Goal: Task Accomplishment & Management: Use online tool/utility

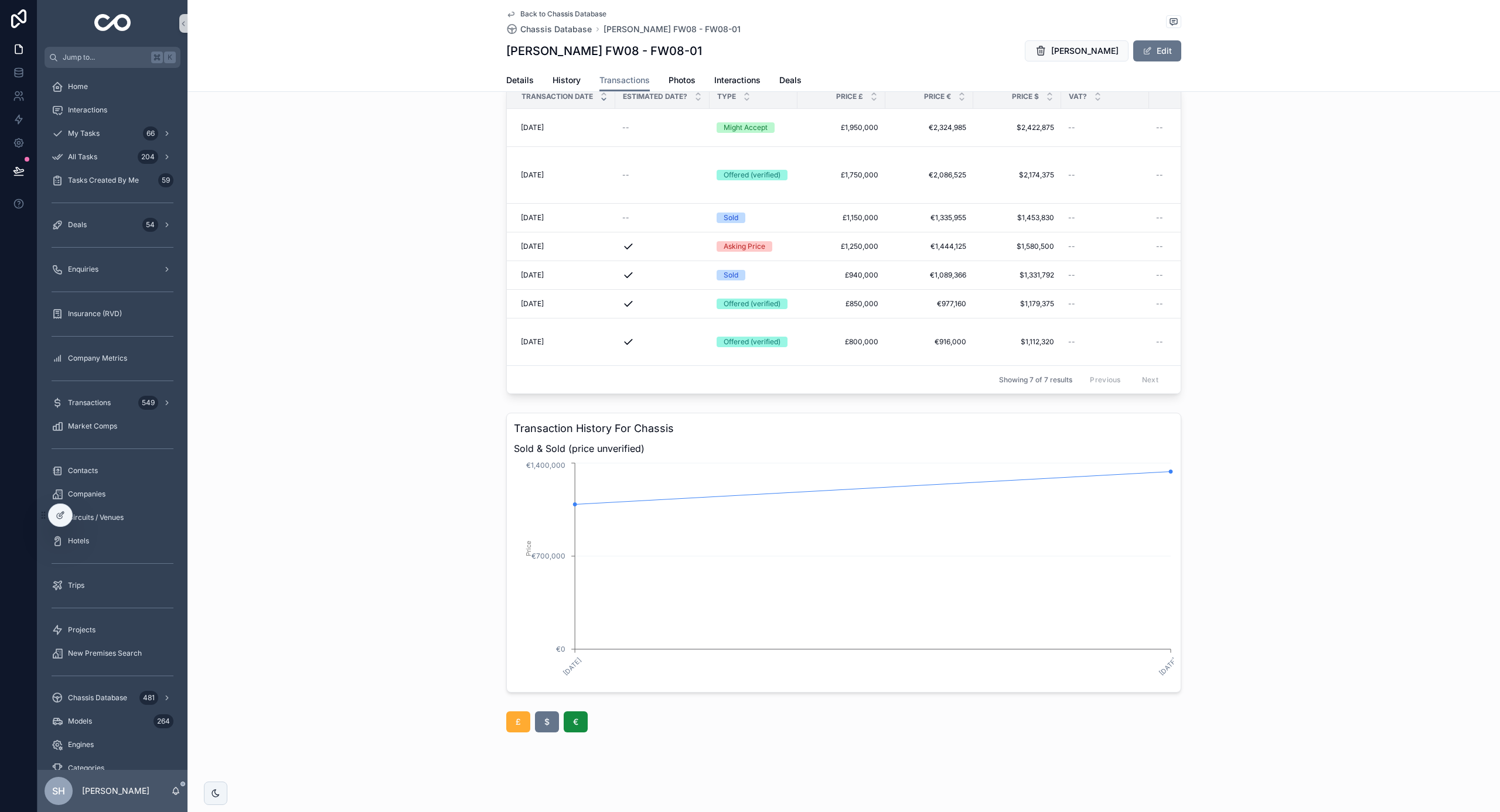
scroll to position [56, 0]
click at [529, 726] on button "£" at bounding box center [519, 721] width 24 height 21
click at [572, 730] on button "$" at bounding box center [561, 721] width 24 height 21
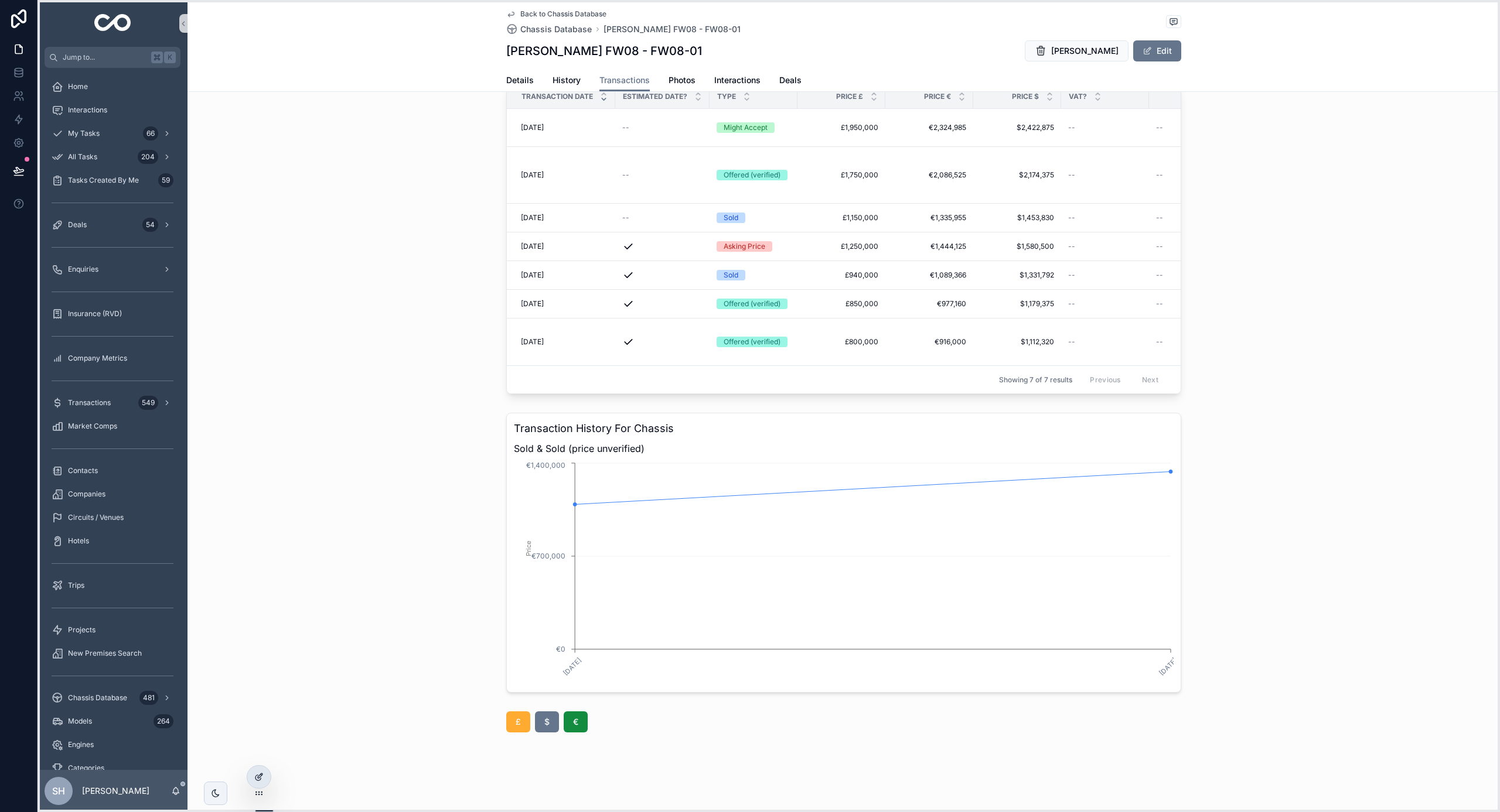
drag, startPoint x: 45, startPoint y: 514, endPoint x: 253, endPoint y: 777, distance: 335.3
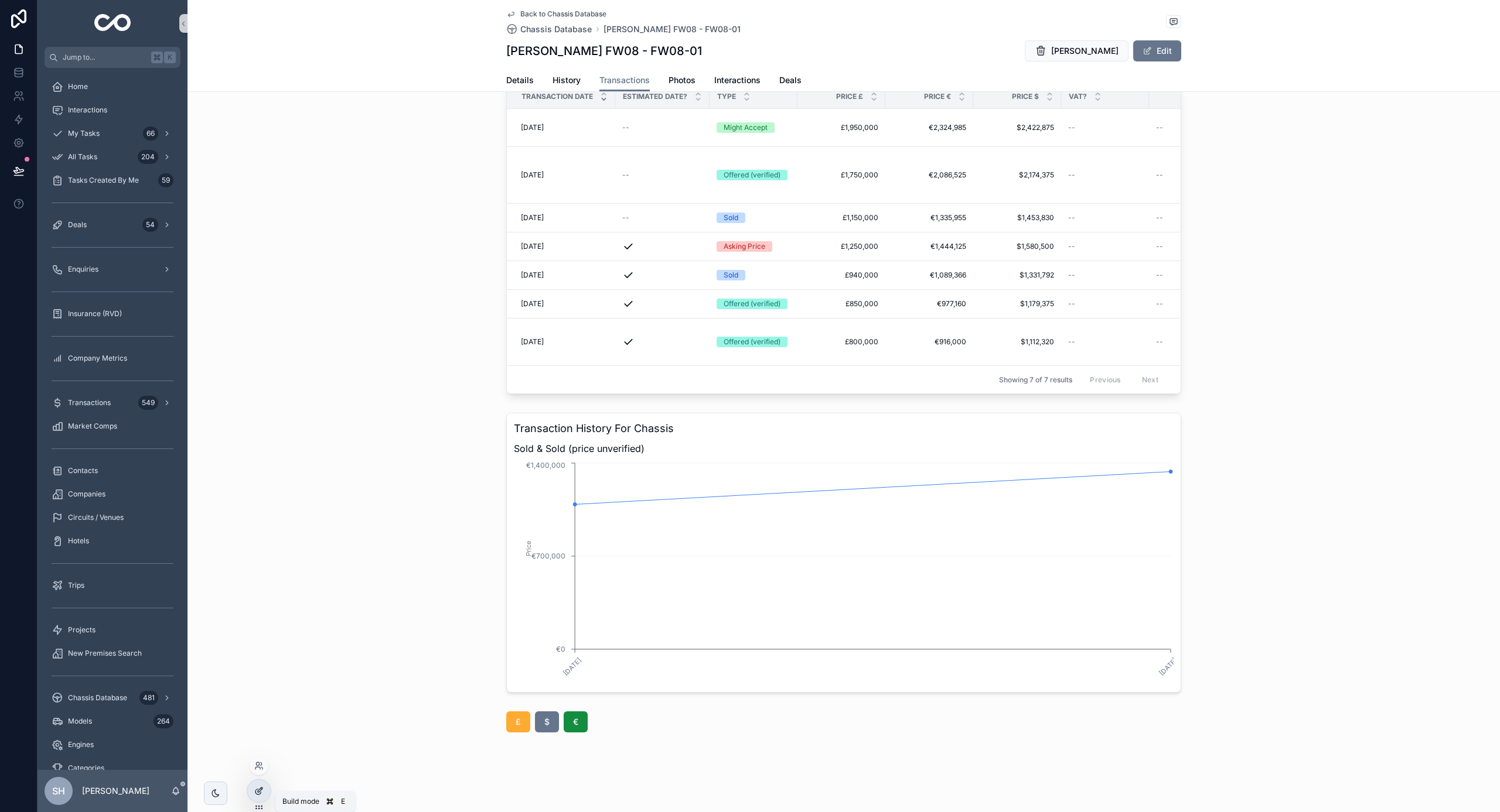
click at [262, 790] on icon at bounding box center [260, 790] width 5 height 5
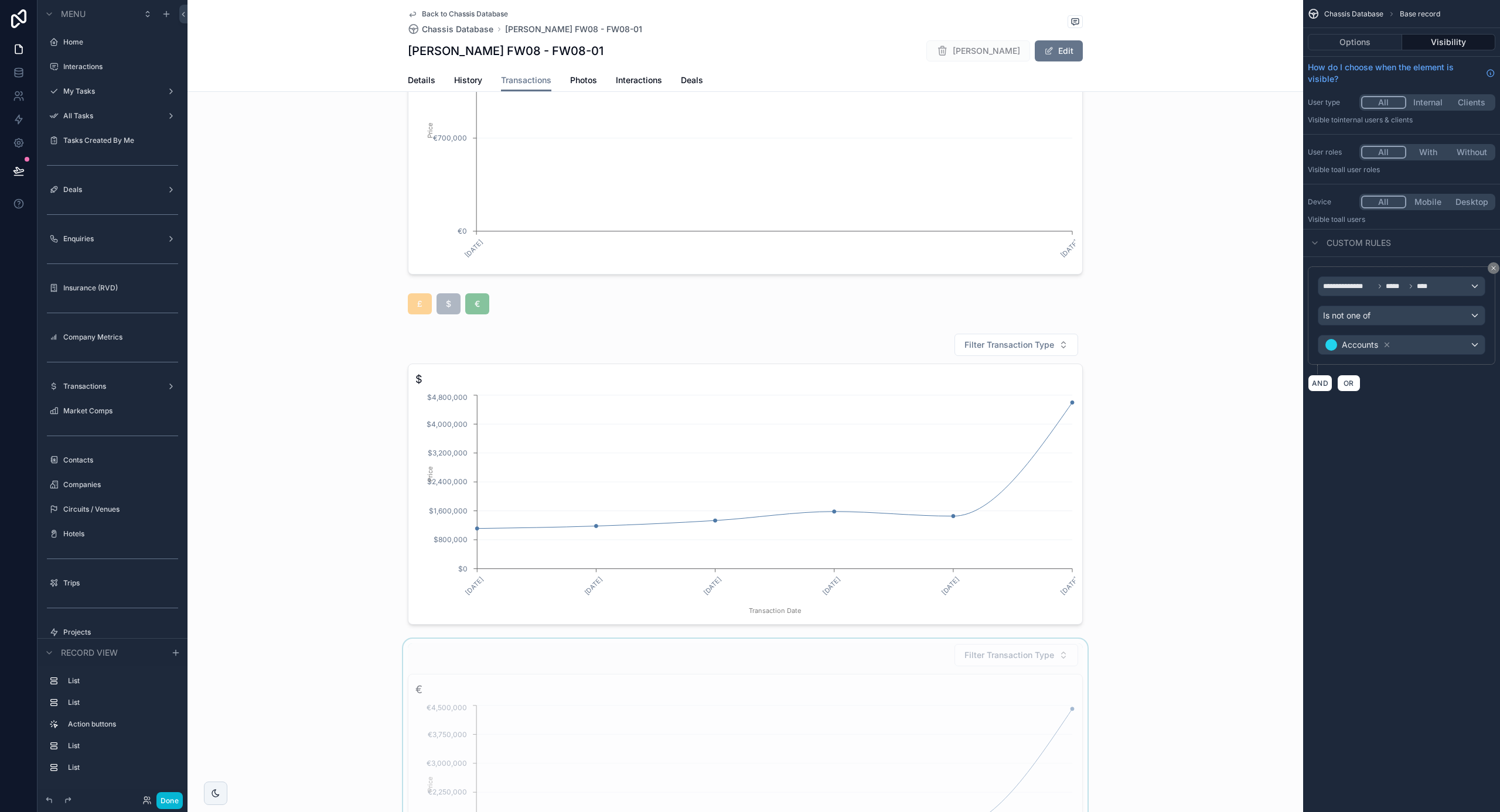
scroll to position [473, 0]
click at [551, 306] on div "scrollable content" at bounding box center [746, 305] width 1116 height 30
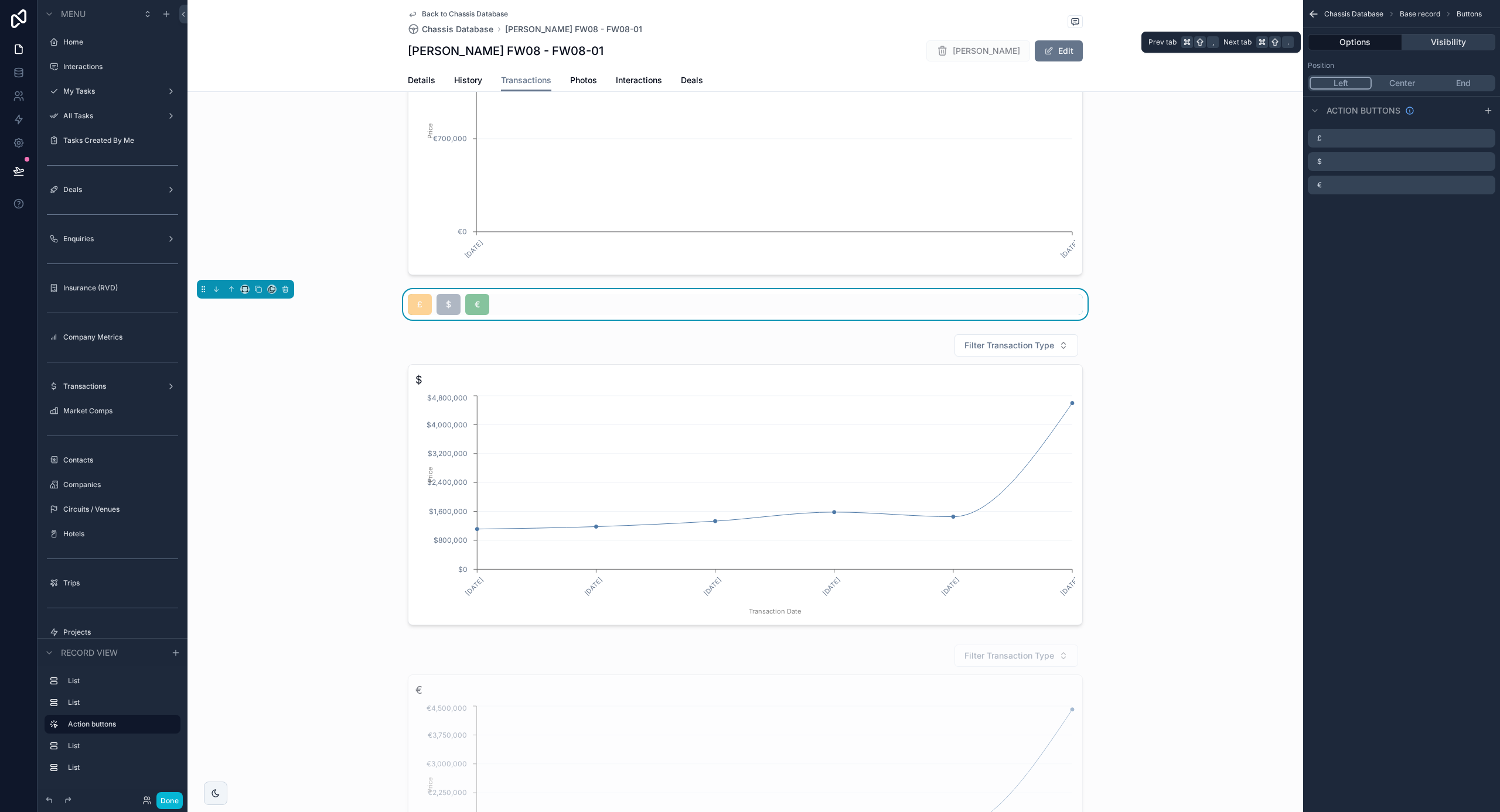
click at [1439, 40] on button "Visibility" at bounding box center [1449, 42] width 94 height 16
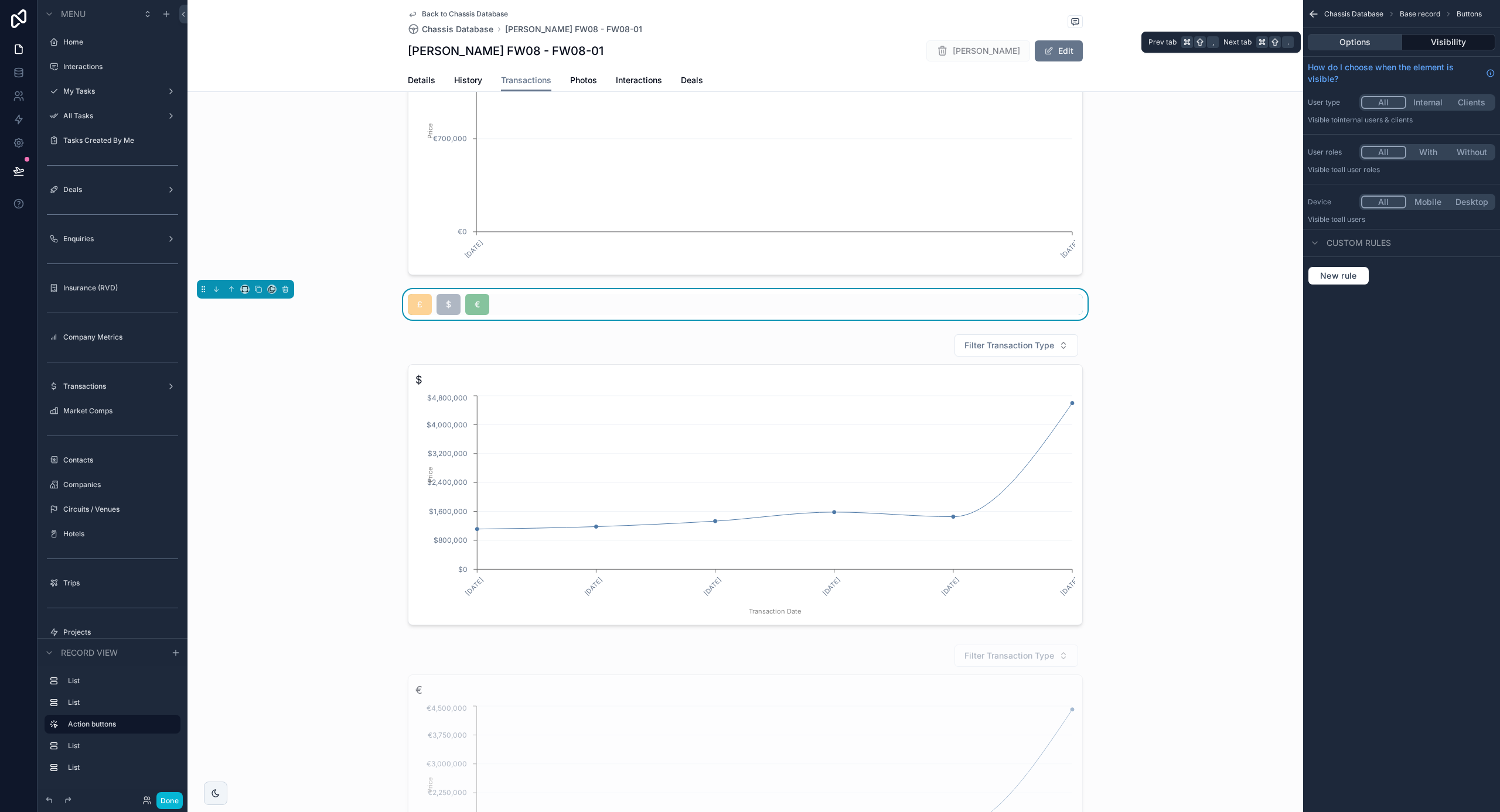
click at [1356, 42] on button "Options" at bounding box center [1355, 42] width 94 height 16
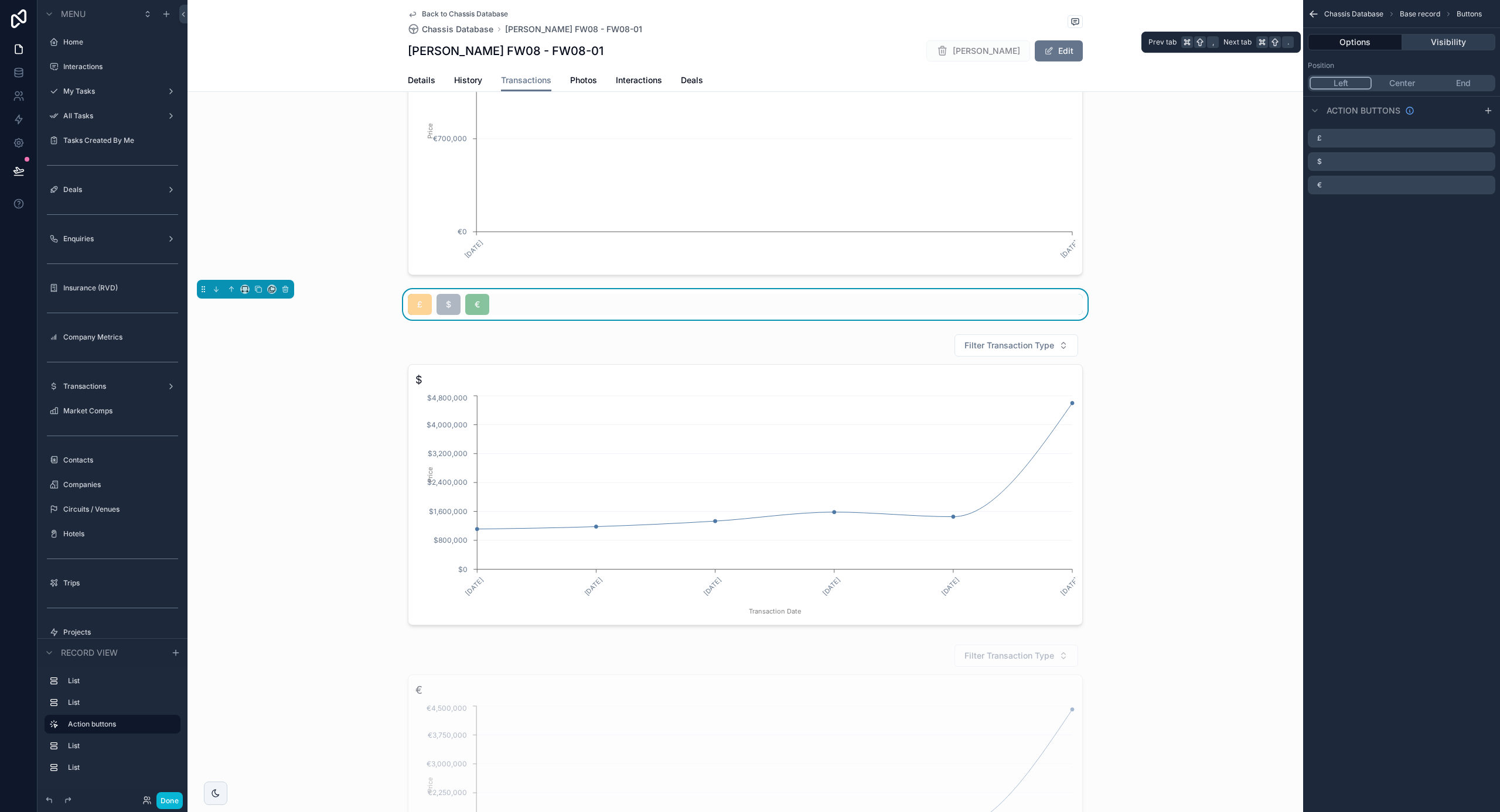
click at [1472, 44] on button "Visibility" at bounding box center [1449, 42] width 94 height 16
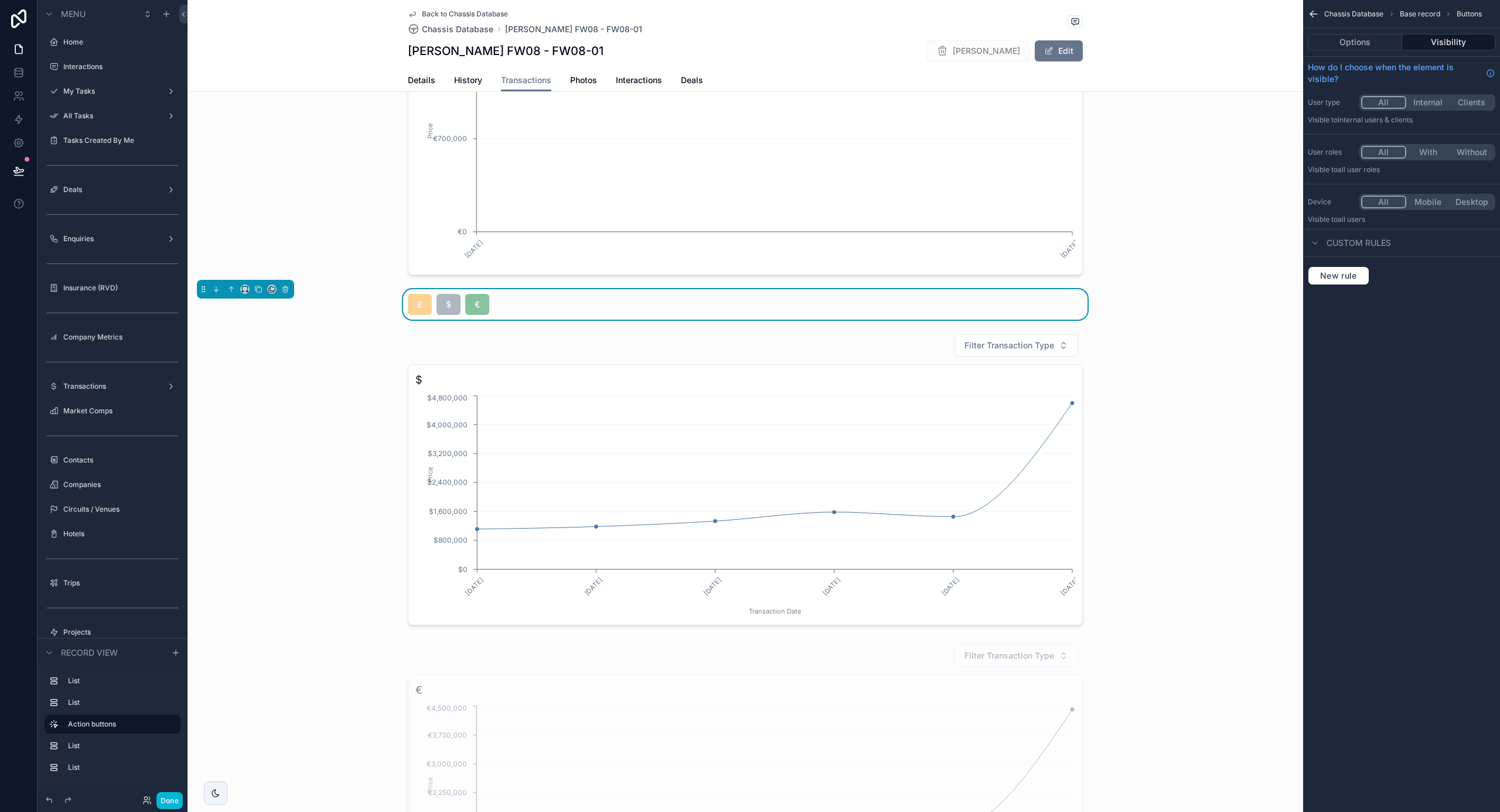
click at [1422, 157] on button "With" at bounding box center [1428, 152] width 44 height 13
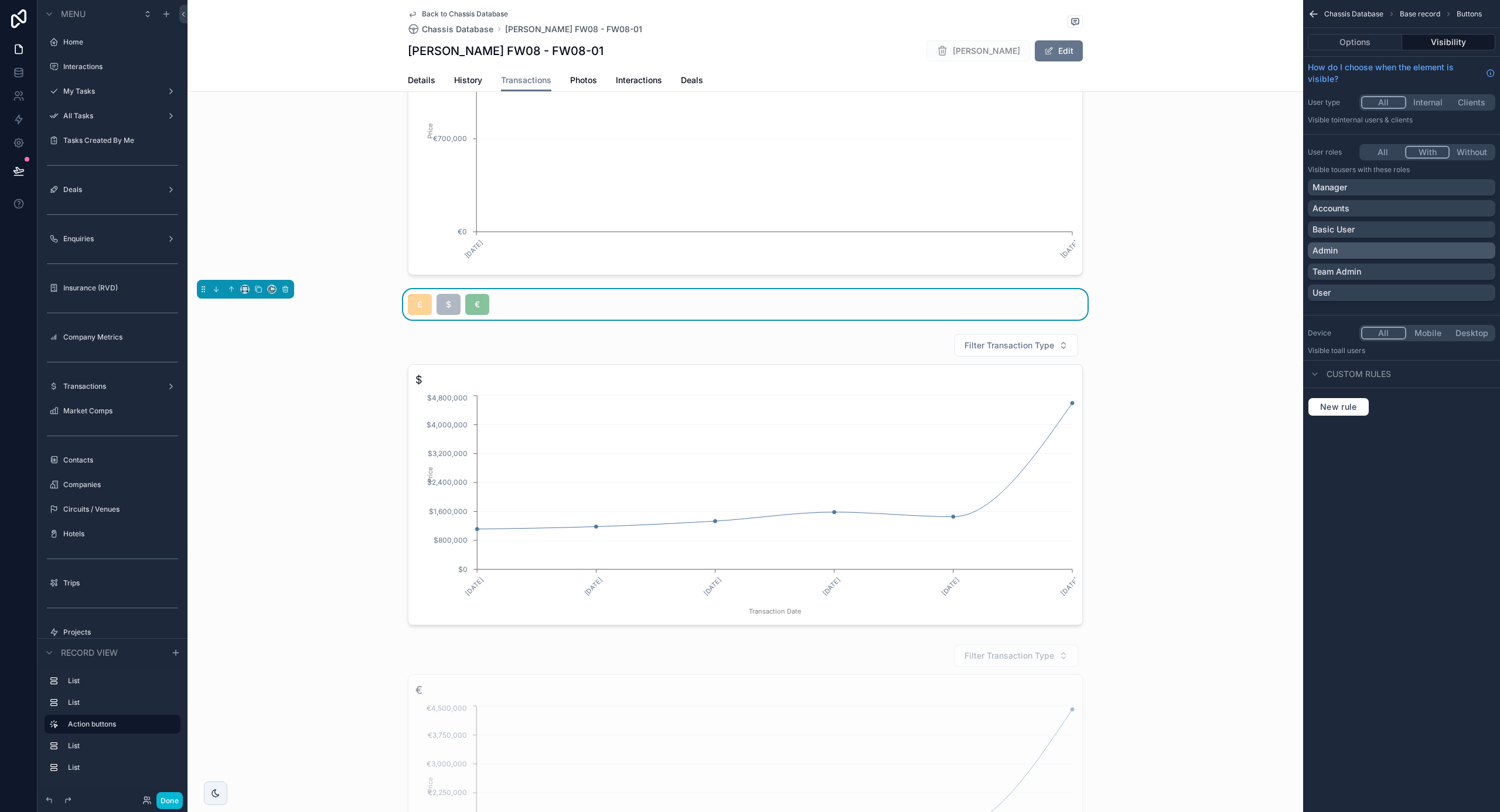
click at [1372, 247] on div "Admin" at bounding box center [1402, 251] width 178 height 12
click at [1409, 255] on div "Admin" at bounding box center [1395, 251] width 164 height 12
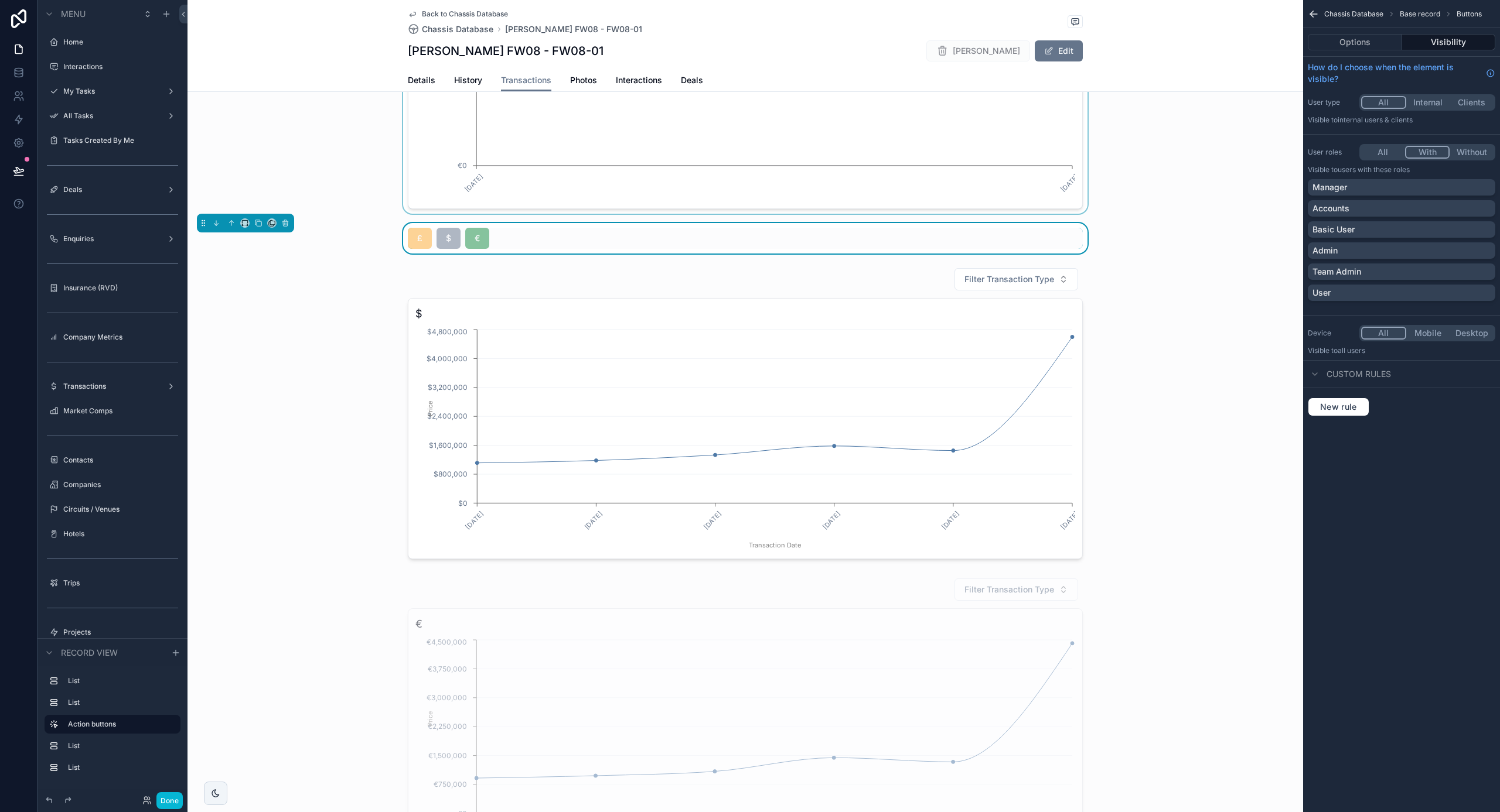
scroll to position [580, 0]
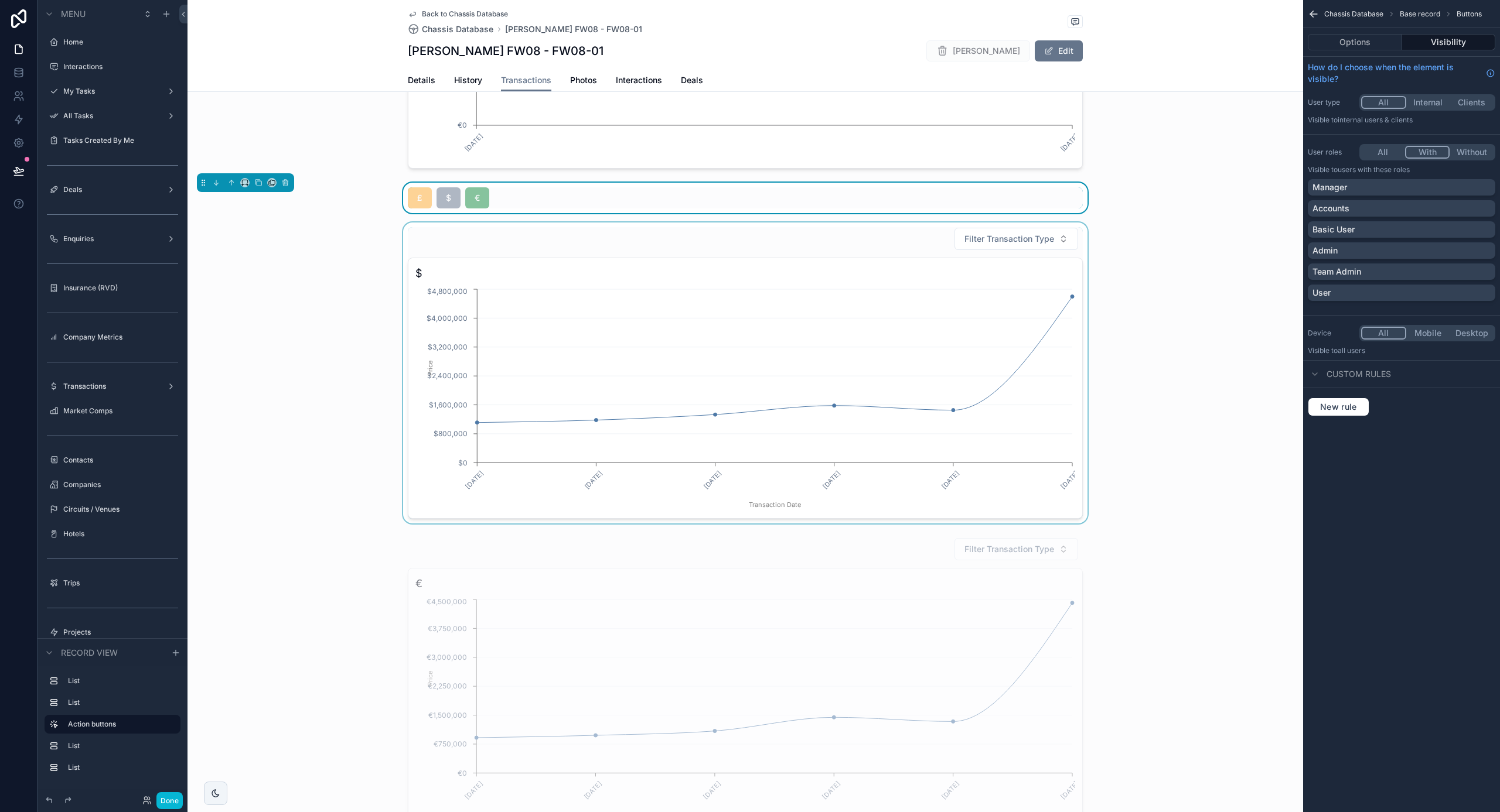
click at [834, 405] on div "scrollable content" at bounding box center [746, 373] width 1116 height 301
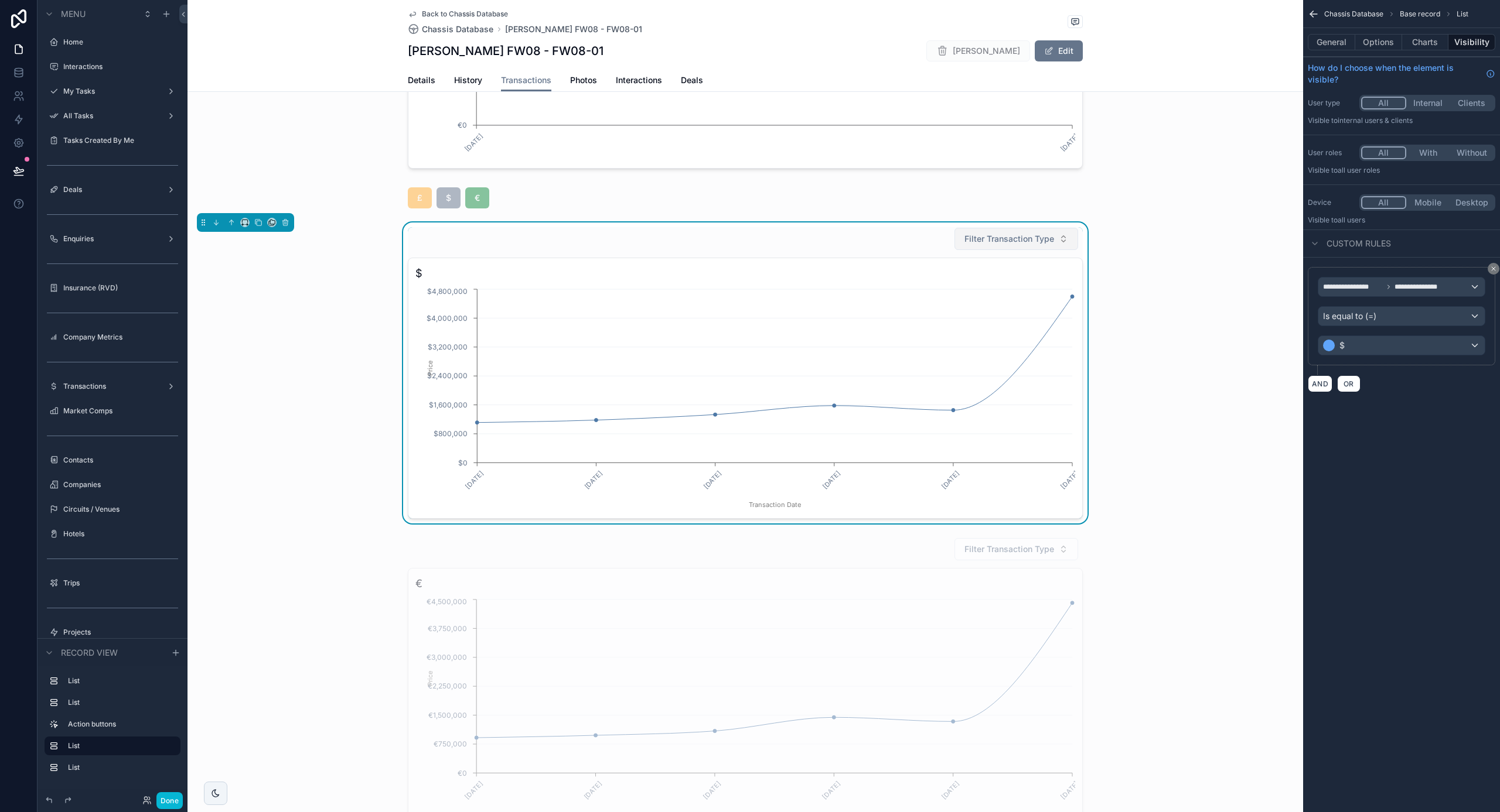
click at [995, 245] on button "Filter Transaction Type" at bounding box center [1016, 239] width 124 height 22
click at [987, 373] on div "Sold" at bounding box center [1016, 380] width 141 height 19
click at [478, 198] on div "scrollable content" at bounding box center [746, 198] width 1116 height 30
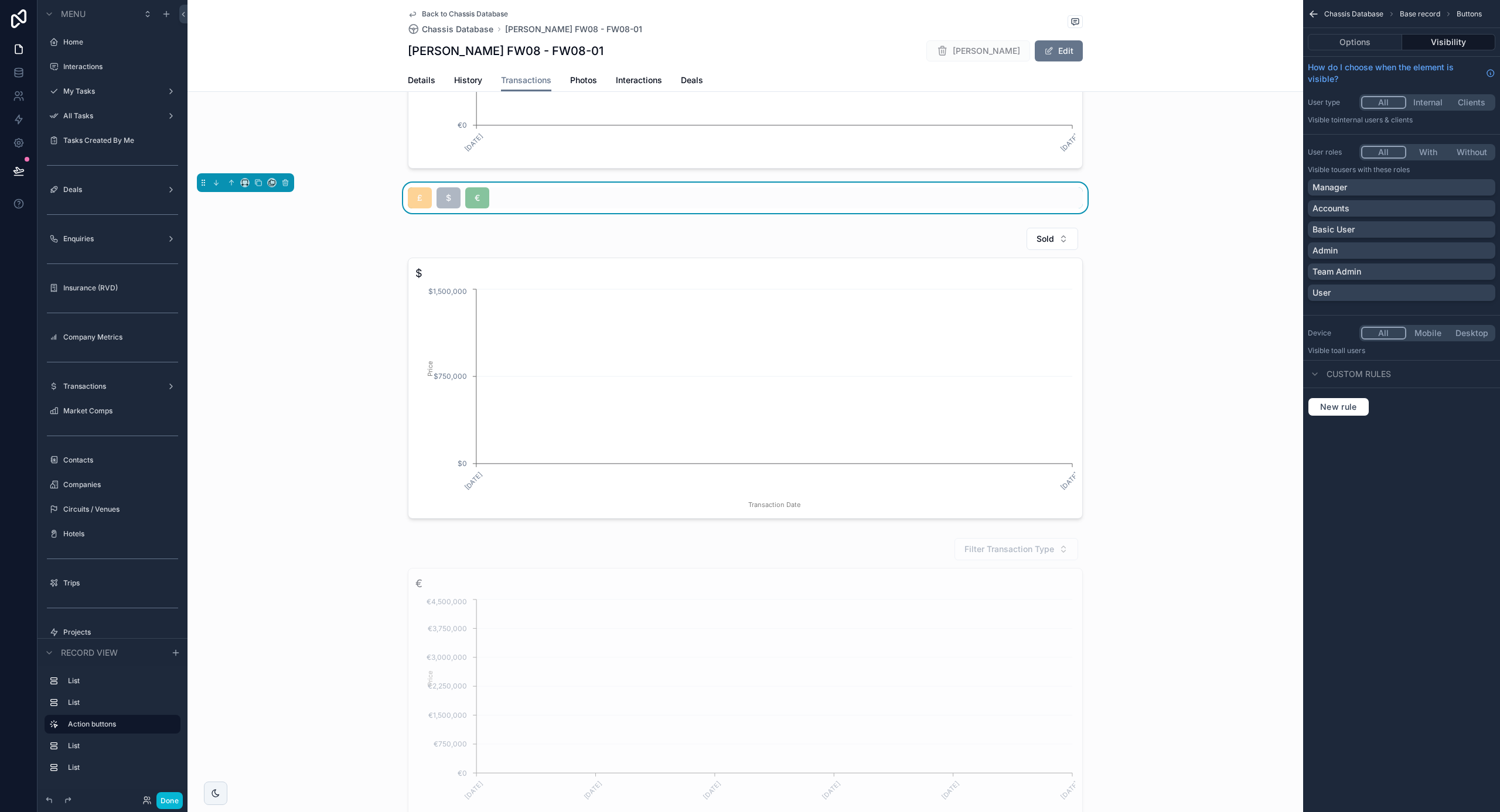
click at [478, 198] on span "€" at bounding box center [478, 198] width 24 height 21
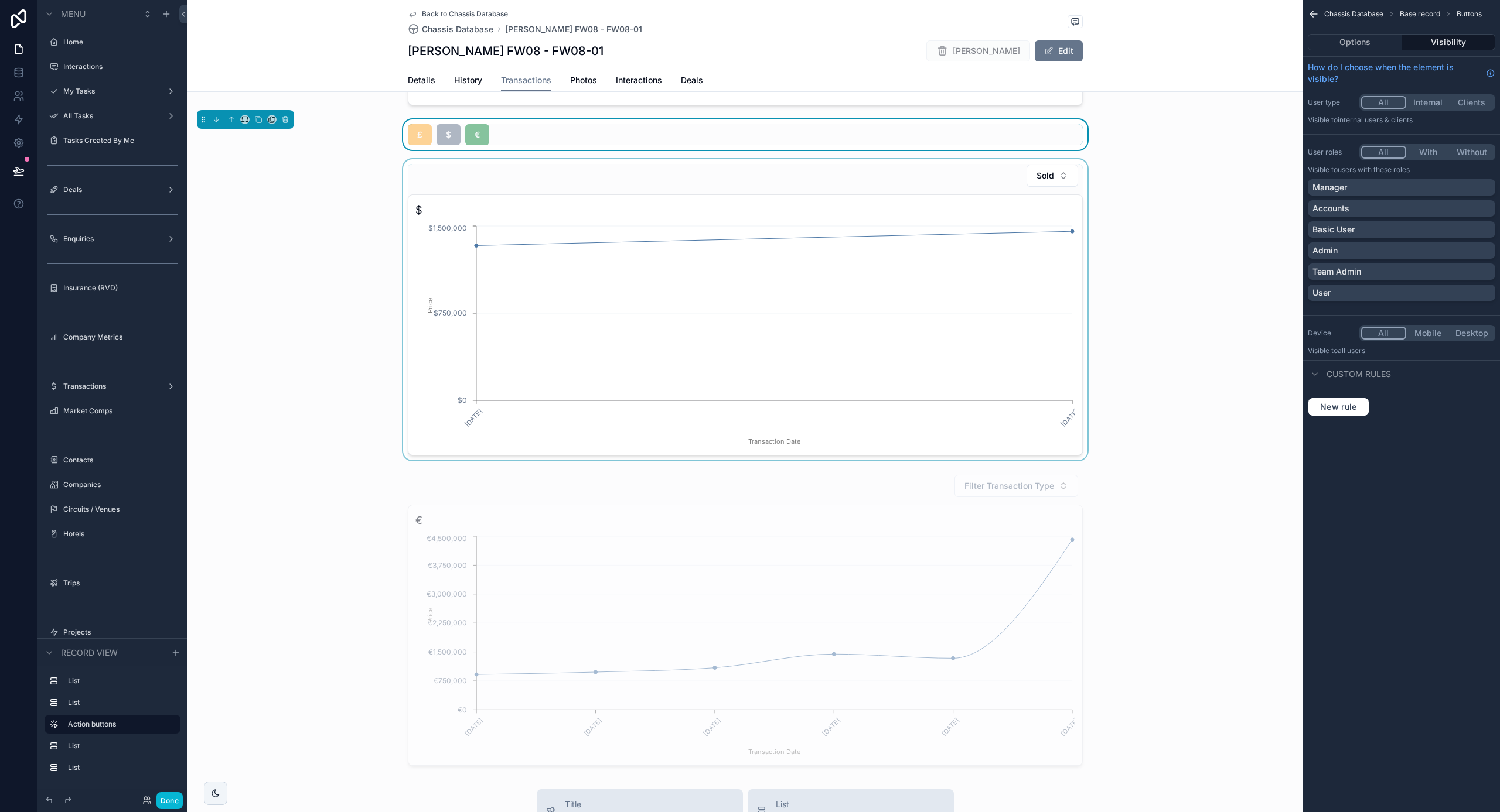
scroll to position [615, 0]
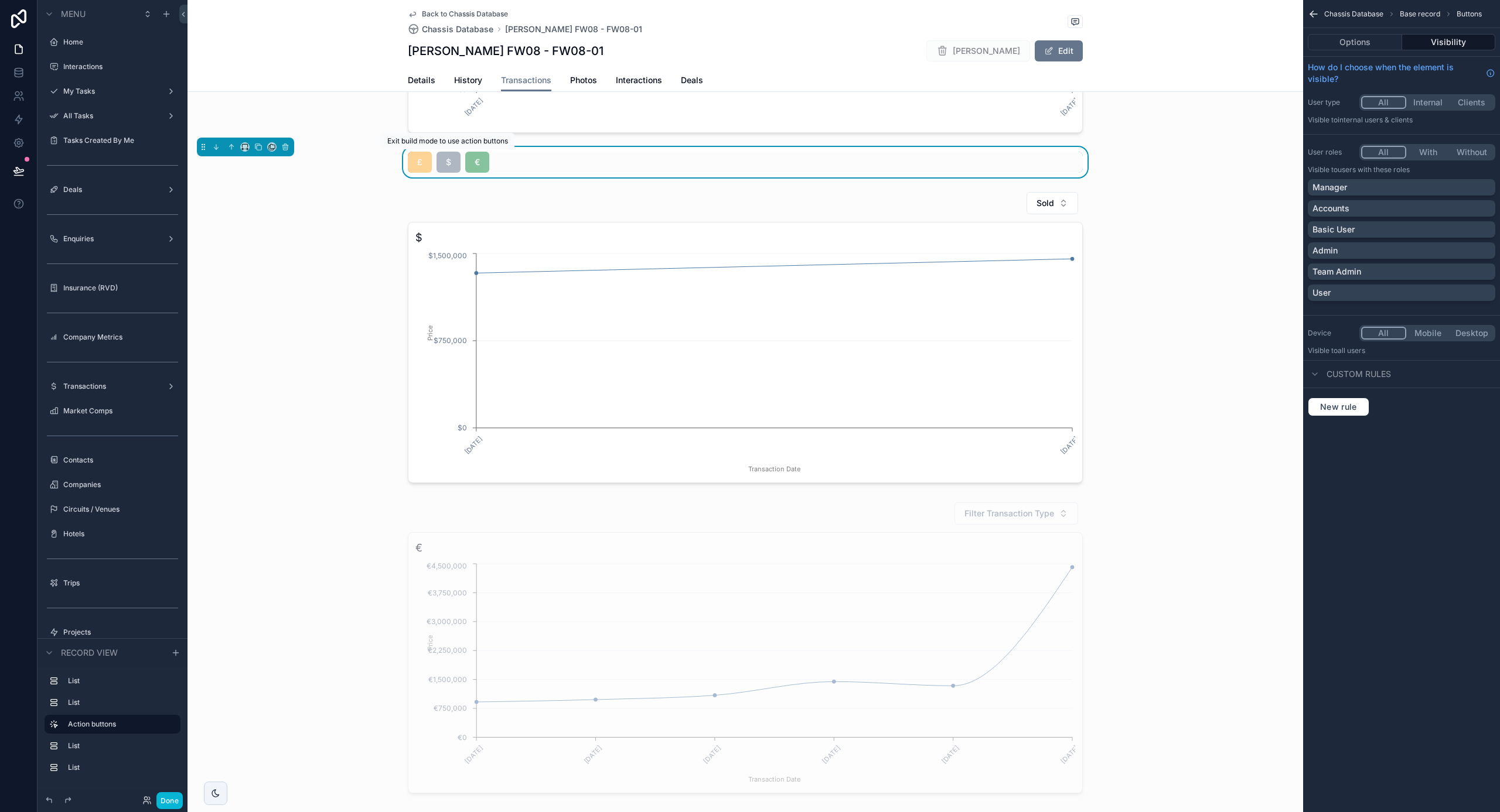
click at [453, 164] on span "$" at bounding box center [449, 162] width 24 height 21
click at [482, 165] on span "€" at bounding box center [478, 162] width 24 height 21
click at [418, 168] on span "£" at bounding box center [420, 162] width 24 height 21
click at [1361, 45] on button "Options" at bounding box center [1355, 42] width 94 height 16
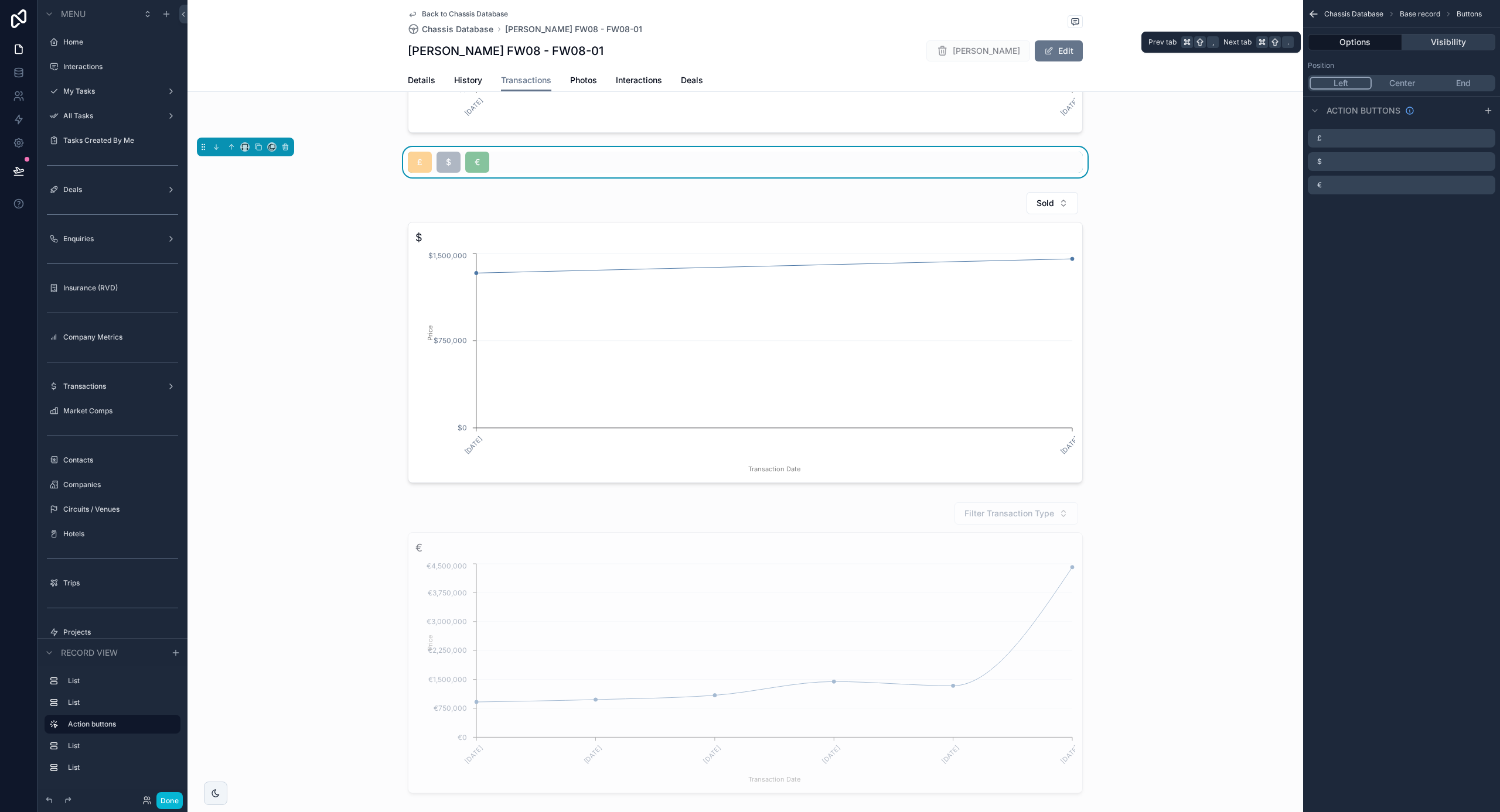
click at [1467, 44] on button "Visibility" at bounding box center [1449, 42] width 94 height 16
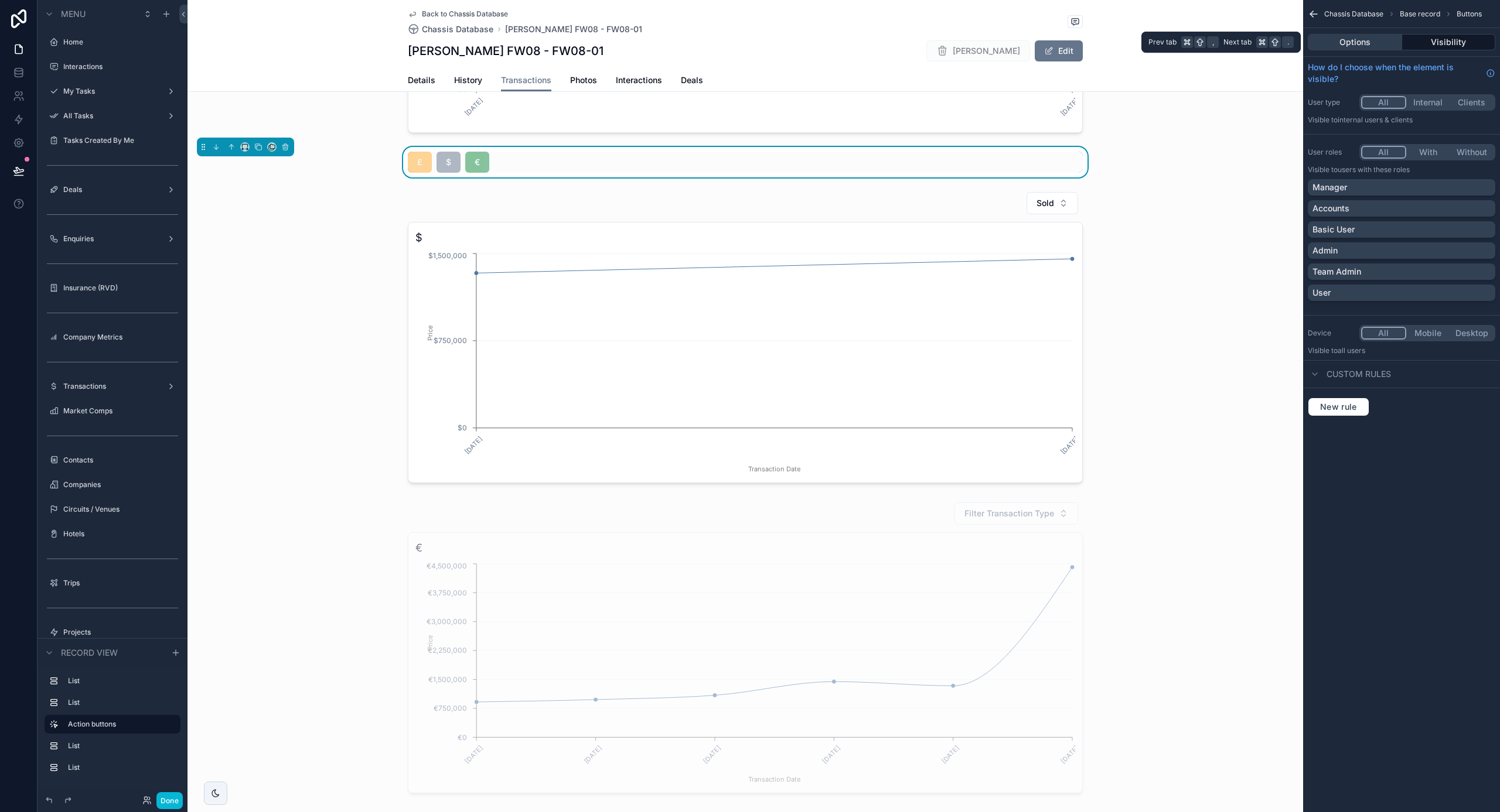
click at [1348, 45] on button "Options" at bounding box center [1355, 42] width 94 height 16
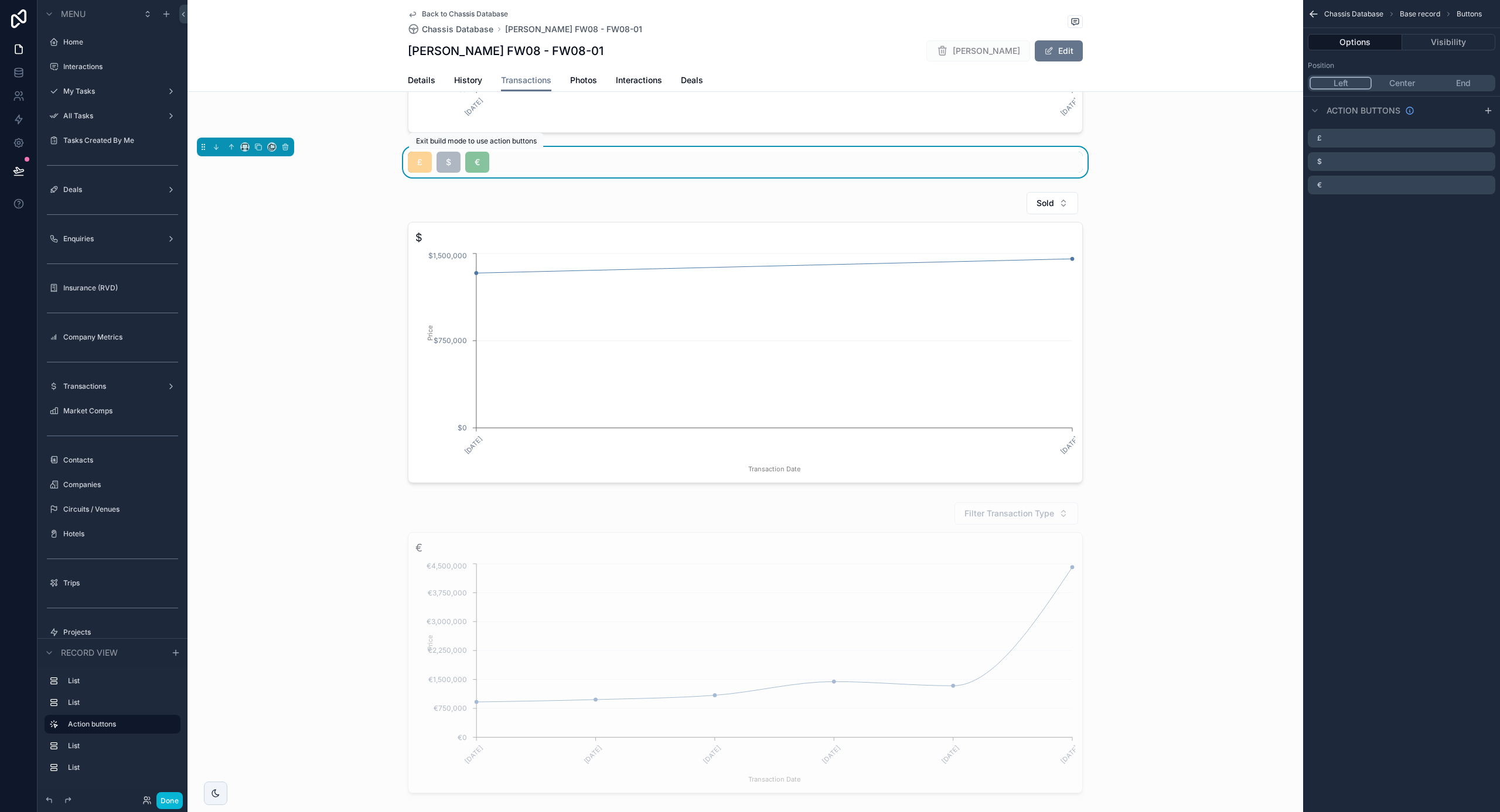
click at [490, 157] on span "€" at bounding box center [478, 162] width 24 height 21
click at [446, 171] on span "$" at bounding box center [449, 162] width 24 height 21
click at [169, 799] on button "Done" at bounding box center [170, 800] width 26 height 17
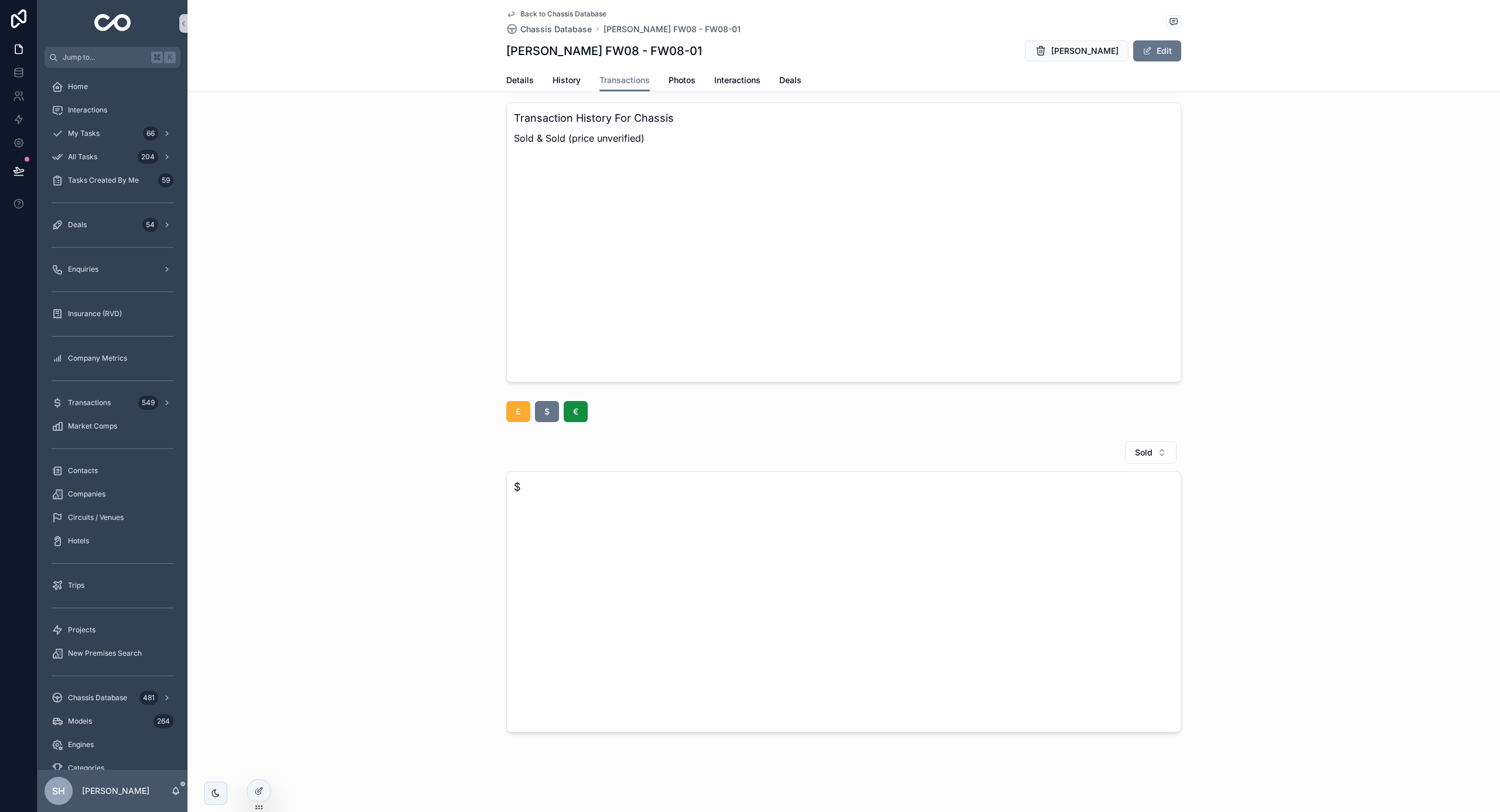
scroll to position [367, 0]
click at [575, 414] on span "€" at bounding box center [576, 411] width 5 height 12
click at [340, 439] on div "Filter Transaction Type € 16/02/2021 28/04/2021 01/06/2021 20/12/2023 16/01/202…" at bounding box center [844, 586] width 1313 height 301
click at [261, 799] on div at bounding box center [258, 791] width 23 height 22
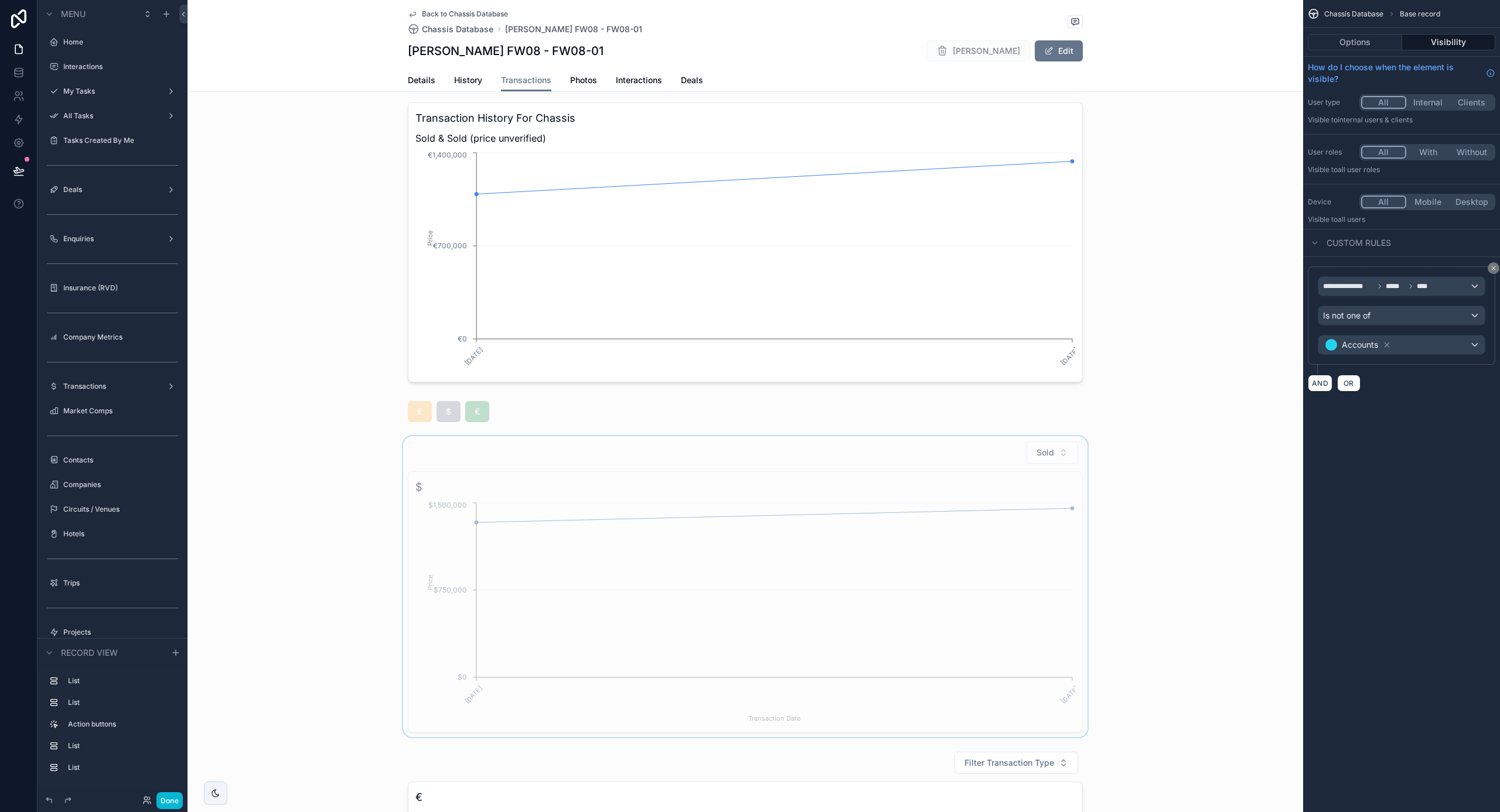
click at [865, 588] on div "scrollable content" at bounding box center [746, 586] width 1116 height 301
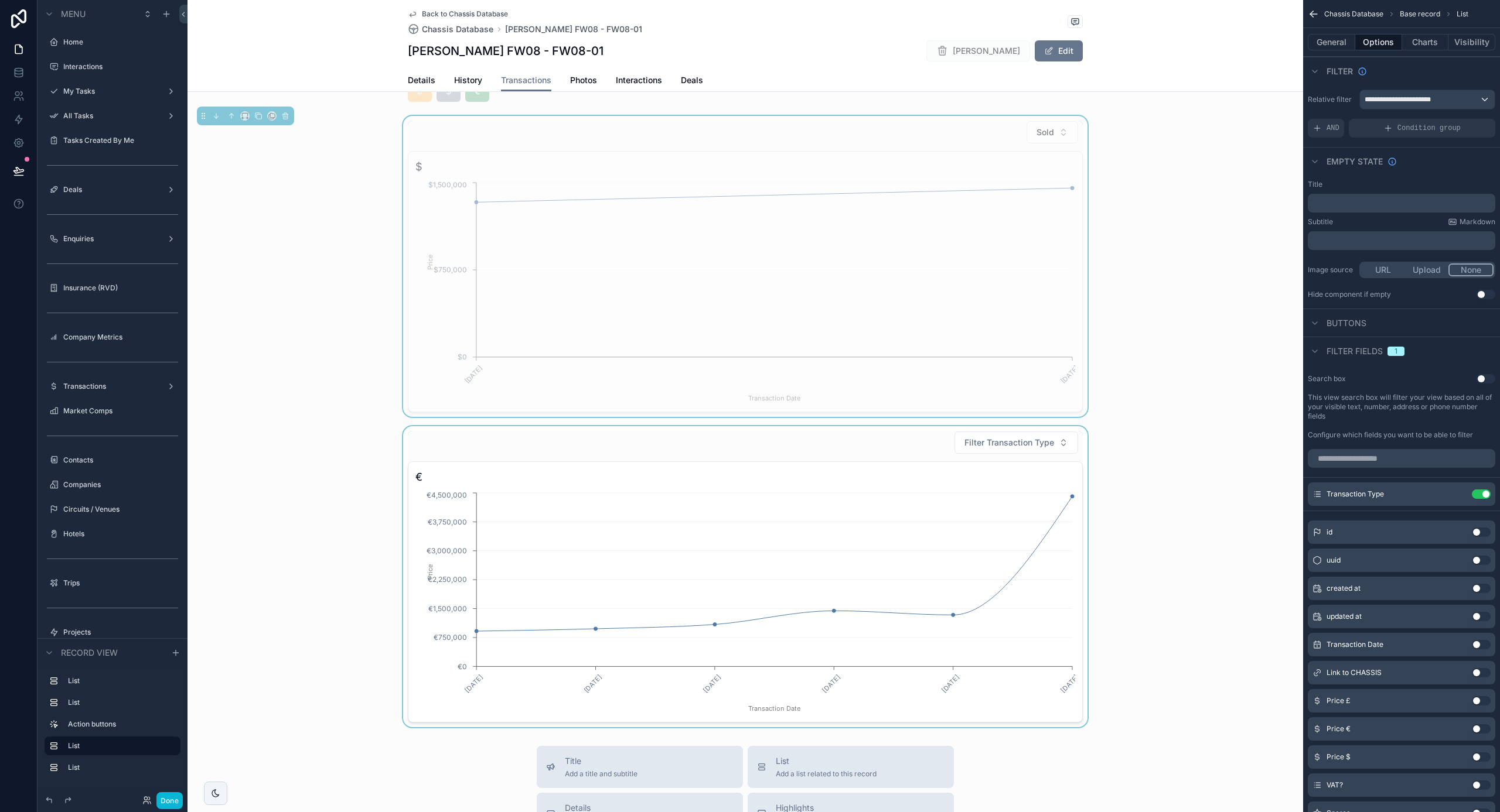
scroll to position [796, 0]
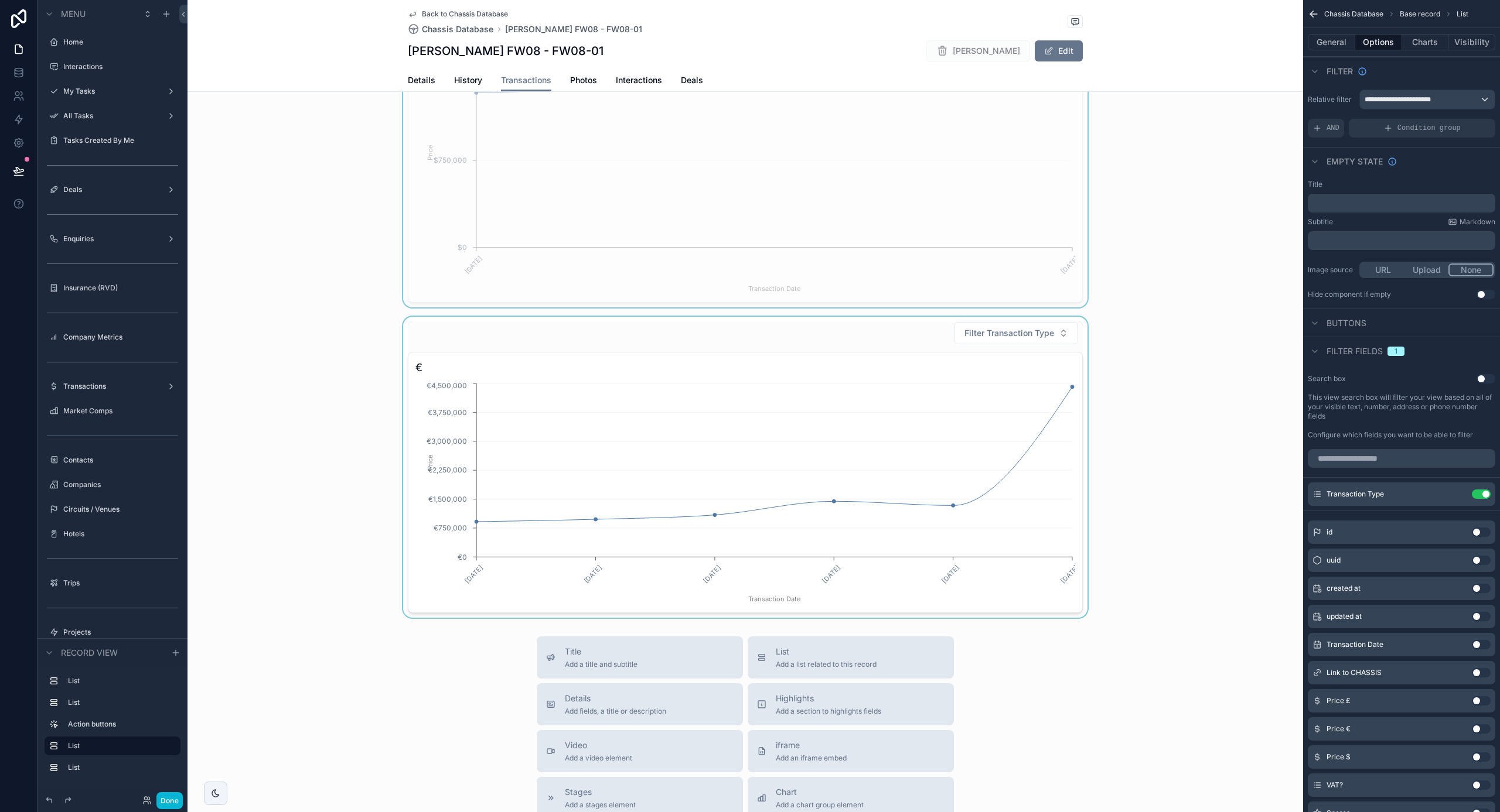
click at [893, 408] on div "scrollable content" at bounding box center [746, 466] width 1116 height 301
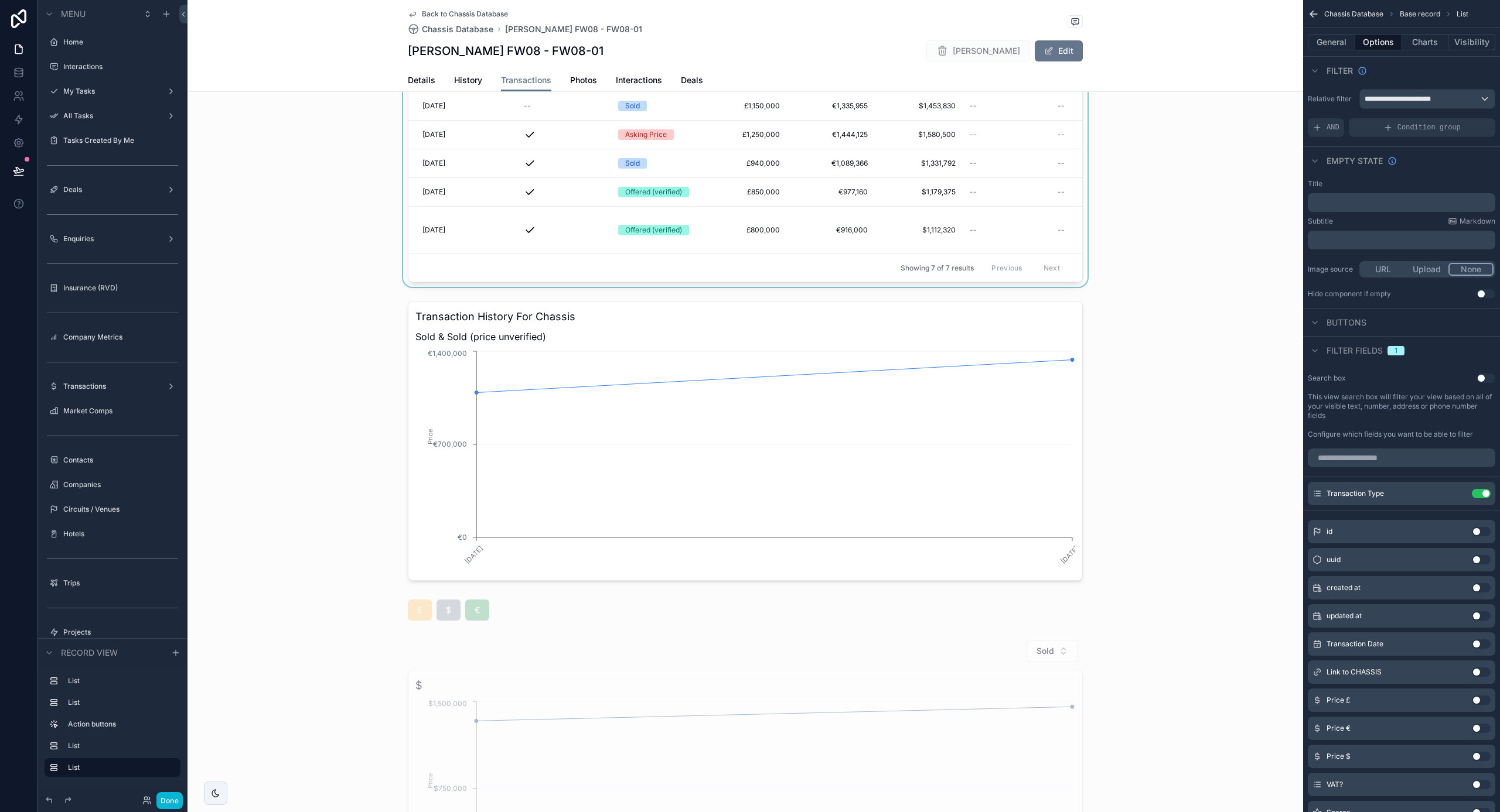
scroll to position [169, 0]
click at [1319, 127] on icon "scrollable content" at bounding box center [1317, 127] width 9 height 9
click at [1465, 121] on icon "scrollable content" at bounding box center [1466, 119] width 7 height 7
click at [1200, 111] on span "Select a field" at bounding box center [1189, 110] width 50 height 10
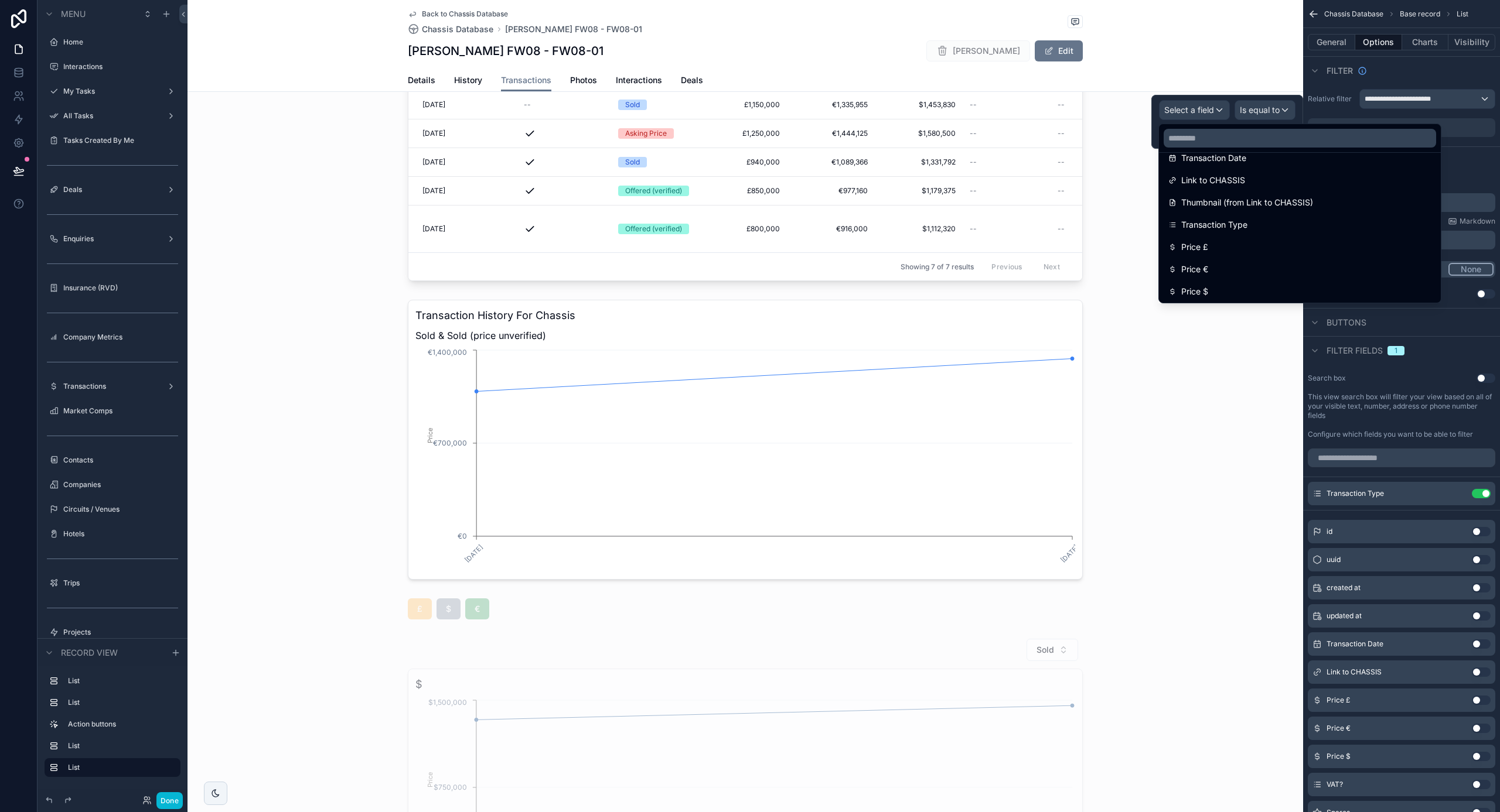
scroll to position [106, 0]
click at [1230, 221] on span "Transaction Type" at bounding box center [1214, 223] width 66 height 14
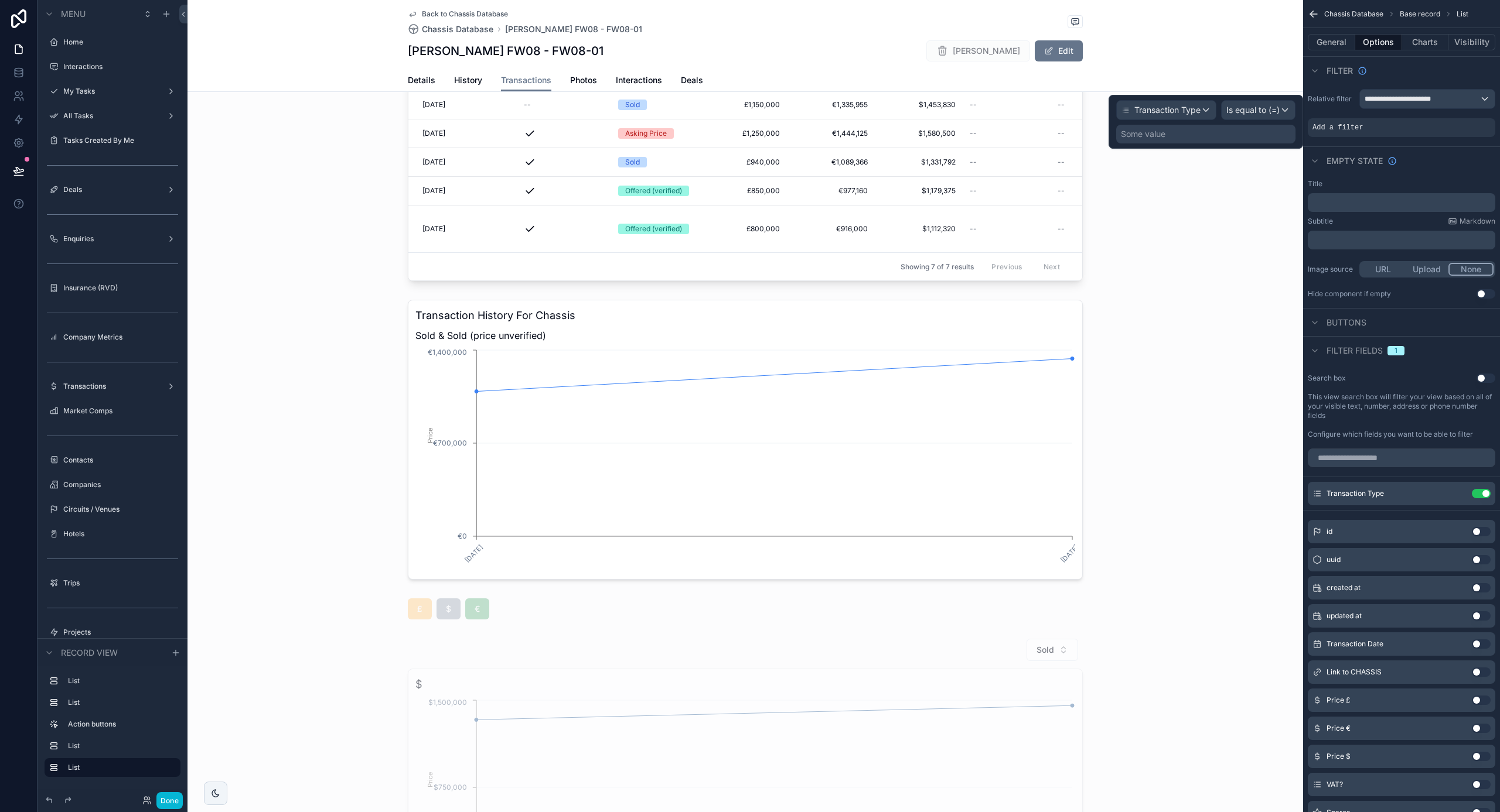
click at [1243, 135] on div "Some value" at bounding box center [1205, 134] width 179 height 19
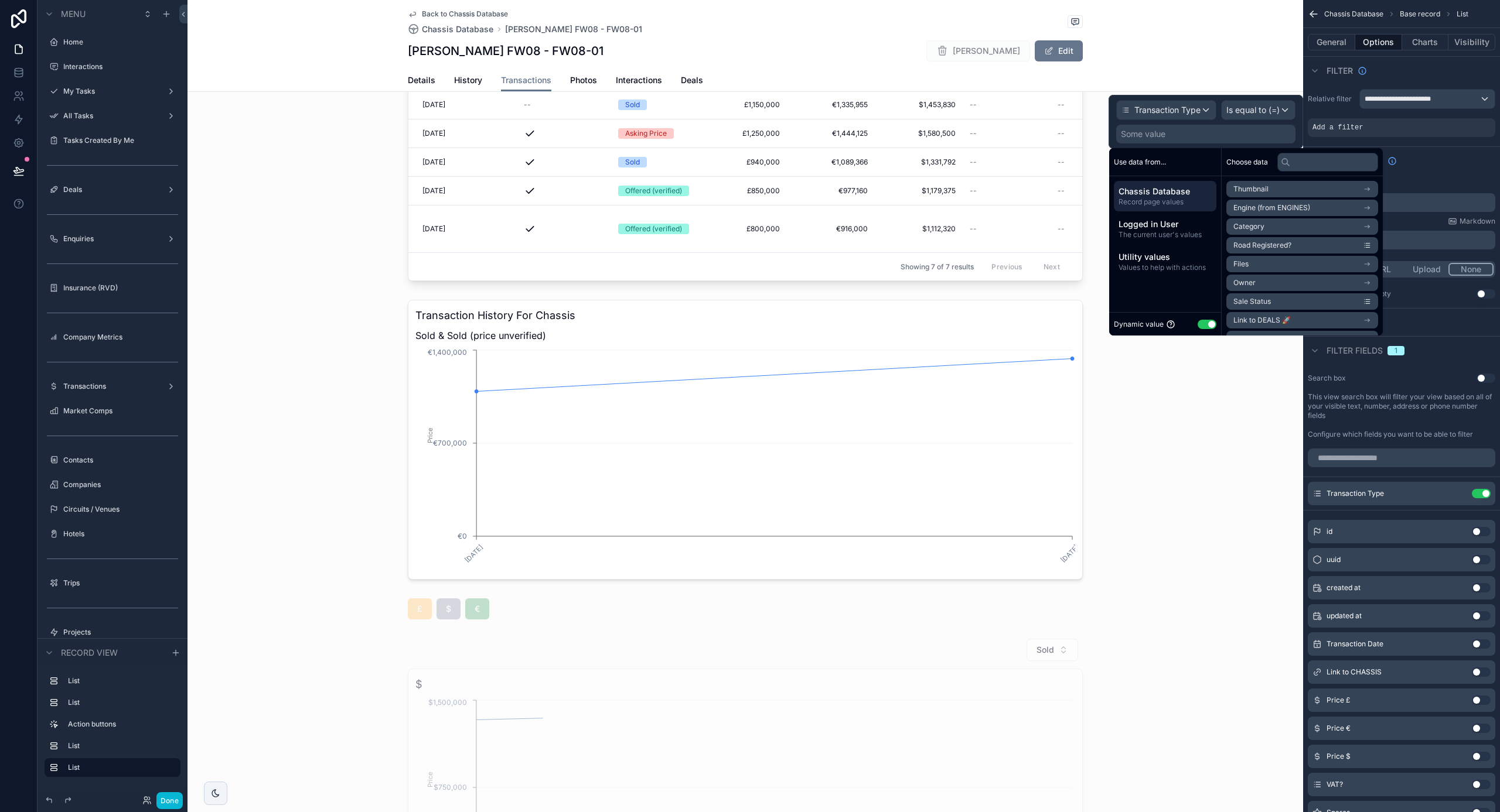
click at [1211, 323] on button "Use setting" at bounding box center [1207, 324] width 19 height 9
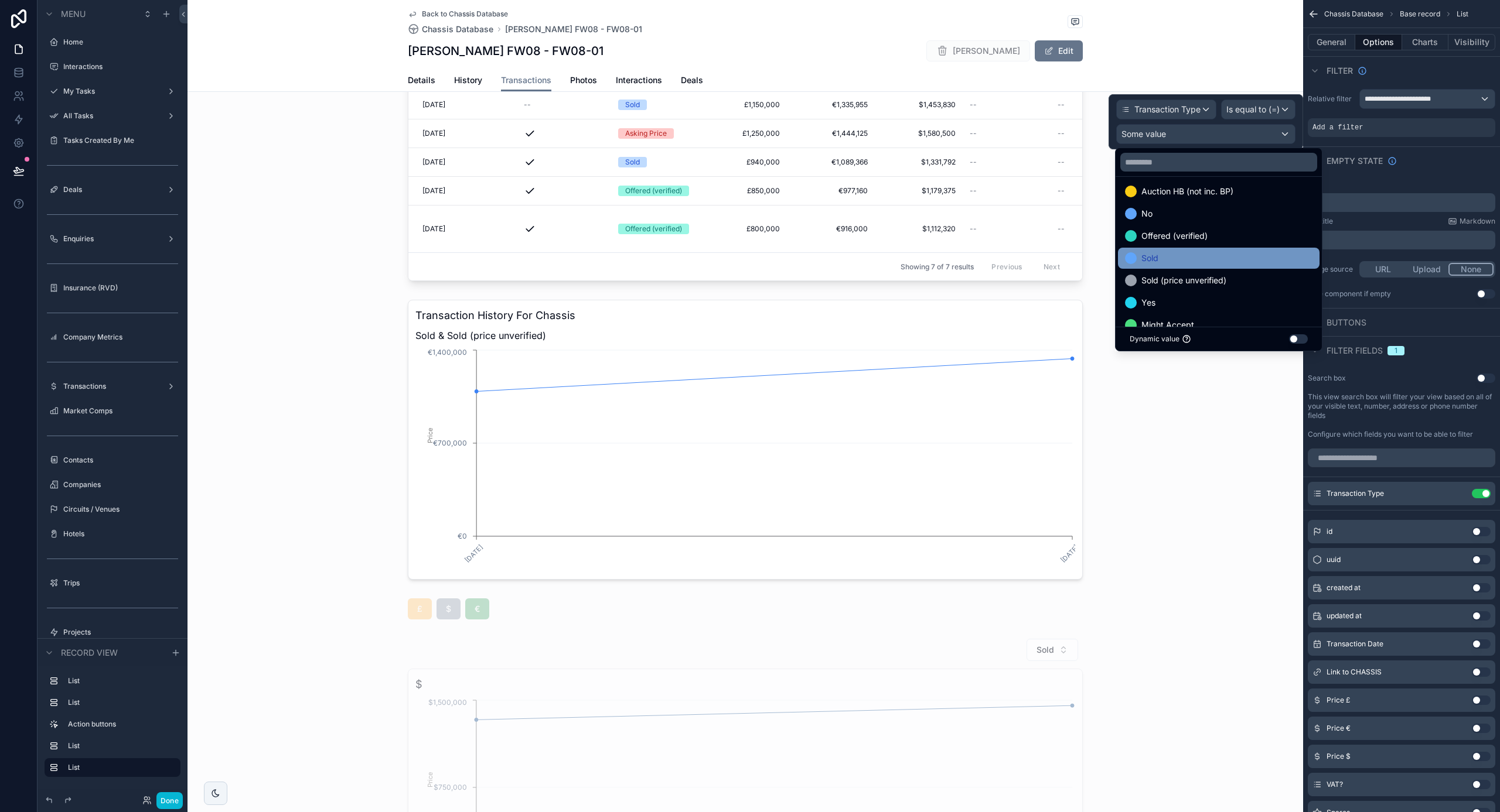
scroll to position [51, 0]
click at [1196, 261] on div "Sold" at bounding box center [1219, 257] width 188 height 14
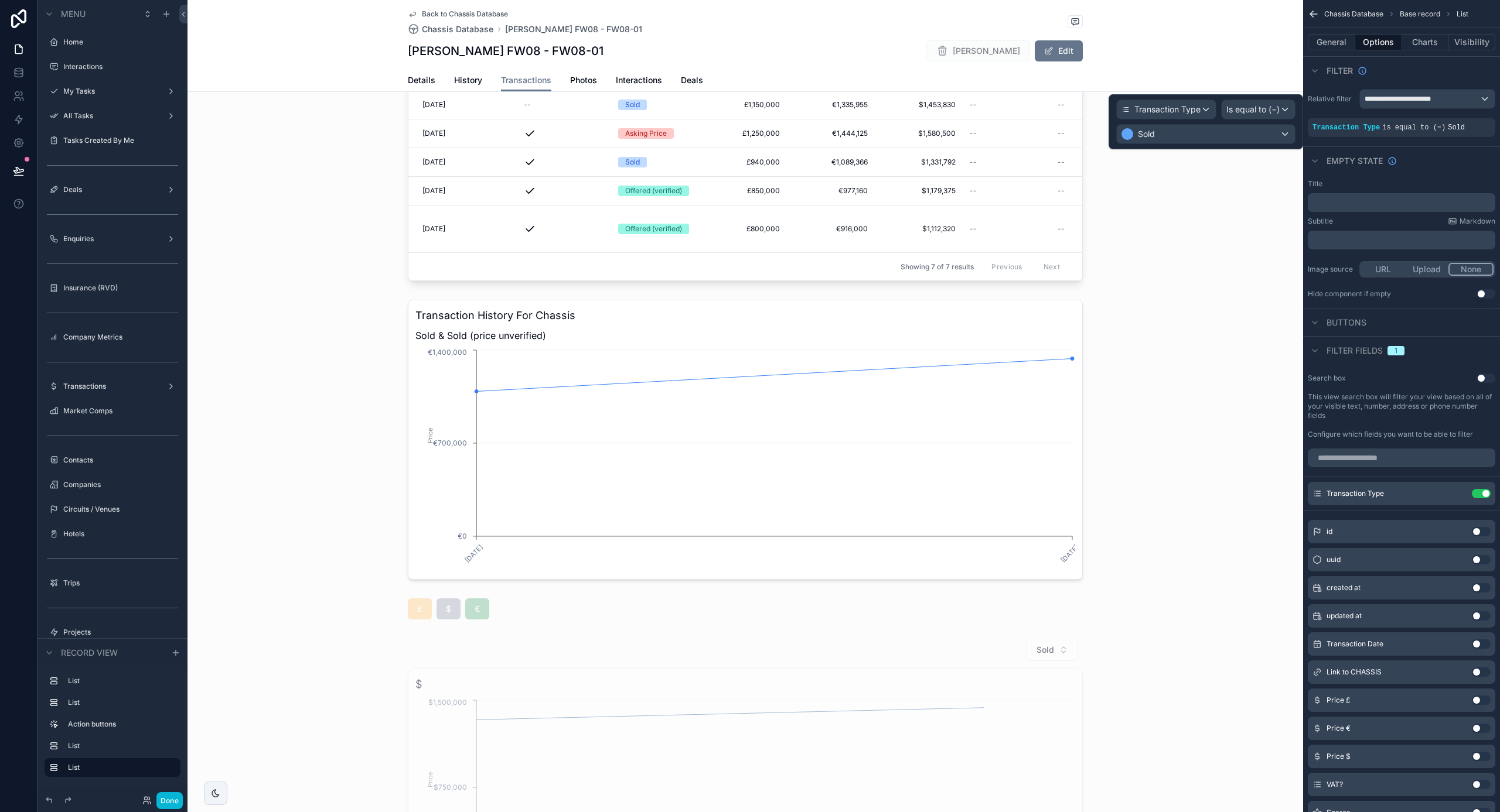
click at [1250, 106] on span "Is equal to (=)" at bounding box center [1252, 110] width 53 height 12
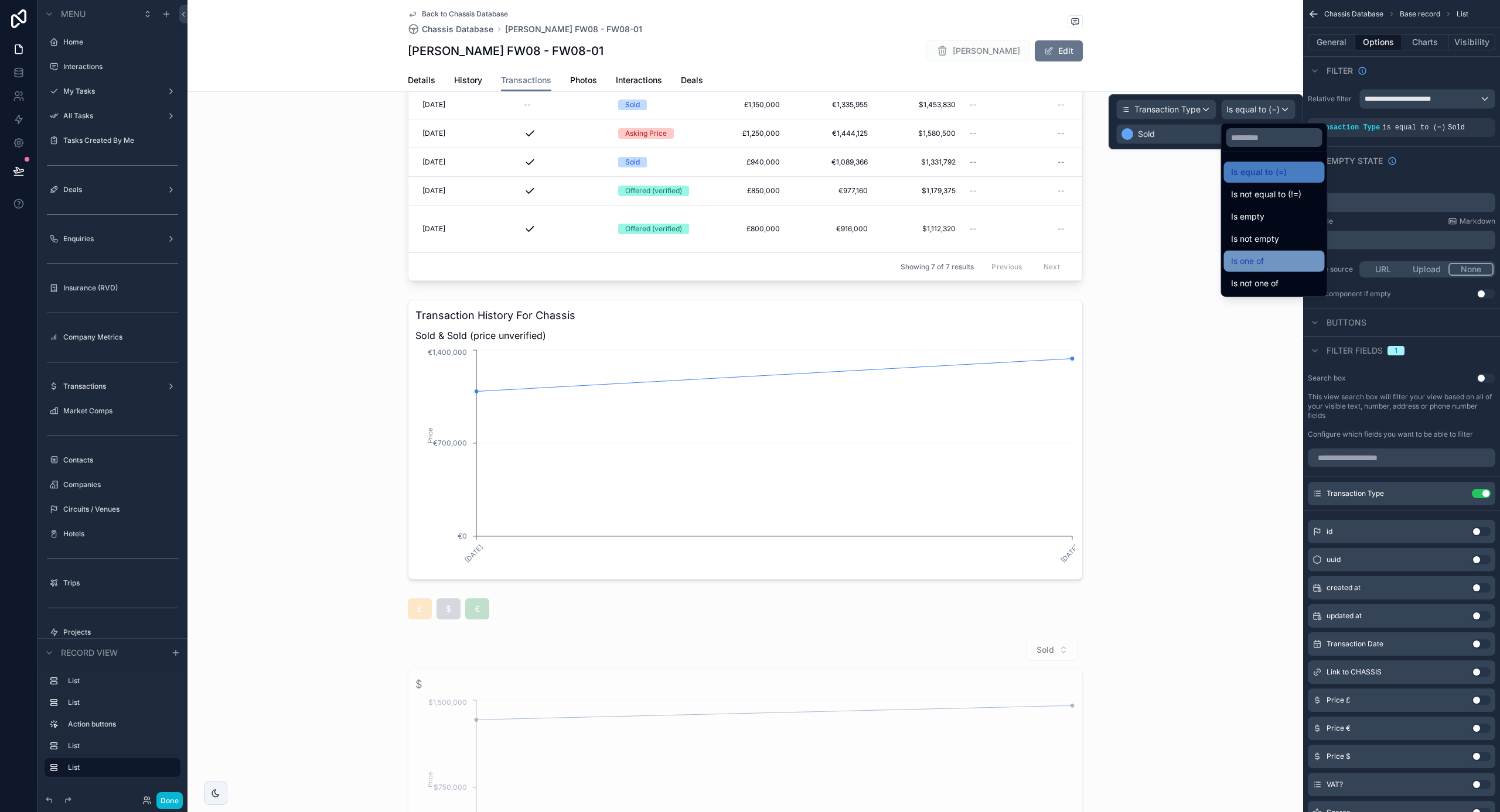
click at [1261, 263] on span "Is one of" at bounding box center [1247, 262] width 33 height 14
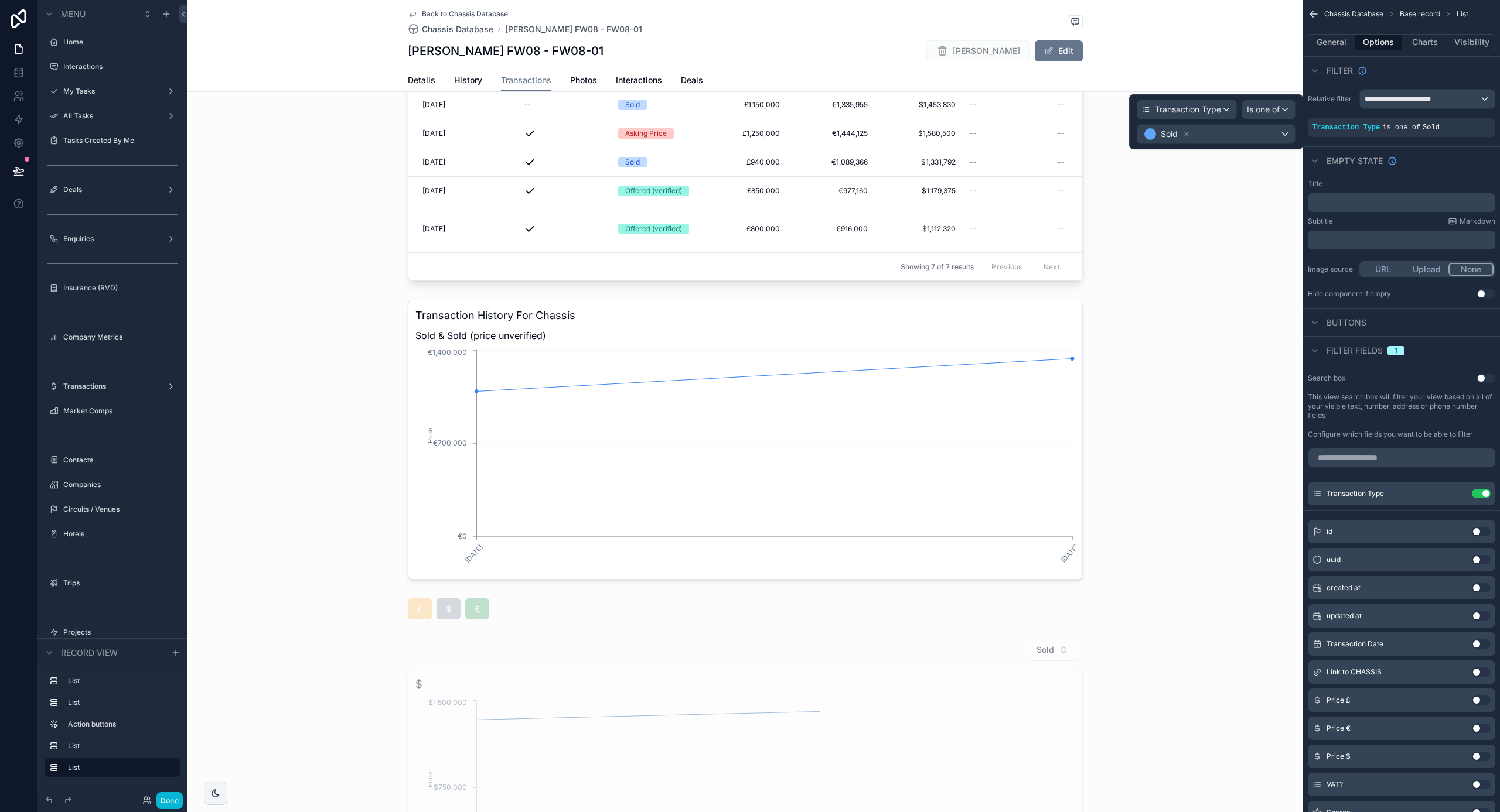
click at [1238, 134] on div "Sold" at bounding box center [1216, 134] width 158 height 19
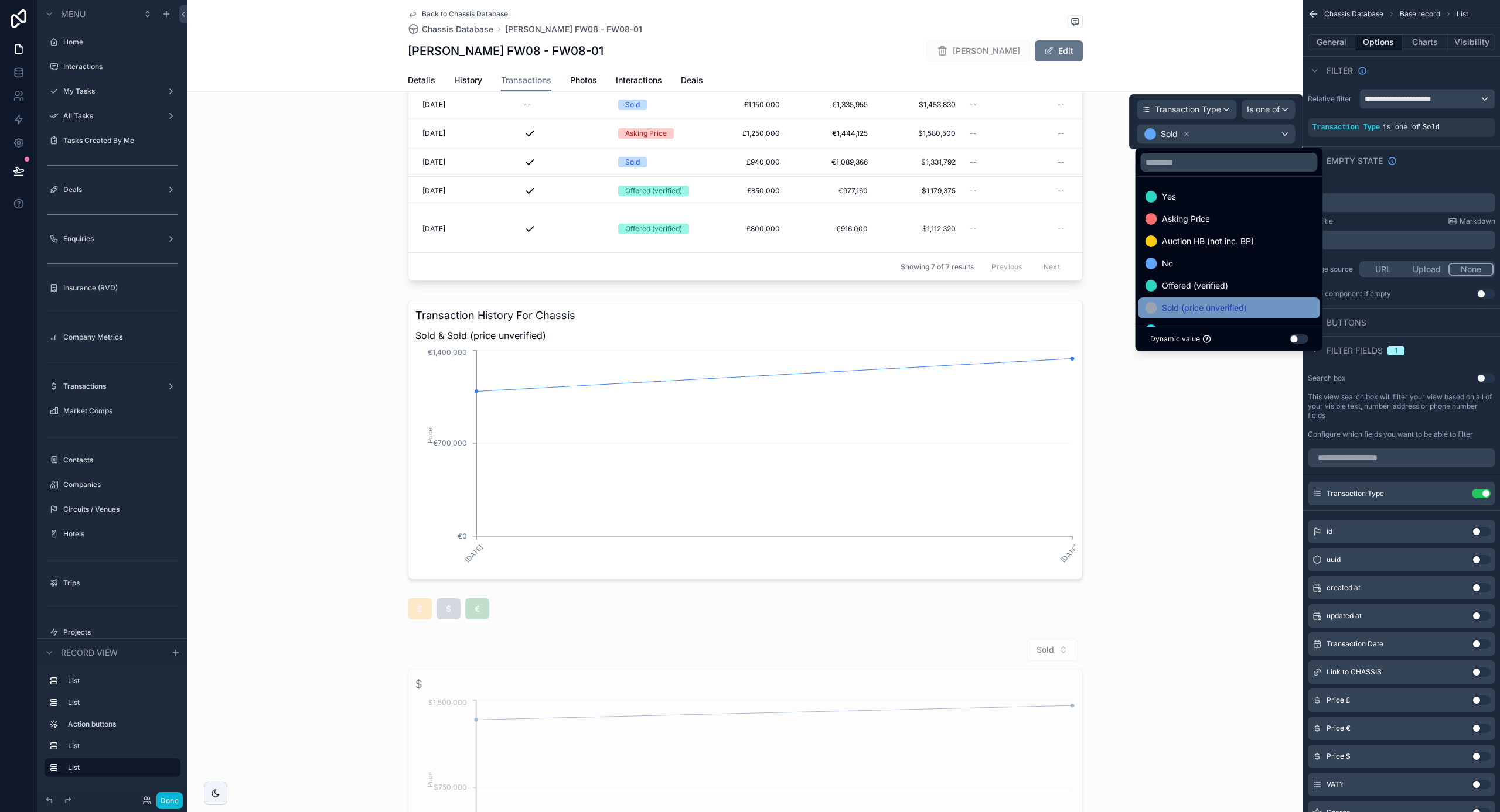
click at [1214, 303] on span "Sold (price unverified)" at bounding box center [1204, 308] width 85 height 14
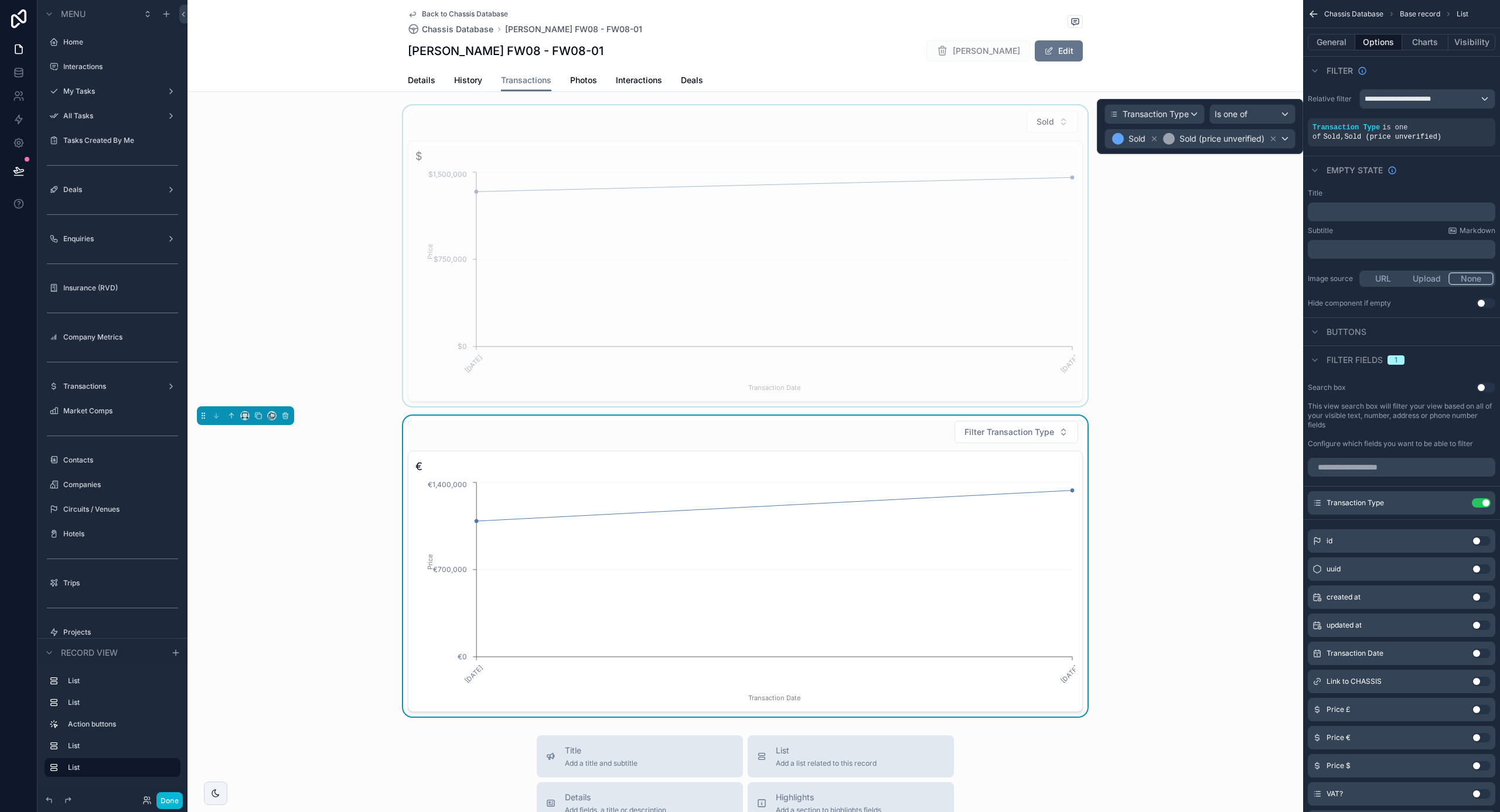
scroll to position [701, 0]
click at [1475, 504] on button "Use setting" at bounding box center [1481, 502] width 19 height 9
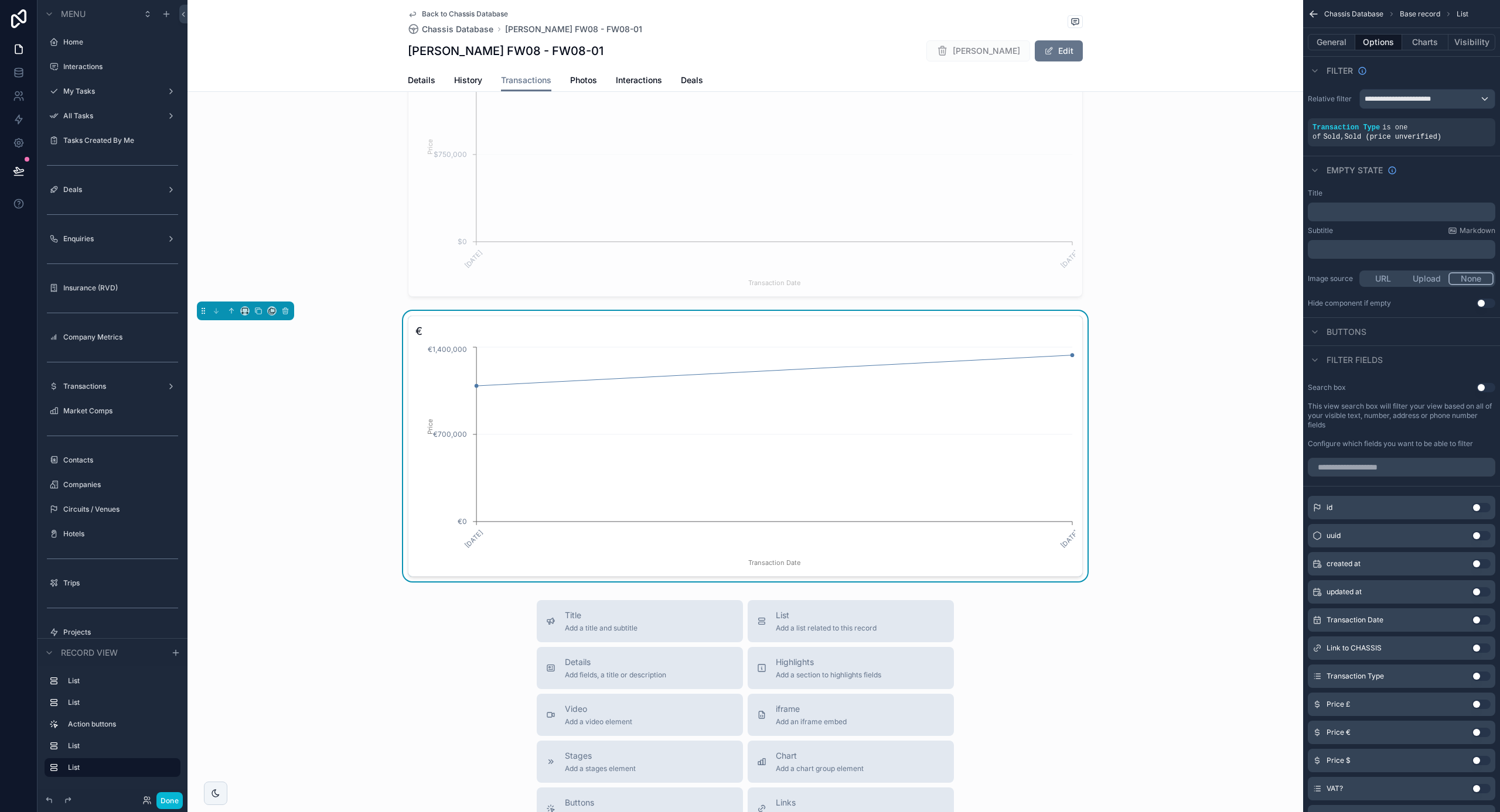
scroll to position [806, 0]
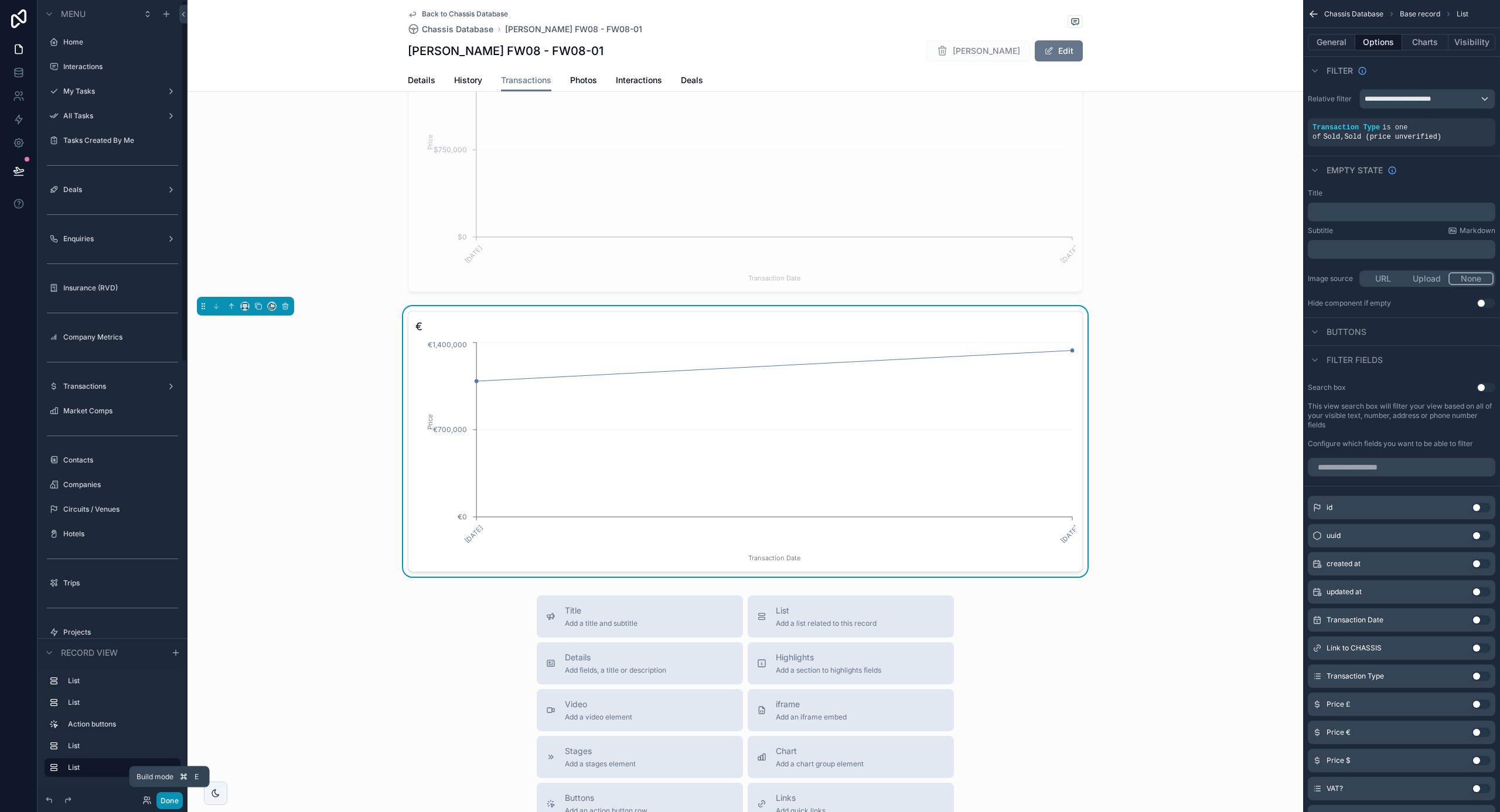
click at [169, 801] on button "Done" at bounding box center [170, 800] width 26 height 17
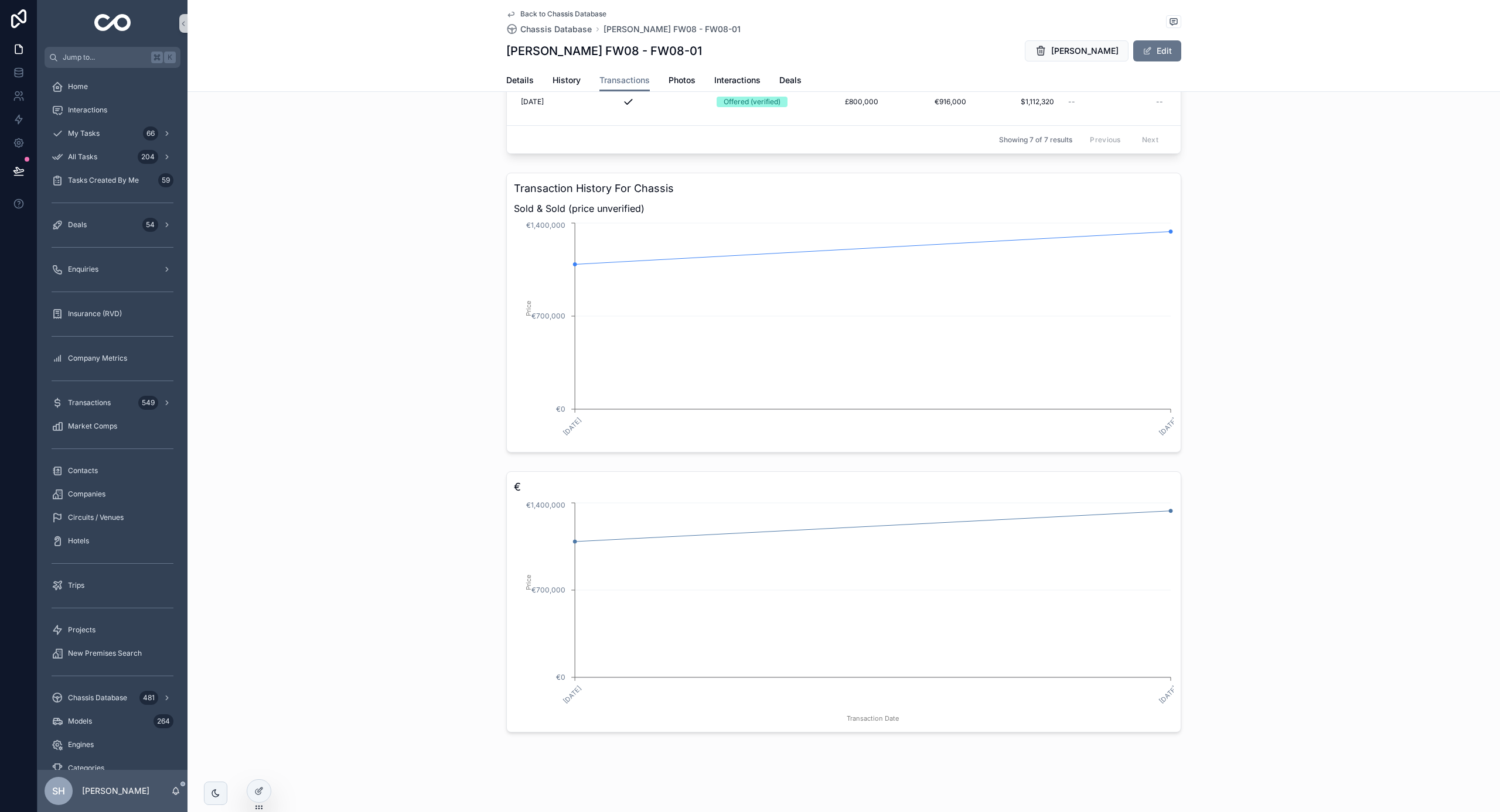
scroll to position [296, 0]
click at [256, 789] on icon at bounding box center [259, 791] width 9 height 9
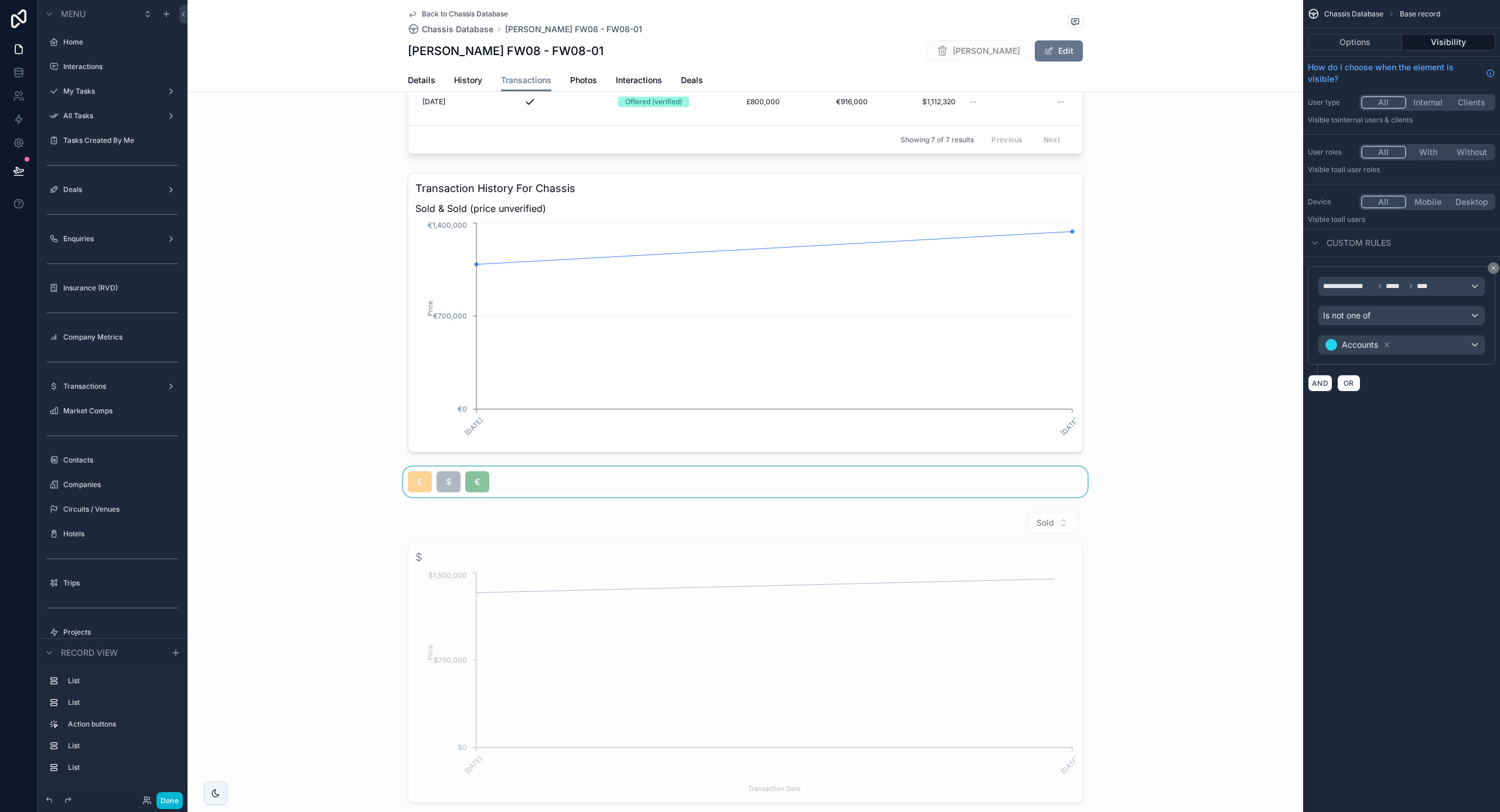
click at [628, 483] on div "scrollable content" at bounding box center [746, 481] width 1116 height 30
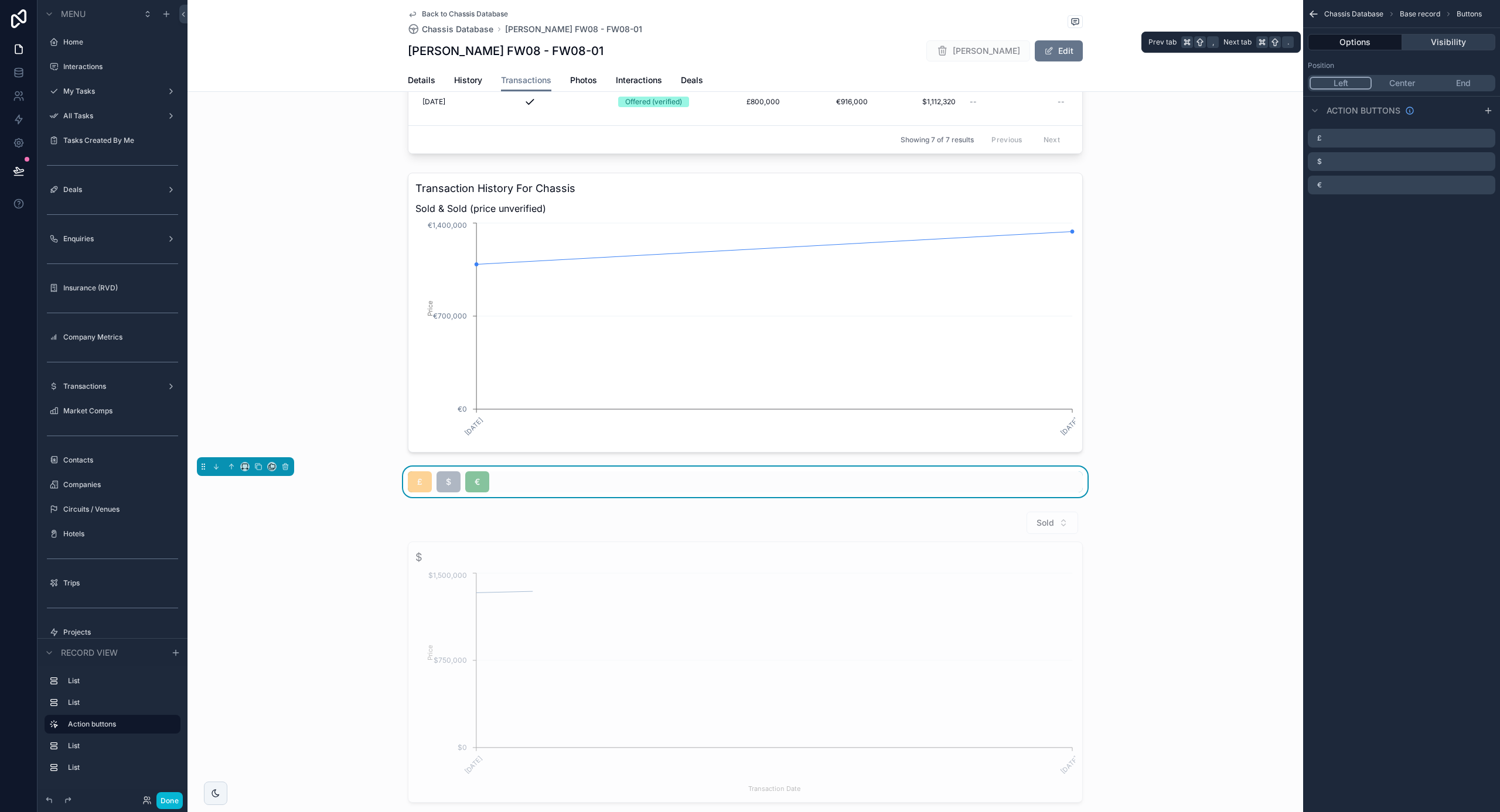
click at [1446, 39] on button "Visibility" at bounding box center [1449, 42] width 94 height 16
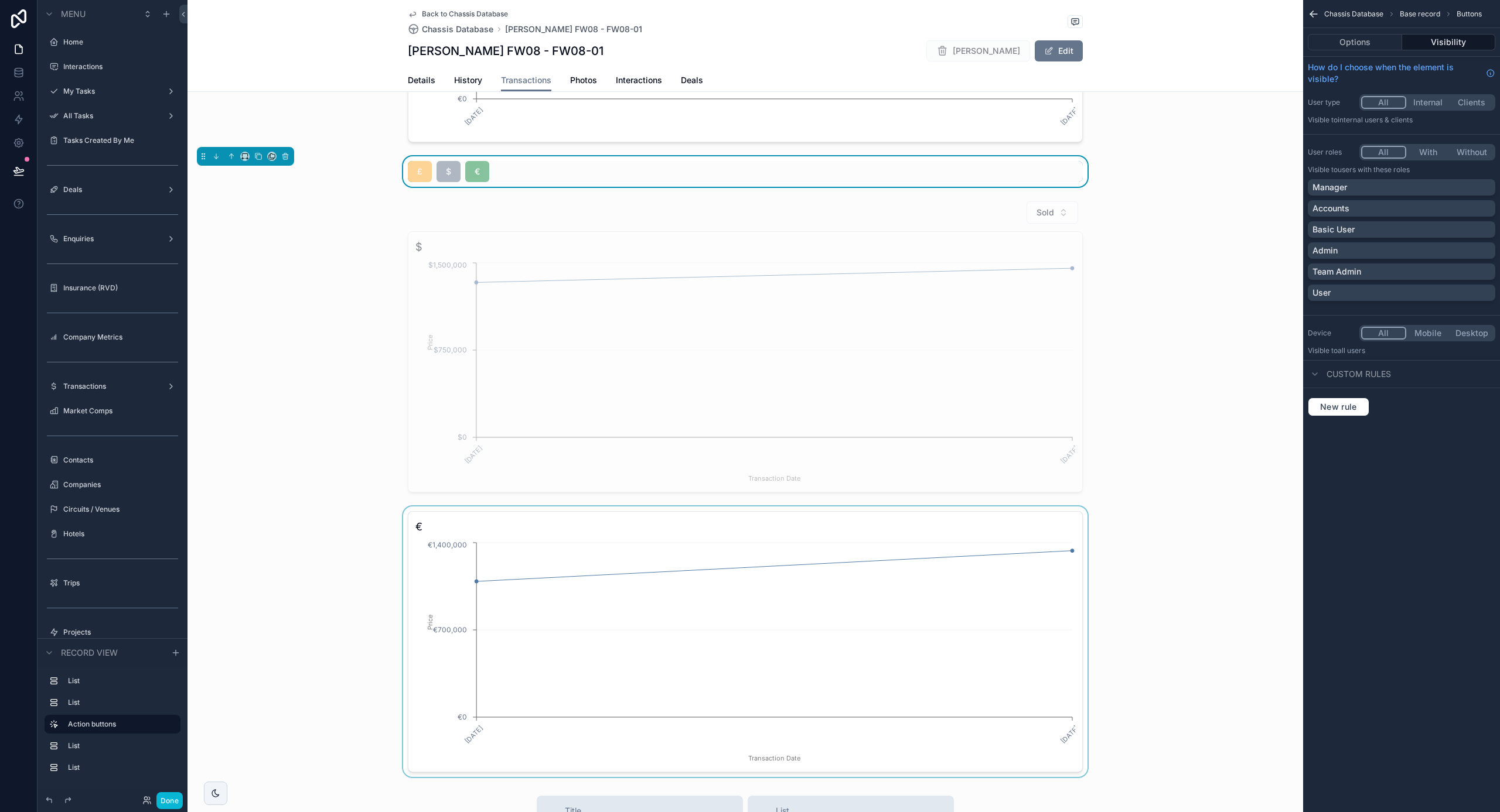
scroll to position [605, 0]
click at [1379, 155] on button "All" at bounding box center [1383, 152] width 45 height 13
click at [1351, 43] on button "Options" at bounding box center [1355, 42] width 94 height 16
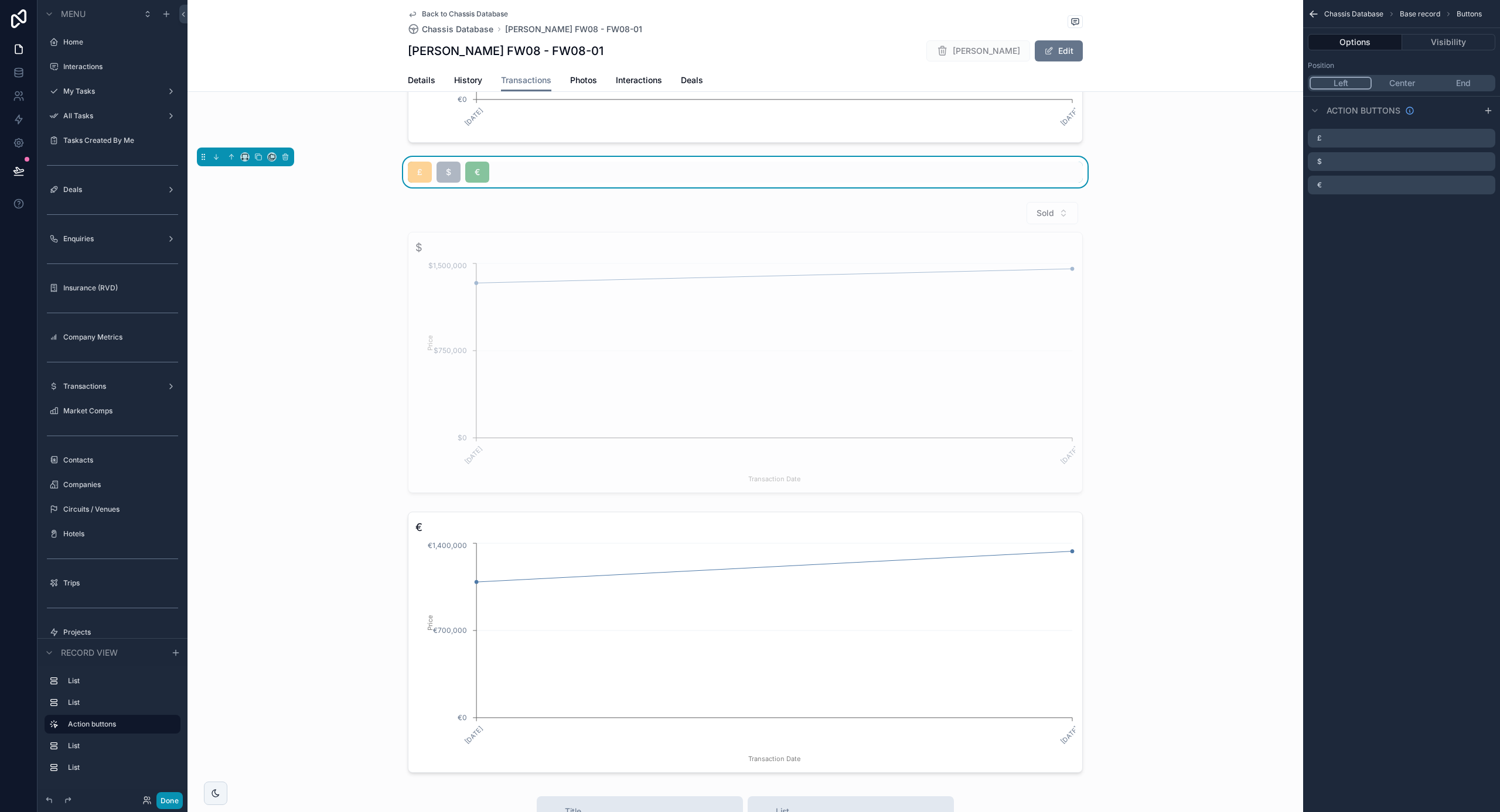
click at [178, 805] on button "Done" at bounding box center [170, 800] width 26 height 17
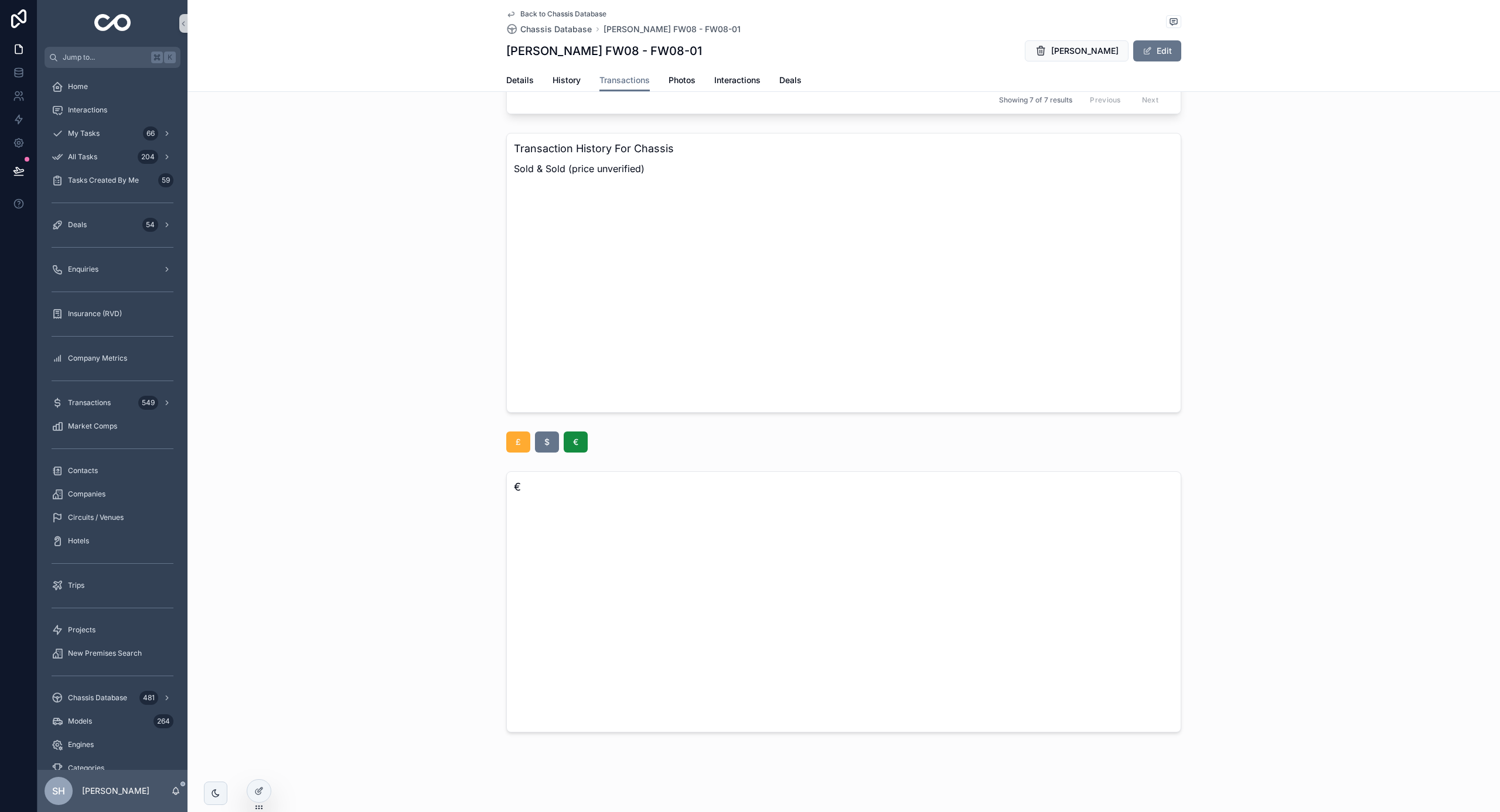
scroll to position [336, 0]
click at [516, 439] on span "£" at bounding box center [518, 442] width 5 height 12
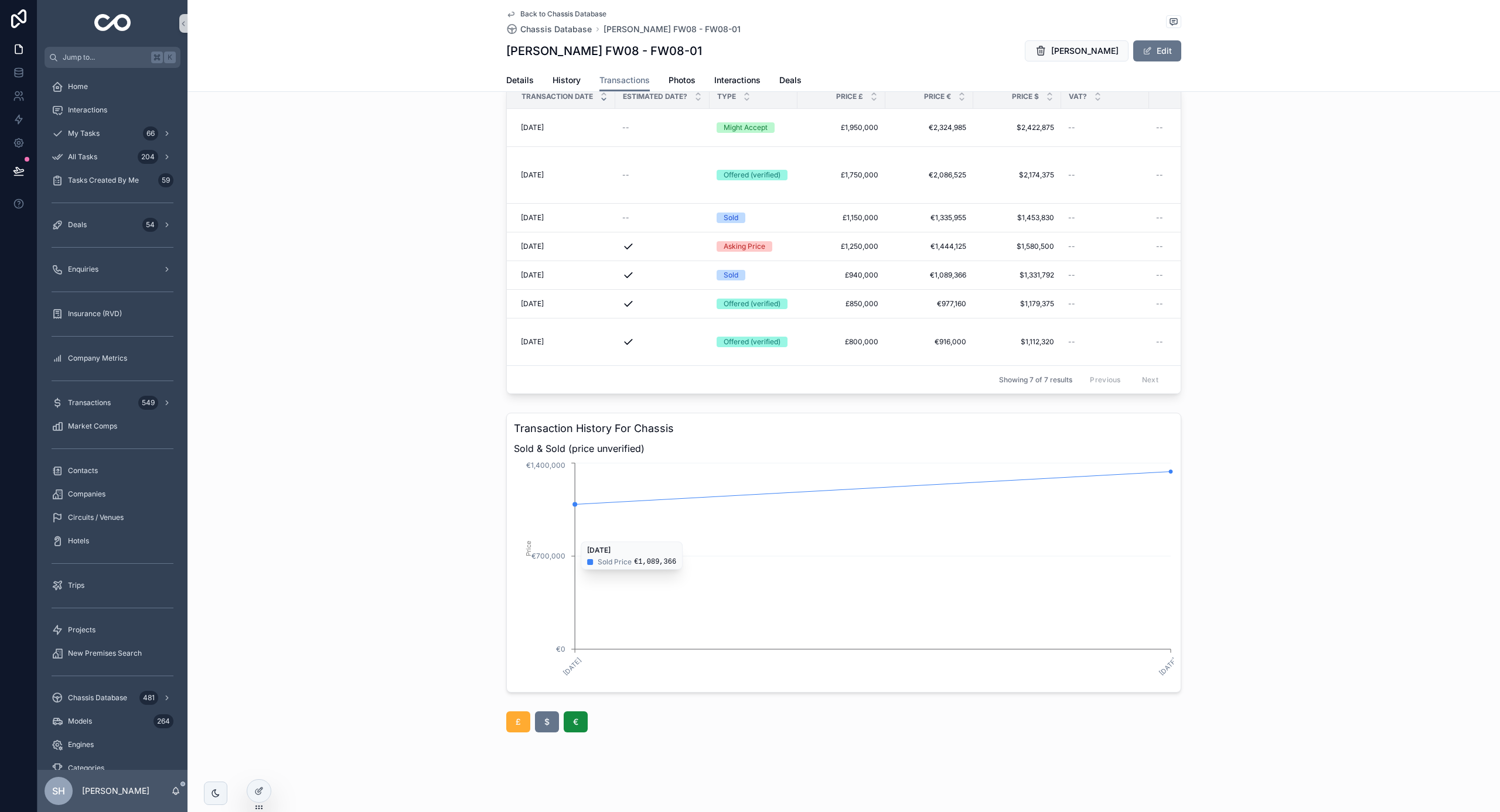
scroll to position [56, 0]
click at [542, 725] on button "$" at bounding box center [547, 721] width 24 height 21
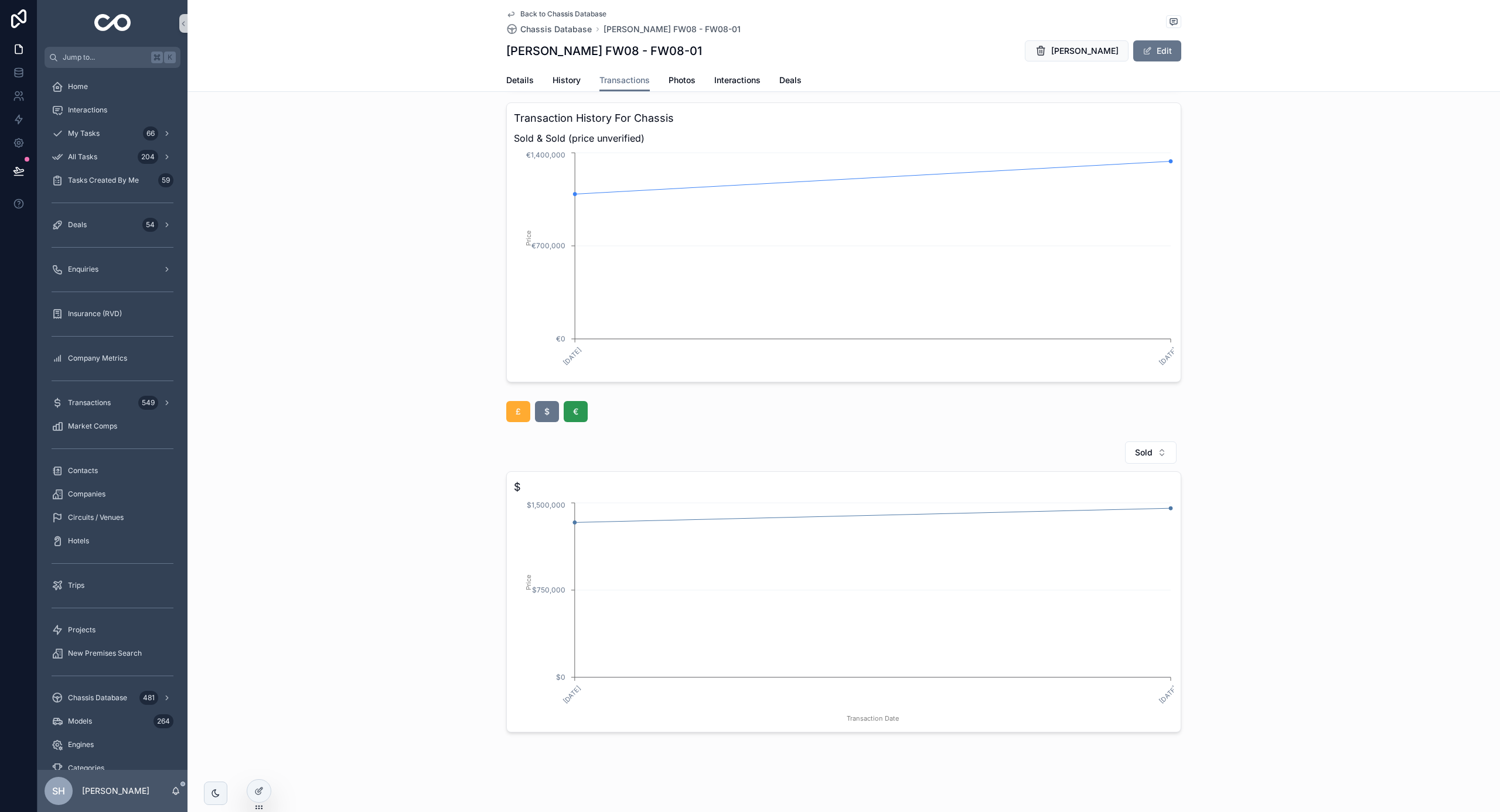
click at [576, 414] on span "€" at bounding box center [576, 411] width 5 height 12
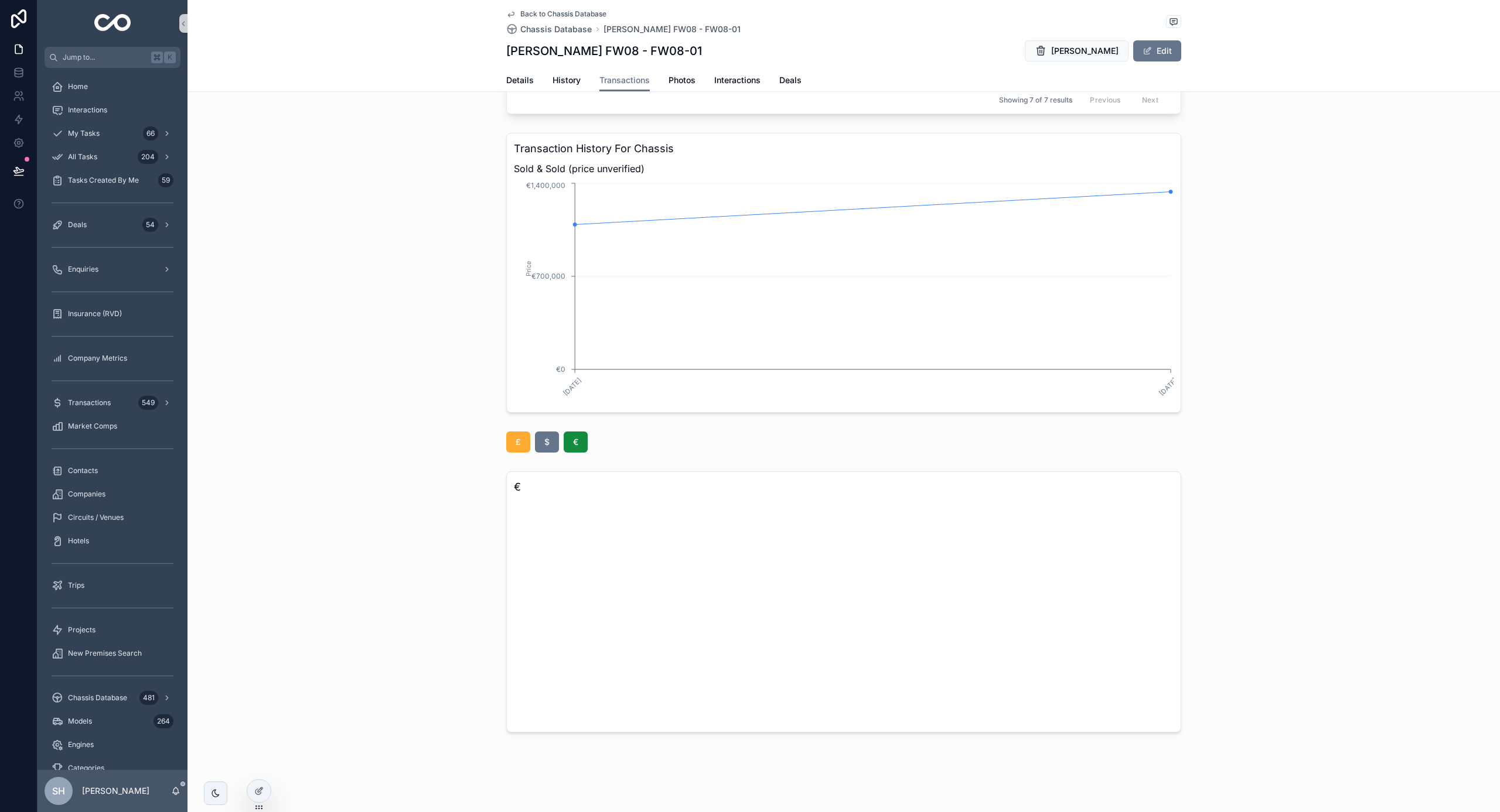
scroll to position [336, 0]
click at [519, 443] on span "£" at bounding box center [518, 442] width 5 height 12
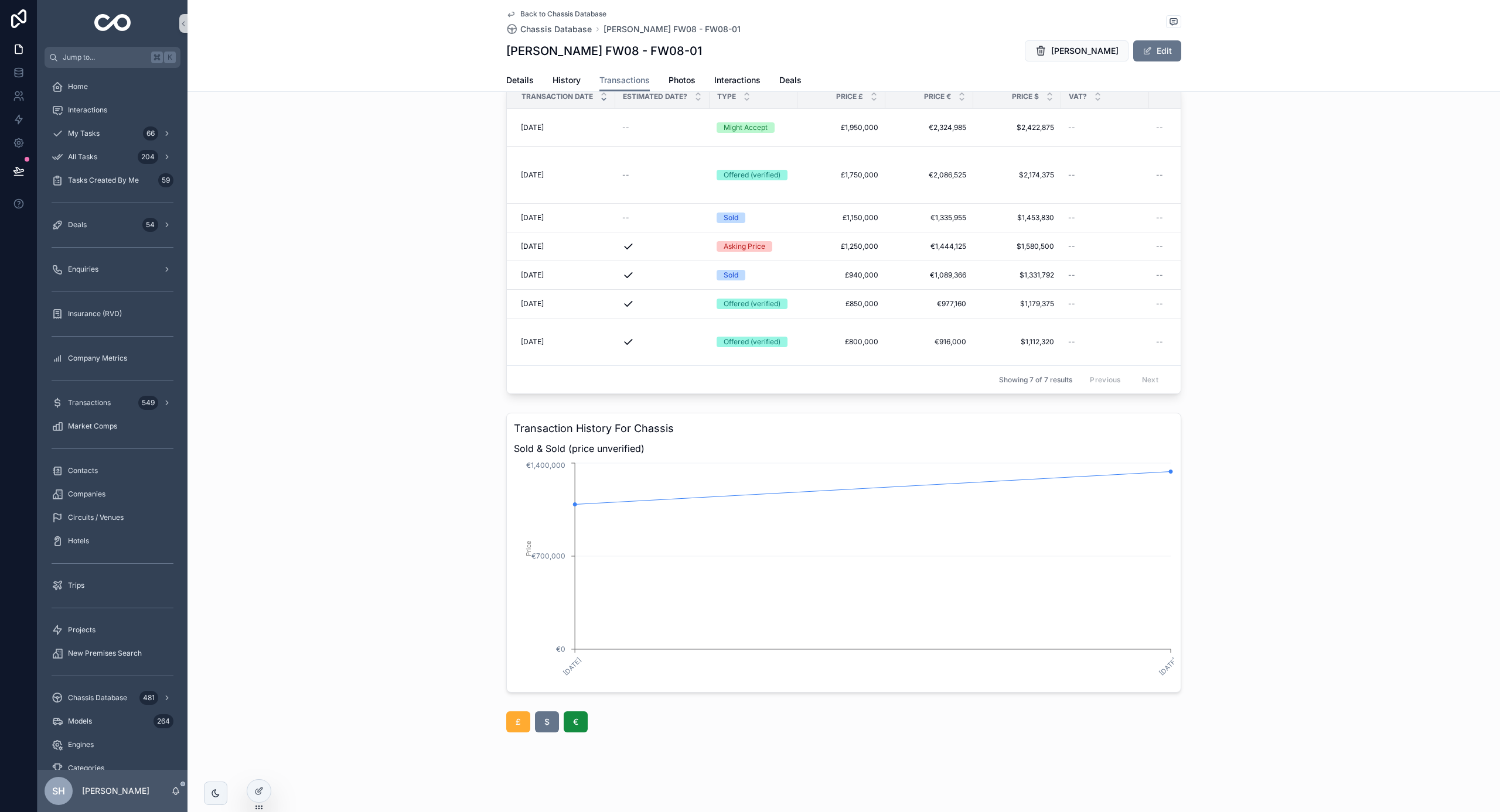
scroll to position [56, 0]
click at [549, 721] on span "$" at bounding box center [547, 722] width 5 height 12
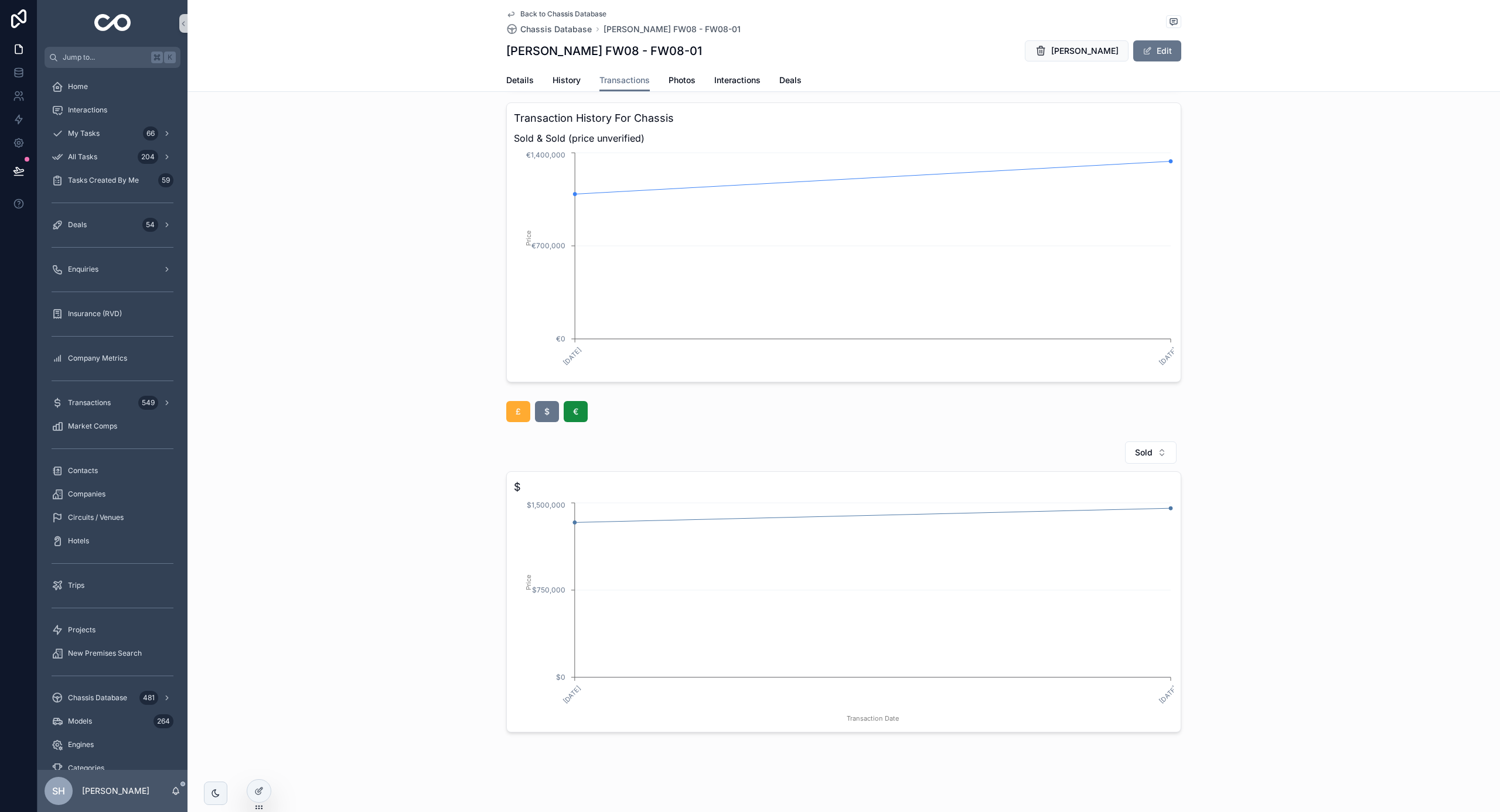
scroll to position [367, 0]
click at [174, 791] on icon "scrollable content" at bounding box center [175, 791] width 9 height 9
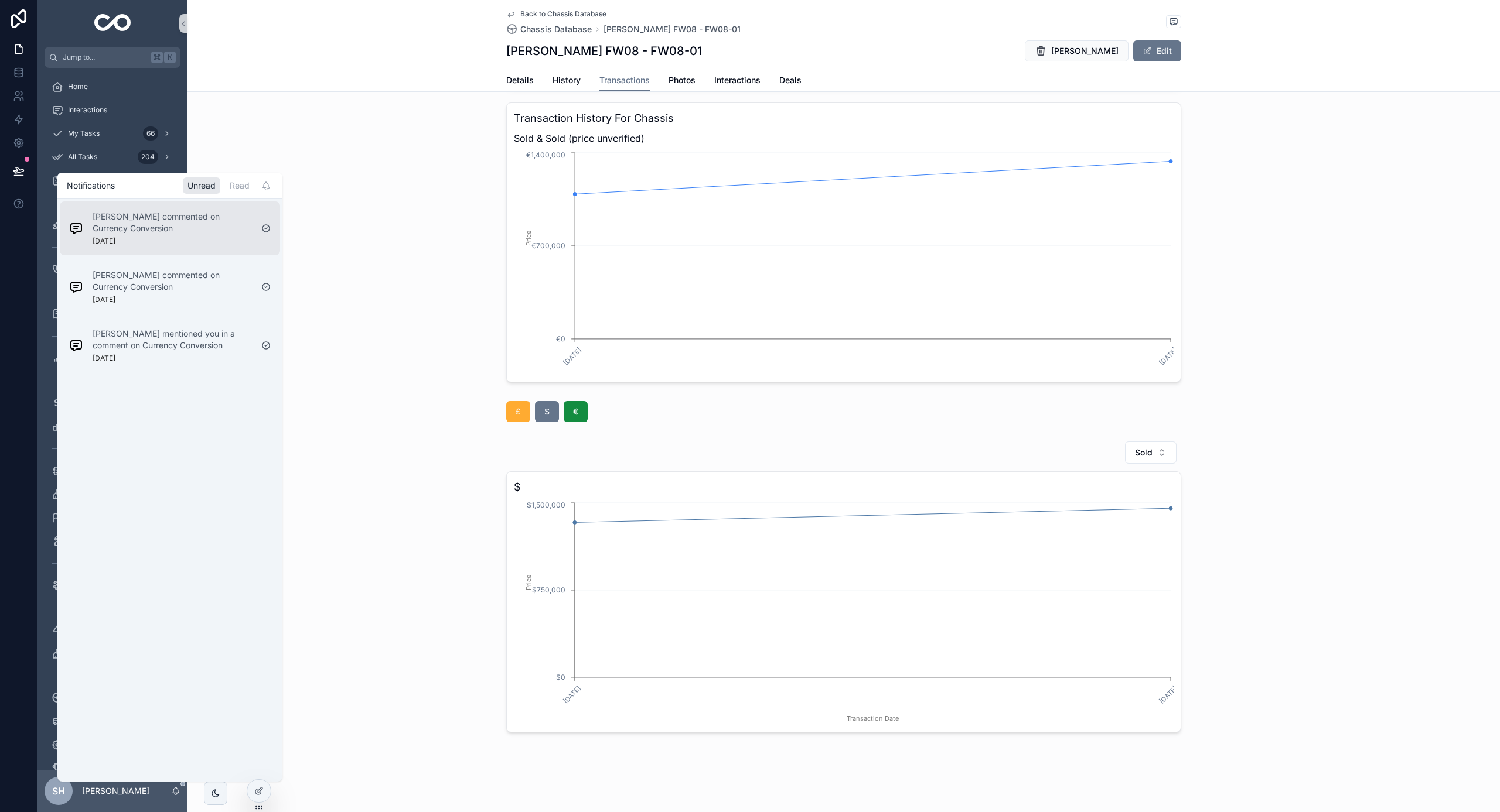
click at [181, 240] on div "Kieran Saunders commented on Currency Conversion 6 days ago" at bounding box center [173, 228] width 160 height 35
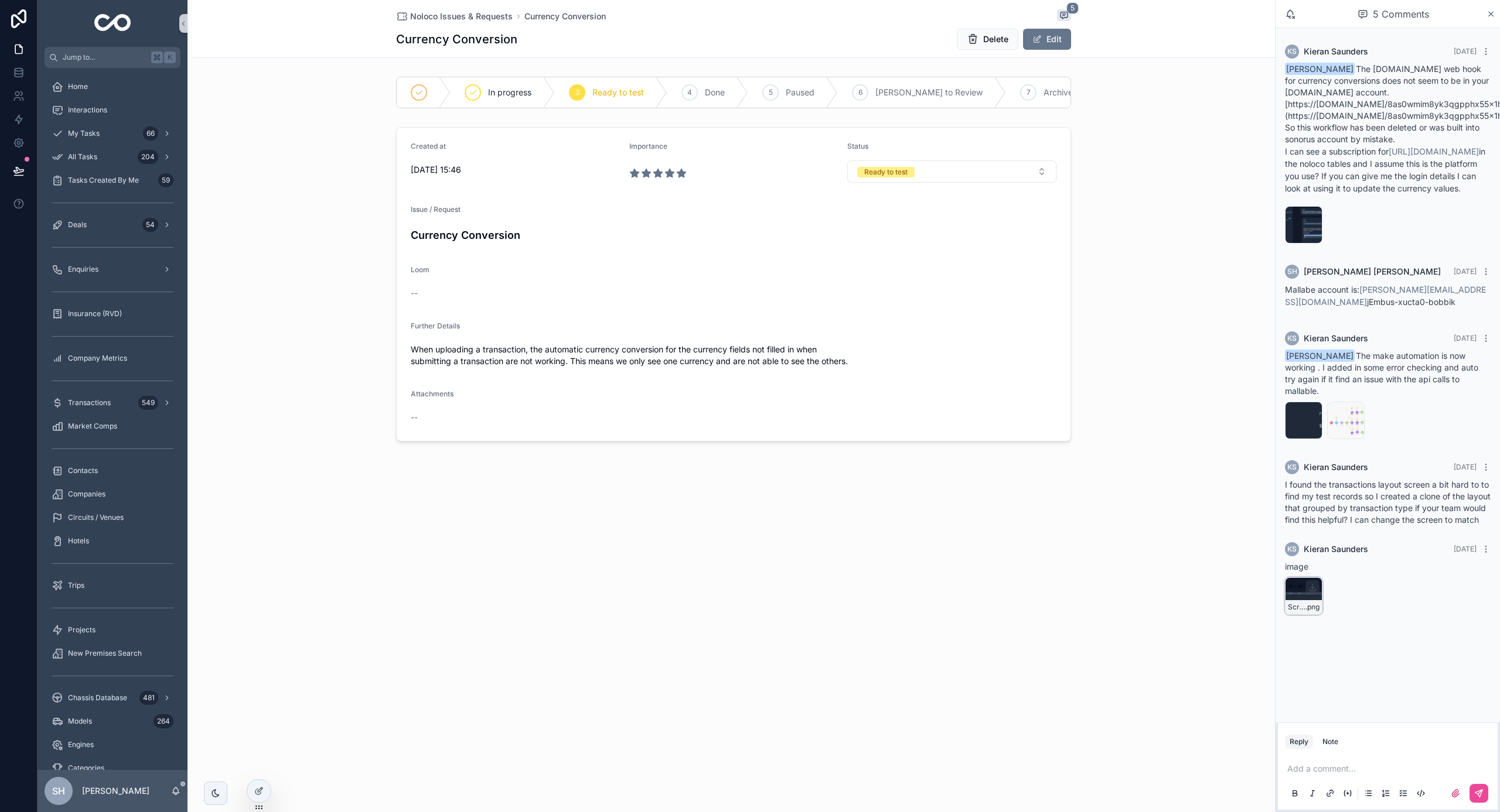
click at [1290, 599] on div "Screenshot-2025-09-23-at-11.00.58 .png" at bounding box center [1304, 596] width 38 height 38
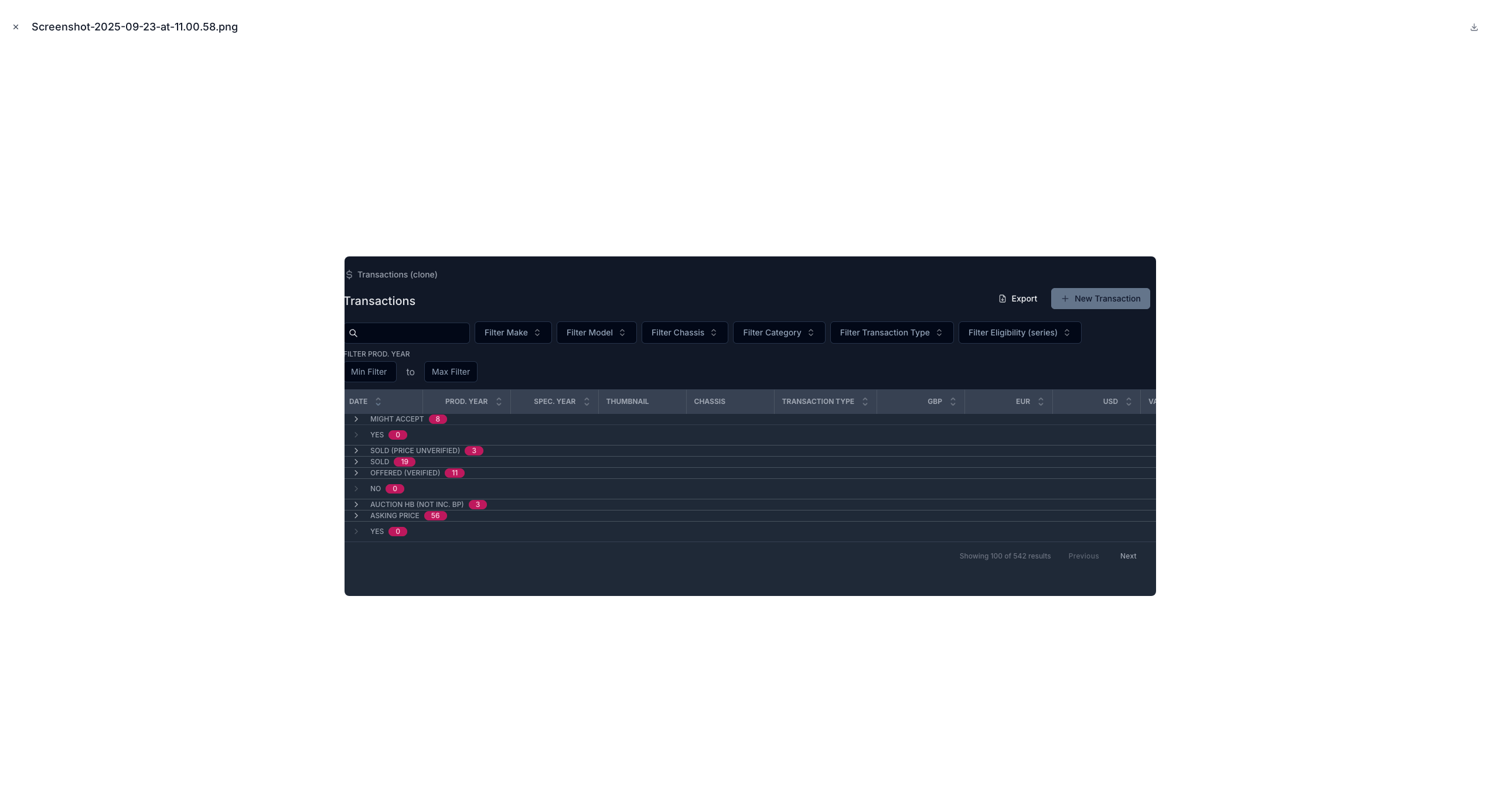
click at [16, 26] on icon "Close modal" at bounding box center [16, 27] width 4 height 4
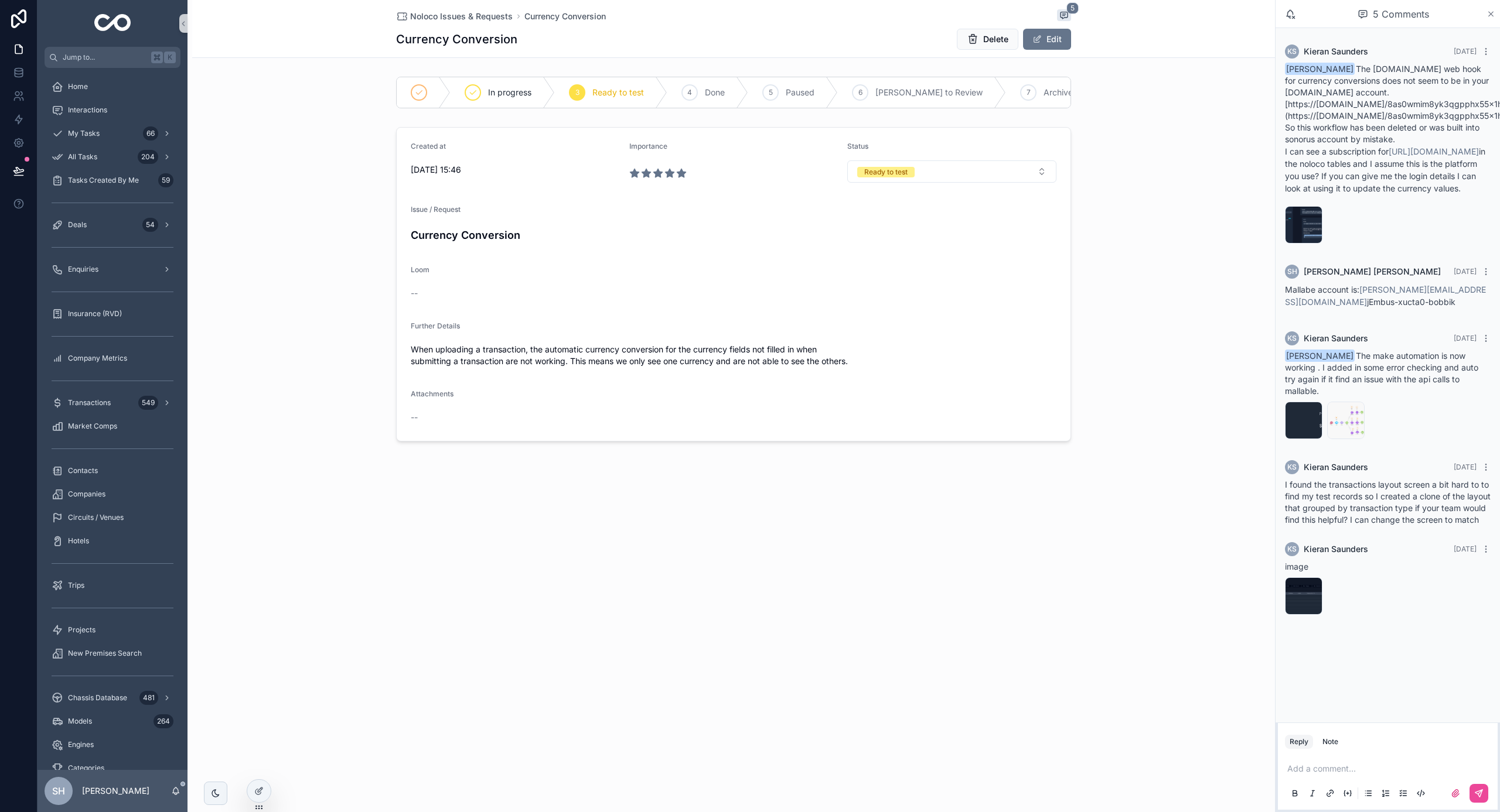
click at [1491, 16] on icon "scrollable content" at bounding box center [1491, 13] width 9 height 9
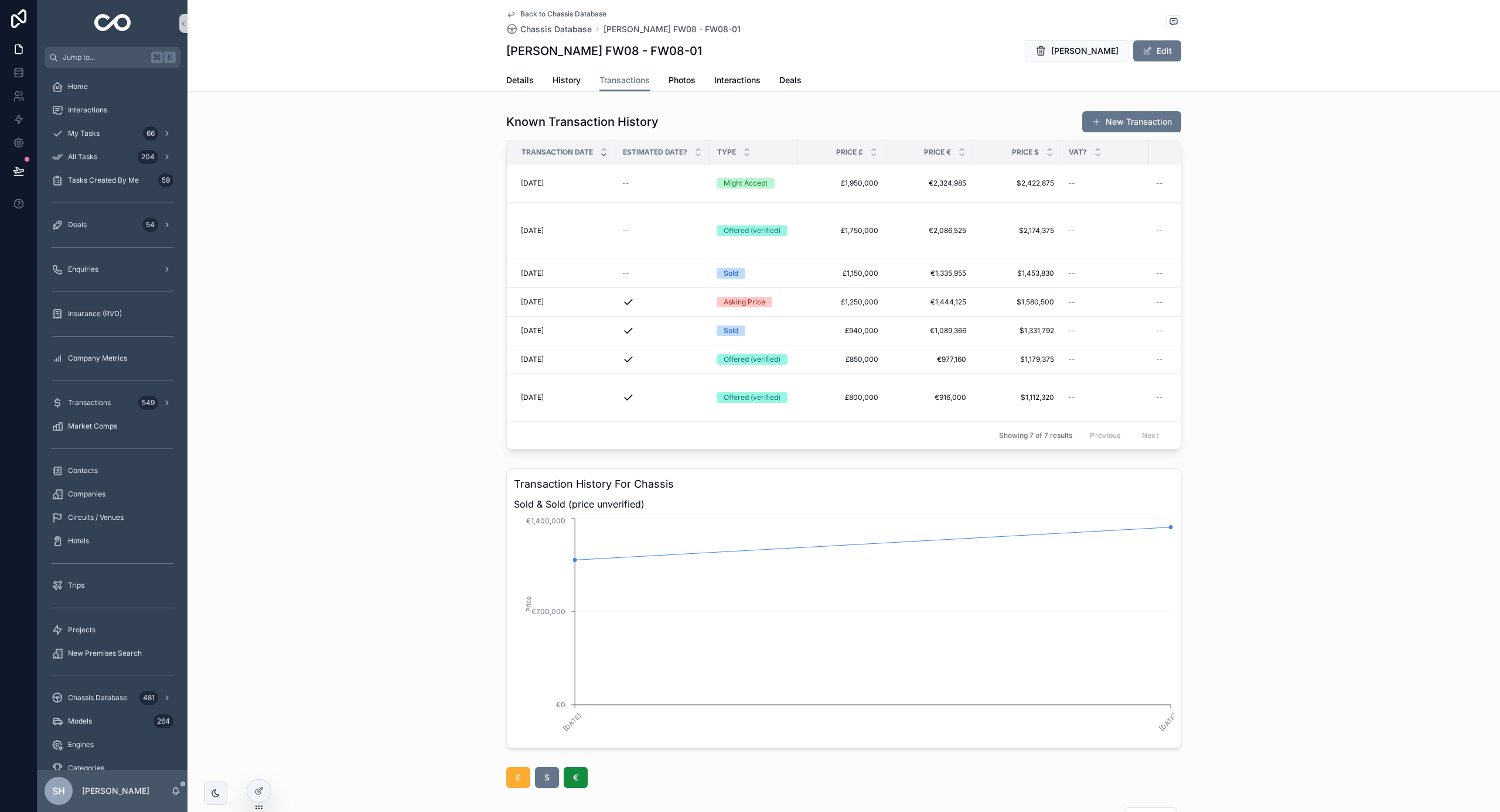
click at [332, 435] on div "Known Transaction History New Transaction Transaction Date Estimated Date? Type…" at bounding box center [844, 280] width 1313 height 349
click at [178, 787] on icon "scrollable content" at bounding box center [175, 791] width 9 height 9
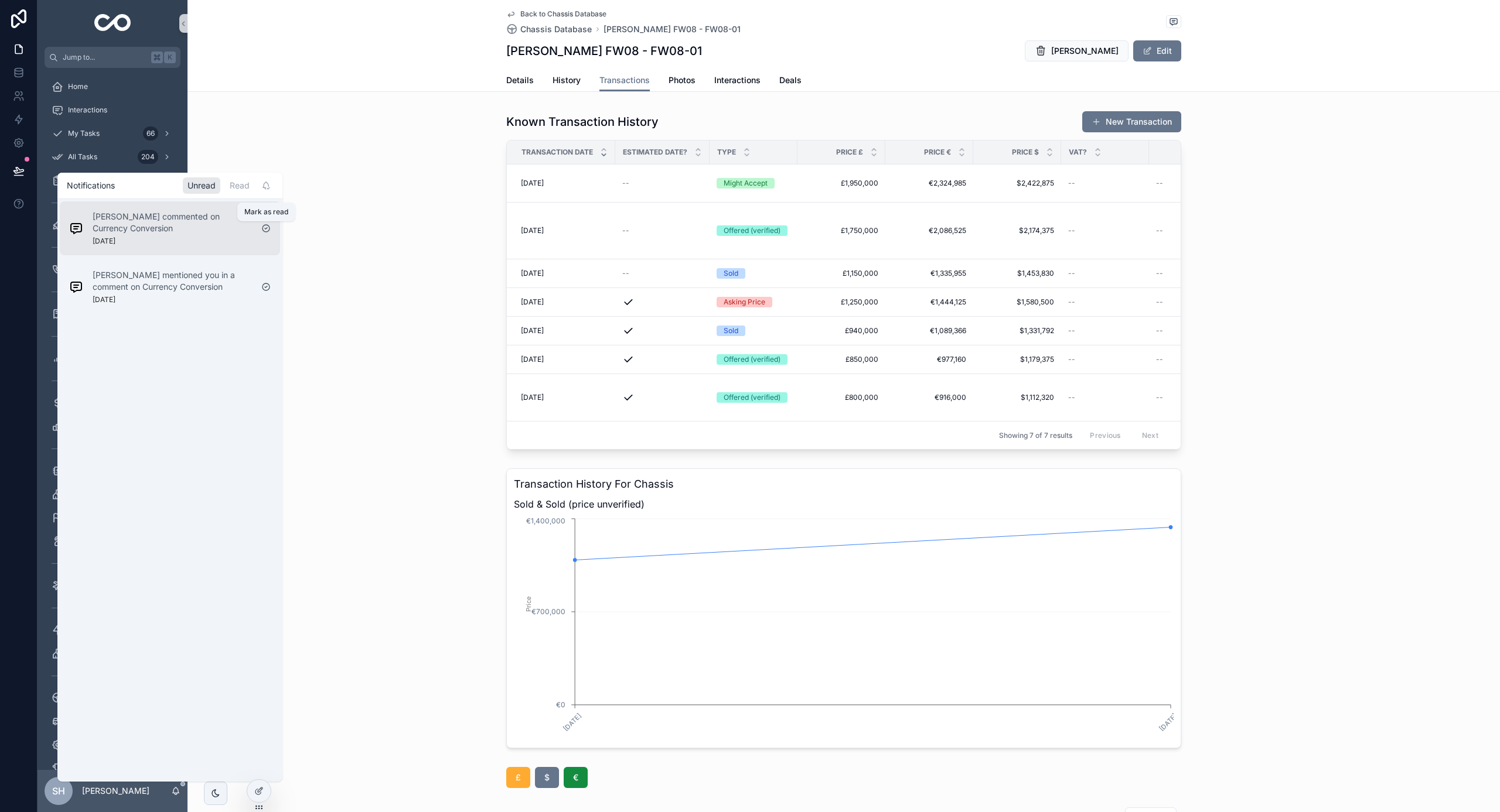
click at [267, 230] on icon "scrollable content" at bounding box center [266, 228] width 9 height 9
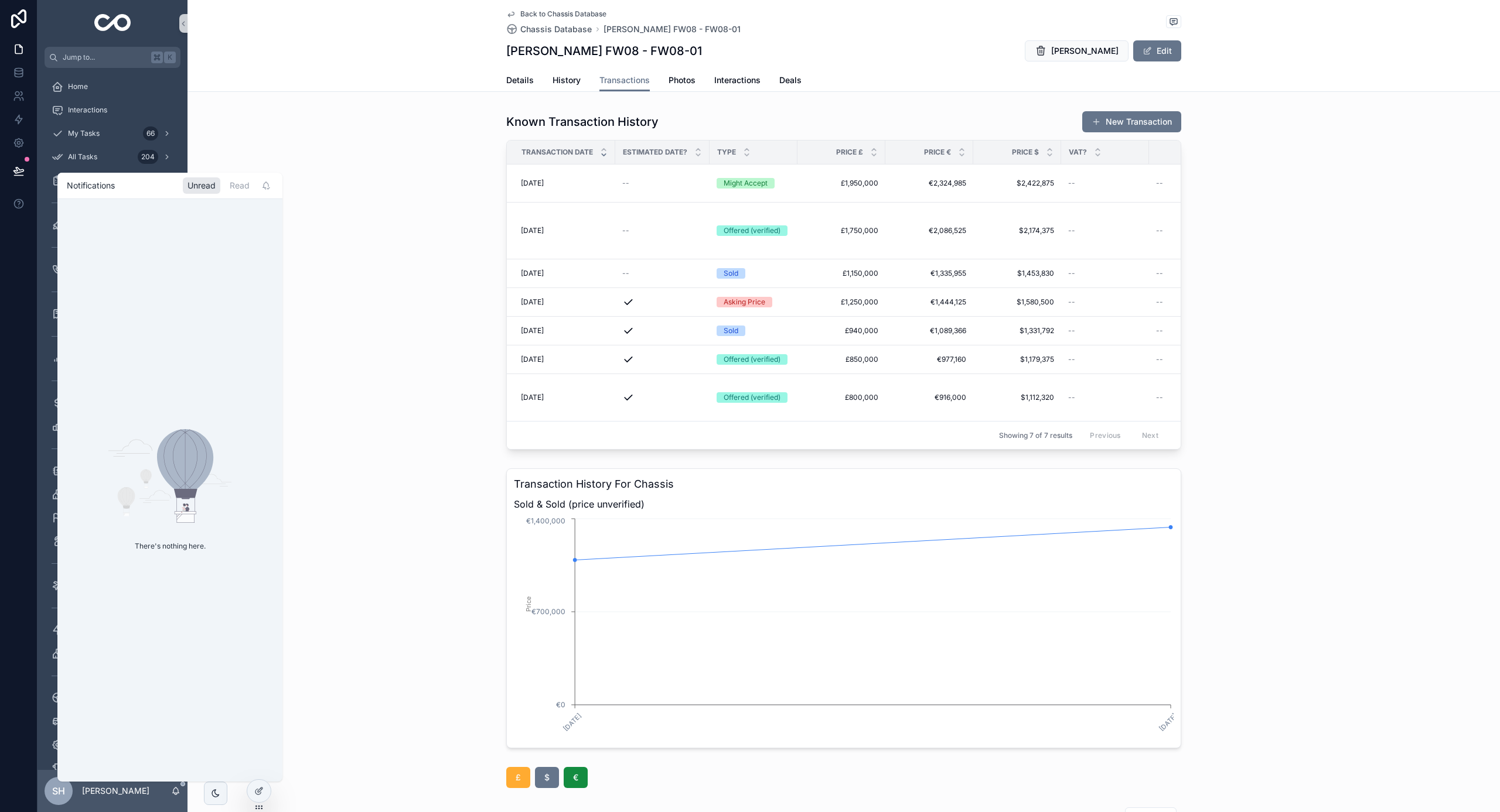
click at [356, 236] on div "Known Transaction History New Transaction Transaction Date Estimated Date? Type…" at bounding box center [844, 280] width 1313 height 349
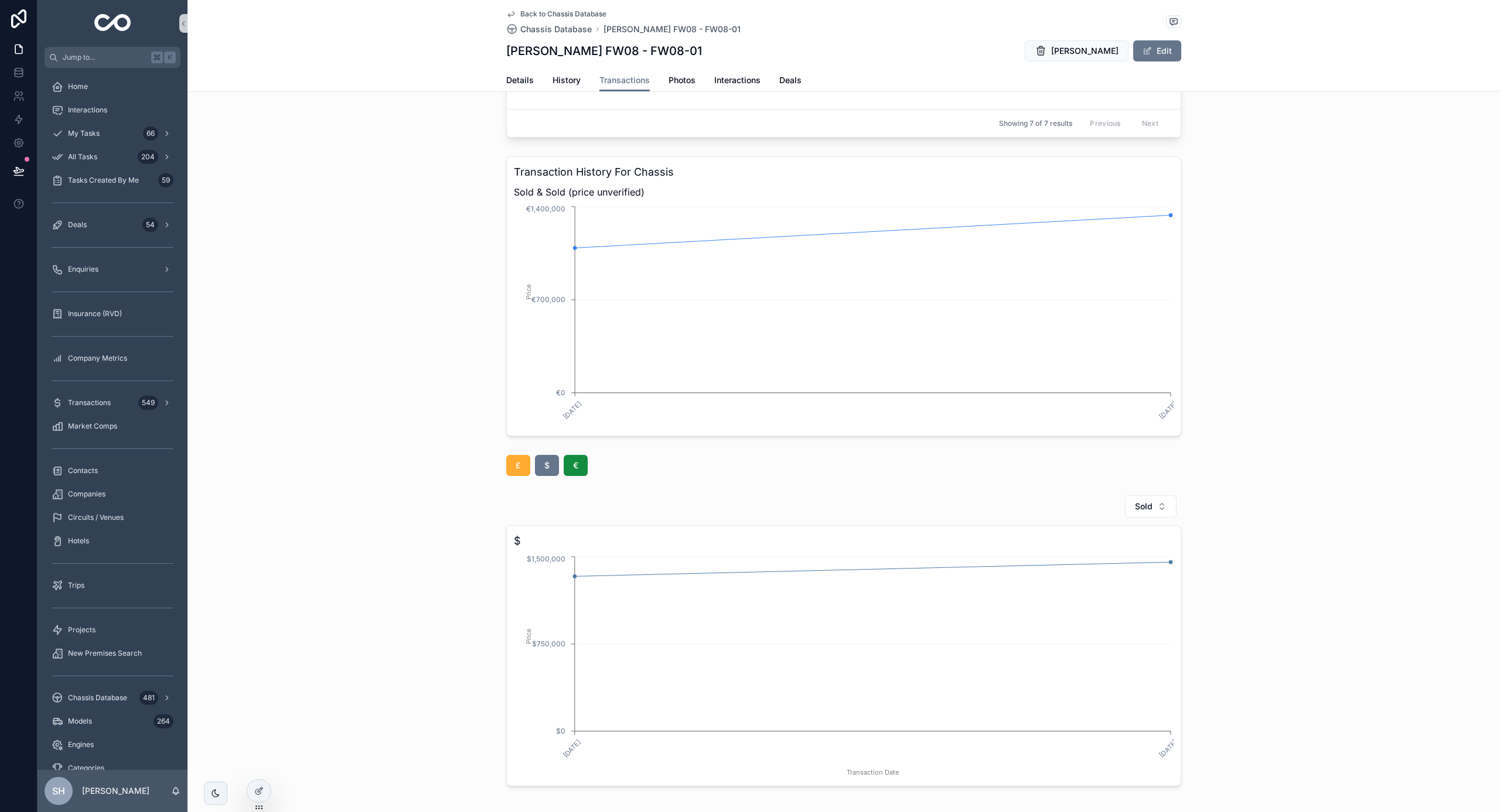
scroll to position [367, 0]
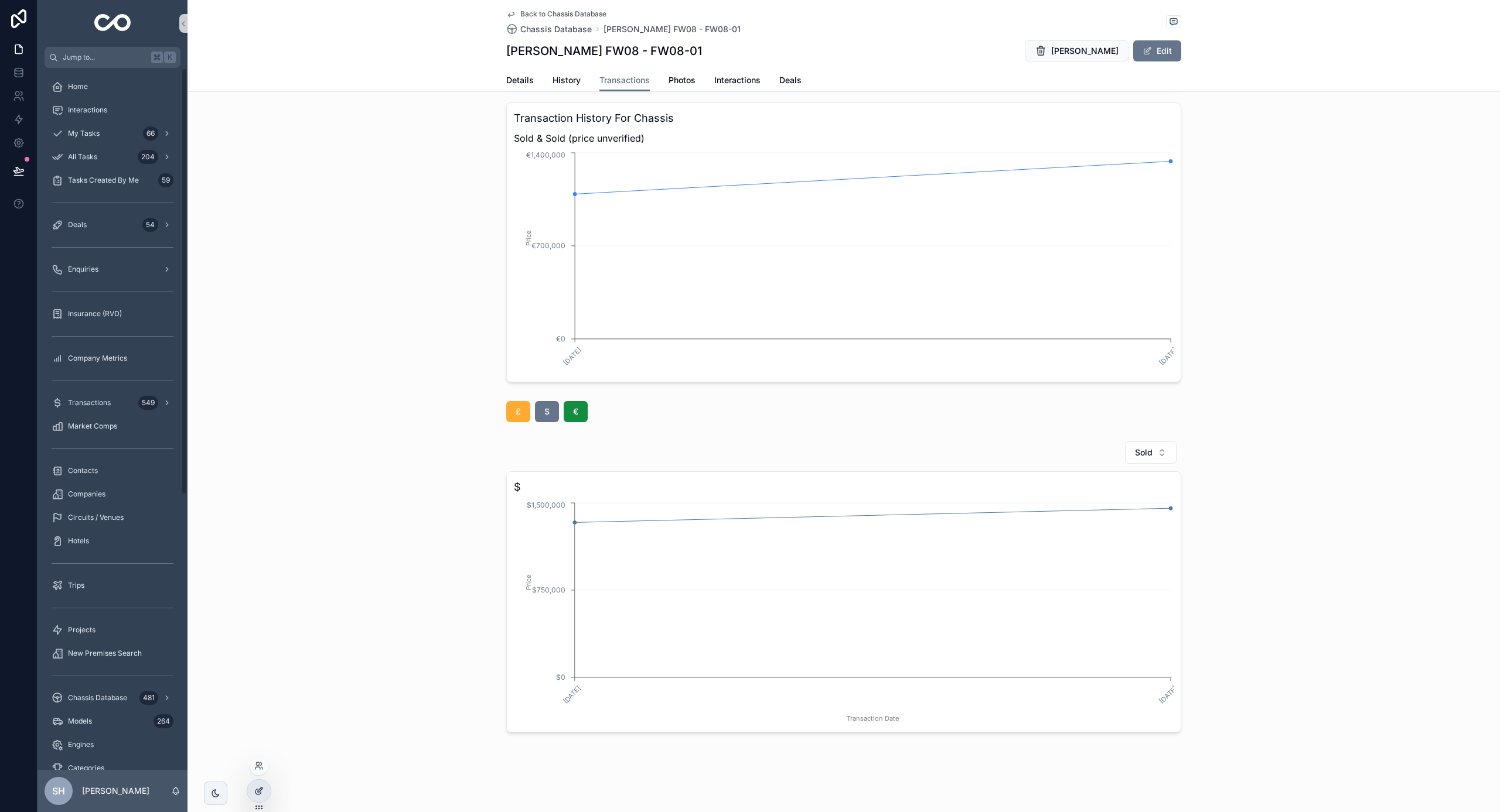
click at [256, 785] on div at bounding box center [258, 791] width 23 height 22
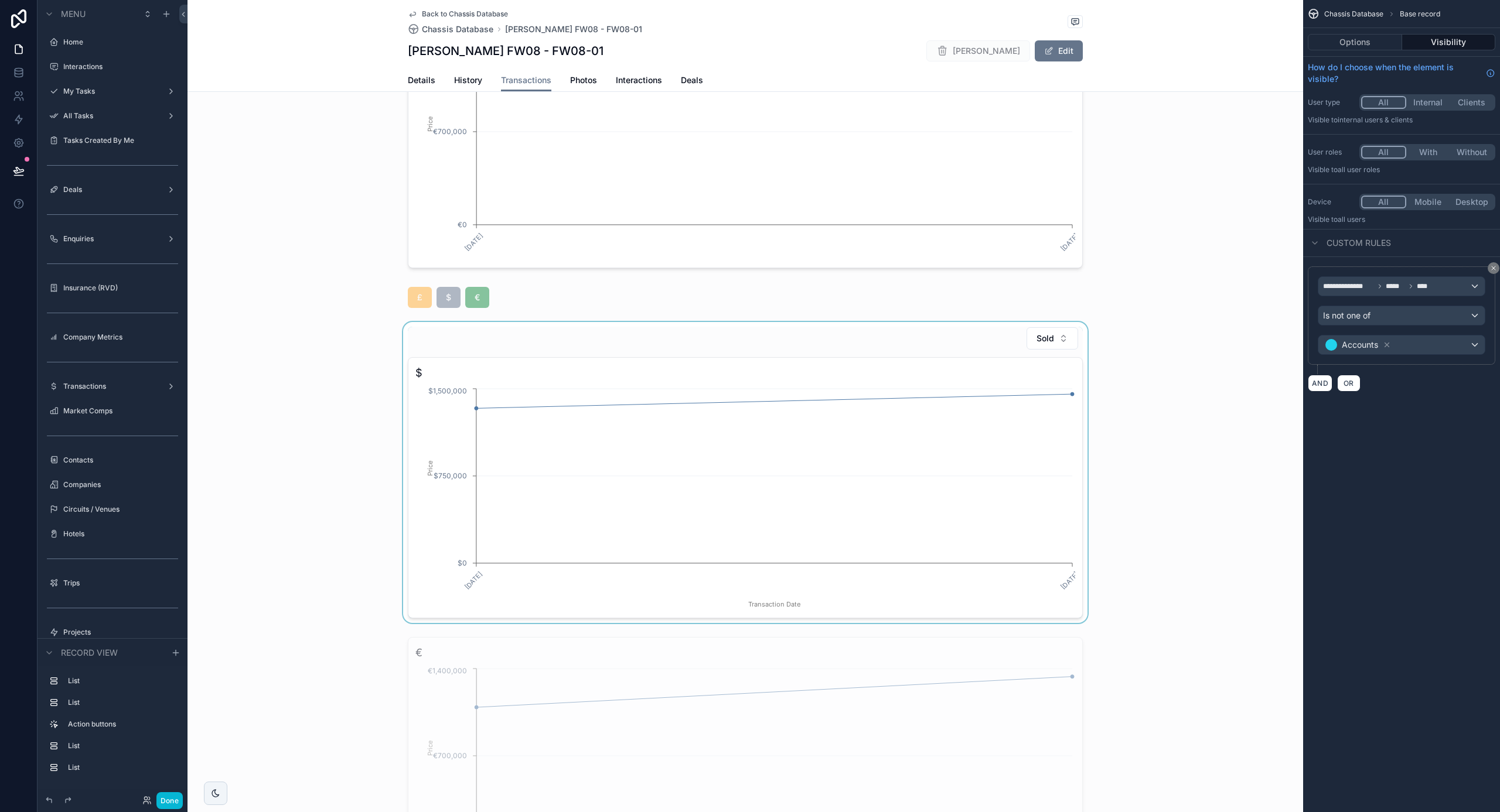
scroll to position [601, 0]
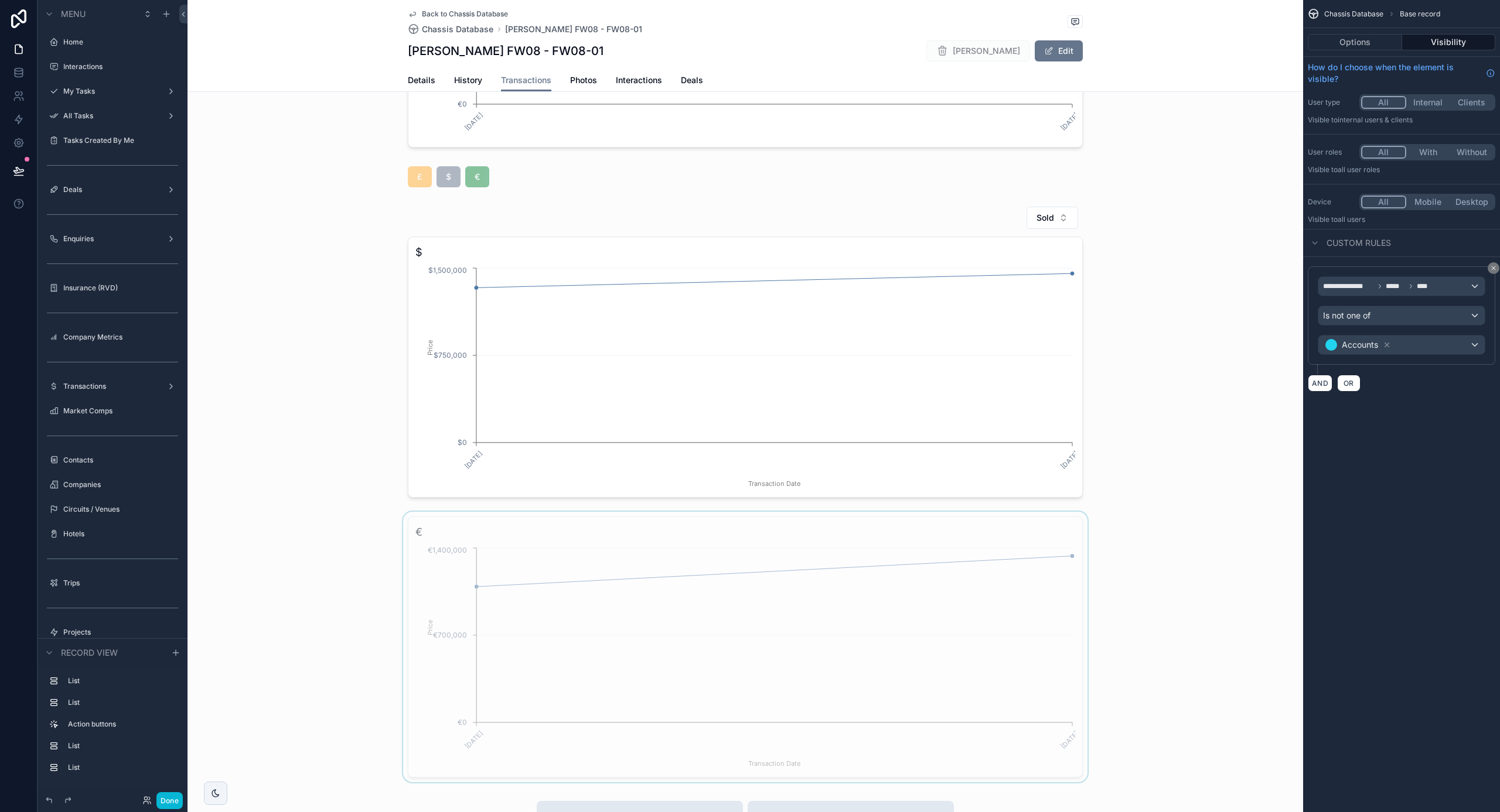
click at [710, 550] on div "scrollable content" at bounding box center [746, 647] width 1116 height 271
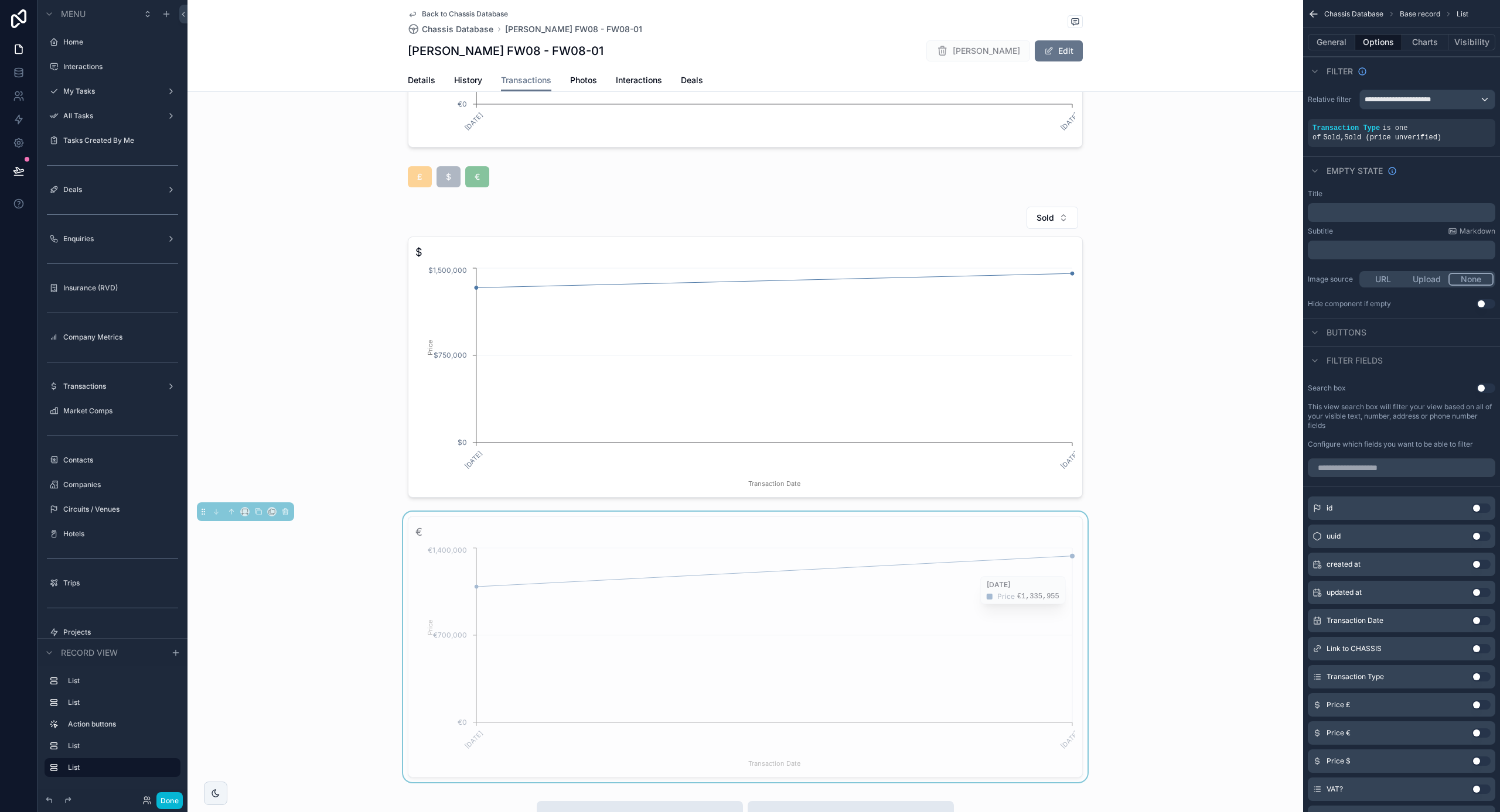
click at [959, 570] on icon "01/06/2021 16/01/2024 Transaction Date €0 €700,000 €1,400,000 Price" at bounding box center [746, 657] width 660 height 225
click at [968, 396] on div "scrollable content" at bounding box center [746, 352] width 1116 height 301
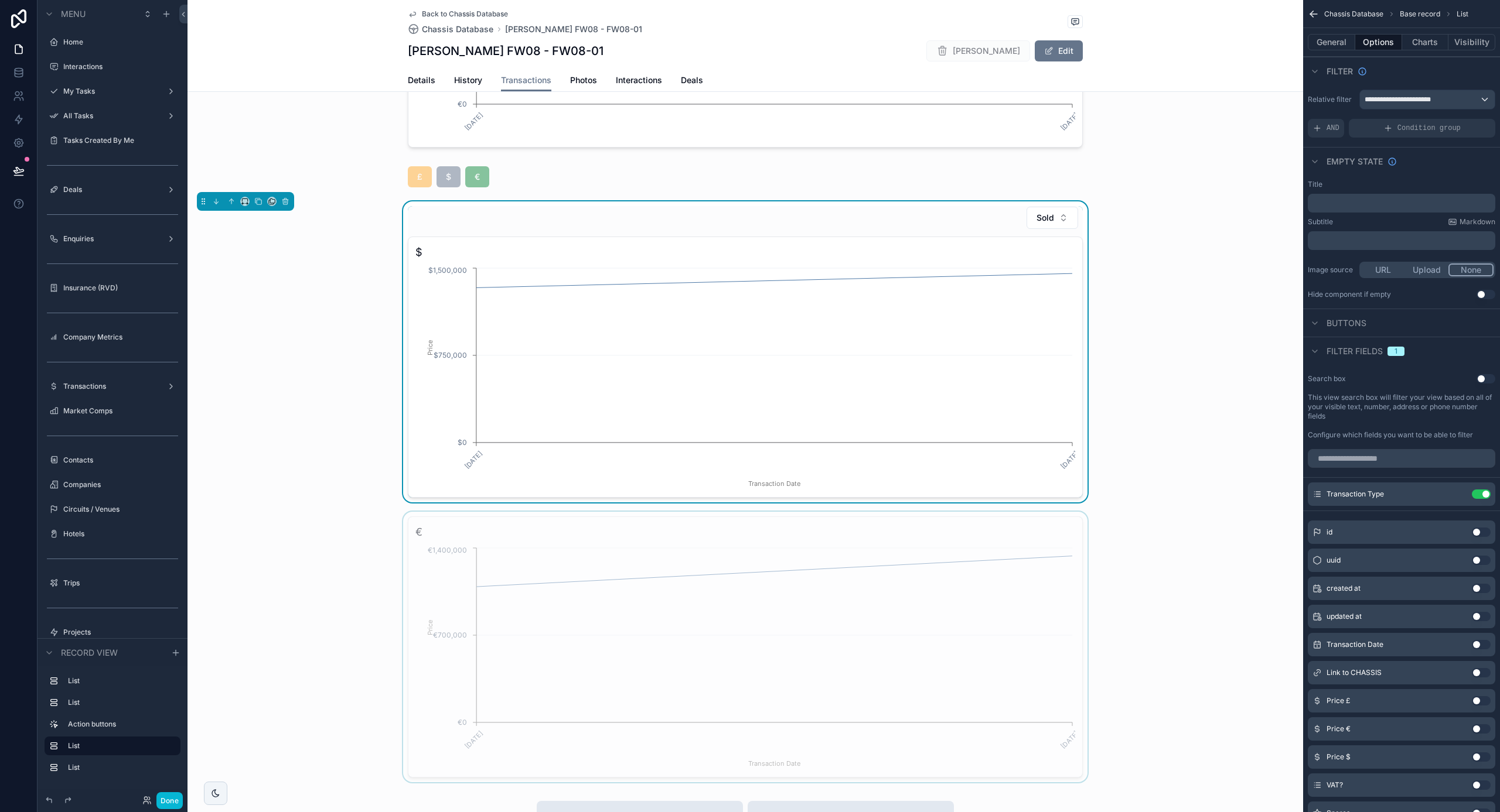
click at [970, 567] on div "scrollable content" at bounding box center [746, 647] width 1116 height 271
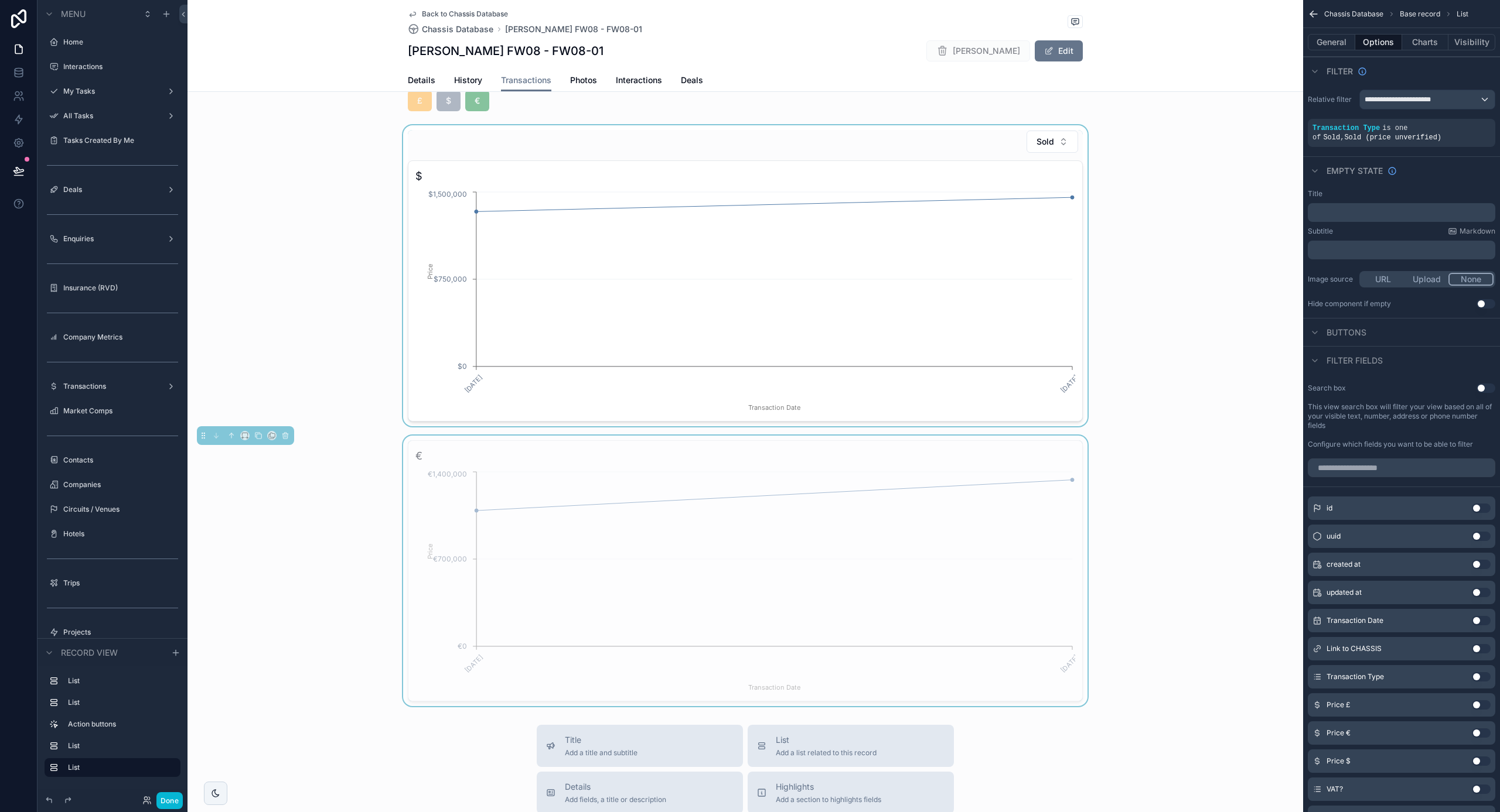
scroll to position [675, 0]
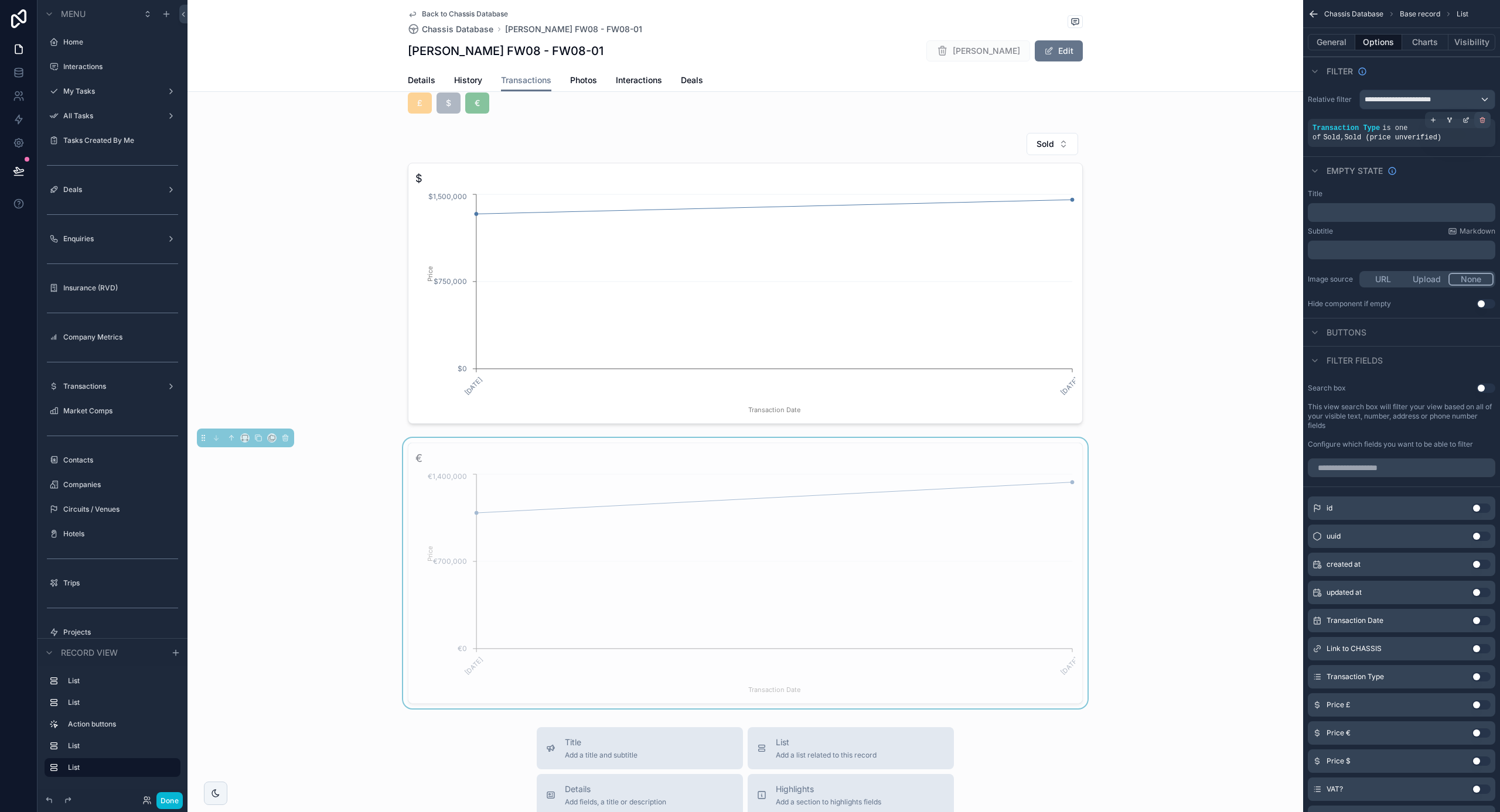
click at [1480, 121] on icon "scrollable content" at bounding box center [1482, 120] width 7 height 7
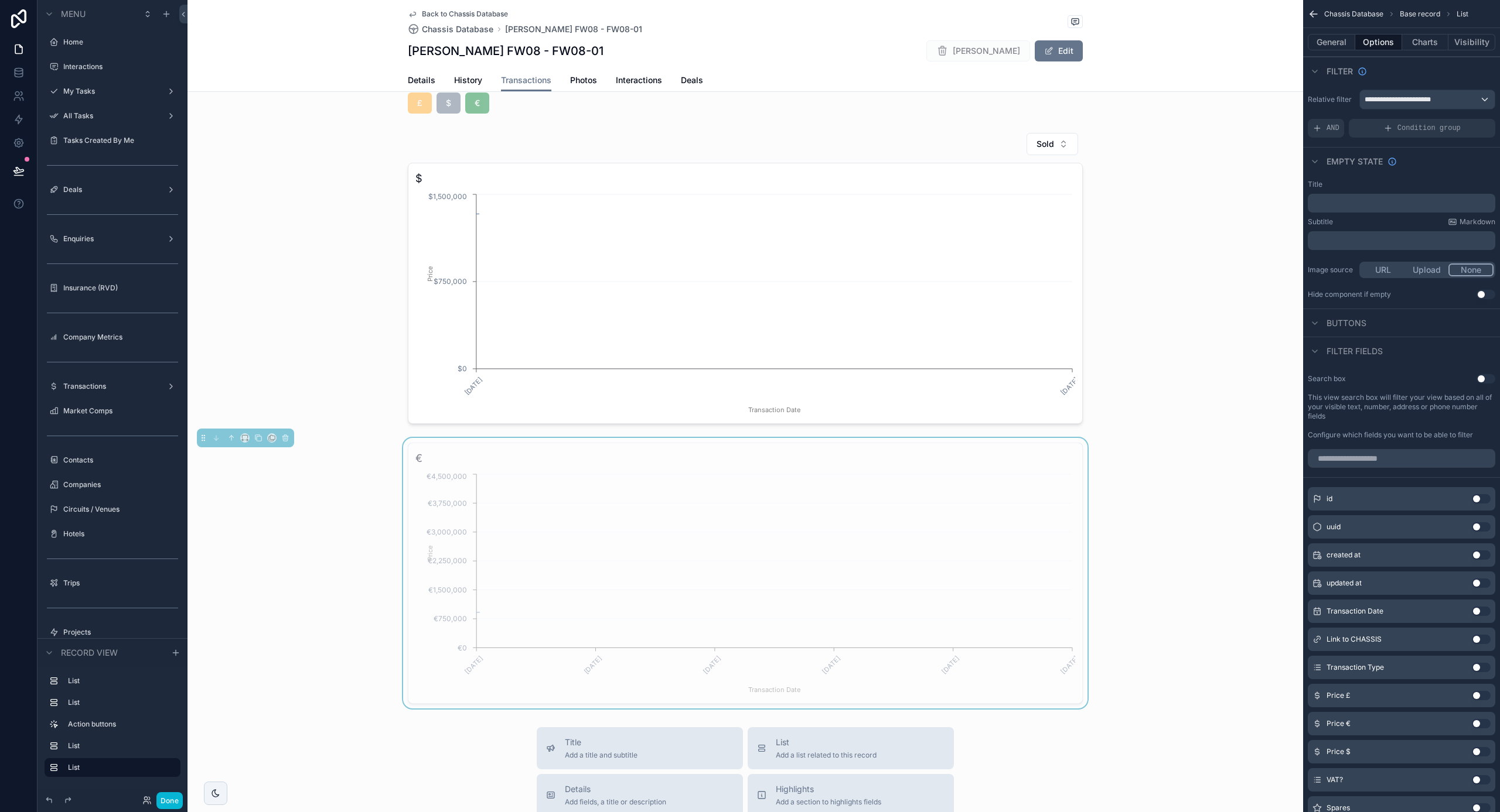
click at [990, 500] on icon "16/02/2021 28/04/2021 01/06/2021 20/12/2023 16/01/2024 29/01/2025 Transaction D…" at bounding box center [746, 583] width 660 height 225
click at [1484, 379] on button "Use setting" at bounding box center [1486, 379] width 19 height 9
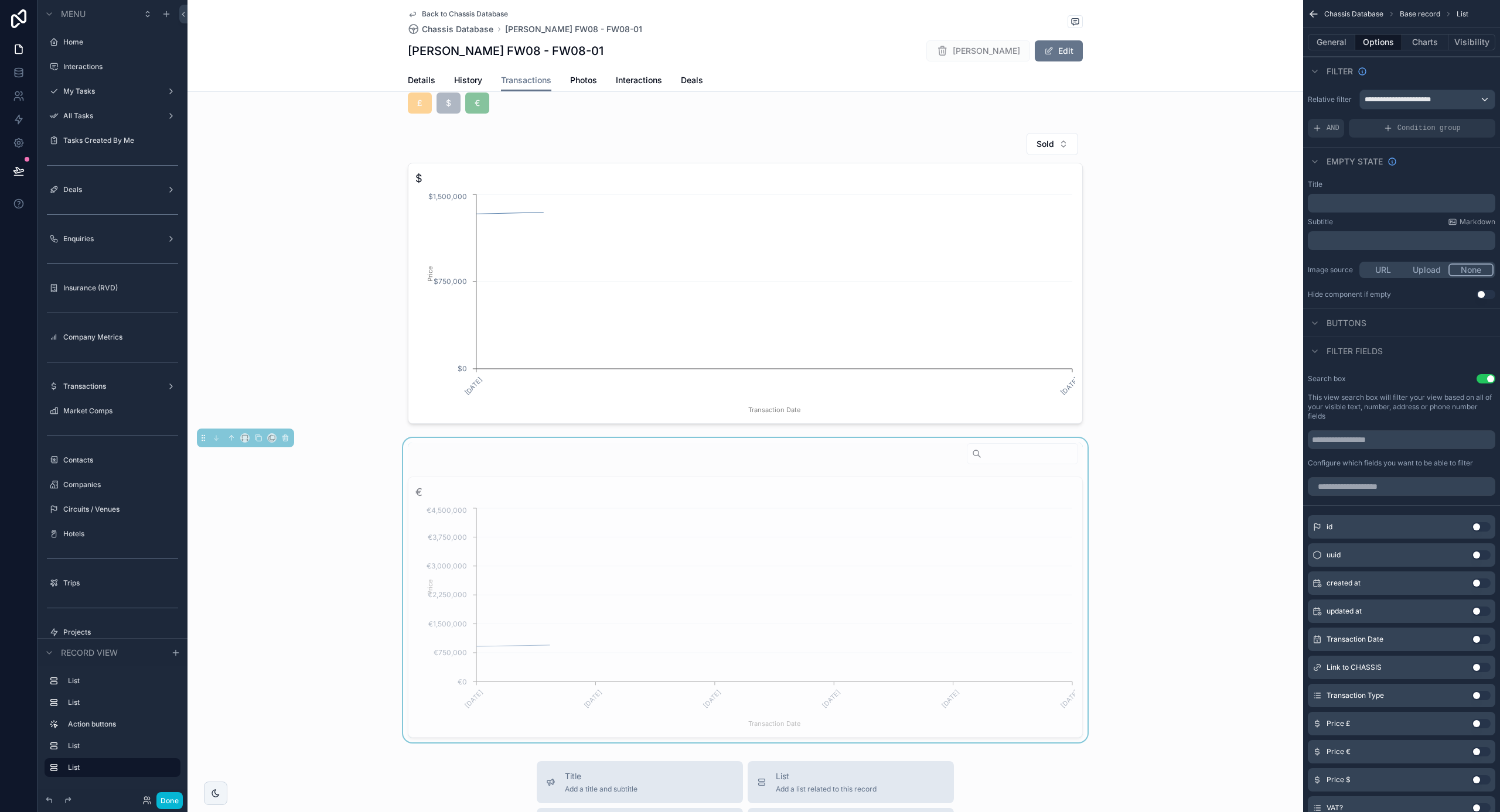
click at [1484, 379] on button "Use setting" at bounding box center [1486, 379] width 19 height 9
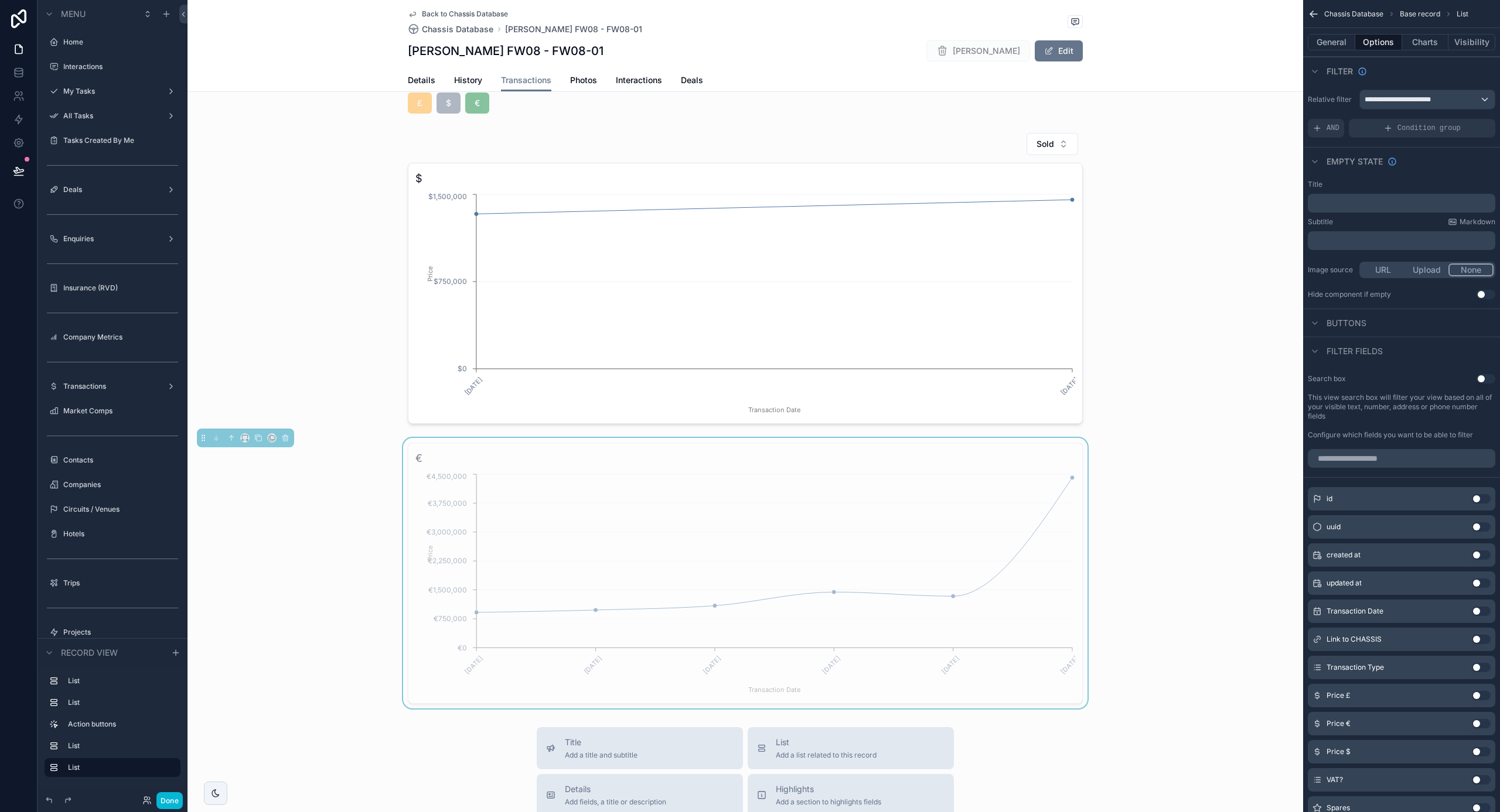
click at [1479, 668] on button "Use setting" at bounding box center [1481, 667] width 19 height 9
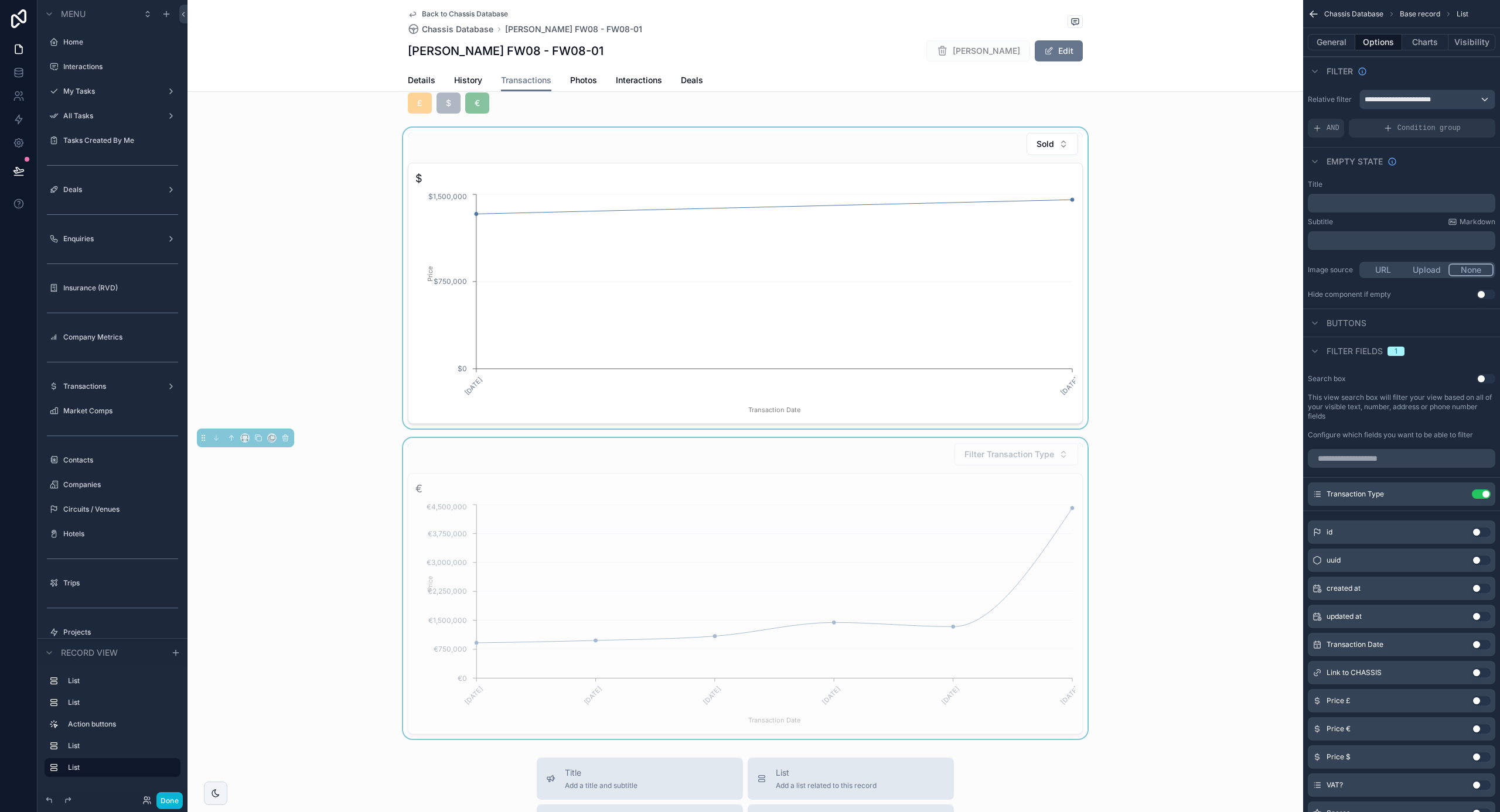
click at [664, 270] on div "scrollable content" at bounding box center [746, 278] width 1116 height 301
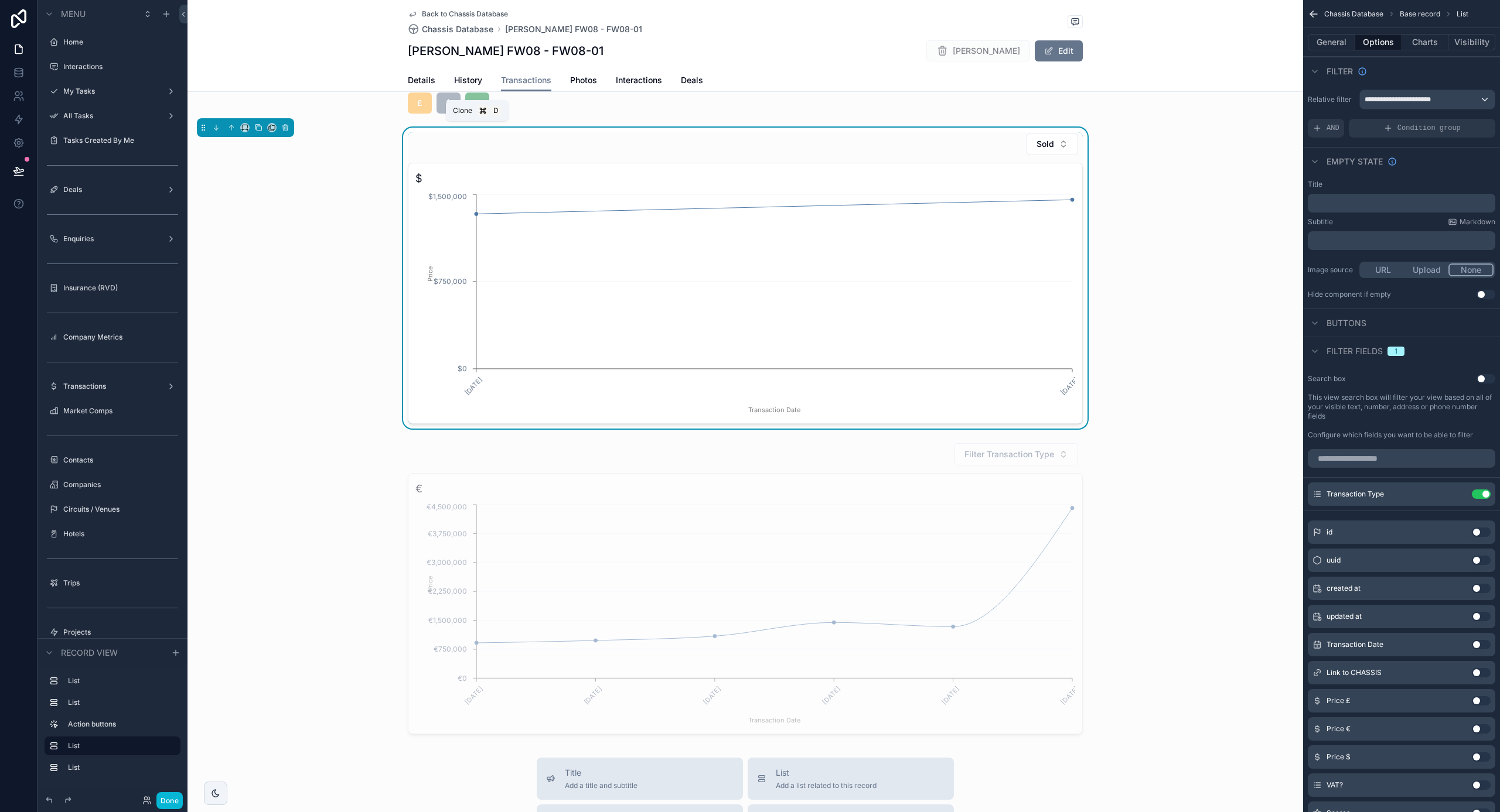
click at [259, 128] on icon "scrollable content" at bounding box center [259, 128] width 8 height 8
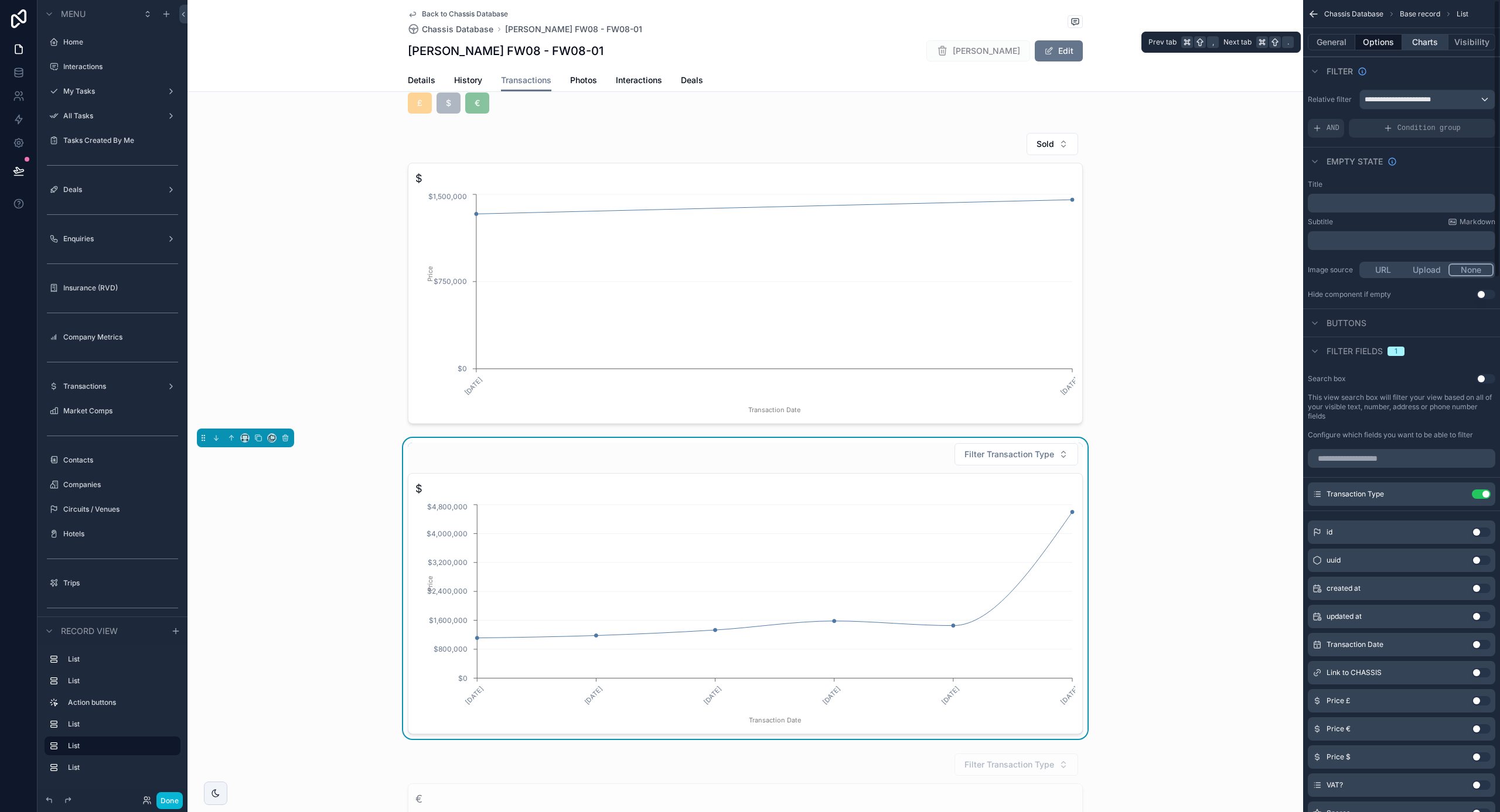
click at [1432, 43] on button "Charts" at bounding box center [1425, 42] width 47 height 16
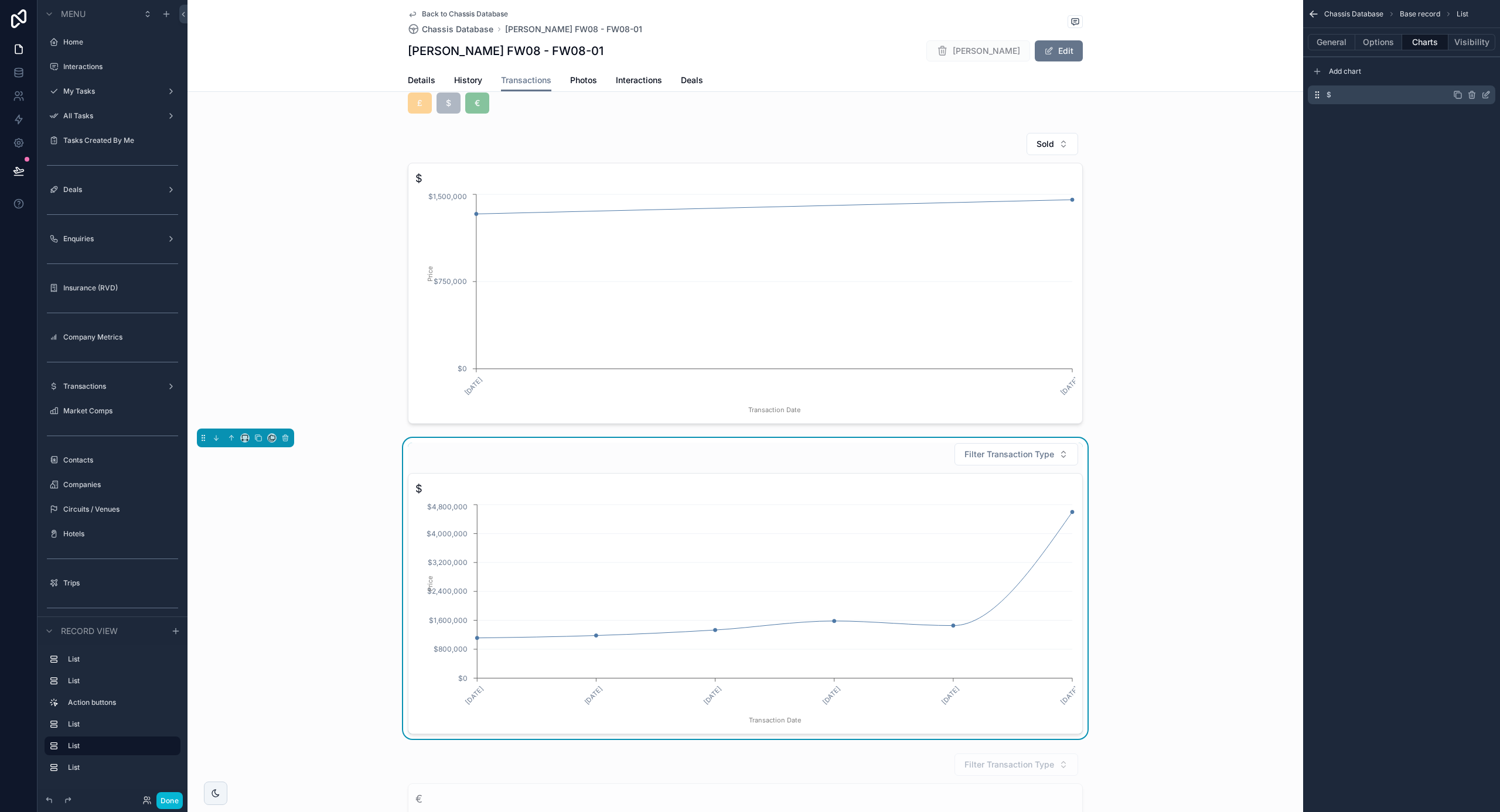
click at [1487, 97] on icon "scrollable content" at bounding box center [1485, 94] width 9 height 9
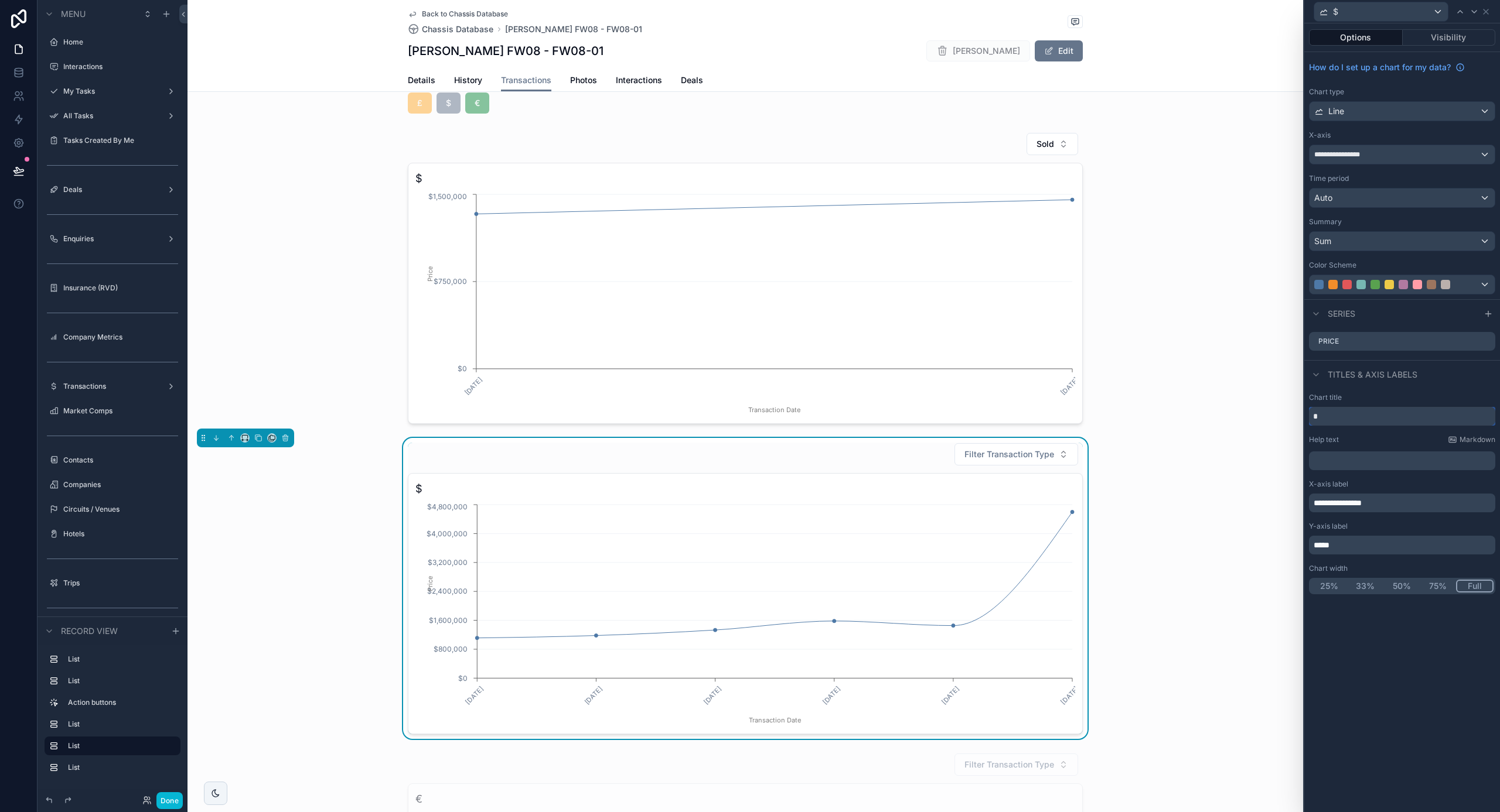
click at [1389, 418] on input "*" at bounding box center [1402, 416] width 186 height 19
type input "*"
click at [1486, 342] on icon at bounding box center [1485, 341] width 9 height 9
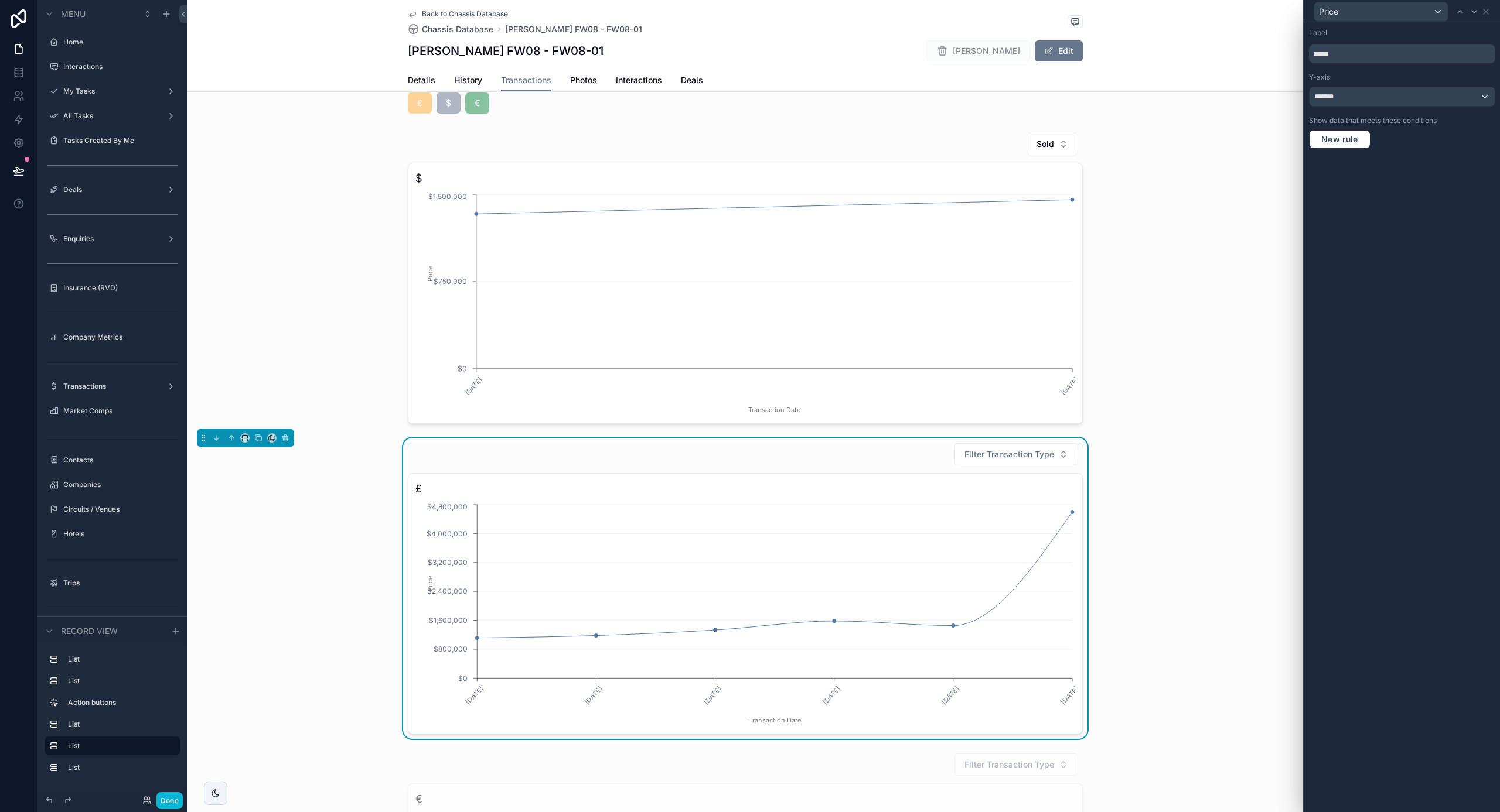
click at [1386, 101] on div "*******" at bounding box center [1402, 96] width 185 height 19
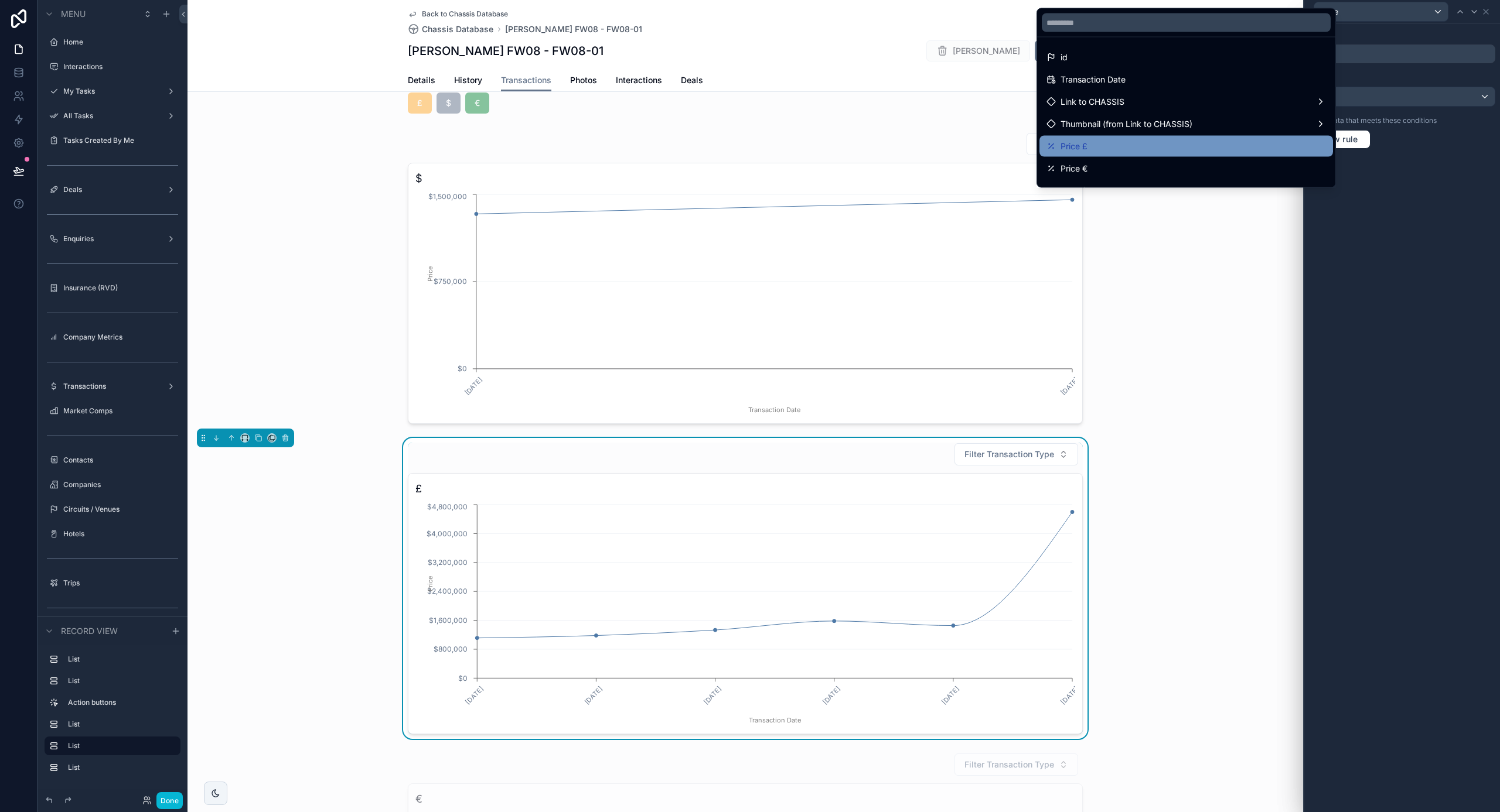
click at [1083, 147] on span "Price £" at bounding box center [1073, 147] width 27 height 14
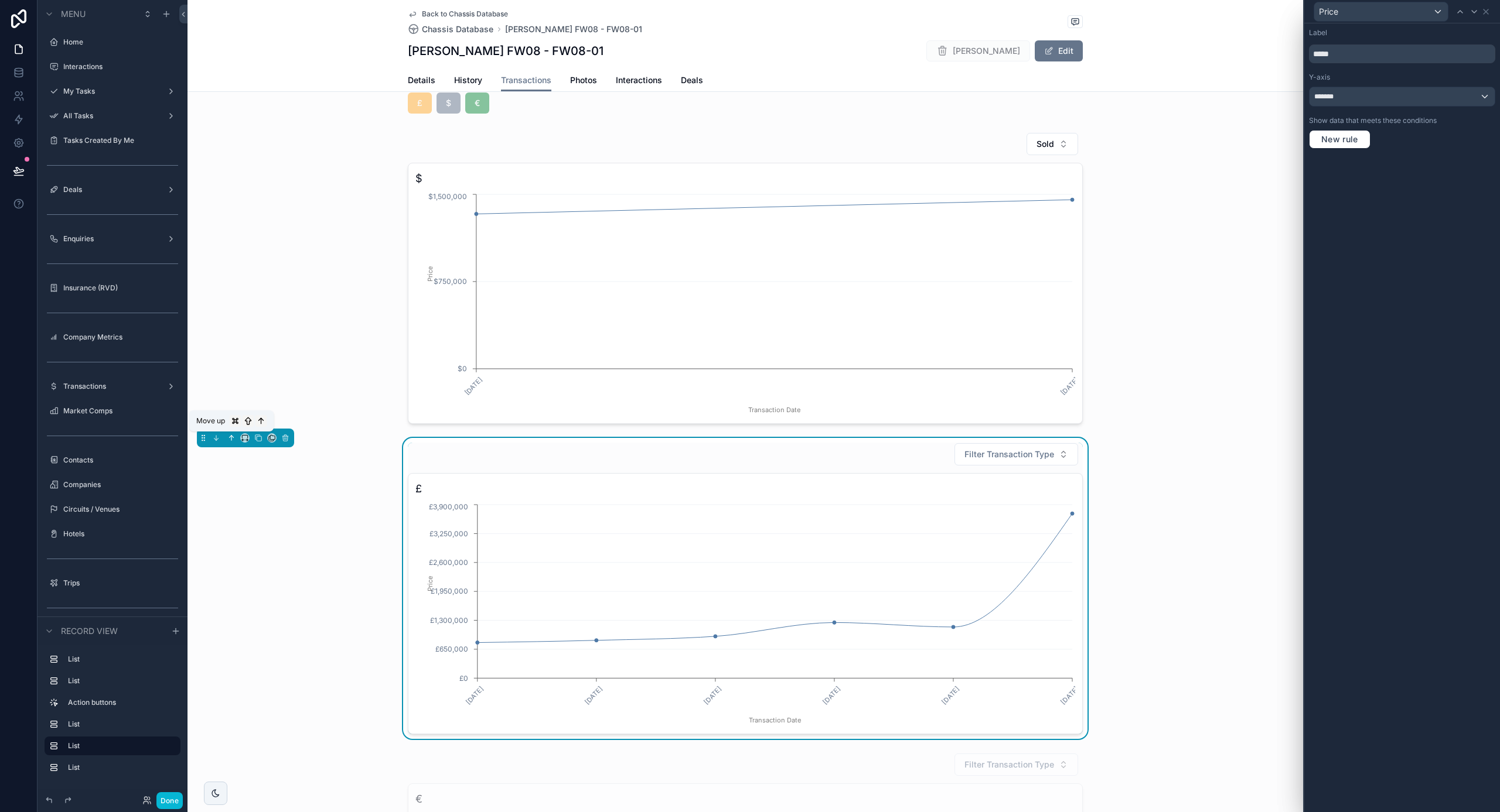
click at [232, 438] on icon "scrollable content" at bounding box center [232, 437] width 0 height 5
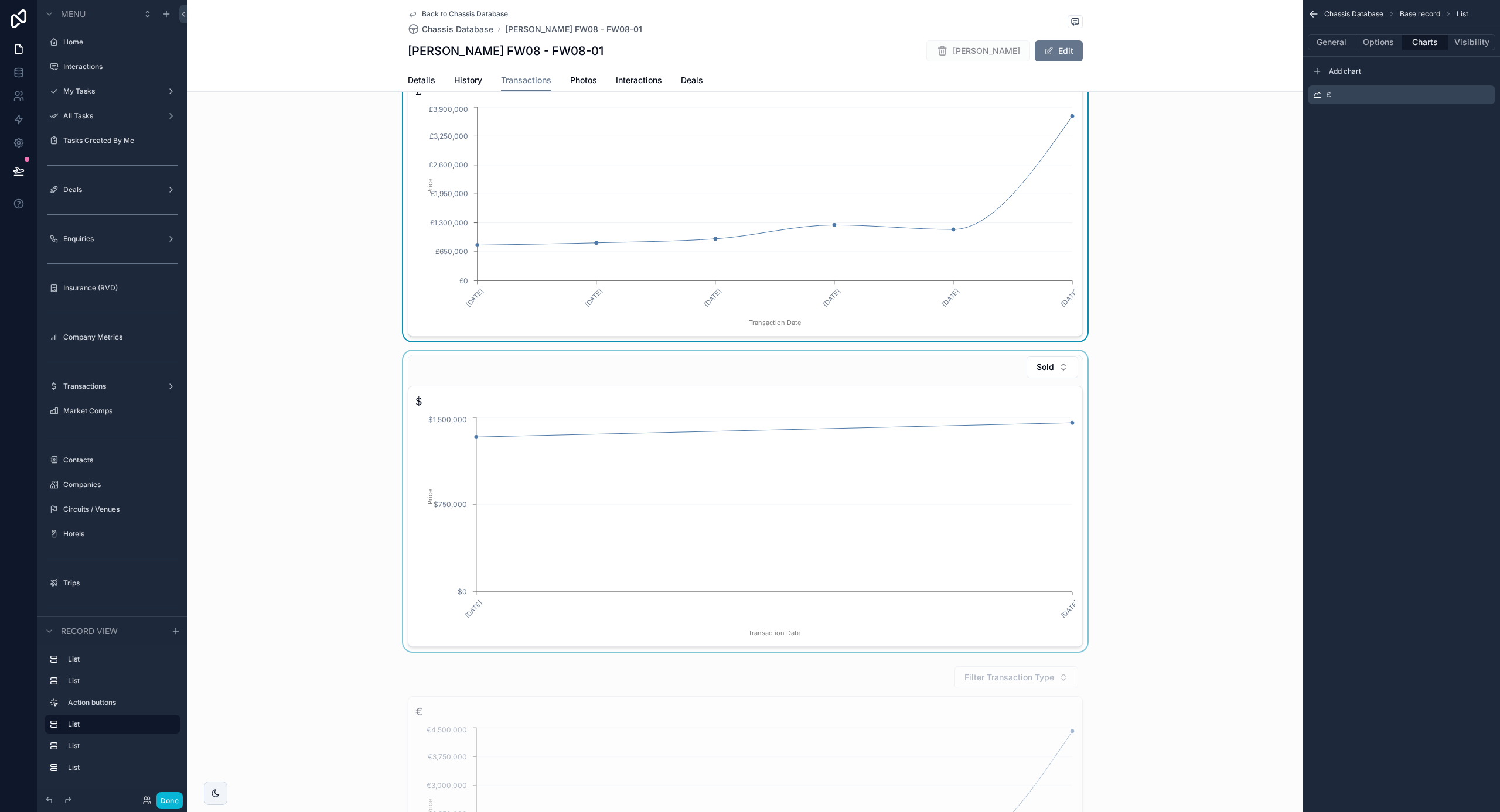
scroll to position [759, 0]
click at [1474, 39] on button "Visibility" at bounding box center [1472, 42] width 47 height 16
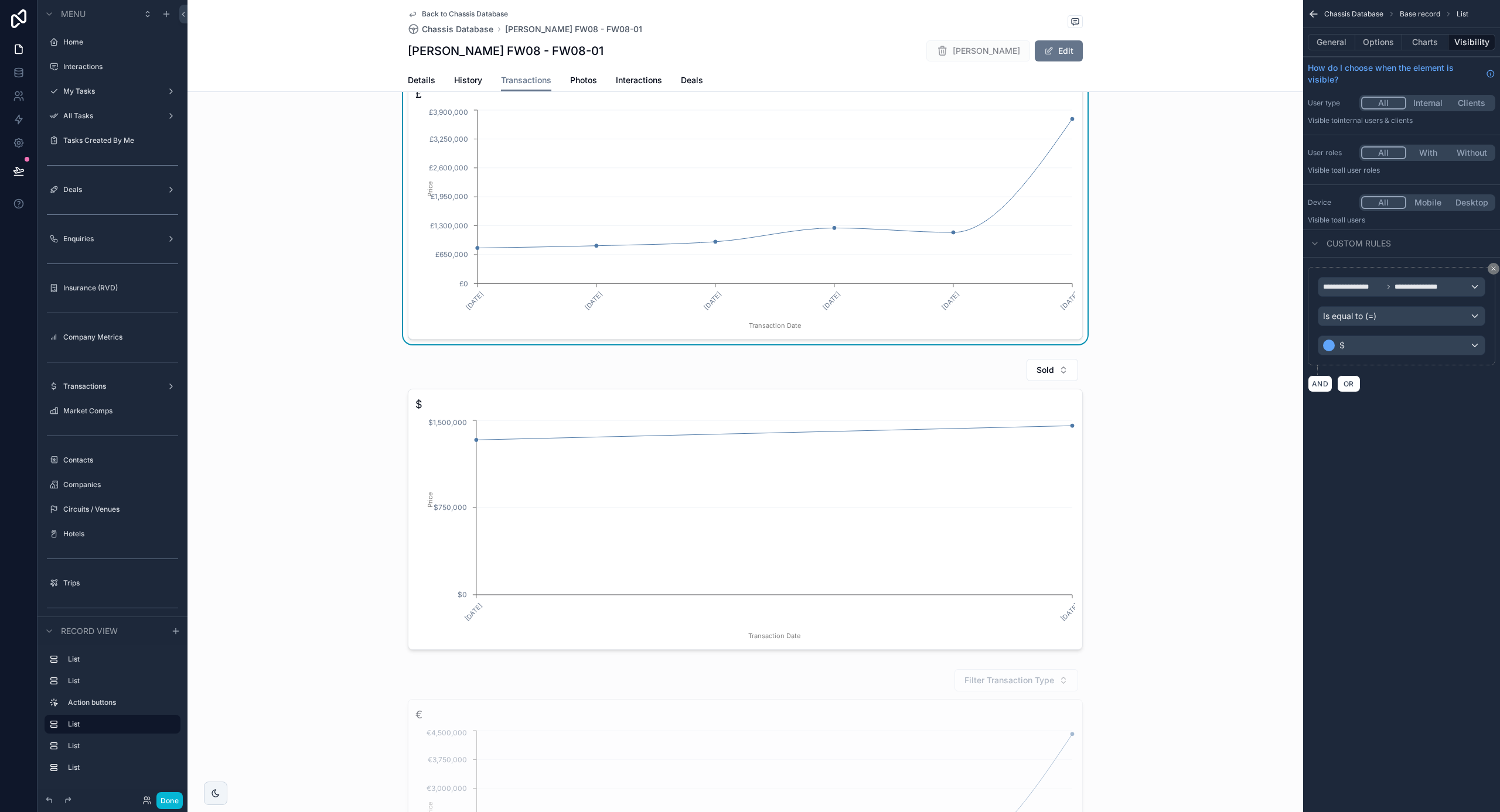
click at [1368, 348] on div "$" at bounding box center [1401, 346] width 167 height 19
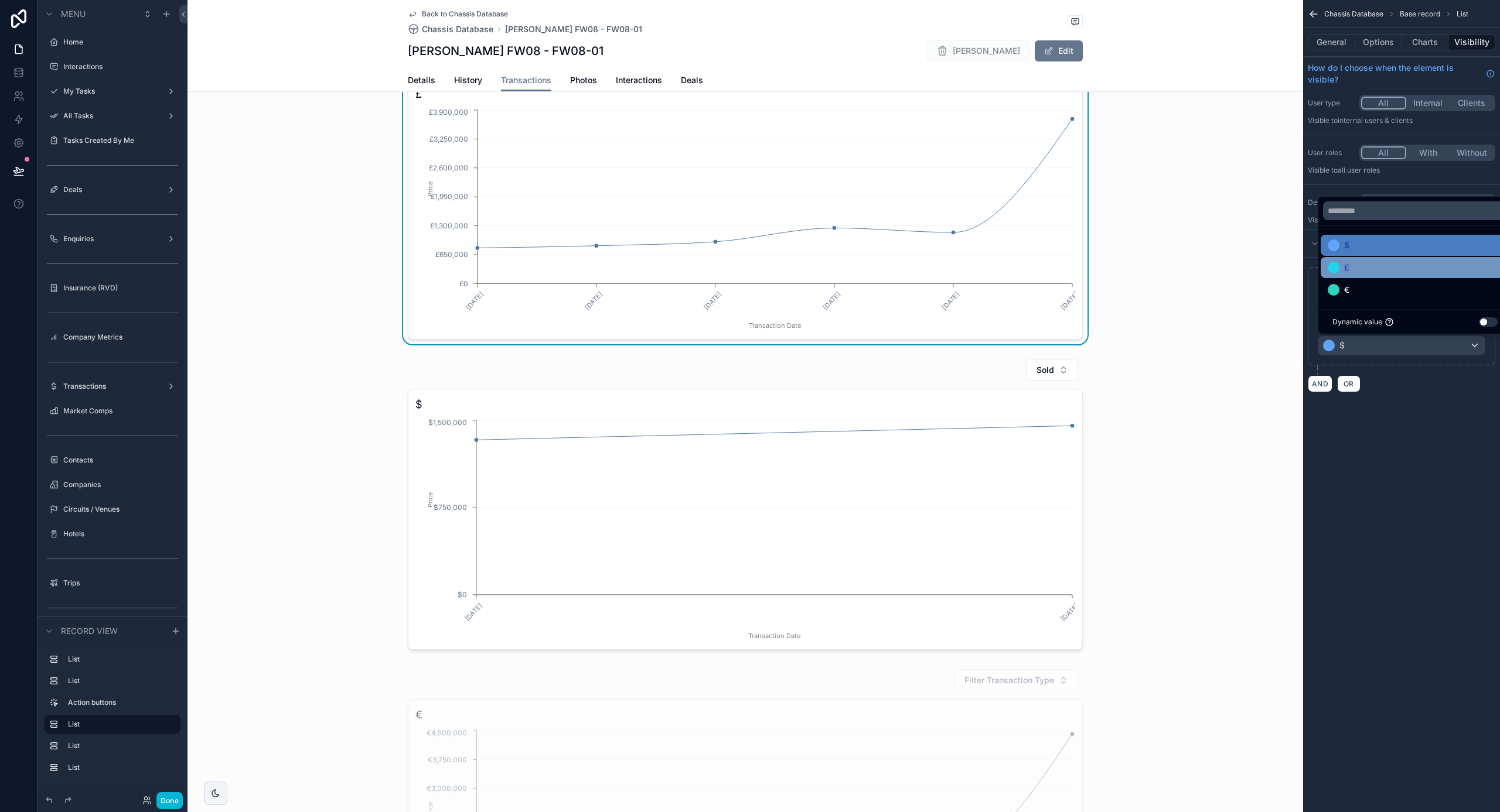
click at [1353, 267] on div "£" at bounding box center [1415, 268] width 175 height 14
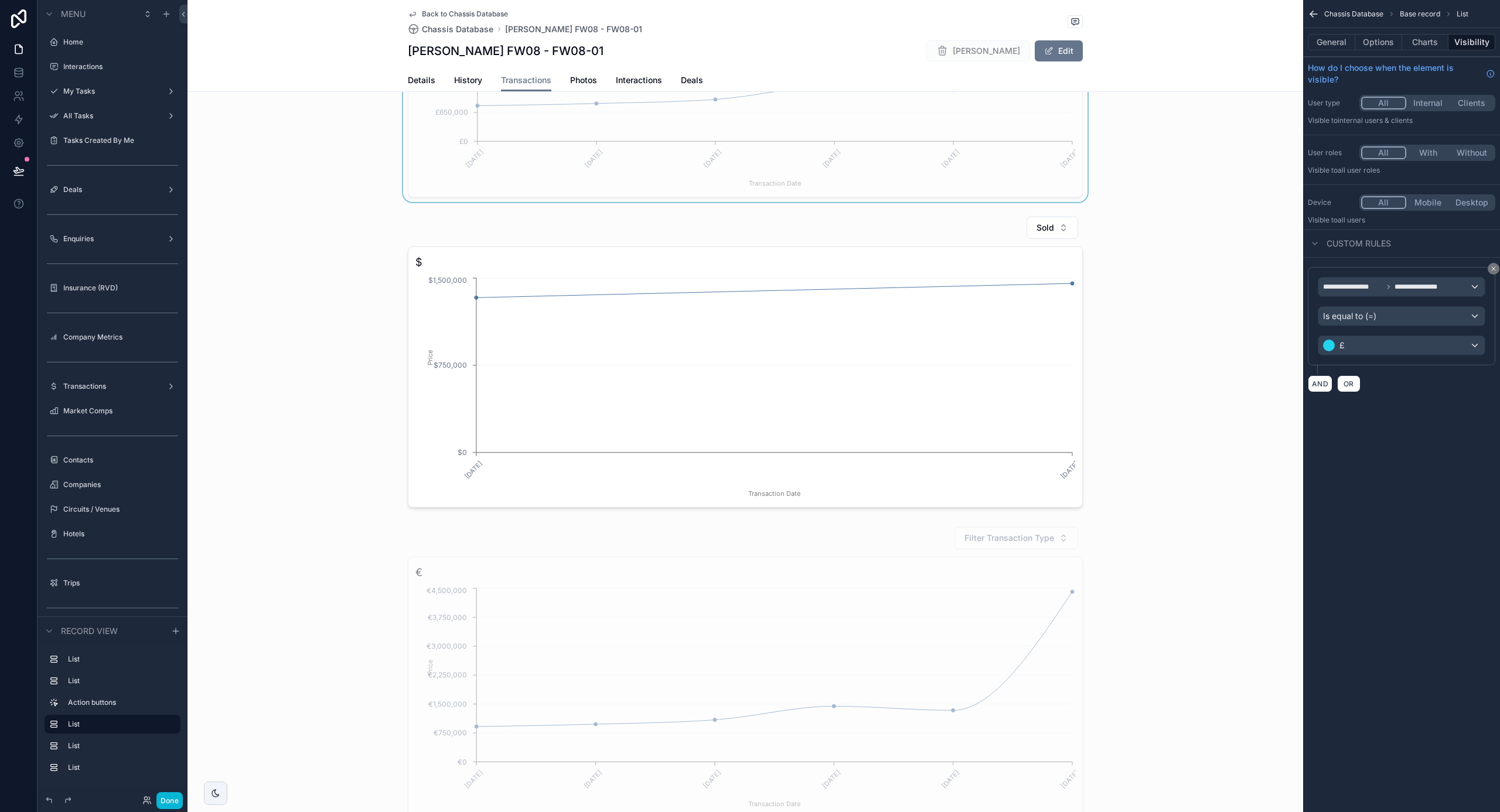
scroll to position [902, 0]
click at [181, 798] on button "Done" at bounding box center [170, 800] width 26 height 17
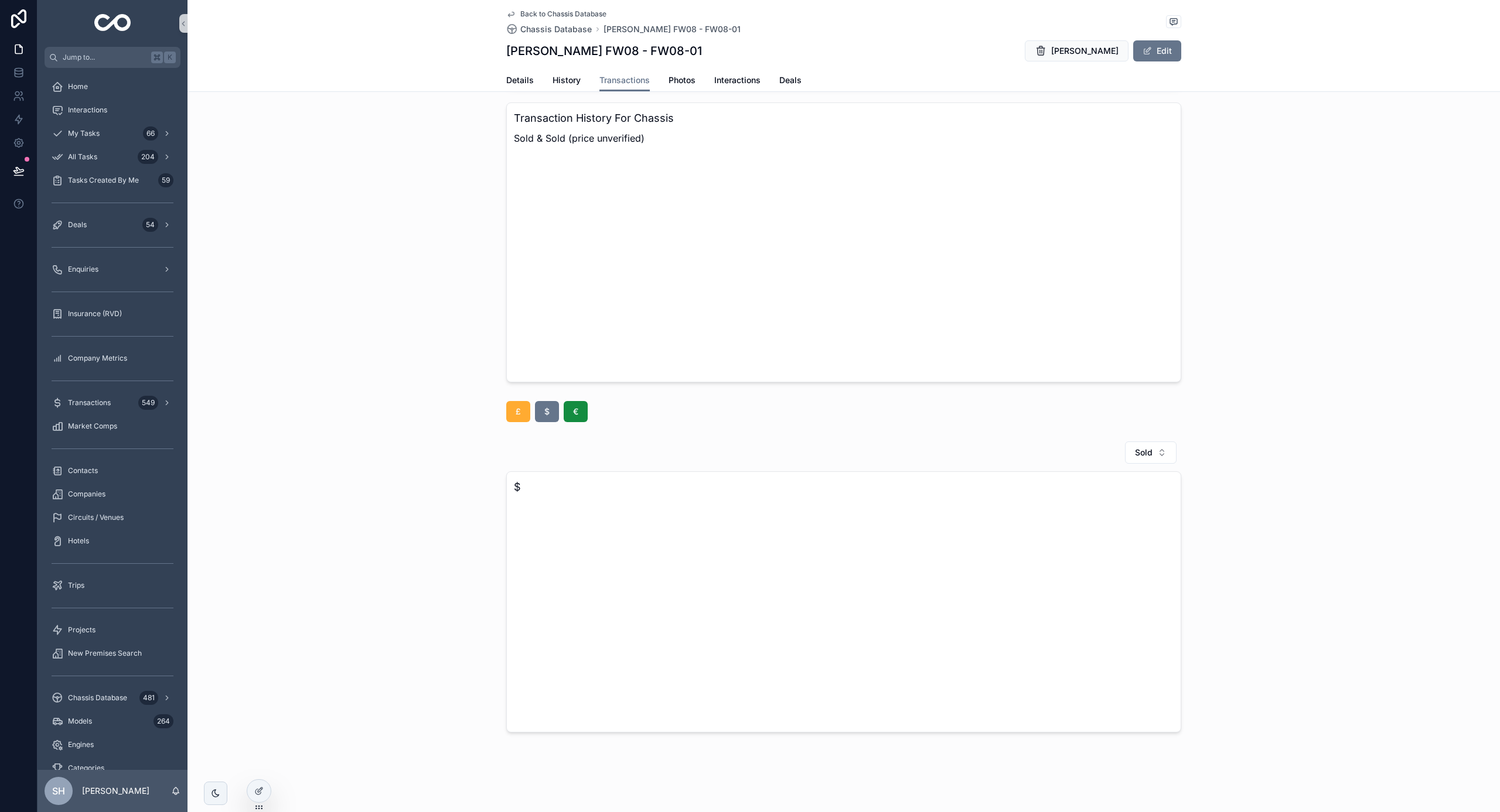
scroll to position [367, 0]
click at [515, 413] on button "£" at bounding box center [519, 411] width 24 height 21
click at [260, 788] on icon at bounding box center [259, 791] width 9 height 9
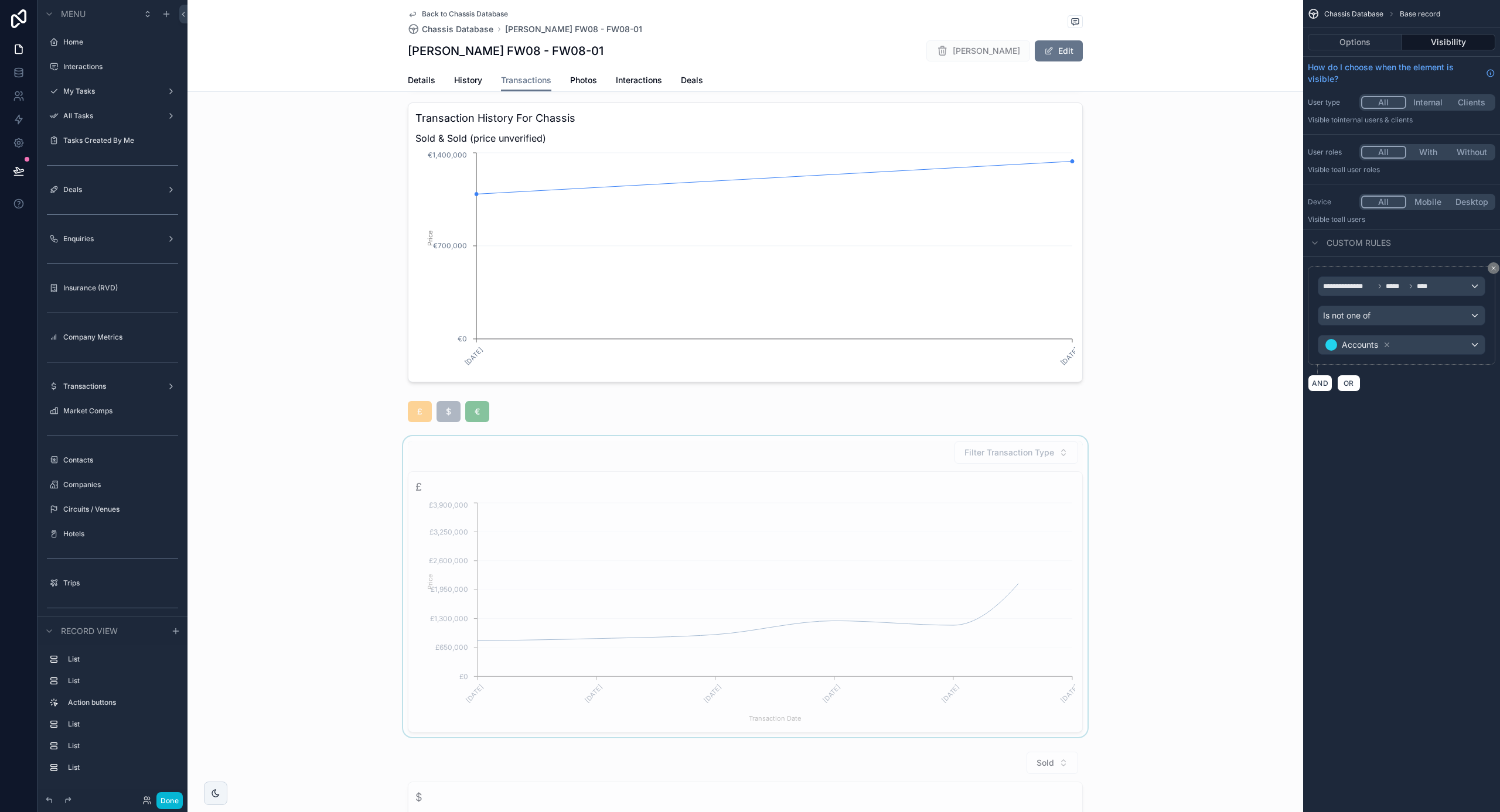
click at [853, 531] on div "scrollable content" at bounding box center [746, 586] width 1116 height 301
click at [1426, 41] on button "Charts" at bounding box center [1425, 42] width 47 height 16
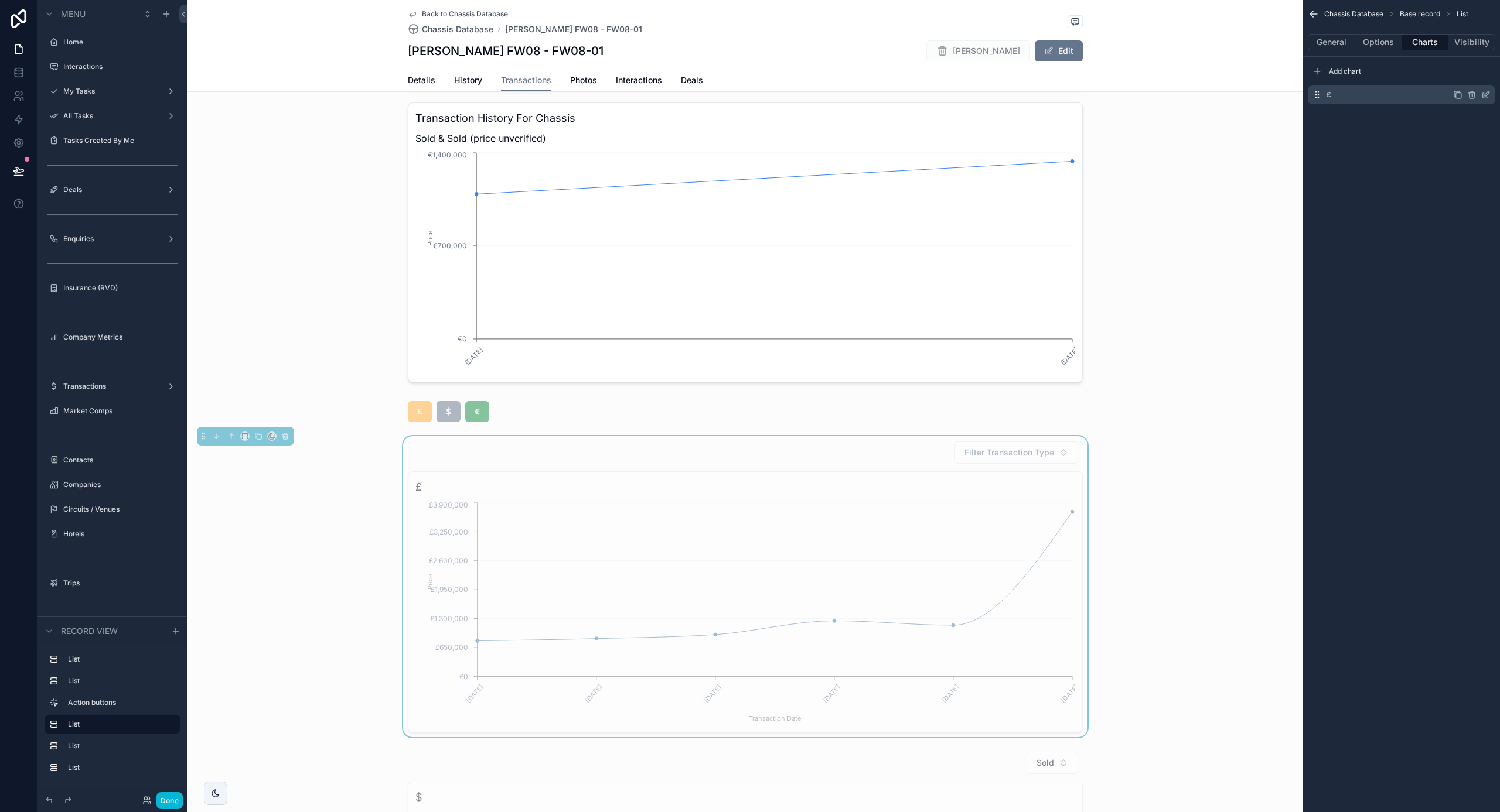
click at [1484, 93] on icon "scrollable content" at bounding box center [1485, 95] width 5 height 5
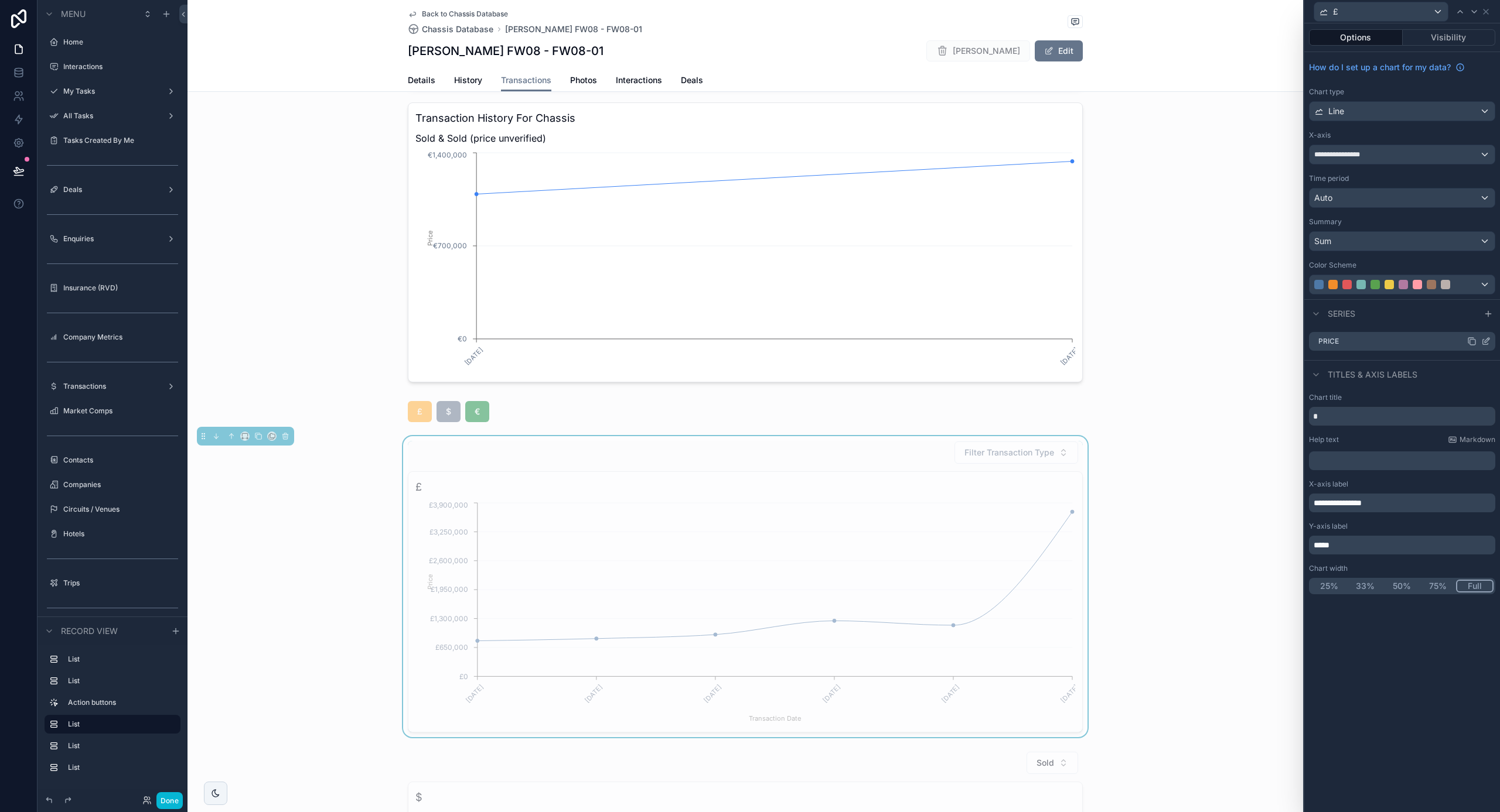
click at [1489, 341] on icon at bounding box center [1485, 341] width 9 height 9
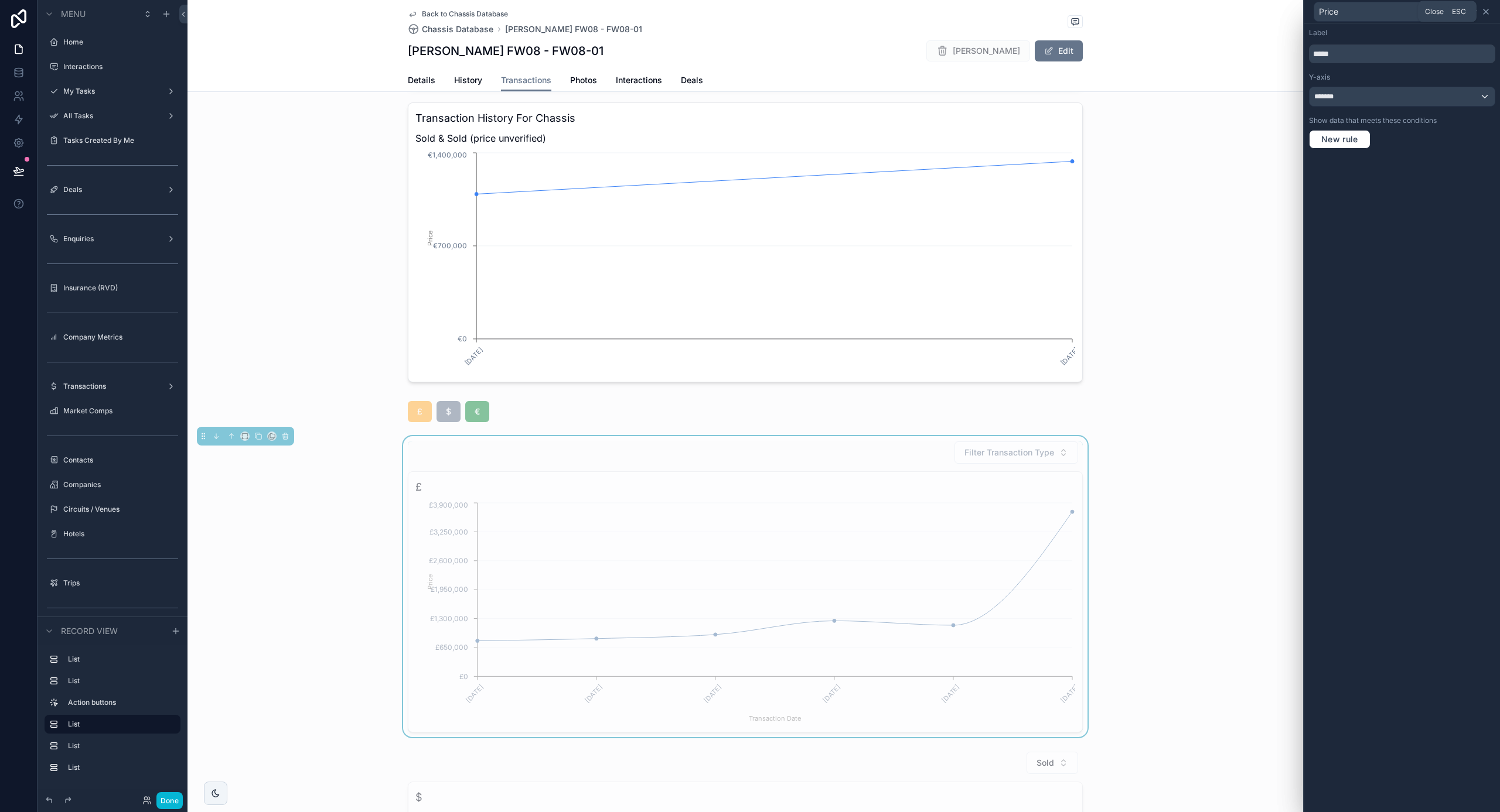
click at [1487, 11] on icon at bounding box center [1485, 11] width 9 height 9
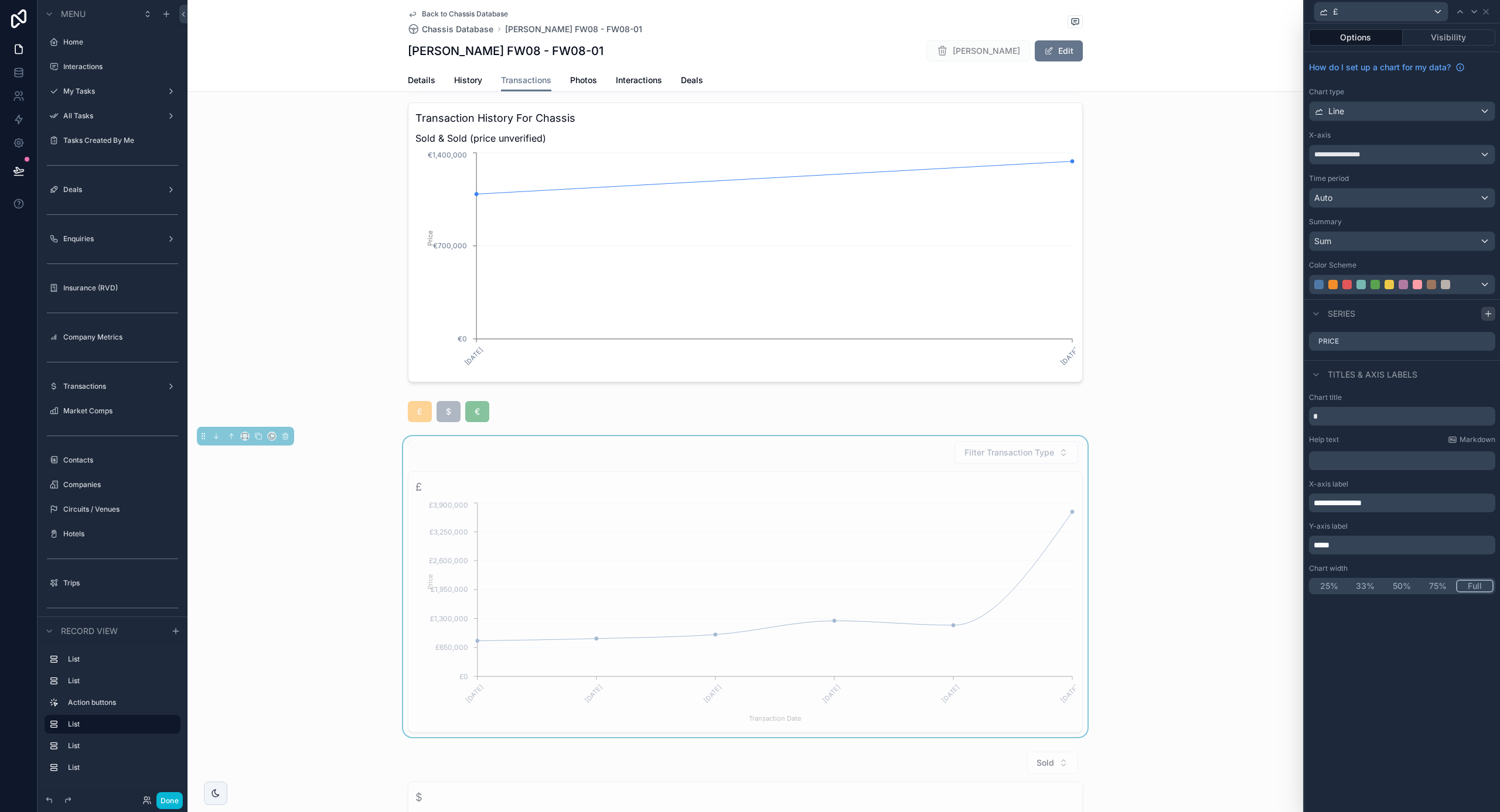
click at [1488, 315] on icon at bounding box center [1488, 313] width 0 height 5
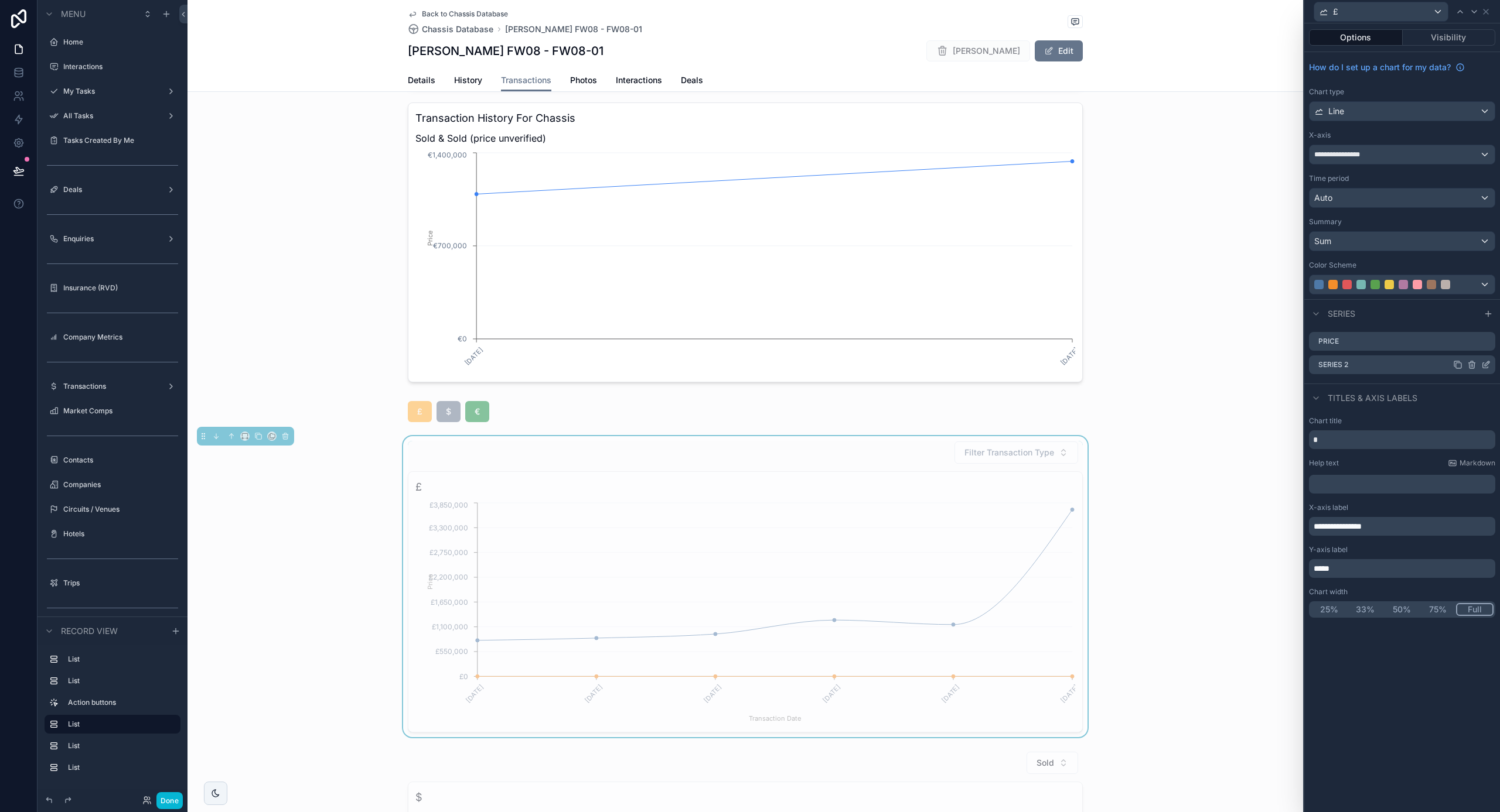
click at [1487, 367] on icon at bounding box center [1485, 365] width 9 height 9
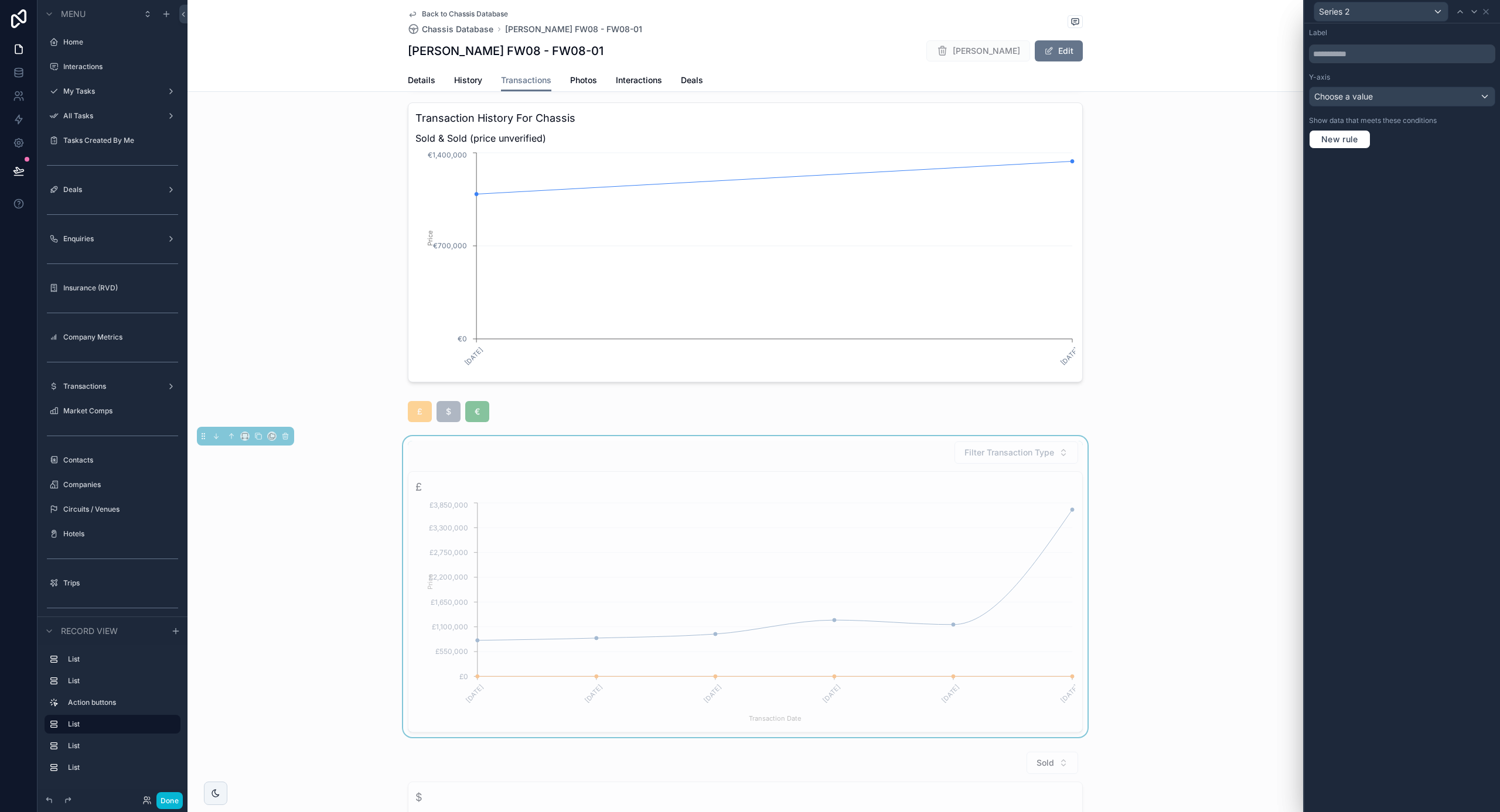
click at [1404, 97] on div "Choose a value" at bounding box center [1402, 96] width 185 height 19
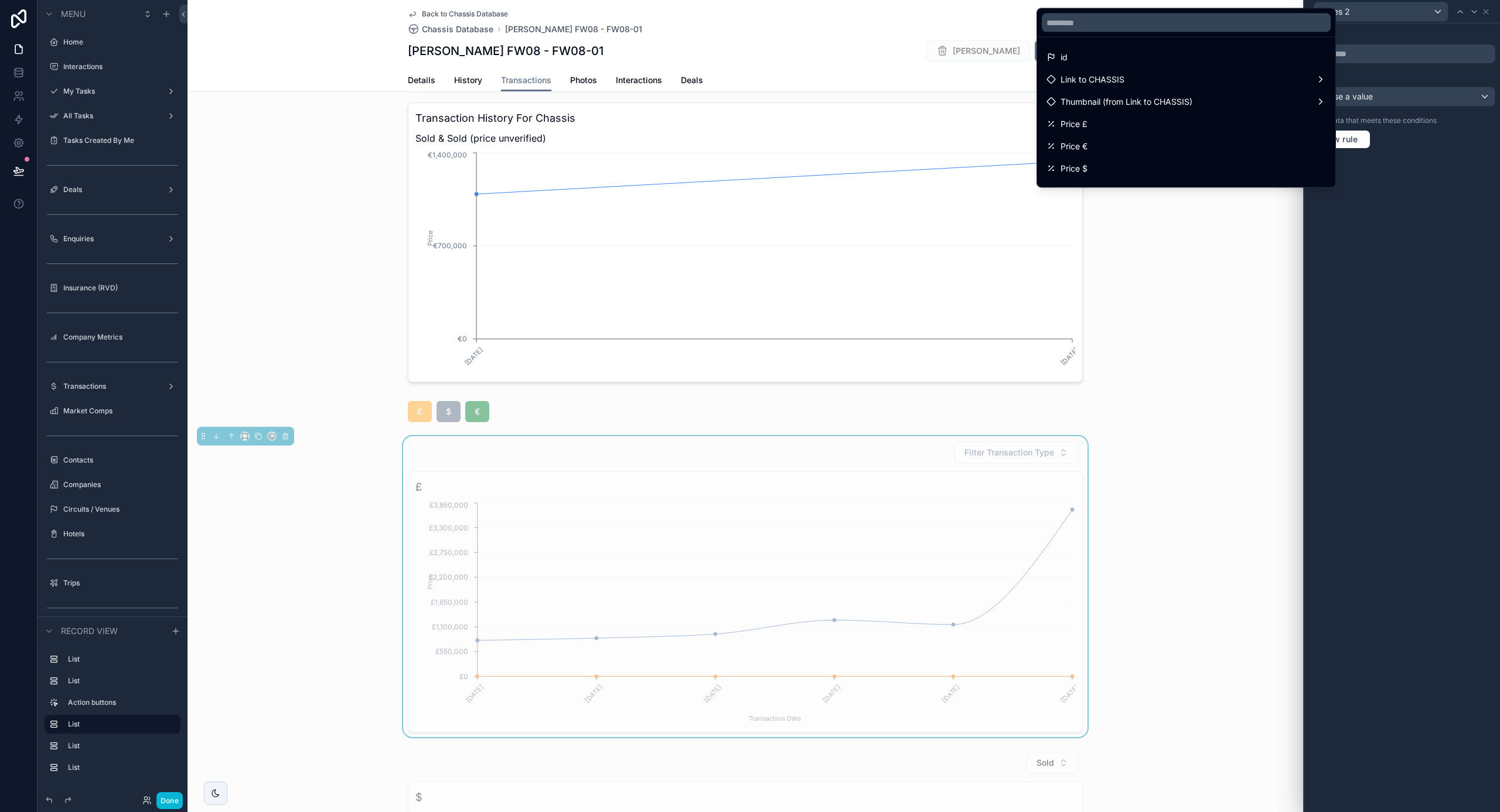
scroll to position [0, 0]
click at [1394, 198] on div at bounding box center [1402, 406] width 196 height 812
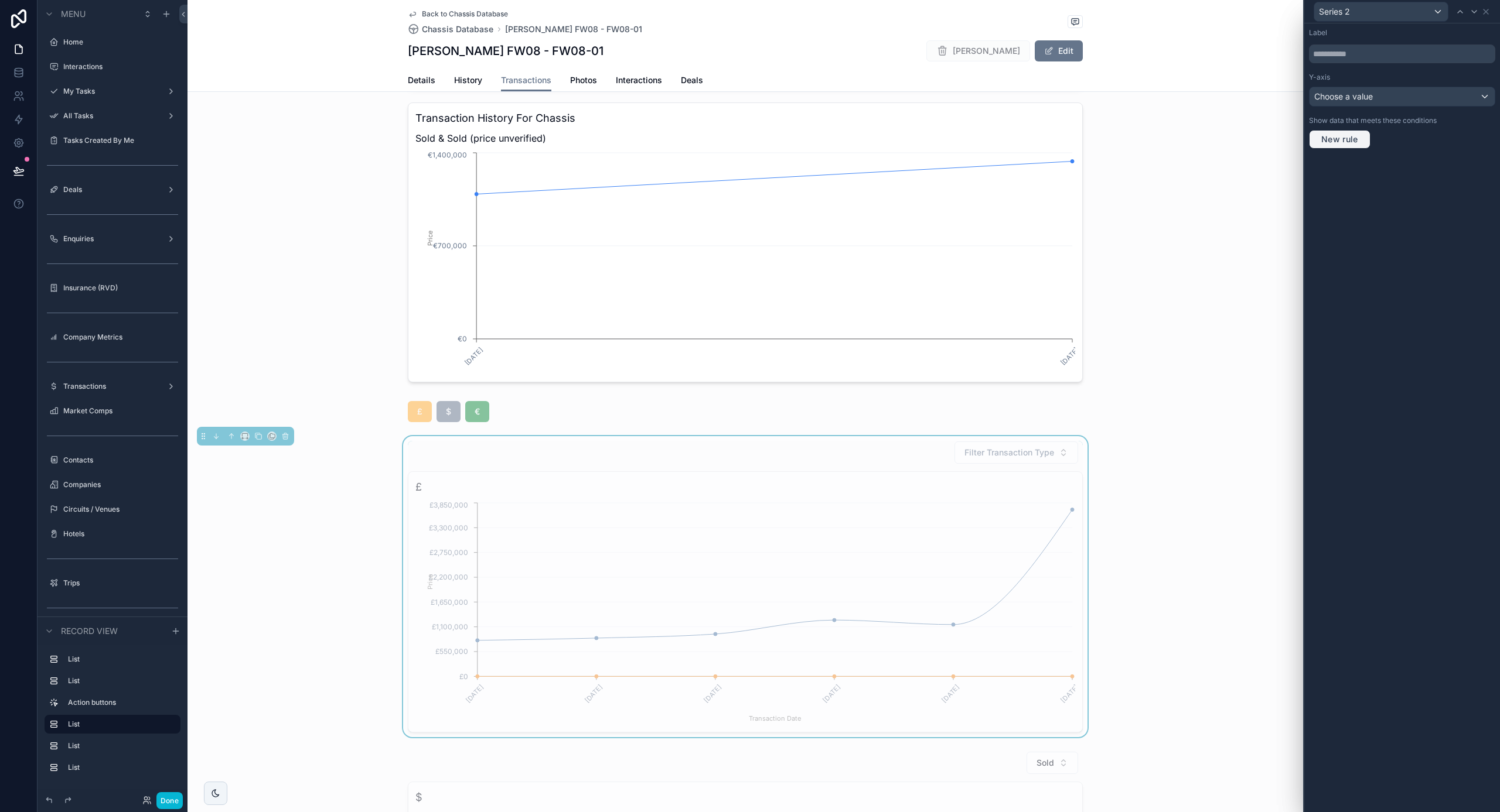
click at [1344, 140] on span "New rule" at bounding box center [1340, 139] width 46 height 11
click at [1387, 148] on div "**********" at bounding box center [1402, 150] width 165 height 19
click at [1393, 225] on div "Row values Row values" at bounding box center [1401, 220] width 145 height 28
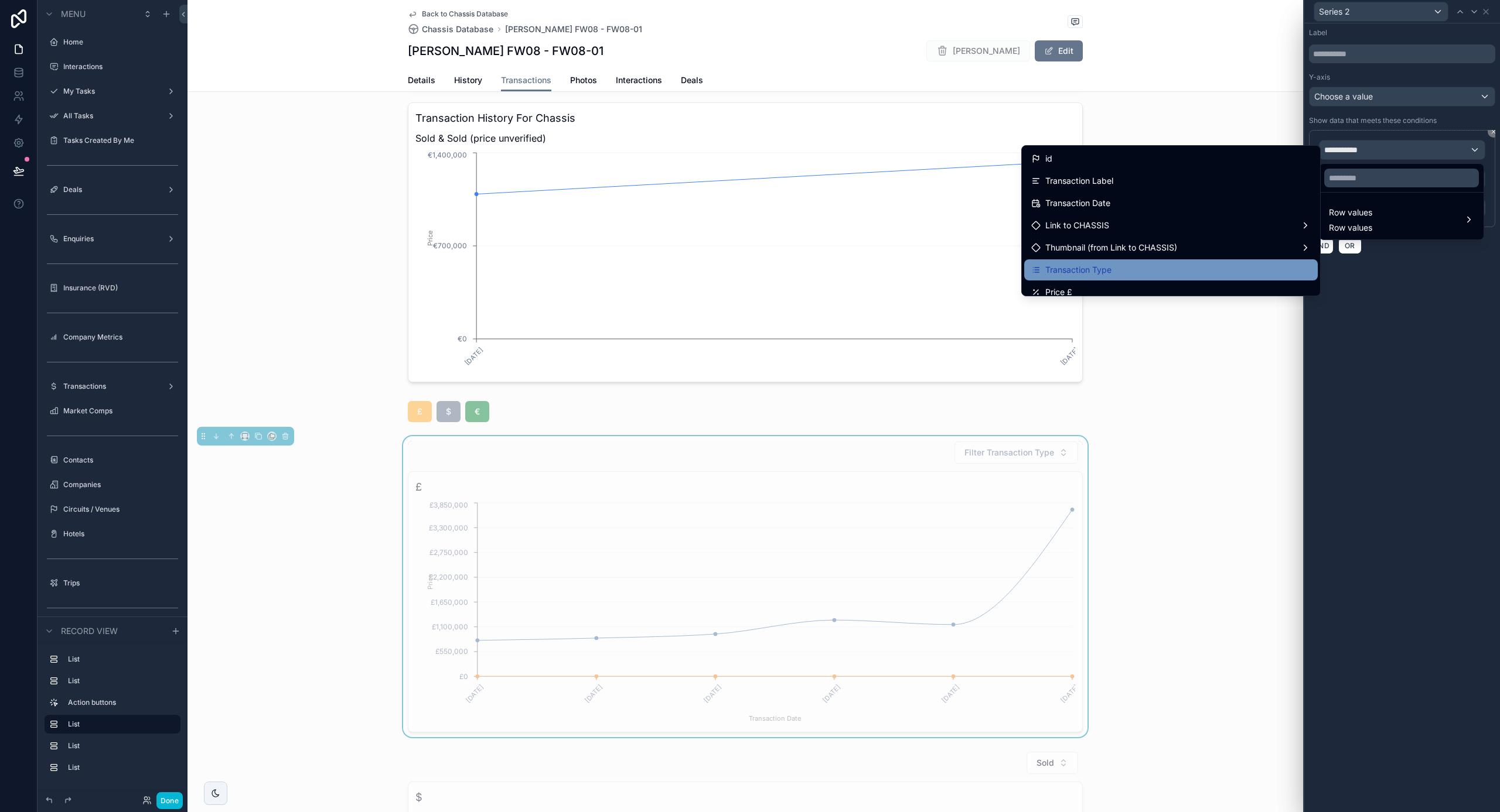
click at [1087, 267] on span "Transaction Type" at bounding box center [1078, 270] width 66 height 14
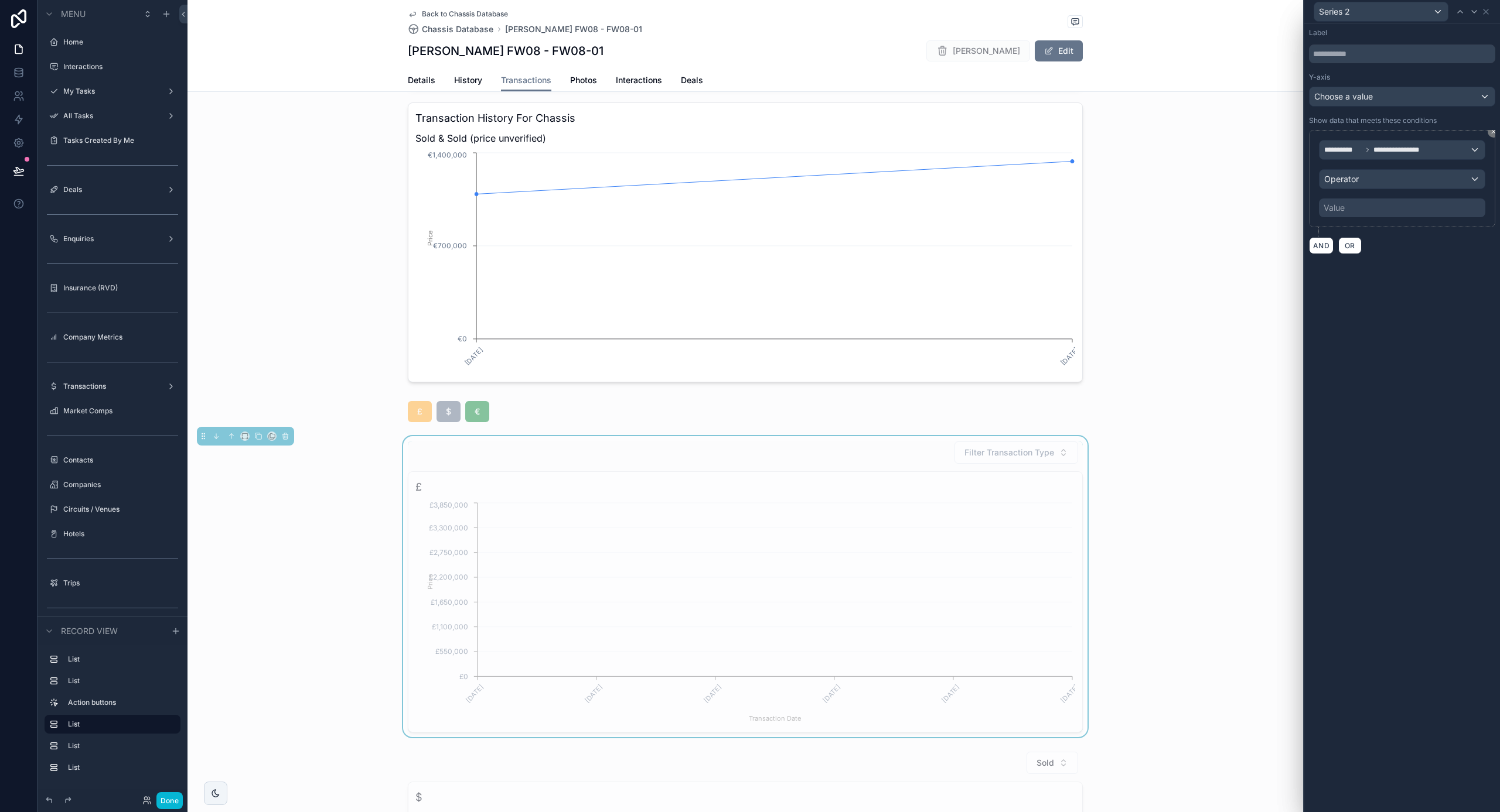
click at [1381, 180] on div "Operator" at bounding box center [1402, 179] width 165 height 19
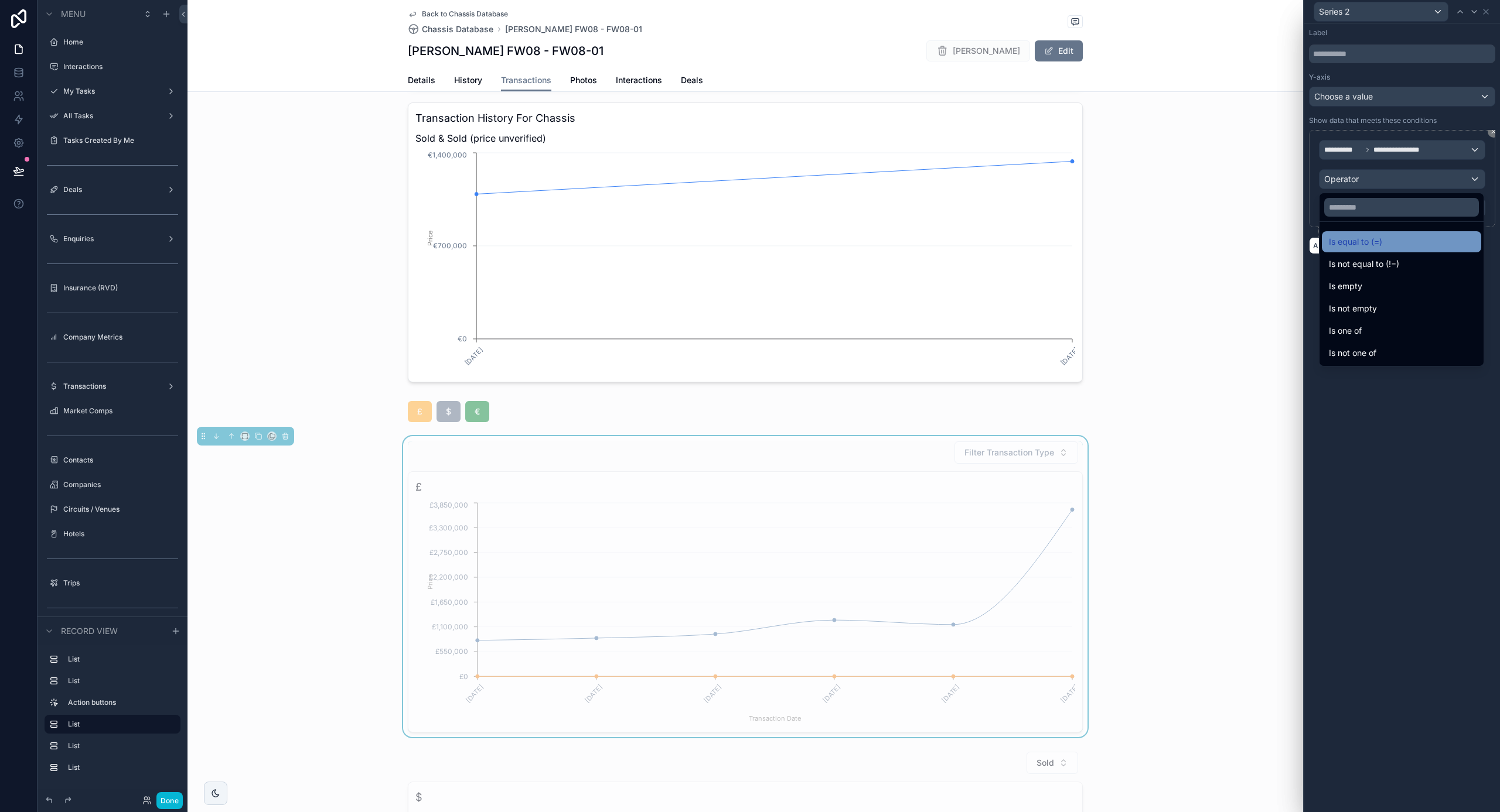
click at [1391, 247] on div "Is equal to (=)" at bounding box center [1401, 242] width 145 height 14
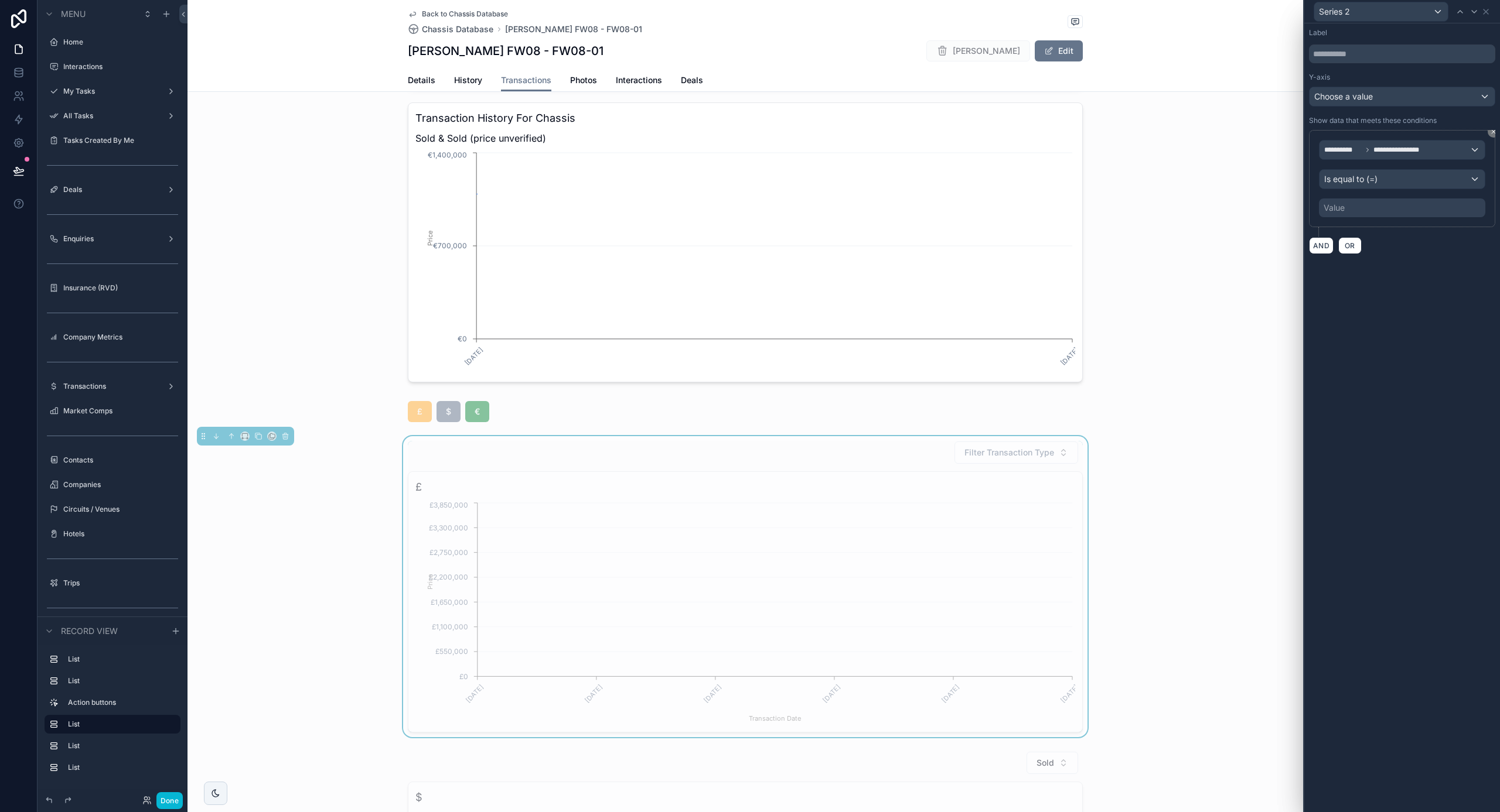
click at [1361, 208] on div "Value" at bounding box center [1402, 208] width 167 height 19
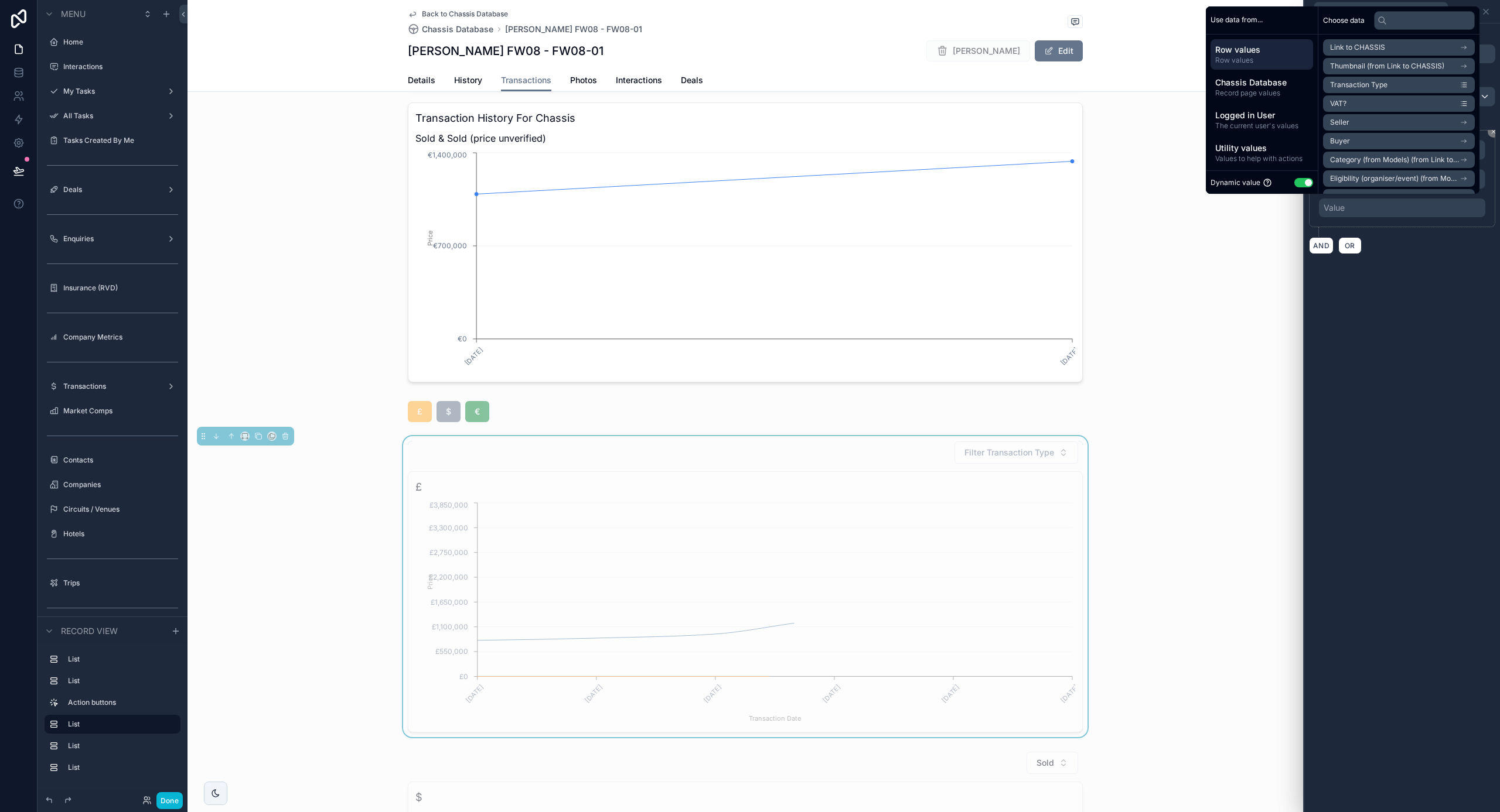
click at [1298, 185] on button "Use setting" at bounding box center [1303, 182] width 19 height 9
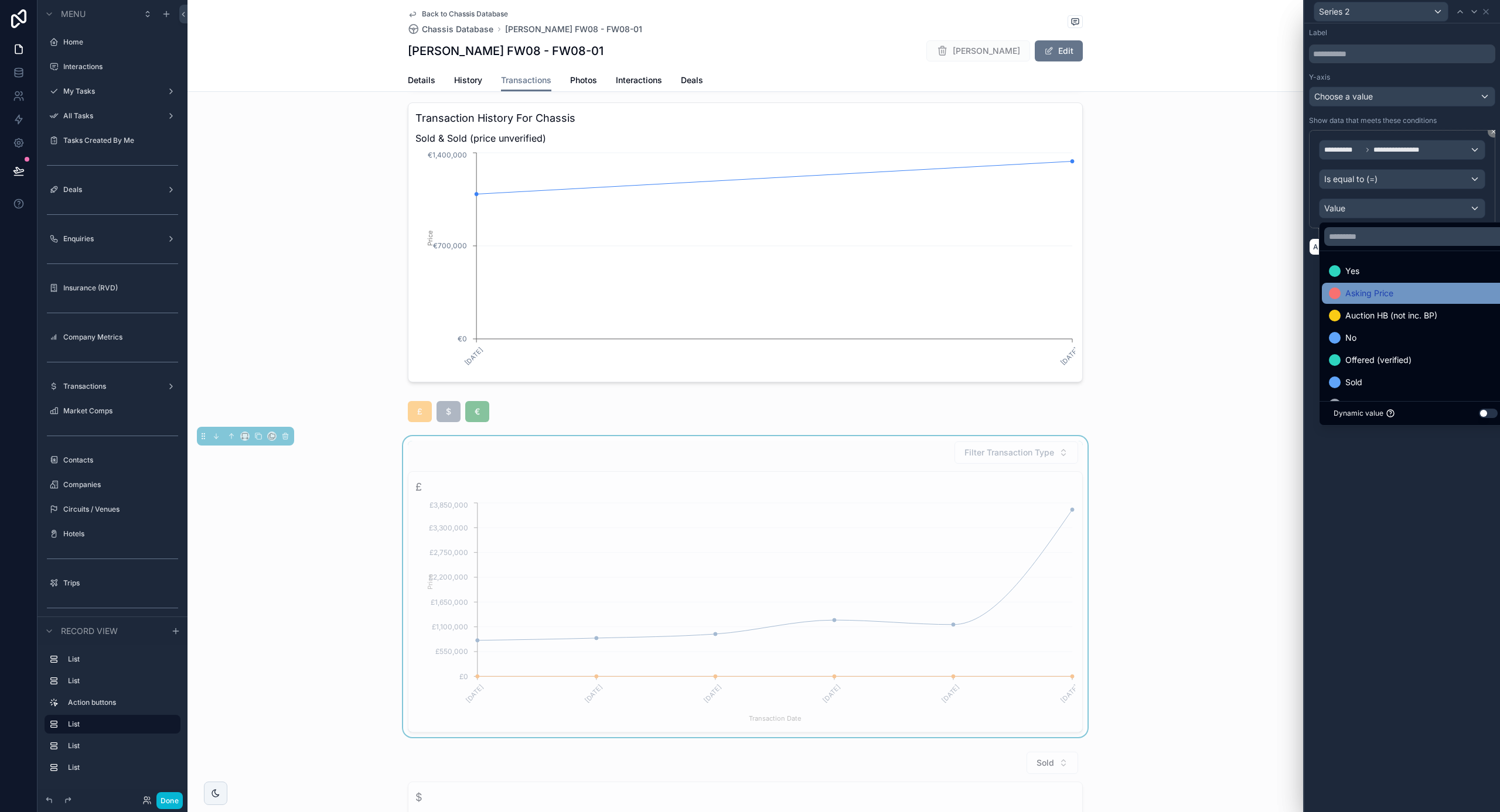
click at [1388, 296] on span "Asking Price" at bounding box center [1369, 294] width 48 height 14
click at [1398, 529] on div "**********" at bounding box center [1402, 417] width 196 height 789
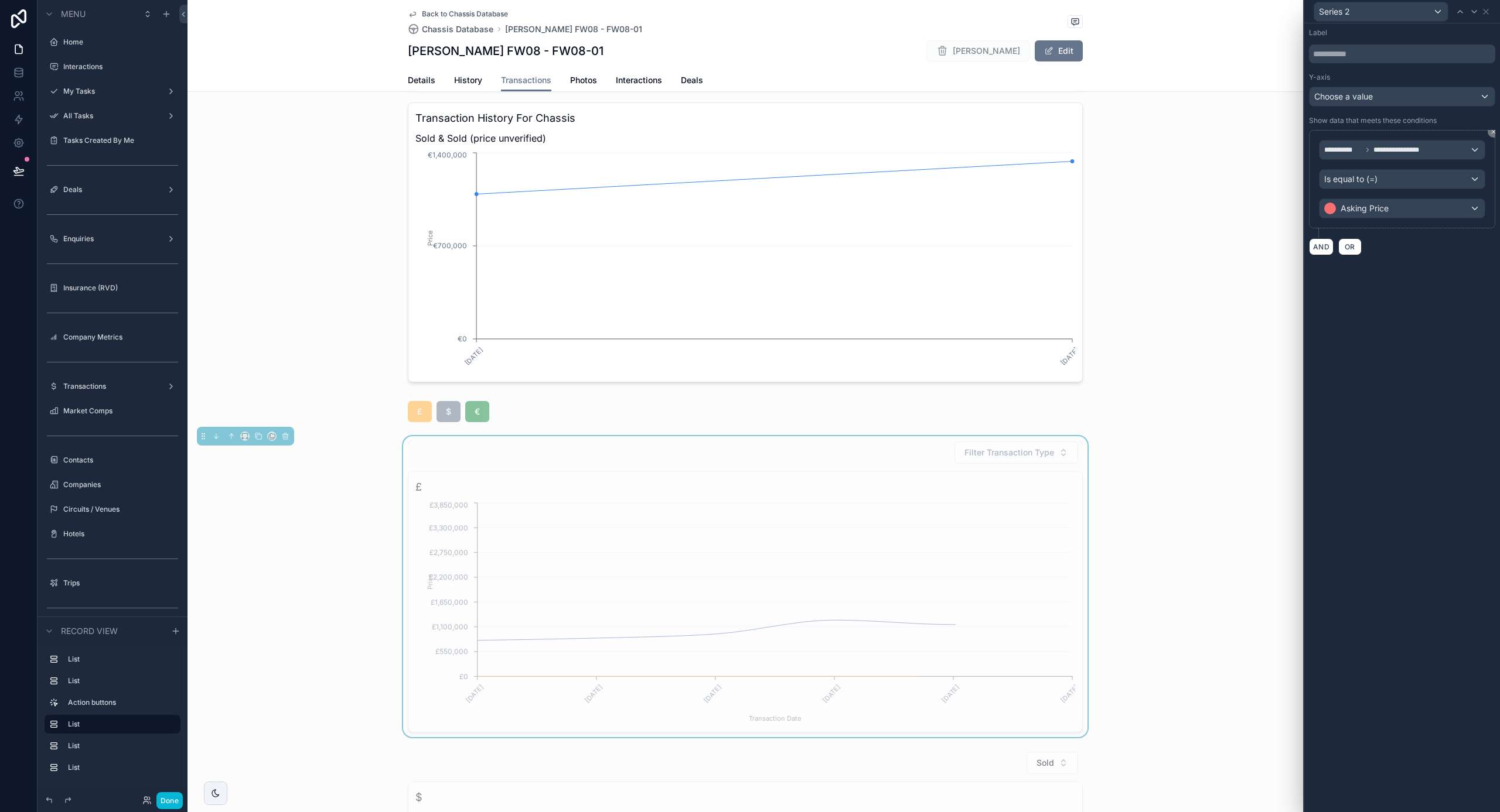
click at [1369, 92] on span "Choose a value" at bounding box center [1343, 96] width 59 height 10
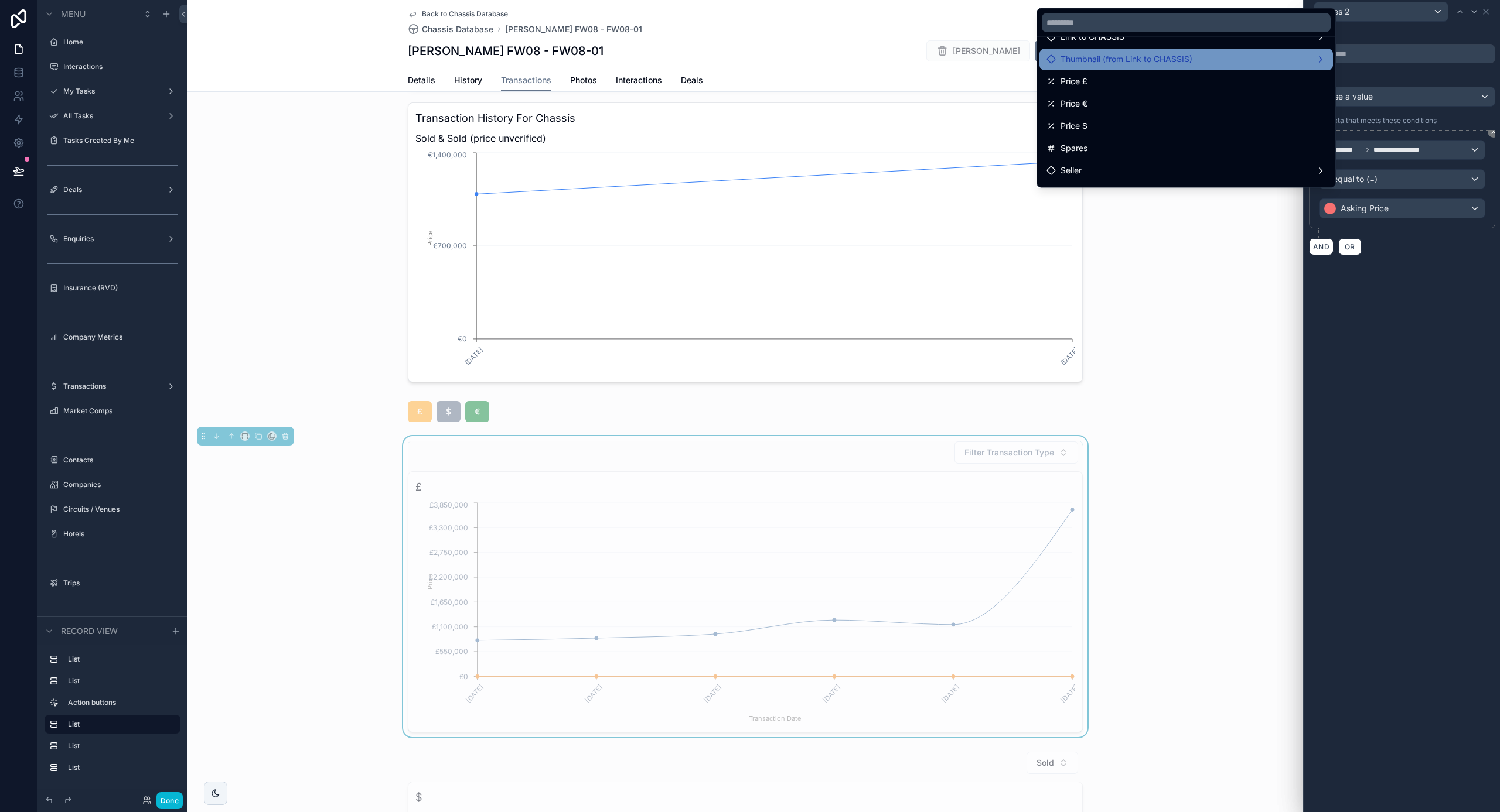
scroll to position [48, 0]
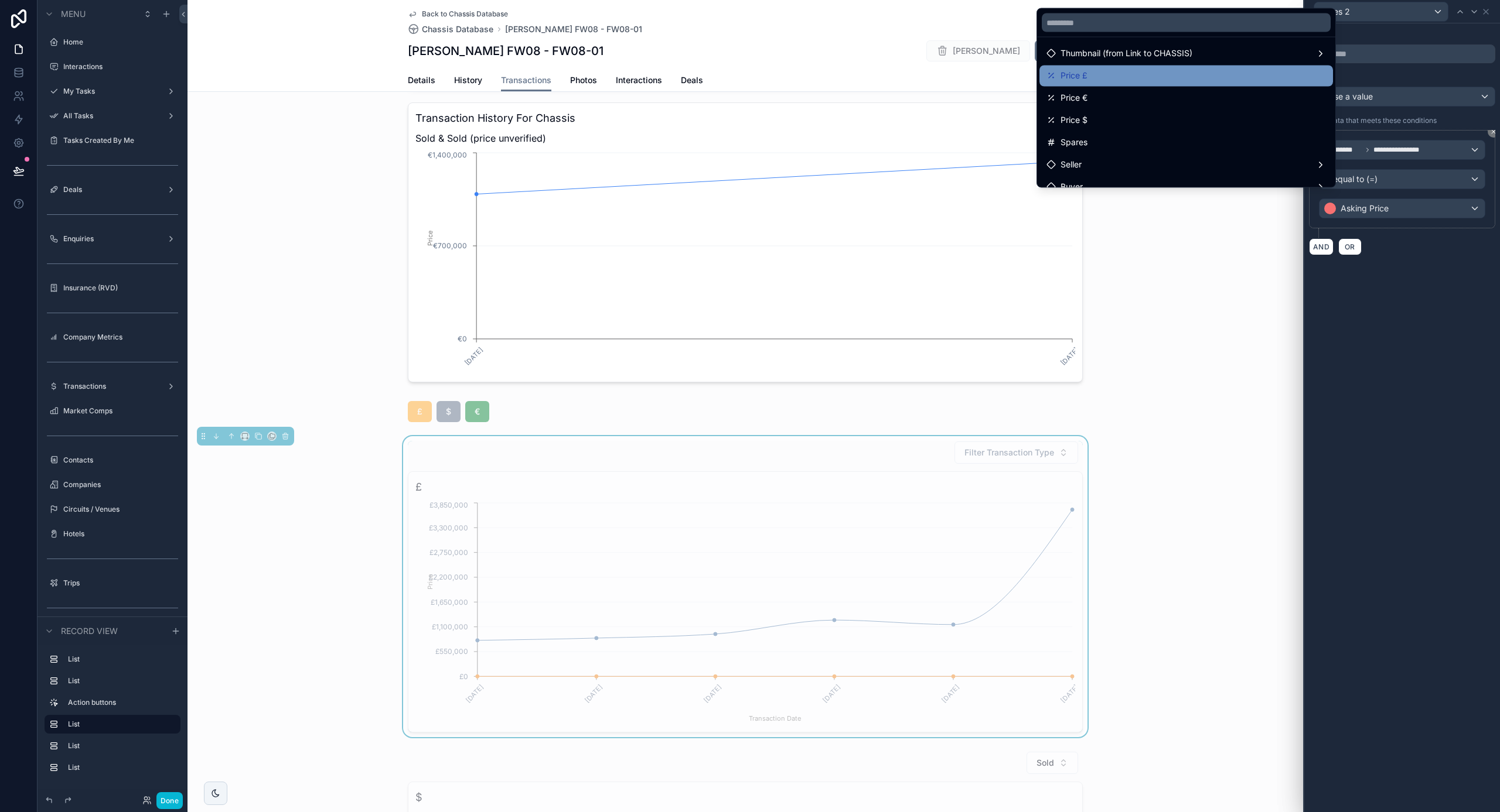
click at [1170, 76] on div "Price £" at bounding box center [1186, 76] width 280 height 14
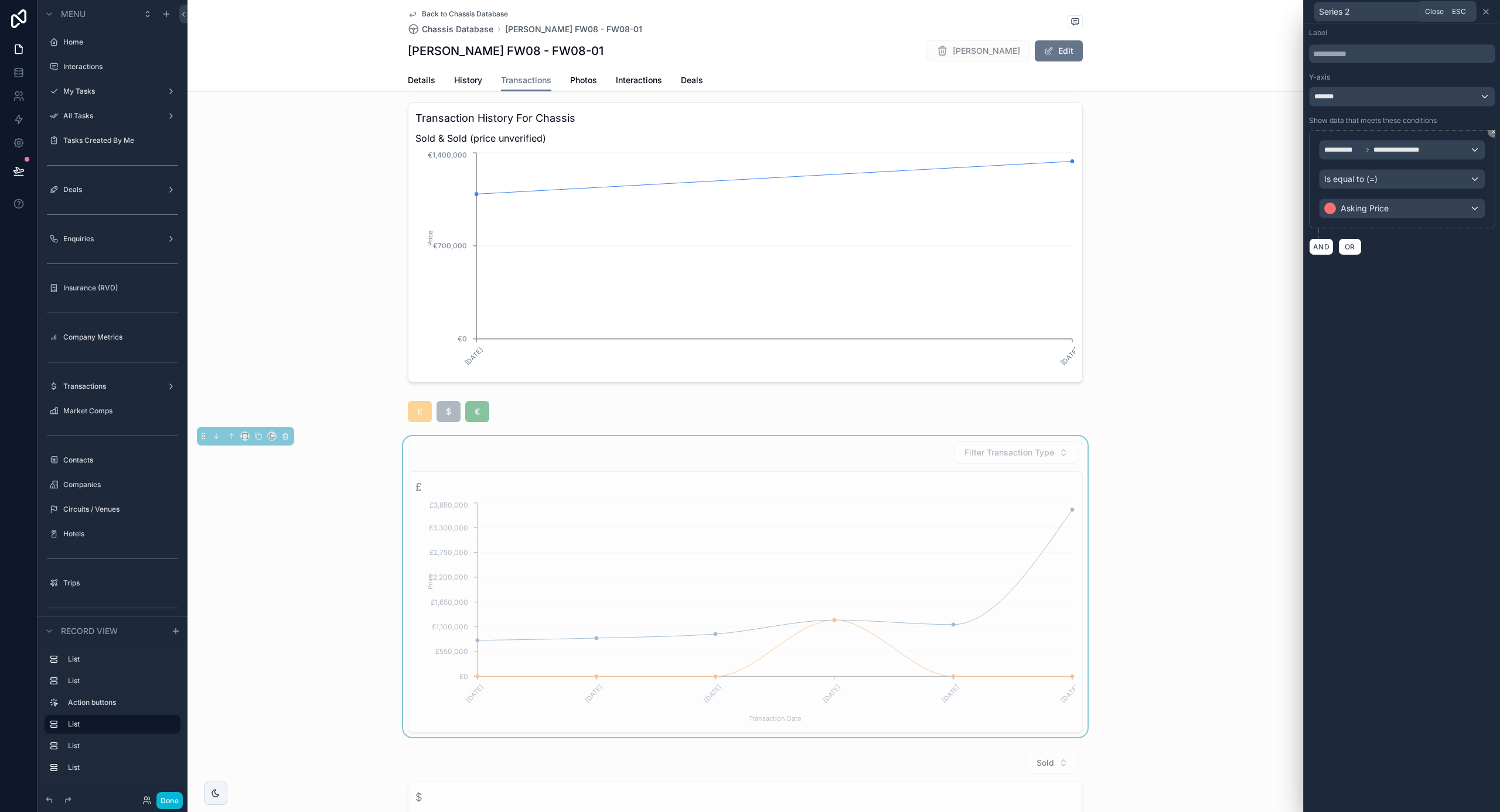
click at [1488, 13] on icon at bounding box center [1486, 11] width 5 height 5
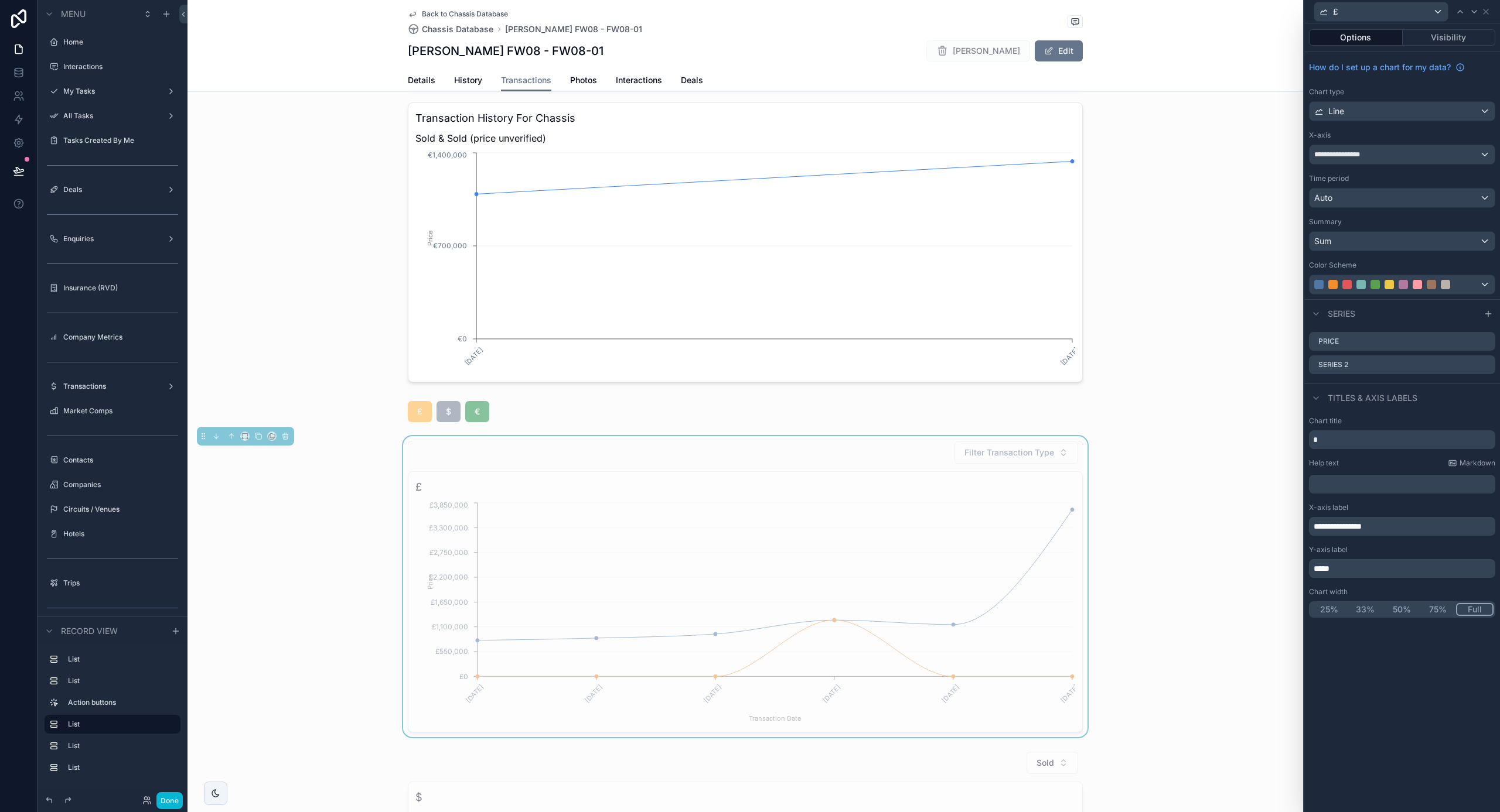
click at [1464, 284] on div at bounding box center [1402, 285] width 185 height 19
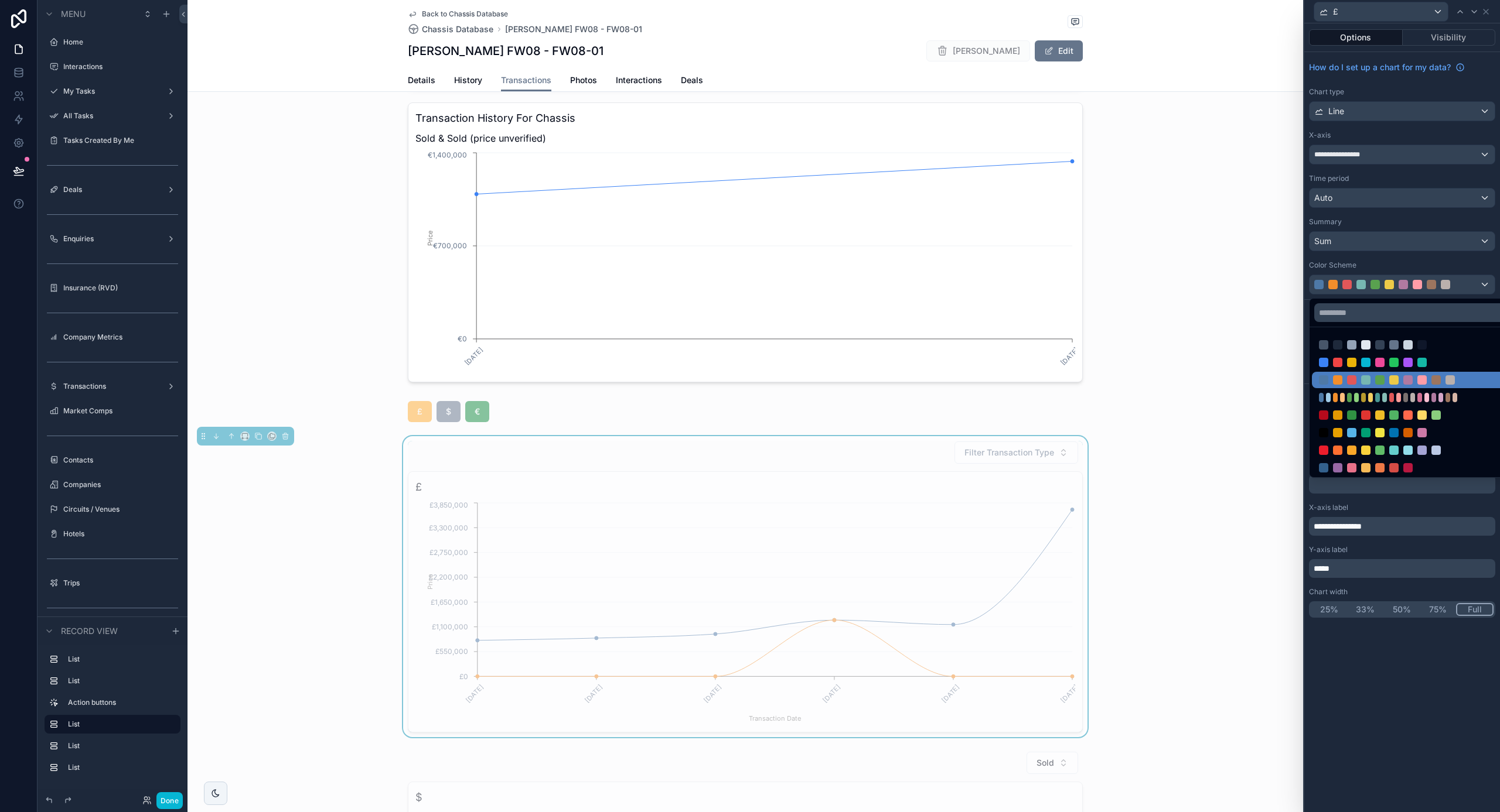
click at [1416, 261] on div at bounding box center [1402, 406] width 196 height 812
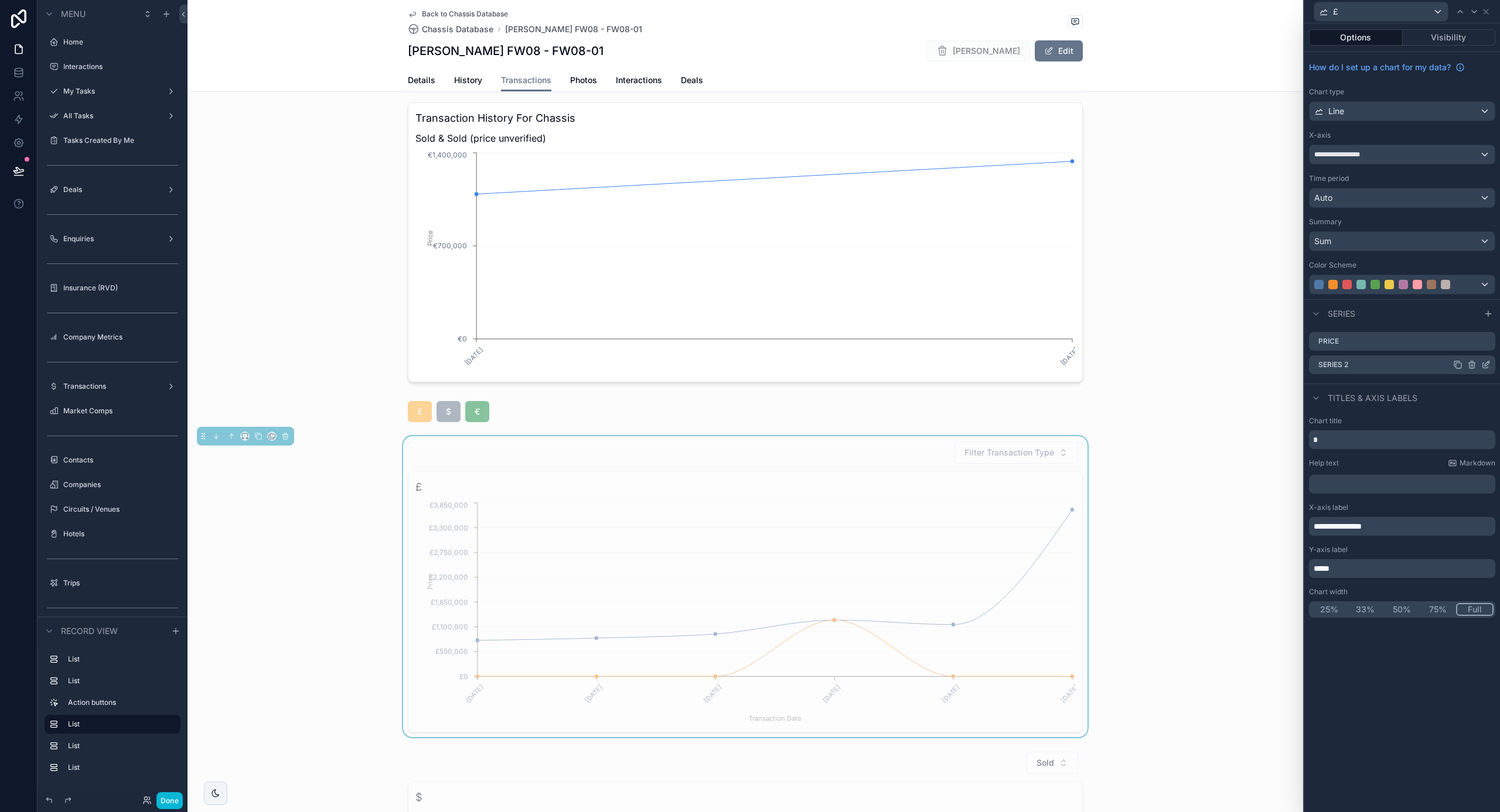
click at [1485, 368] on icon at bounding box center [1485, 365] width 9 height 9
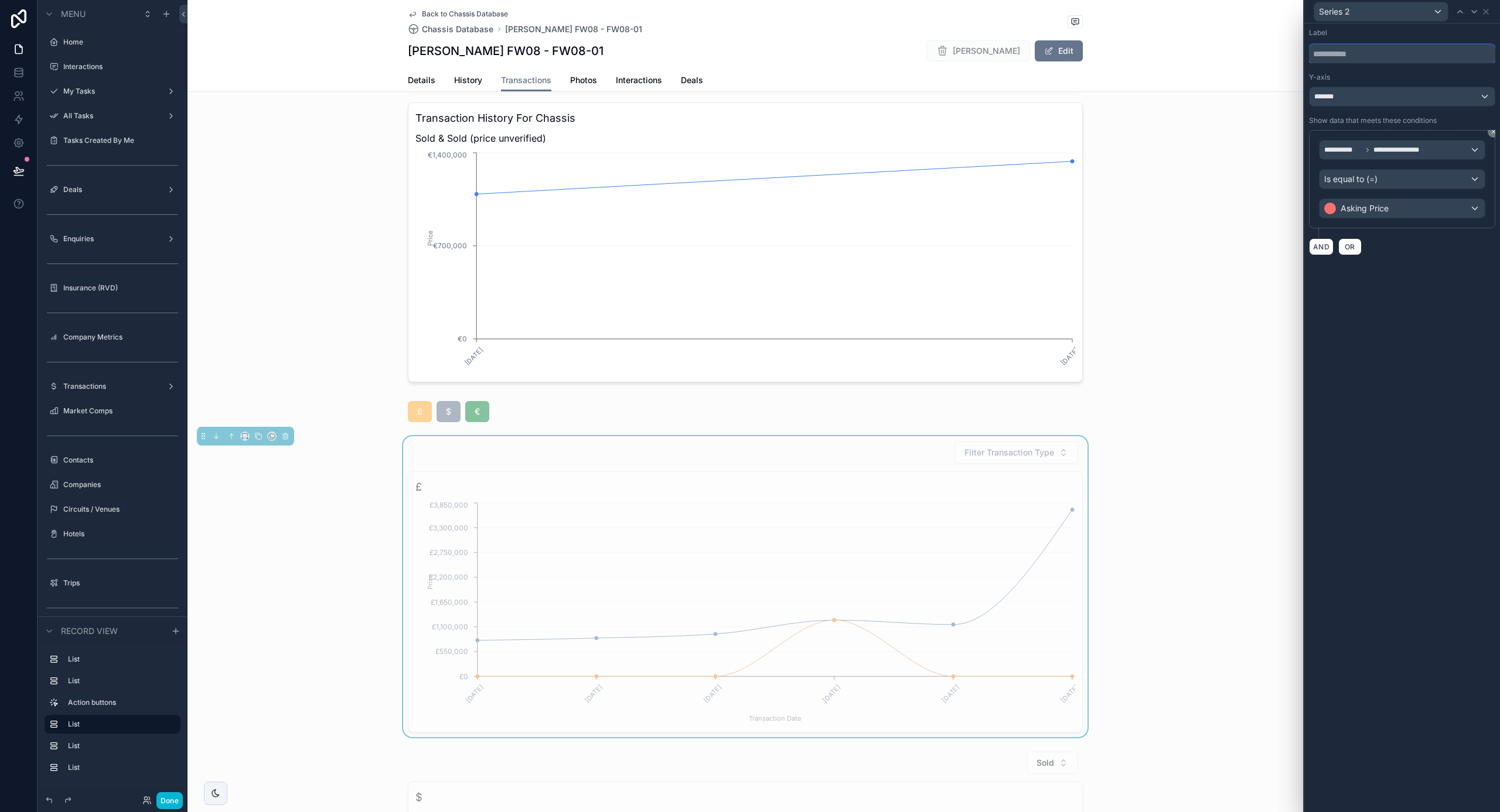
click at [1369, 55] on input "text" at bounding box center [1402, 54] width 186 height 19
type input "**********"
click at [1490, 8] on icon at bounding box center [1485, 11] width 9 height 9
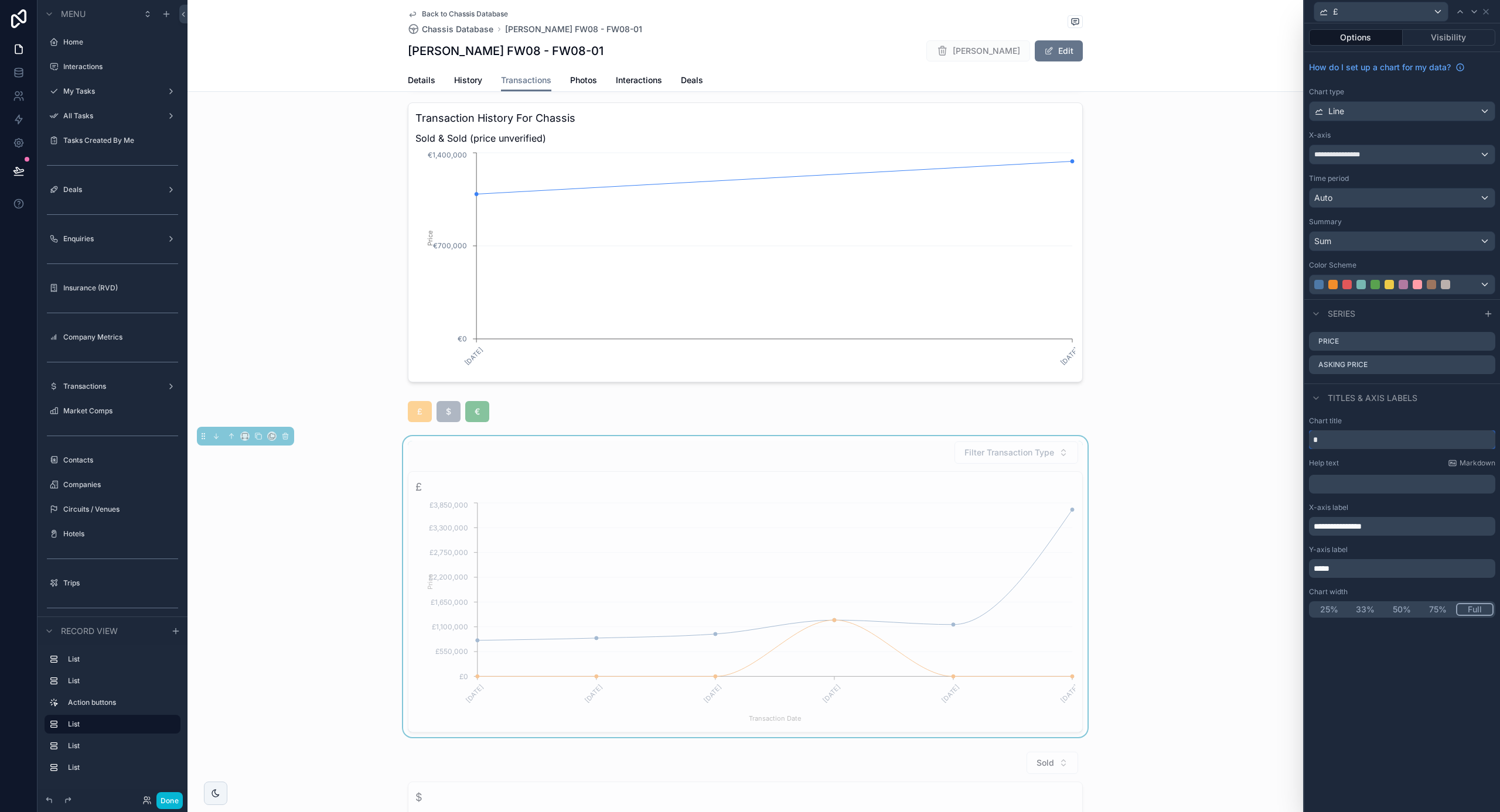
click at [1350, 439] on input "*" at bounding box center [1402, 439] width 186 height 19
type input "*****"
click at [1486, 342] on icon at bounding box center [1485, 341] width 9 height 9
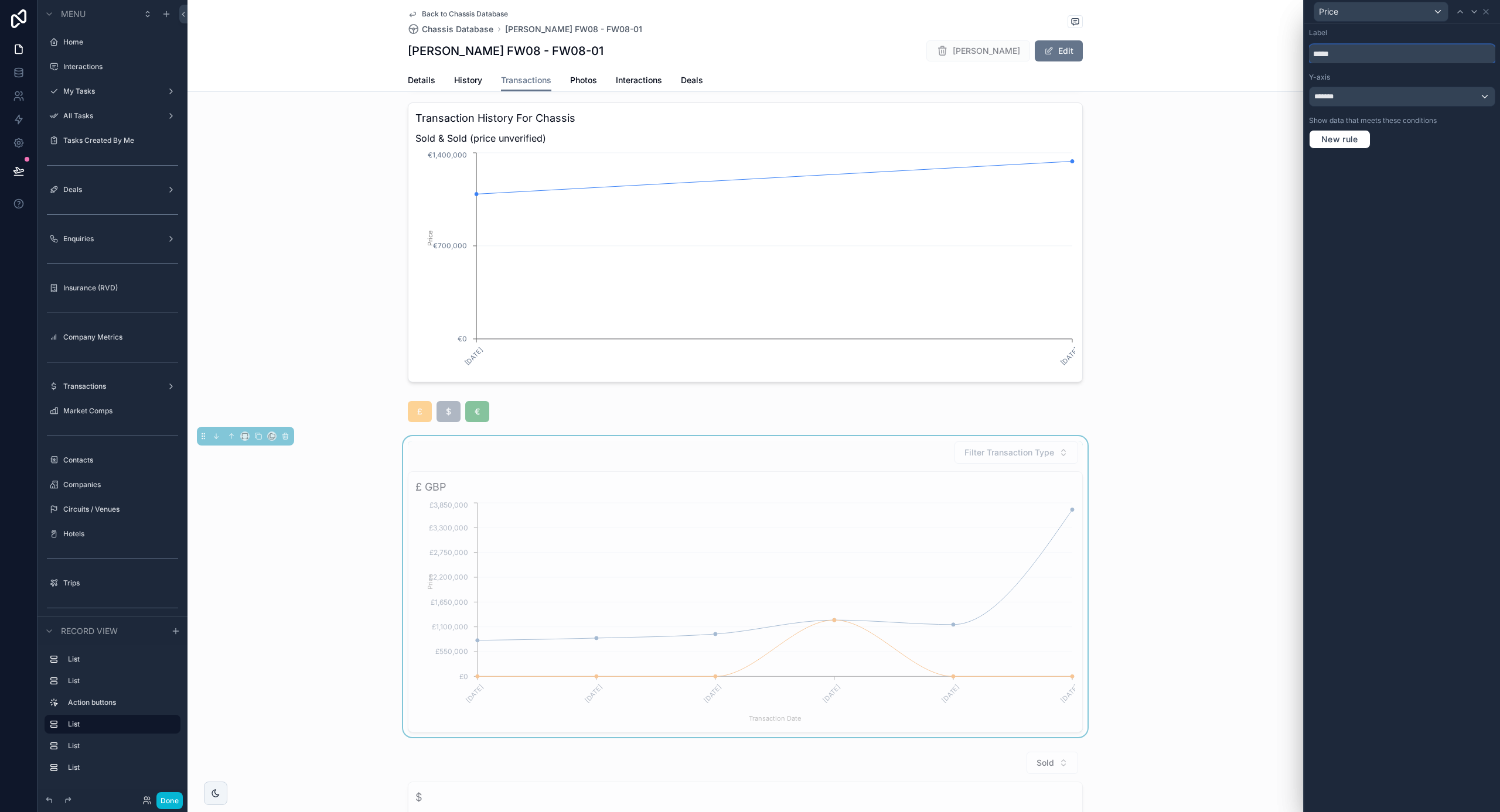
click at [1367, 49] on input "*****" at bounding box center [1402, 54] width 186 height 19
type input "**********"
click at [1341, 137] on span "New rule" at bounding box center [1340, 139] width 46 height 11
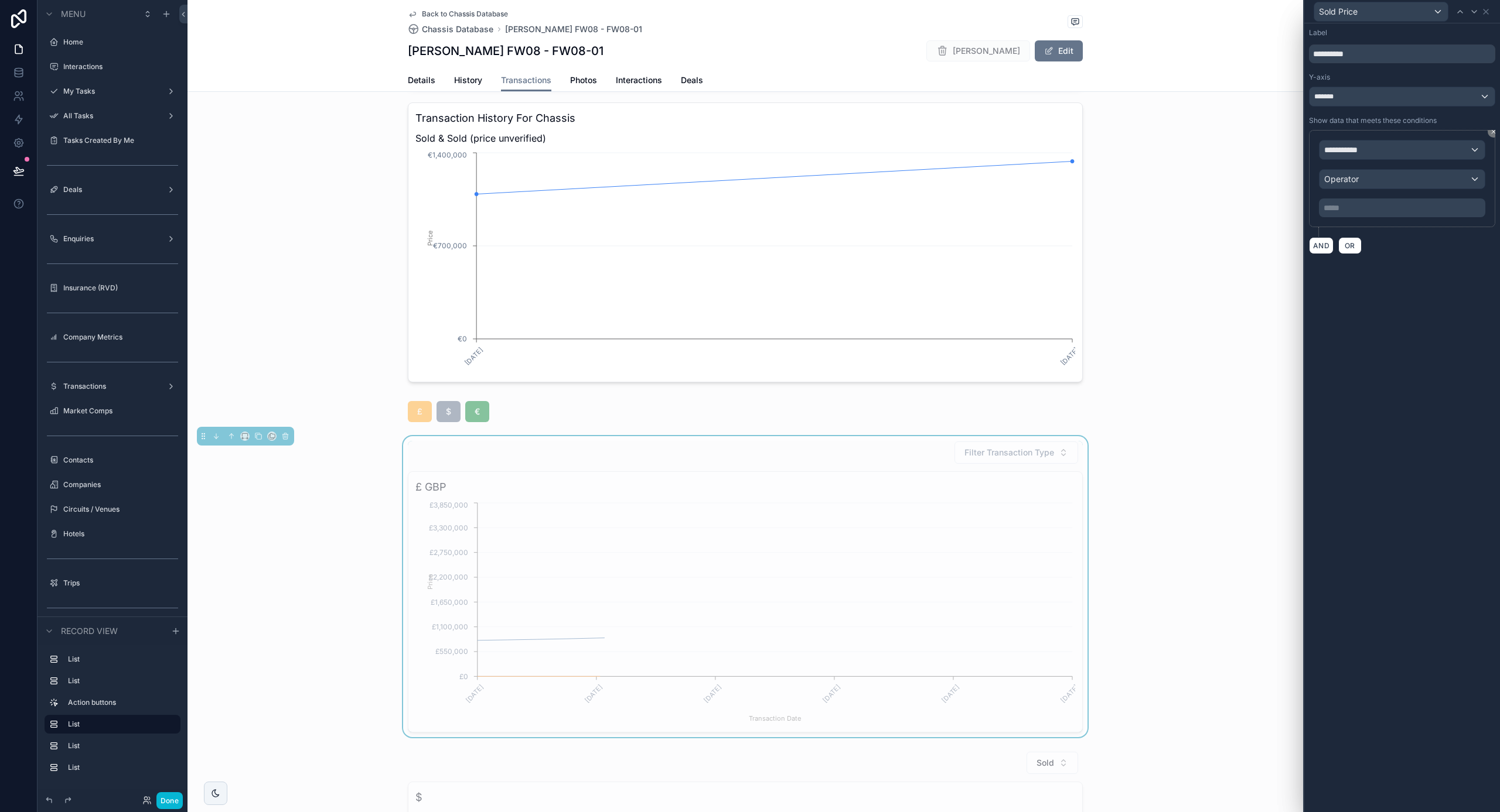
click at [1366, 155] on span "**********" at bounding box center [1345, 150] width 43 height 12
click at [1358, 220] on div "Row values Row values" at bounding box center [1350, 220] width 43 height 28
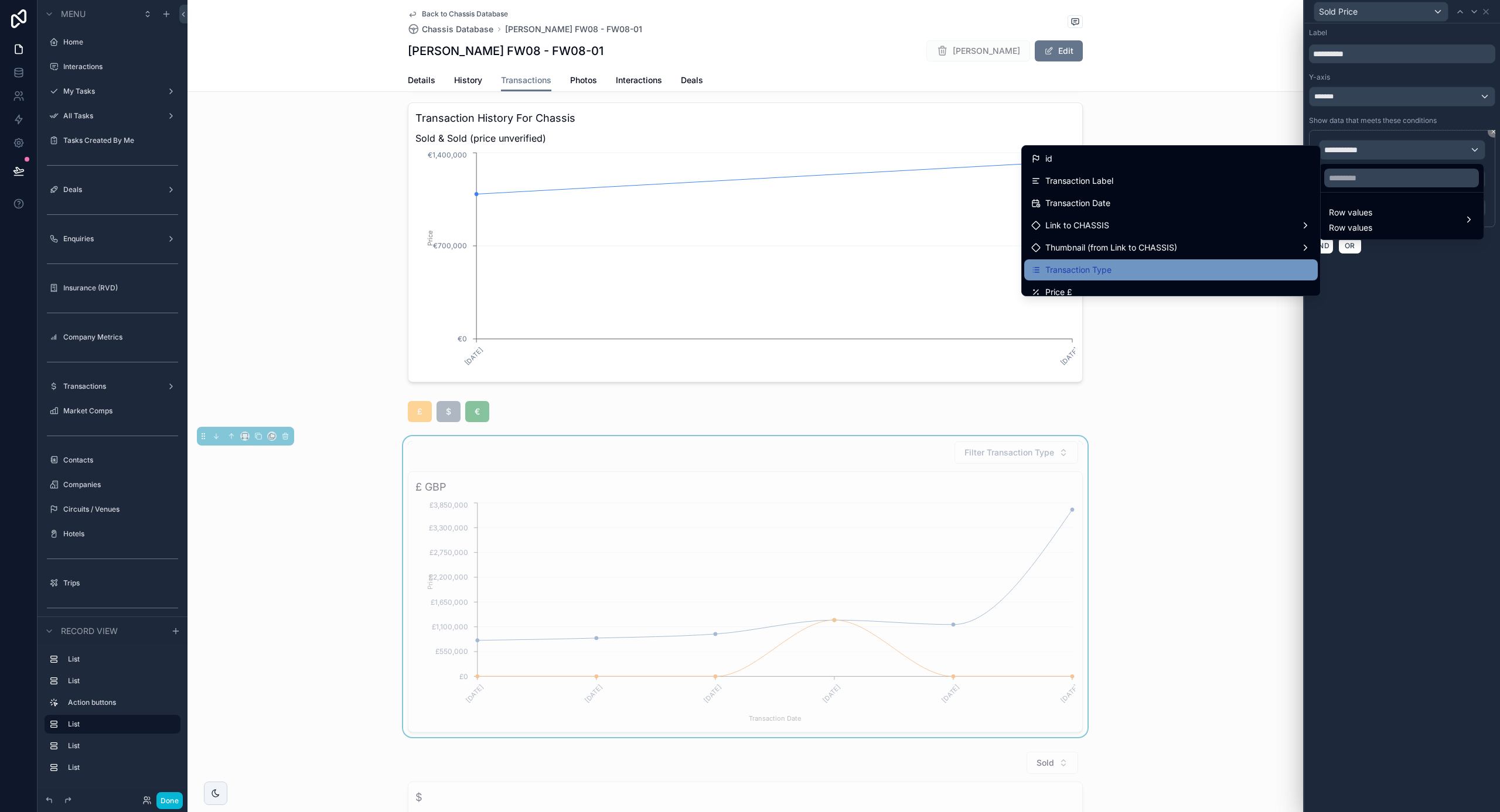
click at [1160, 262] on div "Transaction Type" at bounding box center [1171, 270] width 294 height 21
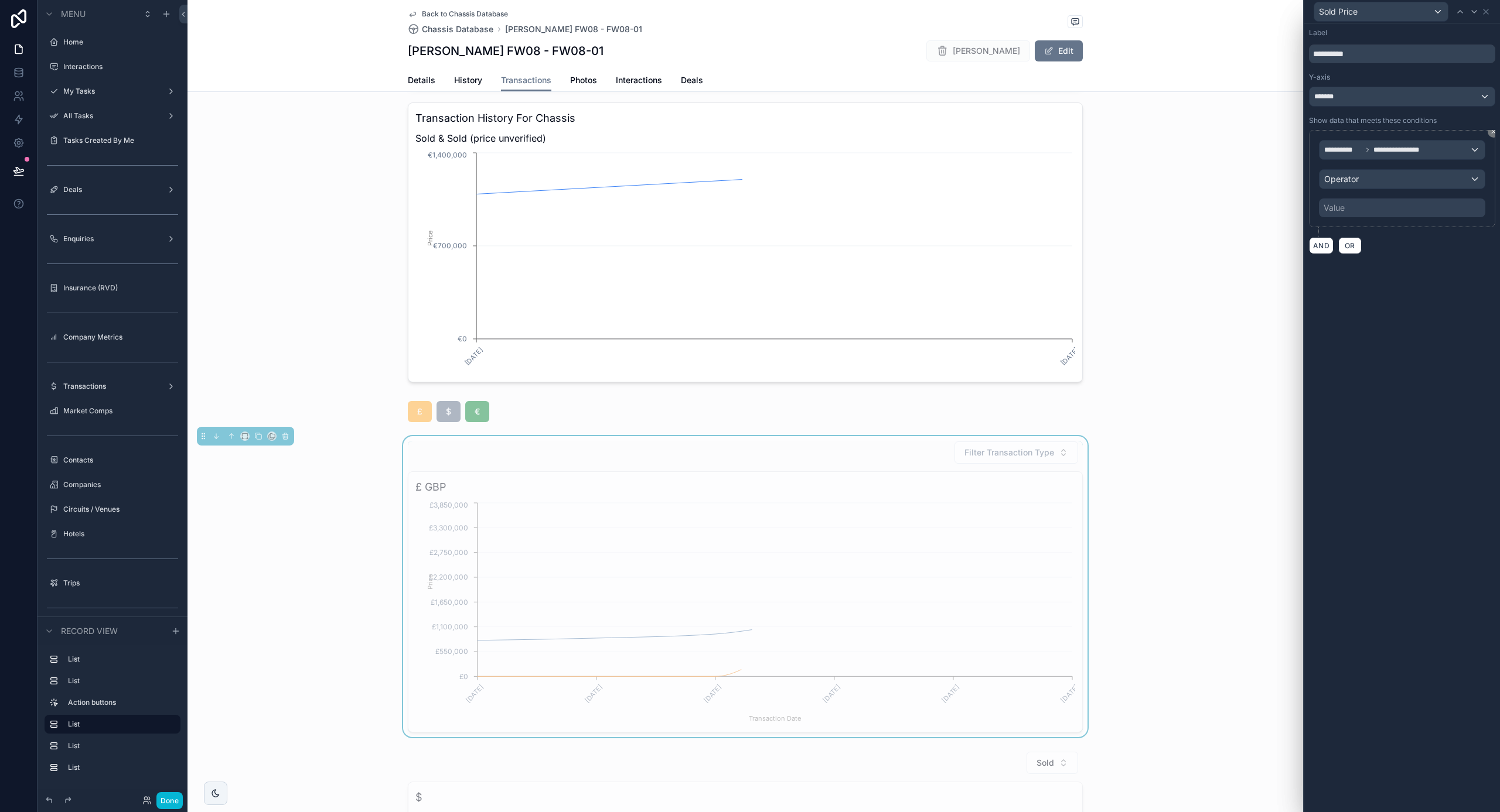
click at [1360, 188] on div "Operator" at bounding box center [1402, 179] width 165 height 19
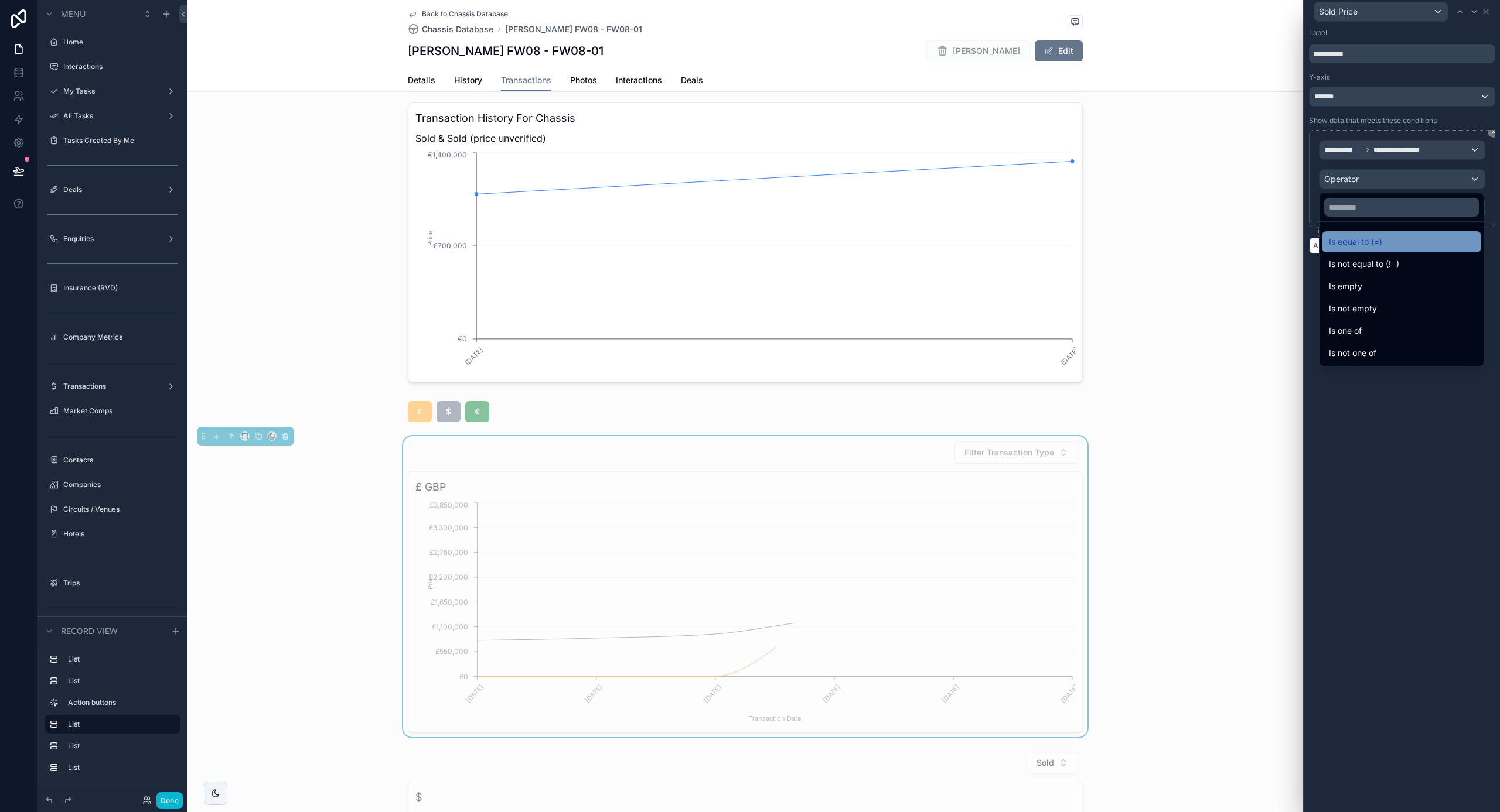
click at [1363, 232] on div "Is equal to (=)" at bounding box center [1402, 242] width 160 height 21
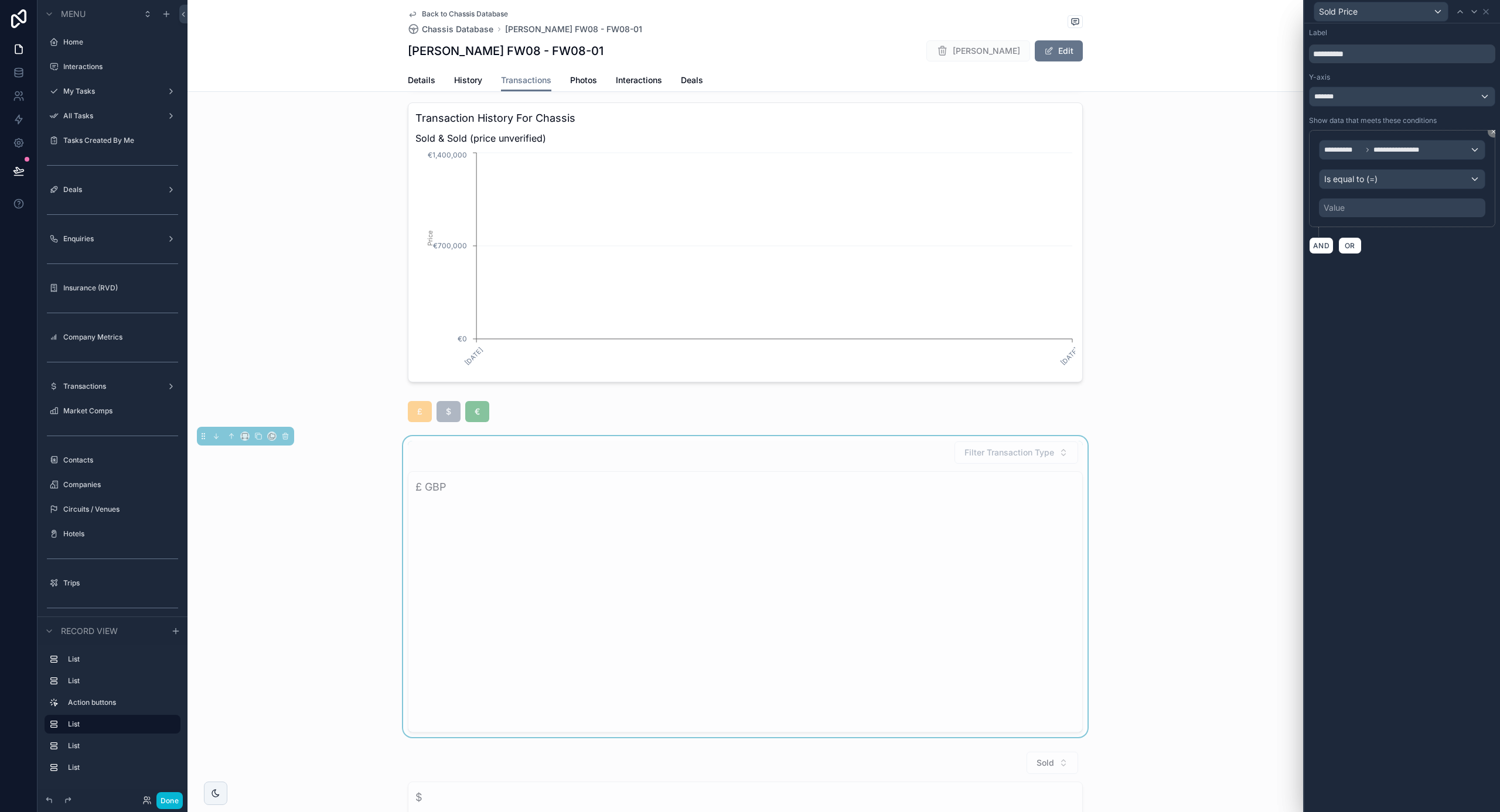
click at [1344, 209] on div "Value" at bounding box center [1334, 208] width 21 height 12
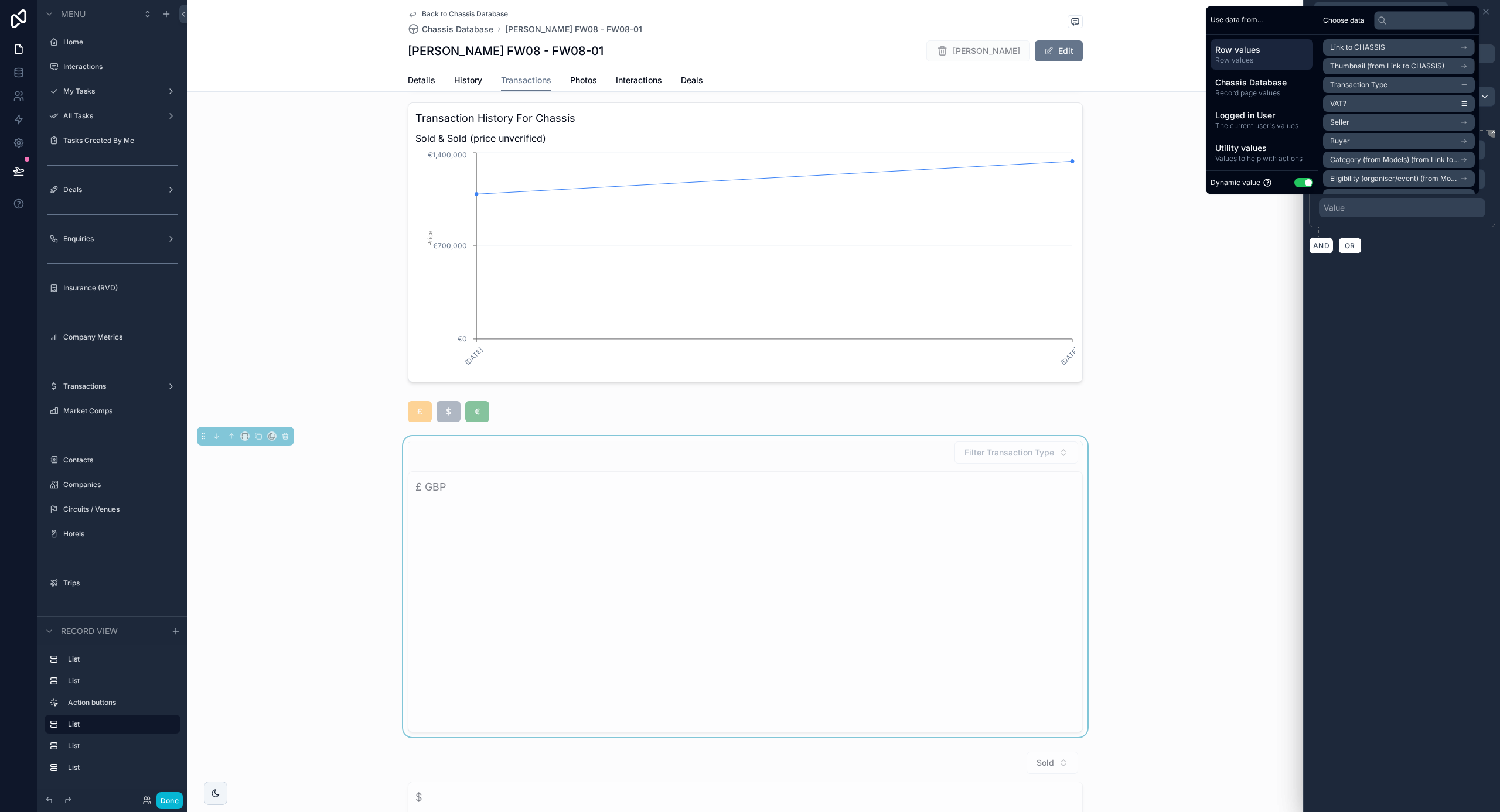
click at [1302, 182] on button "Use setting" at bounding box center [1303, 182] width 19 height 9
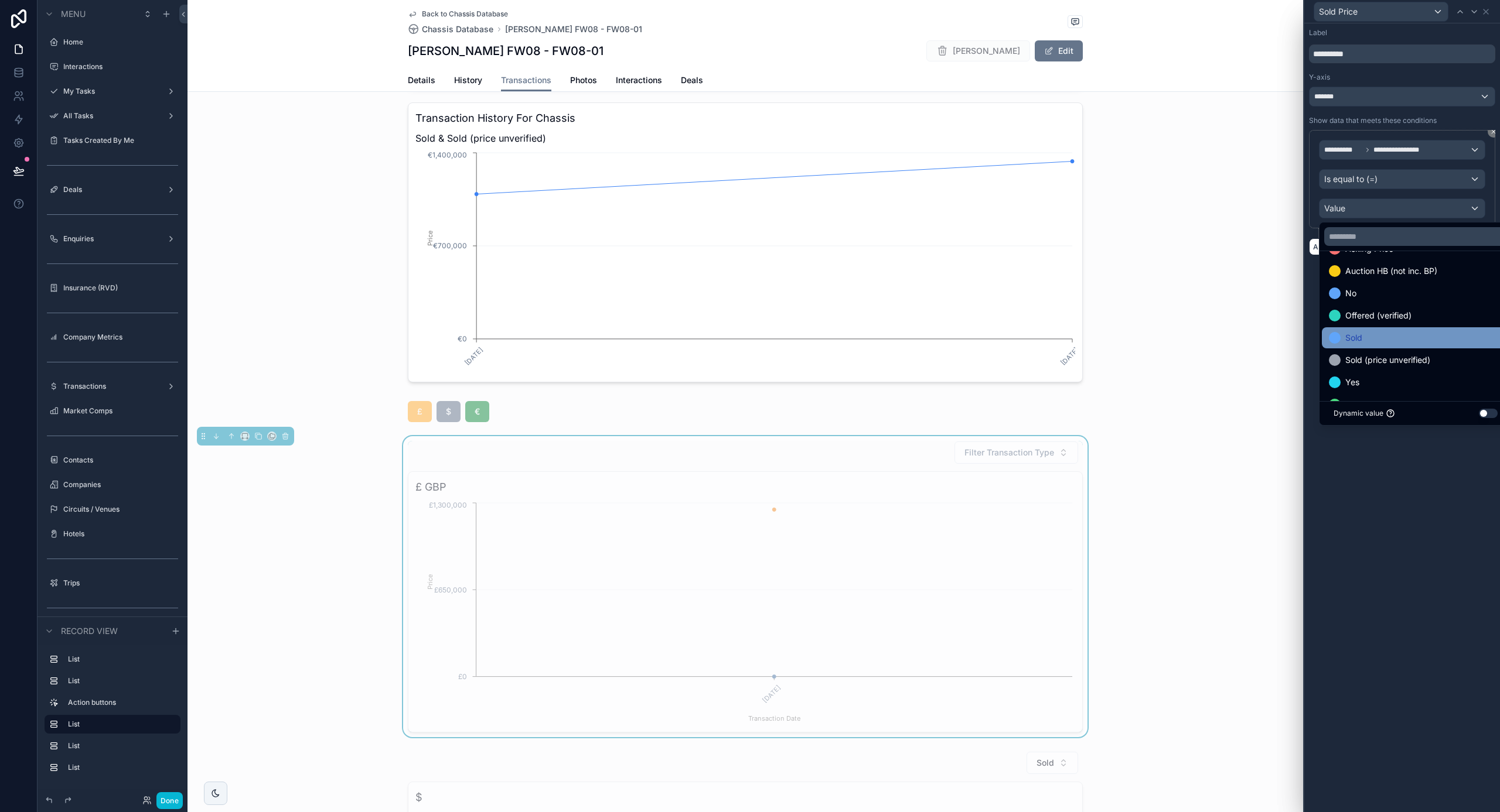
scroll to position [45, 0]
click at [1359, 334] on span "Sold" at bounding box center [1353, 338] width 17 height 14
click at [1369, 543] on div "**********" at bounding box center [1402, 417] width 196 height 789
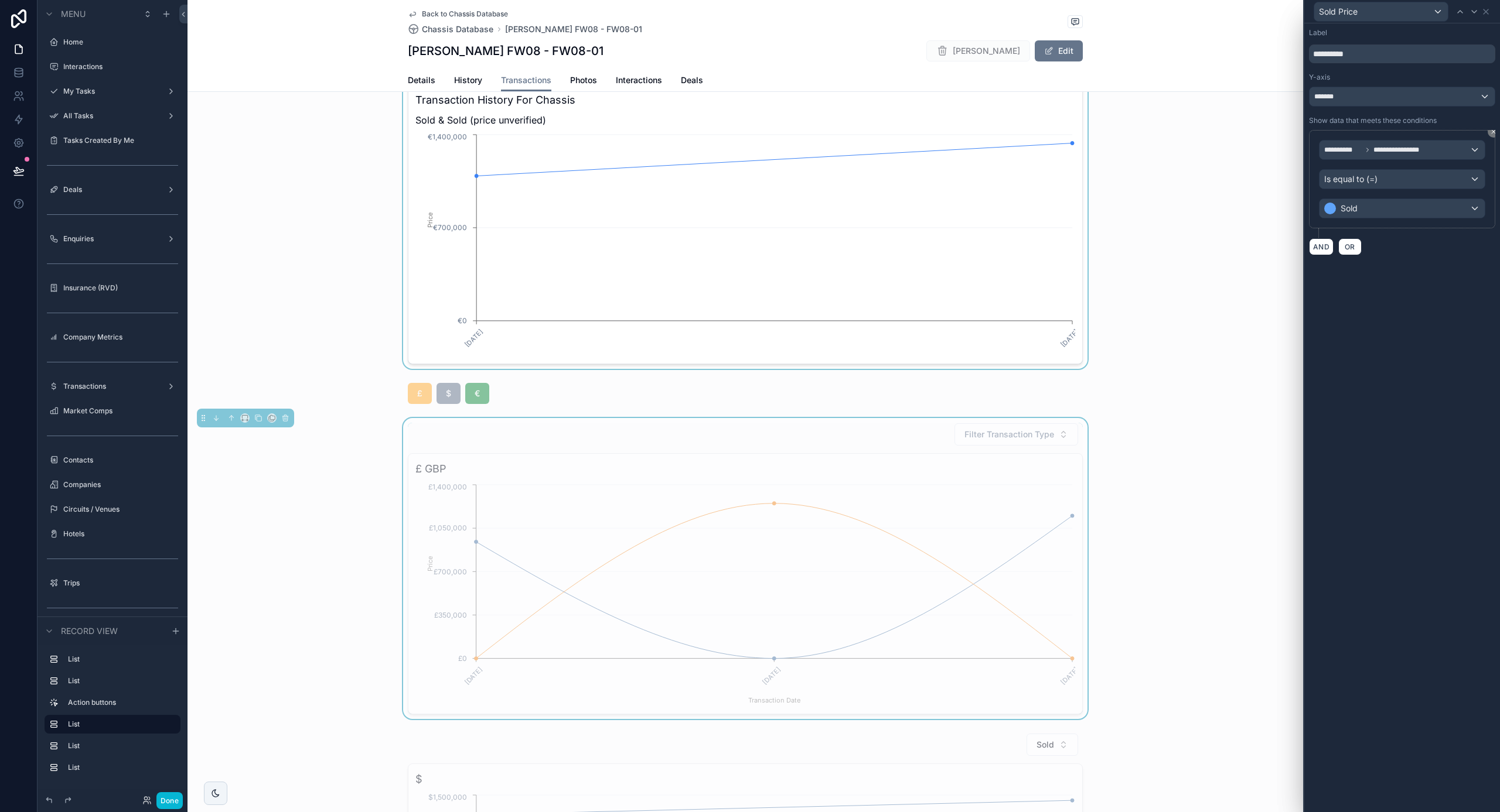
scroll to position [385, 0]
click at [1363, 186] on div "Is equal to (=)" at bounding box center [1402, 179] width 165 height 19
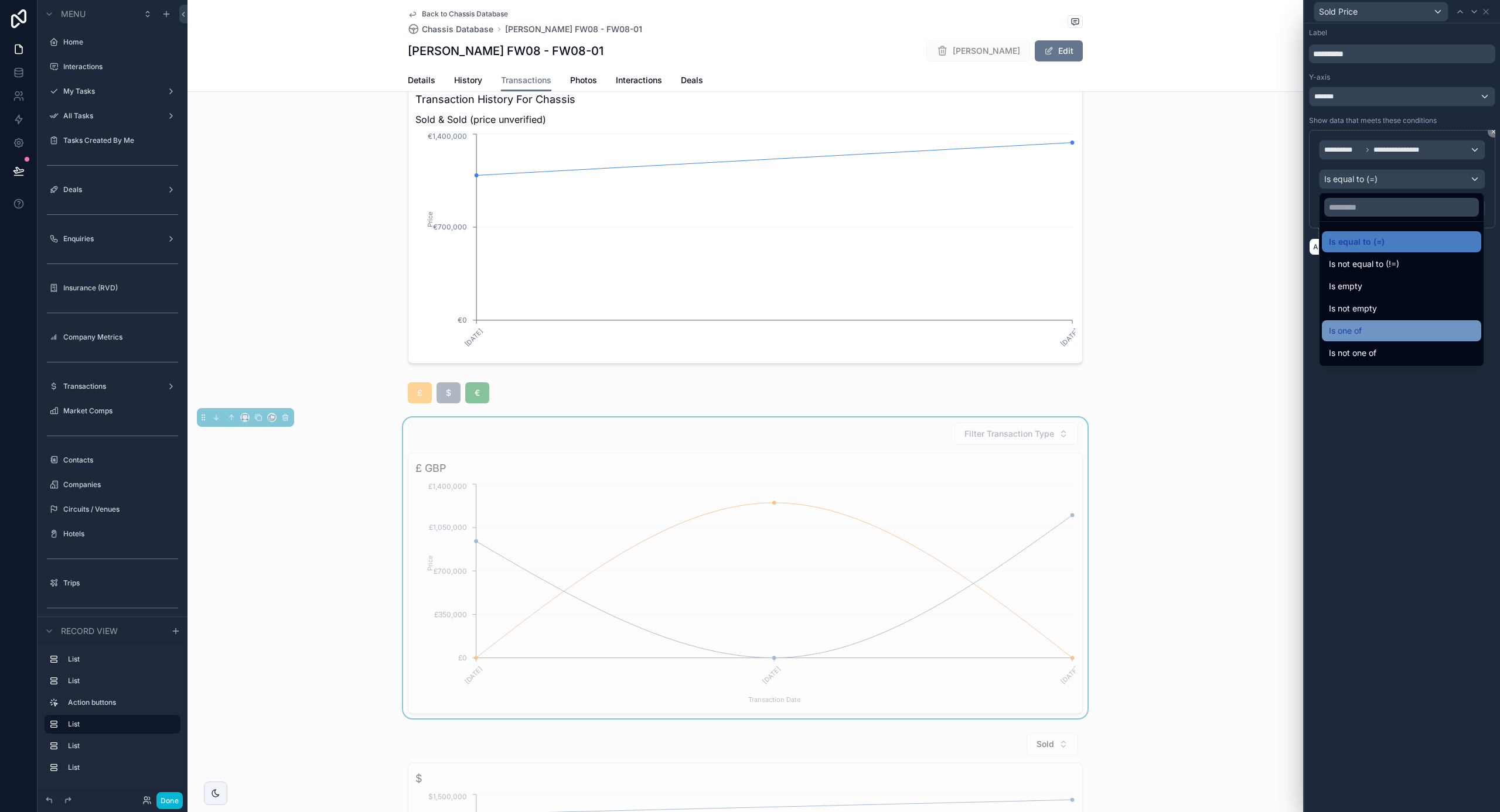
click at [1361, 330] on span "Is one of" at bounding box center [1345, 331] width 33 height 14
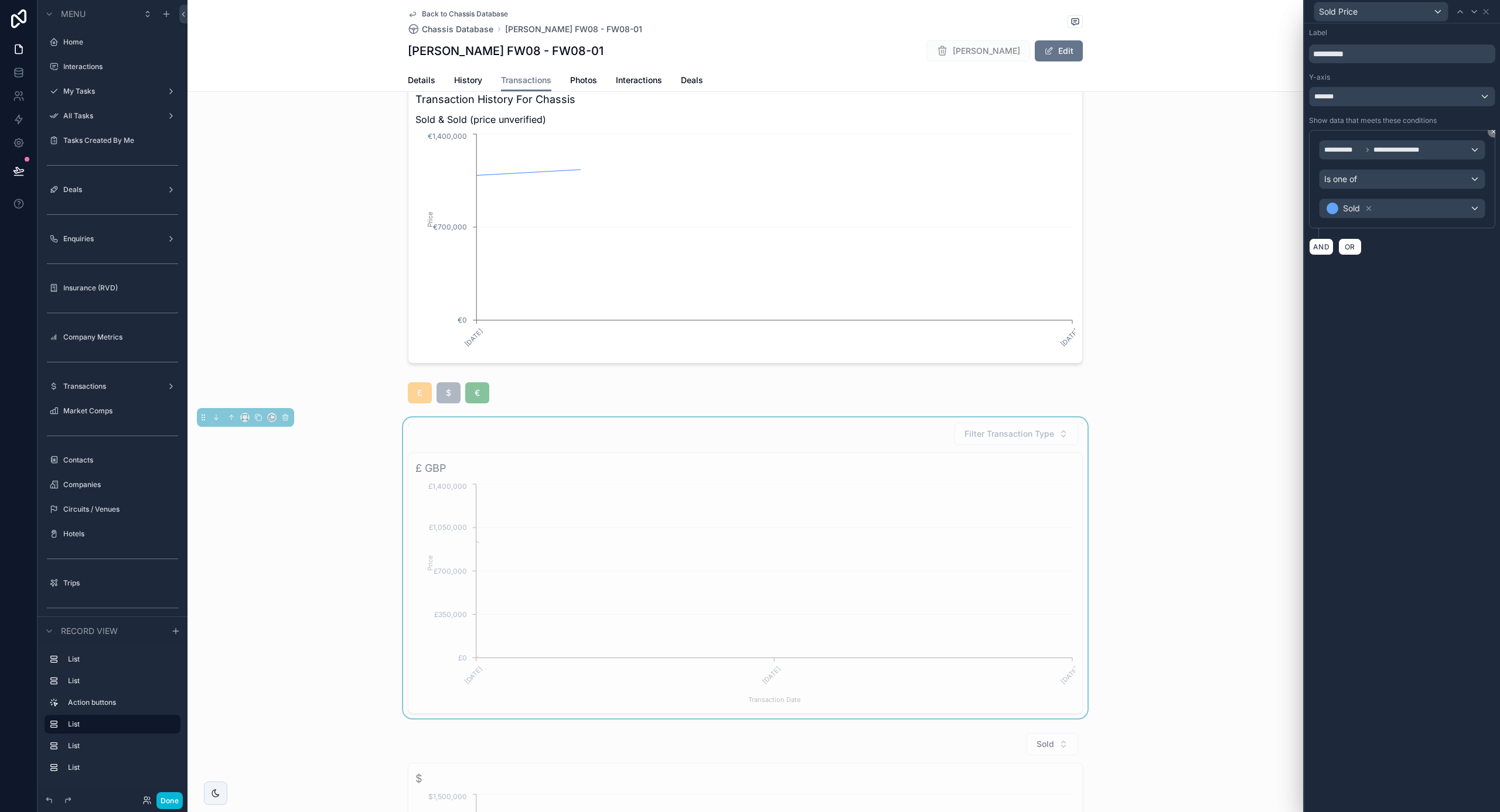
click at [1402, 211] on div "Sold" at bounding box center [1402, 208] width 165 height 19
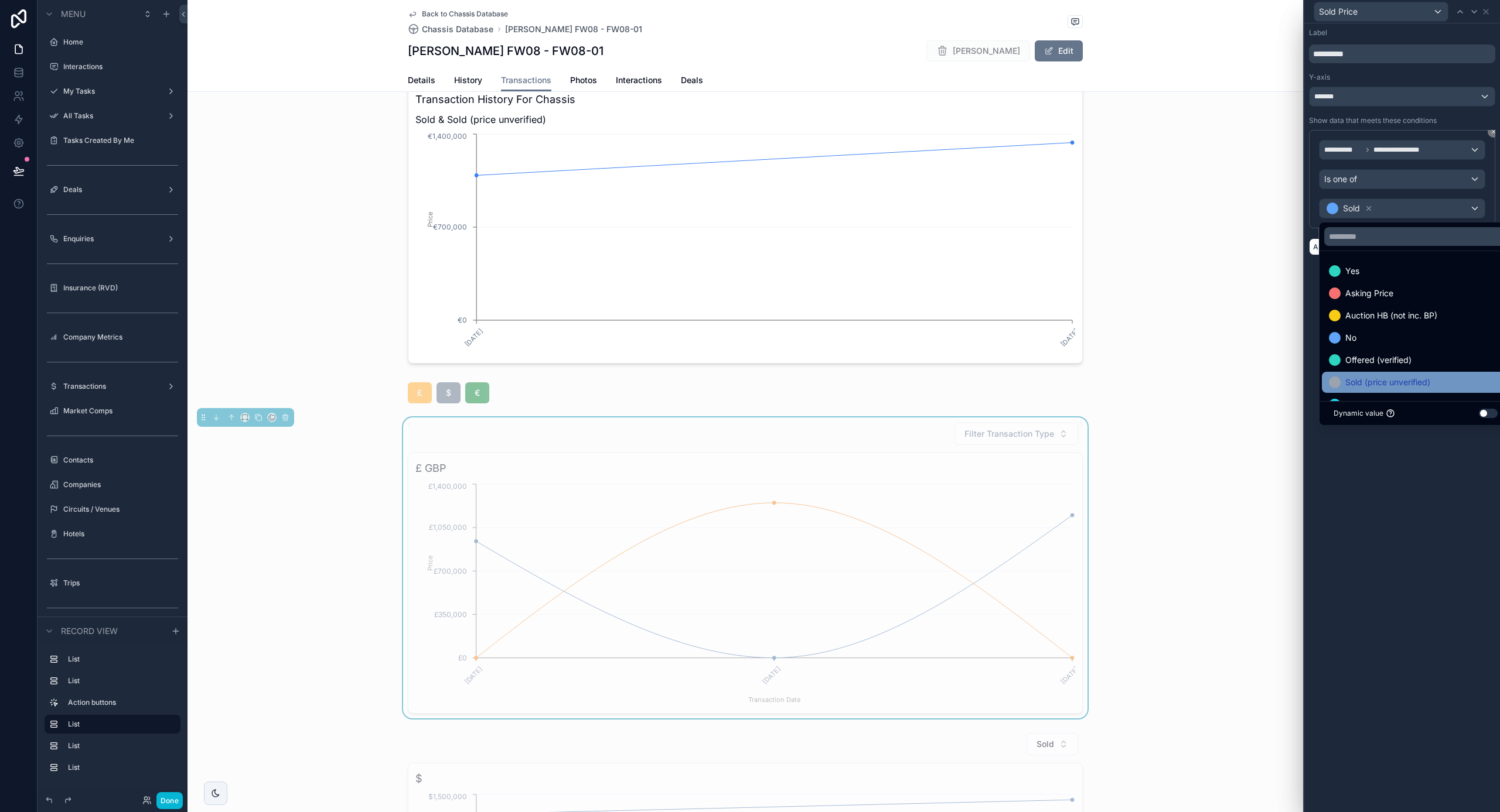
click at [1385, 381] on span "Sold (price unverified)" at bounding box center [1387, 383] width 85 height 14
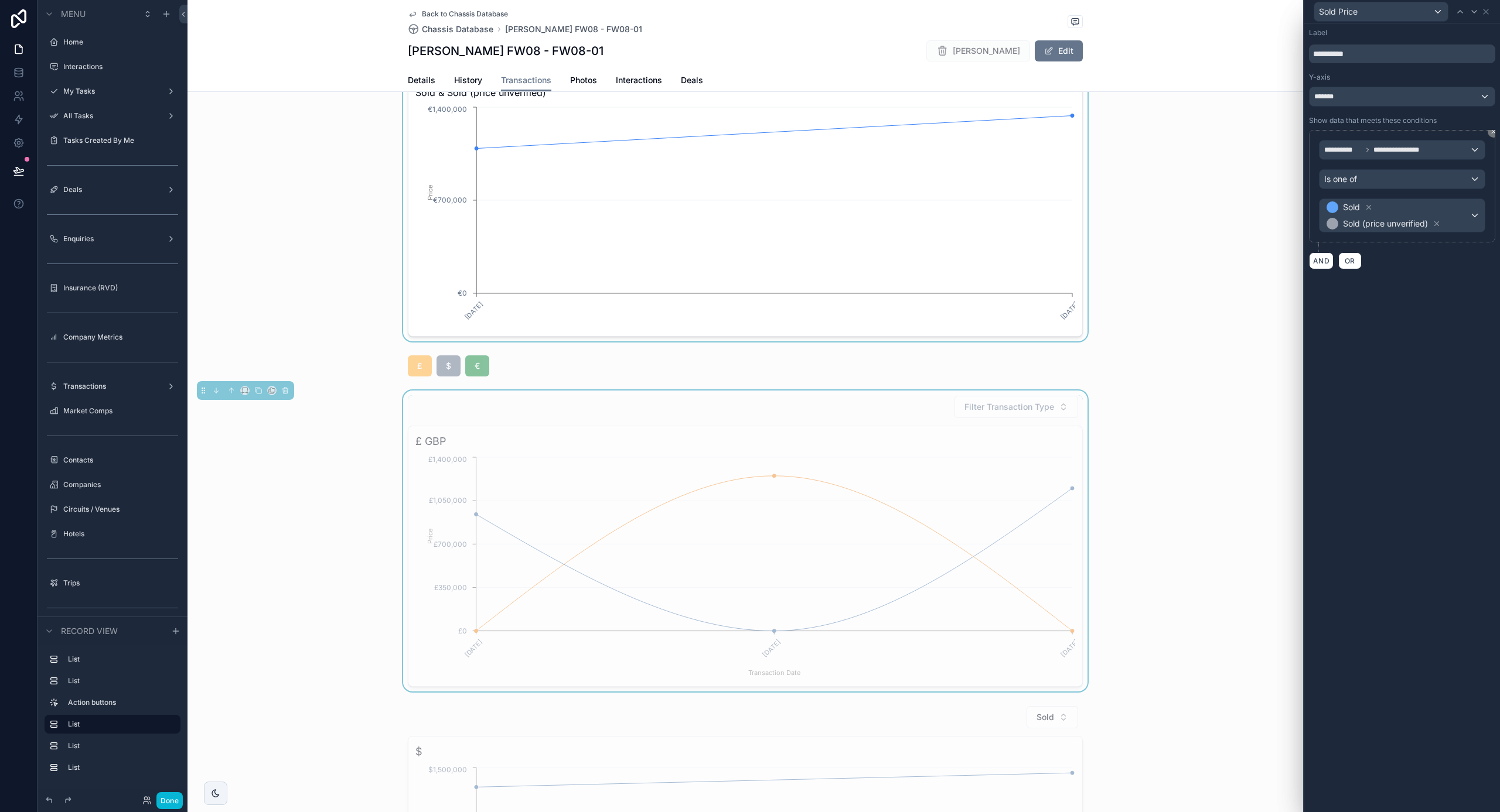
scroll to position [351, 0]
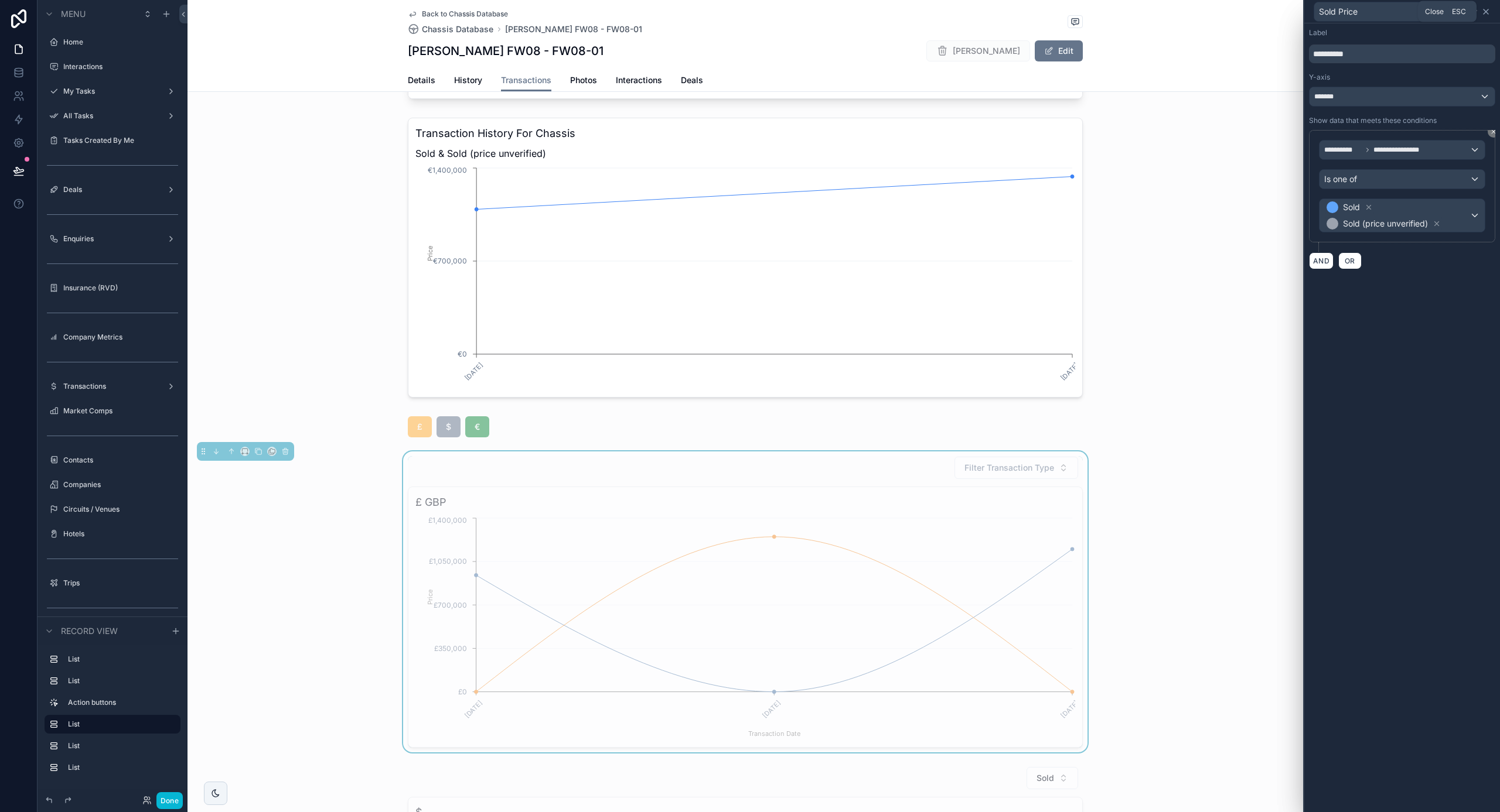
click at [1487, 8] on icon at bounding box center [1485, 11] width 9 height 9
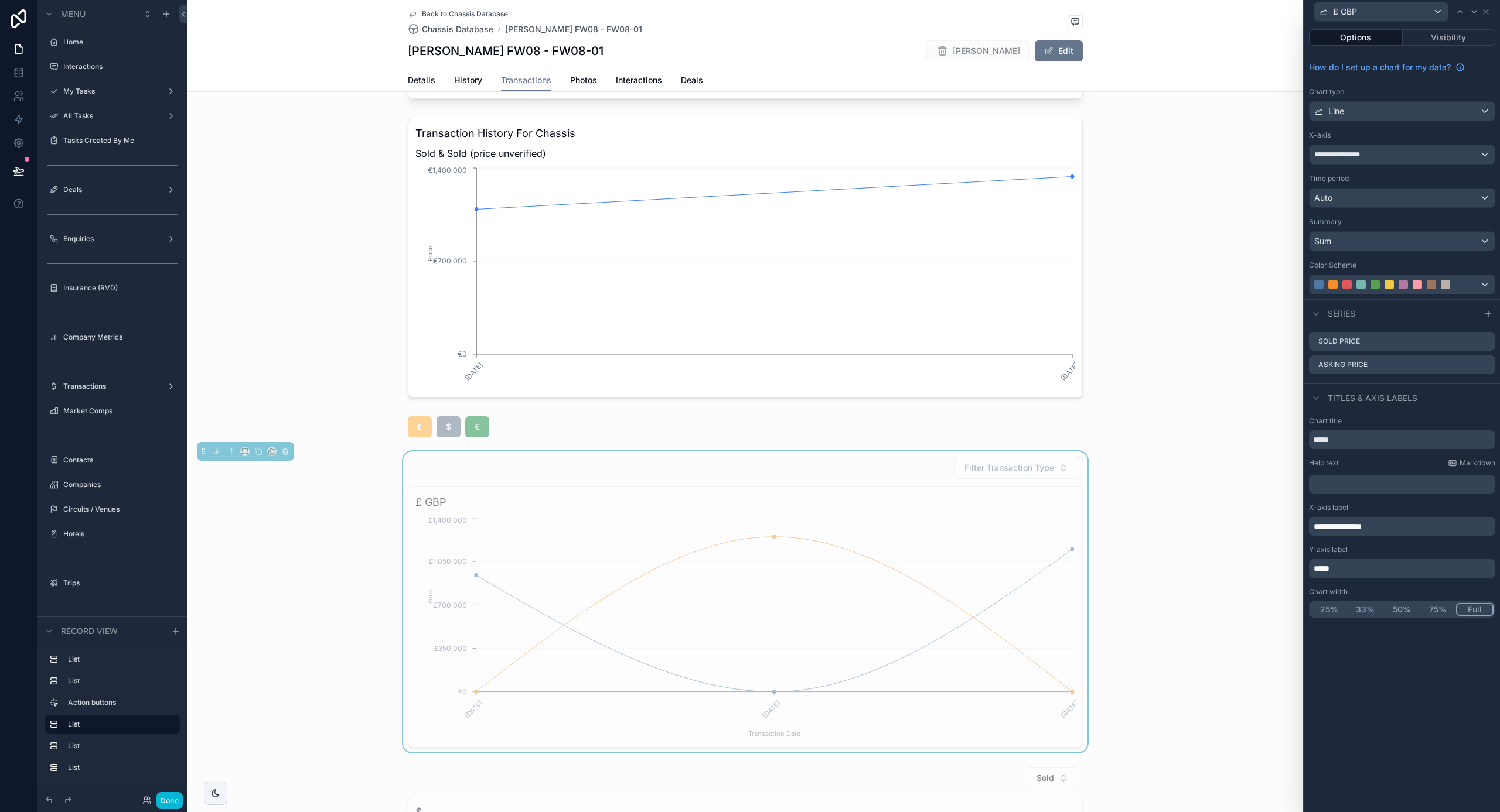
click at [1344, 115] on span "Line" at bounding box center [1336, 112] width 16 height 12
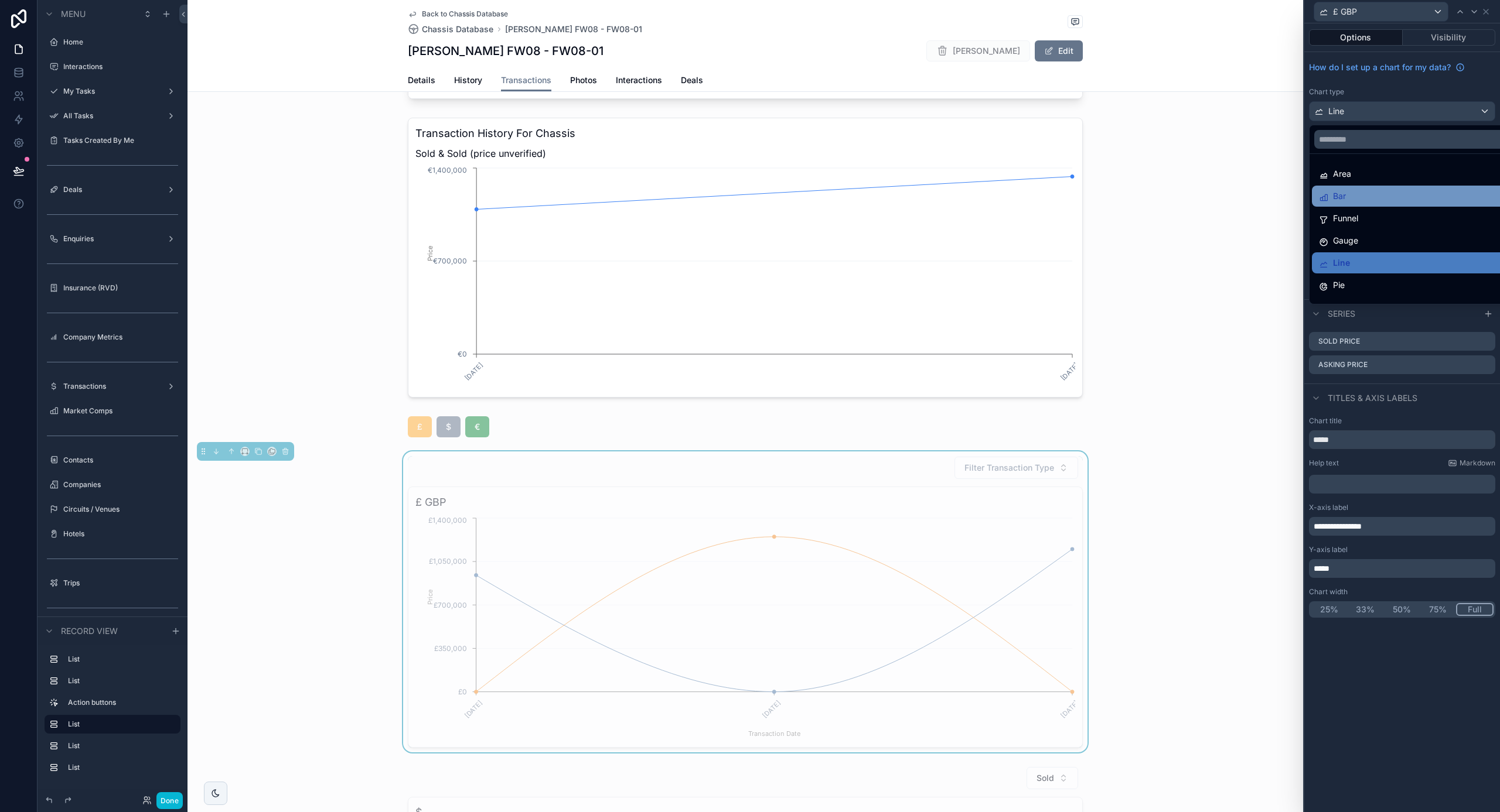
click at [1371, 189] on div "Bar" at bounding box center [1416, 196] width 208 height 21
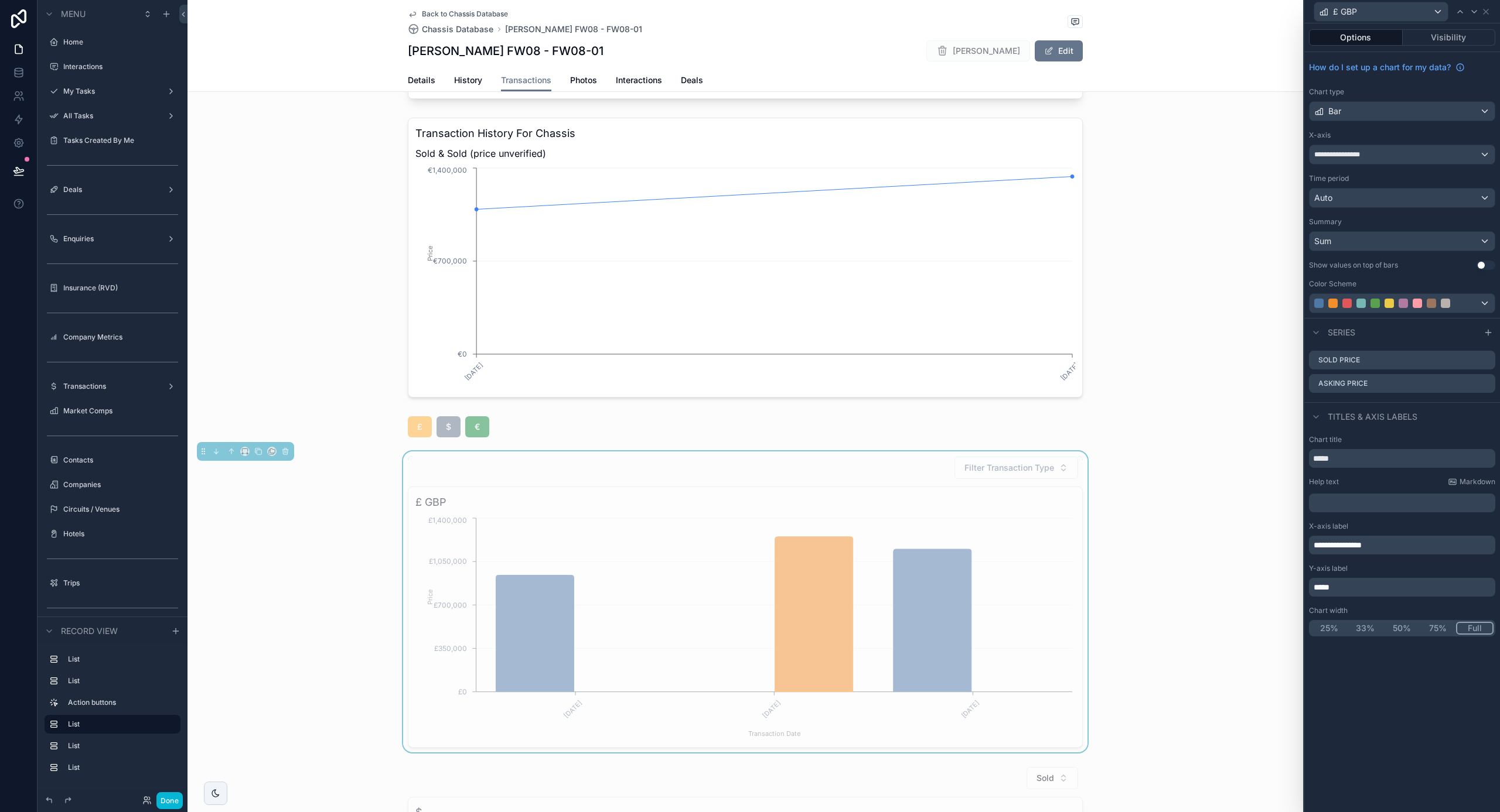
click at [1369, 114] on div "Bar" at bounding box center [1402, 111] width 185 height 19
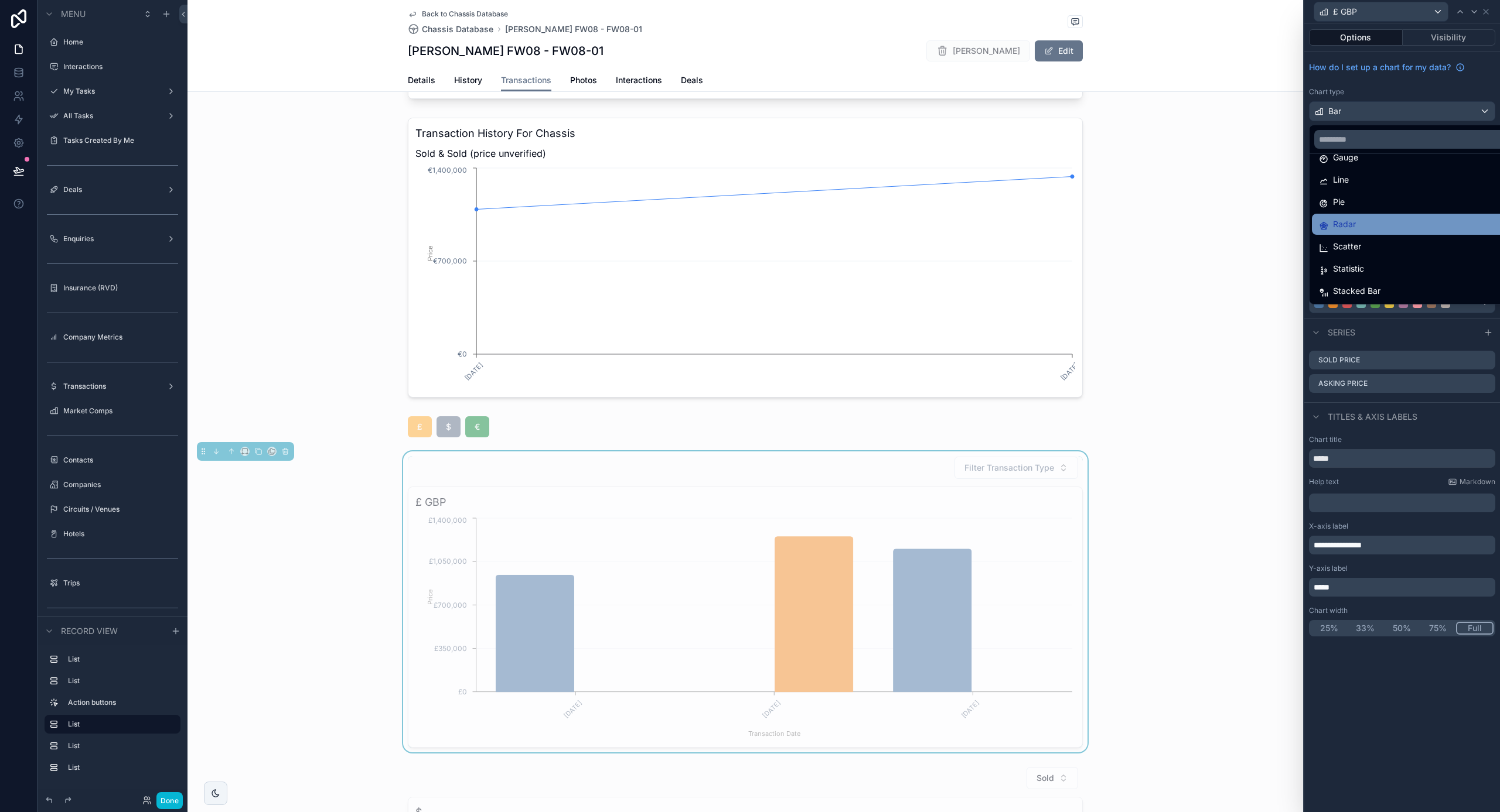
scroll to position [83, 0]
click at [1355, 292] on span "Stacked Bar" at bounding box center [1356, 291] width 47 height 14
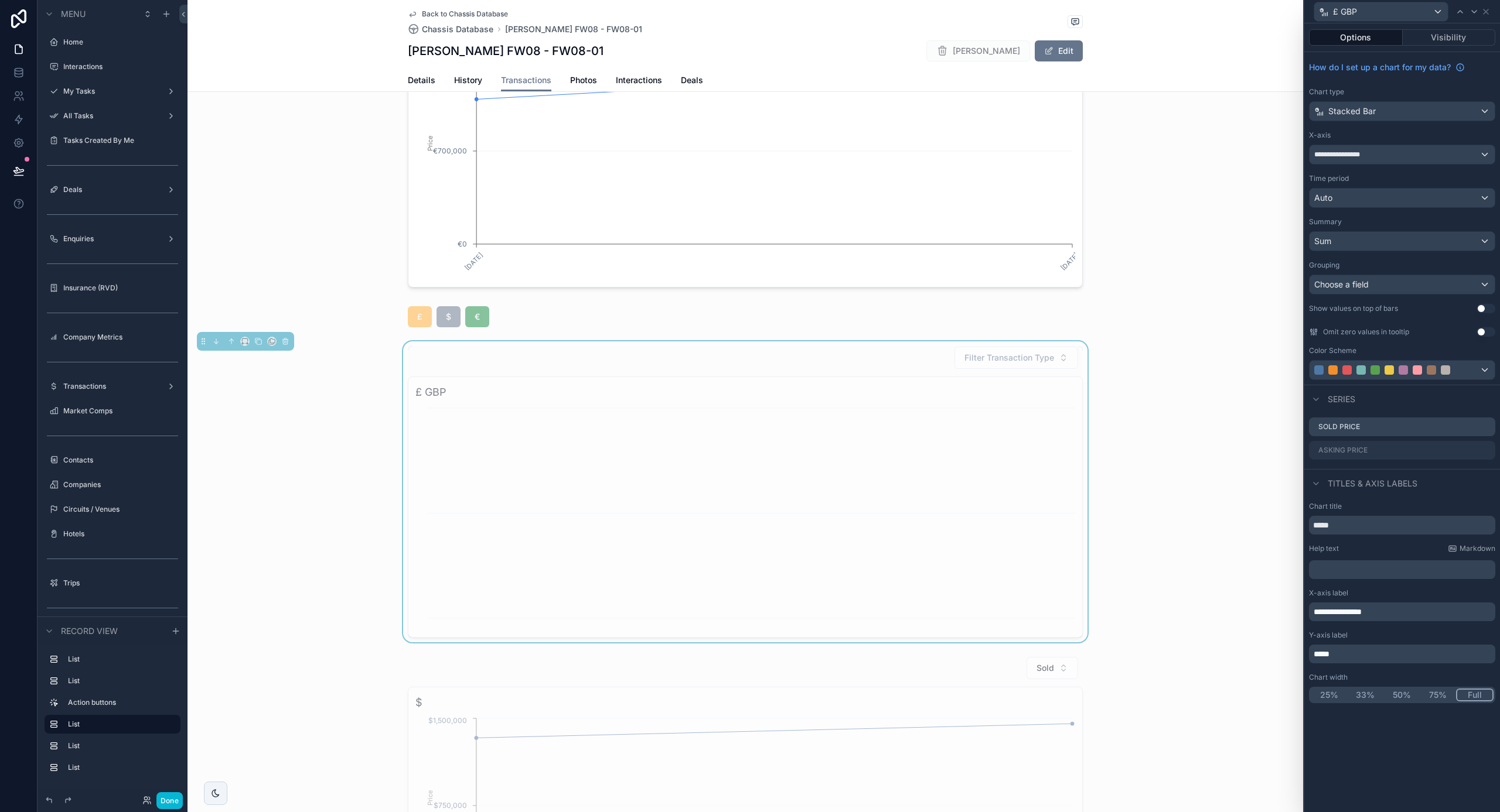
scroll to position [459, 0]
click at [1401, 117] on div "Stacked Bar" at bounding box center [1402, 111] width 185 height 19
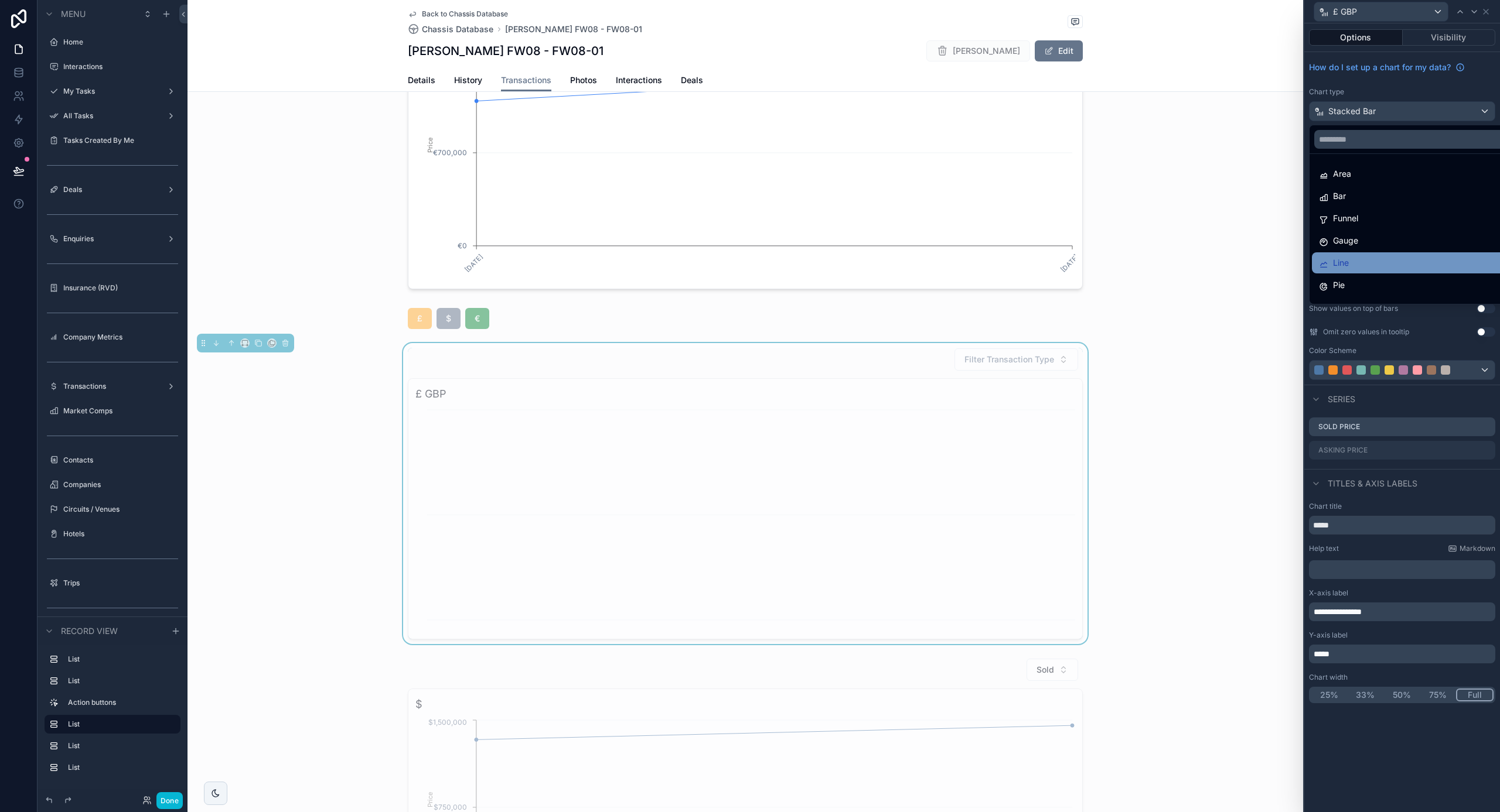
click at [1335, 260] on span "Line" at bounding box center [1341, 263] width 16 height 14
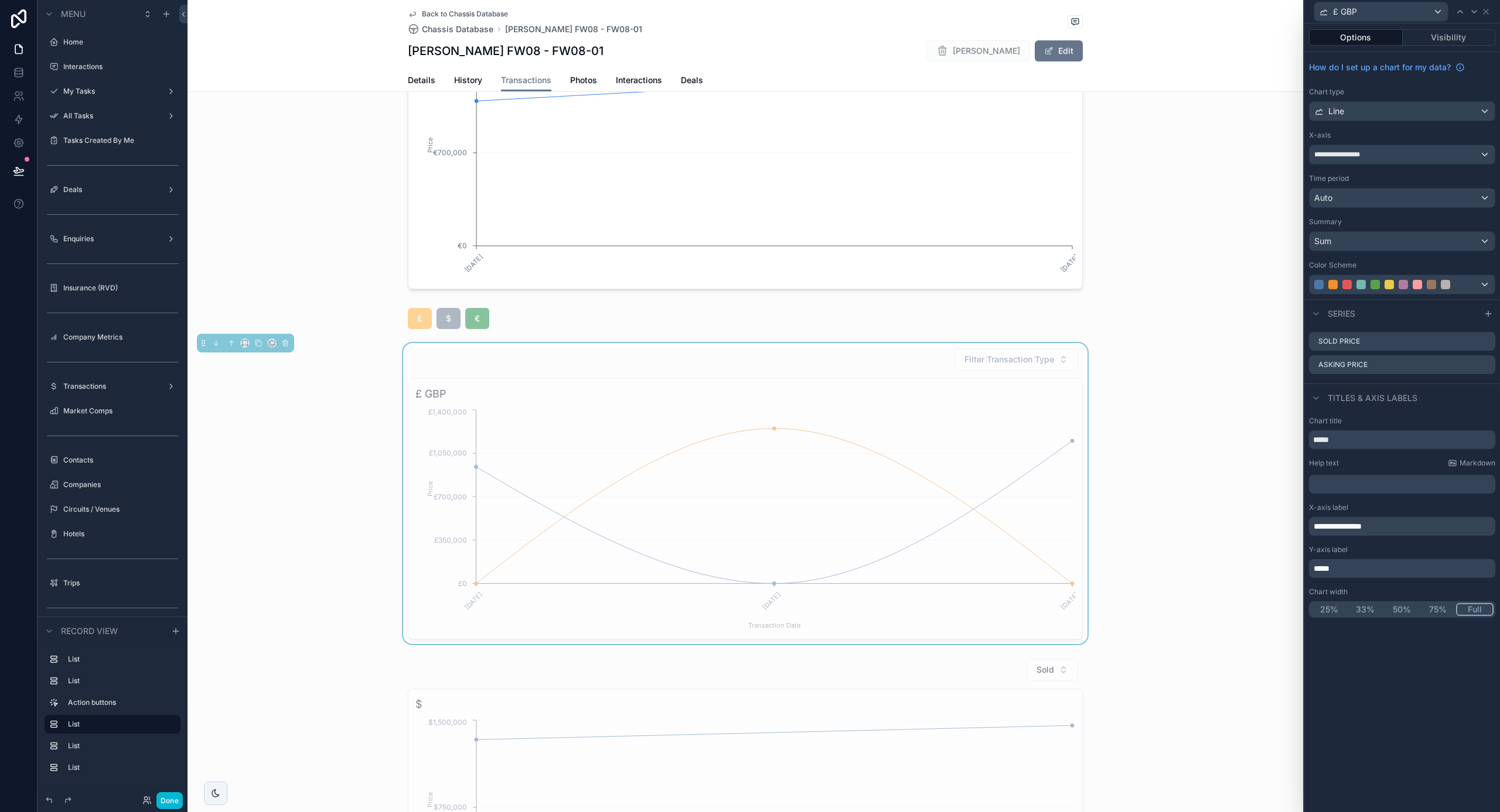
click at [1348, 110] on div "Line" at bounding box center [1402, 111] width 185 height 19
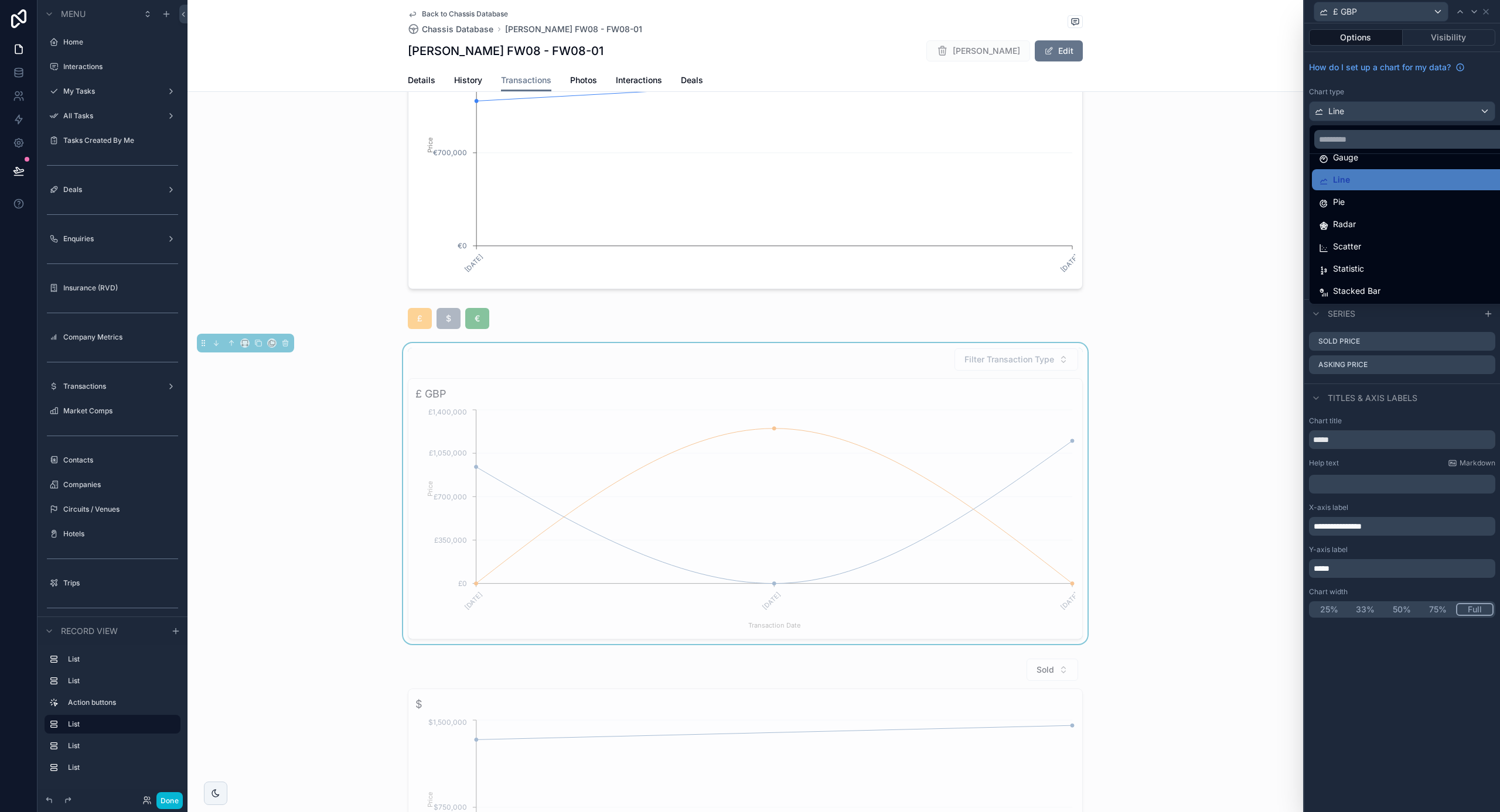
scroll to position [83, 0]
click at [1345, 245] on span "Scatter" at bounding box center [1347, 247] width 28 height 14
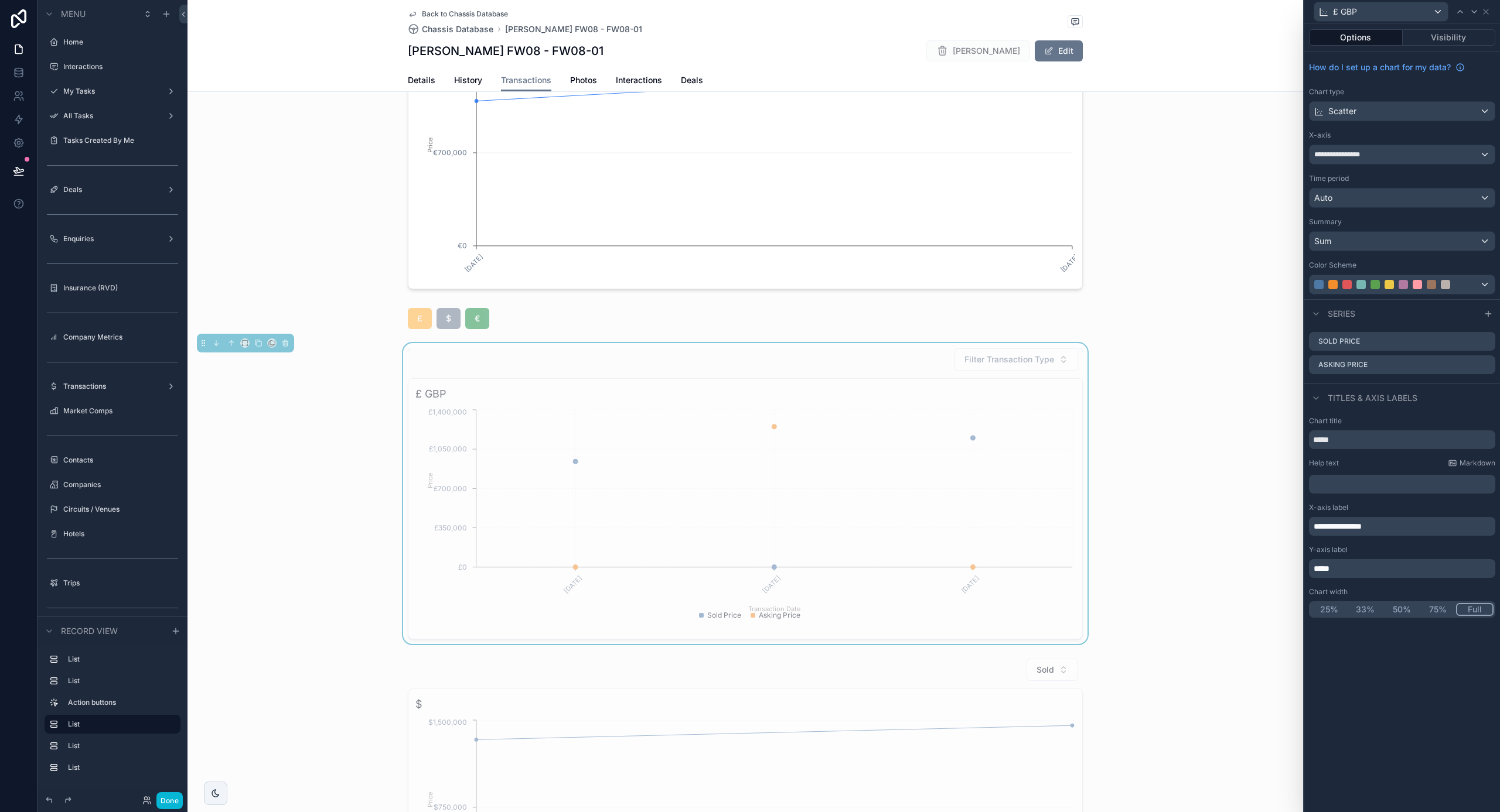
click at [1347, 114] on span "Scatter" at bounding box center [1342, 112] width 28 height 12
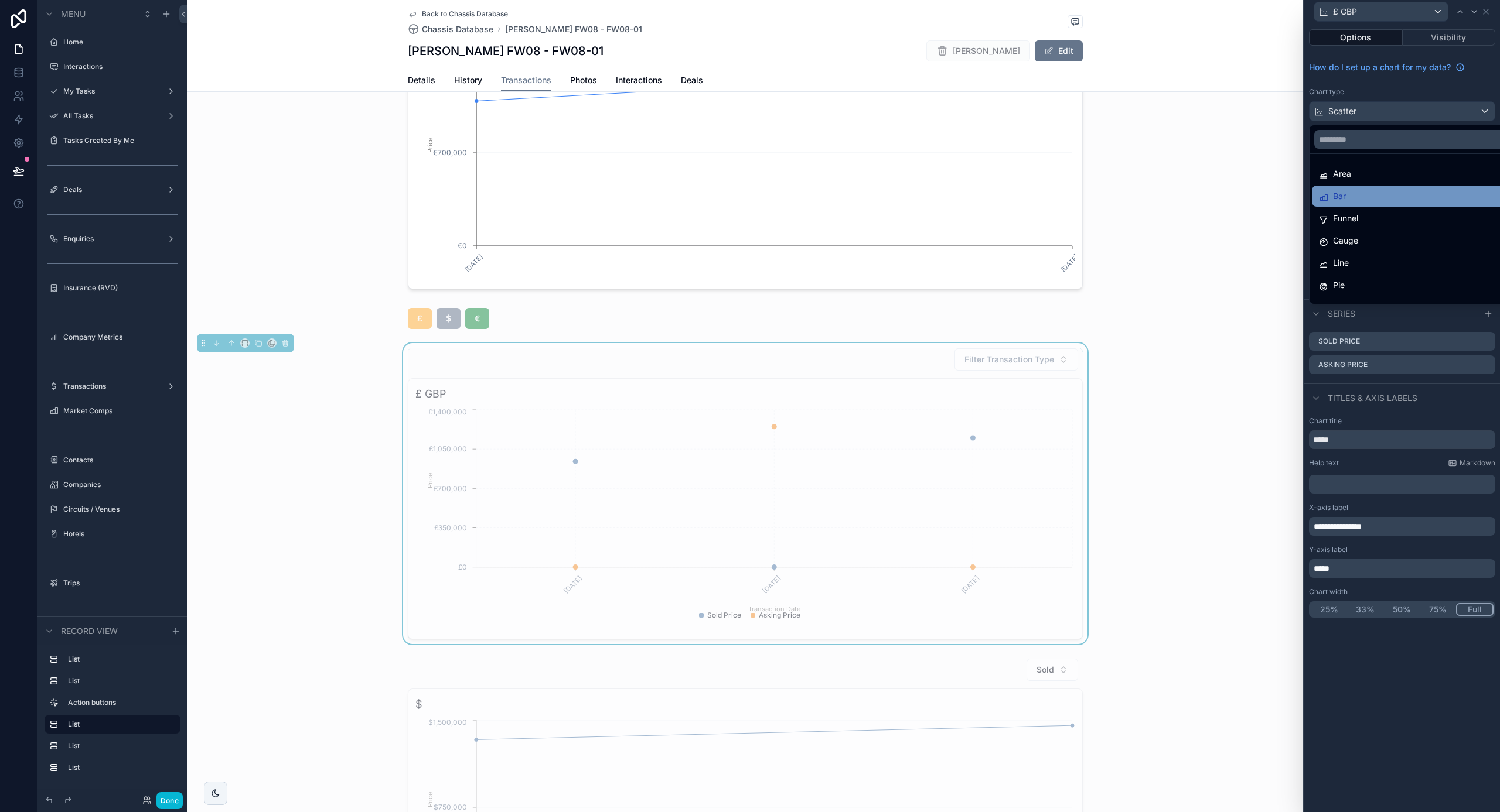
click at [1351, 196] on div "Bar" at bounding box center [1416, 196] width 194 height 14
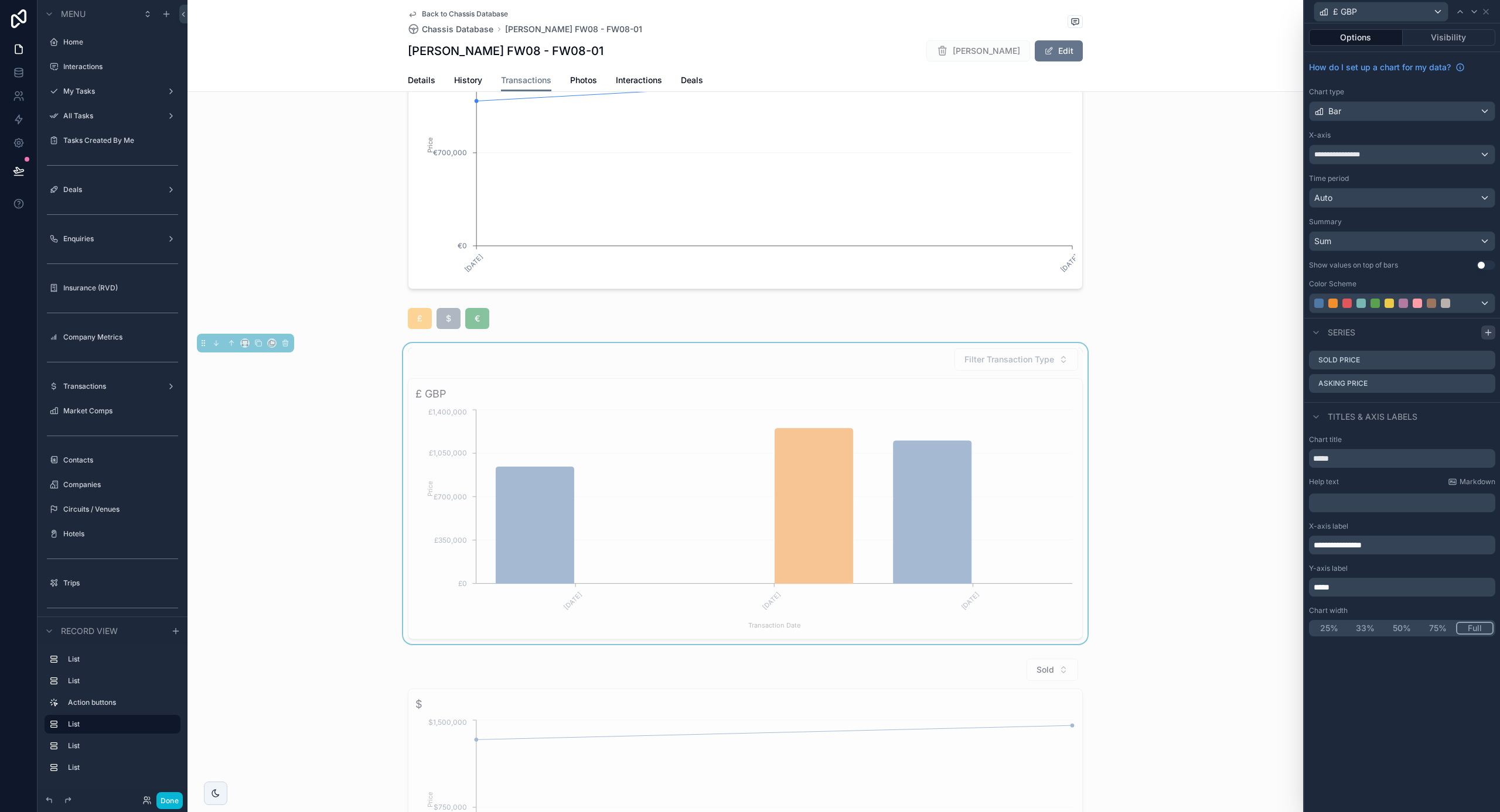
click at [1492, 334] on icon at bounding box center [1488, 332] width 9 height 9
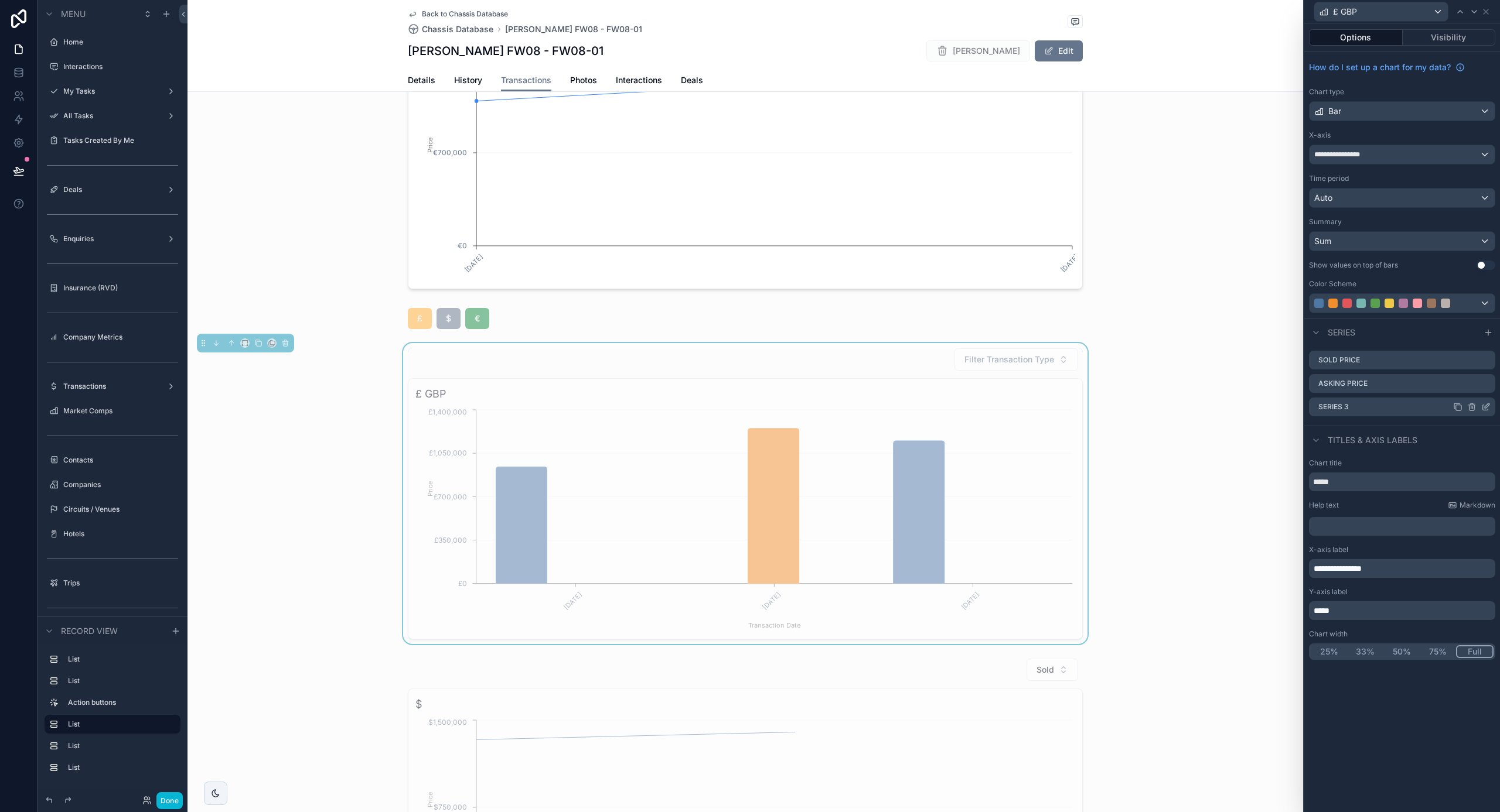
click at [1486, 408] on icon at bounding box center [1485, 406] width 9 height 9
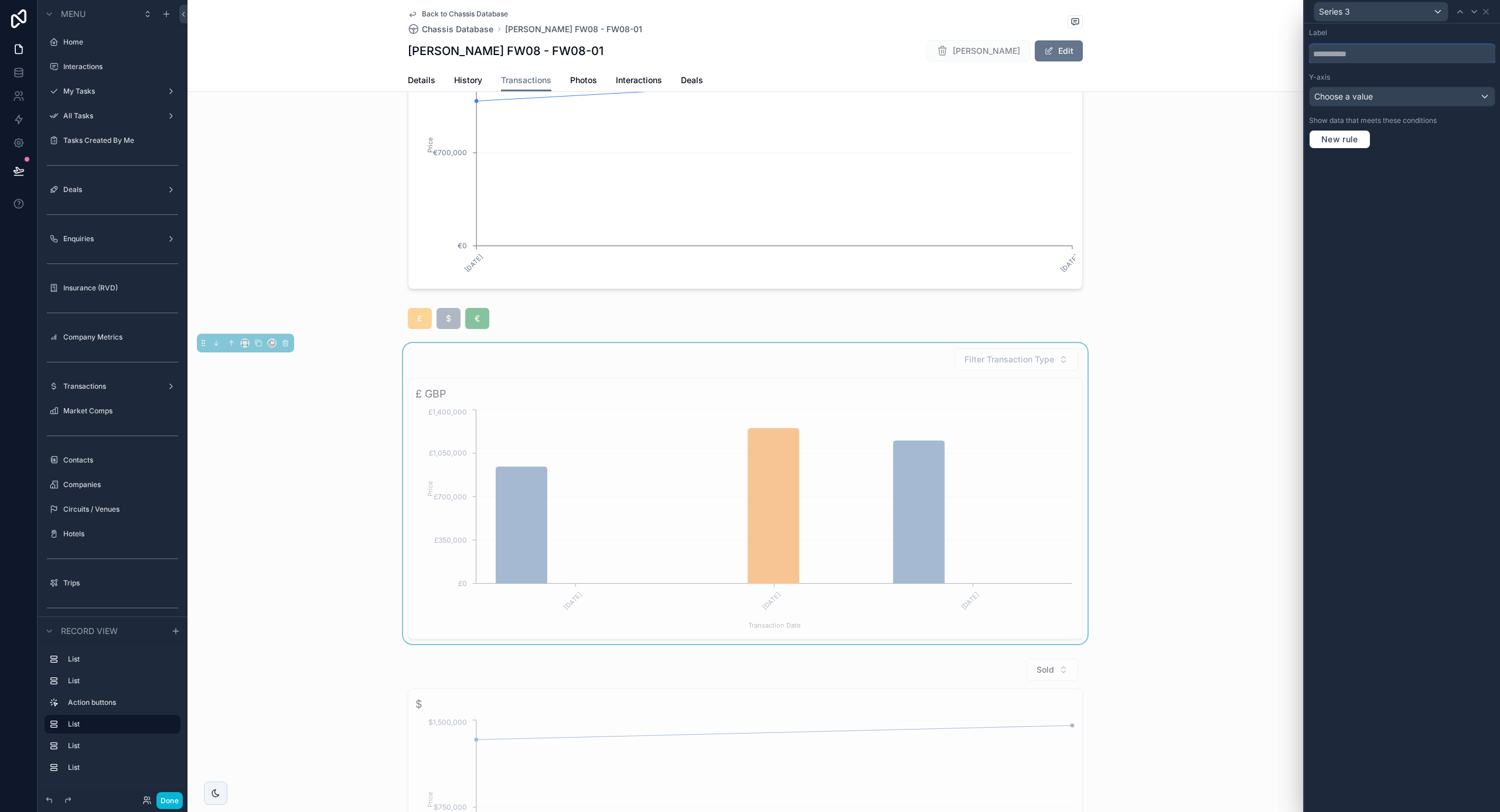
click at [1355, 53] on input "text" at bounding box center [1402, 54] width 186 height 19
type input "*"
type input "**"
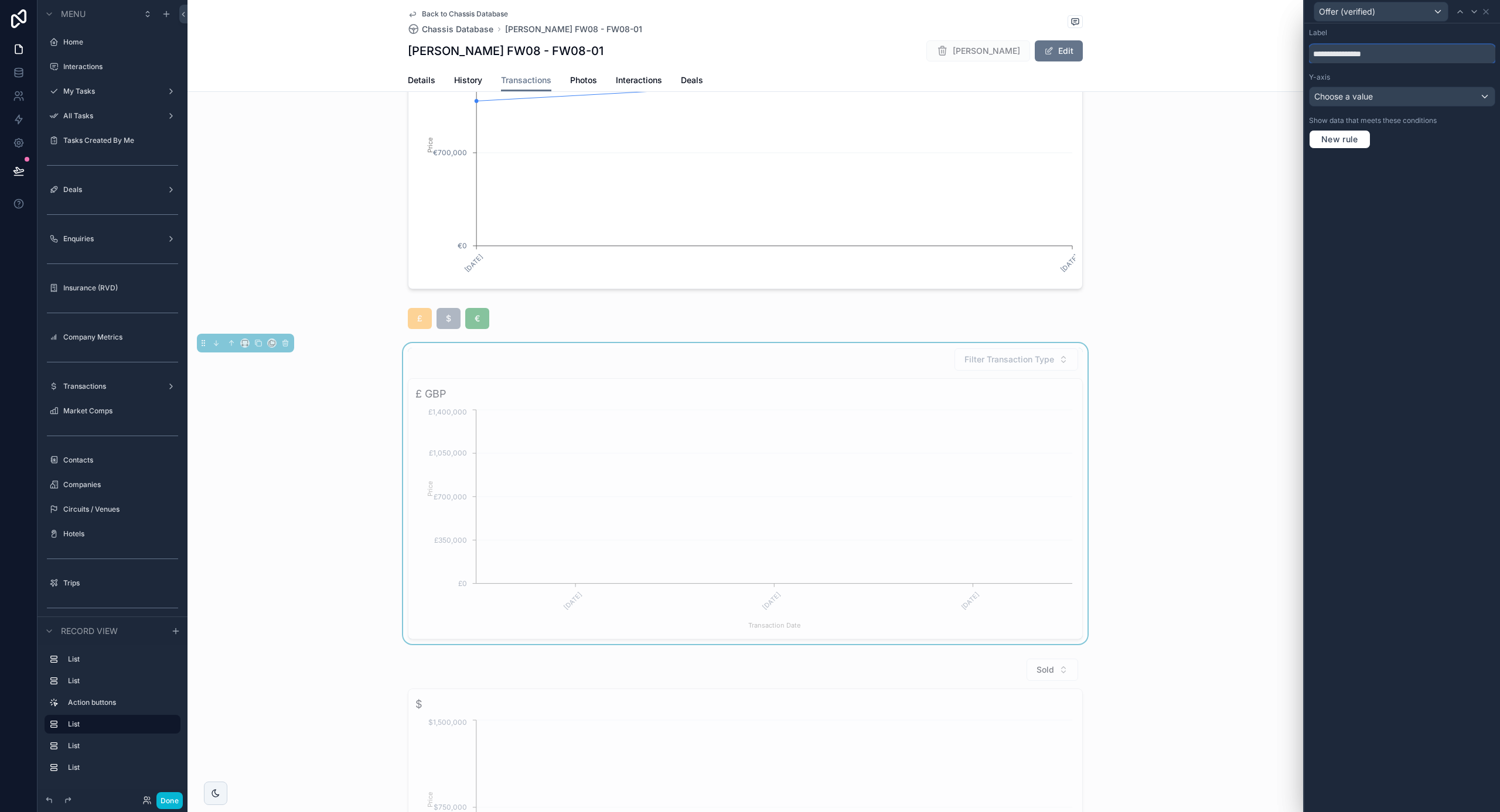
type input "**********"
click at [1392, 97] on div "Choose a value" at bounding box center [1402, 96] width 185 height 19
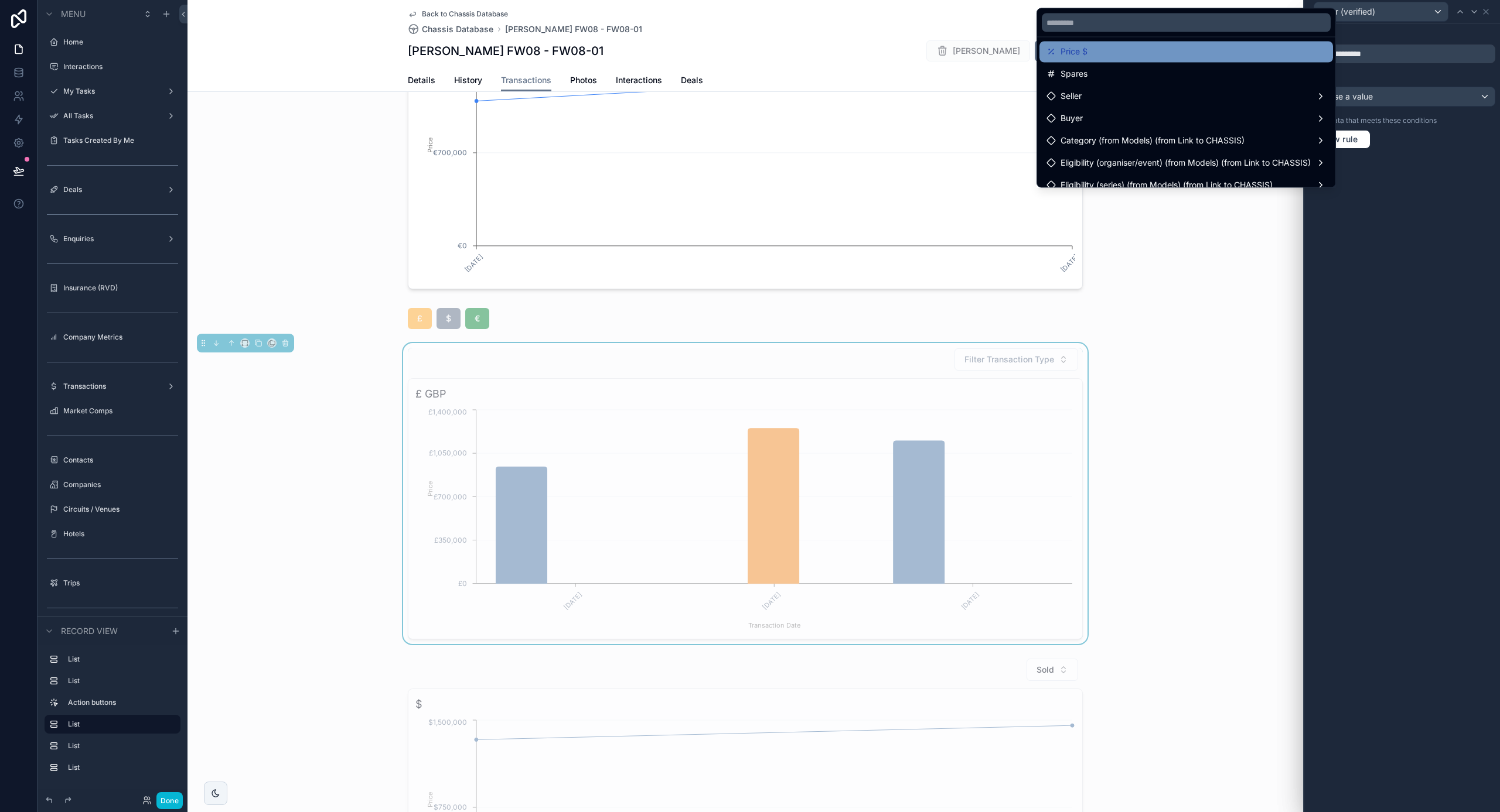
scroll to position [118, 0]
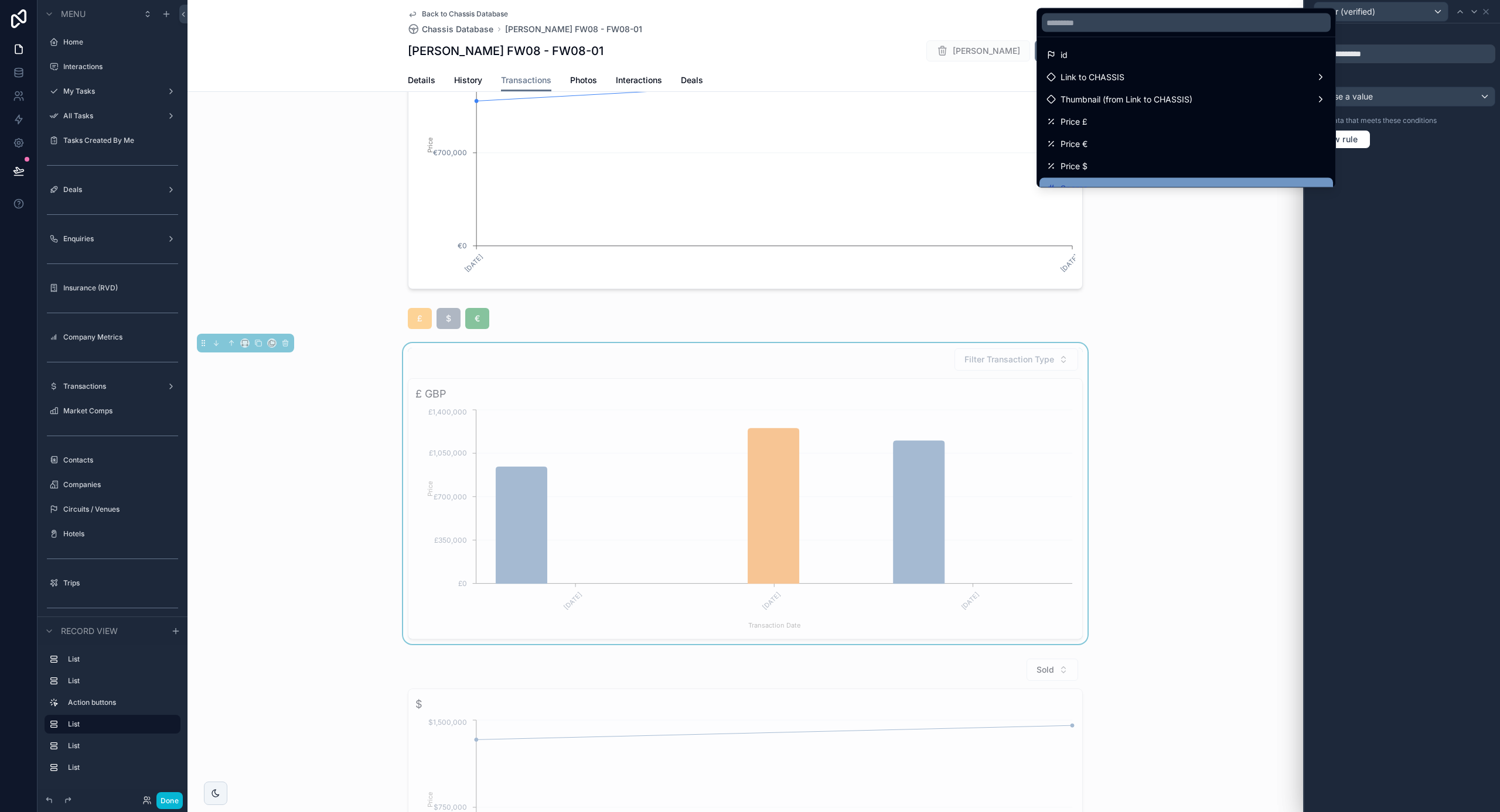
scroll to position [2, 0]
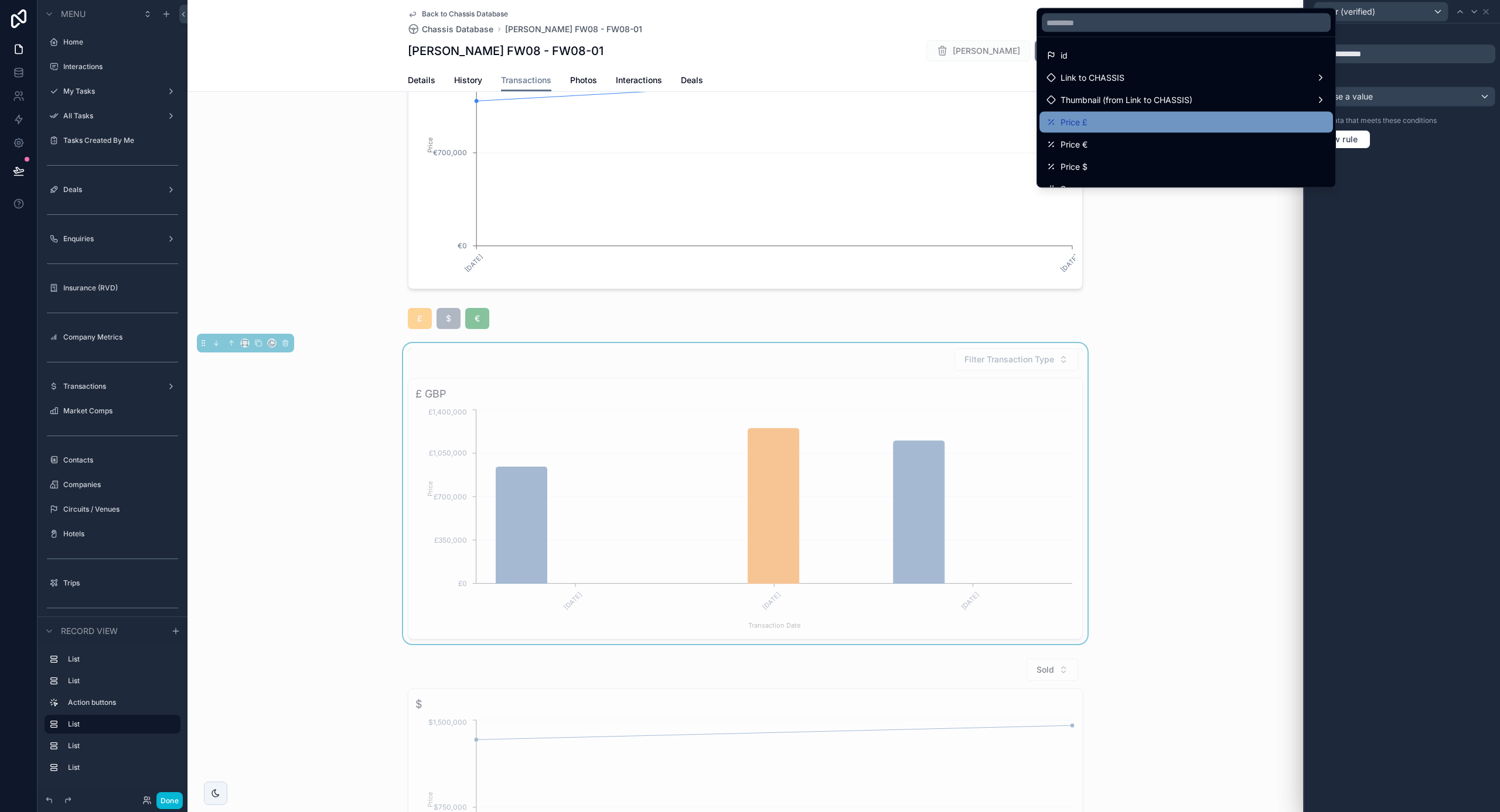
click at [1111, 117] on div "Price £" at bounding box center [1186, 123] width 280 height 14
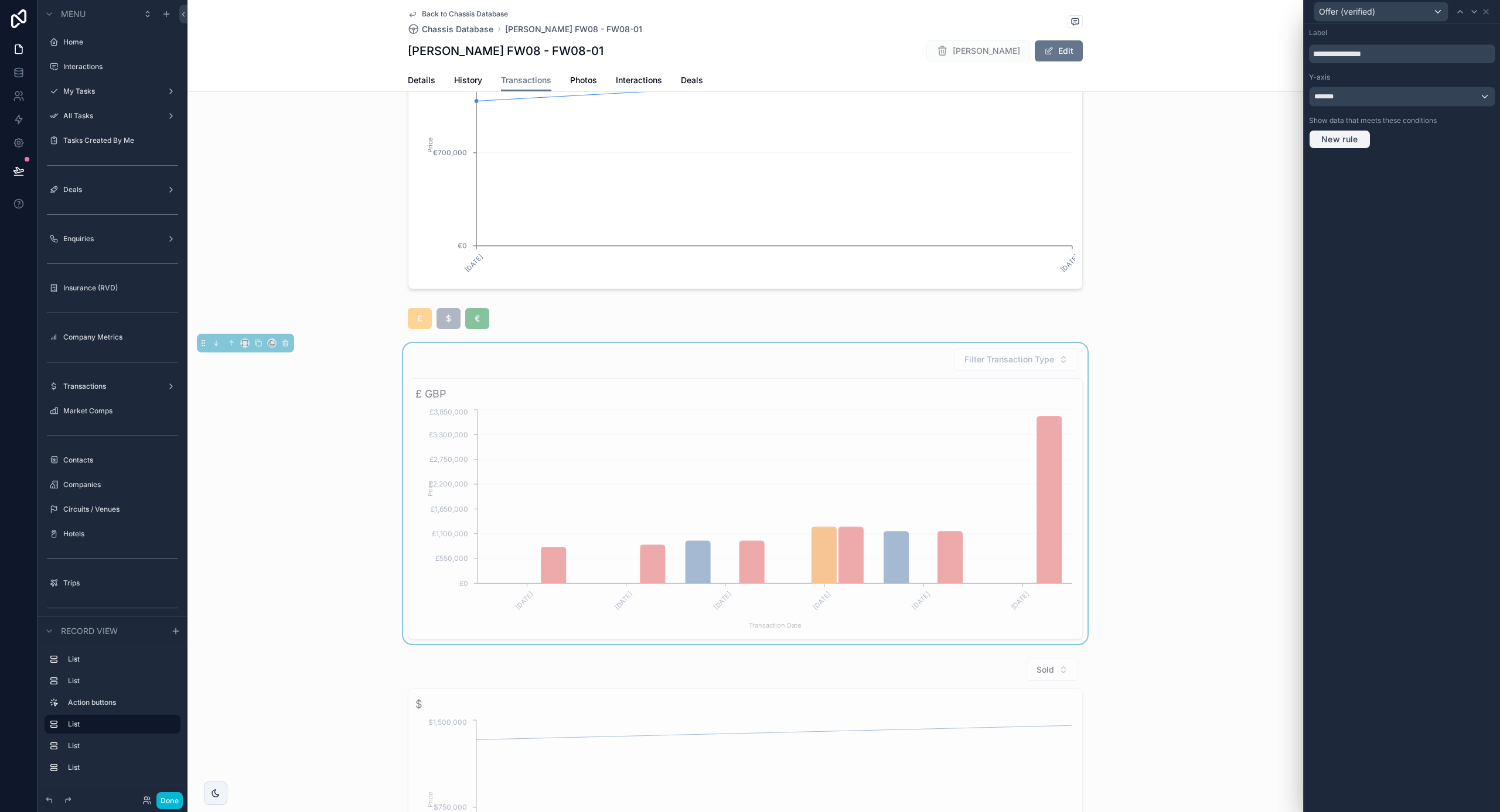
click at [1350, 140] on span "New rule" at bounding box center [1340, 139] width 46 height 11
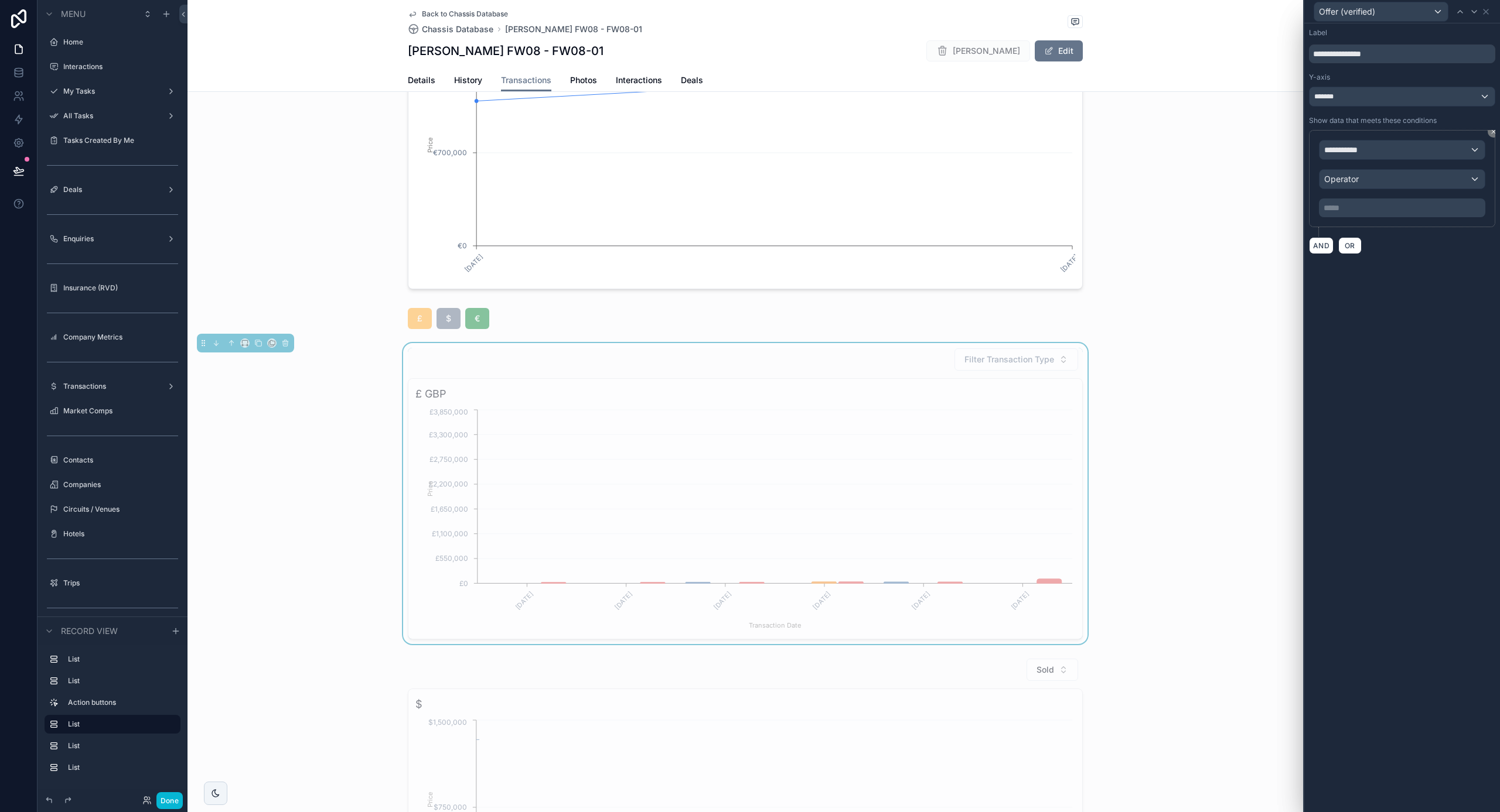
click at [1361, 152] on span "**********" at bounding box center [1345, 150] width 43 height 12
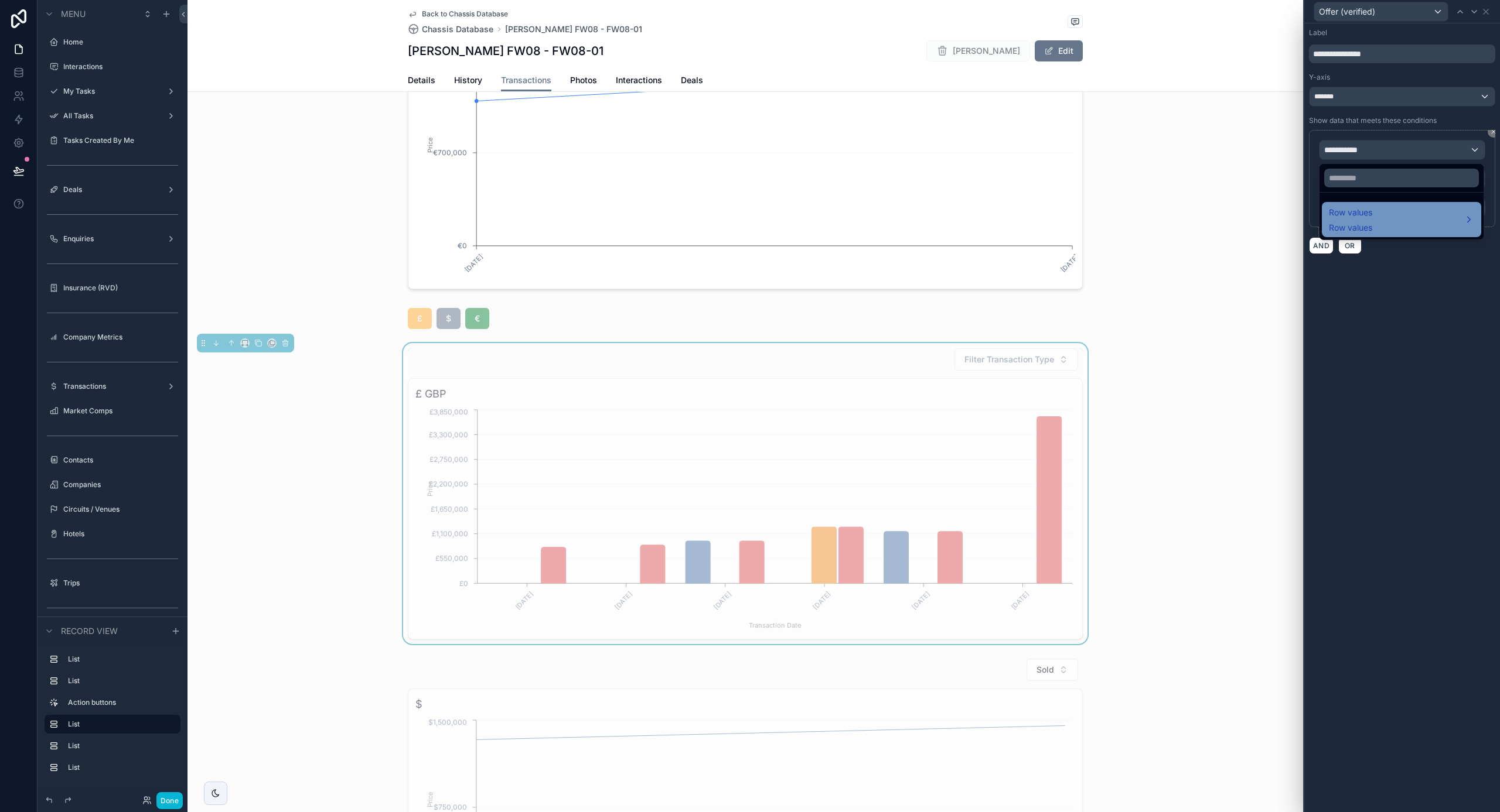
click at [1365, 216] on span "Row values" at bounding box center [1350, 213] width 43 height 14
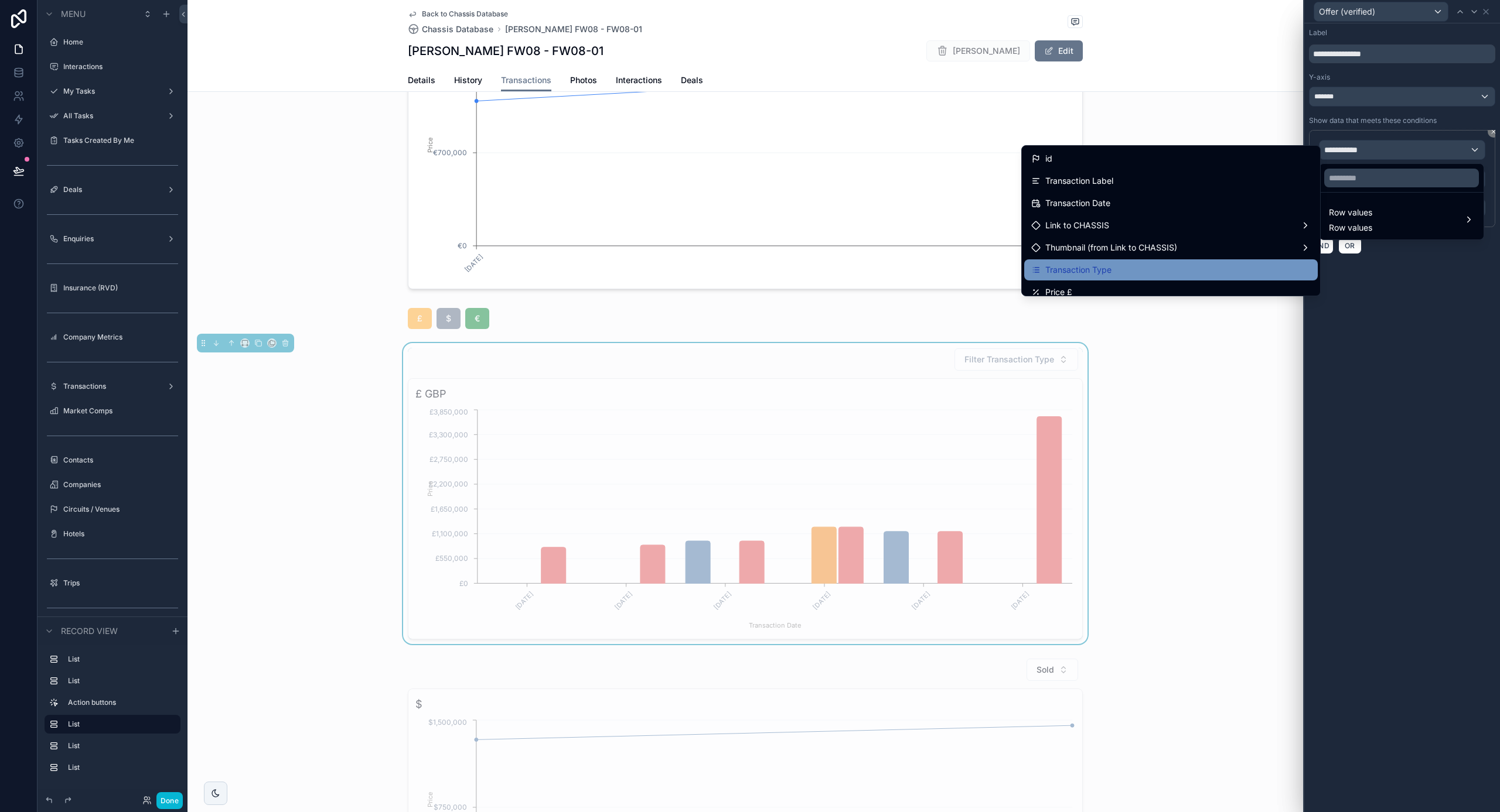
click at [1133, 270] on div "Transaction Type" at bounding box center [1171, 270] width 280 height 14
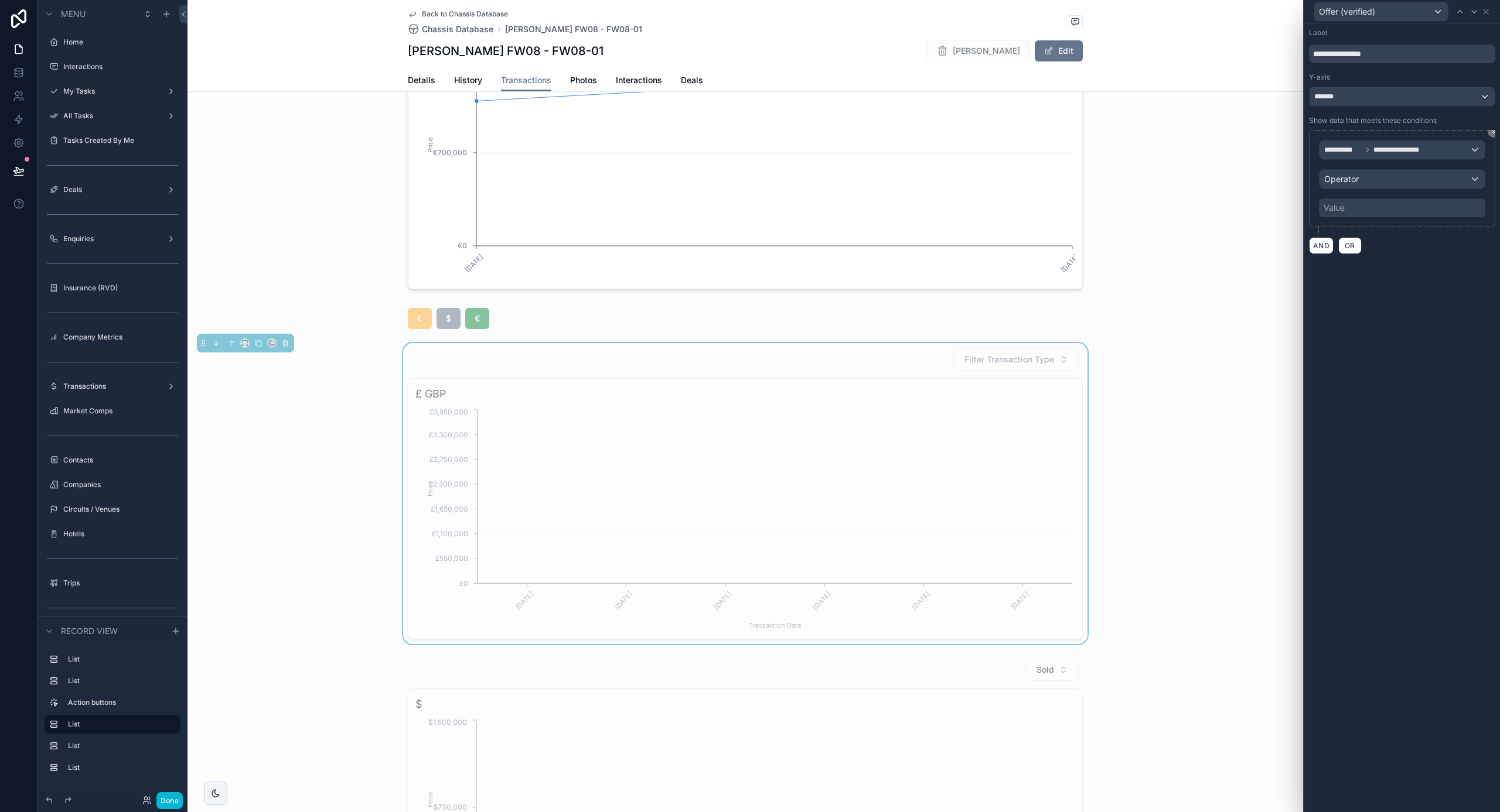
click at [1363, 177] on div "Operator" at bounding box center [1402, 179] width 165 height 19
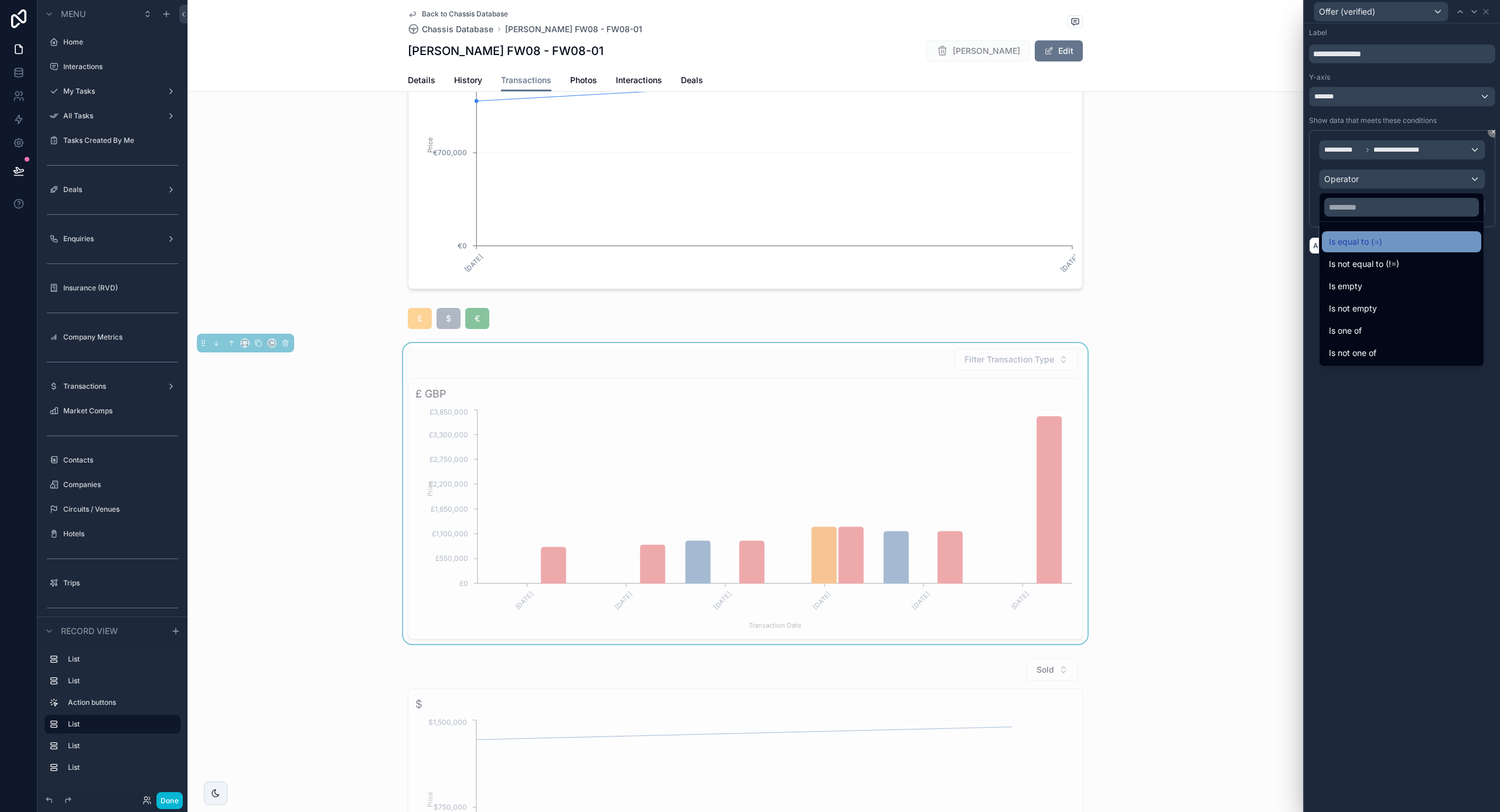
click at [1367, 245] on span "Is equal to (=)" at bounding box center [1355, 242] width 53 height 14
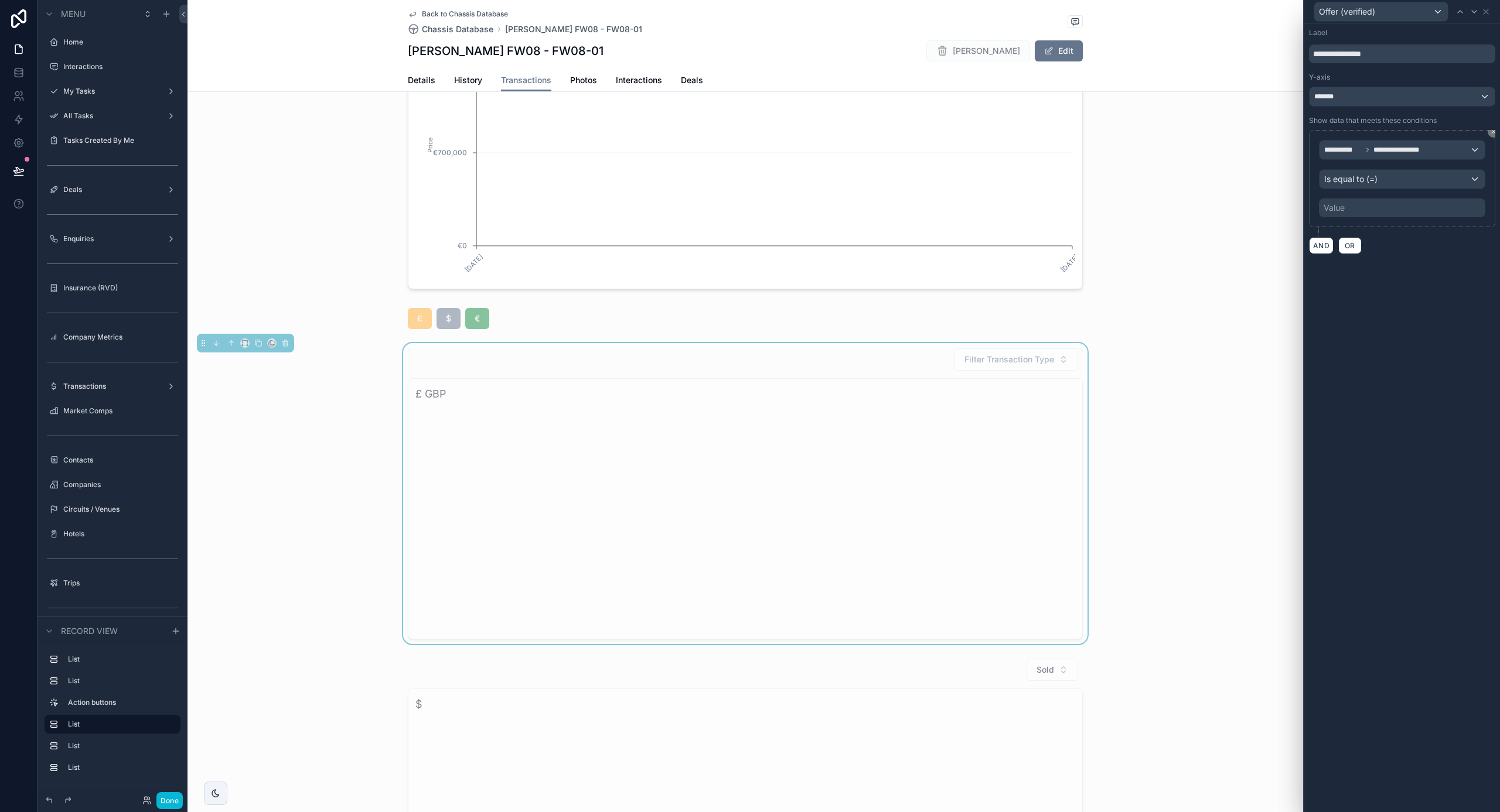
click at [1369, 208] on div "Value" at bounding box center [1402, 208] width 167 height 19
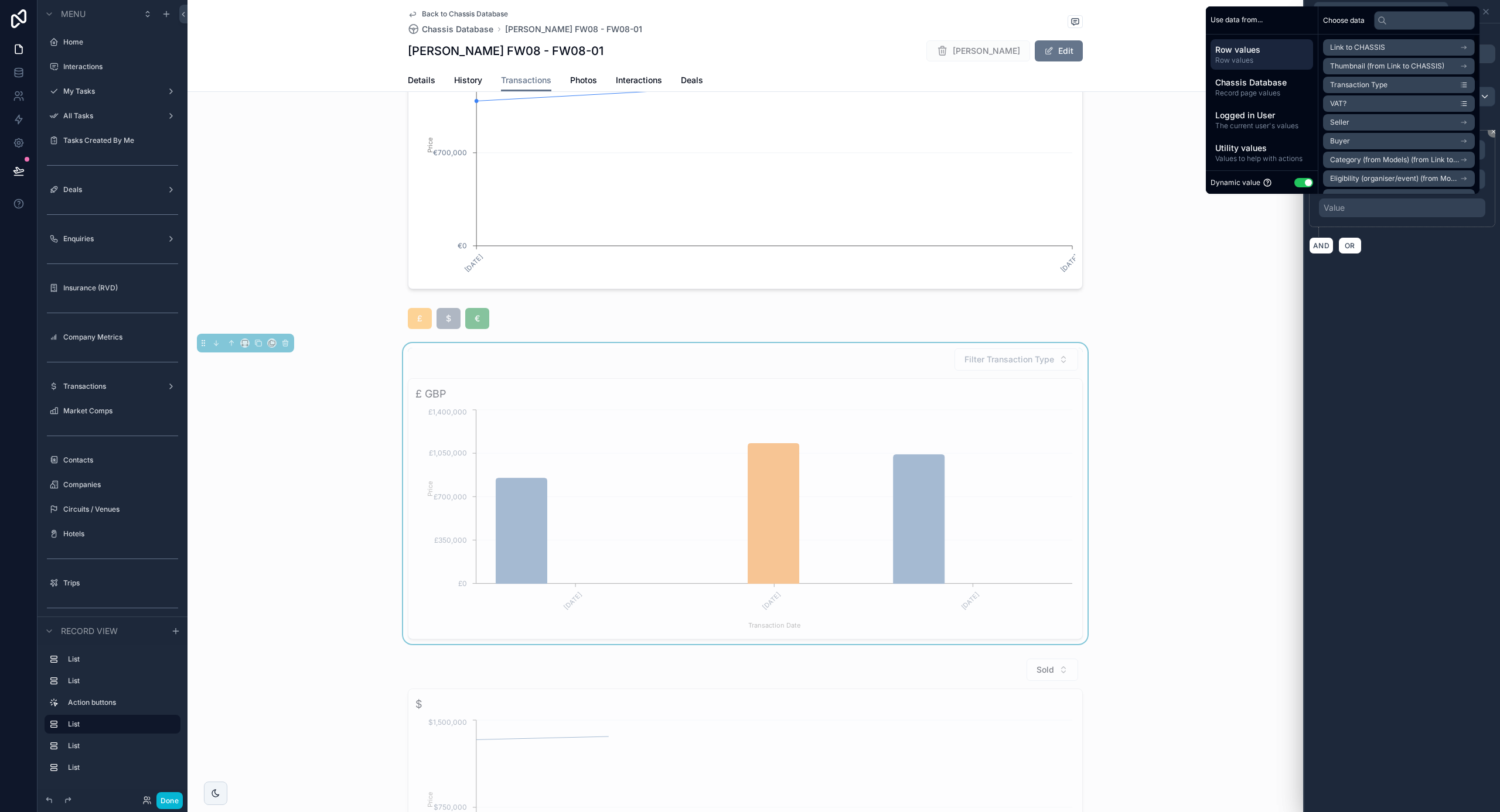
click at [1298, 181] on button "Use setting" at bounding box center [1303, 182] width 19 height 9
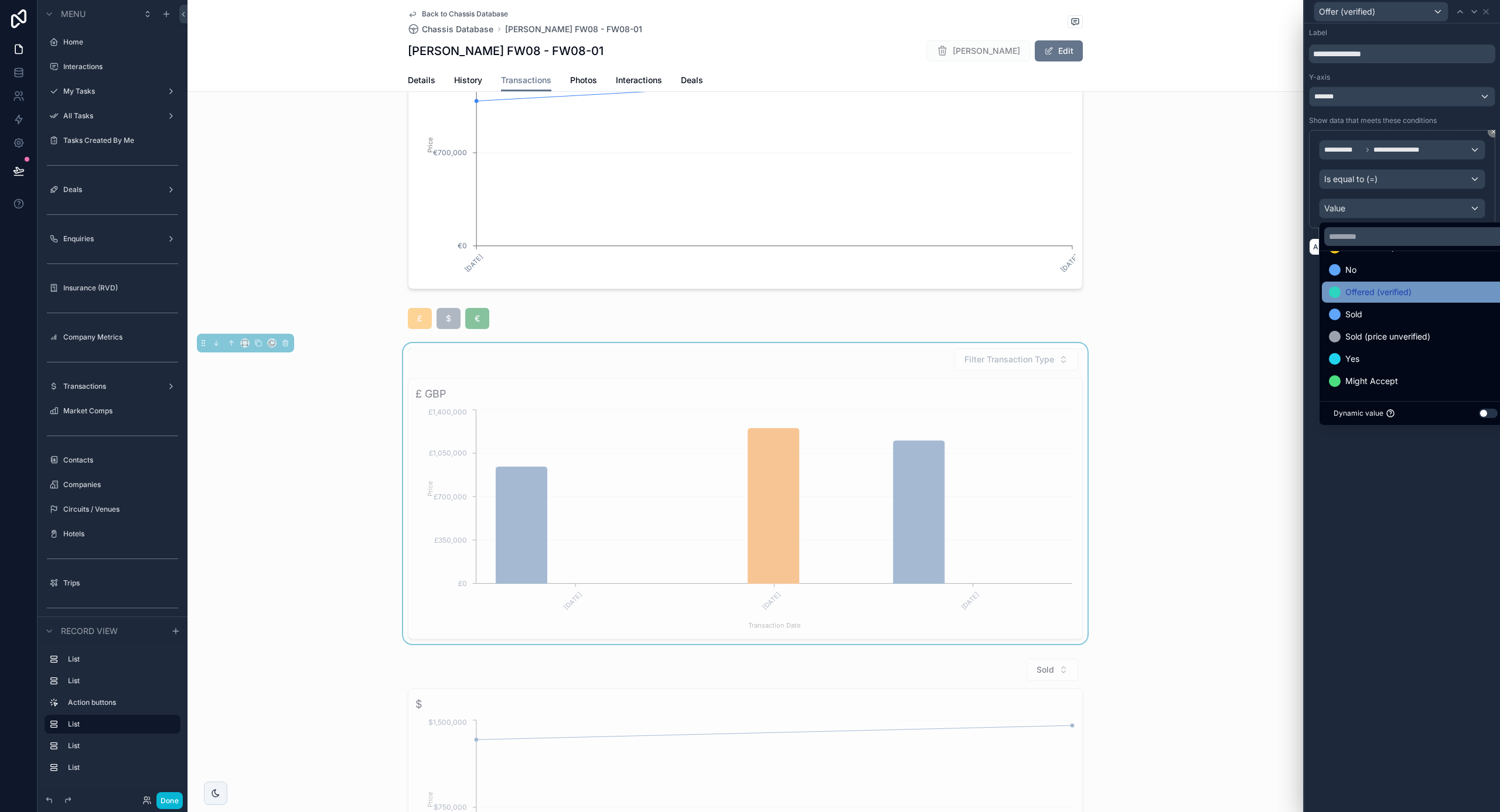
scroll to position [68, 0]
click at [1382, 289] on span "Offered (verified)" at bounding box center [1378, 293] width 66 height 14
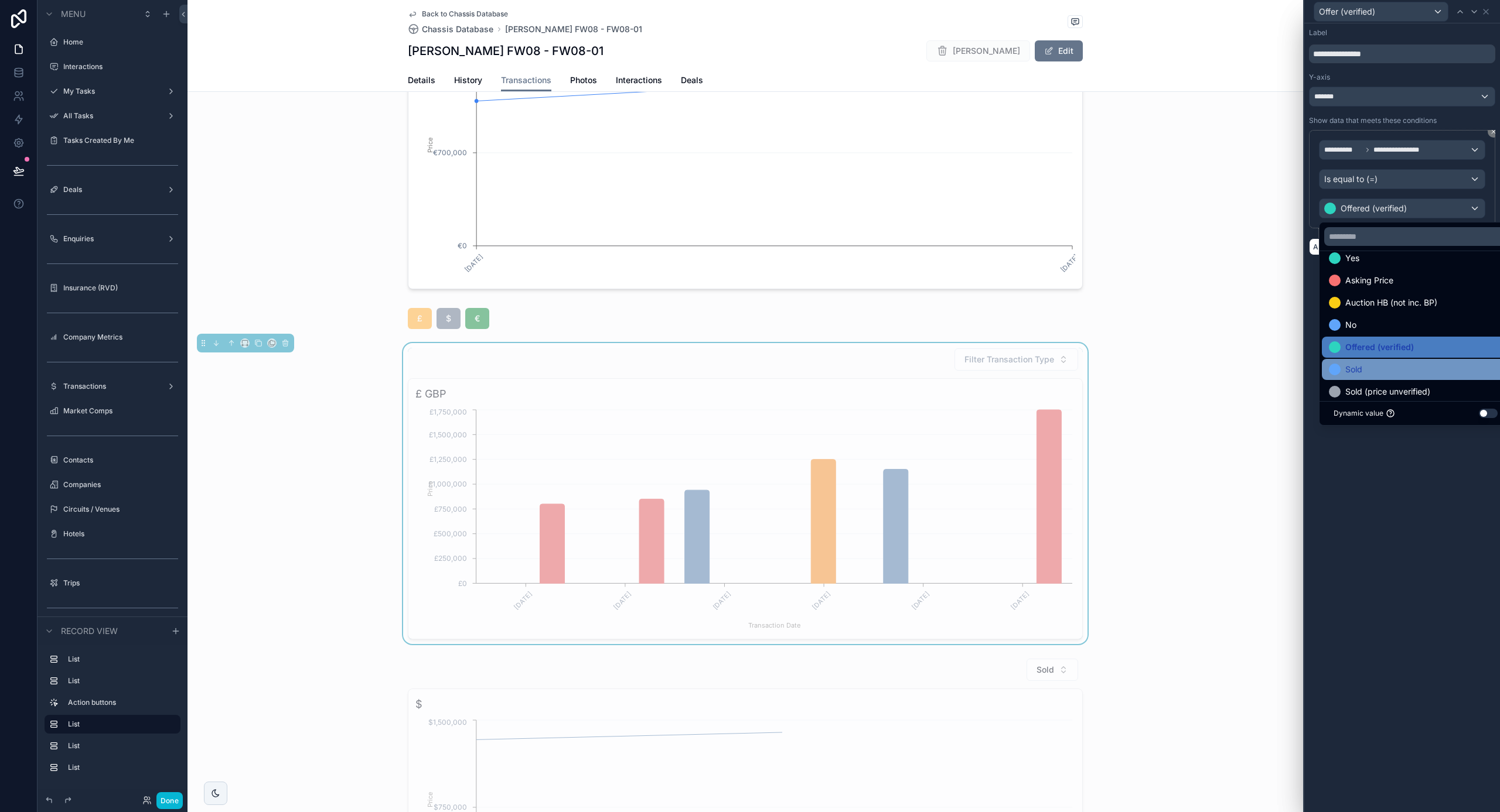
scroll to position [12, 0]
click at [1236, 348] on div "Filter Transaction Type £ GBP [DATE] [DATE] [DATE] [DATE] [DATE] [DATE] Transac…" at bounding box center [746, 493] width 1116 height 301
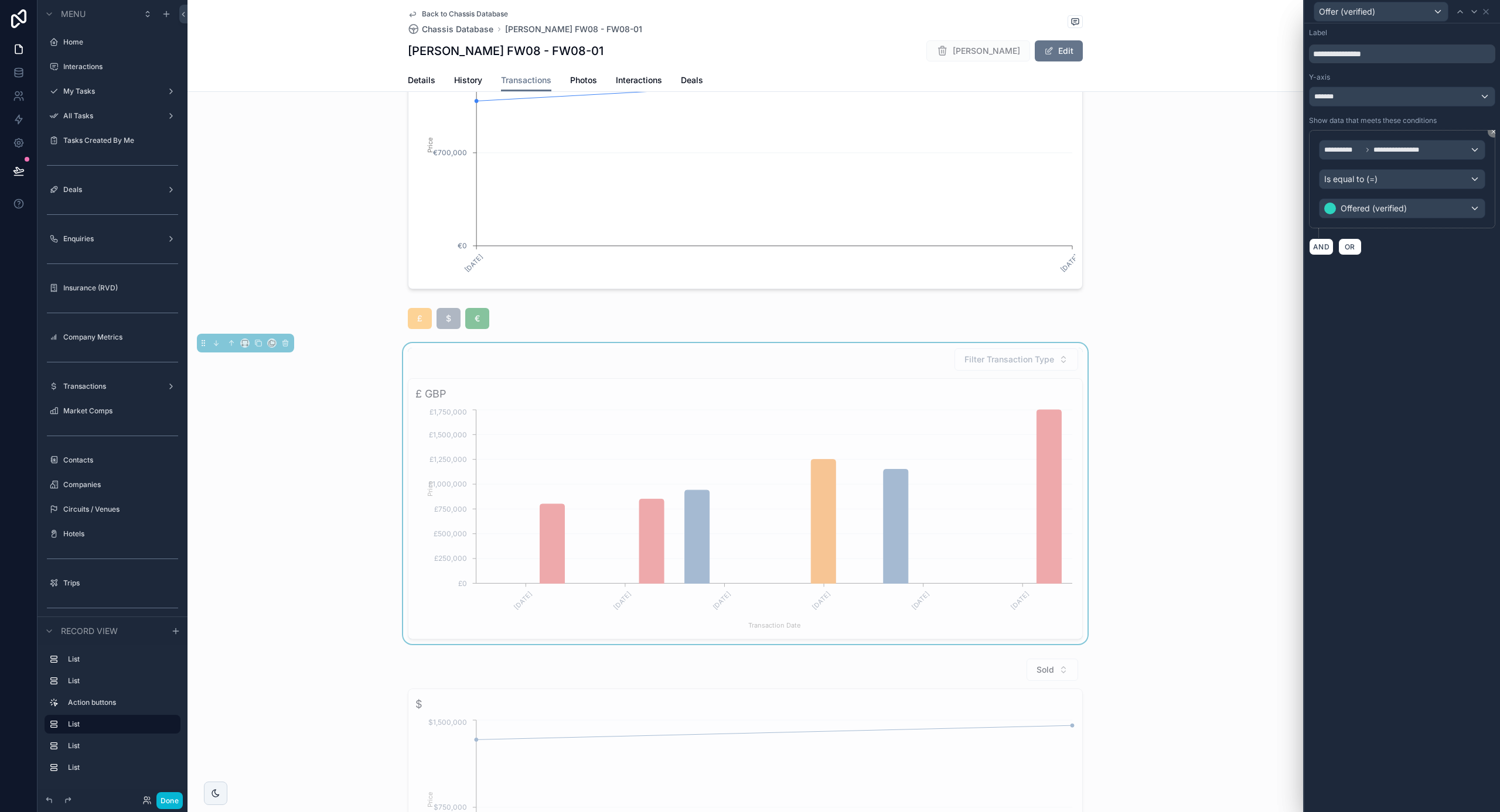
click at [1416, 184] on div "Is equal to (=)" at bounding box center [1402, 179] width 165 height 19
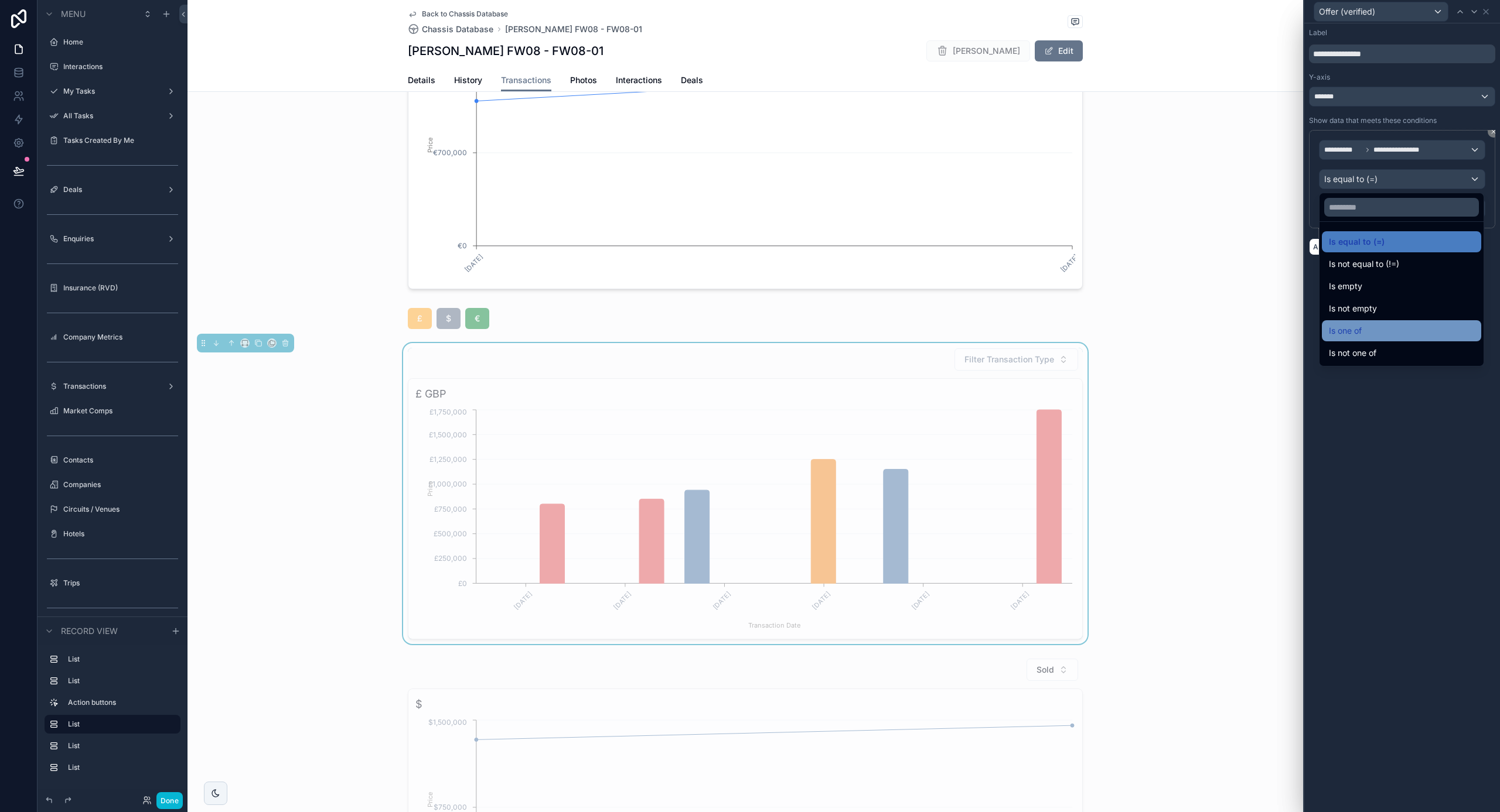
click at [1361, 337] on span "Is one of" at bounding box center [1345, 331] width 33 height 14
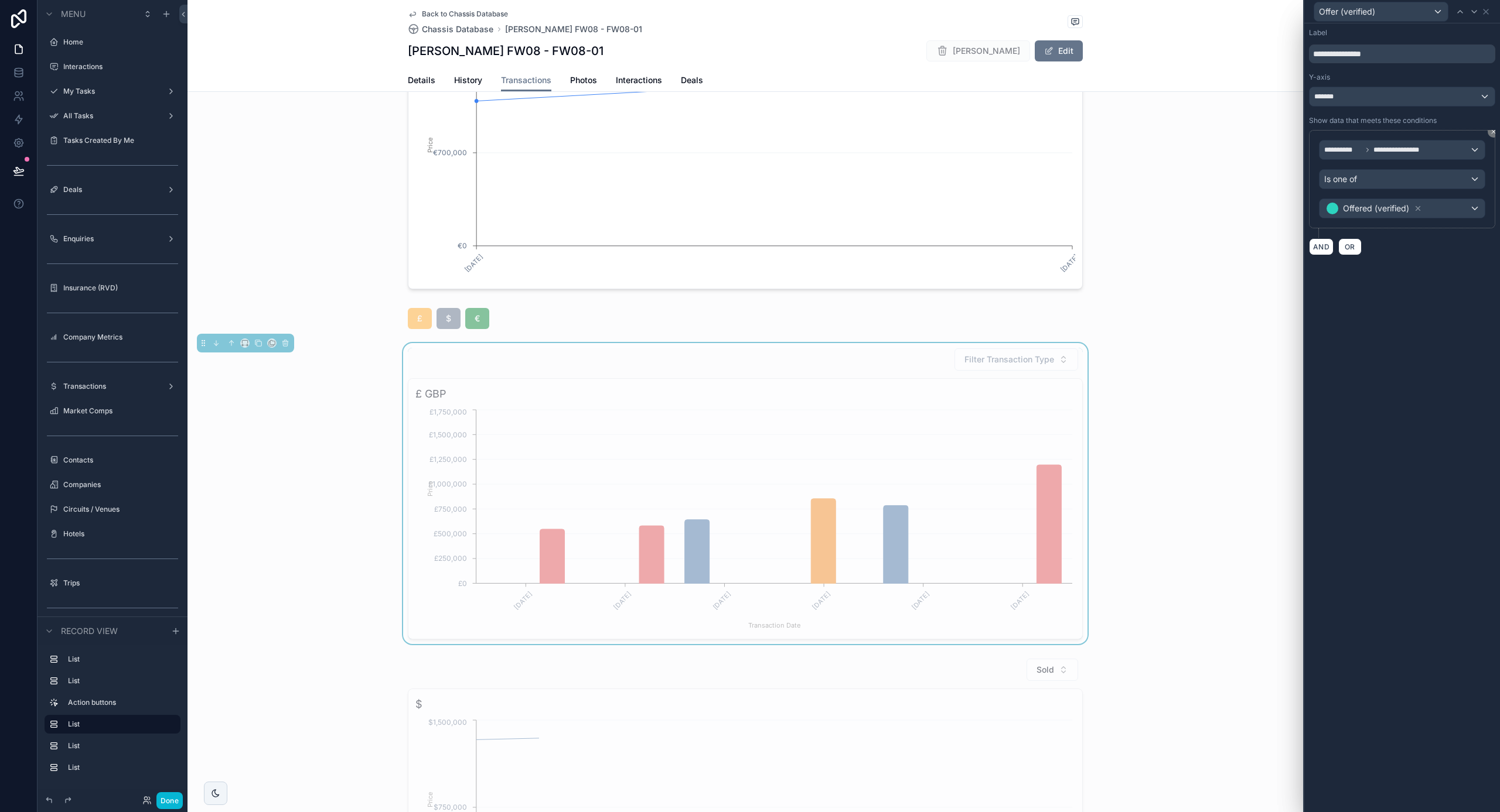
click at [1436, 208] on div "Offered (verified)" at bounding box center [1402, 208] width 165 height 19
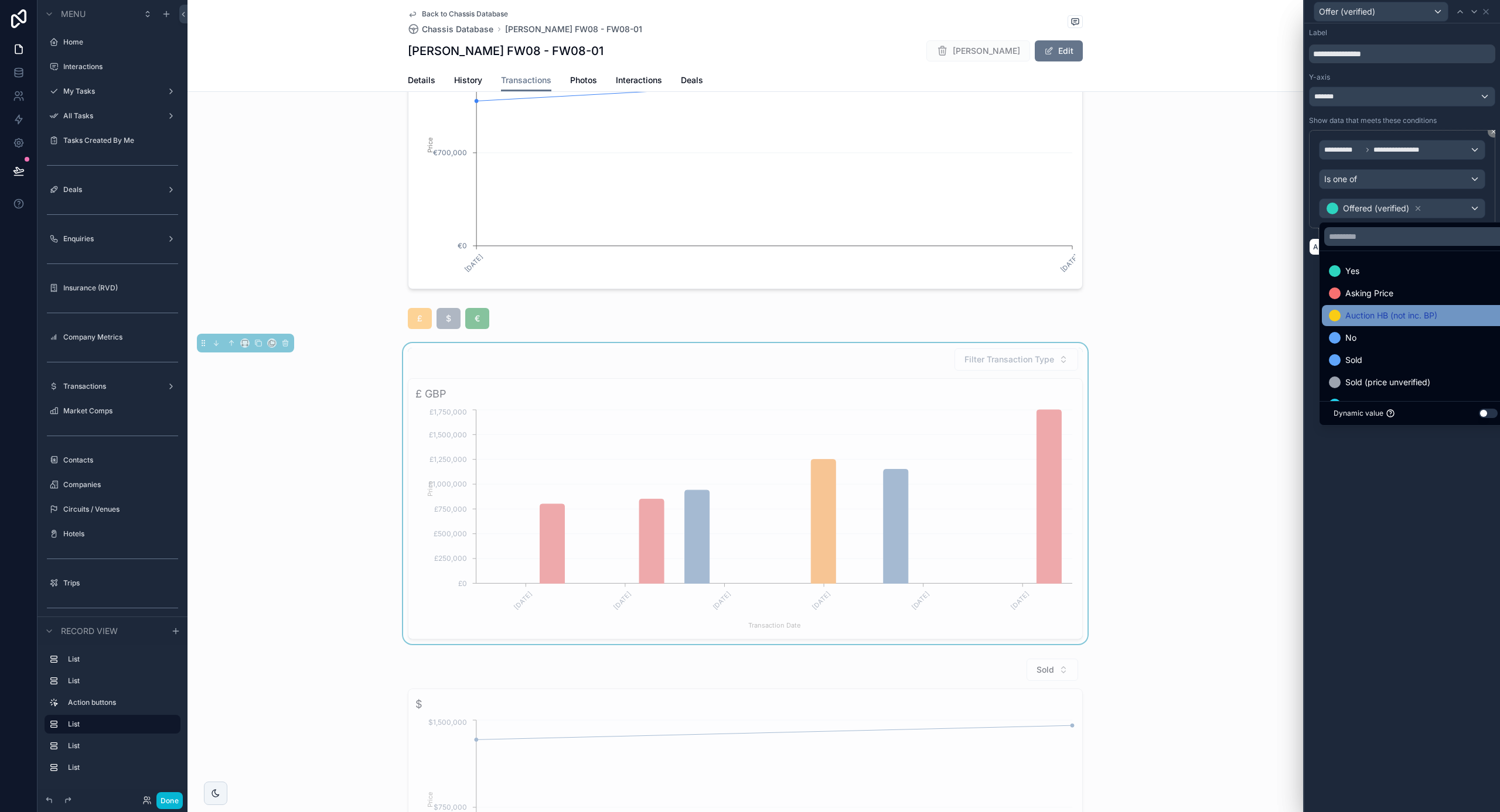
click at [1416, 315] on span "Auction HB (not inc. BP)" at bounding box center [1391, 316] width 92 height 14
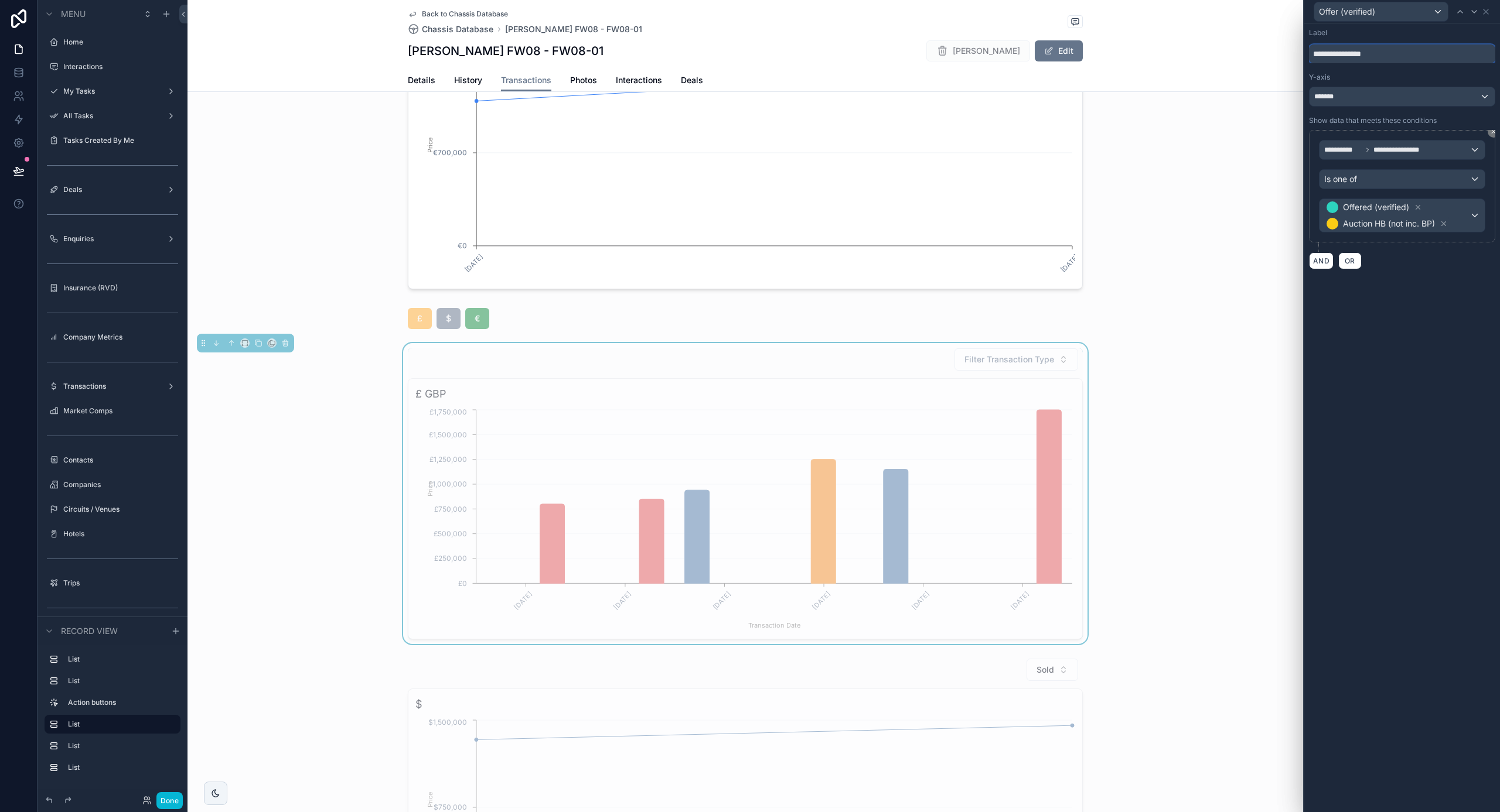
click at [1403, 55] on input "**********" at bounding box center [1402, 54] width 186 height 19
click at [1382, 56] on input "**********" at bounding box center [1402, 54] width 186 height 19
click at [1373, 55] on input "**********" at bounding box center [1402, 54] width 186 height 19
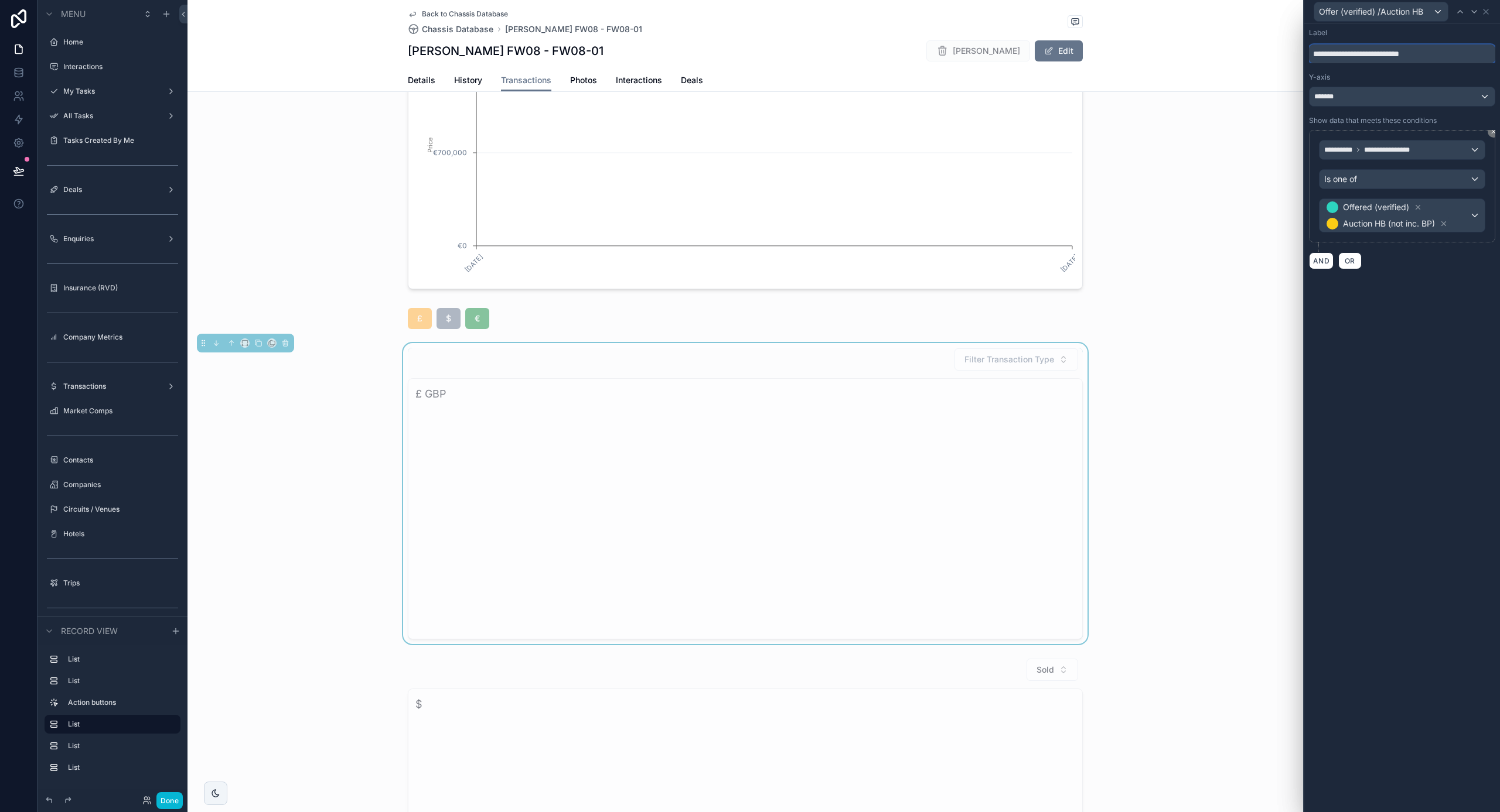
type input "**********"
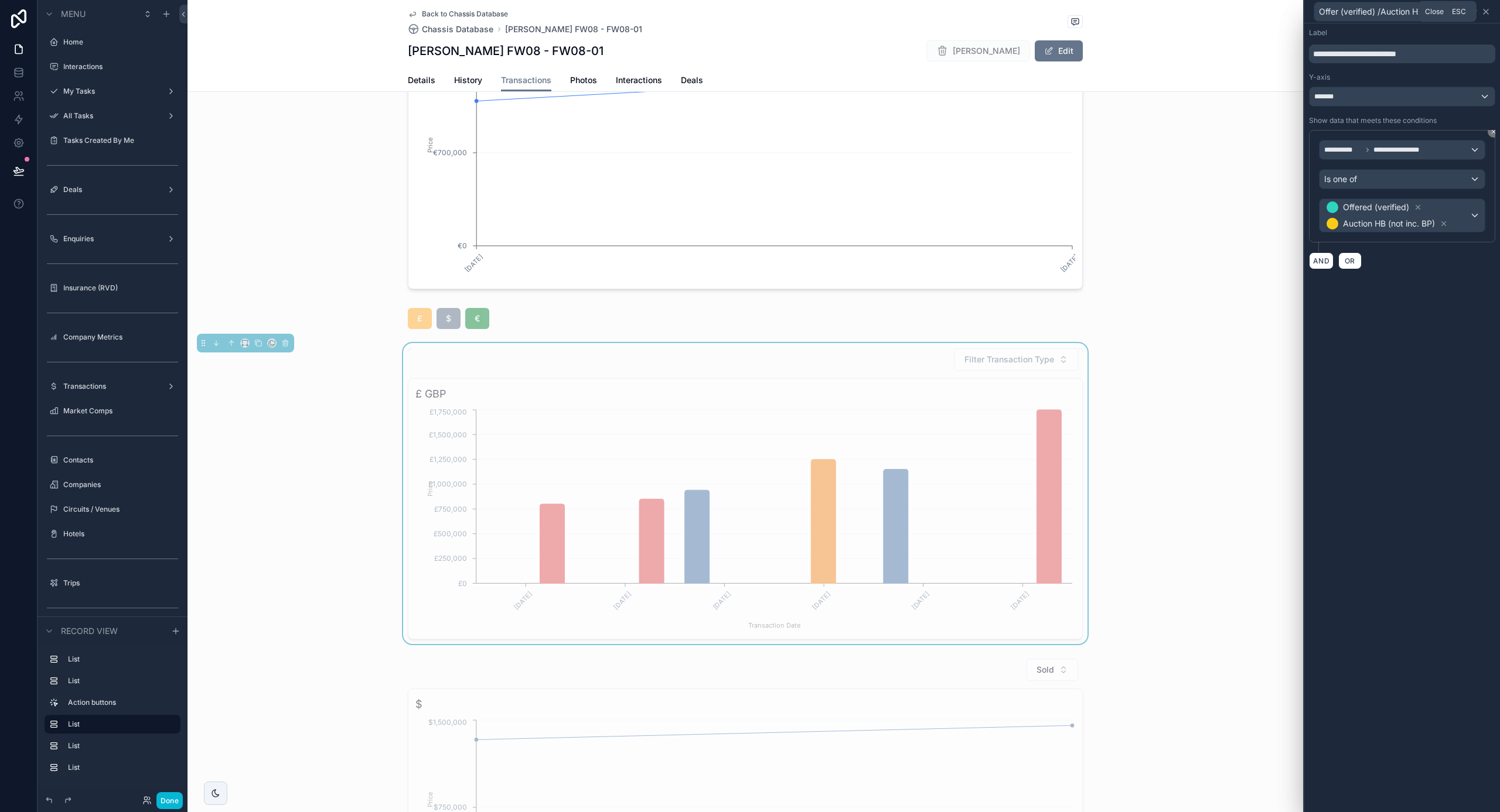
click at [1488, 11] on icon at bounding box center [1485, 11] width 9 height 9
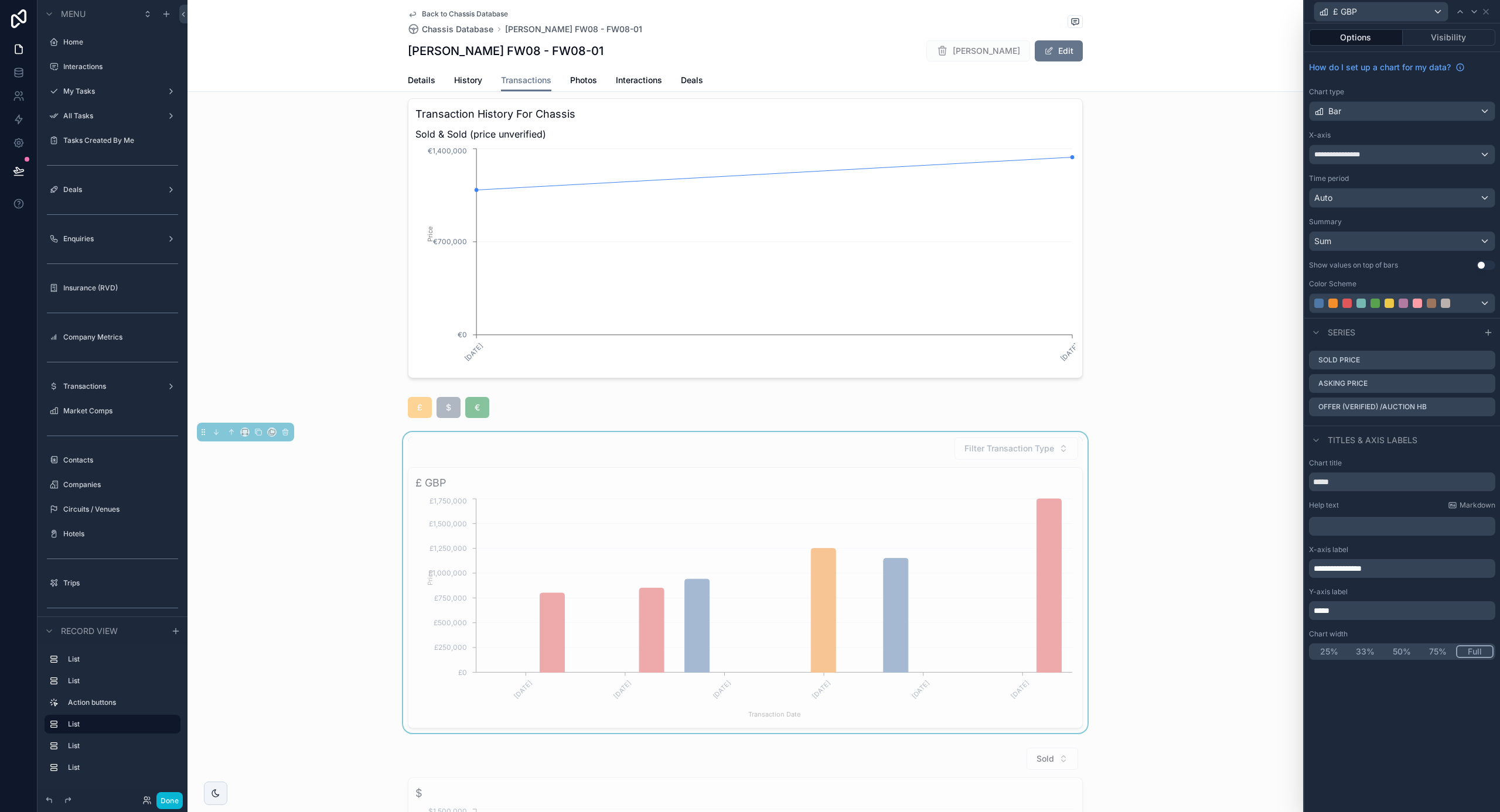
scroll to position [359, 0]
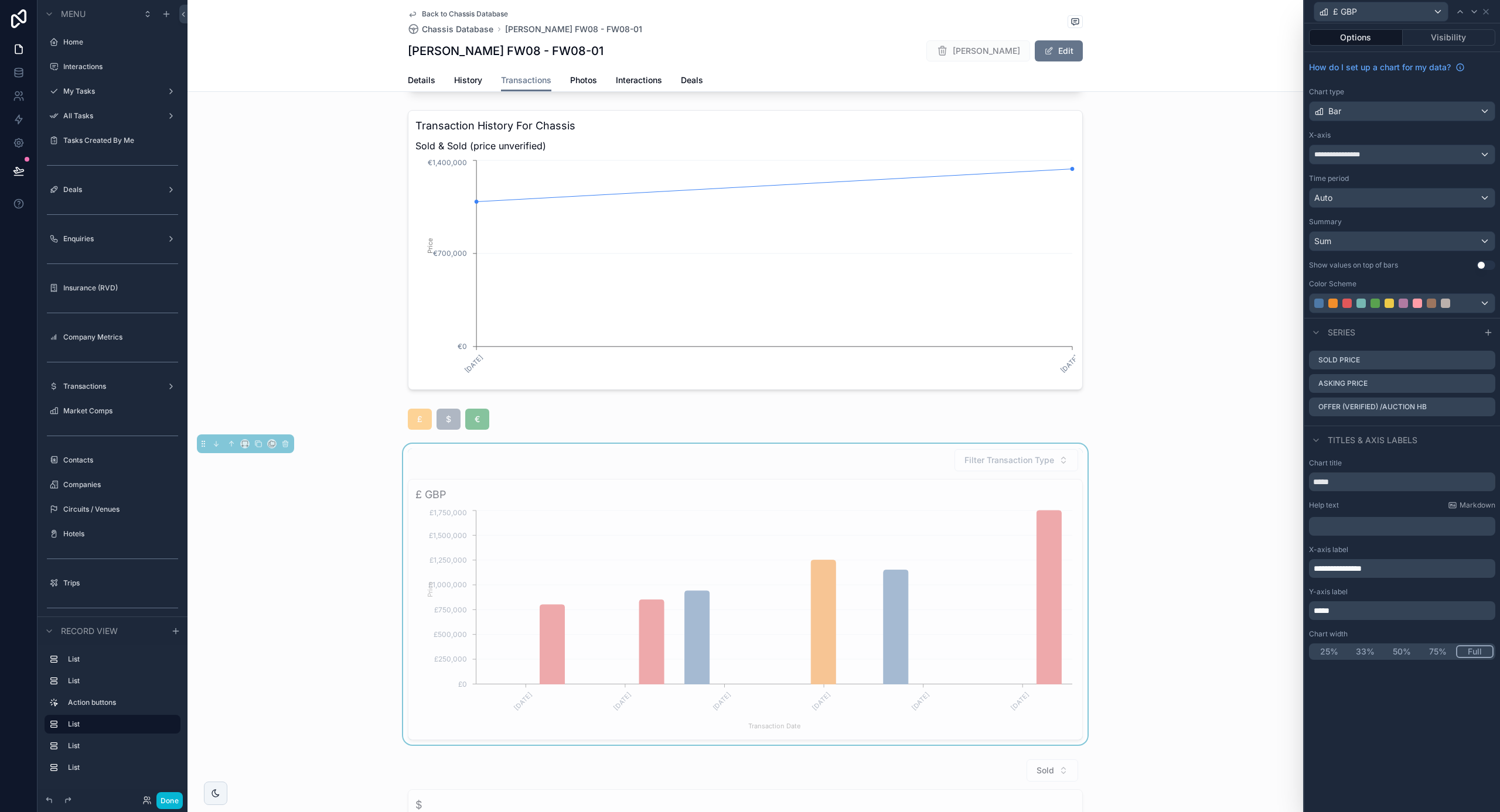
click at [1466, 303] on div at bounding box center [1402, 303] width 185 height 19
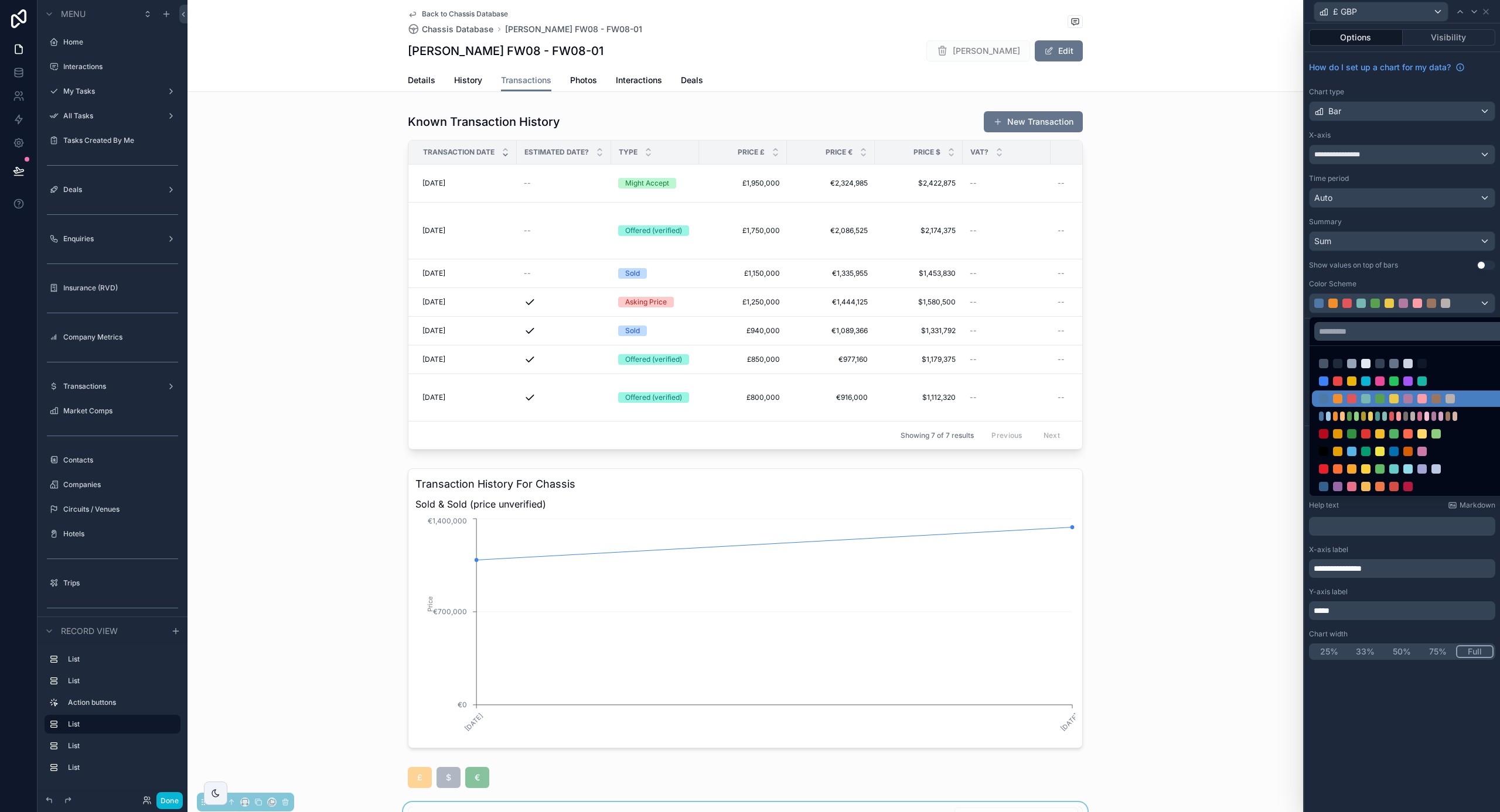
scroll to position [0, 0]
click at [1339, 381] on div at bounding box center [1337, 381] width 9 height 9
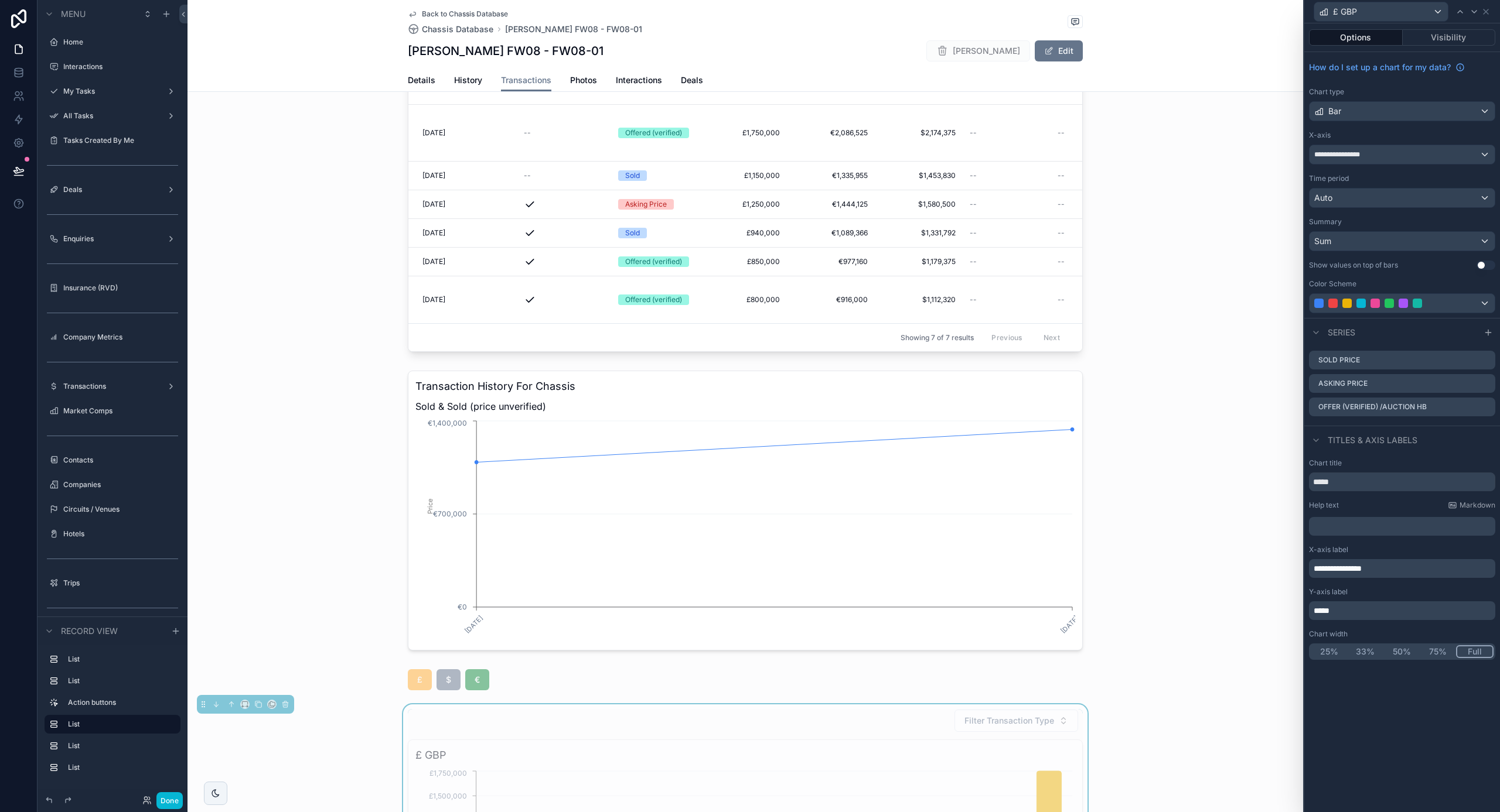
scroll to position [29, 0]
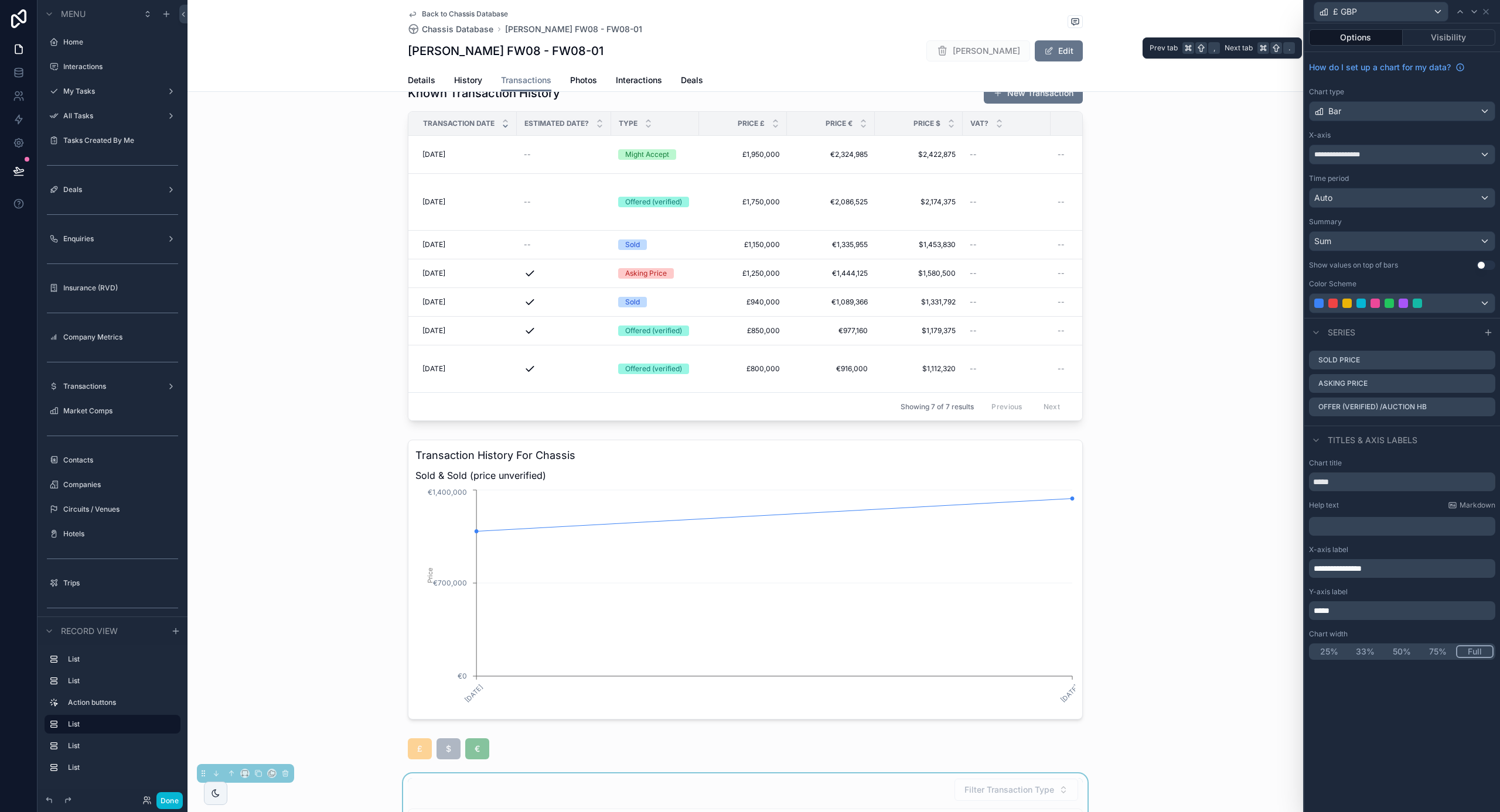
click at [1377, 35] on button "Options" at bounding box center [1356, 37] width 94 height 16
click at [1490, 11] on icon at bounding box center [1485, 11] width 9 height 9
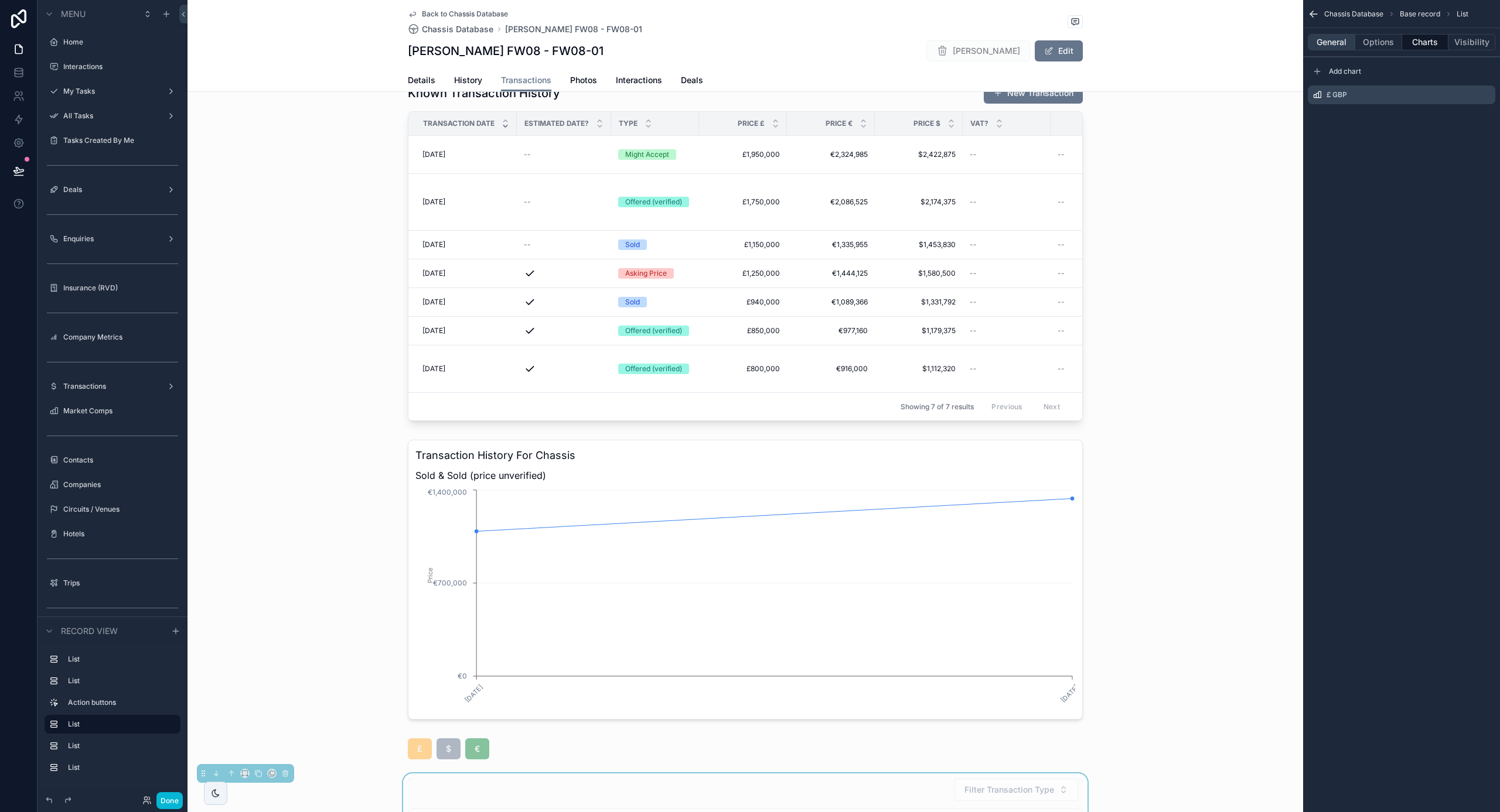
click at [1342, 44] on button "General" at bounding box center [1331, 42] width 47 height 16
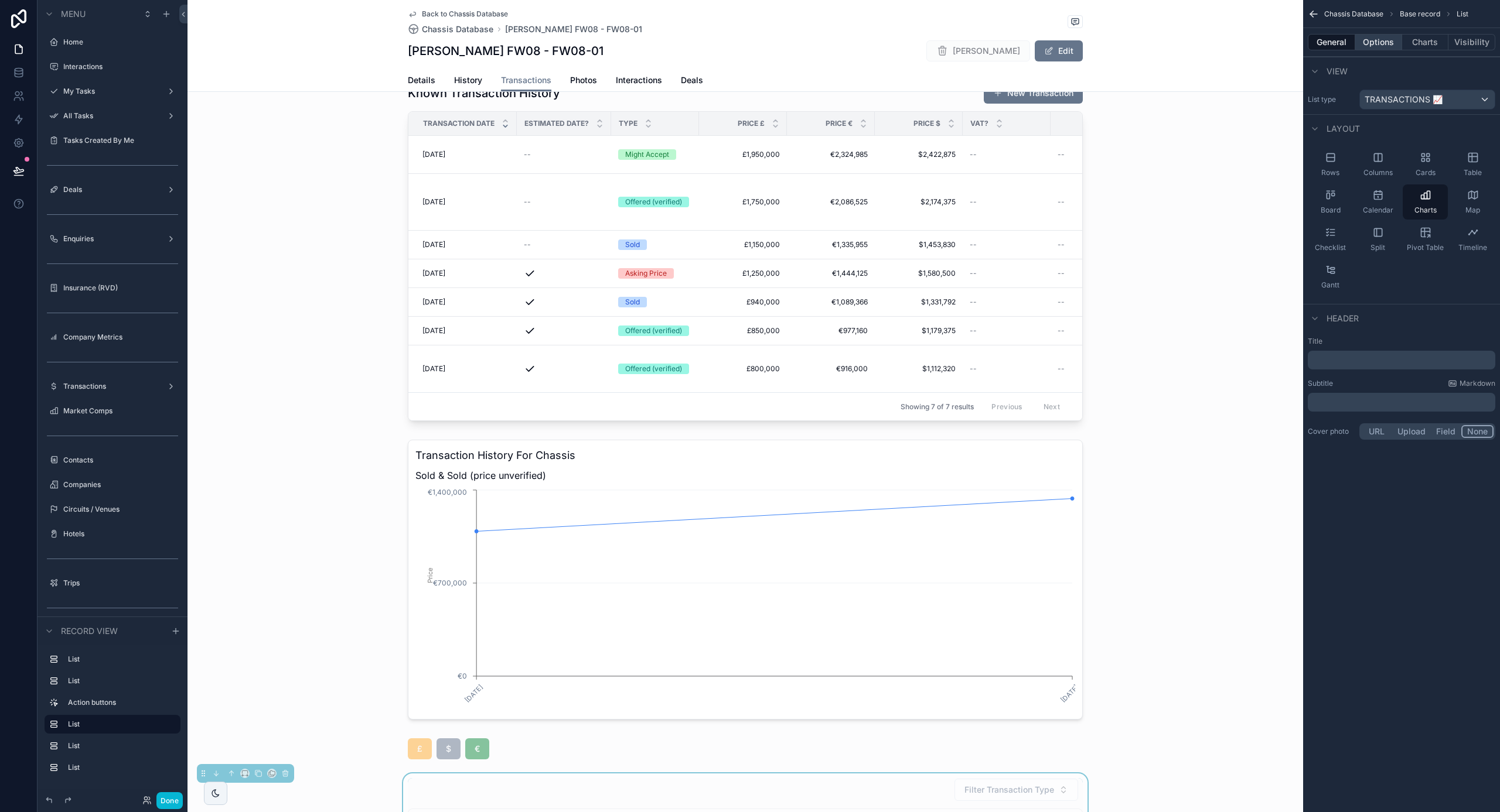
click at [1387, 45] on button "Options" at bounding box center [1378, 42] width 47 height 16
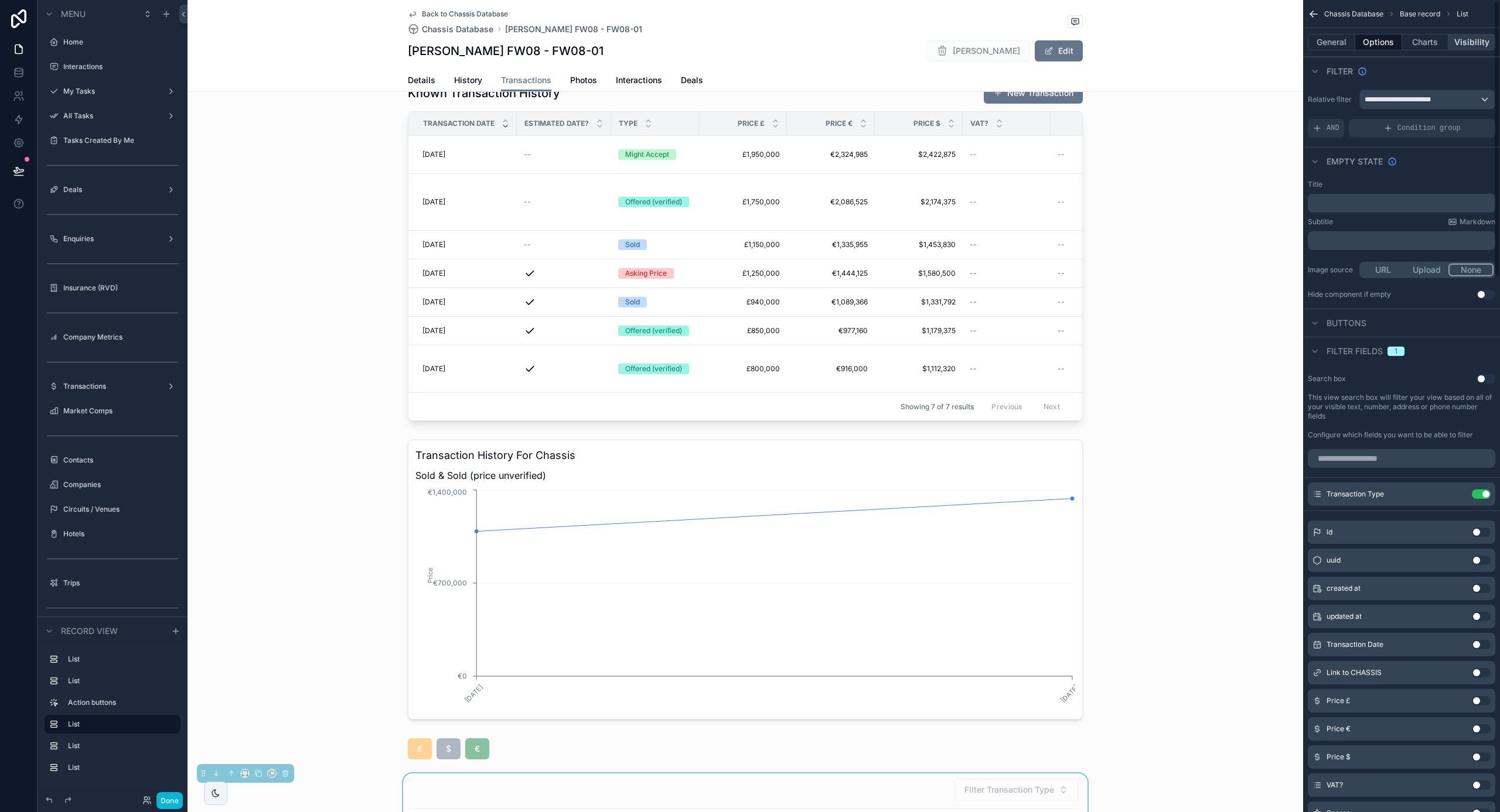
scroll to position [0, 0]
click at [1423, 41] on button "Charts" at bounding box center [1425, 42] width 47 height 16
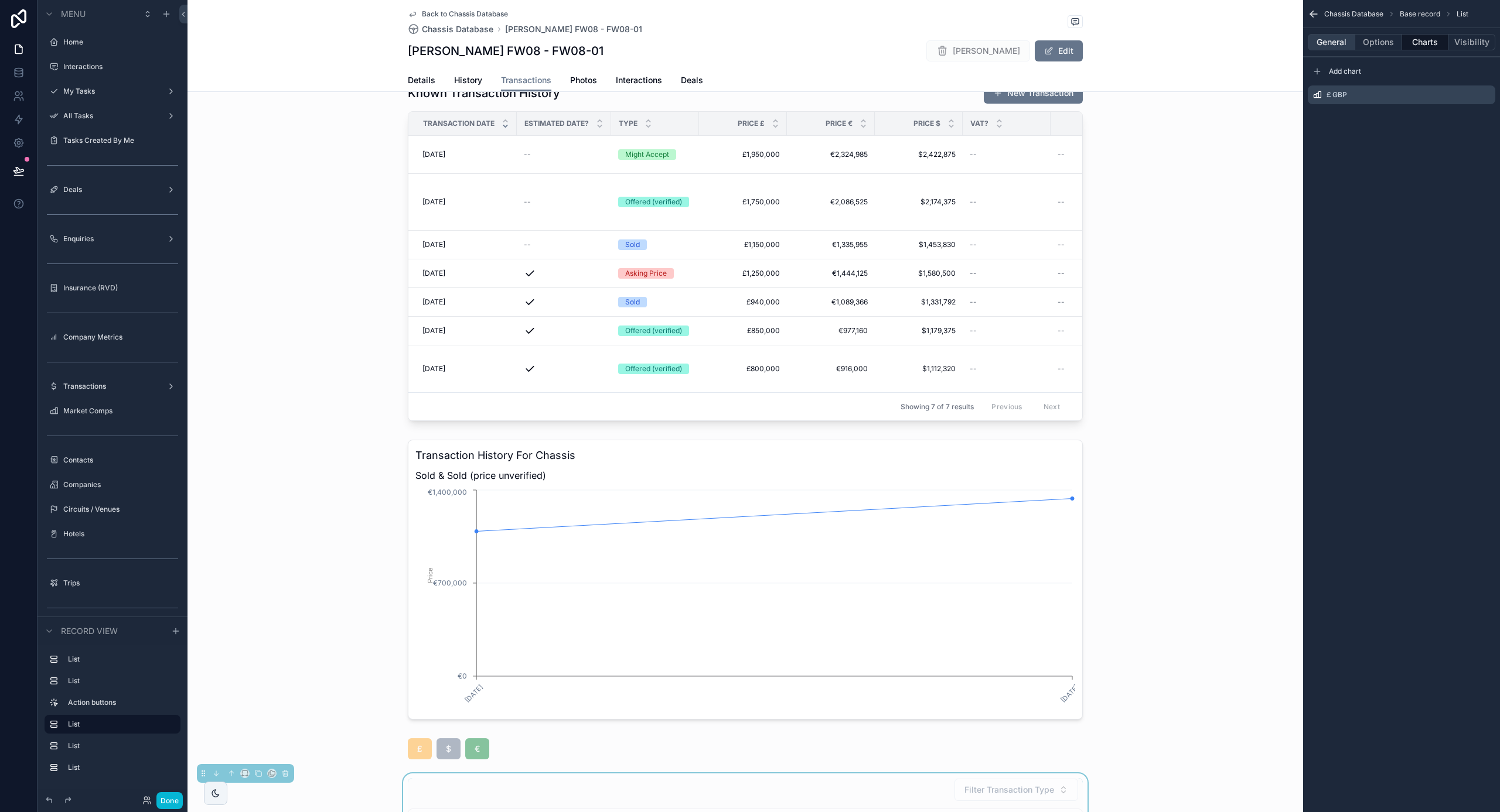
click at [1321, 40] on button "General" at bounding box center [1331, 42] width 47 height 16
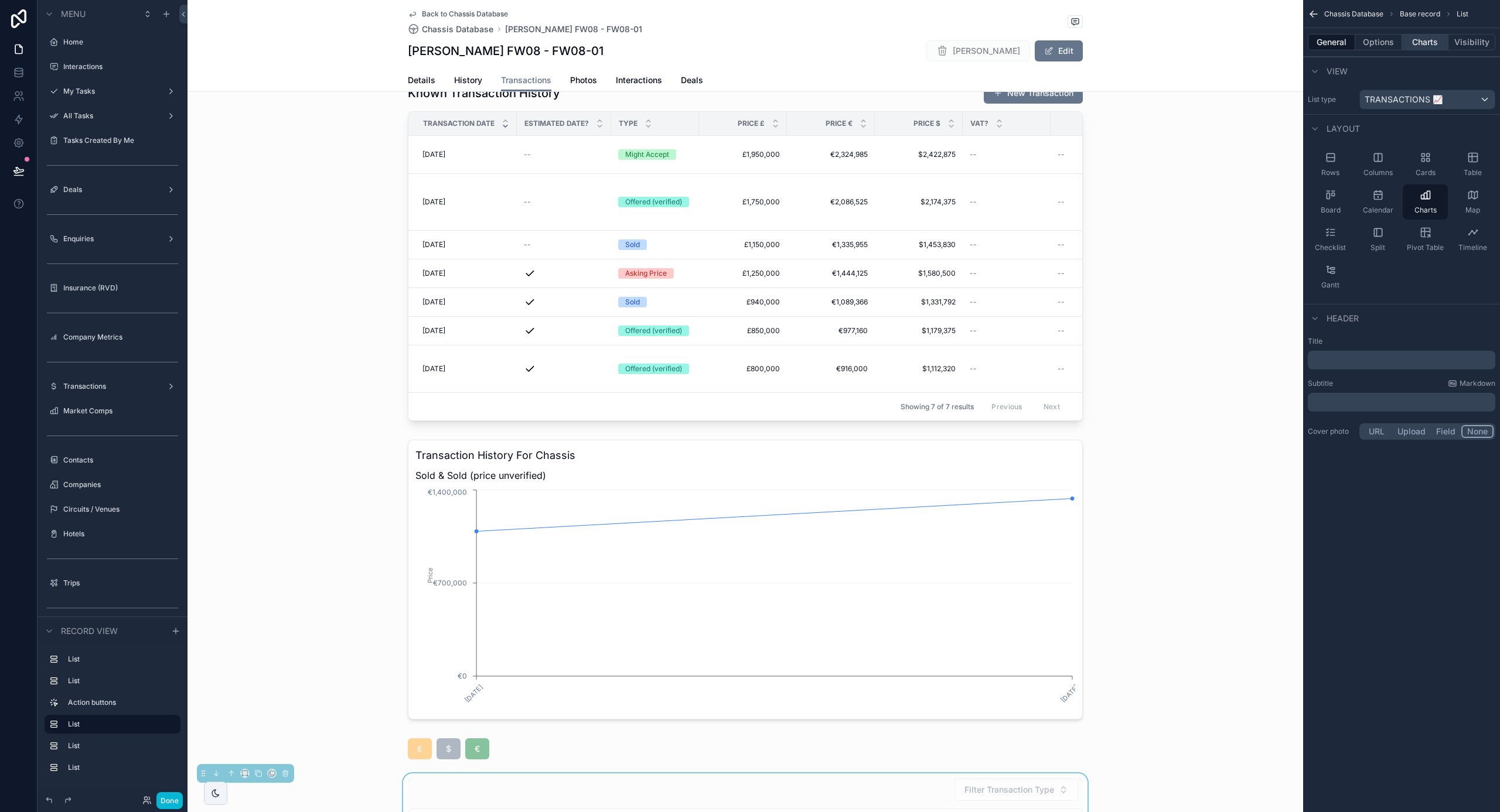
click at [1430, 47] on button "Charts" at bounding box center [1425, 42] width 47 height 16
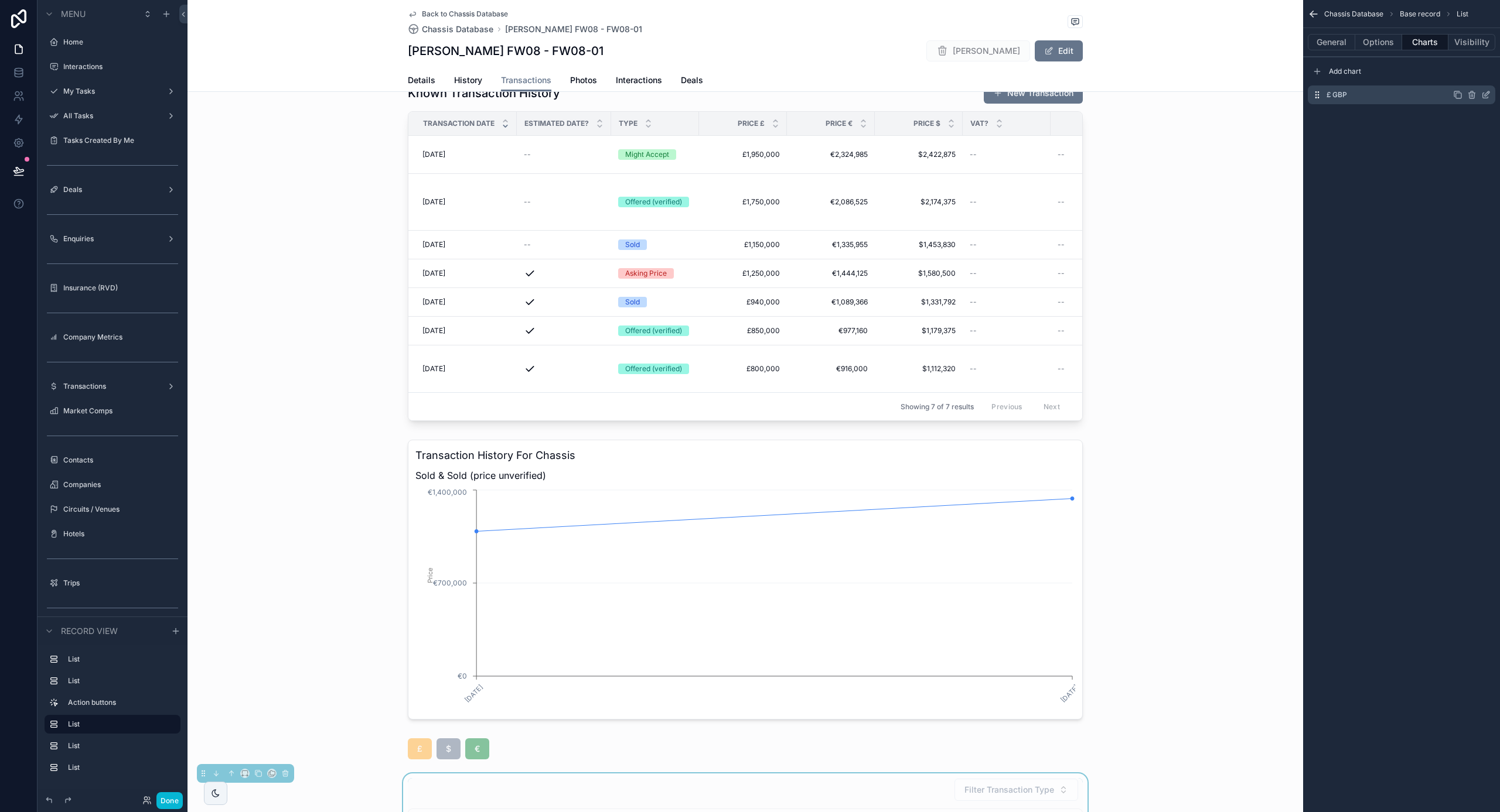
click at [1486, 91] on icon "scrollable content" at bounding box center [1485, 94] width 9 height 9
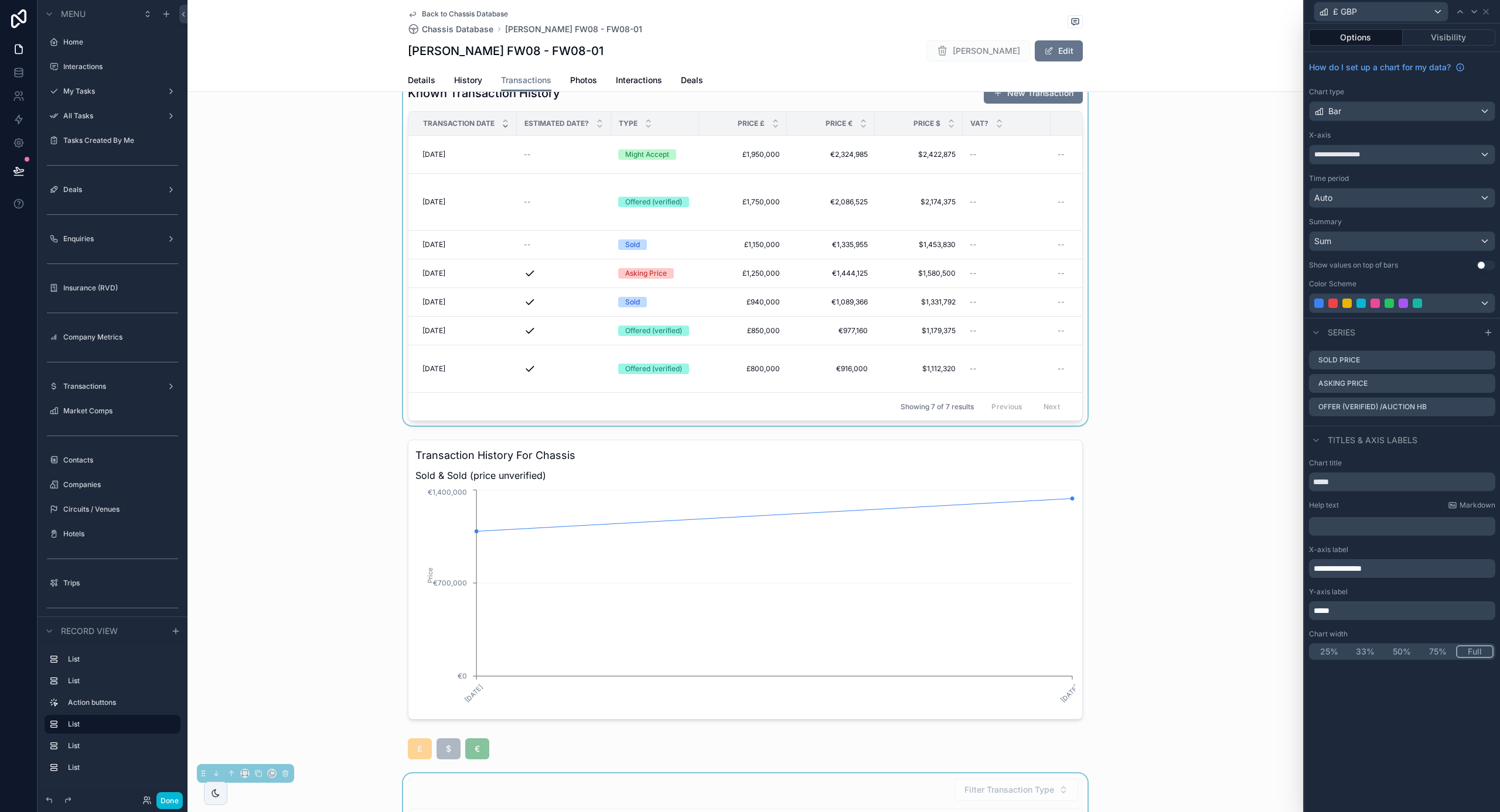
click at [990, 313] on div "scrollable content" at bounding box center [746, 251] width 1116 height 349
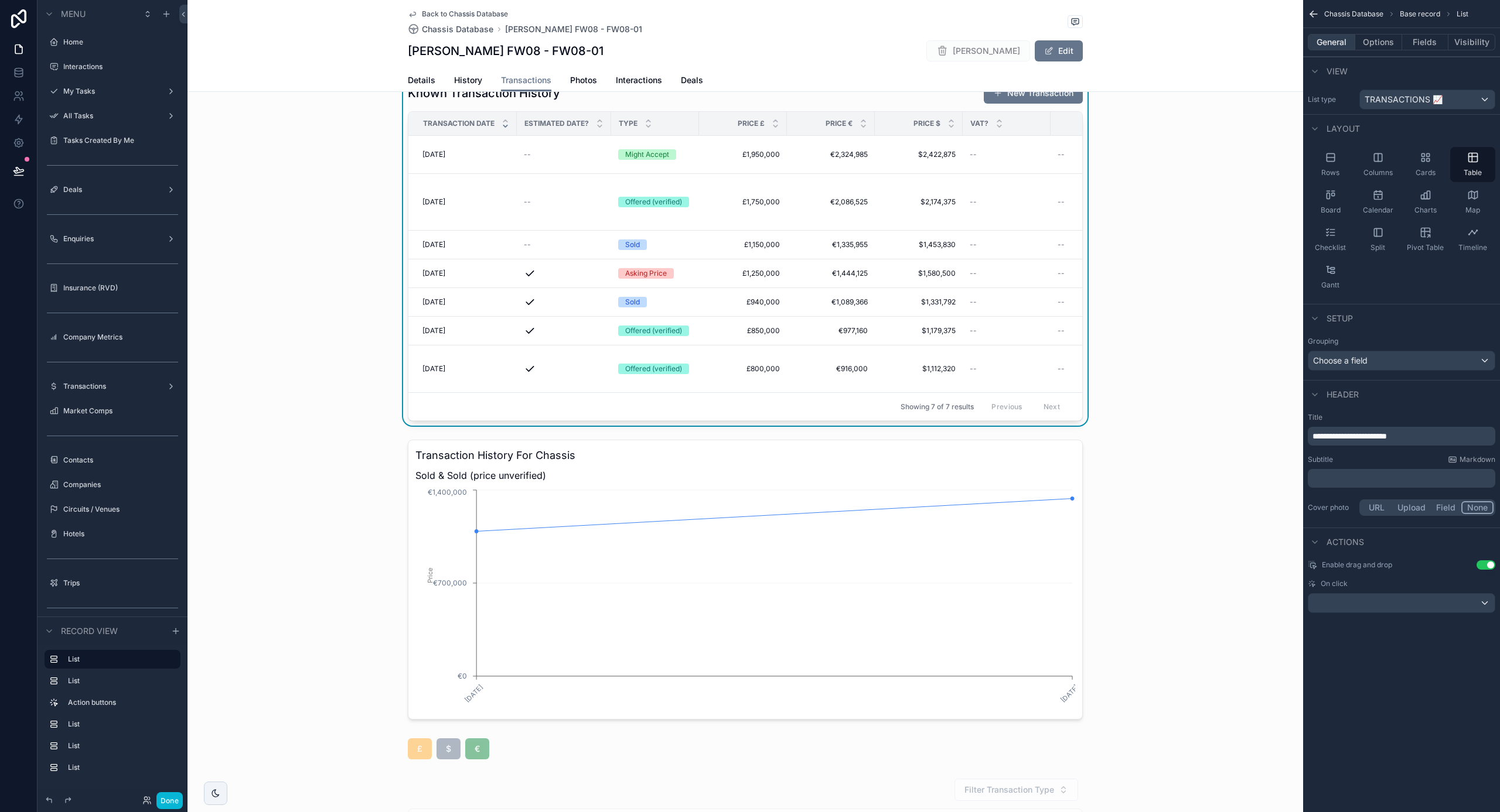
click at [1354, 36] on button "General" at bounding box center [1331, 42] width 47 height 16
click at [1337, 41] on button "General" at bounding box center [1331, 42] width 47 height 16
click at [1380, 40] on button "Options" at bounding box center [1378, 42] width 47 height 16
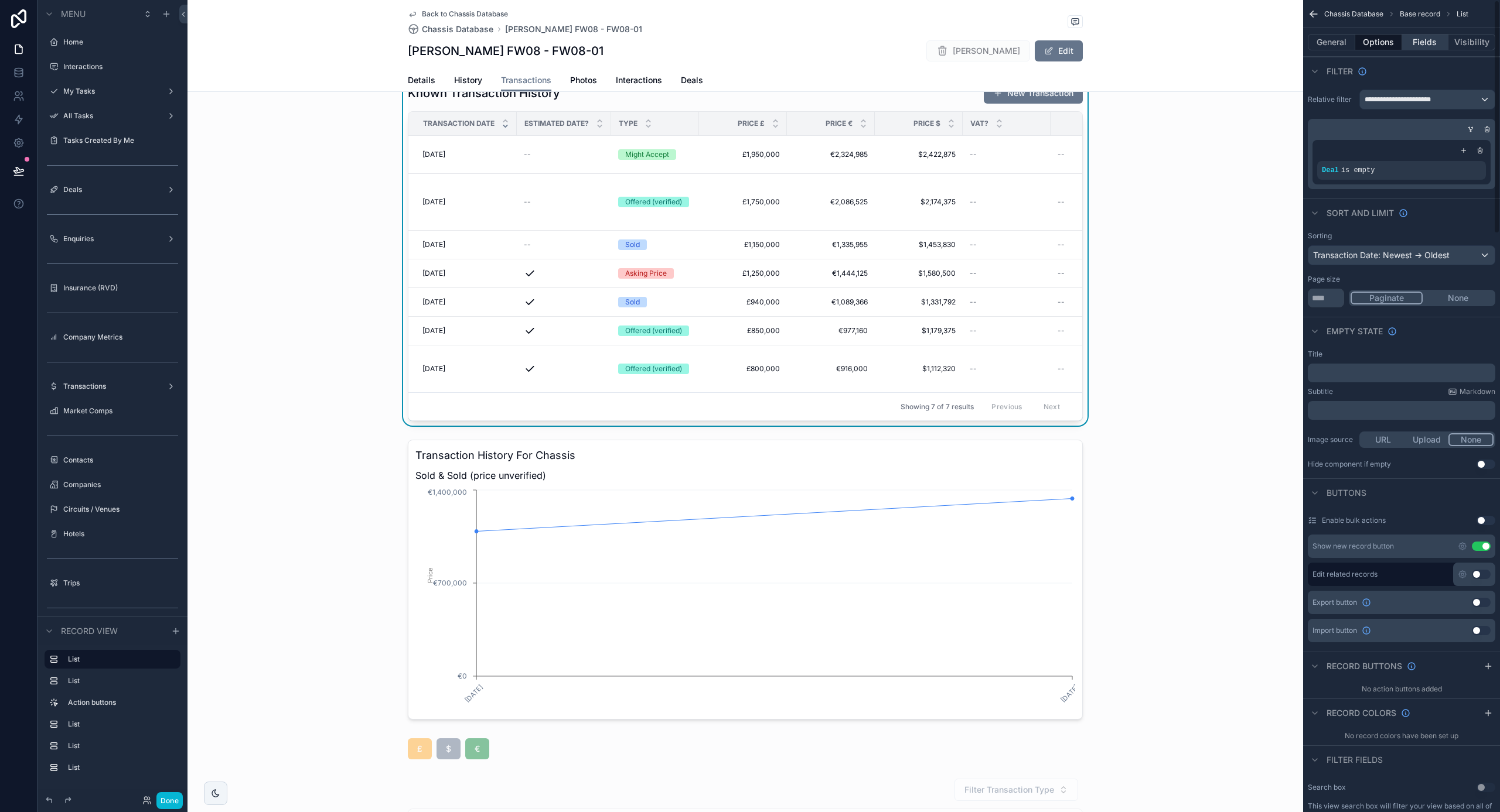
click at [1426, 44] on button "Fields" at bounding box center [1425, 42] width 47 height 16
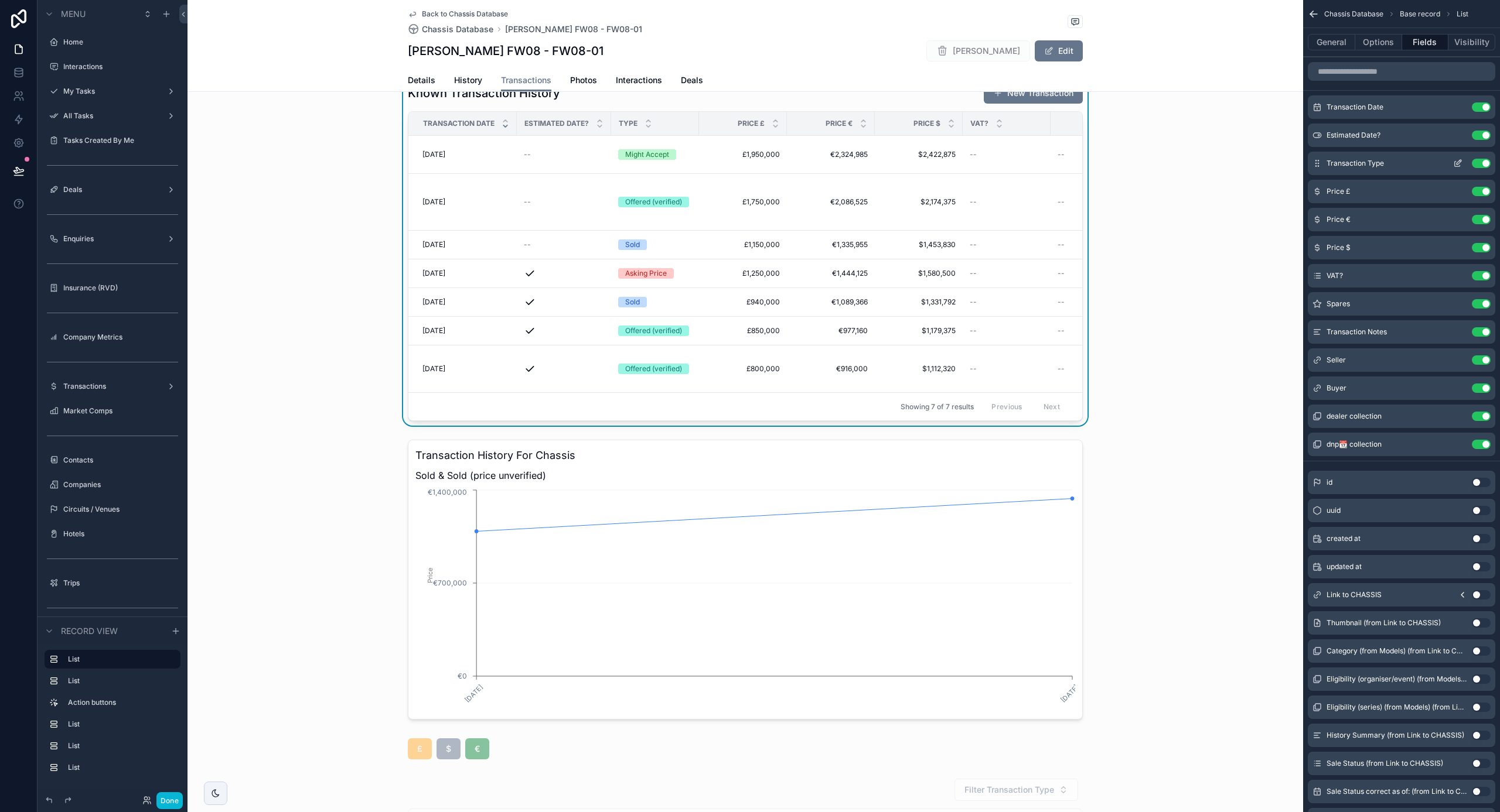
click at [1457, 164] on icon "scrollable content" at bounding box center [1459, 162] width 5 height 5
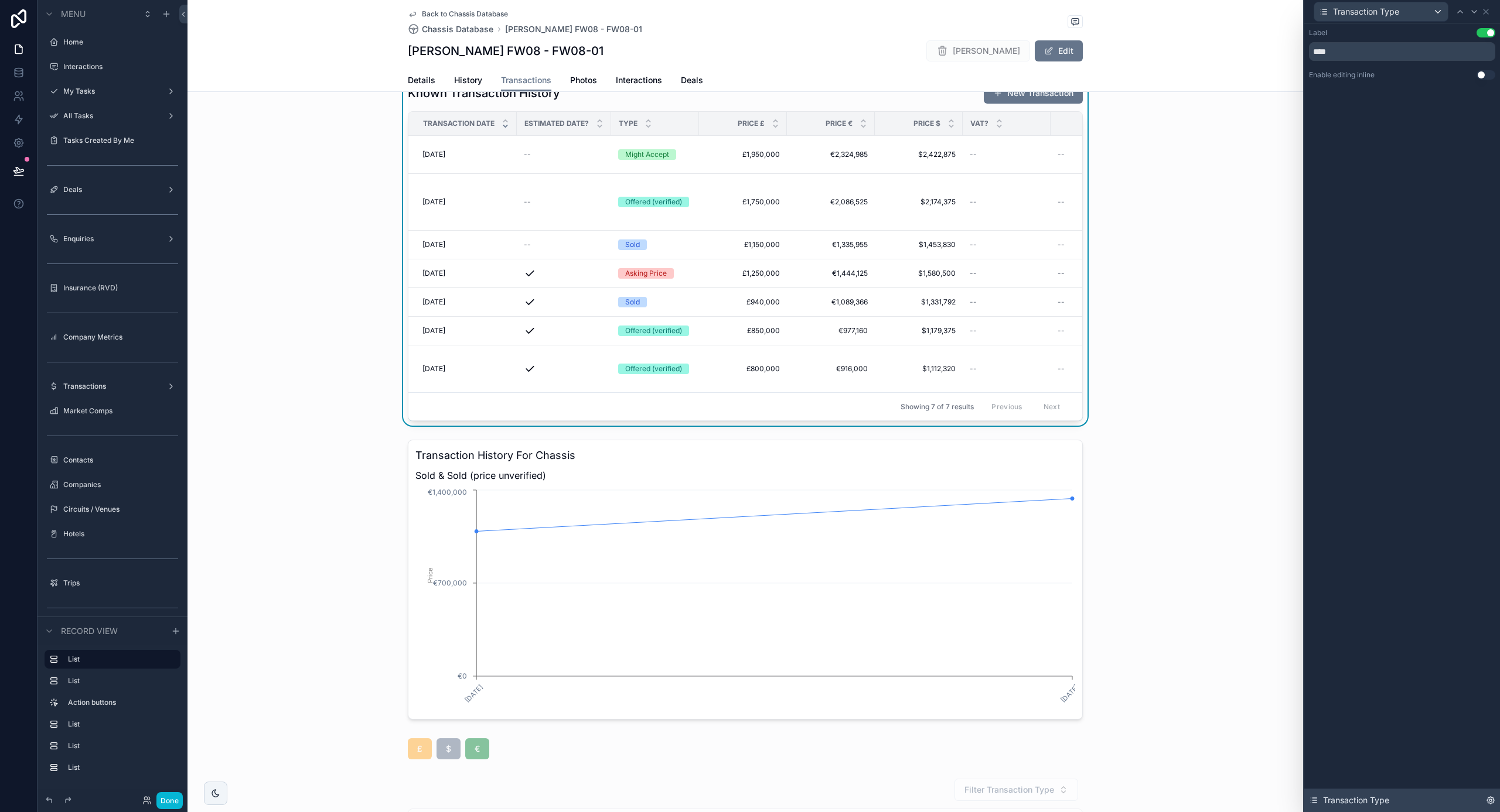
click at [1490, 798] on icon at bounding box center [1490, 800] width 7 height 7
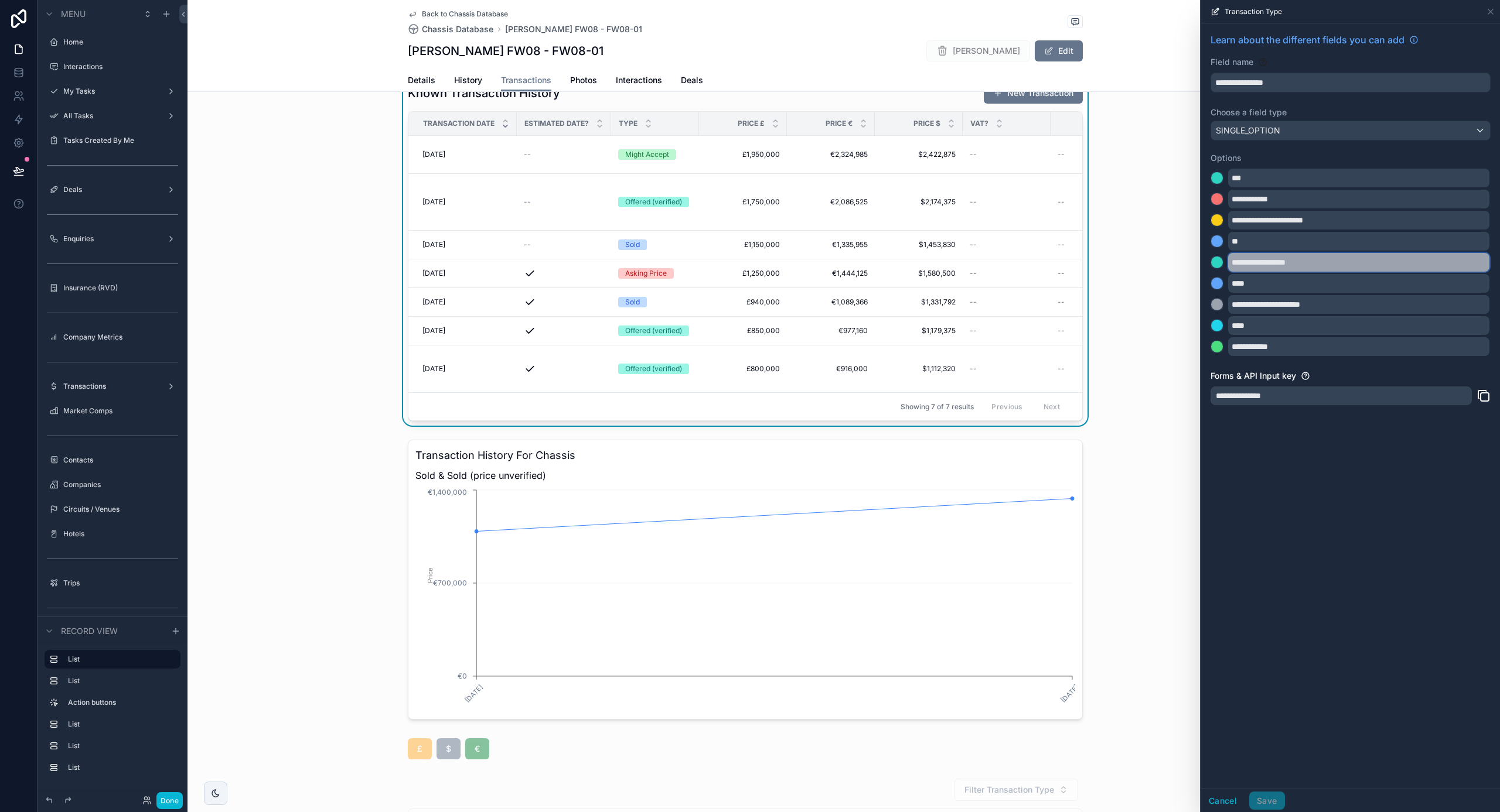
click at [1279, 265] on input "**********" at bounding box center [1359, 262] width 262 height 19
click at [1254, 262] on input "**********" at bounding box center [1359, 262] width 262 height 19
click at [1219, 805] on button "Cancel" at bounding box center [1222, 801] width 43 height 19
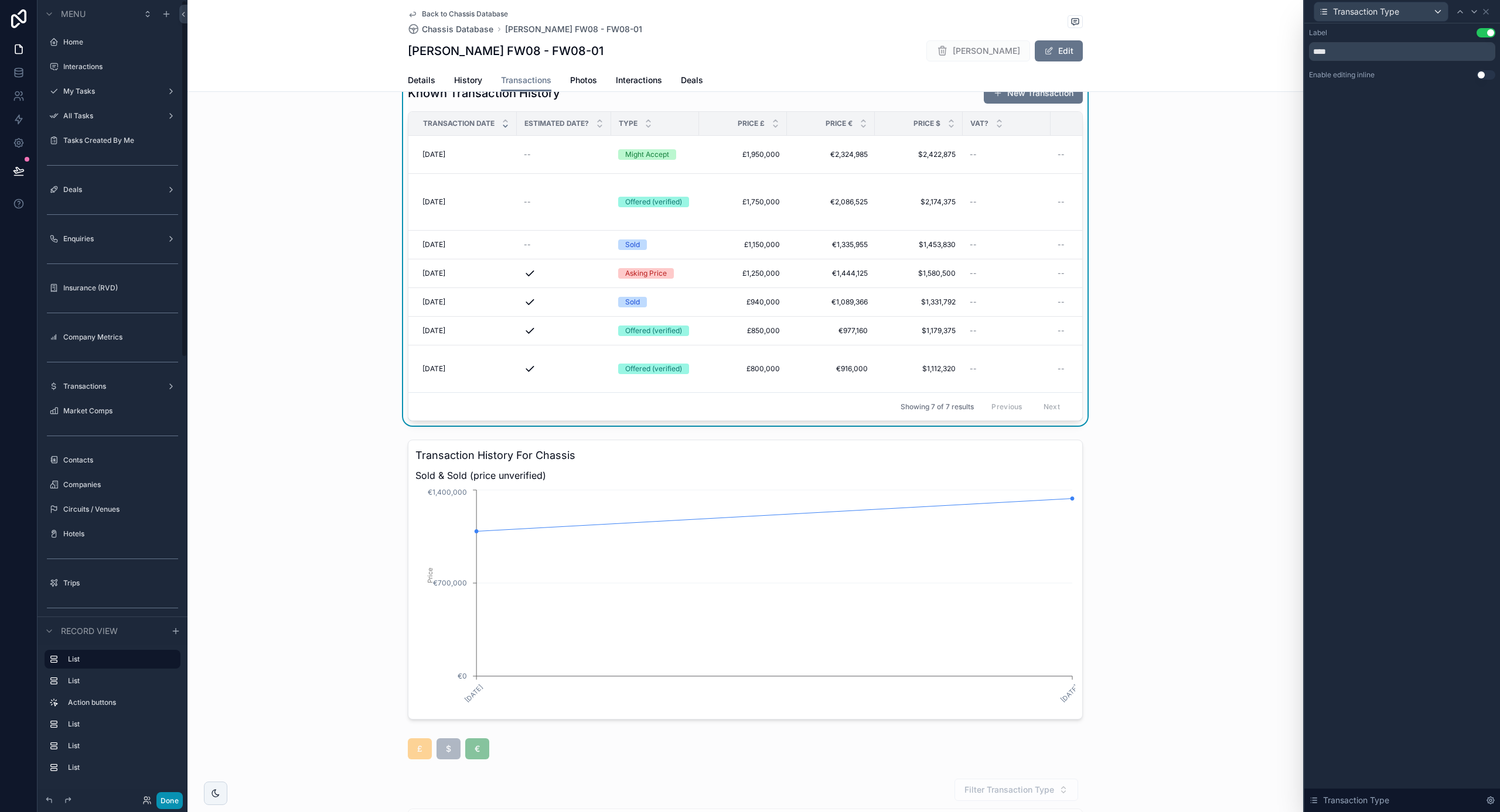
click at [161, 802] on button "Done" at bounding box center [170, 800] width 26 height 17
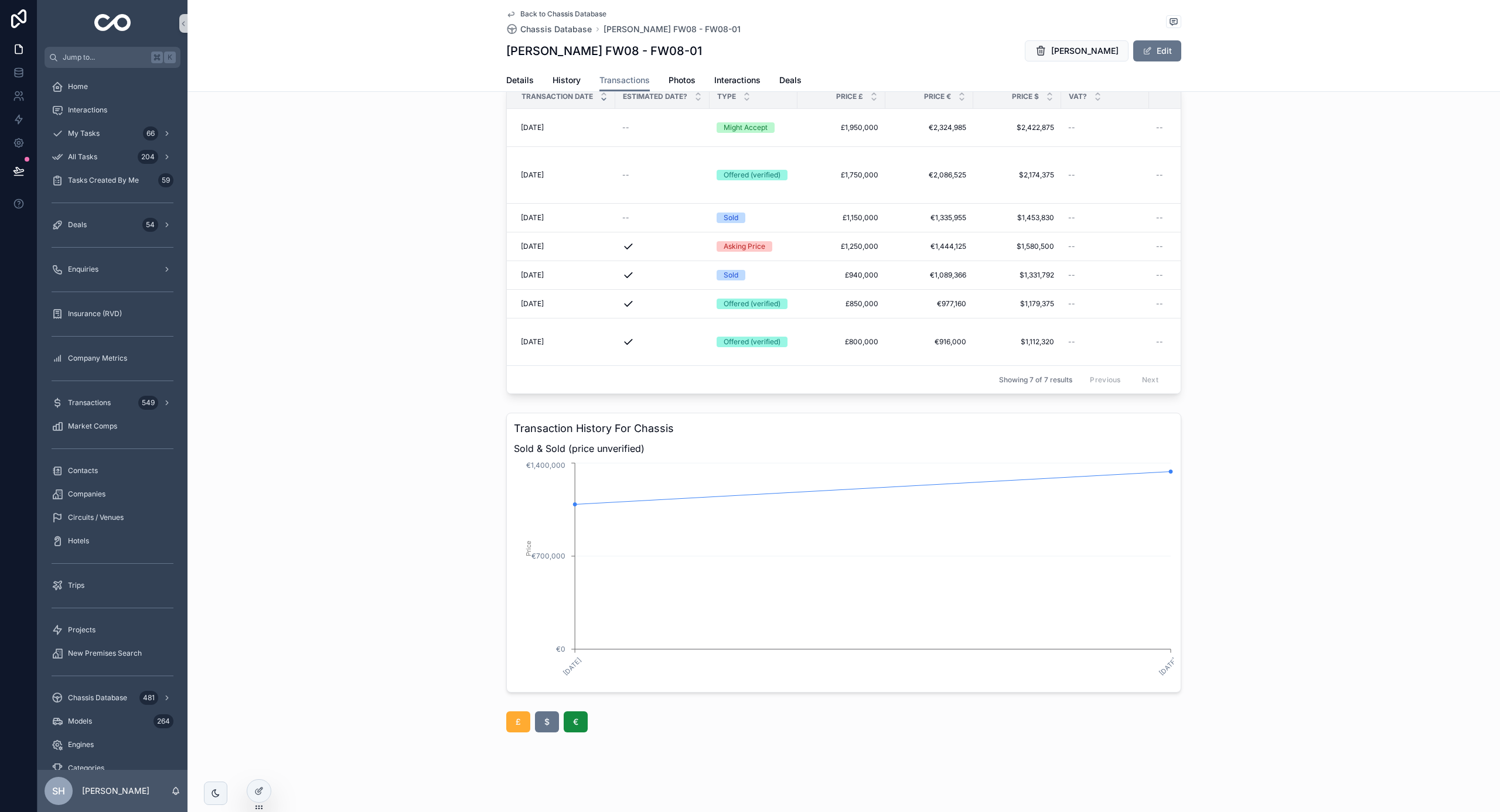
scroll to position [56, 0]
click at [519, 723] on span "£" at bounding box center [518, 722] width 5 height 12
click at [547, 716] on button "$" at bounding box center [547, 721] width 24 height 21
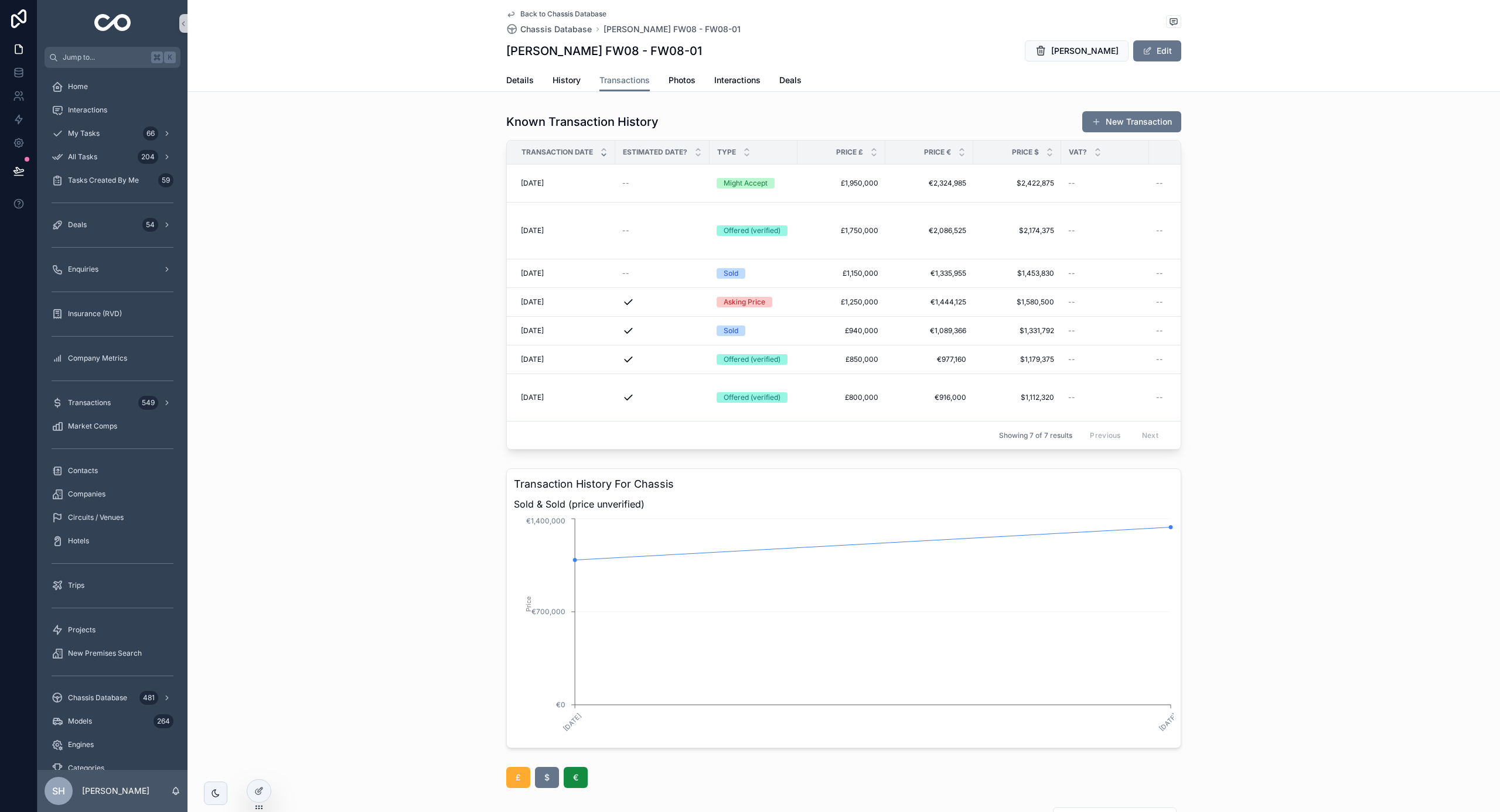
scroll to position [0, 0]
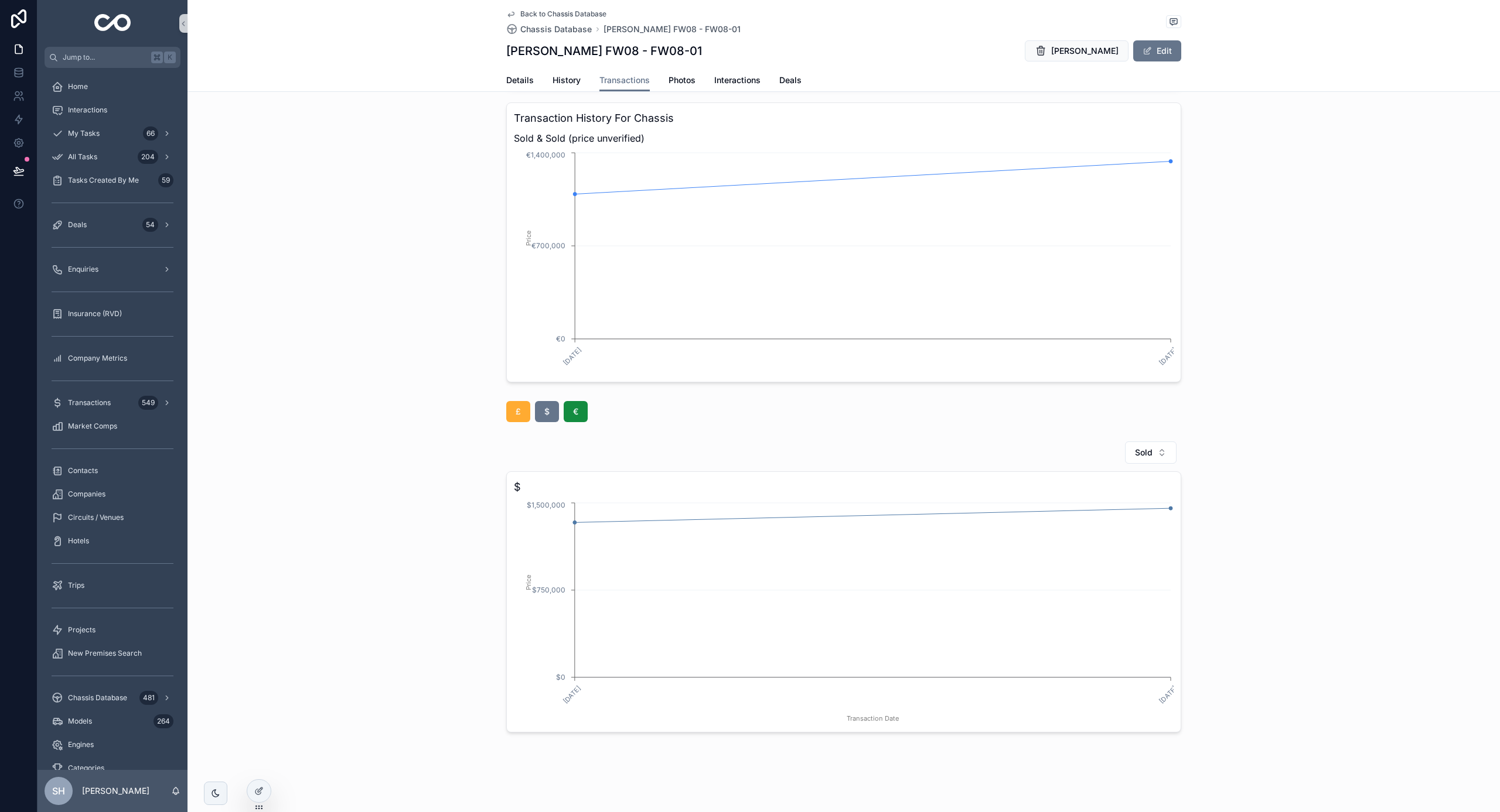
scroll to position [367, 0]
click at [527, 415] on button "£" at bounding box center [519, 411] width 24 height 21
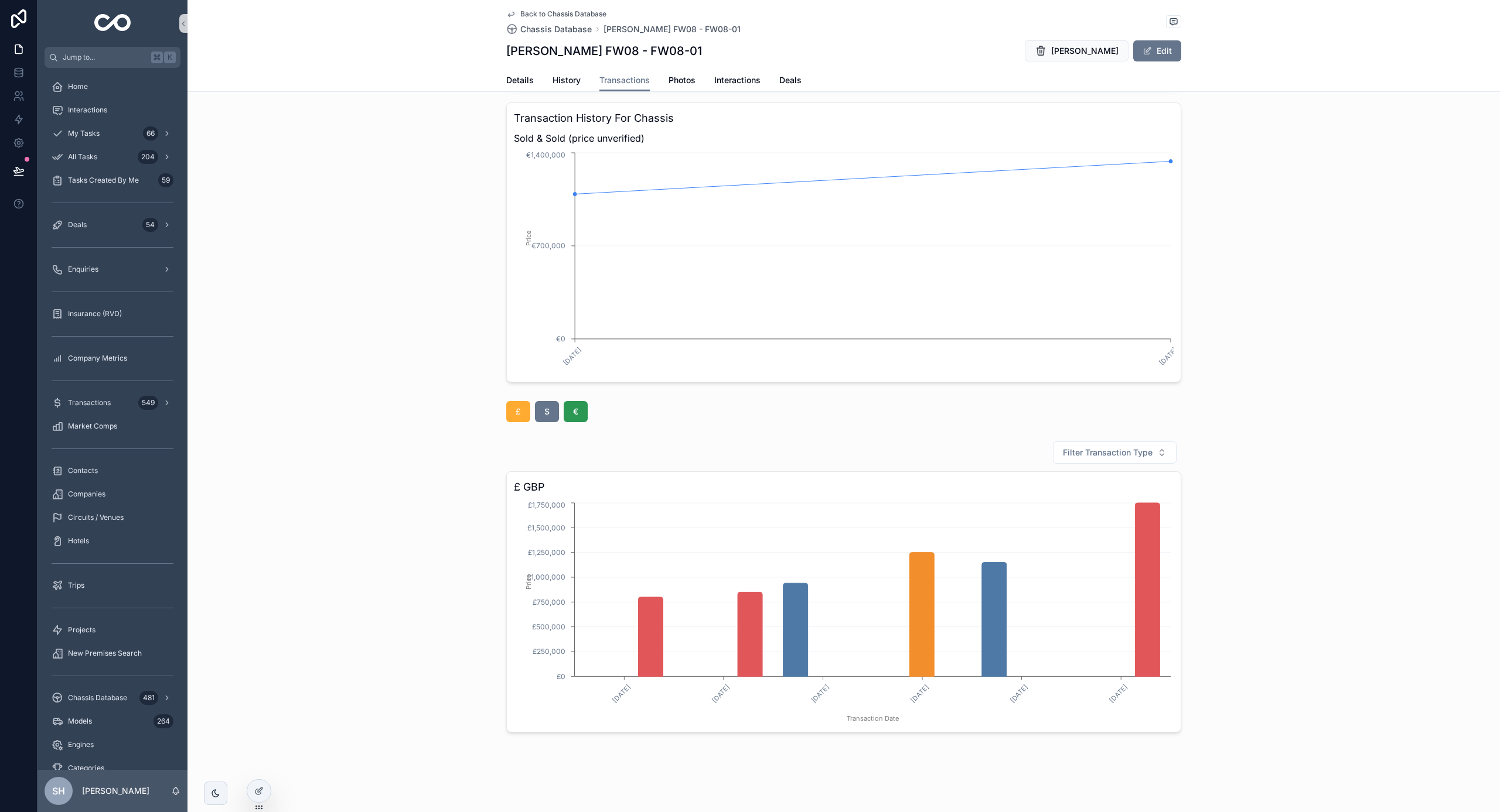
click at [584, 418] on button "€" at bounding box center [576, 411] width 24 height 21
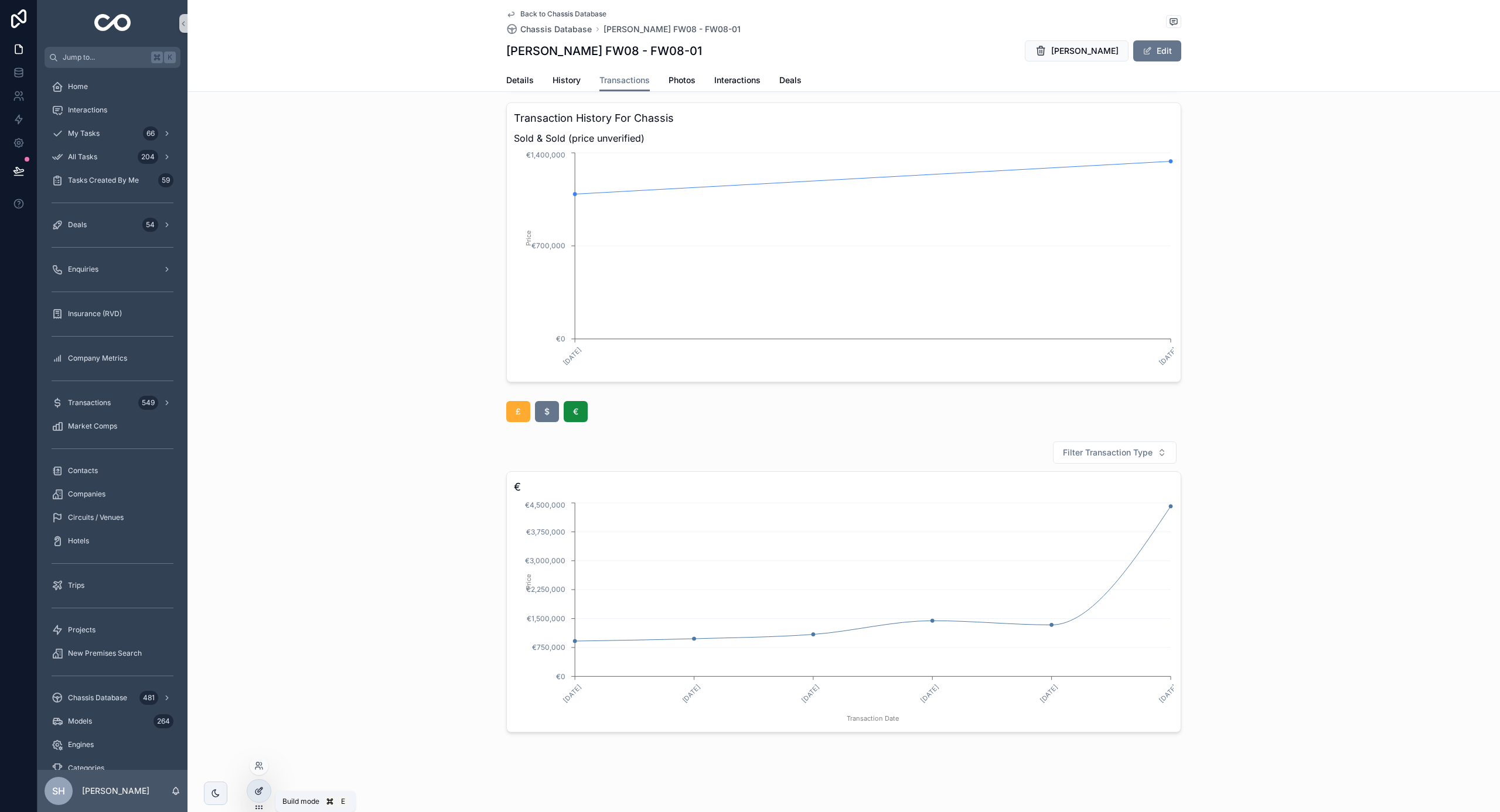
click at [252, 791] on div at bounding box center [258, 791] width 23 height 22
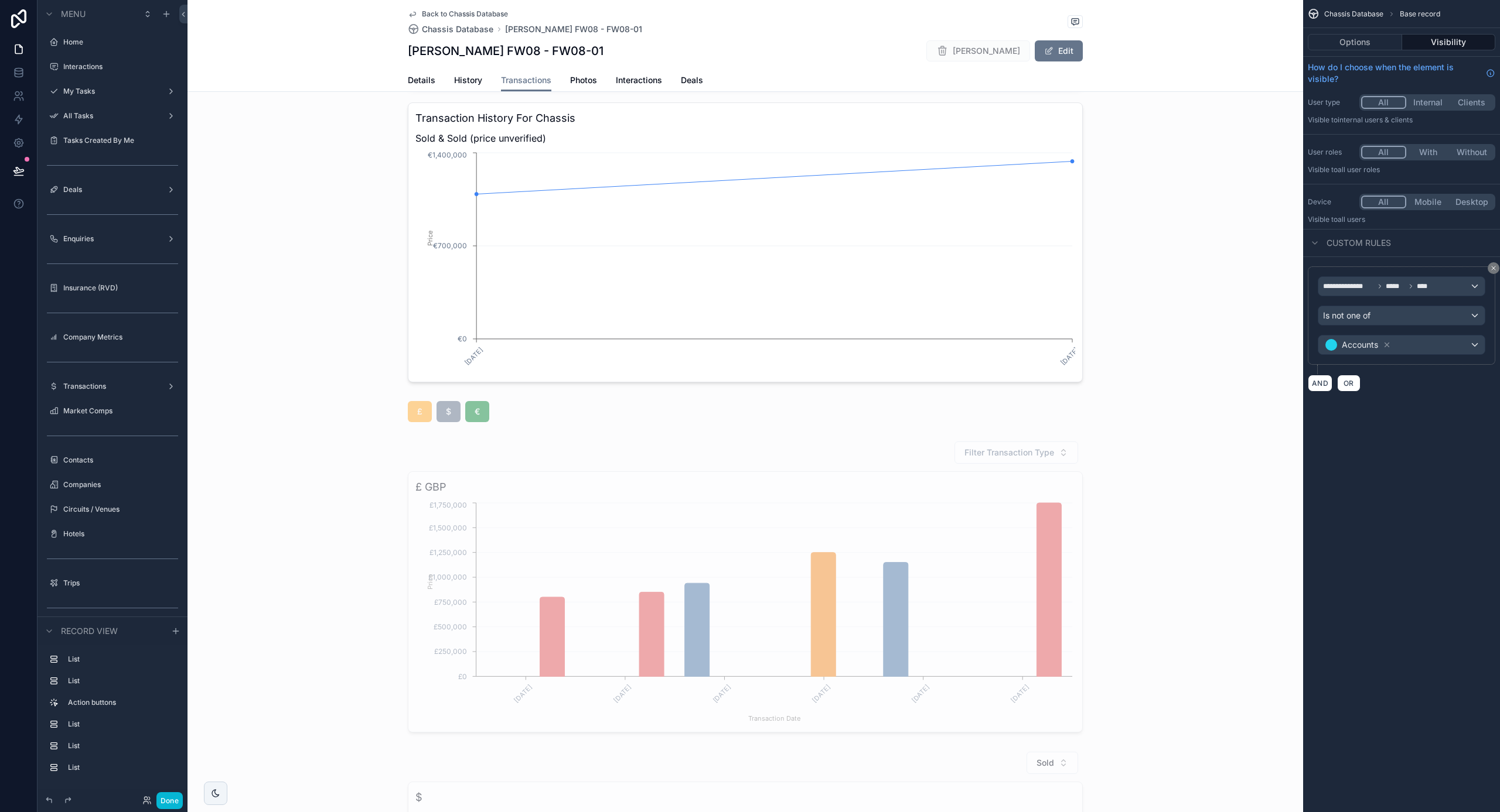
scroll to position [548, 0]
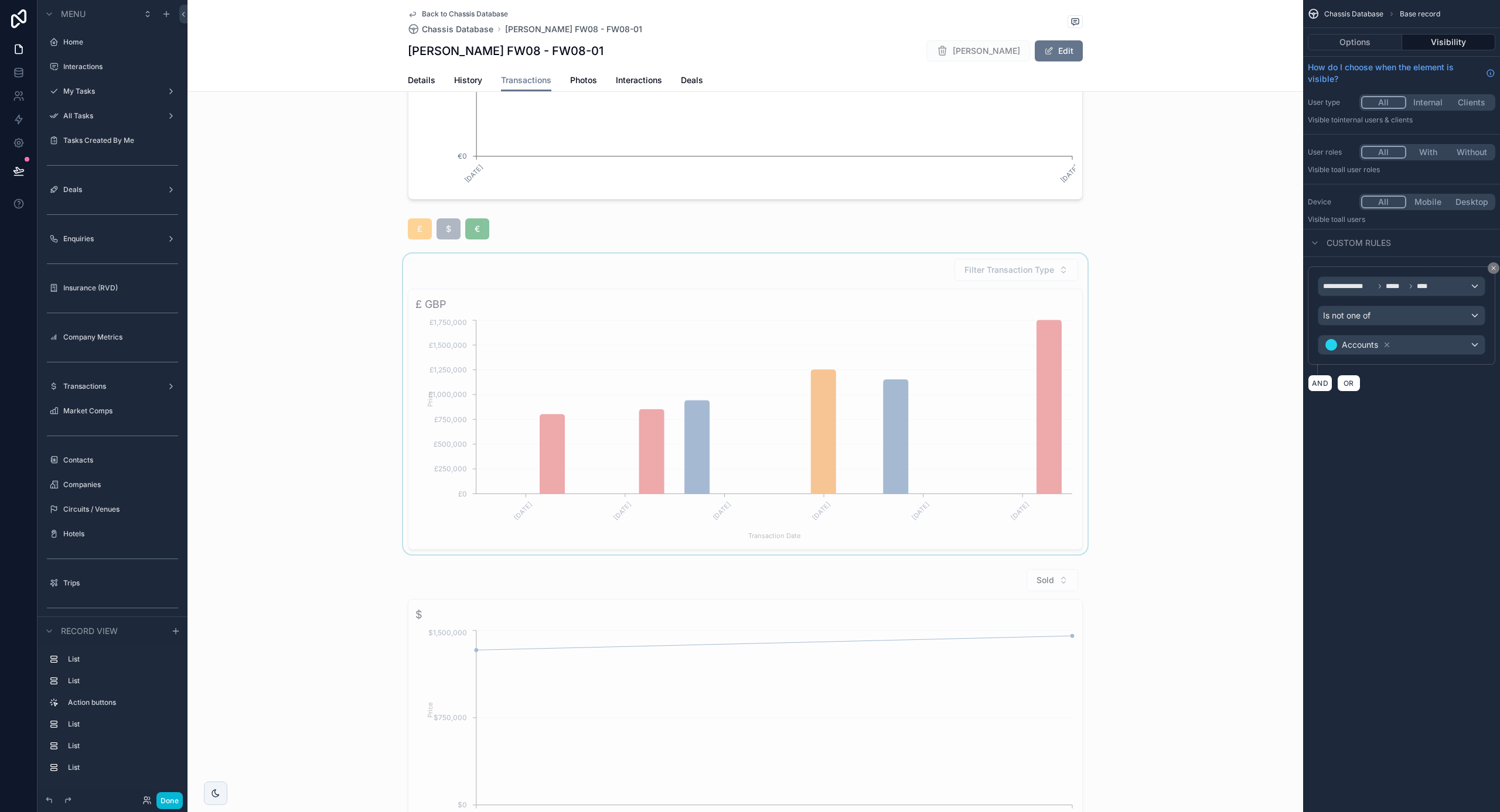
click at [661, 369] on div "scrollable content" at bounding box center [746, 404] width 1116 height 301
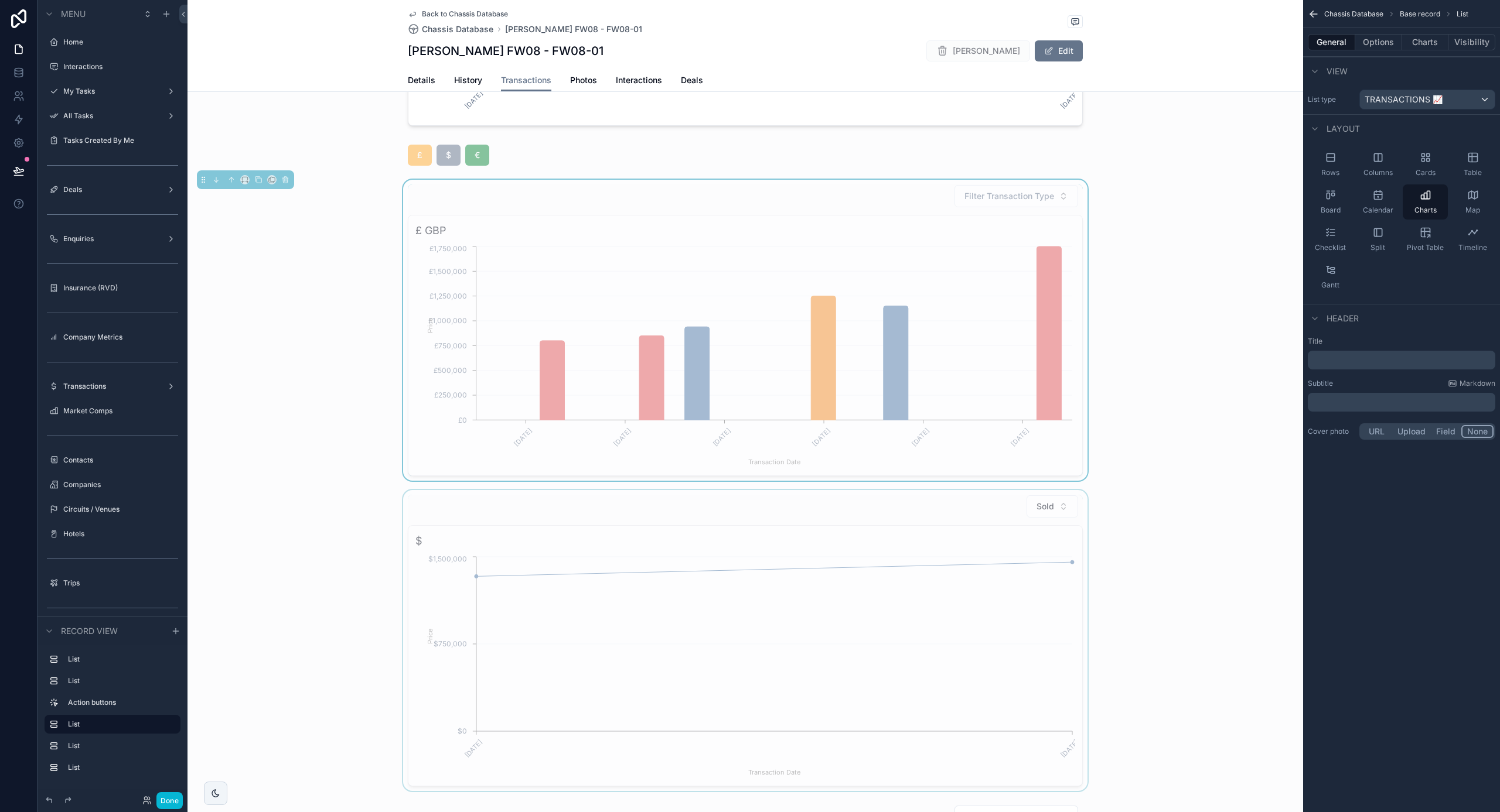
scroll to position [621, 0]
click at [711, 352] on icon "[DATE] [DATE] [DATE] [DATE] [DATE] [DATE] Transaction Date £0 £250,000 £500,000…" at bounding box center [746, 357] width 660 height 225
click at [592, 216] on div "Filter Transaction Type £ GBP [DATE] [DATE] [DATE] [DATE] [DATE] [DATE] Transac…" at bounding box center [746, 332] width 676 height 292
click at [287, 181] on icon "scrollable content" at bounding box center [285, 181] width 8 height 8
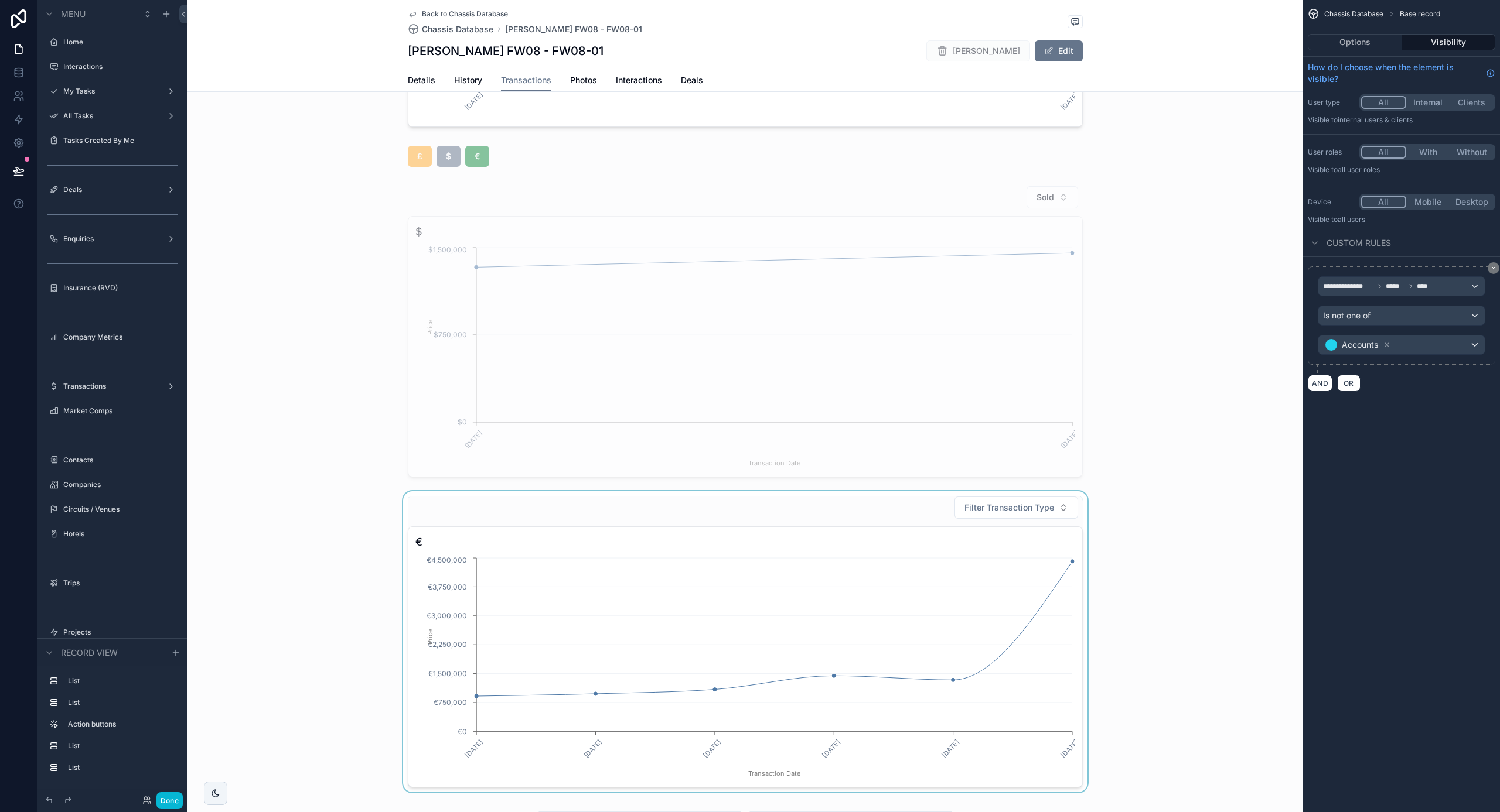
click at [633, 574] on div "scrollable content" at bounding box center [746, 641] width 1116 height 301
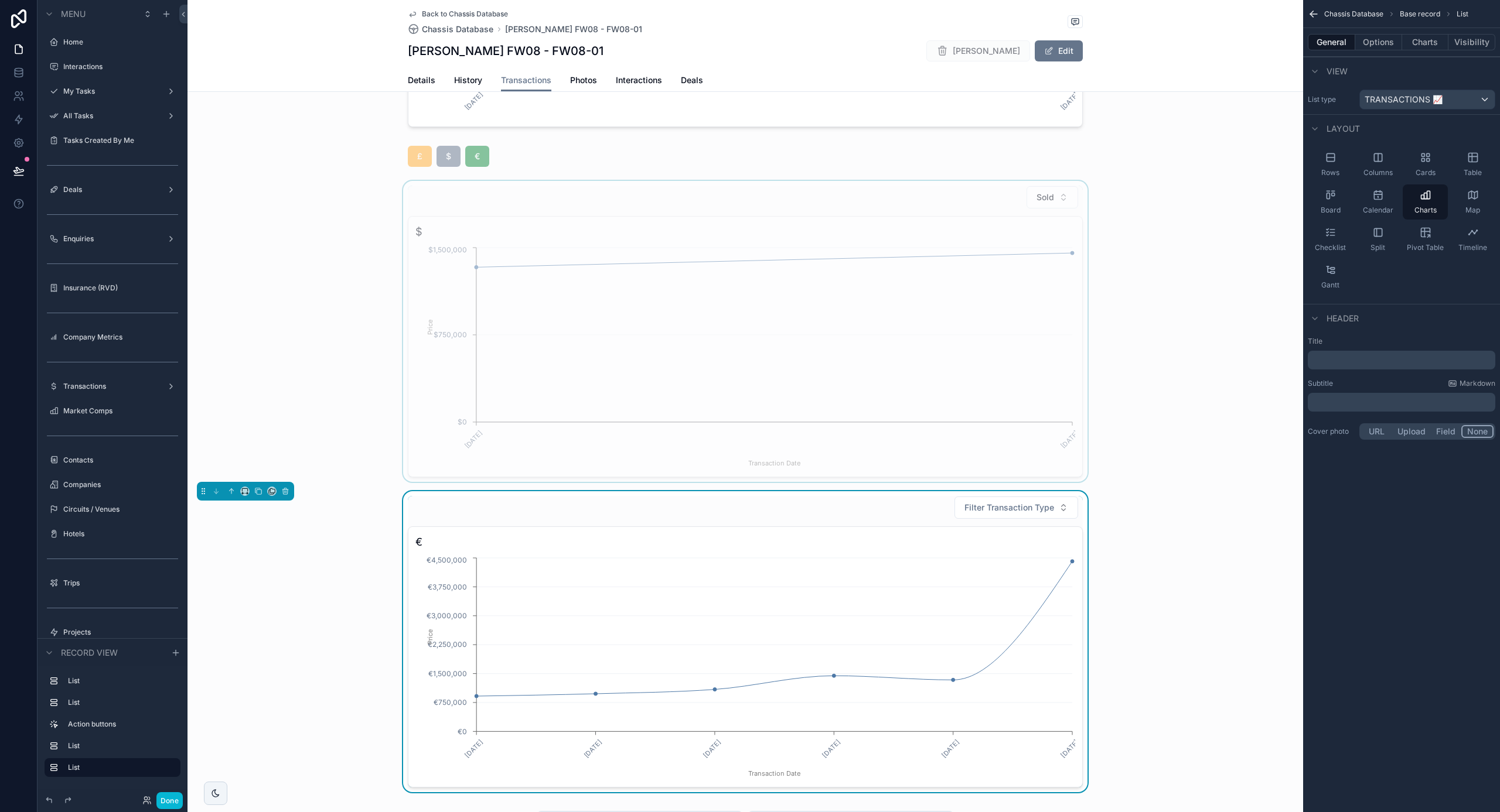
click at [862, 399] on div "scrollable content" at bounding box center [746, 331] width 1116 height 301
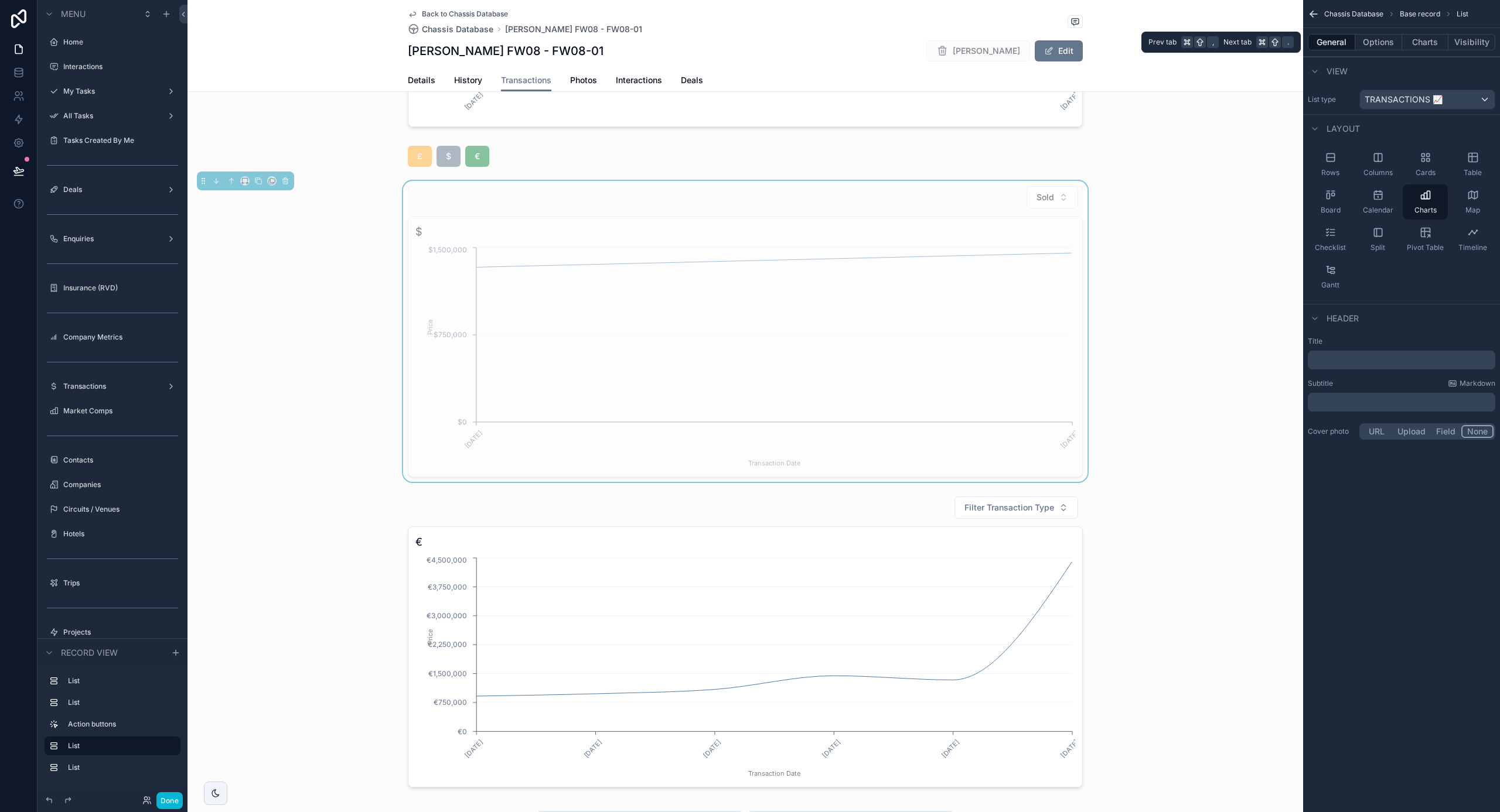
click at [1336, 46] on button "General" at bounding box center [1331, 42] width 47 height 16
click at [1375, 44] on button "Options" at bounding box center [1378, 42] width 47 height 16
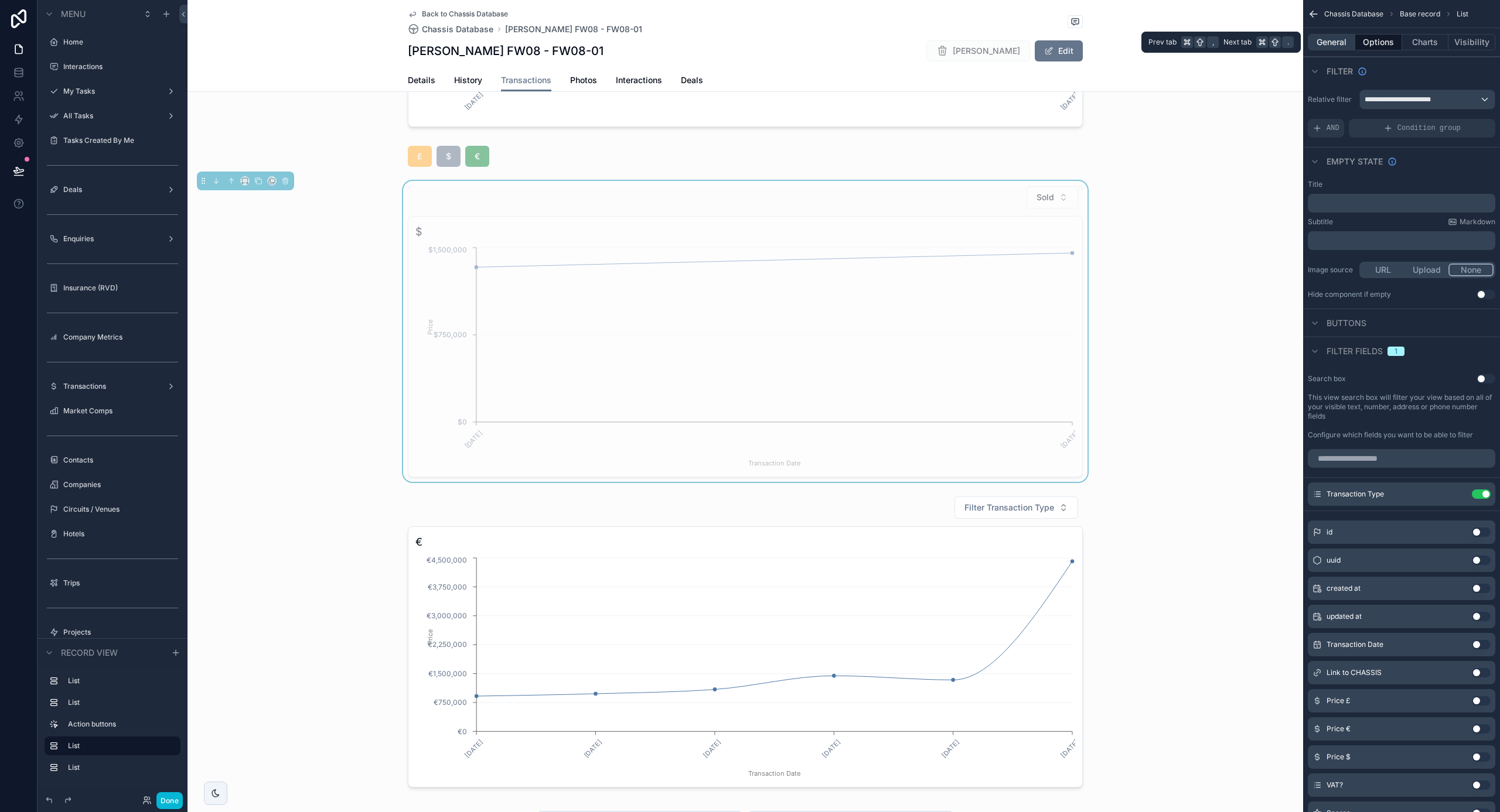
click at [1334, 44] on button "General" at bounding box center [1331, 42] width 47 height 16
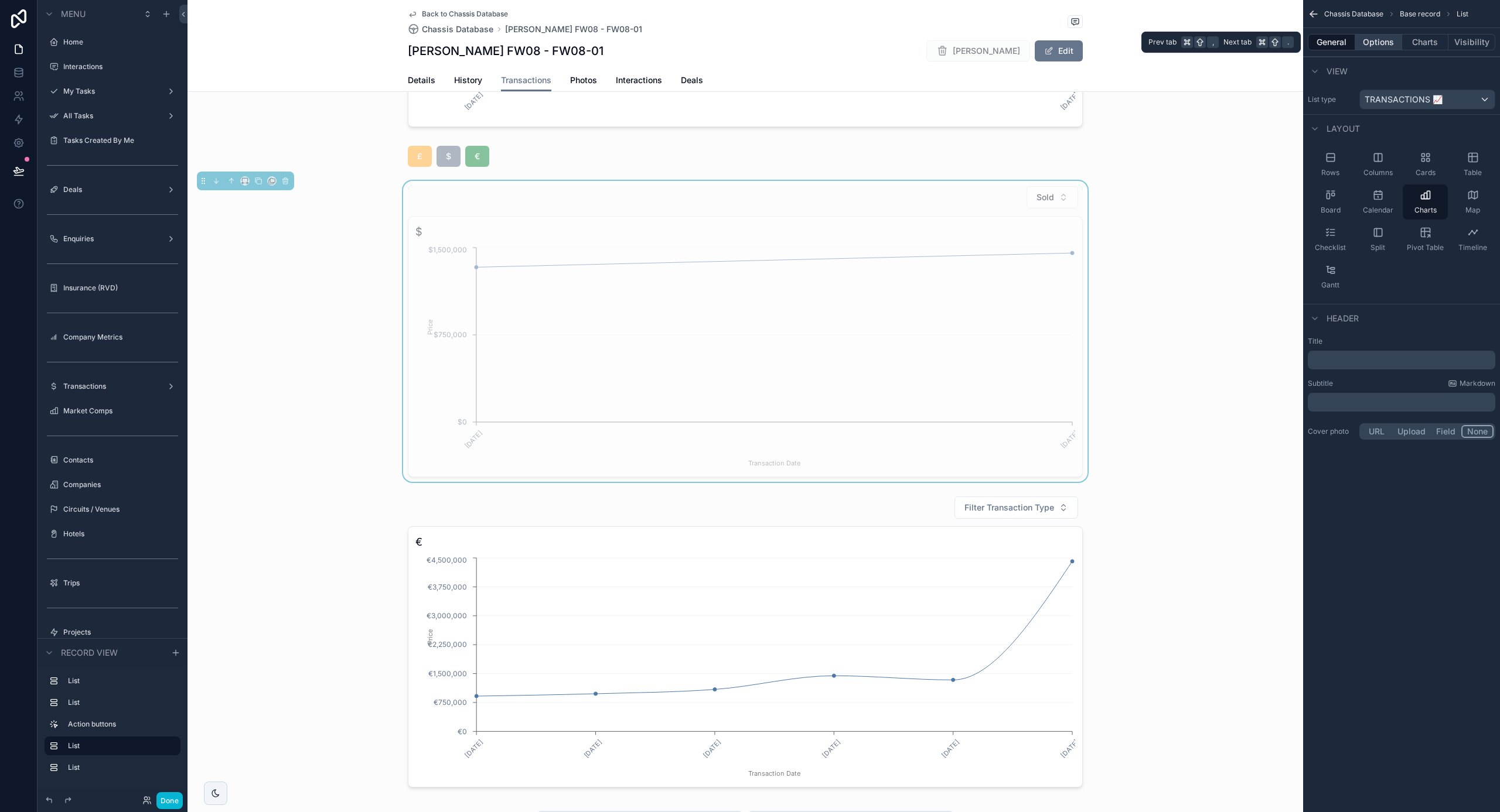
click at [1361, 44] on button "Options" at bounding box center [1378, 42] width 47 height 16
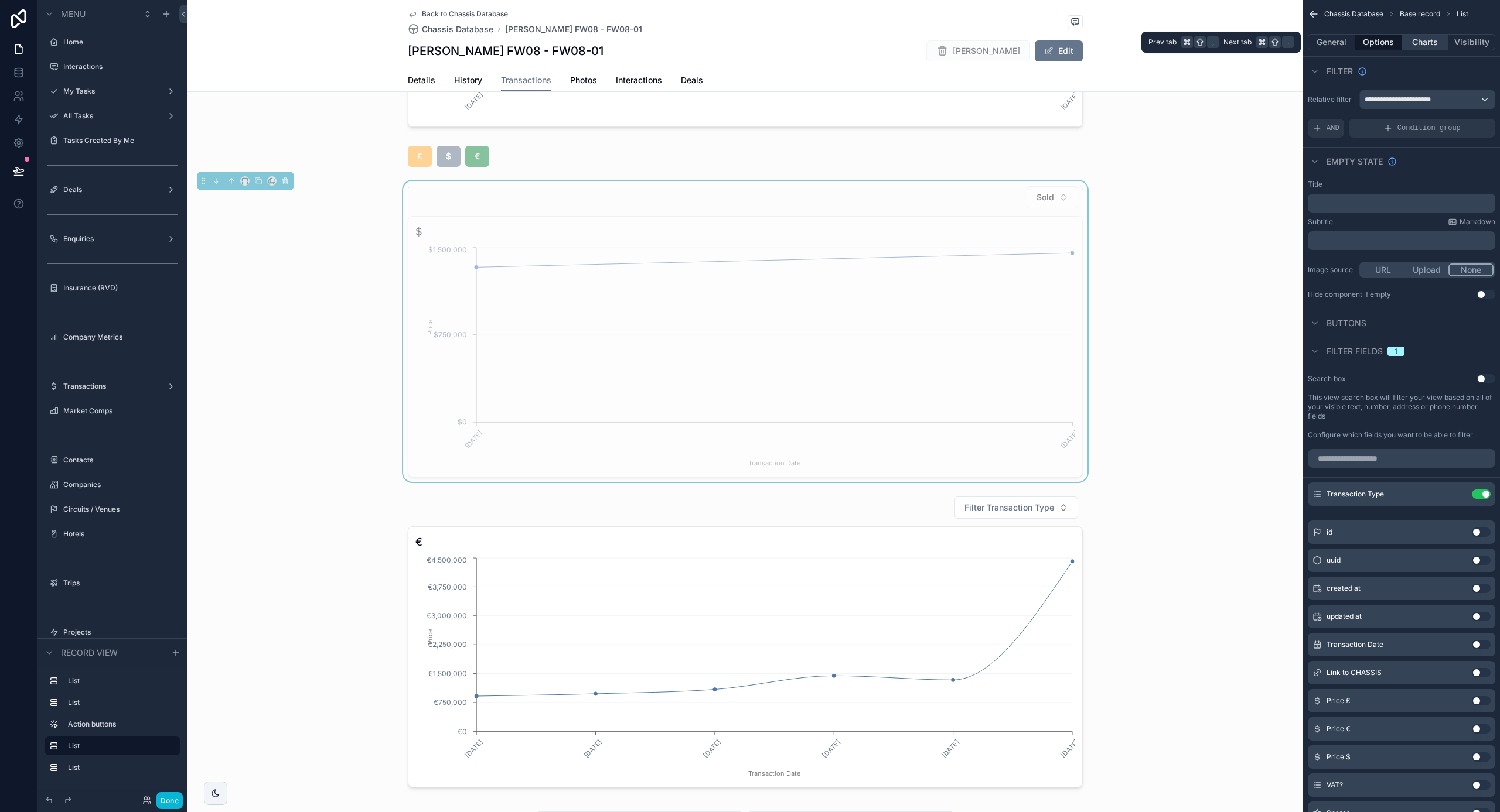
click at [1426, 44] on button "Charts" at bounding box center [1425, 42] width 47 height 16
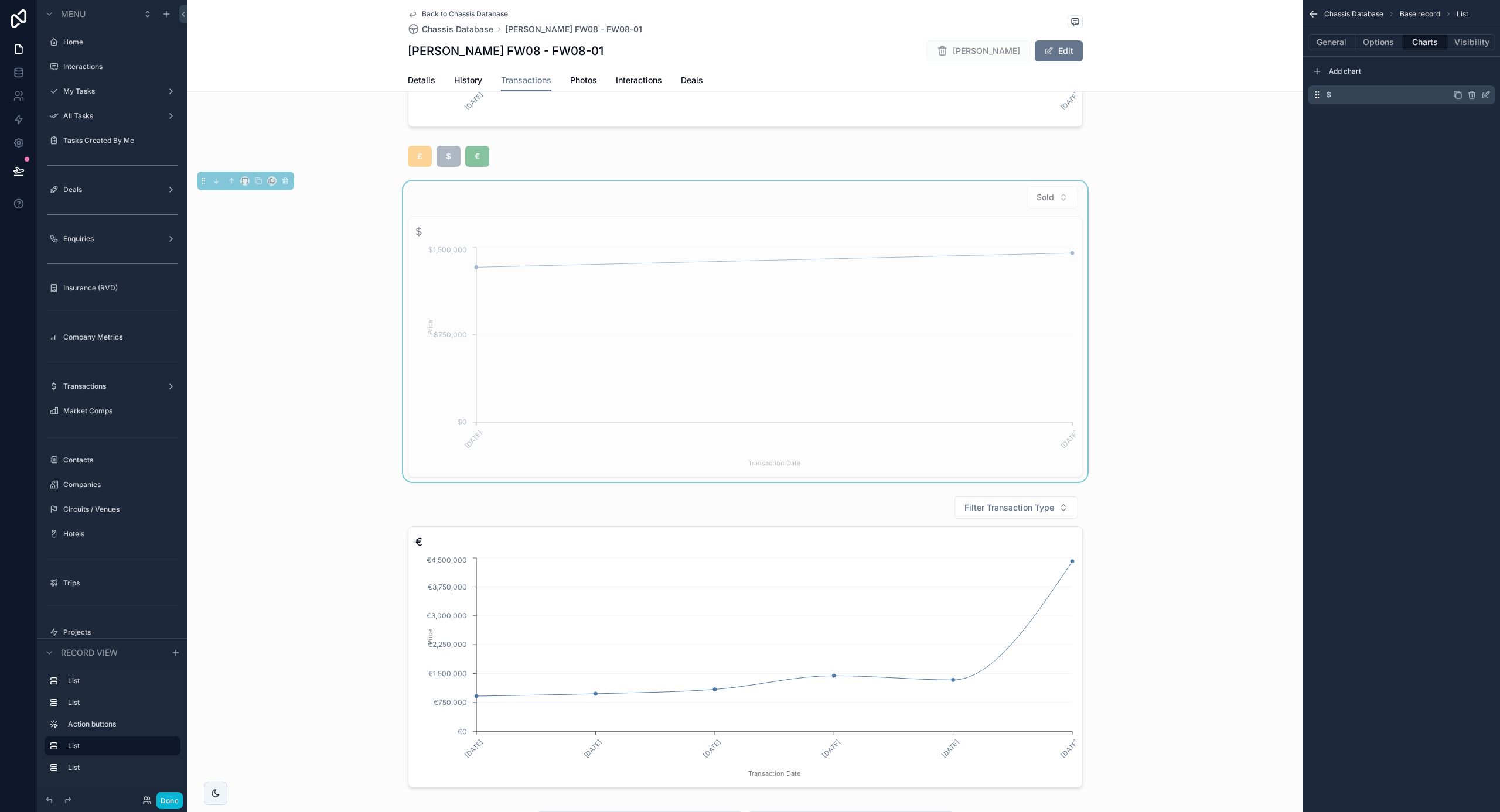
click at [1484, 96] on icon "scrollable content" at bounding box center [1485, 94] width 9 height 9
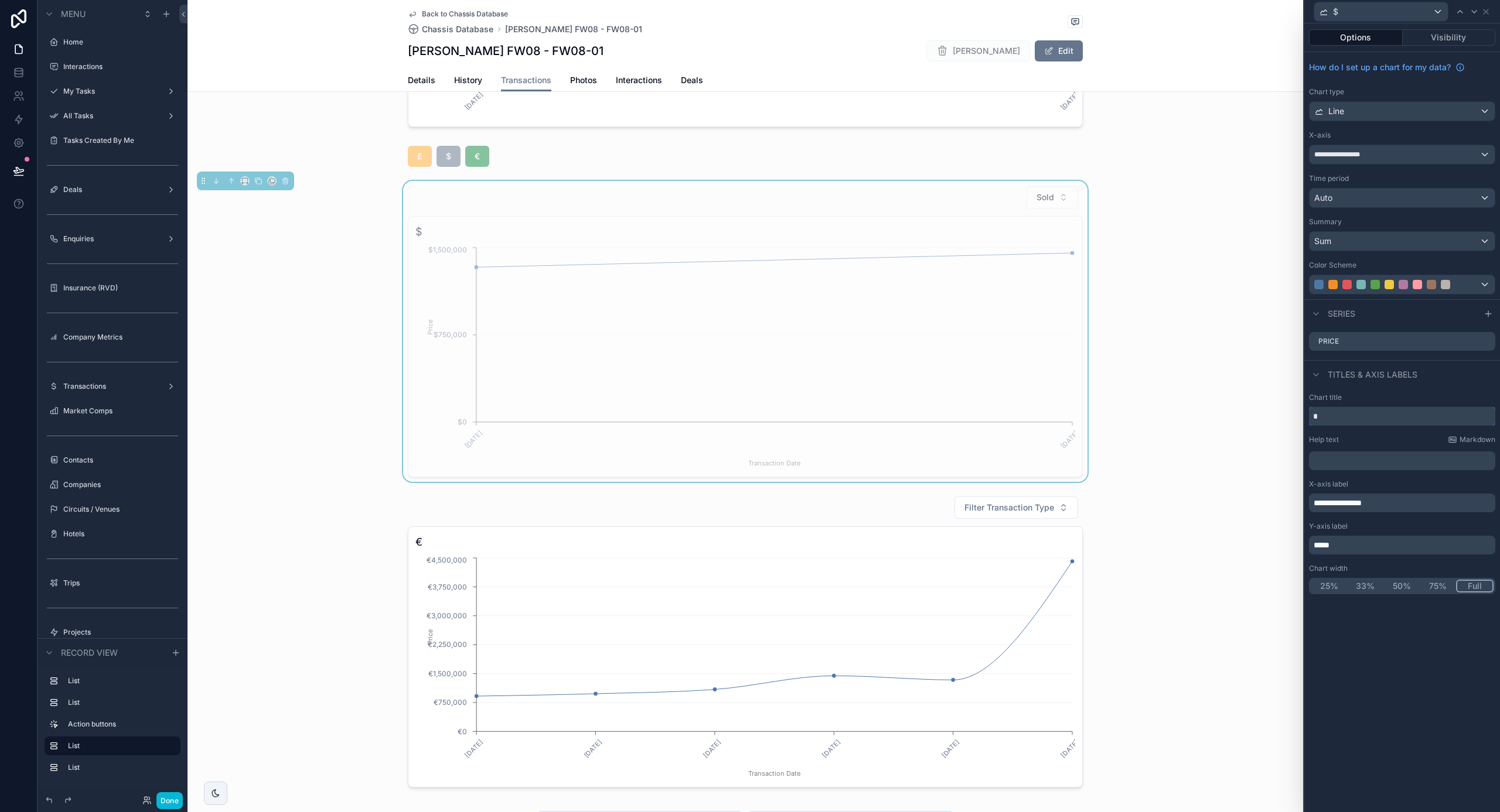
click at [1379, 414] on input "*" at bounding box center [1402, 416] width 186 height 19
type input "*****"
click at [1490, 345] on icon at bounding box center [1485, 341] width 9 height 9
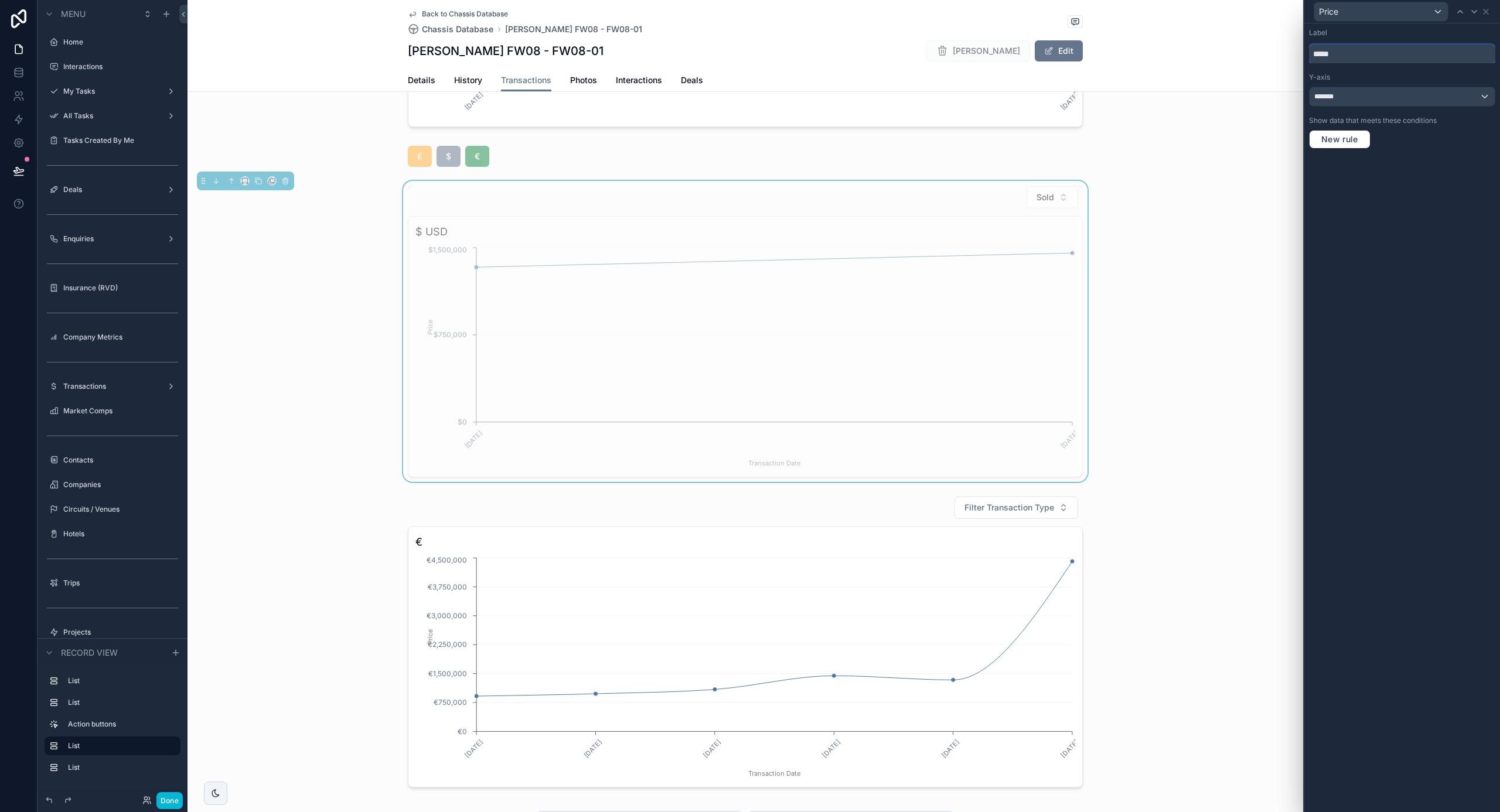
click at [1357, 50] on input "*****" at bounding box center [1402, 54] width 186 height 19
type input "**********"
click at [1344, 146] on button "New rule" at bounding box center [1340, 139] width 62 height 19
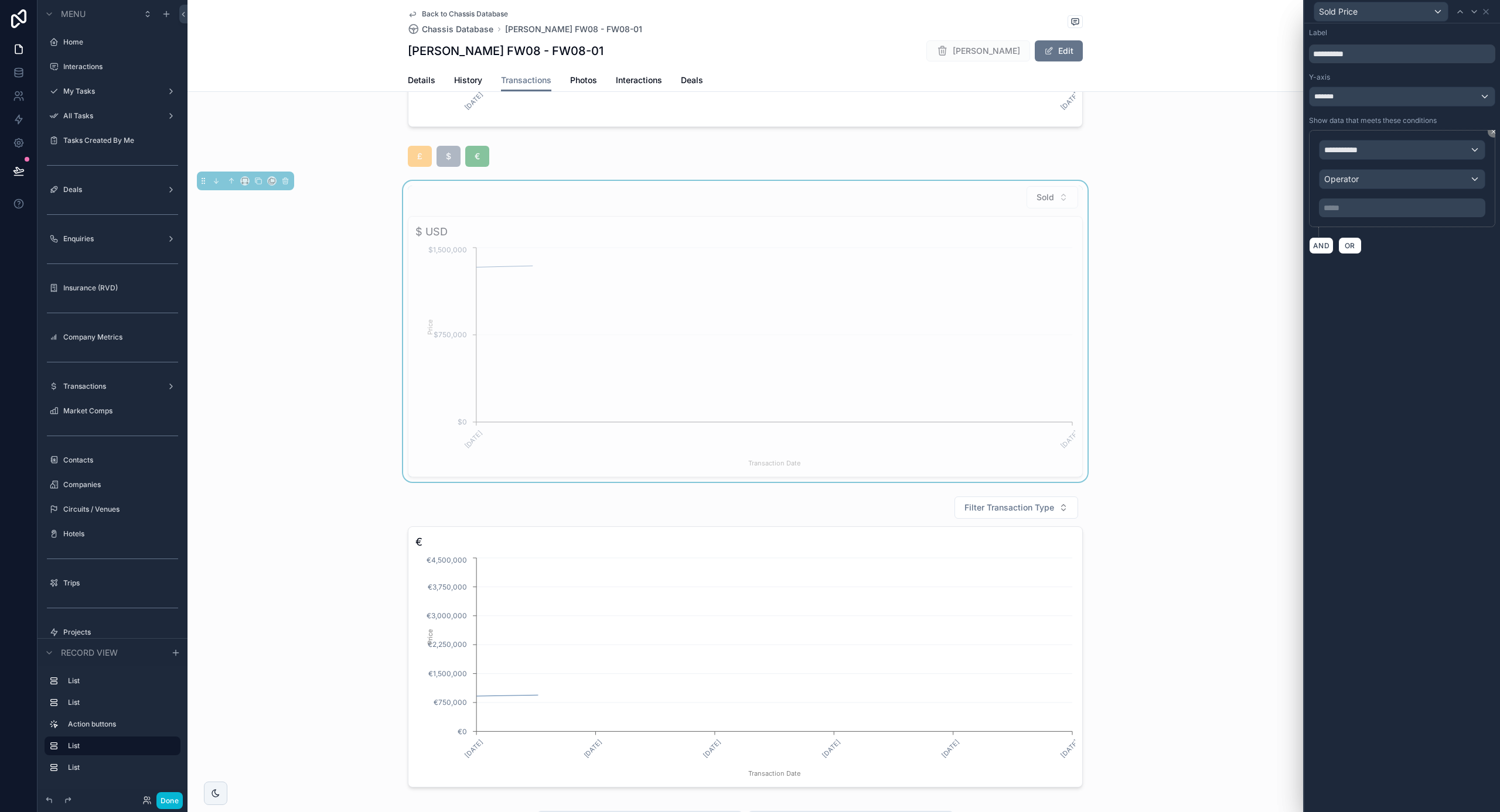
click at [1359, 155] on span "**********" at bounding box center [1345, 150] width 43 height 12
click at [1362, 223] on span "Row values" at bounding box center [1350, 228] width 43 height 12
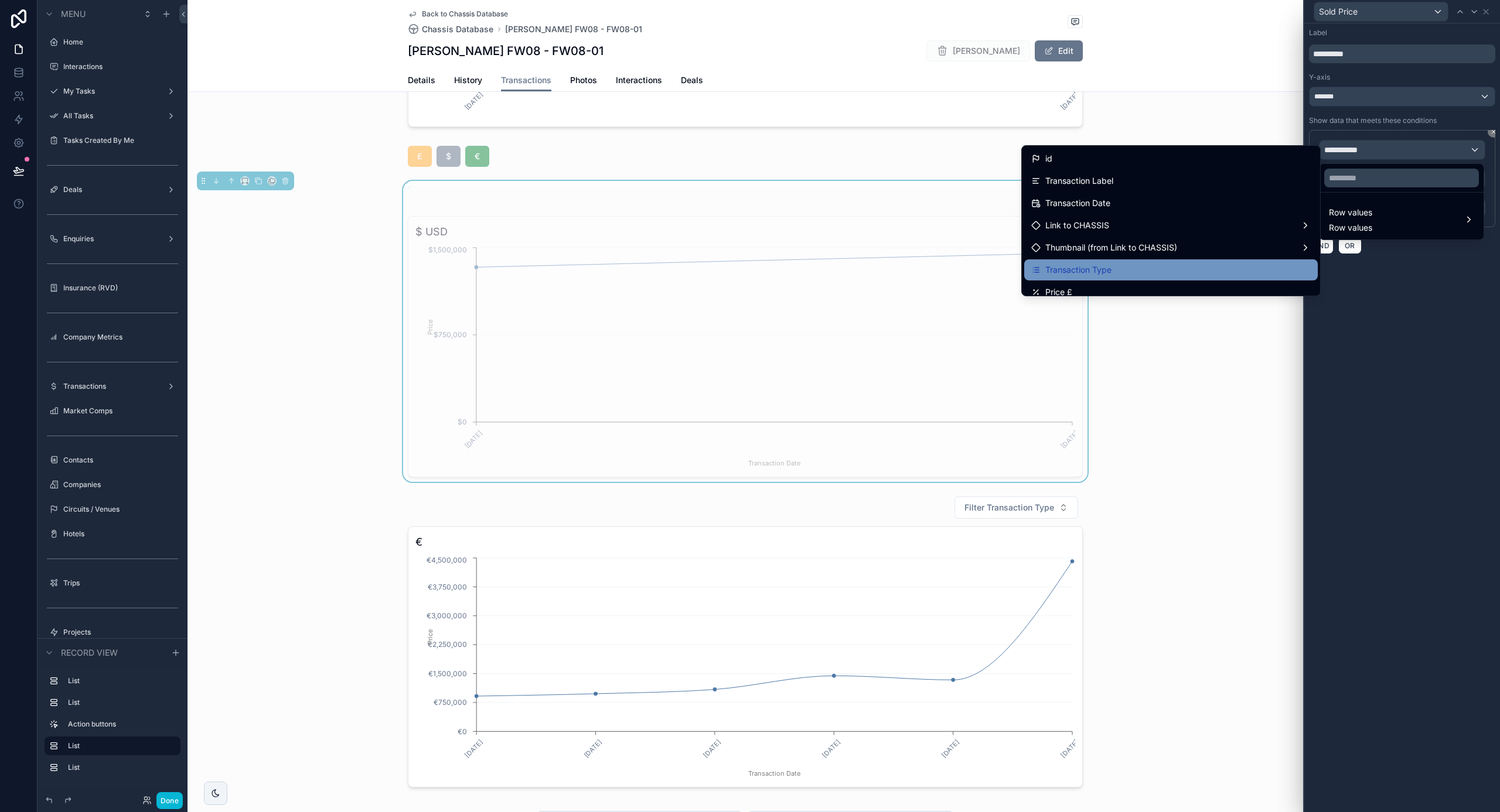
click at [1134, 267] on div "Transaction Type" at bounding box center [1171, 270] width 280 height 14
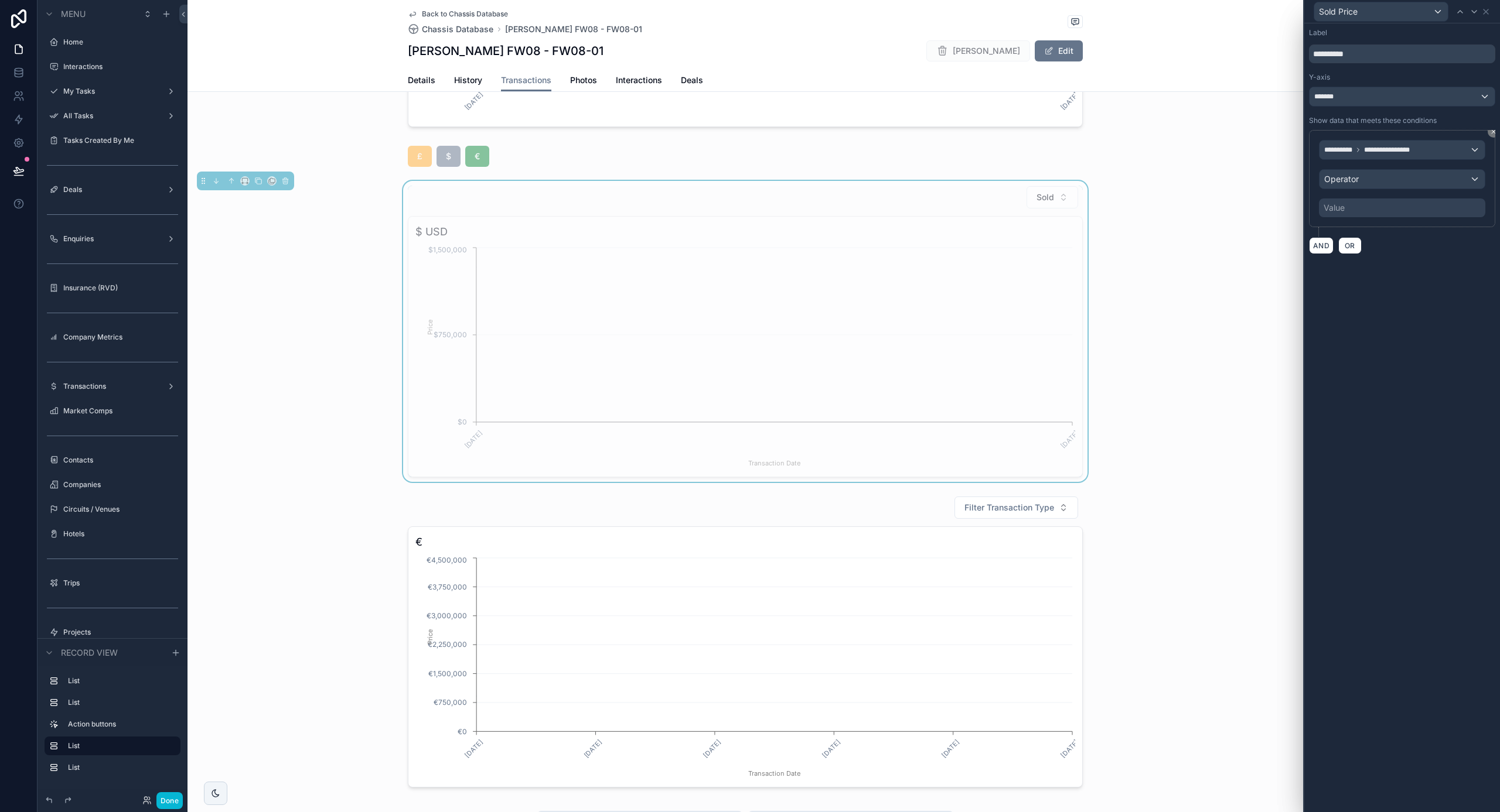
click at [1361, 178] on div "Operator" at bounding box center [1402, 179] width 165 height 19
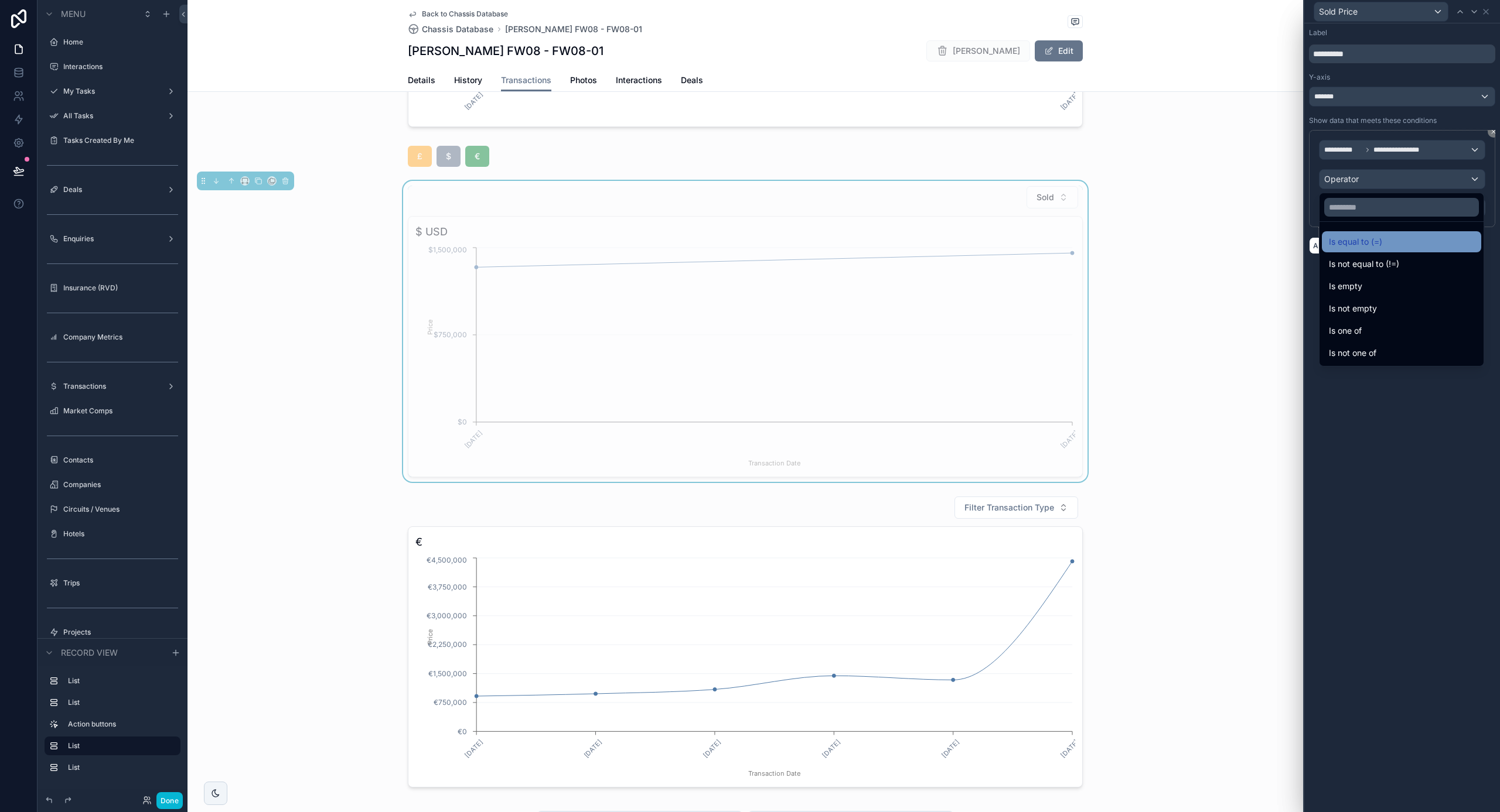
click at [1355, 246] on span "Is equal to (=)" at bounding box center [1355, 242] width 53 height 14
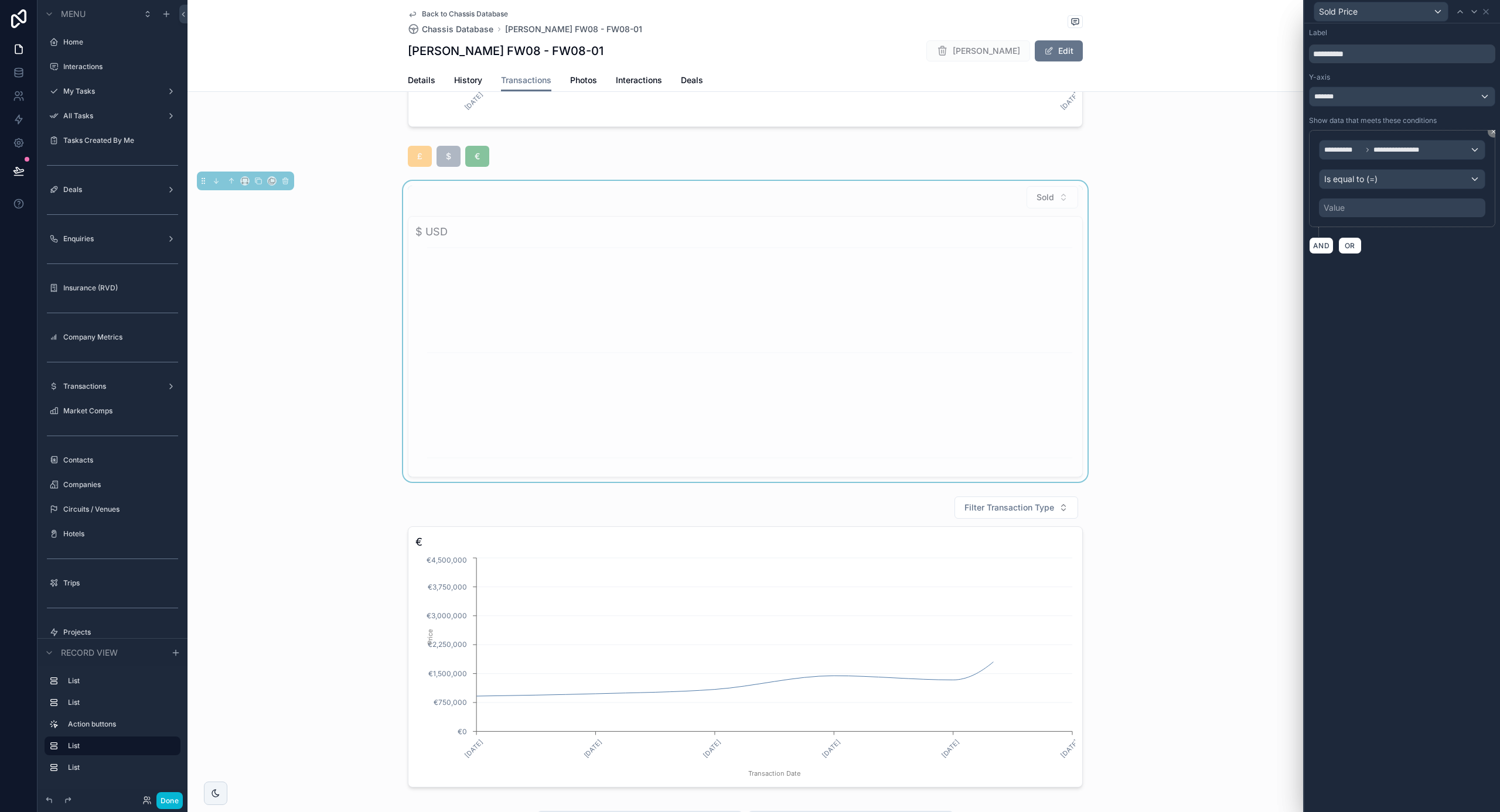
click at [1340, 213] on div "Value" at bounding box center [1334, 208] width 21 height 12
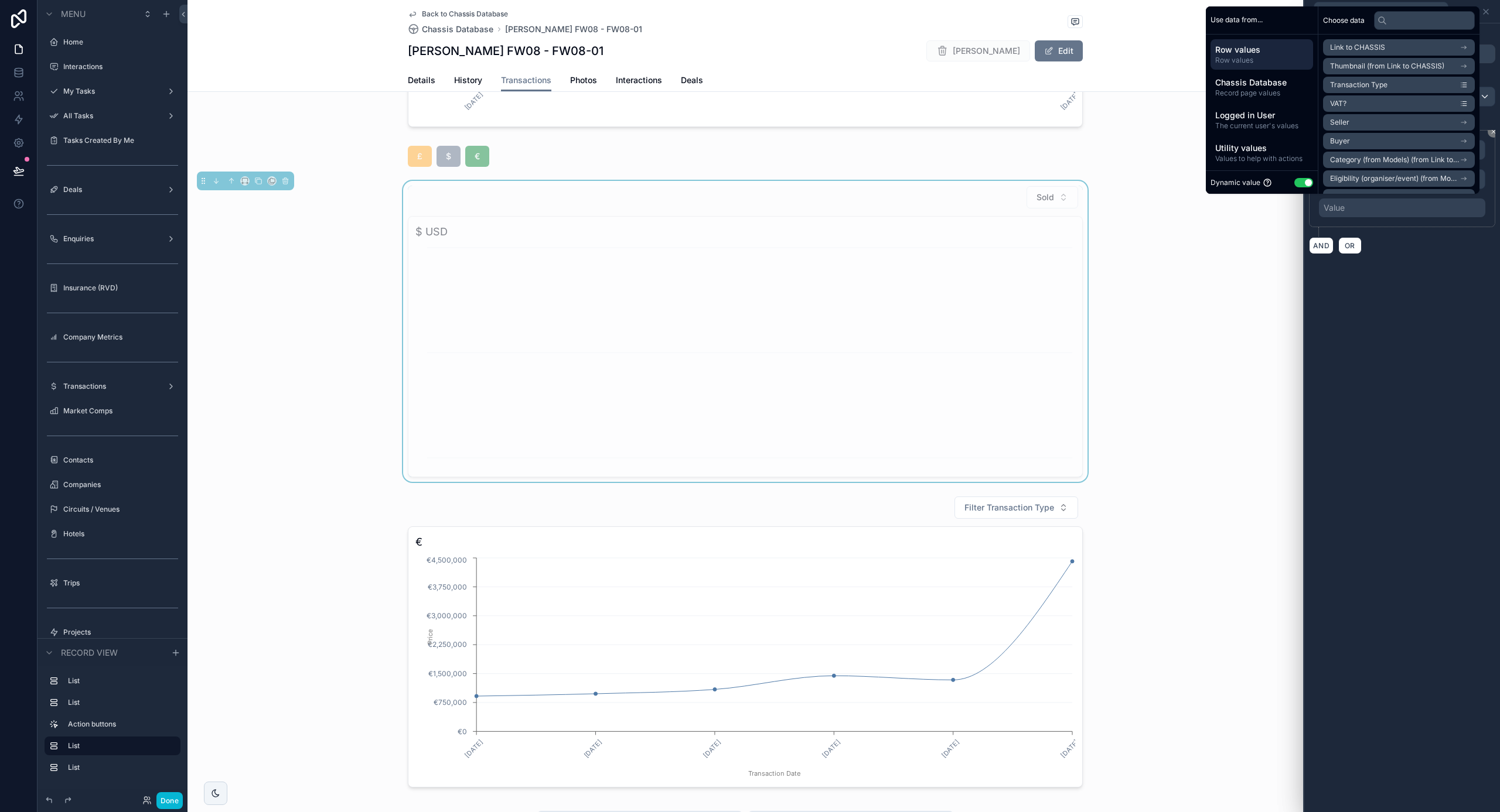
click at [1300, 187] on button "Use setting" at bounding box center [1303, 182] width 19 height 9
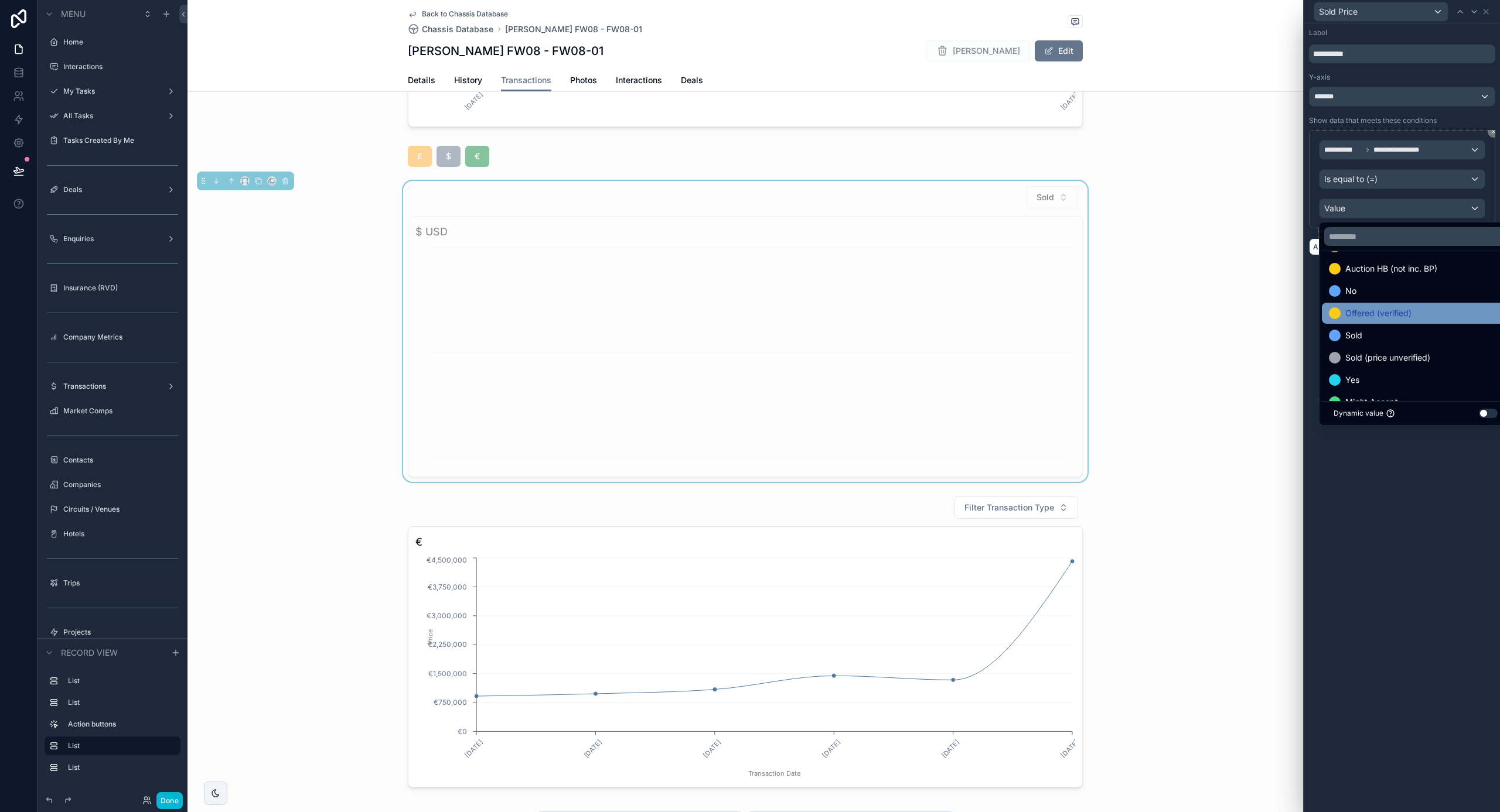
scroll to position [50, 0]
click at [1403, 339] on div "Sold" at bounding box center [1416, 333] width 174 height 14
click at [1230, 303] on div "Sold $ USD [DATE] [DATE] Transaction Date $0 $750,000 $1,500,000 Price" at bounding box center [746, 331] width 1116 height 301
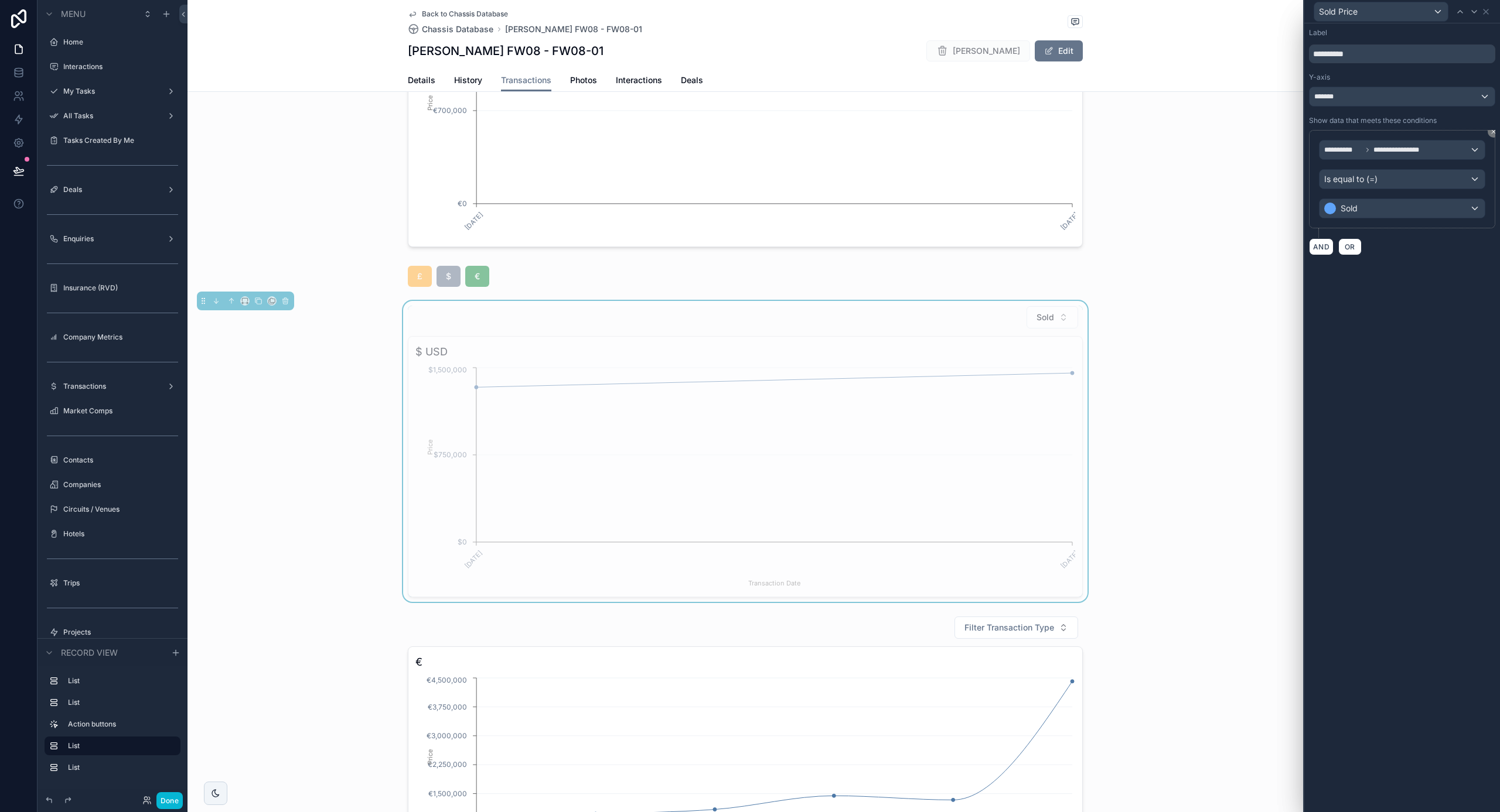
scroll to position [497, 0]
click at [1485, 15] on icon at bounding box center [1485, 11] width 9 height 9
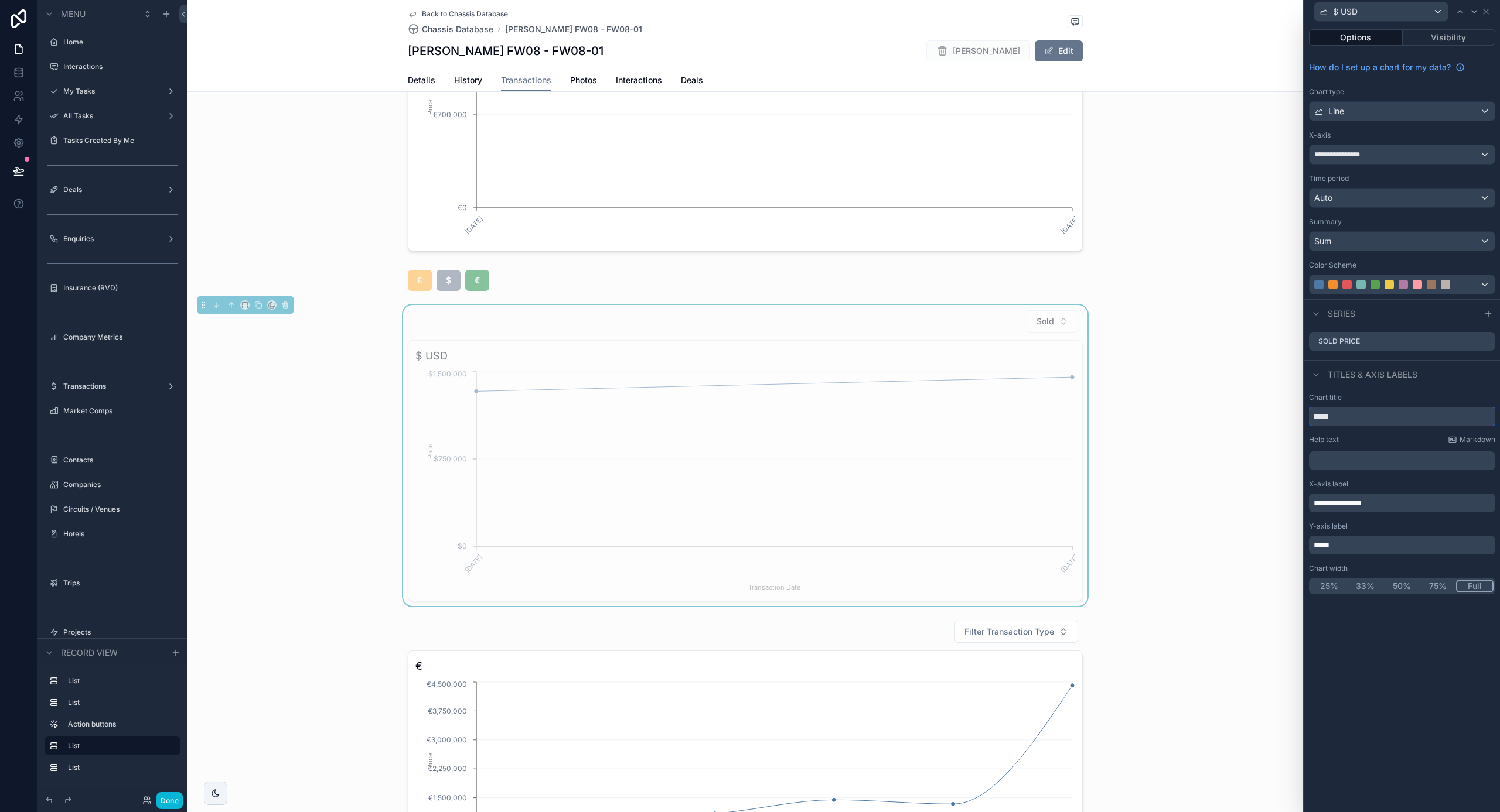
click at [1366, 414] on input "*****" at bounding box center [1402, 416] width 186 height 19
click at [1391, 462] on p "﻿" at bounding box center [1403, 461] width 179 height 12
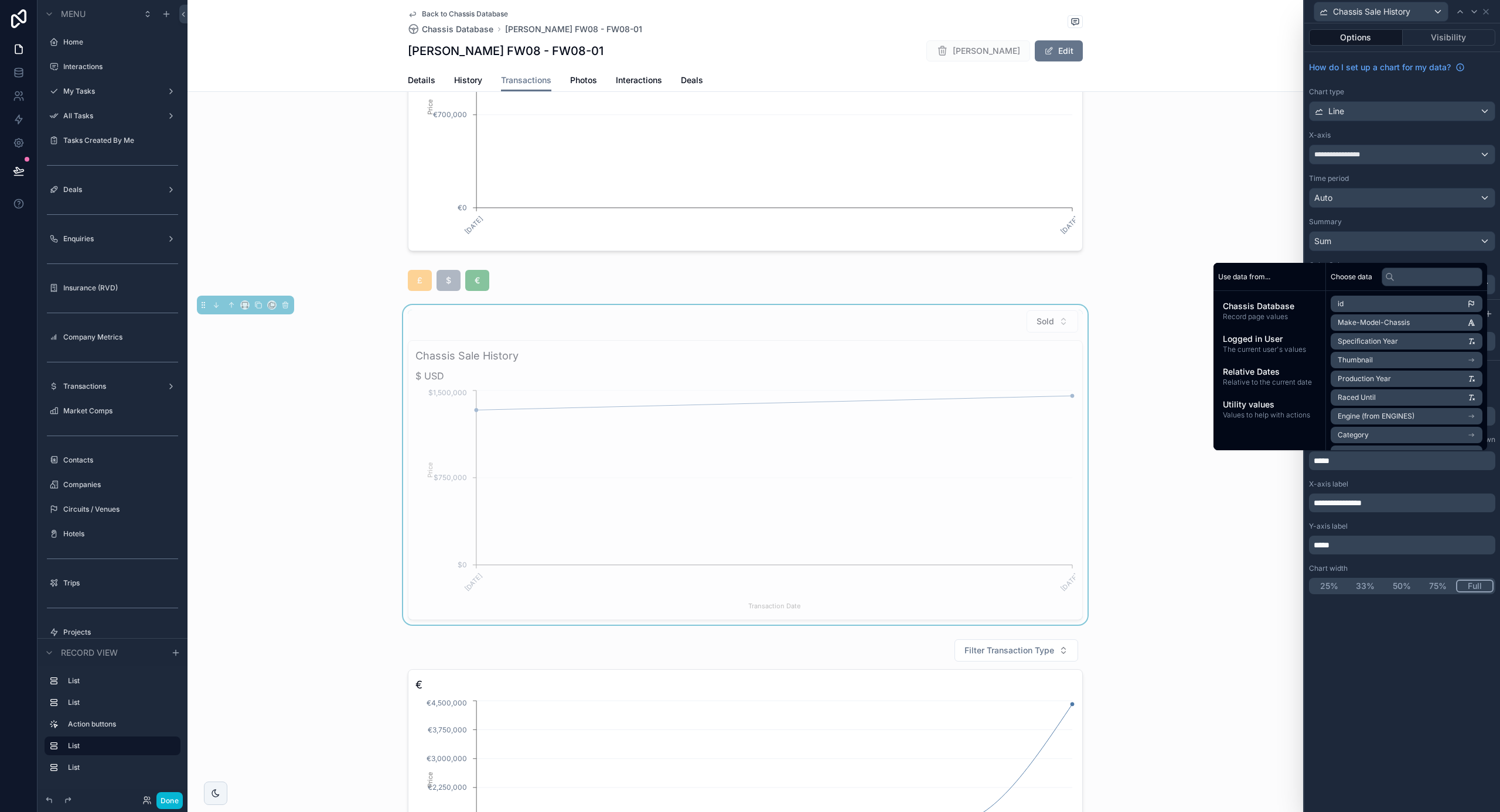
click at [1212, 503] on div "Sold Chassis Sale History $ USD [DATE] [DATE] Transaction Date $0 $750,000 $1,5…" at bounding box center [746, 465] width 1116 height 320
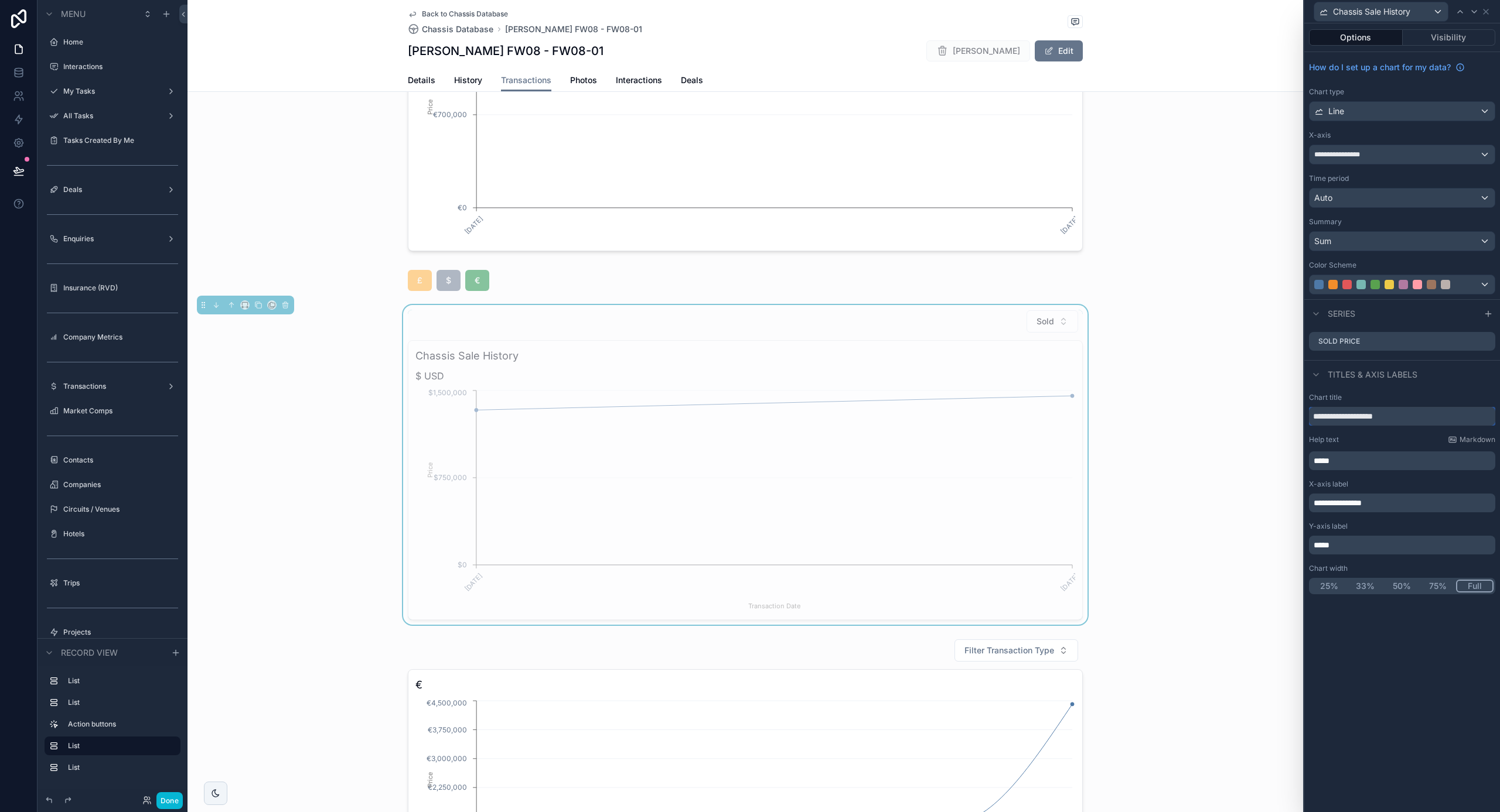
click at [1354, 414] on input "**********" at bounding box center [1402, 416] width 186 height 19
click at [1072, 396] on circle "chart" at bounding box center [1072, 397] width 4 height 4
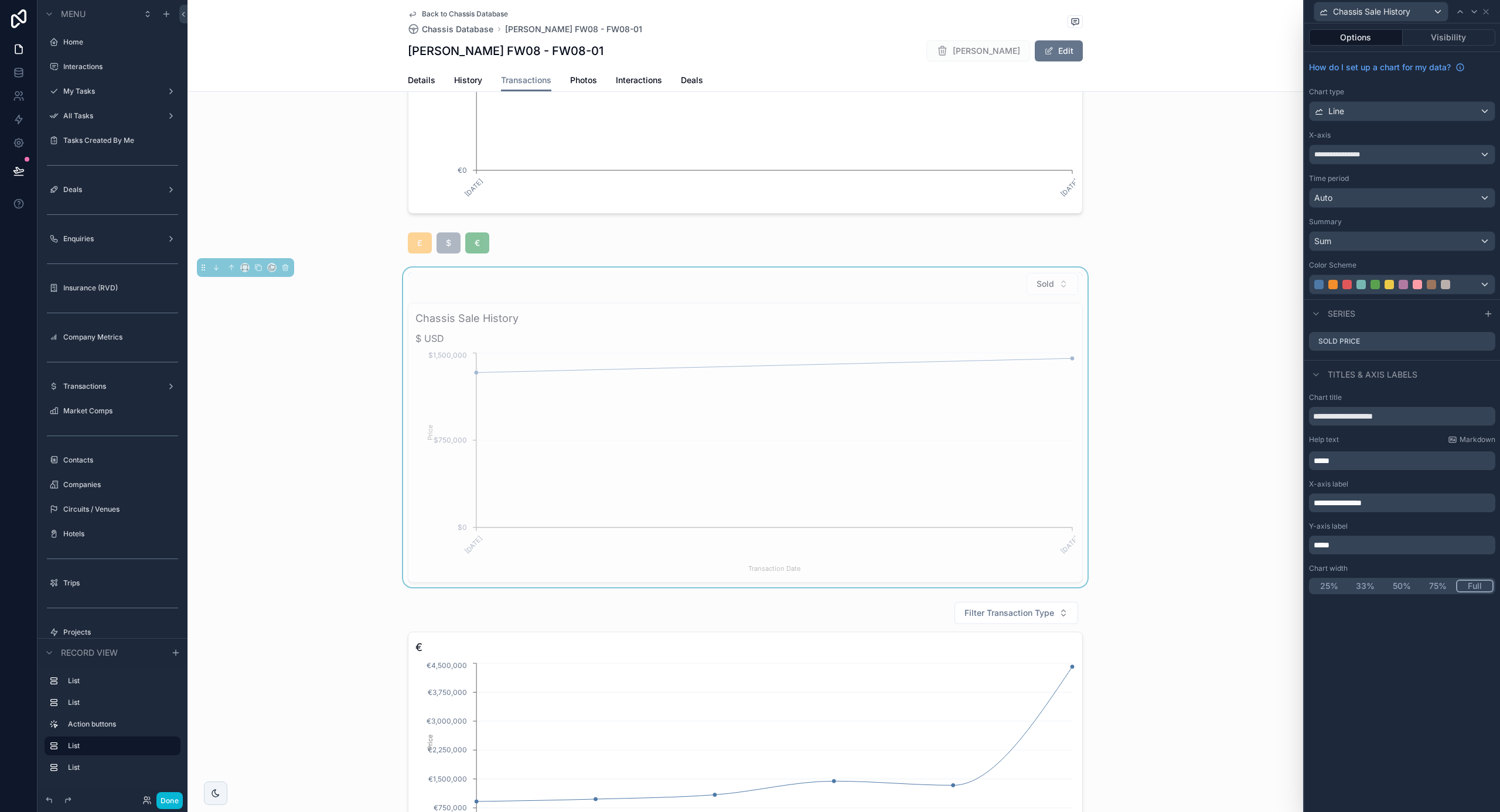
scroll to position [530, 0]
click at [1352, 416] on input "**********" at bounding box center [1402, 416] width 186 height 19
click at [1364, 417] on input "**********" at bounding box center [1402, 416] width 186 height 19
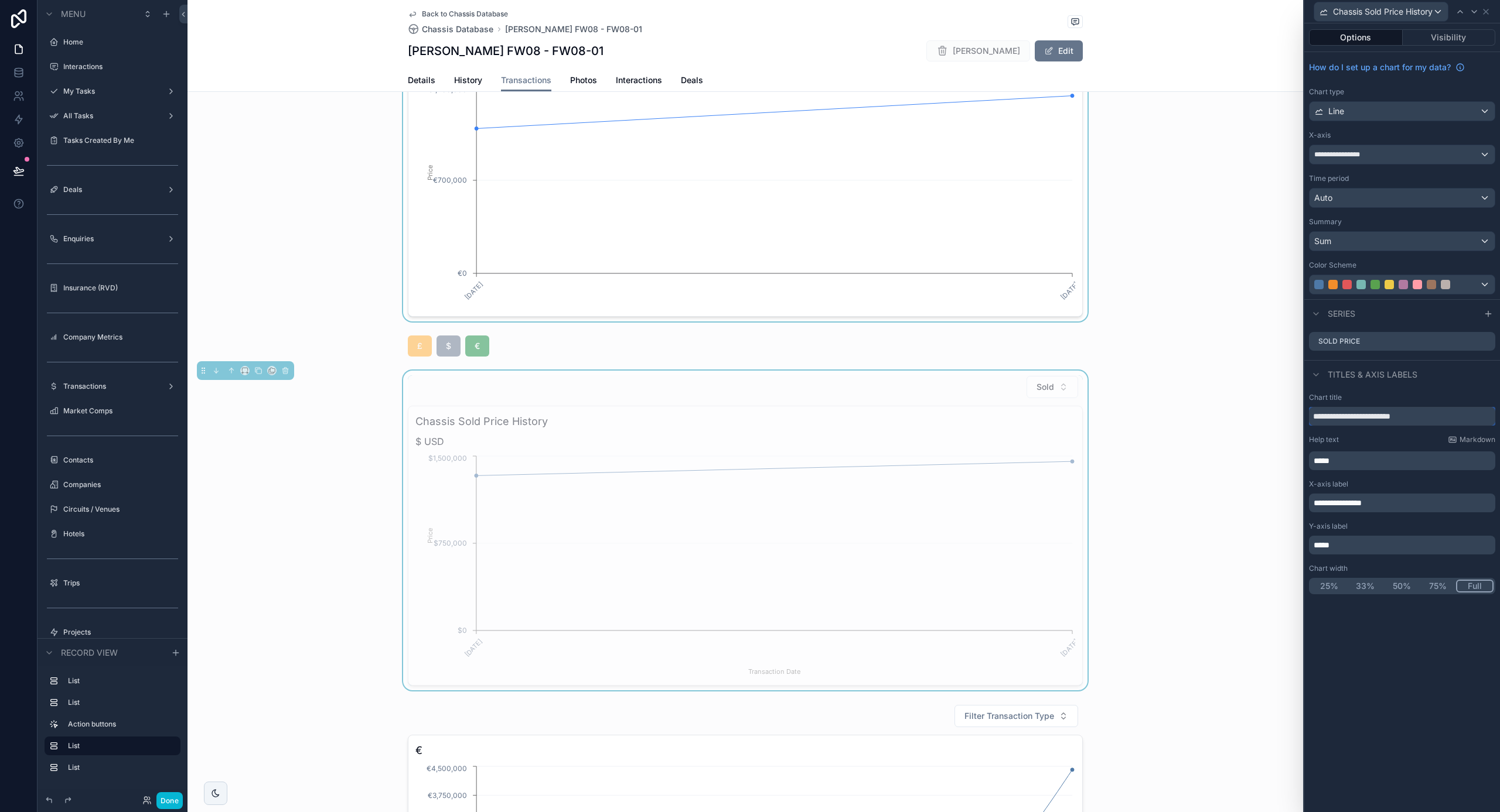
scroll to position [432, 0]
click at [1414, 417] on input "**********" at bounding box center [1402, 416] width 186 height 19
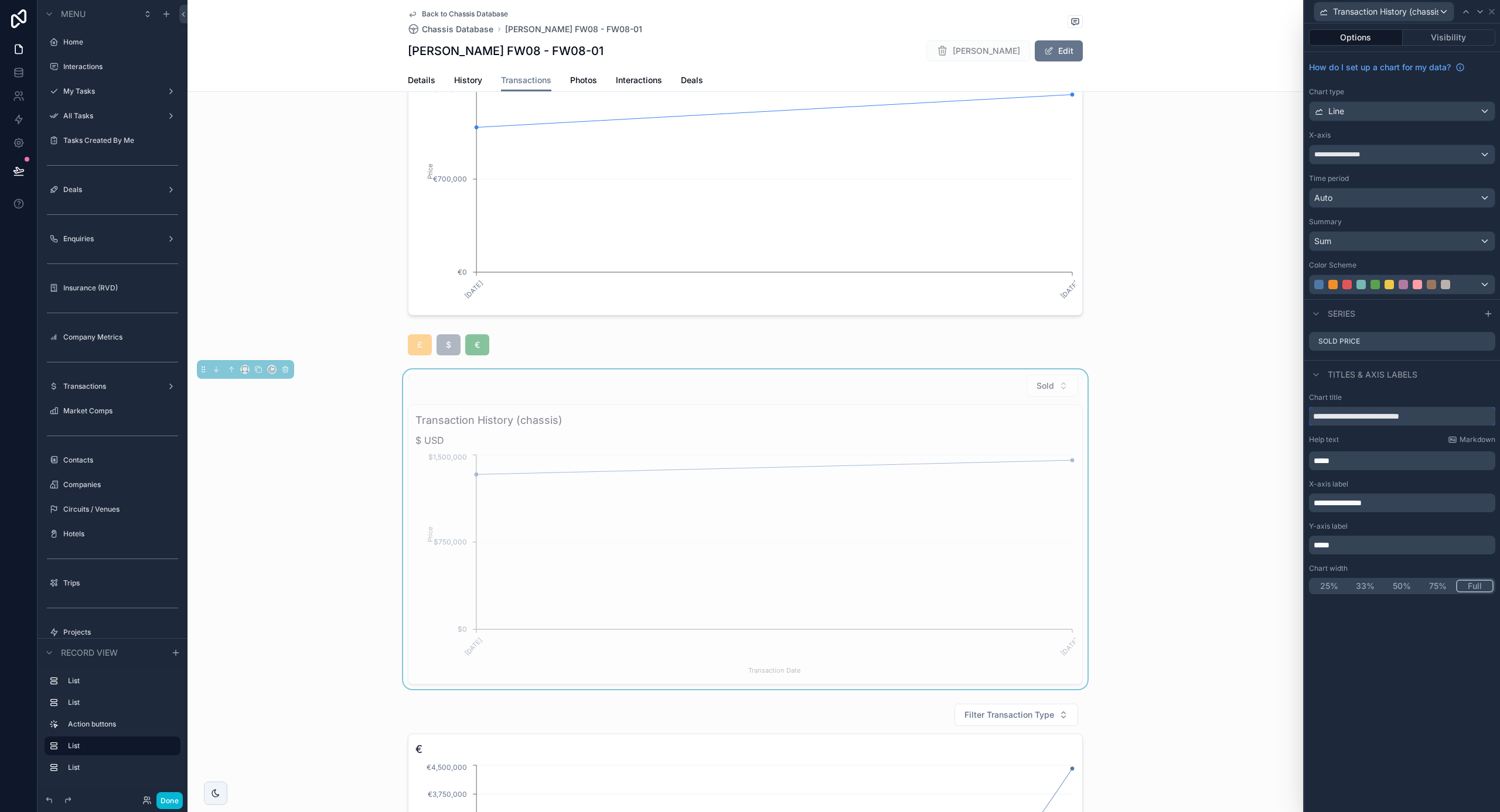
type input "**********"
click at [1398, 466] on p "*****" at bounding box center [1403, 461] width 179 height 12
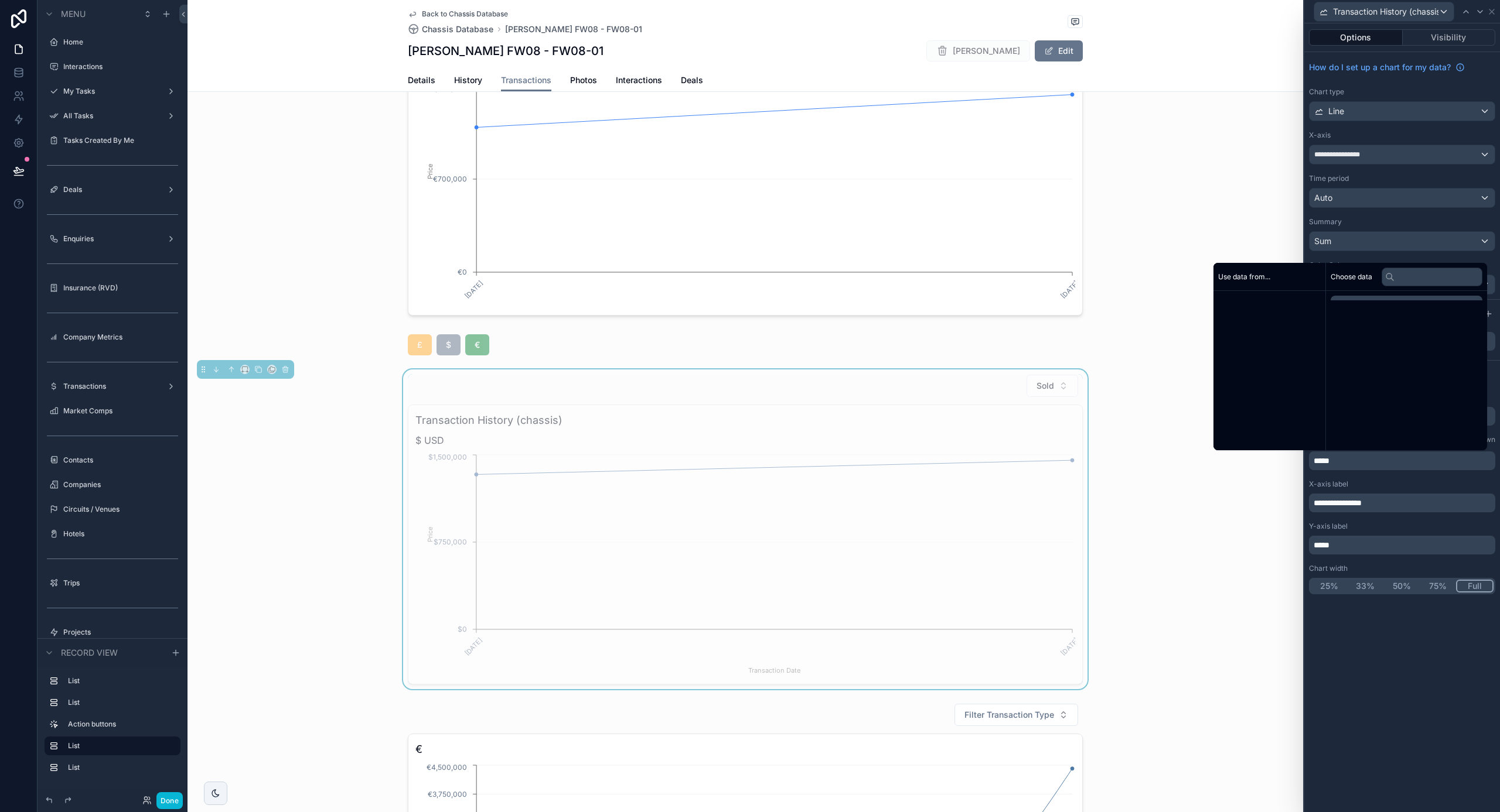
click at [1398, 466] on p "*****" at bounding box center [1403, 461] width 179 height 12
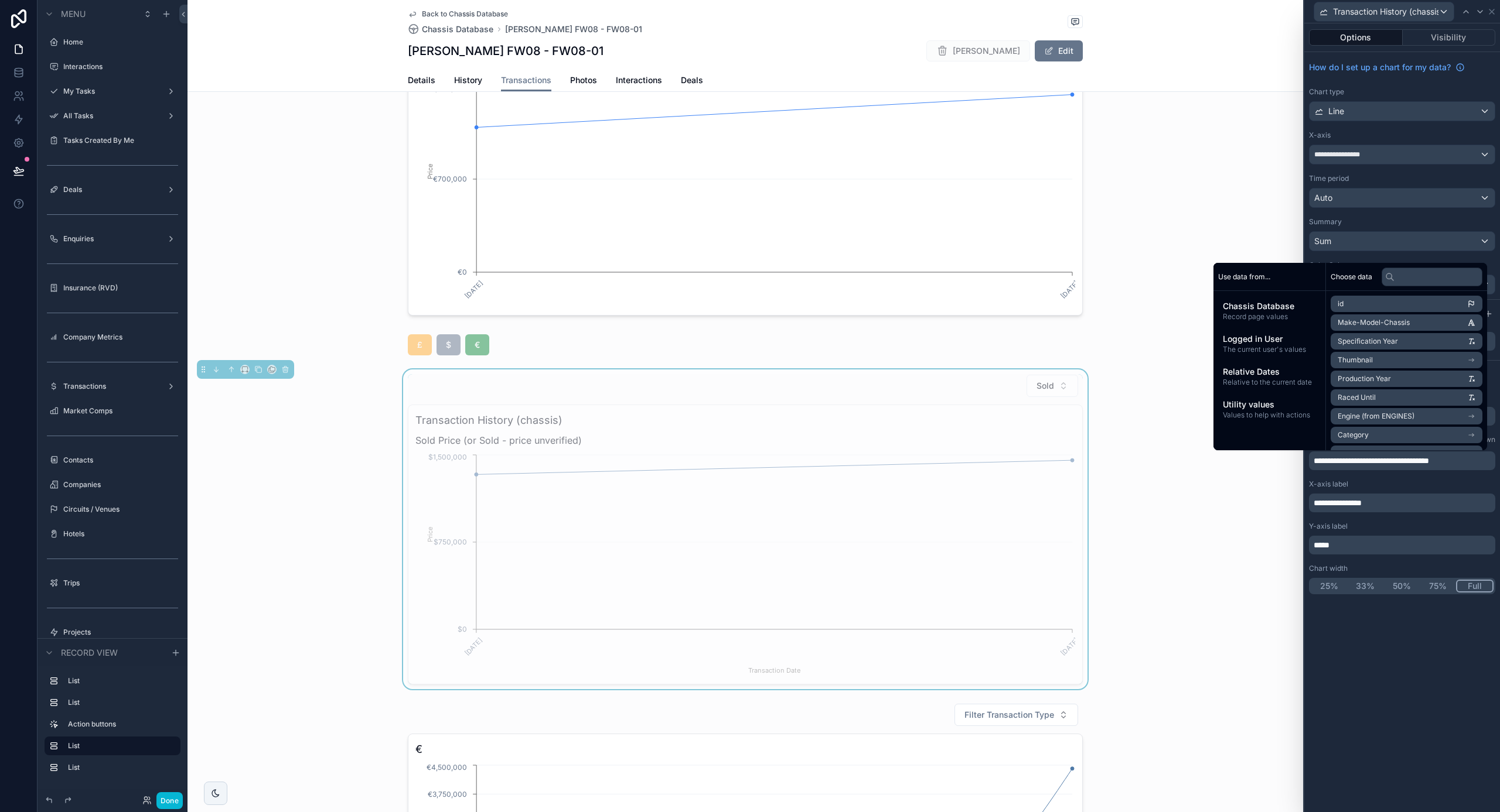
click at [1179, 551] on div "Sold Transaction History (chassis) Sold Price (or Sold - price unverified) [DAT…" at bounding box center [746, 529] width 1116 height 320
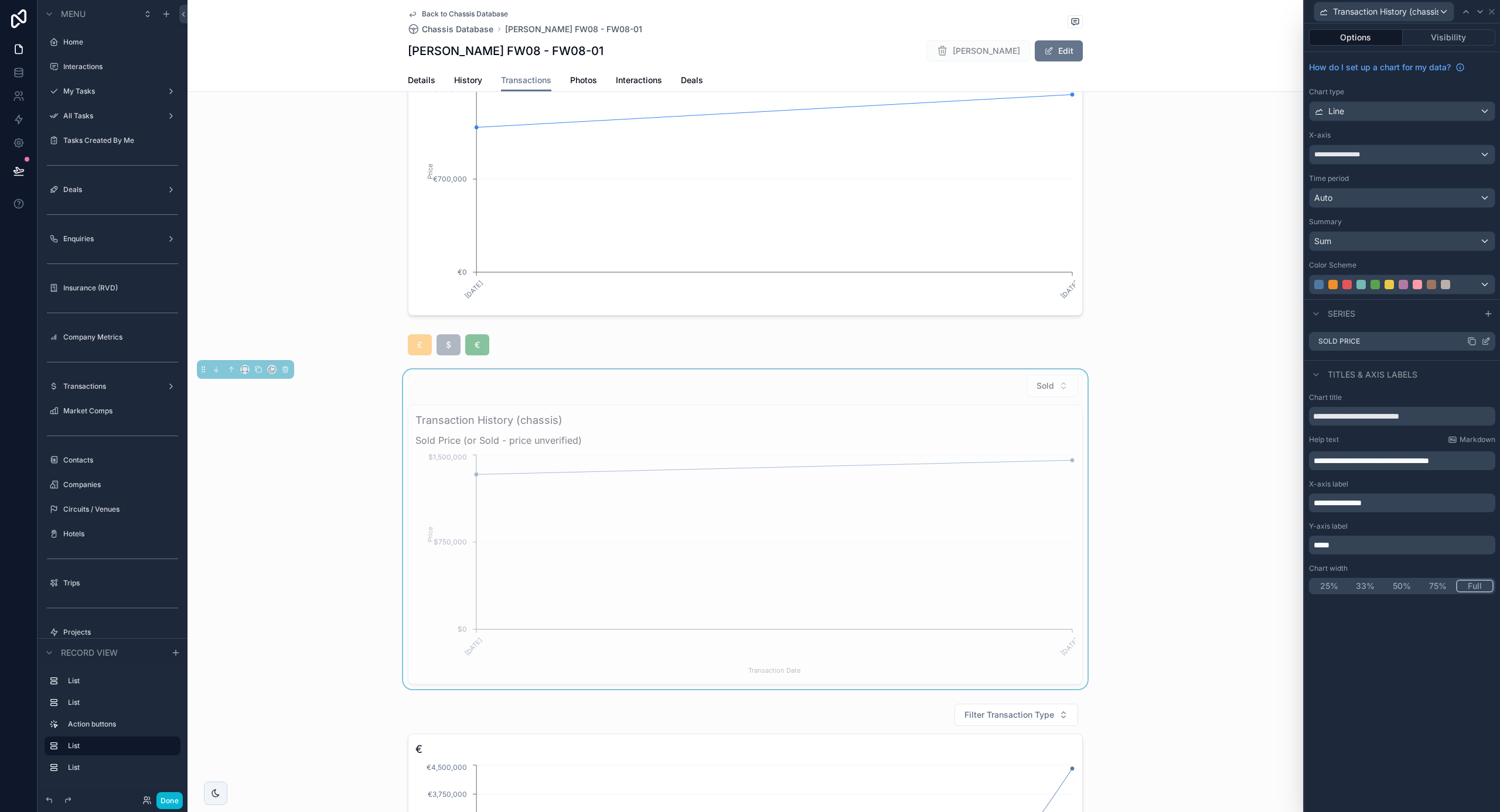
click at [1486, 339] on icon at bounding box center [1485, 341] width 9 height 9
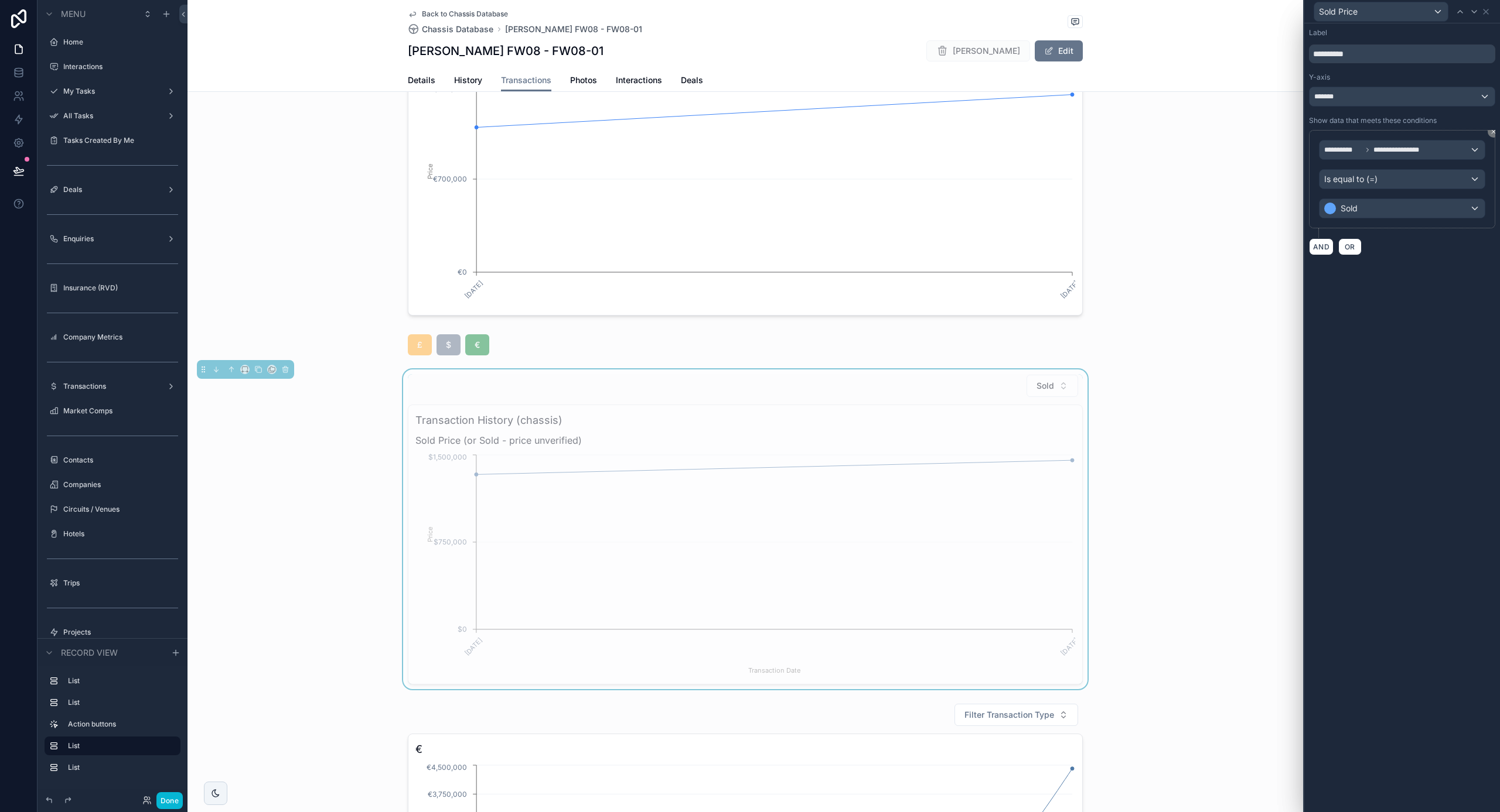
click at [1409, 180] on div "Is equal to (=)" at bounding box center [1402, 179] width 165 height 19
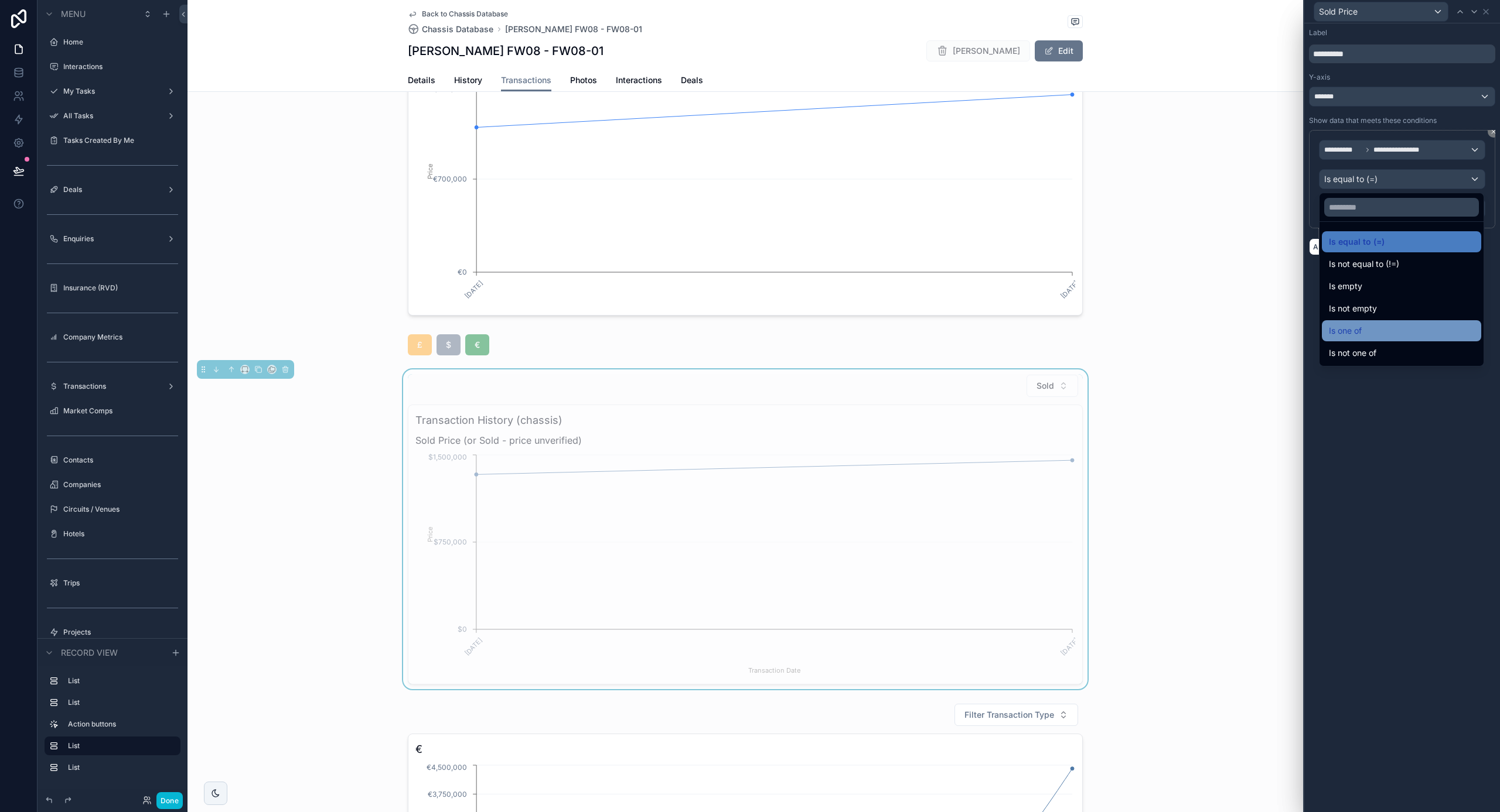
click at [1348, 330] on span "Is one of" at bounding box center [1345, 331] width 33 height 14
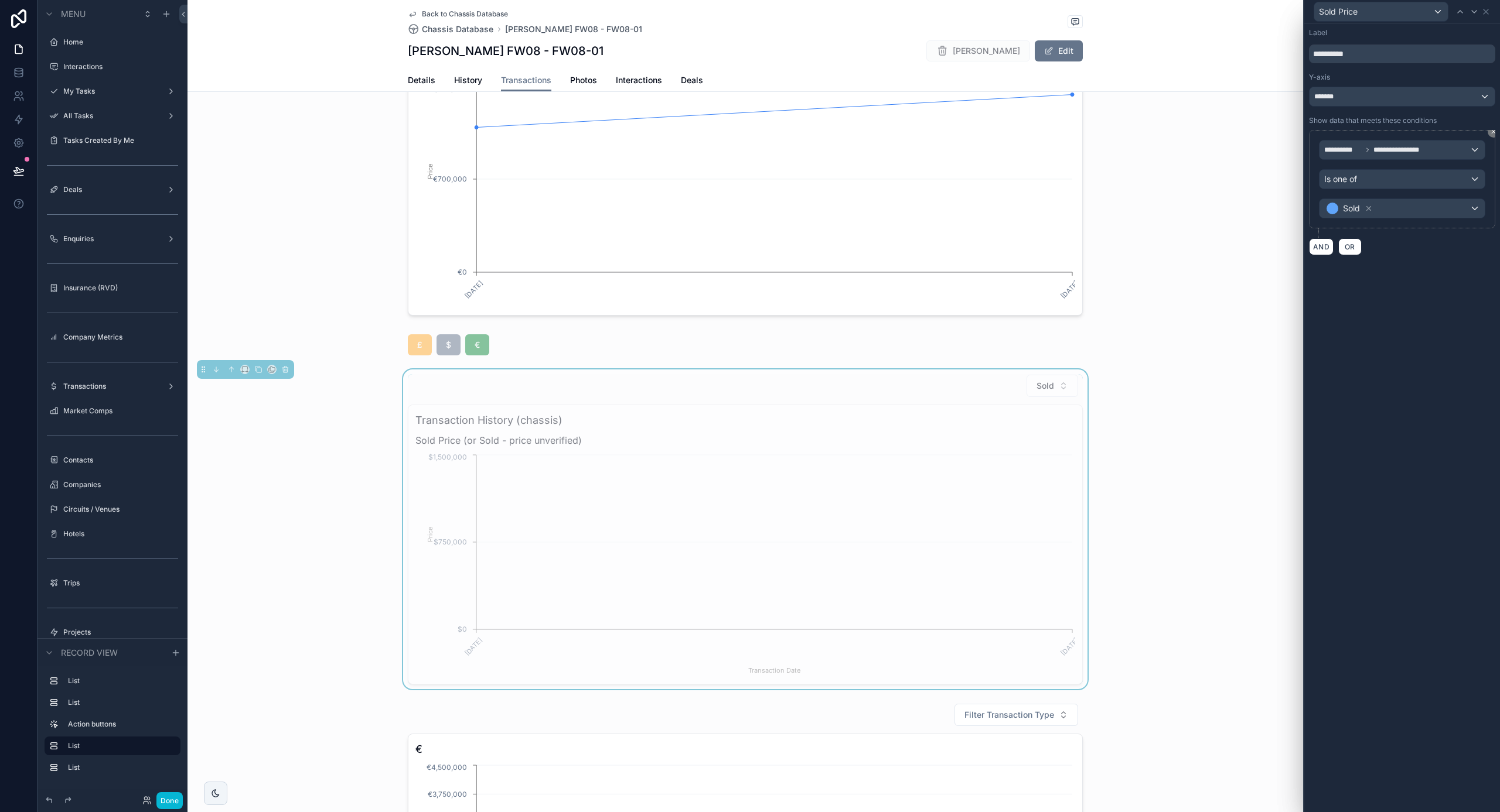
click at [1400, 207] on div "Sold" at bounding box center [1402, 208] width 165 height 19
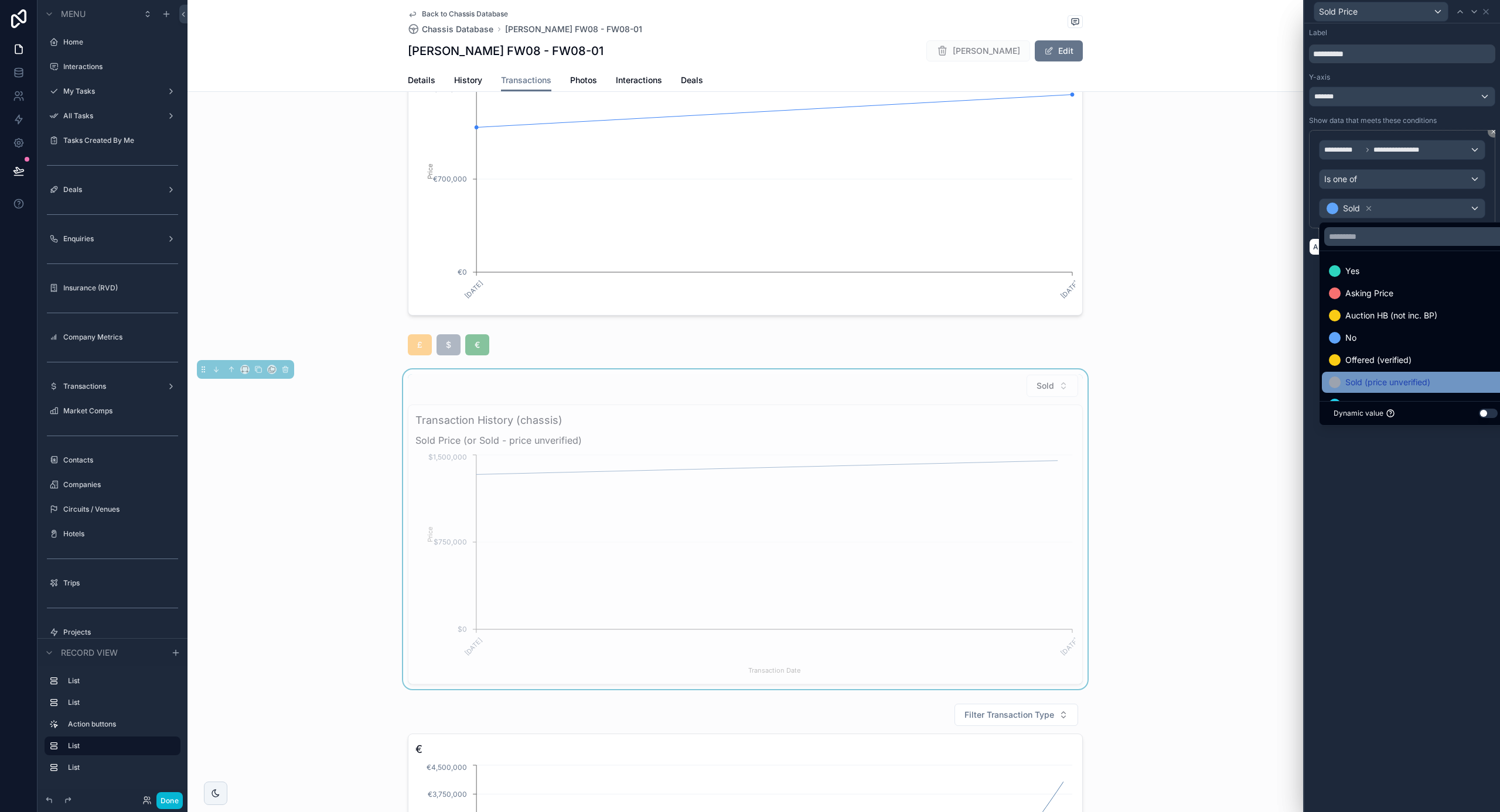
click at [1408, 382] on span "Sold (price unverified)" at bounding box center [1387, 383] width 85 height 14
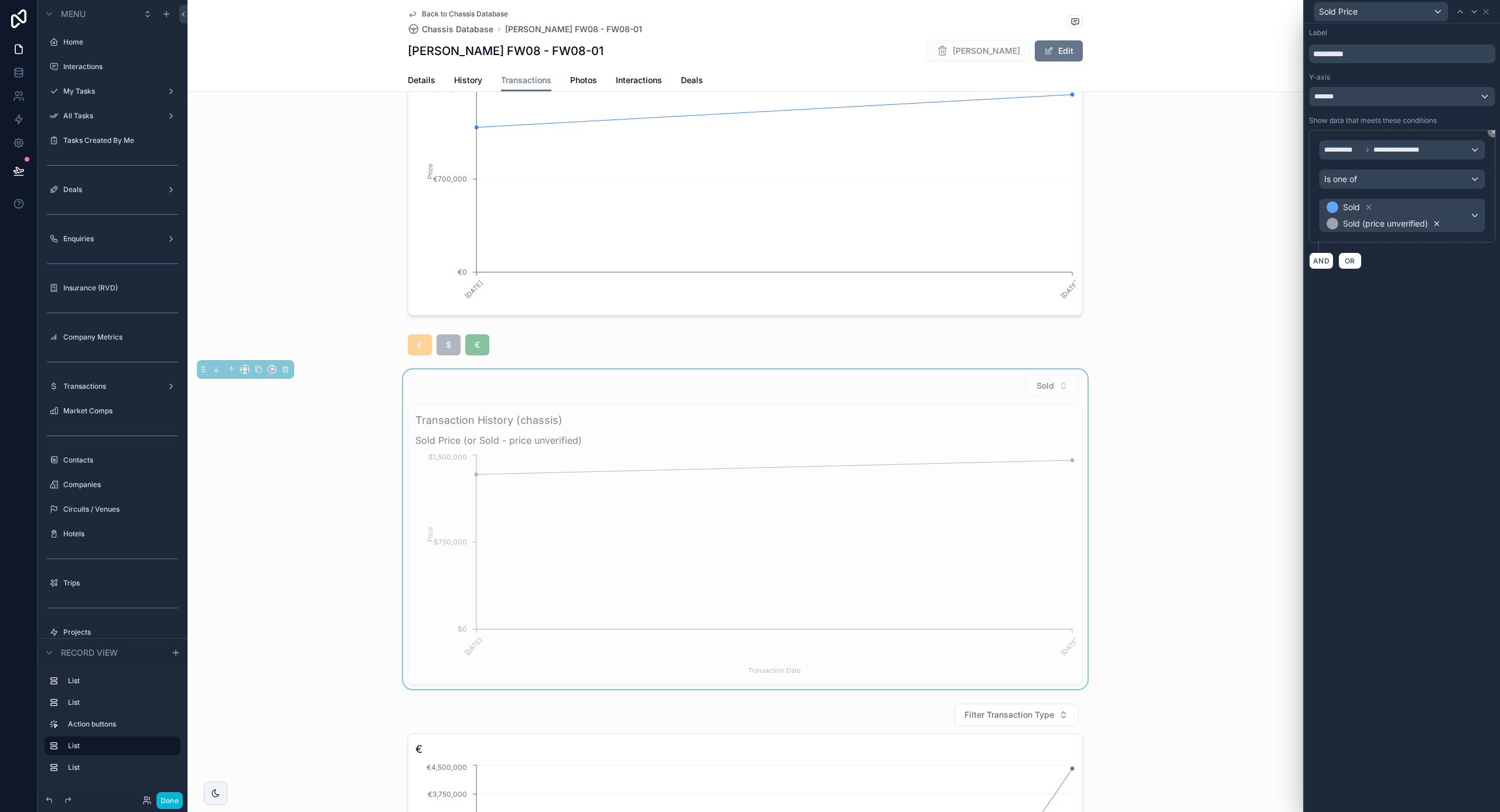
click at [1435, 225] on icon at bounding box center [1437, 224] width 8 height 8
click at [1488, 10] on icon at bounding box center [1486, 11] width 5 height 5
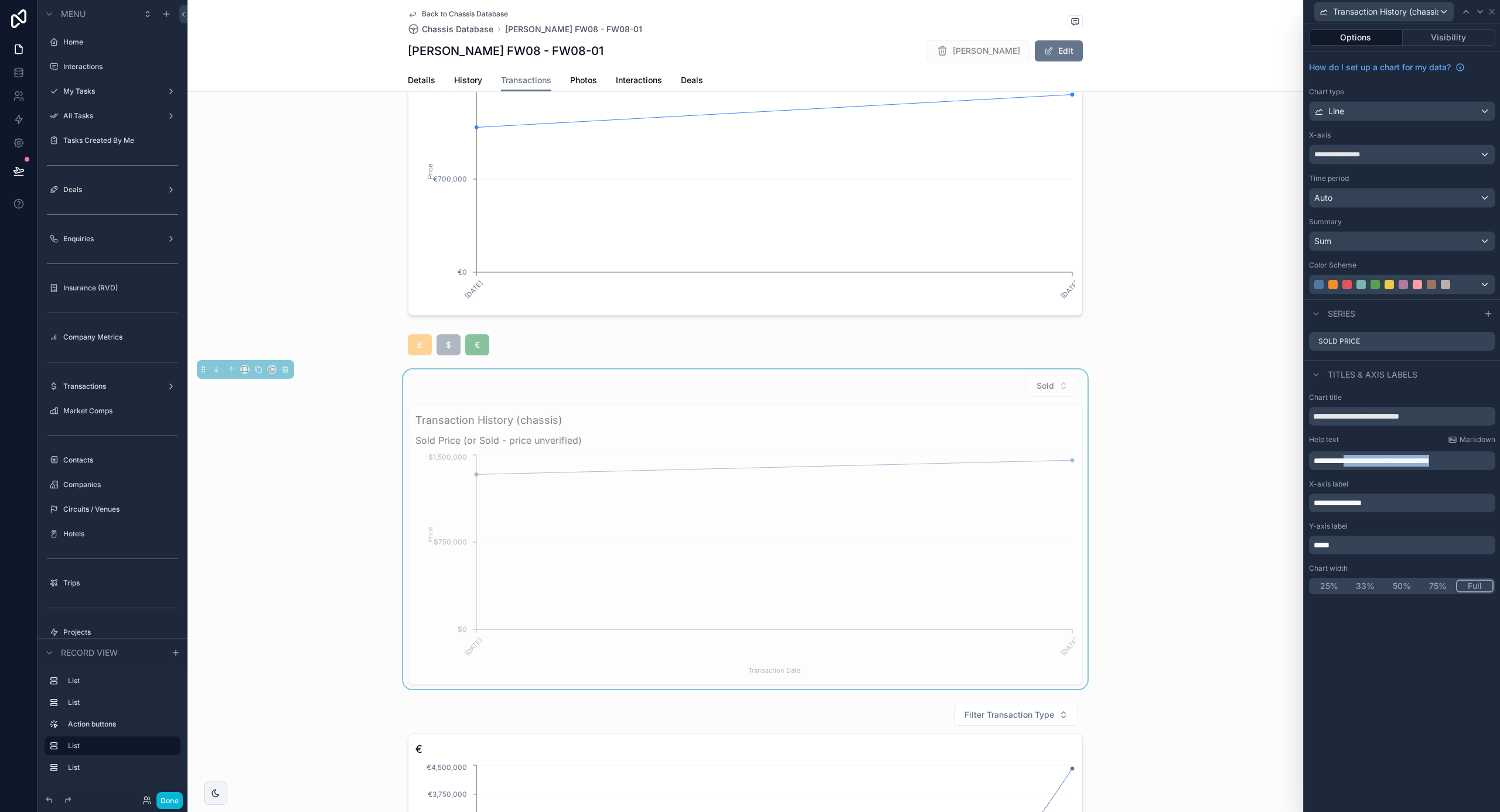
drag, startPoint x: 1354, startPoint y: 461, endPoint x: 1447, endPoint y: 466, distance: 93.1
click at [1447, 466] on div "**********" at bounding box center [1402, 460] width 186 height 19
click at [1399, 459] on p "**********" at bounding box center [1403, 461] width 179 height 12
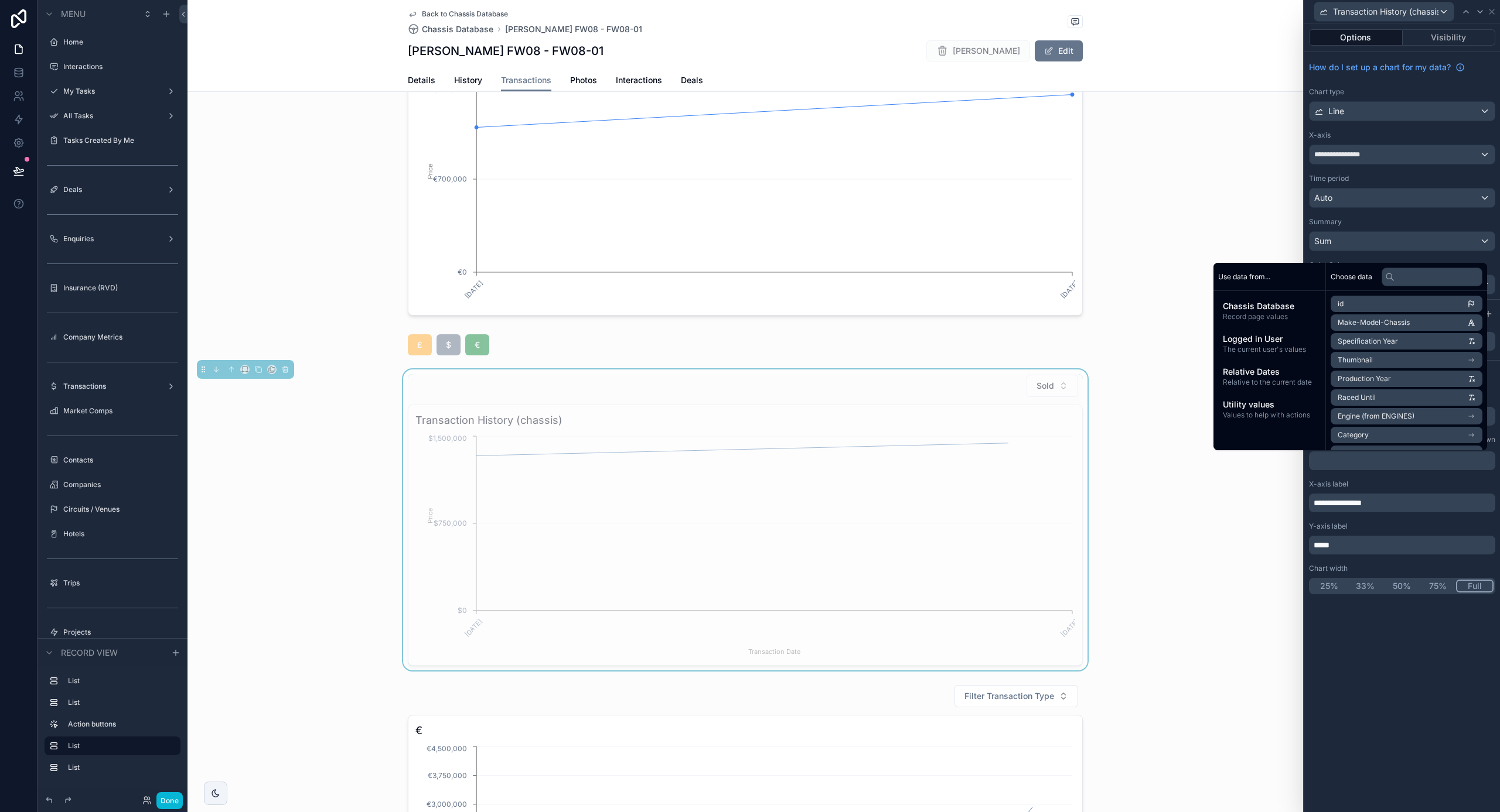
click at [1240, 547] on div "Sold Transaction History (chassis) [DATE] [DATE] Transaction Date $0 $750,000 $…" at bounding box center [746, 519] width 1116 height 301
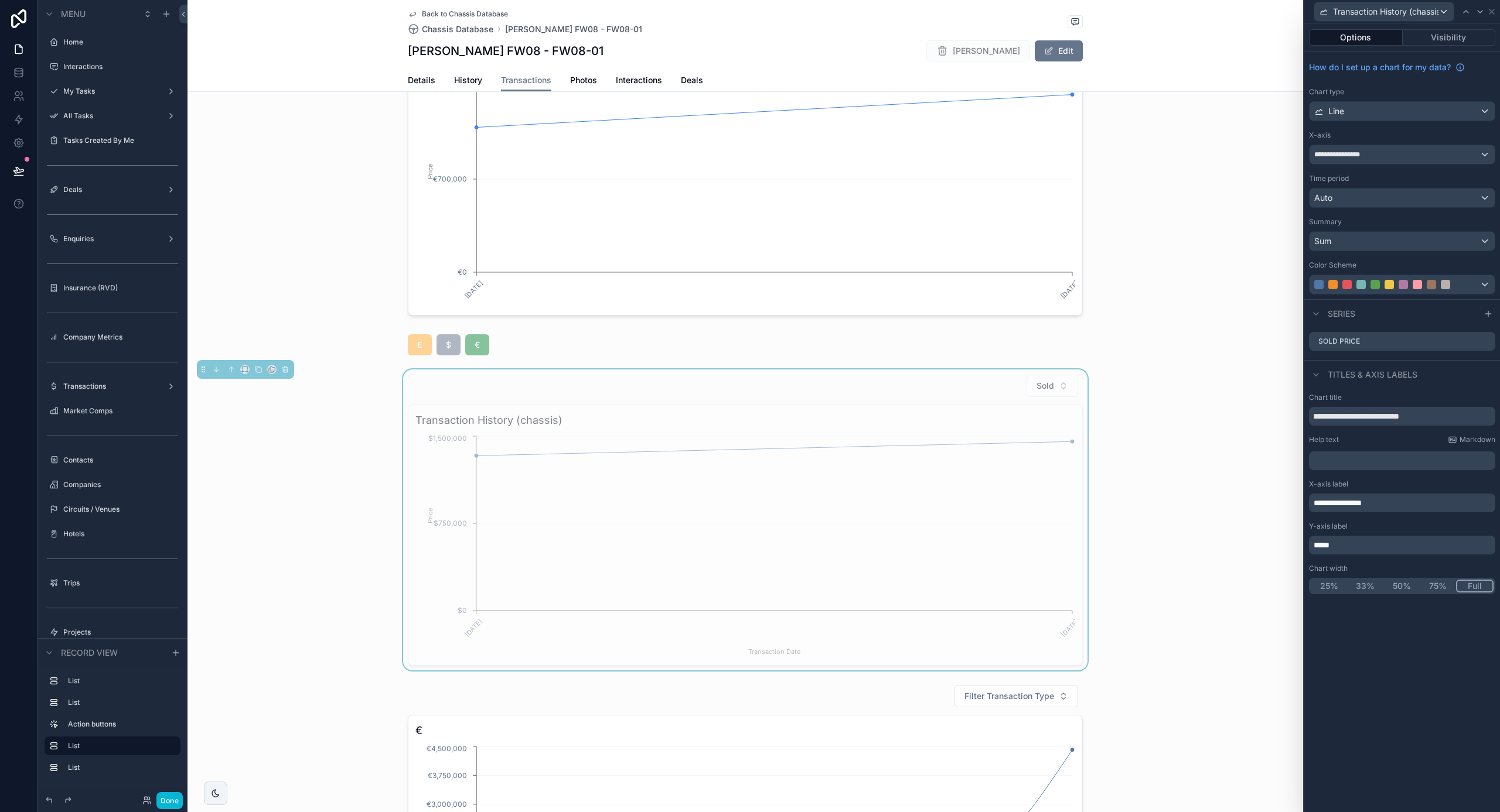
click at [1354, 546] on p "*****" at bounding box center [1403, 545] width 179 height 12
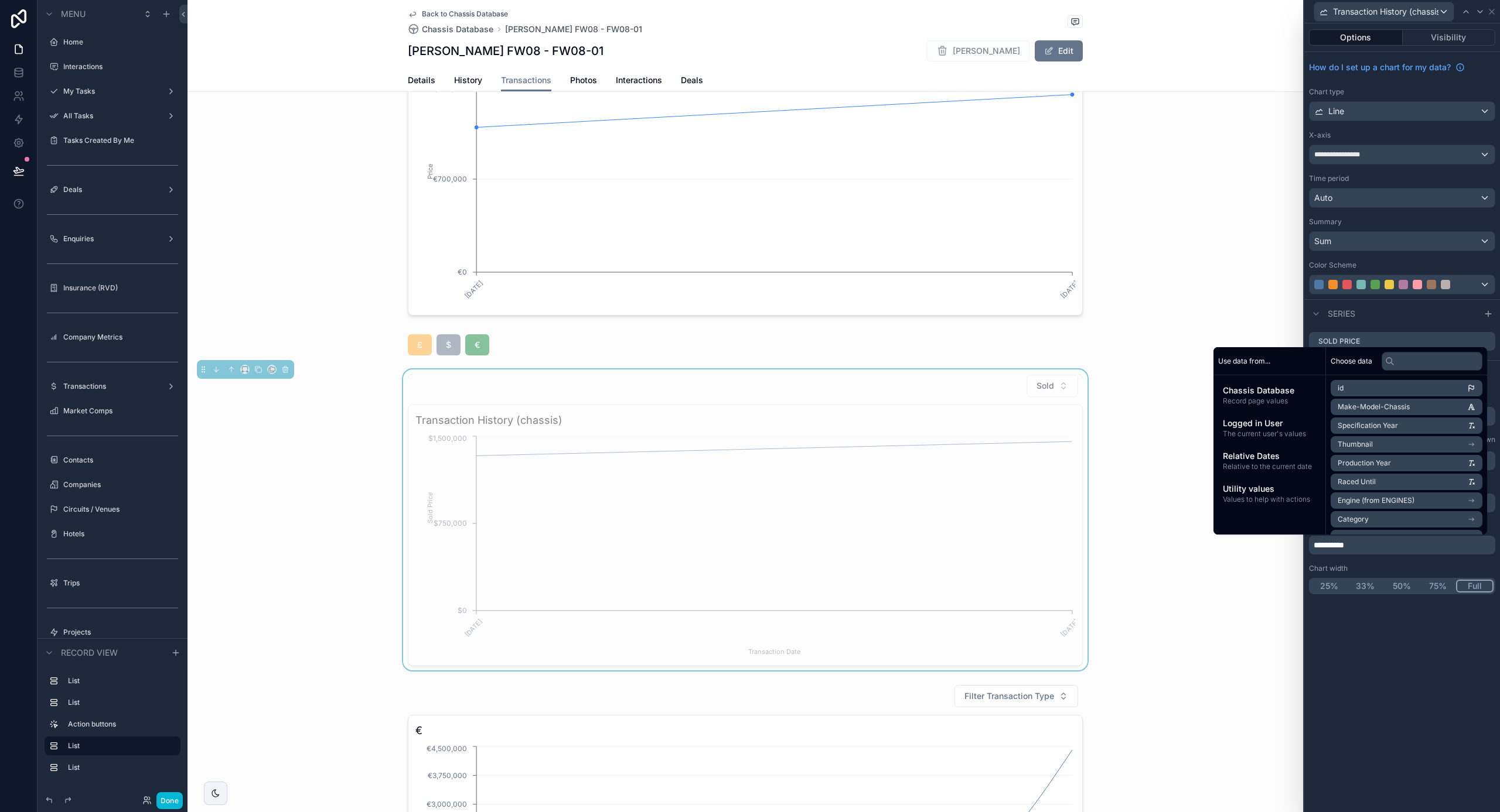
click at [1140, 404] on div "Sold Transaction History (chassis) [DATE] [DATE] Transaction Date $0 $750,000 $…" at bounding box center [746, 519] width 1116 height 301
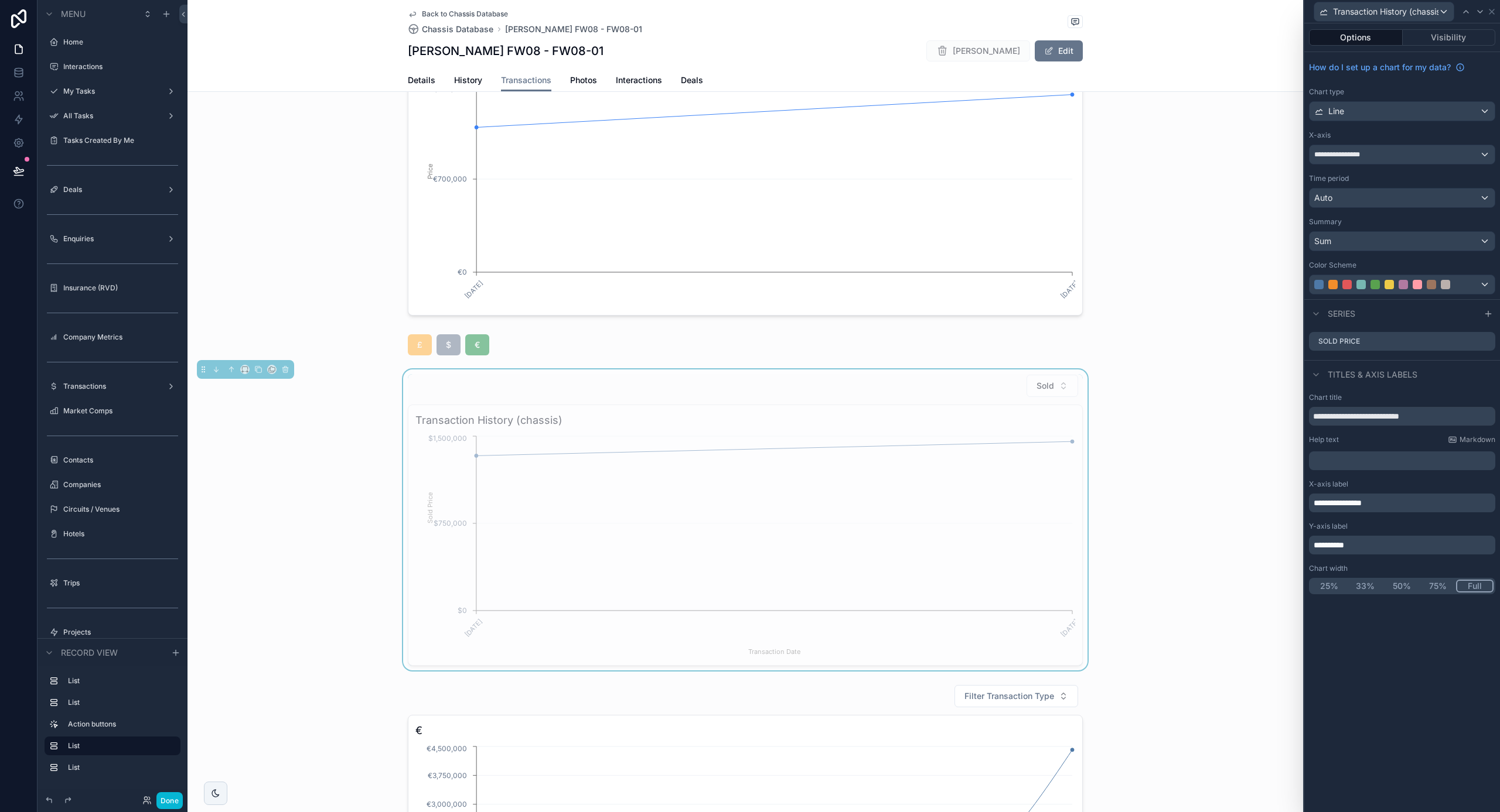
click at [1351, 40] on button "Options" at bounding box center [1356, 37] width 94 height 16
click at [1491, 13] on icon at bounding box center [1491, 11] width 9 height 9
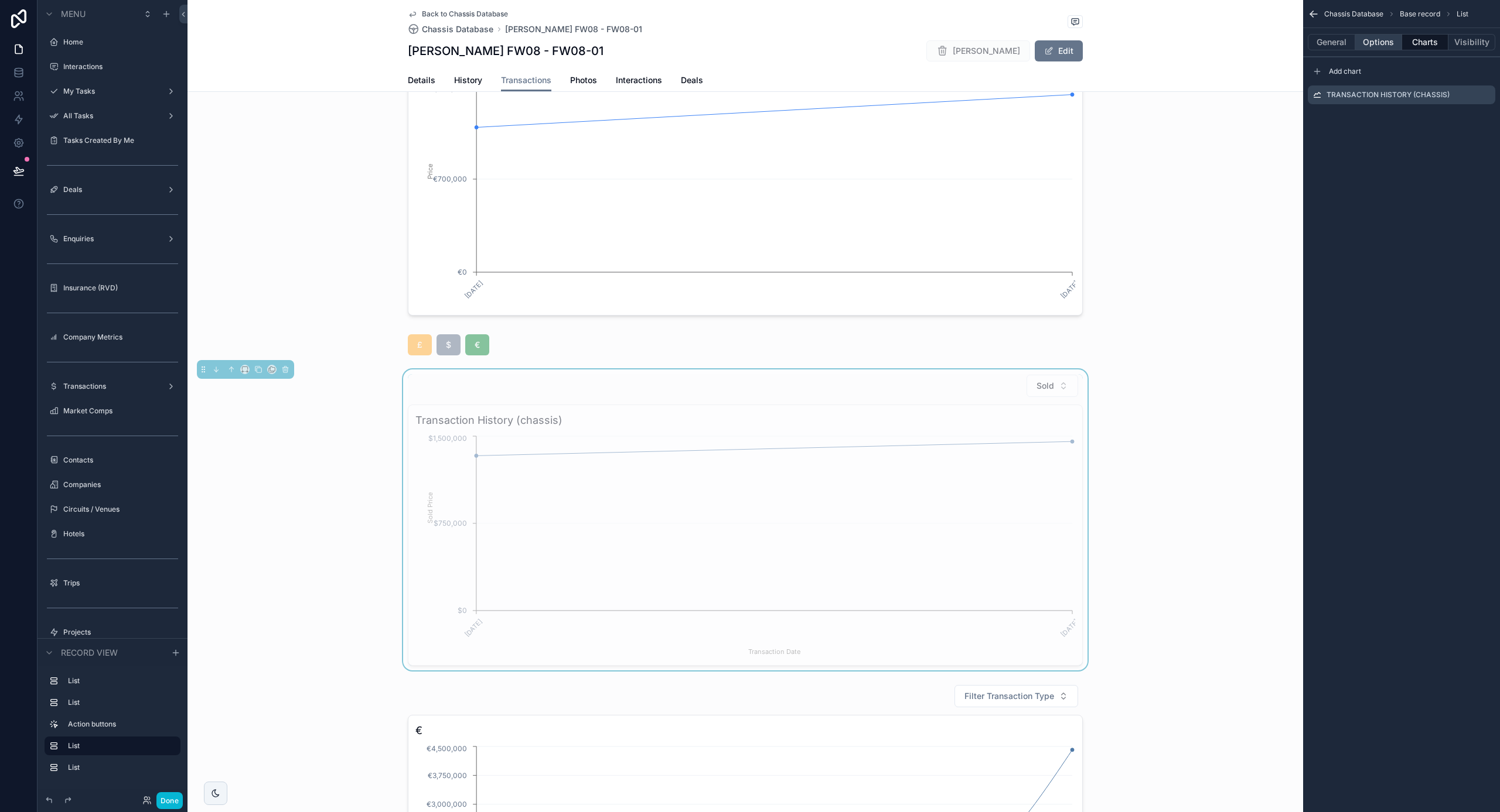
click at [1364, 43] on button "Options" at bounding box center [1378, 42] width 47 height 16
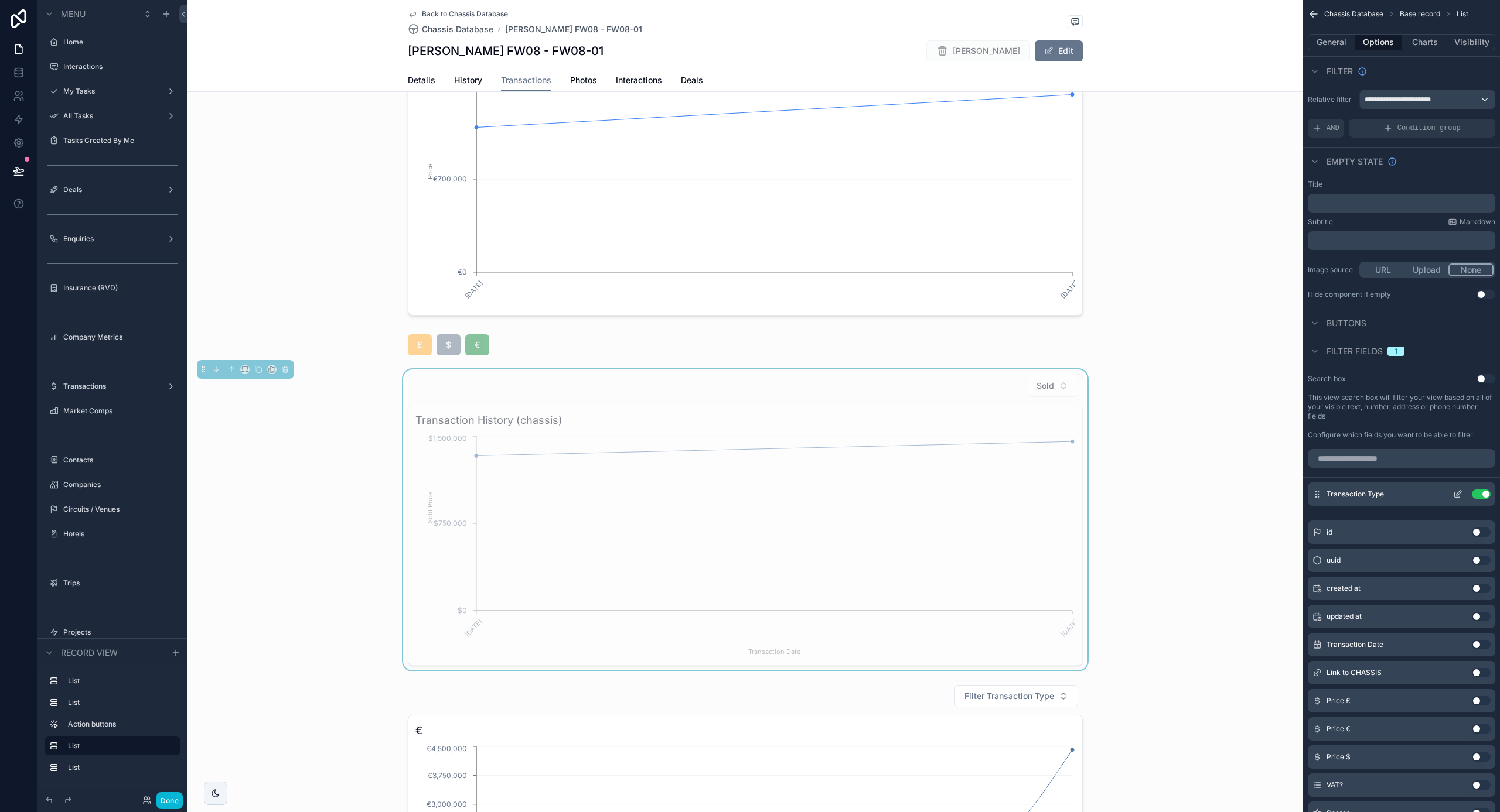
click at [1483, 497] on button "Use setting" at bounding box center [1481, 493] width 19 height 9
click at [1473, 39] on button "Visibility" at bounding box center [1472, 42] width 47 height 16
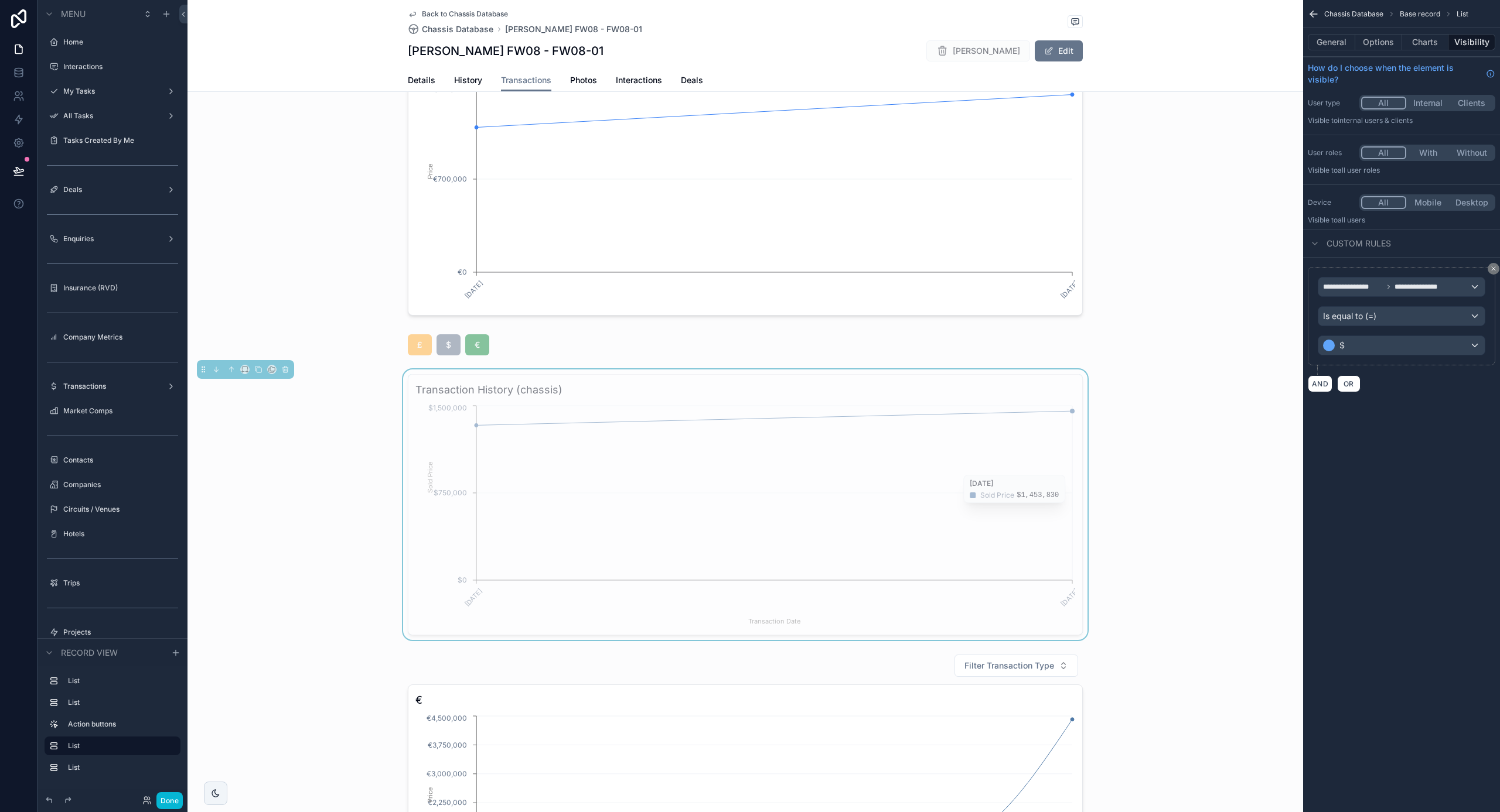
click at [838, 469] on icon "[DATE] [DATE] Transaction Date $0 $750,000 $1,500,000 Sold Price" at bounding box center [746, 514] width 660 height 225
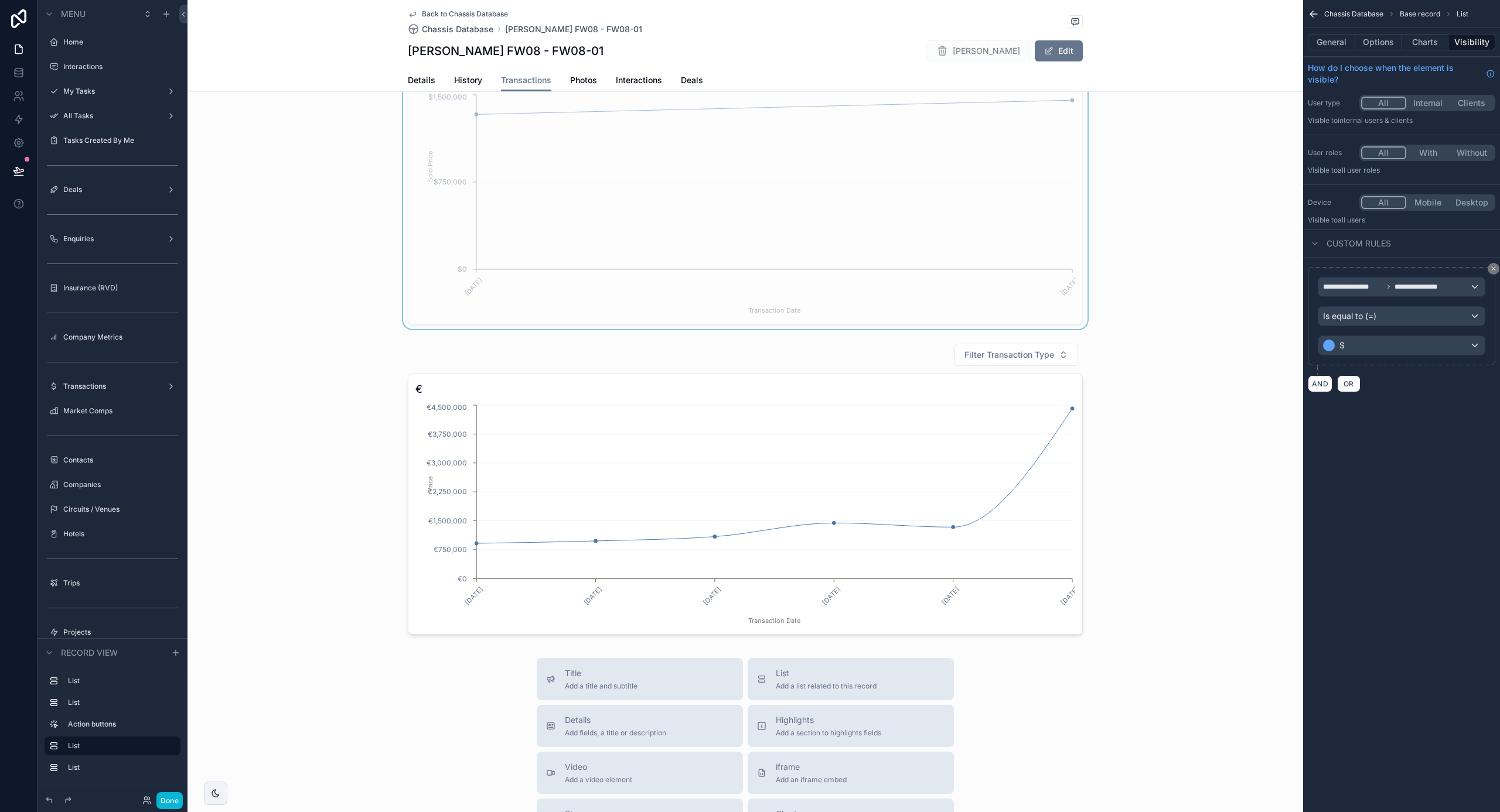
scroll to position [764, 0]
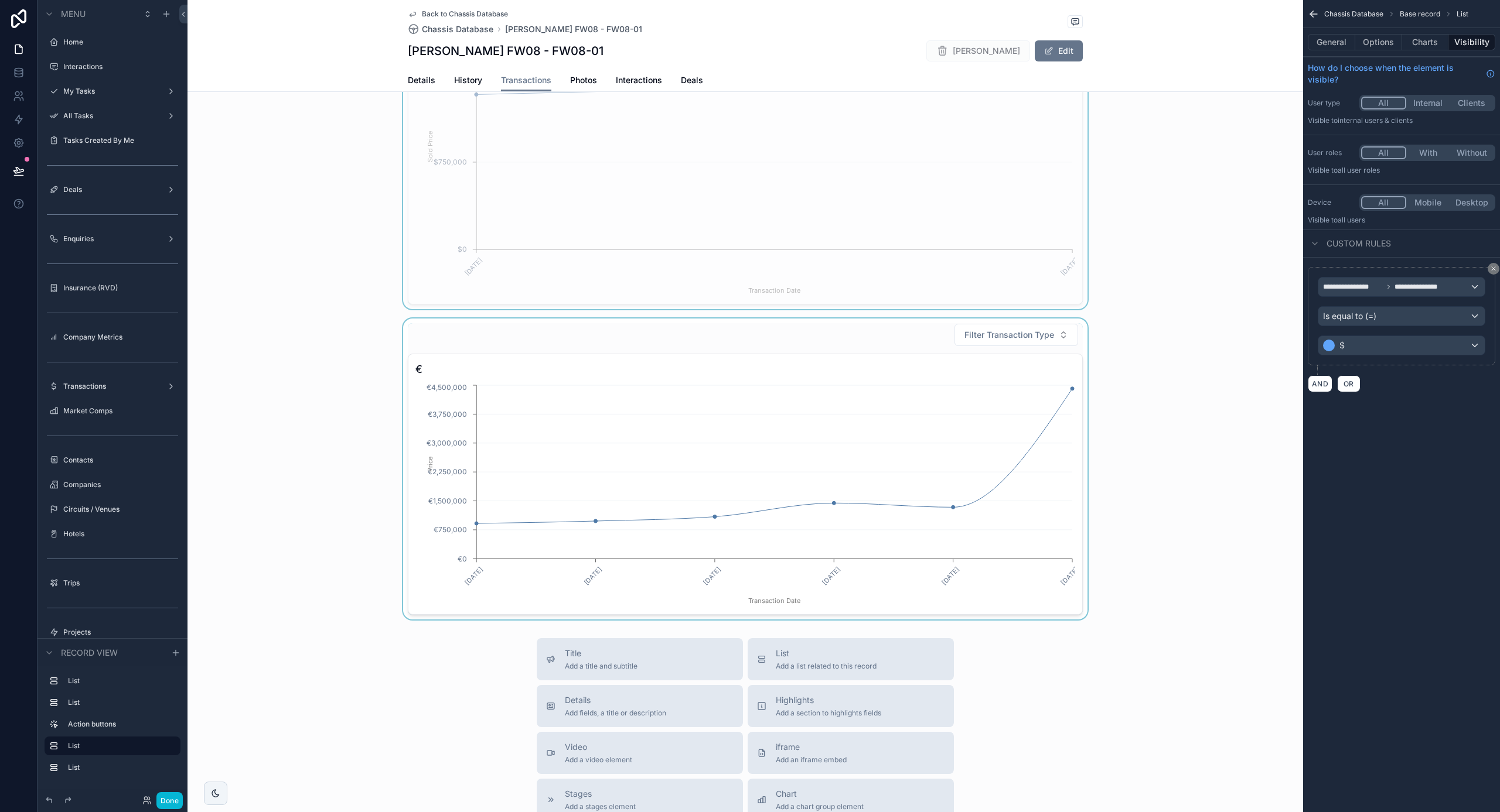
click at [760, 447] on div "scrollable content" at bounding box center [746, 468] width 1116 height 301
click at [288, 324] on button "scrollable content" at bounding box center [285, 319] width 13 height 13
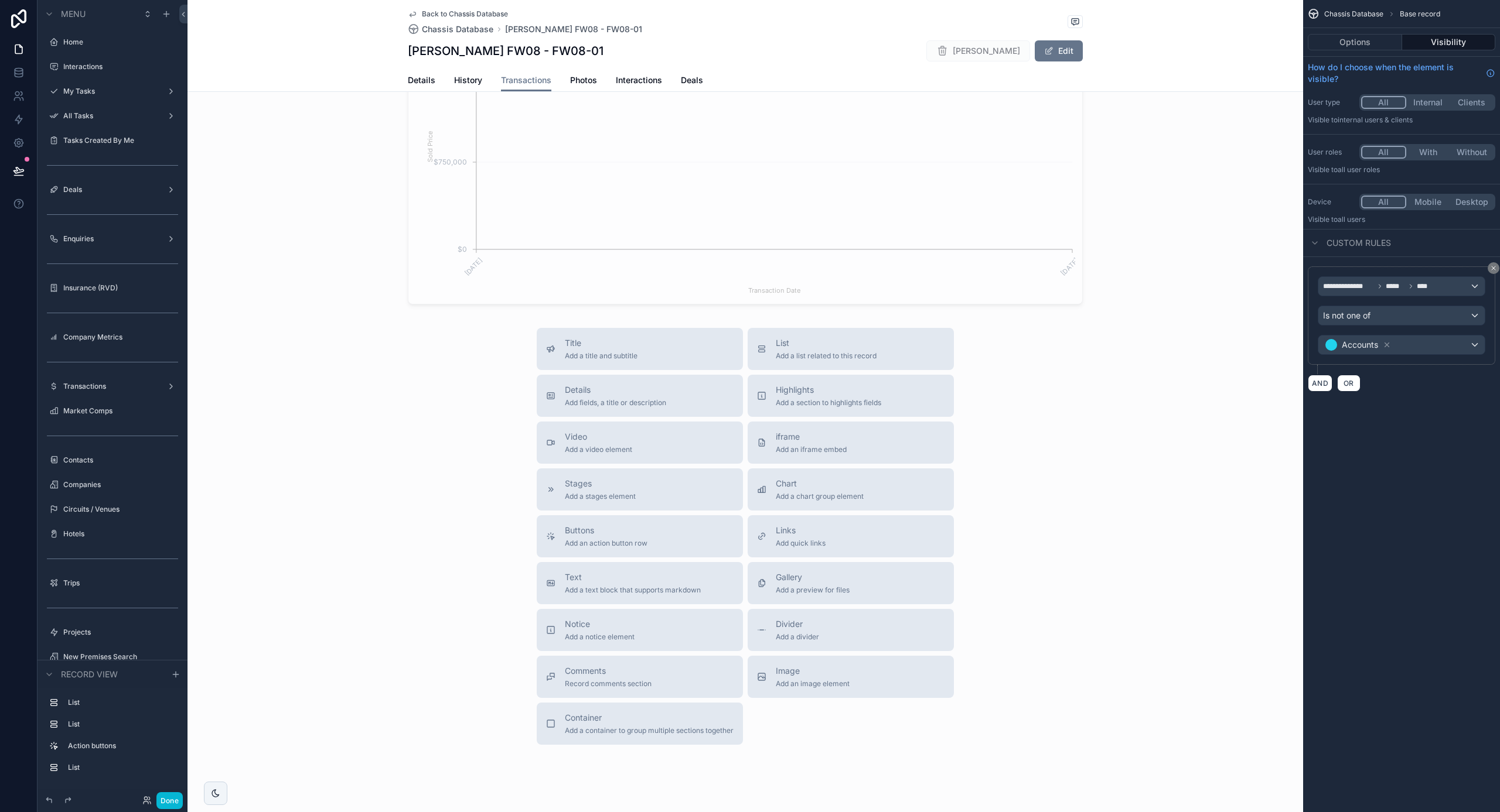
scroll to position [485, 0]
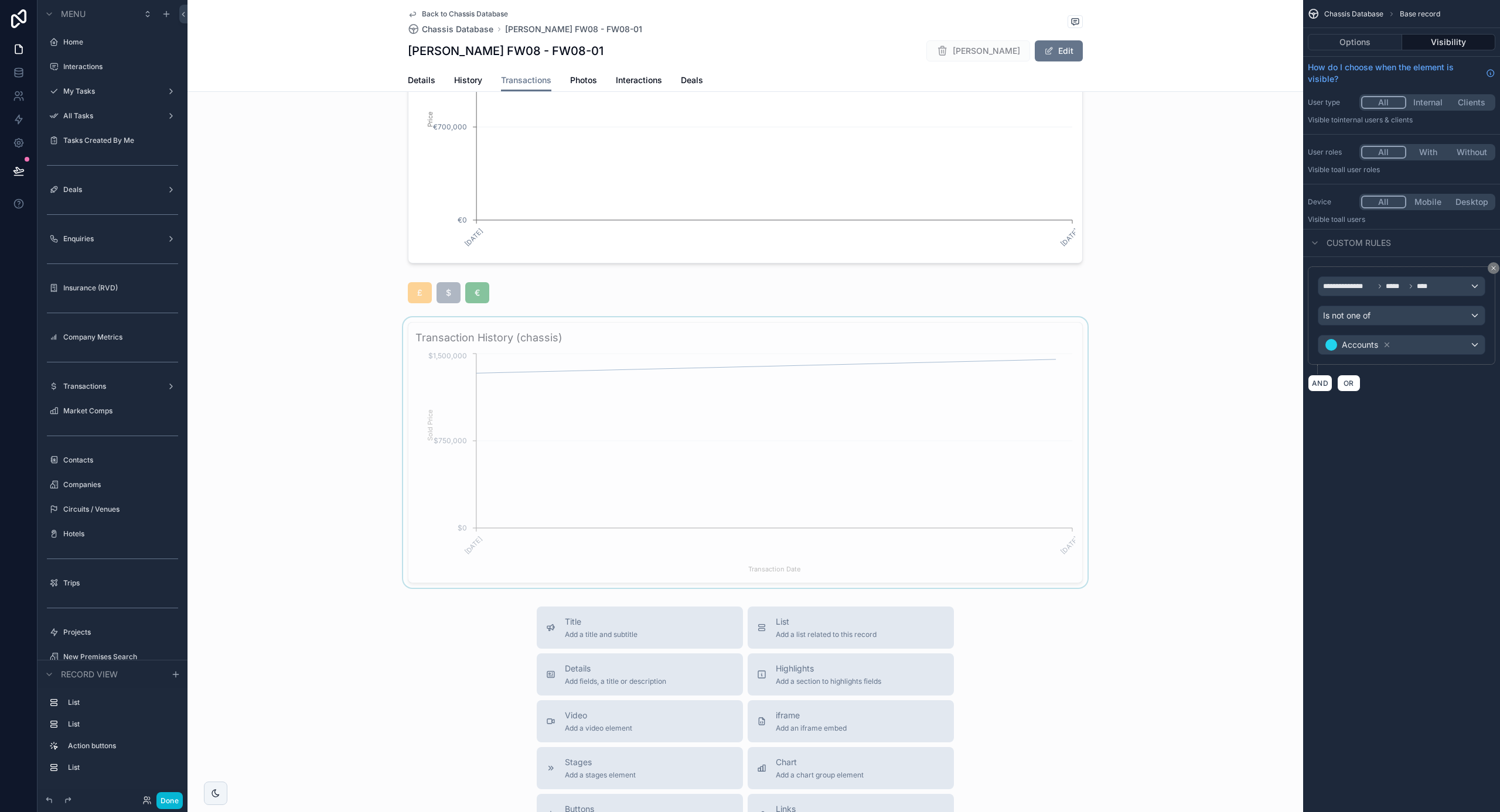
click at [714, 461] on div "scrollable content" at bounding box center [746, 452] width 1116 height 271
click at [257, 321] on icon "scrollable content" at bounding box center [259, 318] width 5 height 5
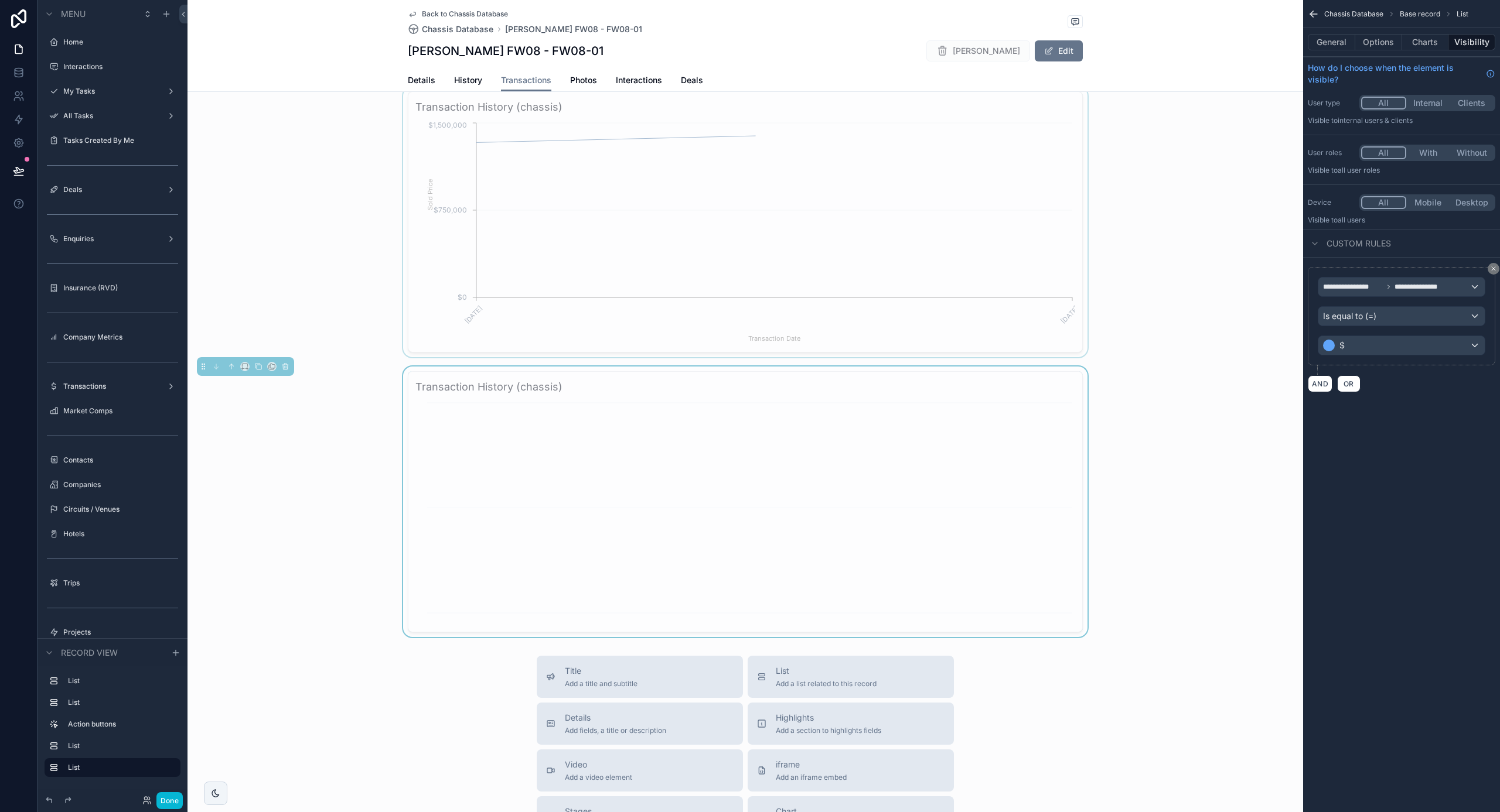
scroll to position [736, 0]
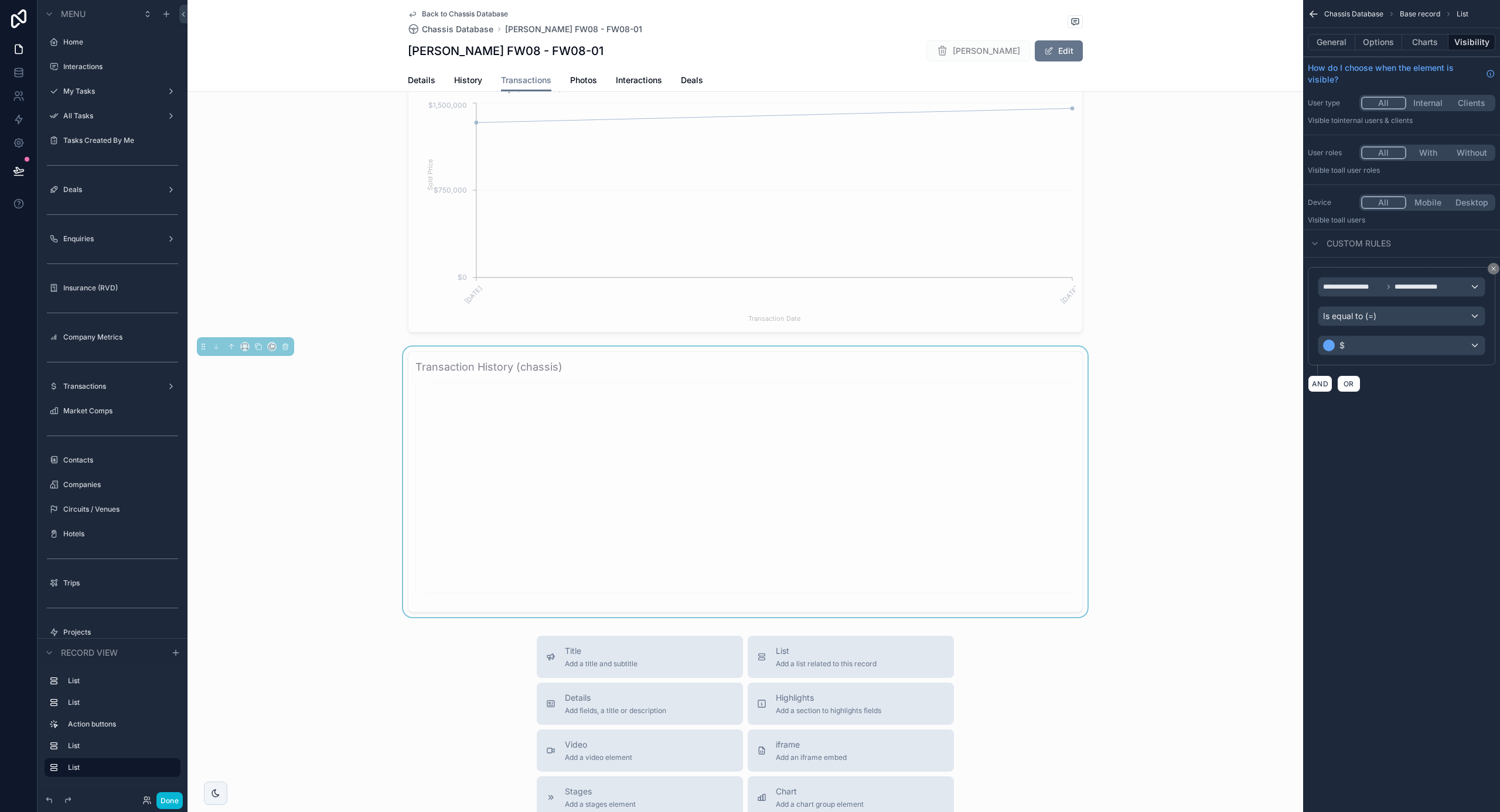
click at [877, 456] on icon "chart" at bounding box center [746, 492] width 660 height 225
click at [1420, 354] on div "$" at bounding box center [1401, 346] width 167 height 19
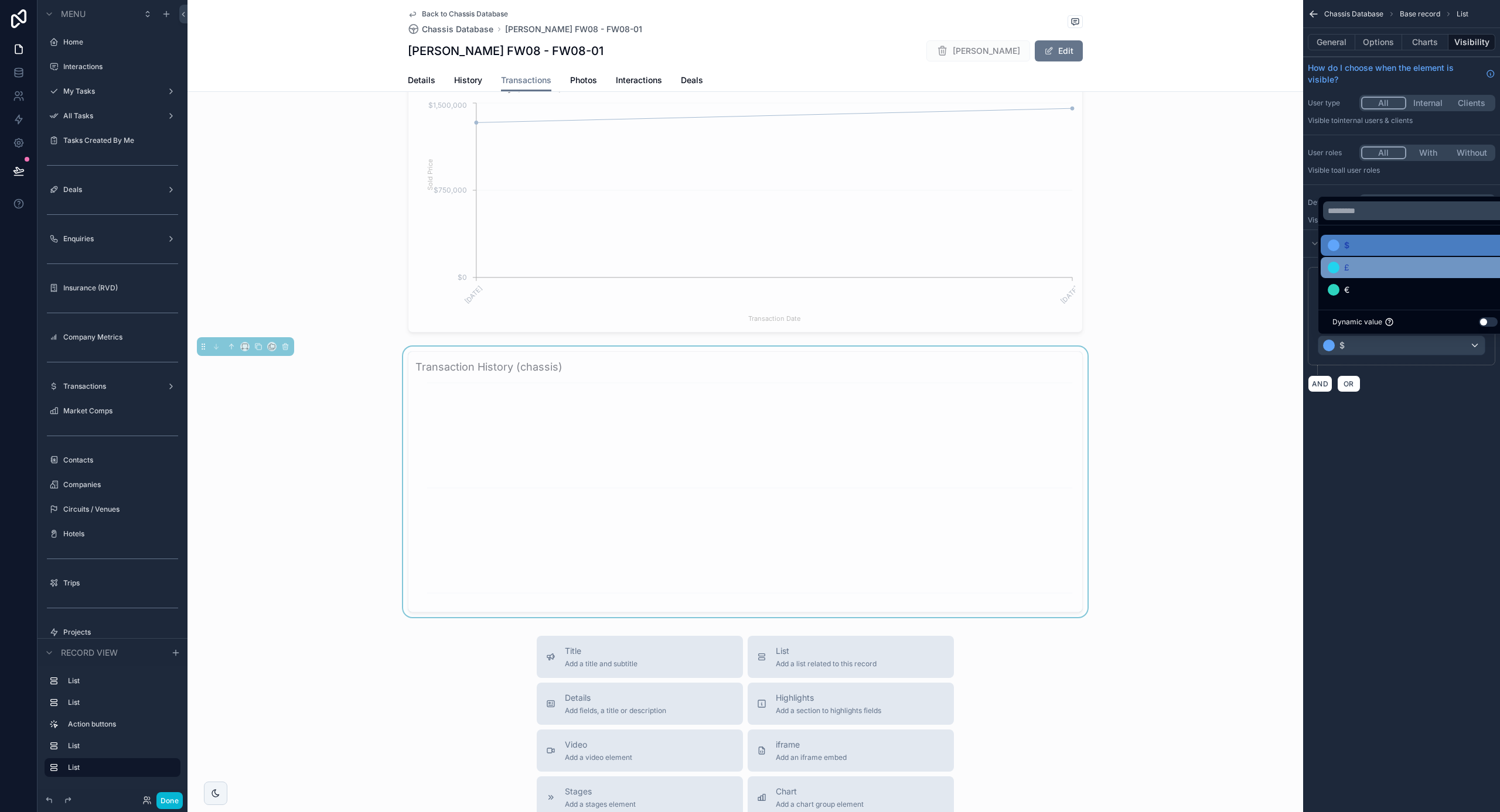
click at [1356, 269] on div "£" at bounding box center [1415, 268] width 175 height 14
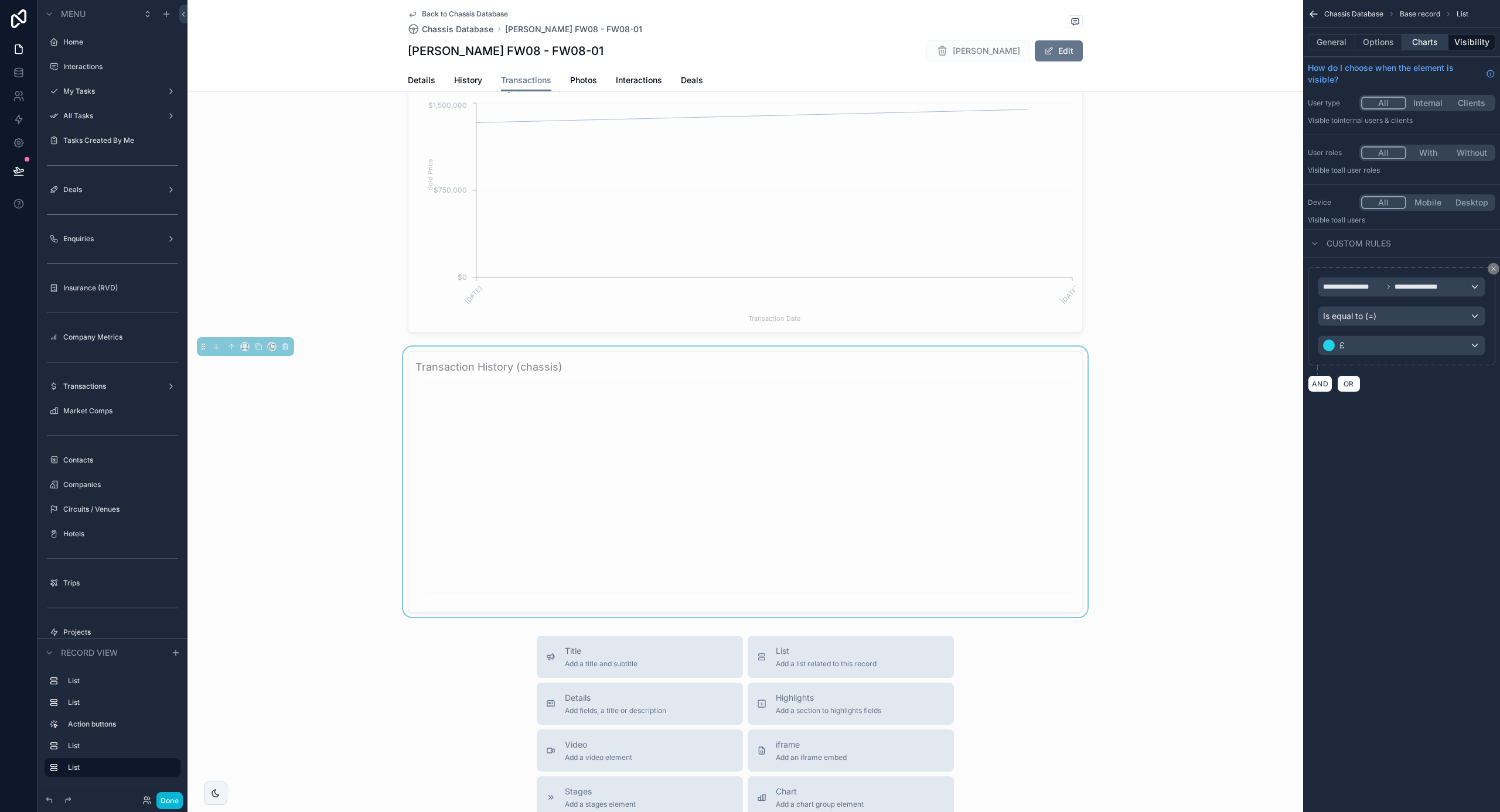
click at [1424, 45] on button "Charts" at bounding box center [1425, 42] width 47 height 16
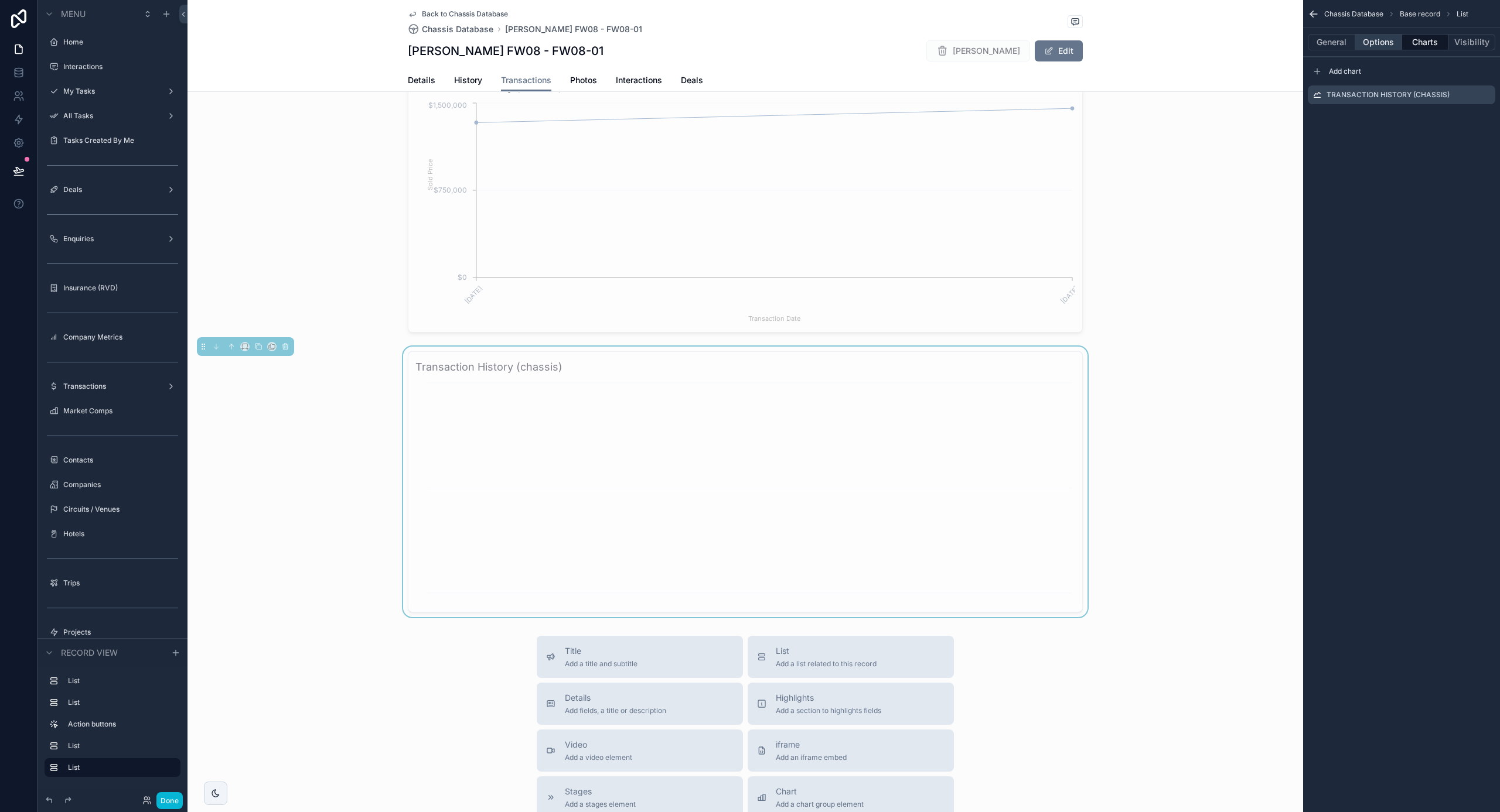
click at [1379, 44] on button "Options" at bounding box center [1378, 42] width 47 height 16
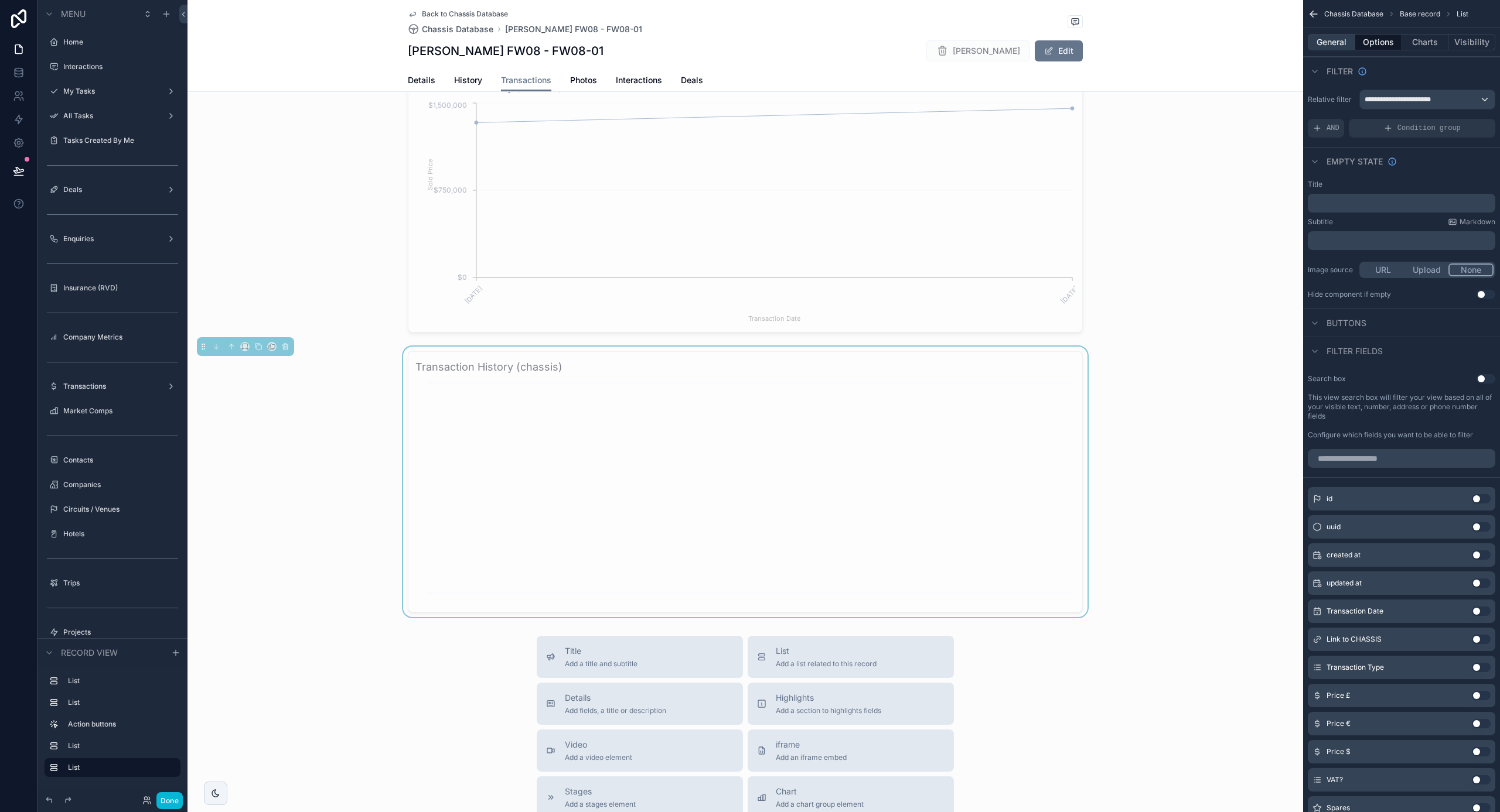
click at [1348, 45] on button "General" at bounding box center [1331, 42] width 47 height 16
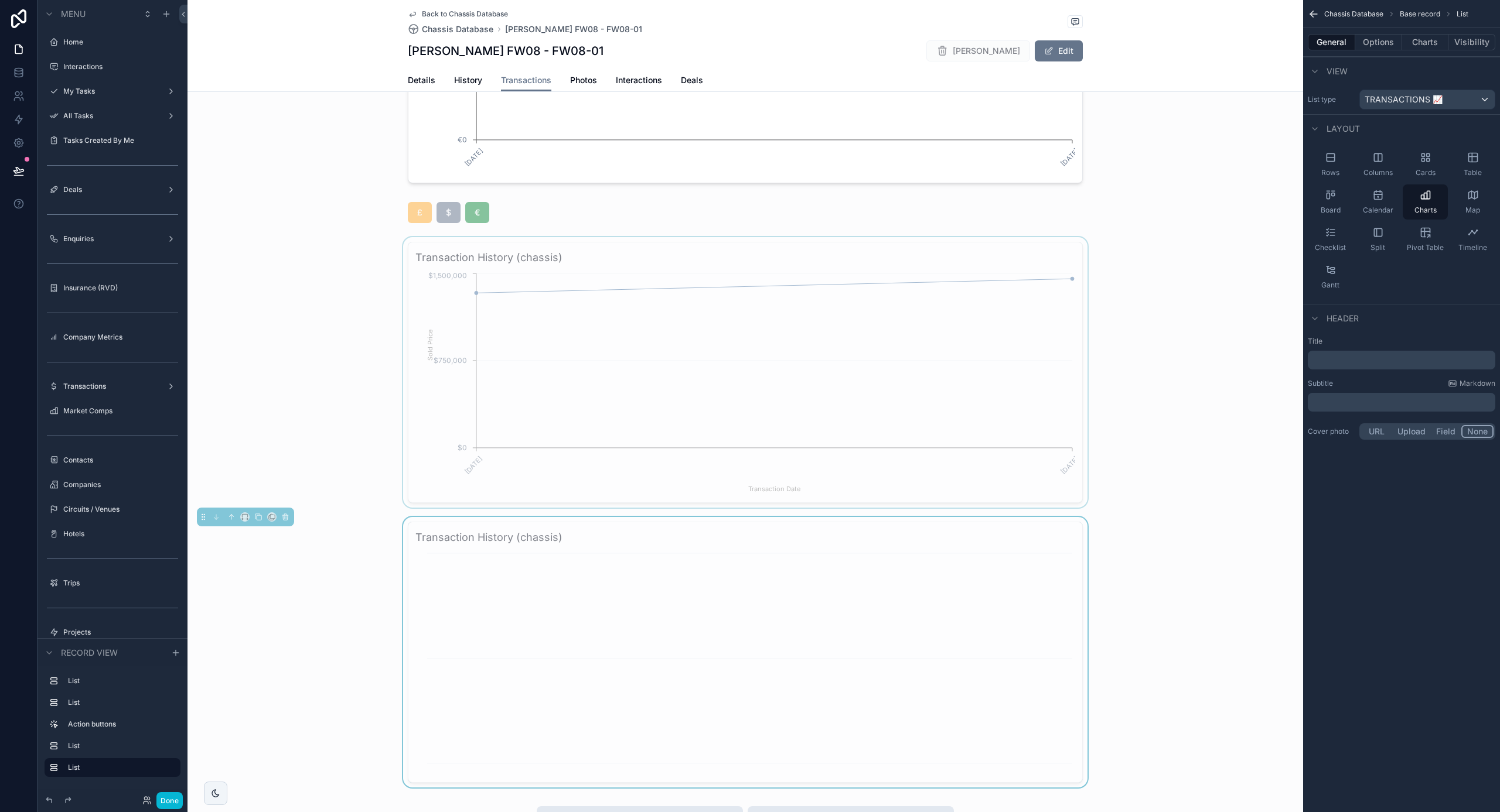
scroll to position [563, 0]
click at [1424, 43] on button "Charts" at bounding box center [1425, 42] width 47 height 16
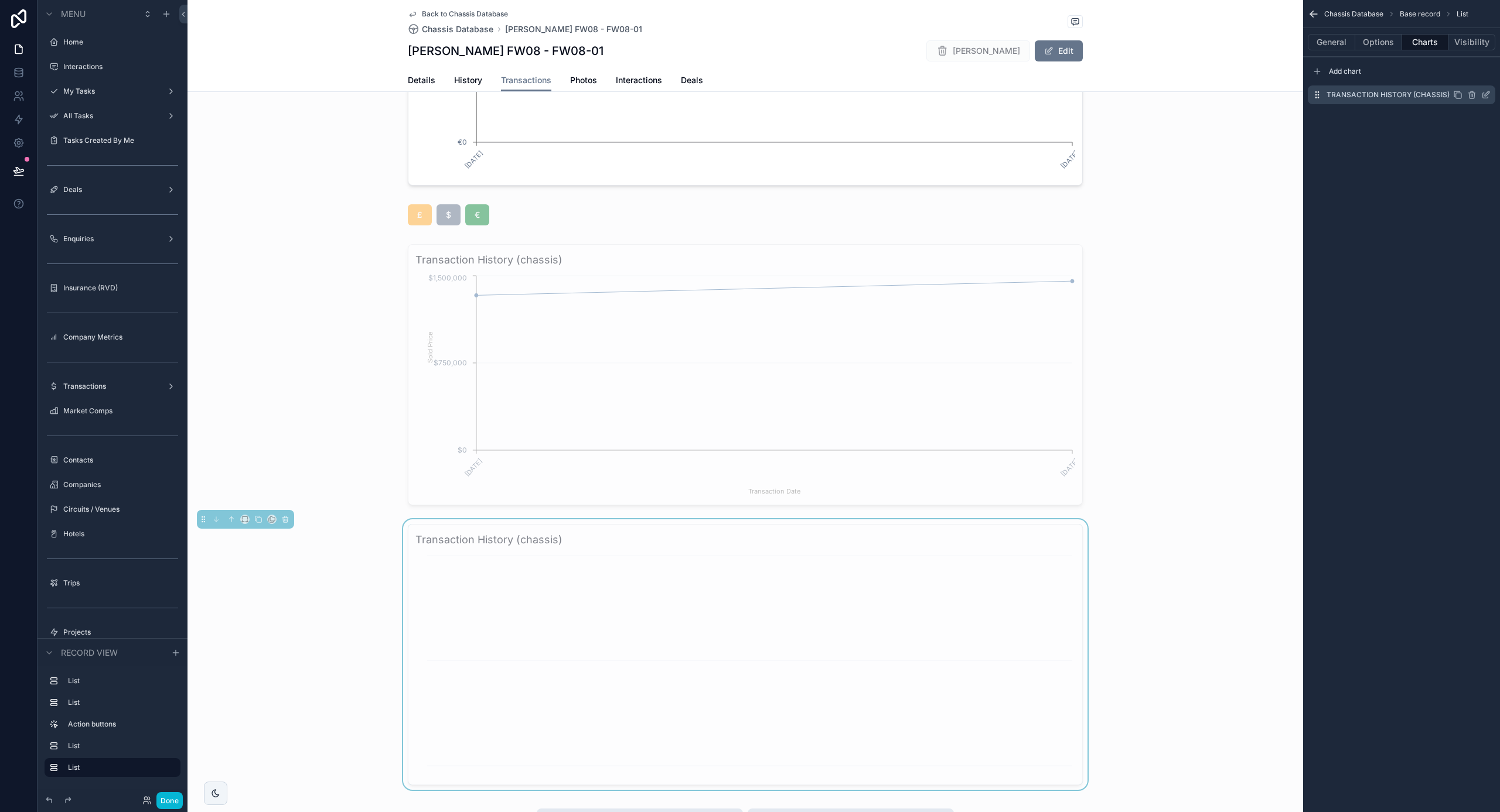
click at [1484, 96] on icon "scrollable content" at bounding box center [1485, 94] width 9 height 9
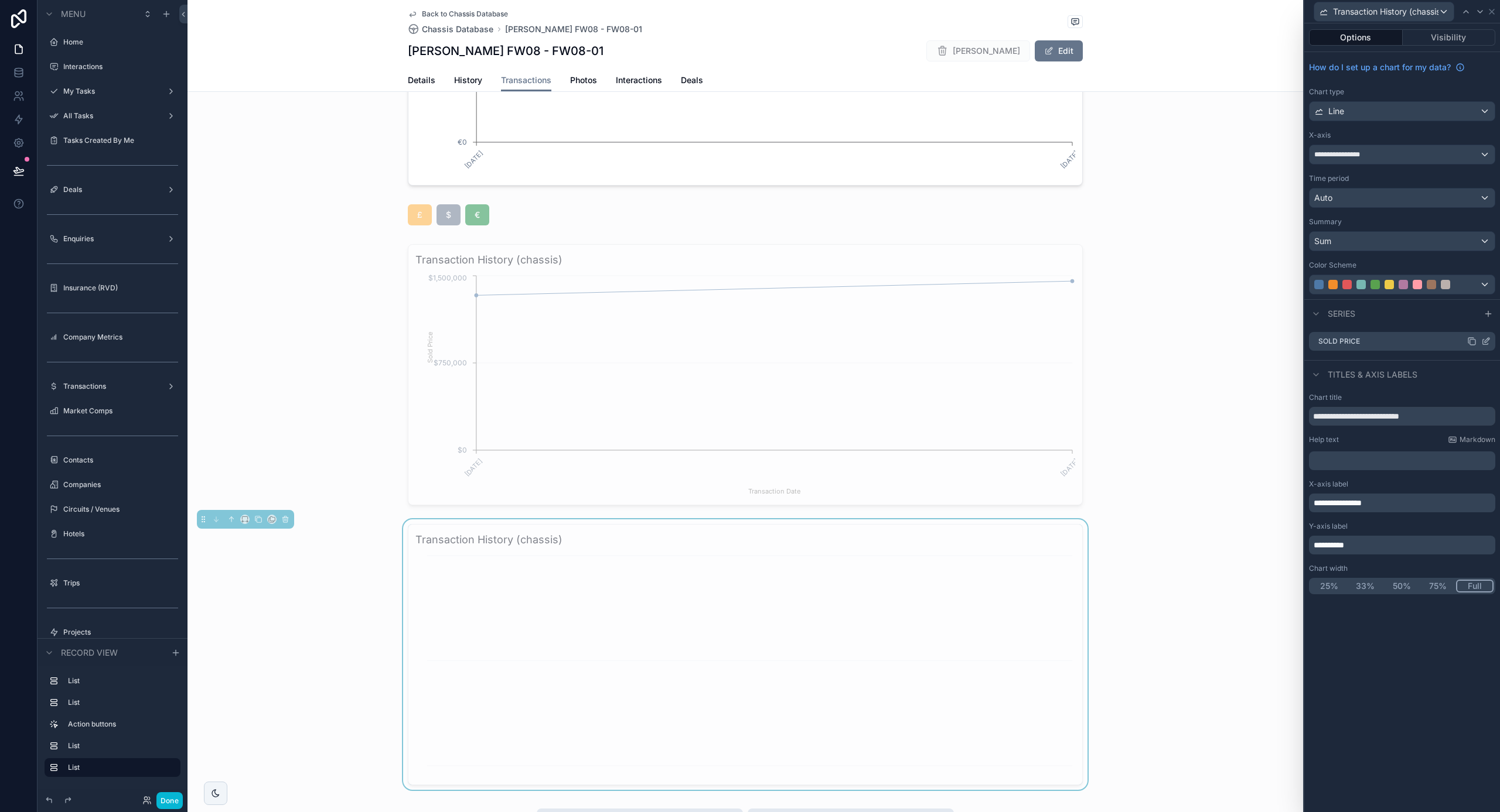
click at [1488, 341] on icon at bounding box center [1487, 340] width 5 height 5
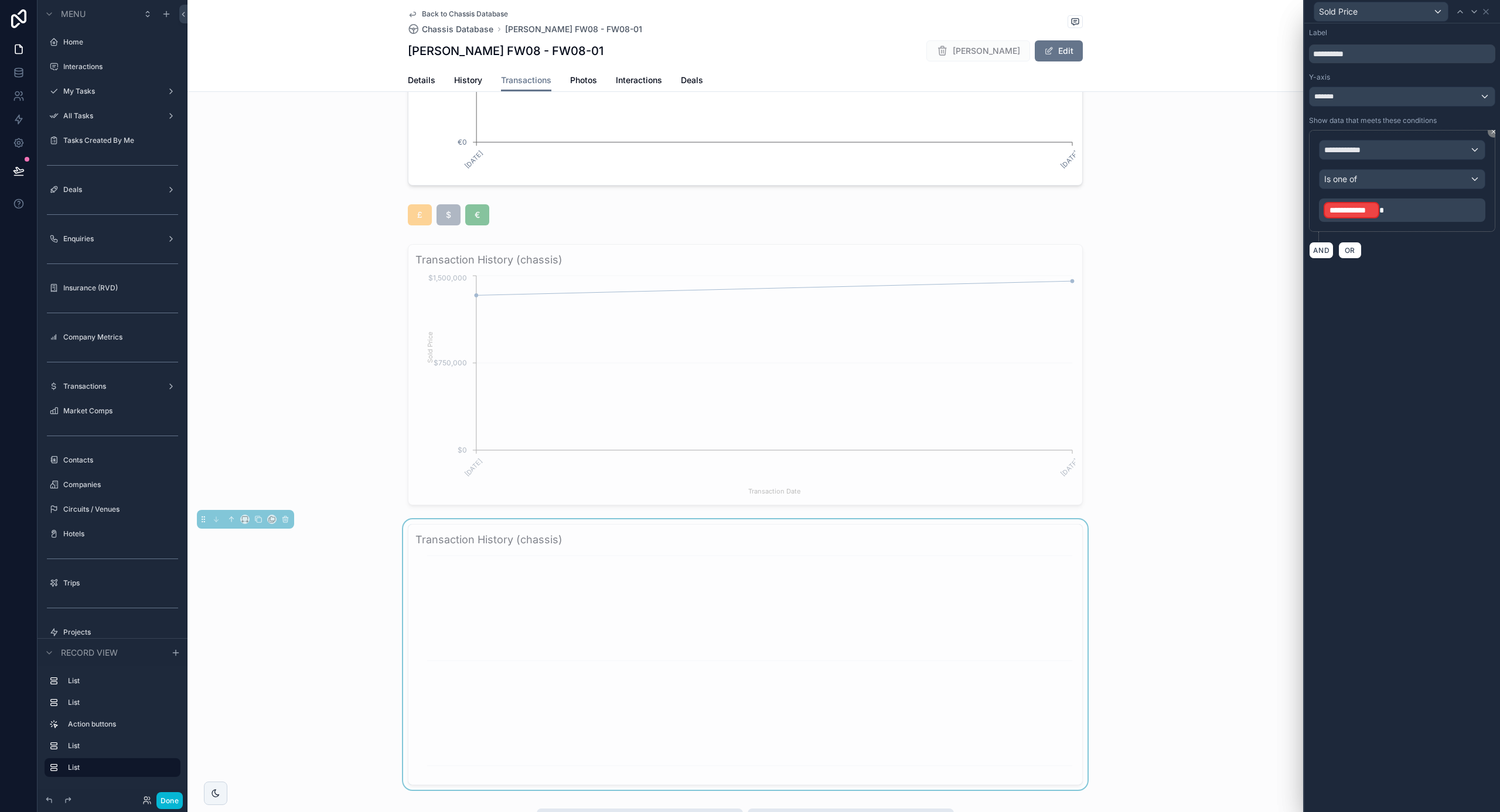
click at [1353, 102] on div "*******" at bounding box center [1402, 96] width 185 height 19
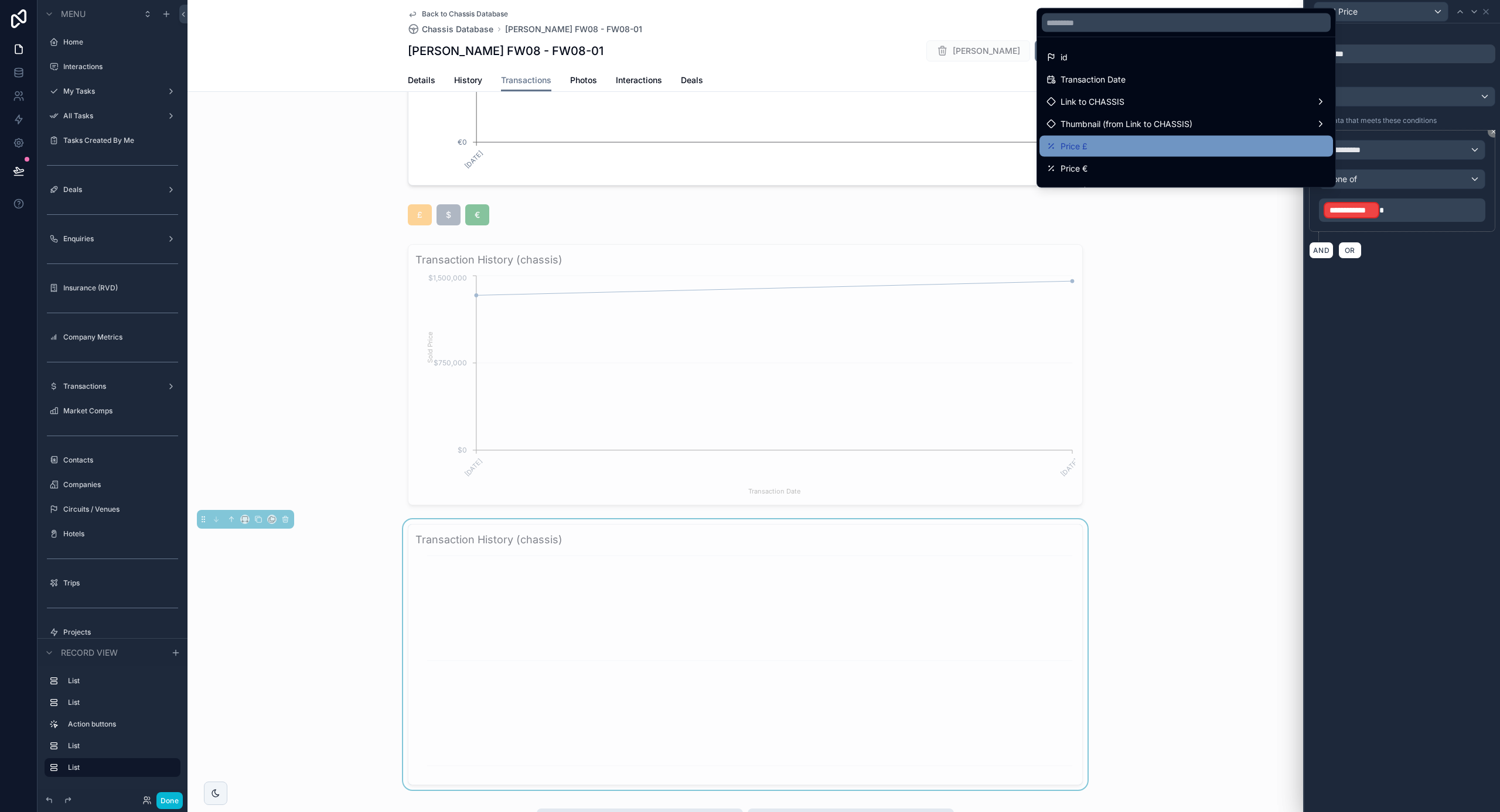
click at [1212, 147] on div "Price £" at bounding box center [1186, 147] width 280 height 14
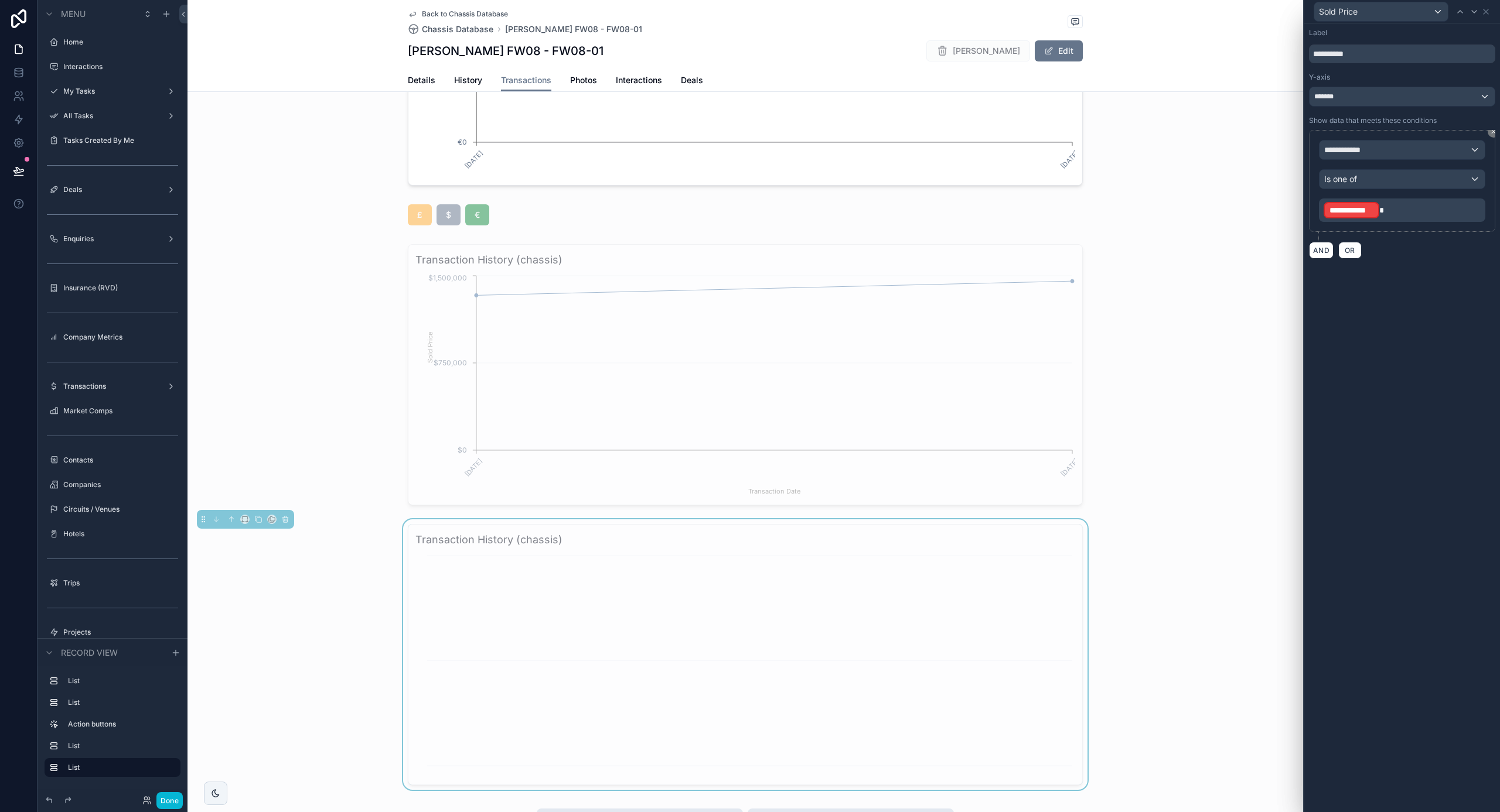
click at [1389, 153] on div "**********" at bounding box center [1402, 150] width 165 height 19
click at [1380, 232] on div "Row values Row values" at bounding box center [1401, 220] width 145 height 28
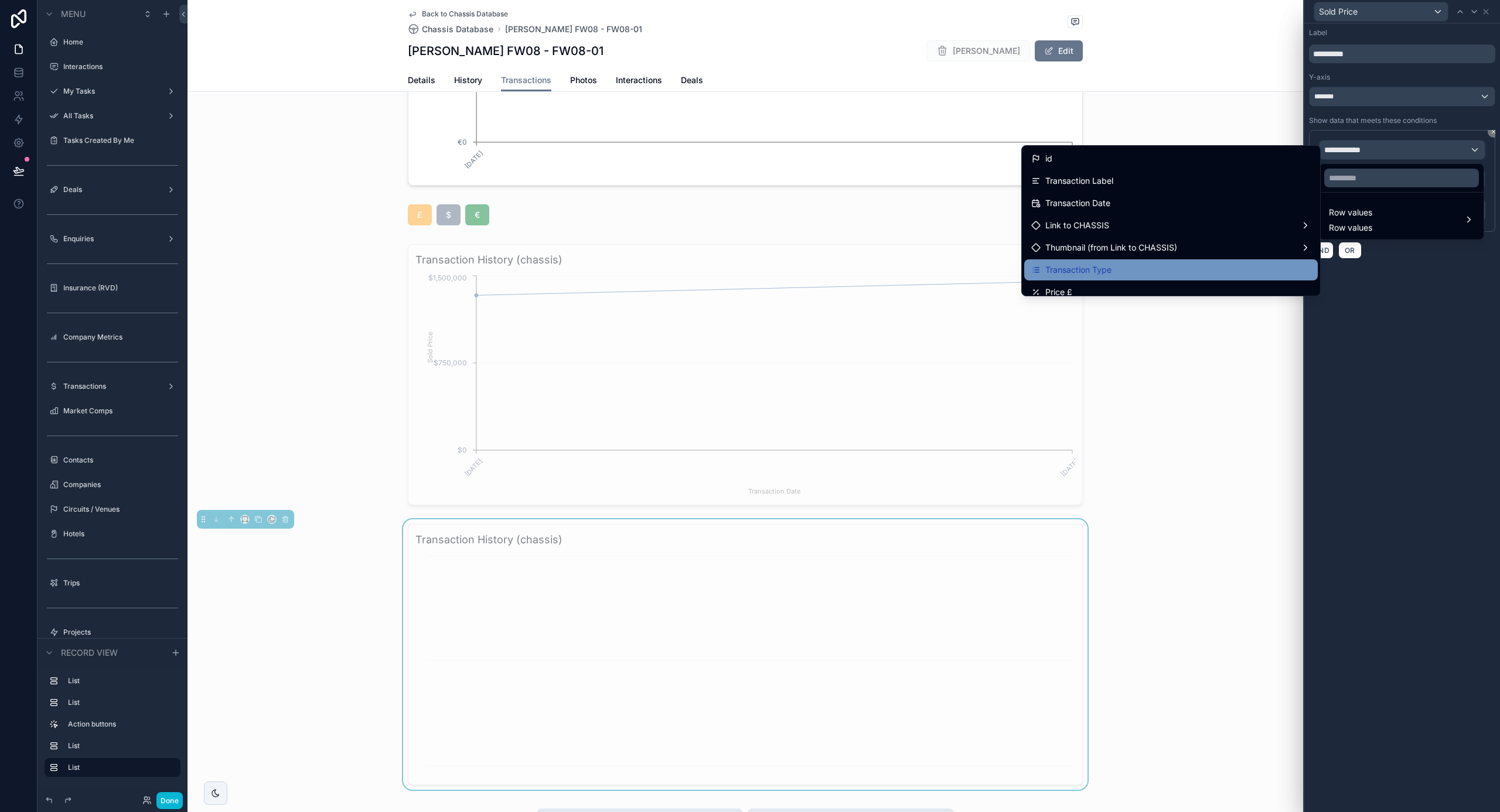
click at [1171, 277] on div "Transaction Type" at bounding box center [1171, 270] width 294 height 21
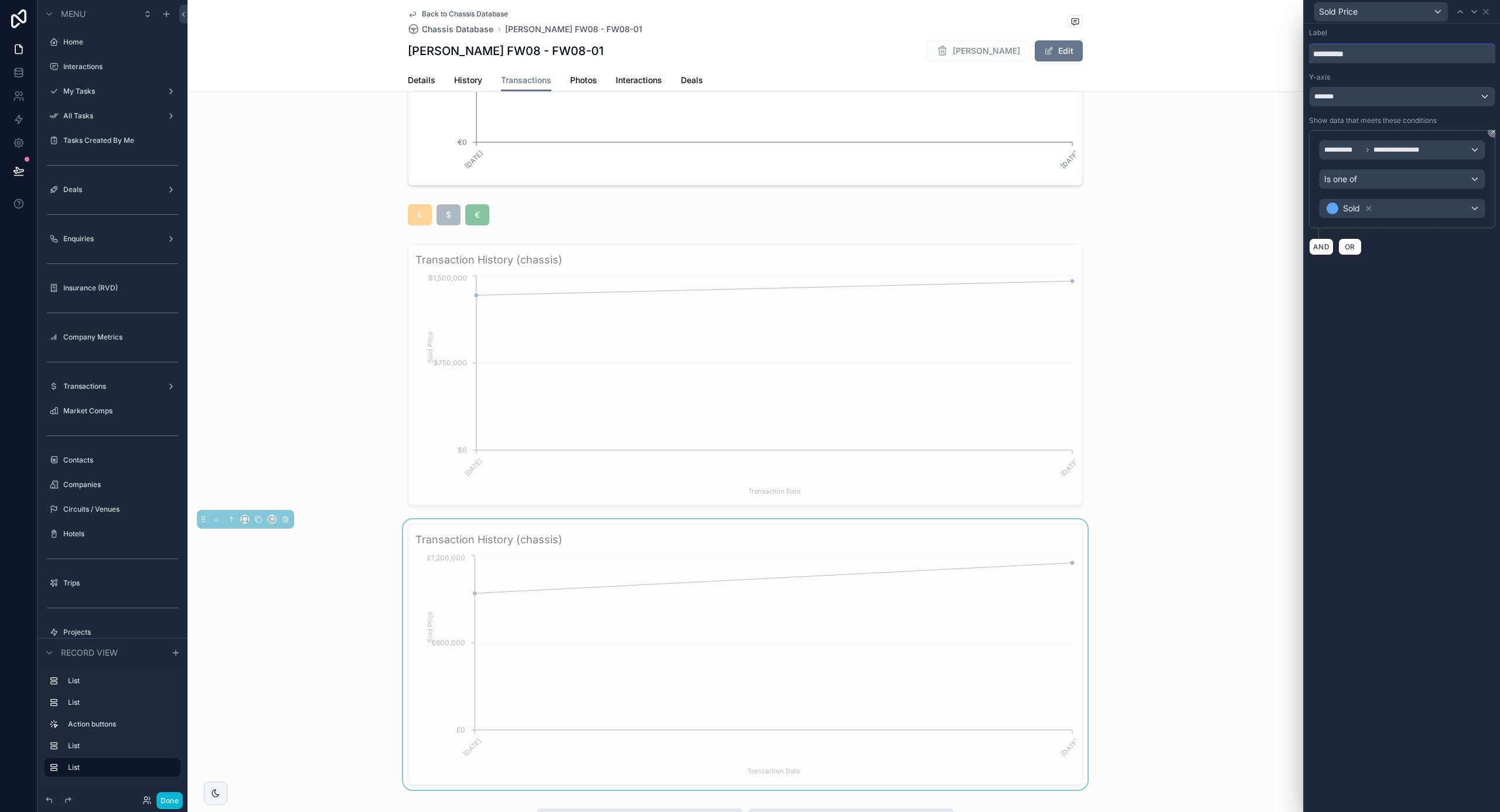
click at [1393, 55] on input "**********" at bounding box center [1402, 54] width 186 height 19
type input "**********"
click at [1370, 323] on div "**********" at bounding box center [1402, 417] width 196 height 789
click at [1489, 8] on icon at bounding box center [1485, 11] width 9 height 9
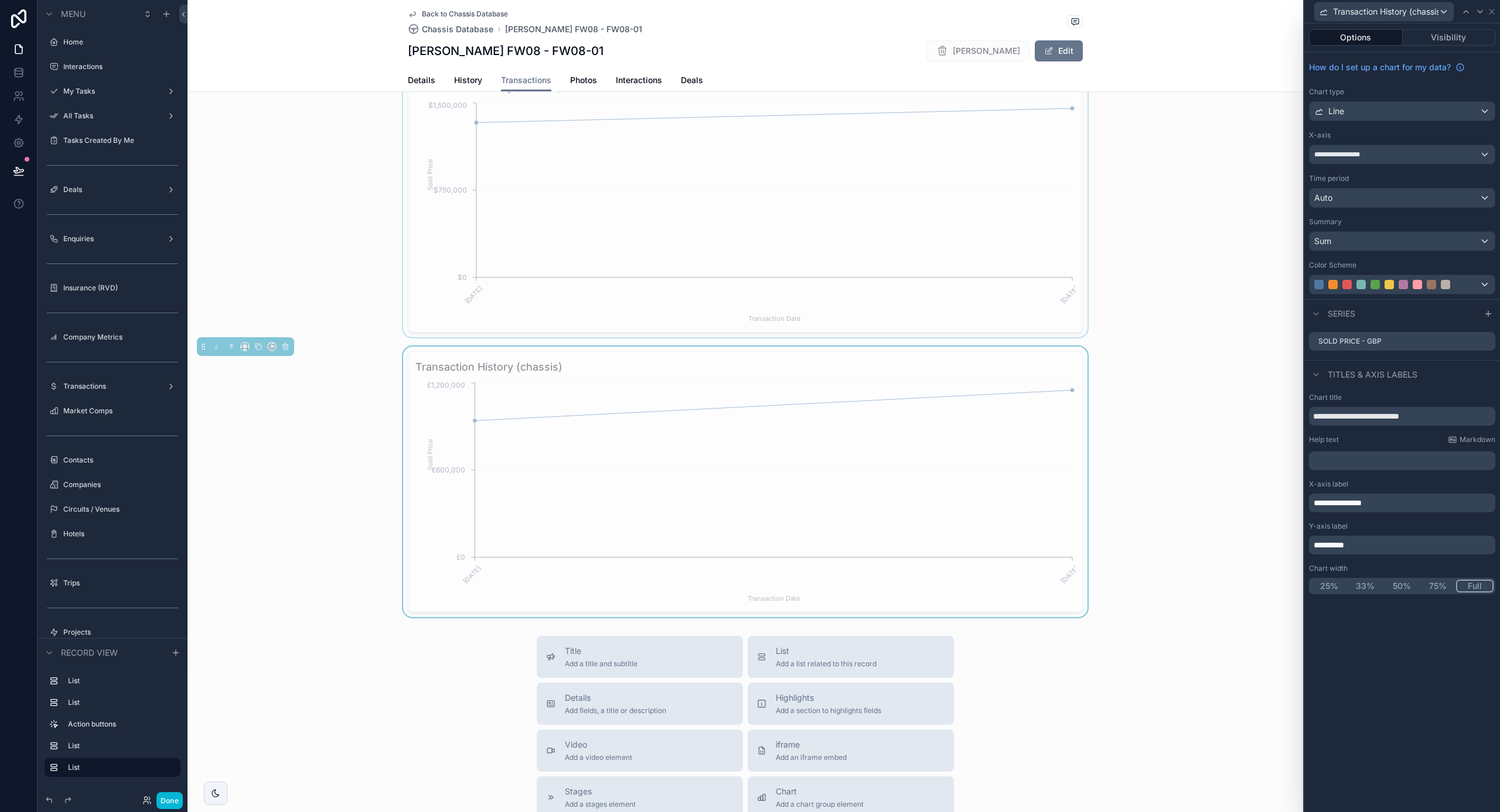
scroll to position [740, 0]
click at [897, 425] on icon "[DATE] [DATE] Transaction Date £0 £600,000 £1,200,000 Sold Price" at bounding box center [746, 487] width 660 height 225
click at [258, 345] on icon "scrollable content" at bounding box center [259, 343] width 8 height 8
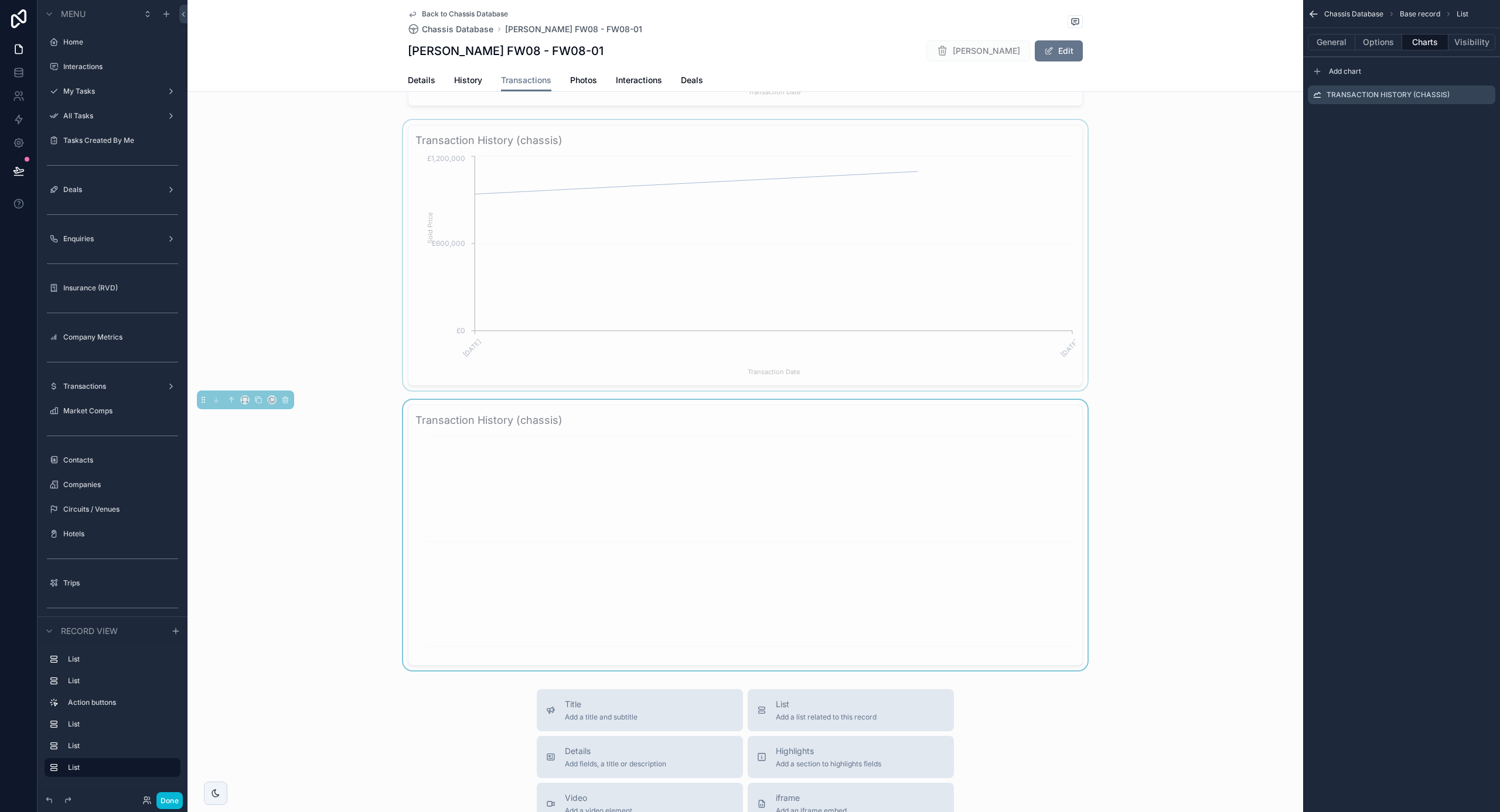
scroll to position [964, 0]
click at [720, 214] on div "scrollable content" at bounding box center [746, 253] width 1116 height 271
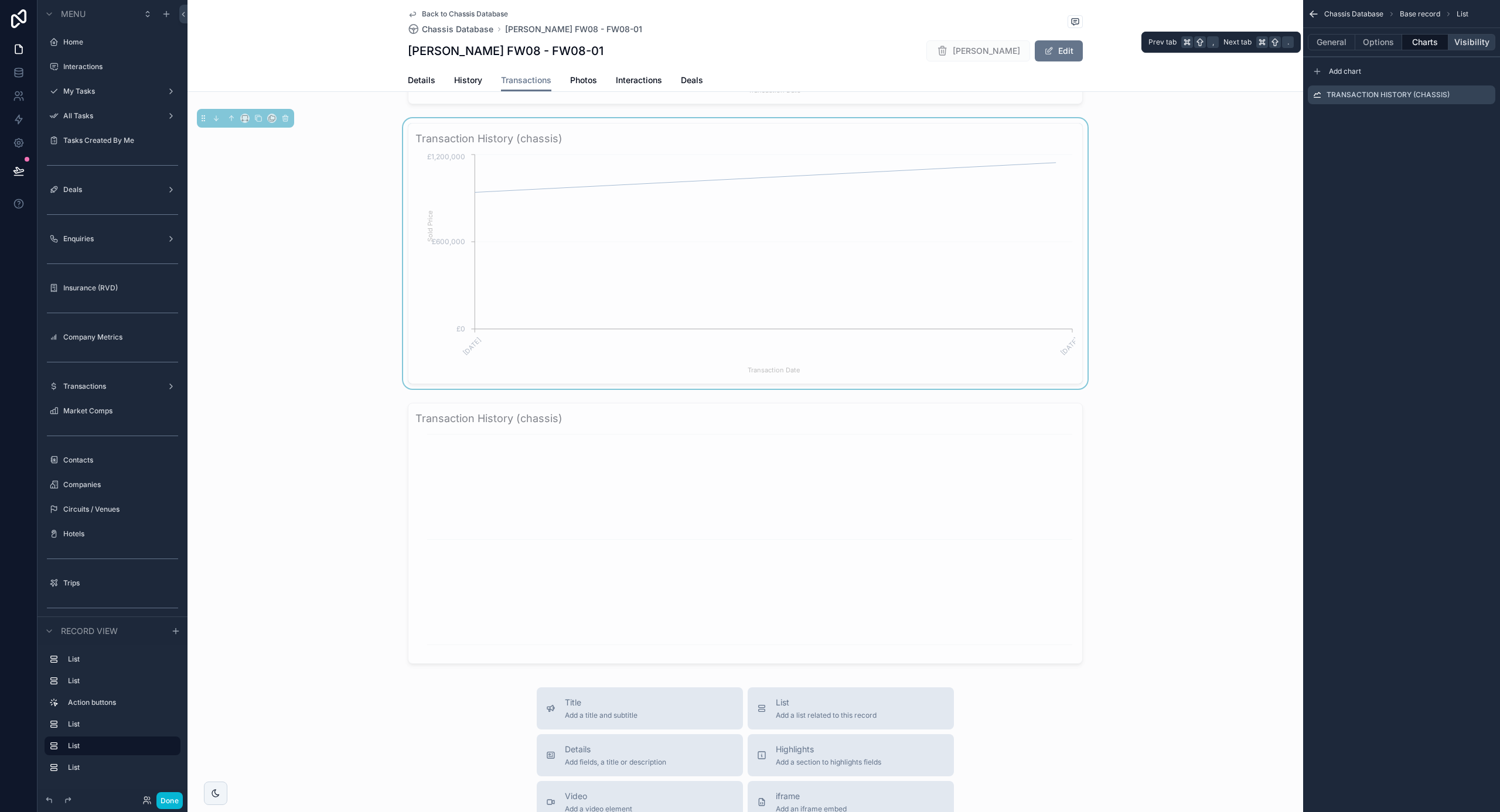
click at [1488, 34] on button "Visibility" at bounding box center [1472, 42] width 47 height 16
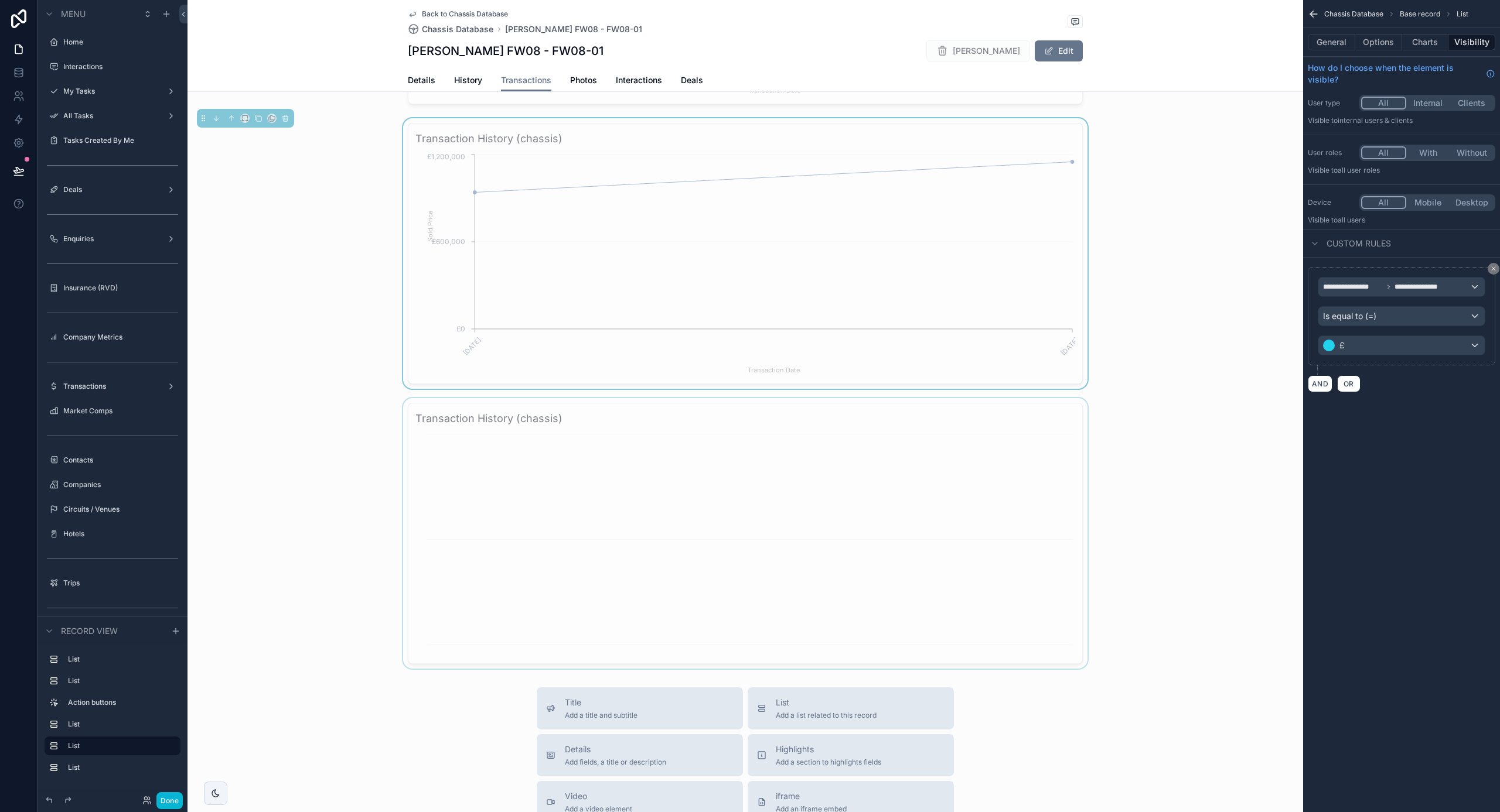
click at [796, 526] on div "scrollable content" at bounding box center [746, 533] width 1116 height 271
click at [1376, 346] on div "£" at bounding box center [1401, 346] width 167 height 19
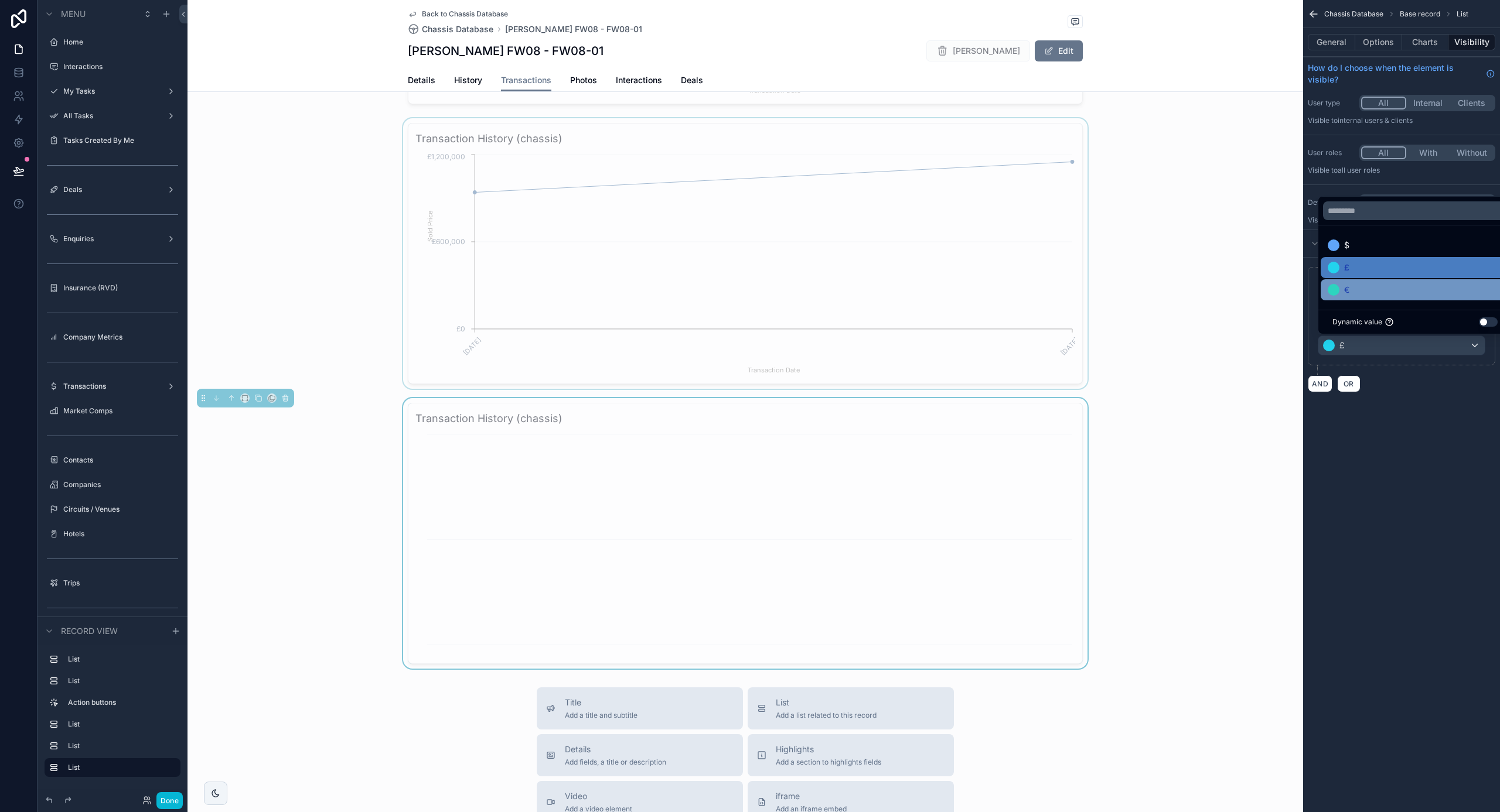
click at [1374, 295] on div "€" at bounding box center [1415, 290] width 175 height 14
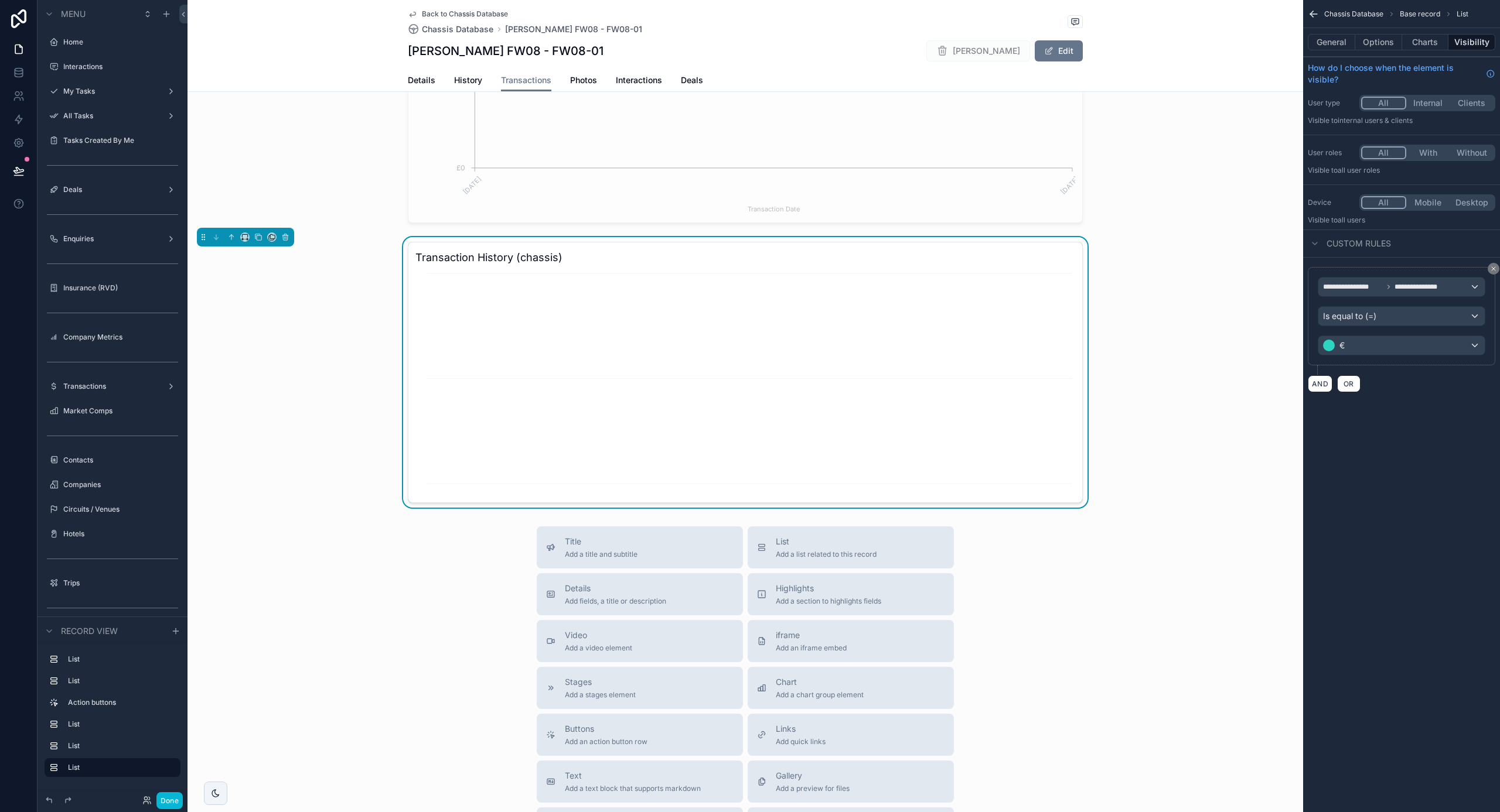
scroll to position [1051, 0]
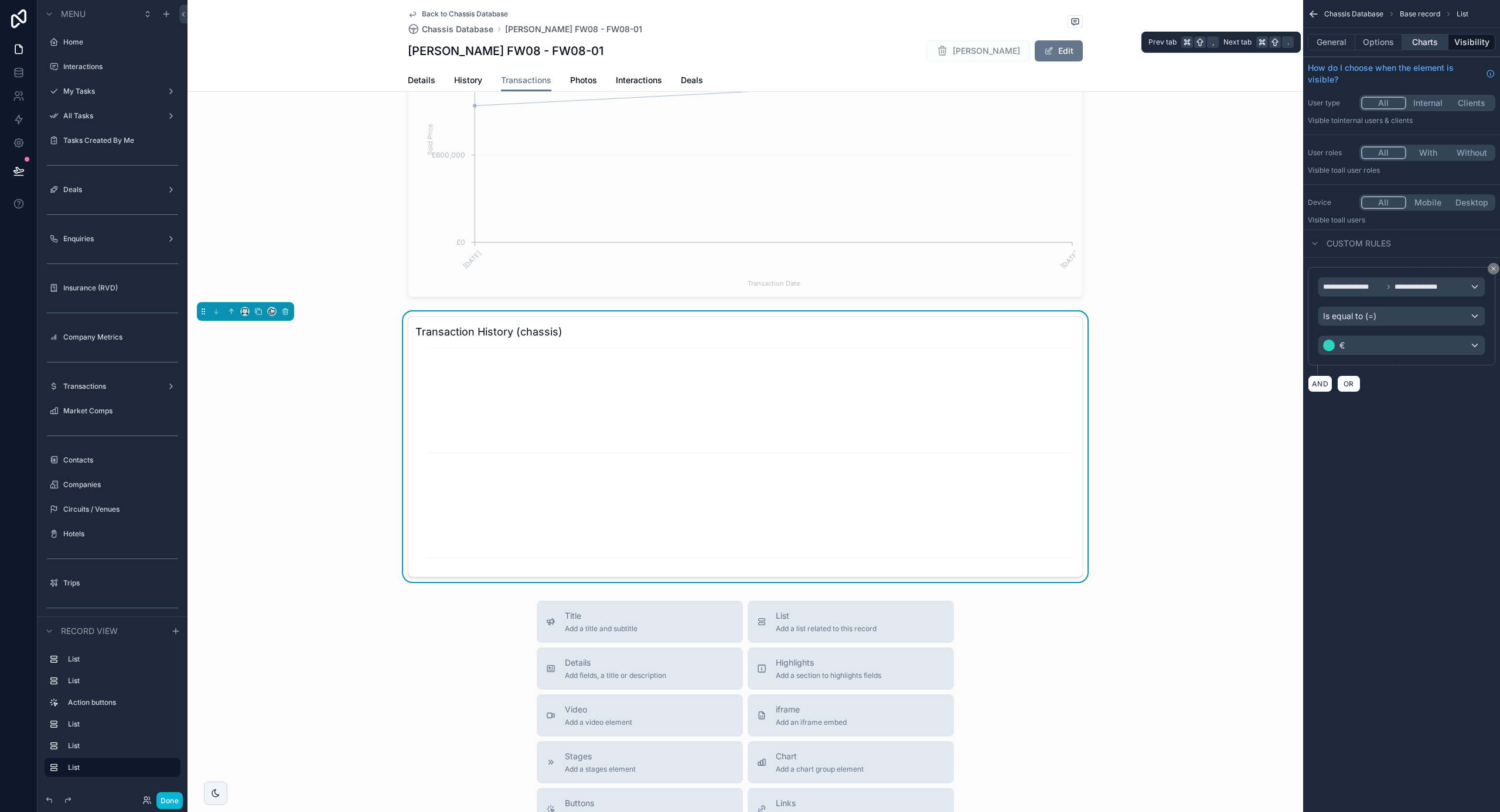
click at [1426, 49] on button "Charts" at bounding box center [1425, 42] width 47 height 16
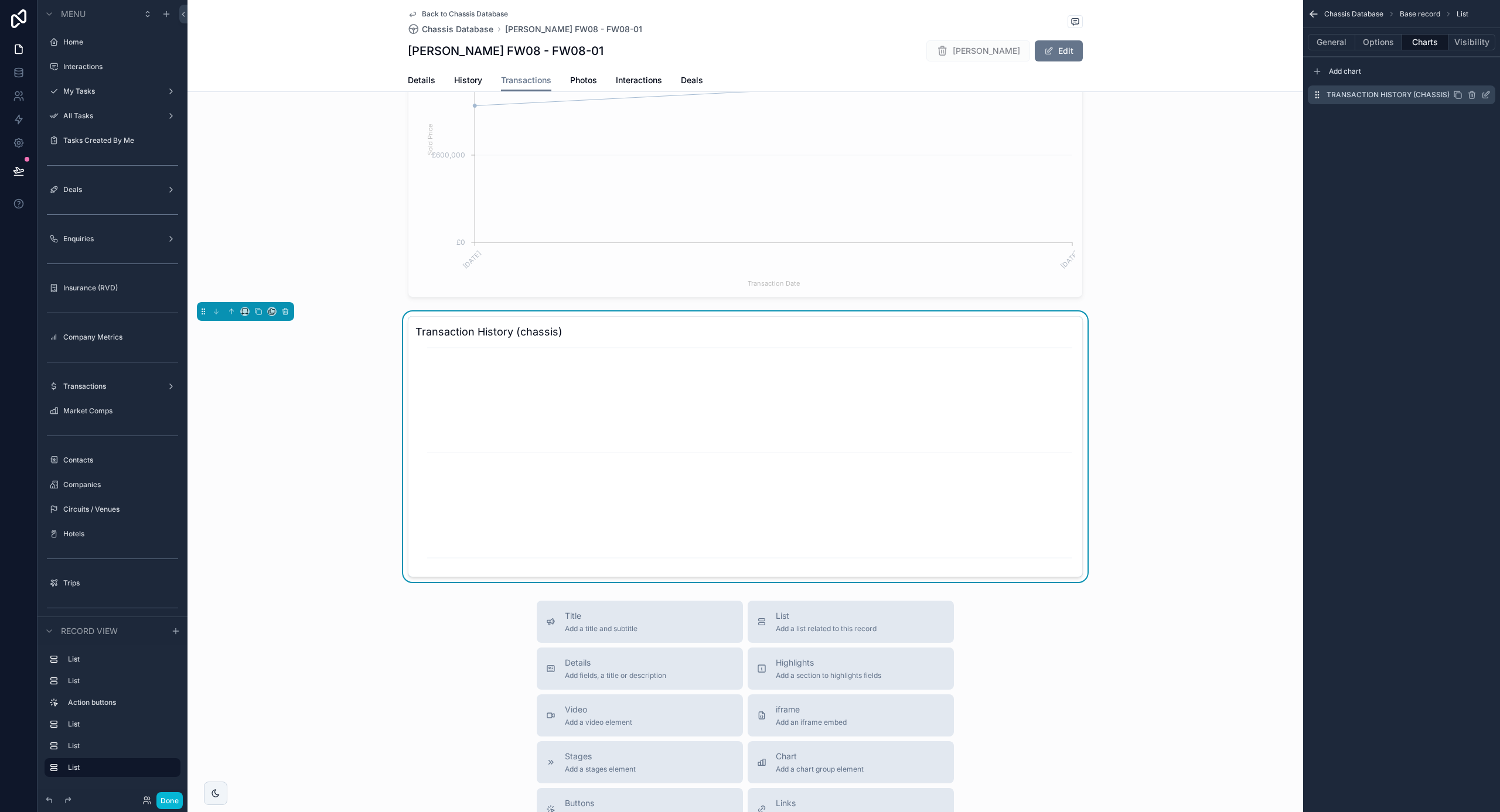
click at [1486, 94] on icon "scrollable content" at bounding box center [1485, 94] width 9 height 9
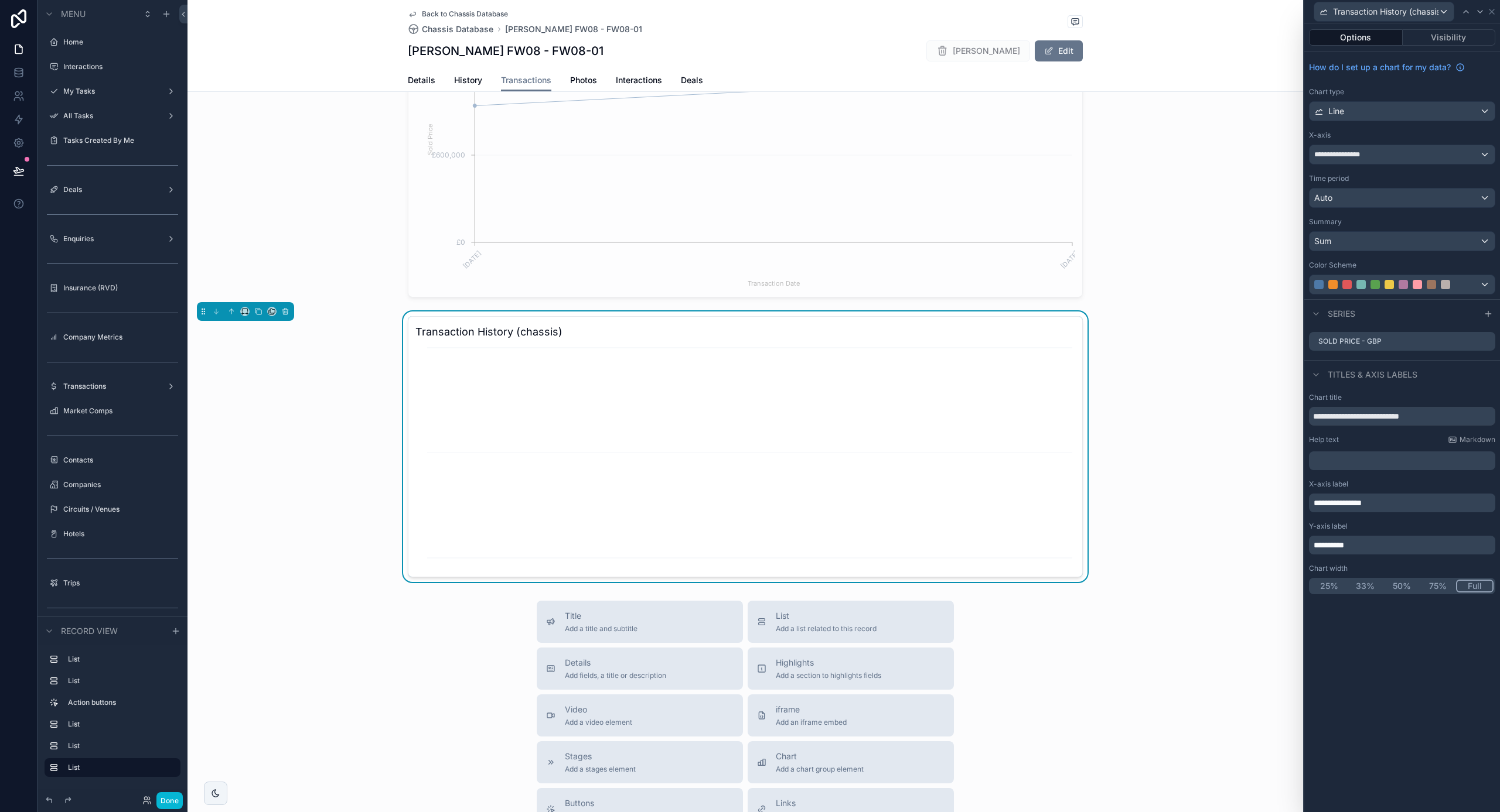
click at [1376, 548] on p "**********" at bounding box center [1403, 545] width 179 height 12
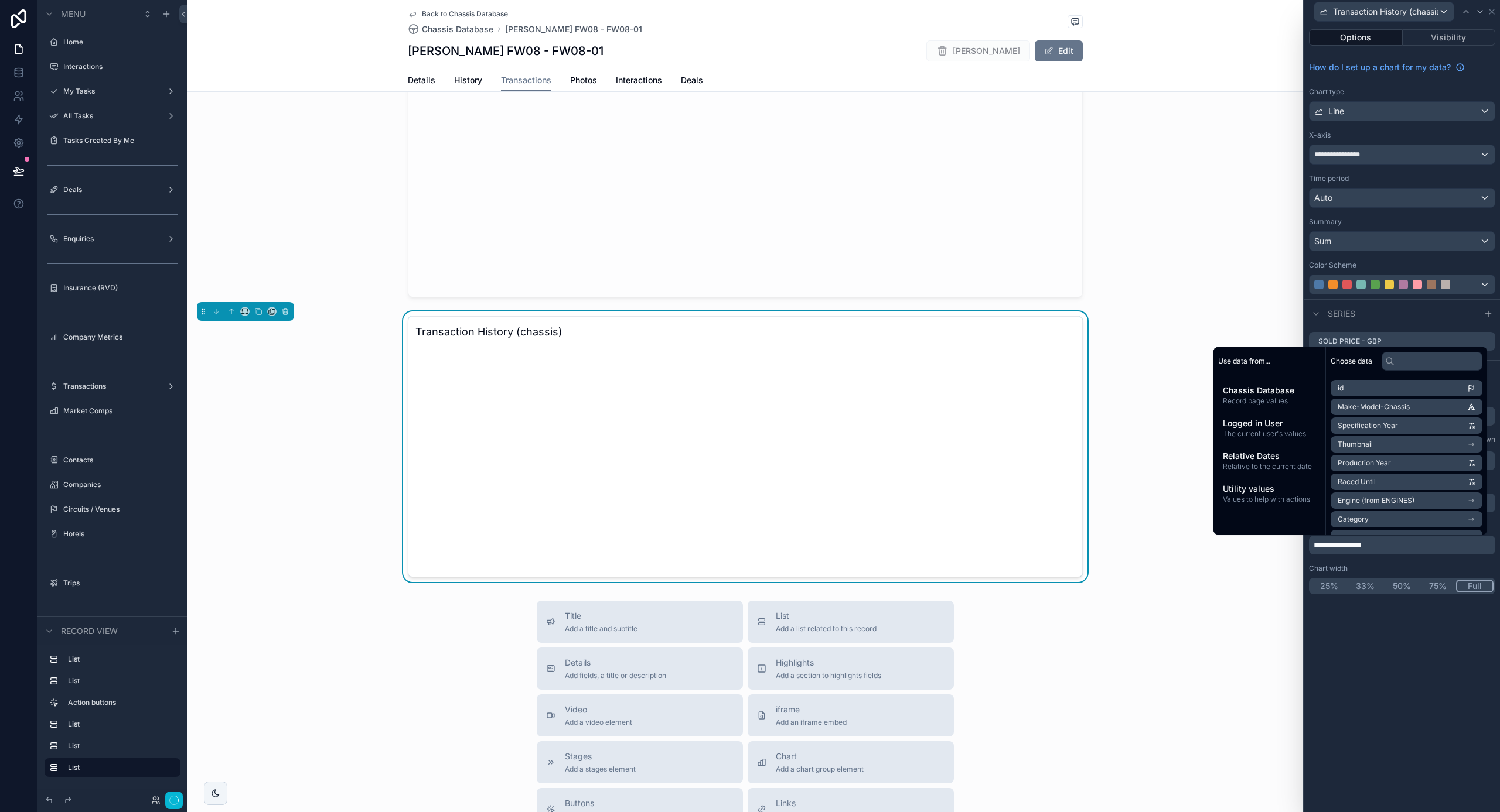
click at [1350, 597] on div "**********" at bounding box center [1402, 493] width 196 height 211
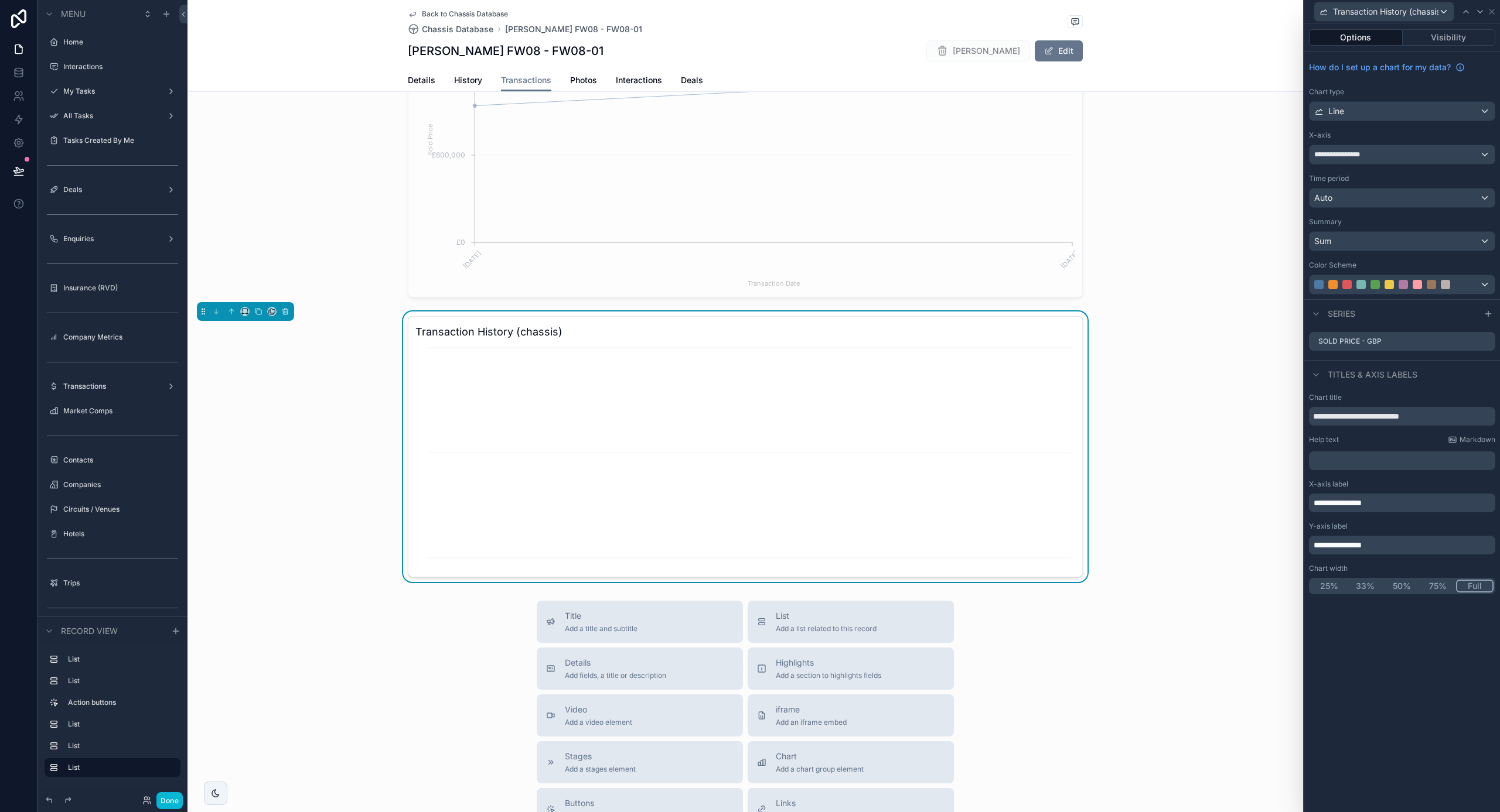
click at [1443, 388] on div "Titles & Axis labels" at bounding box center [1402, 375] width 196 height 28
click at [1487, 342] on icon at bounding box center [1487, 340] width 5 height 5
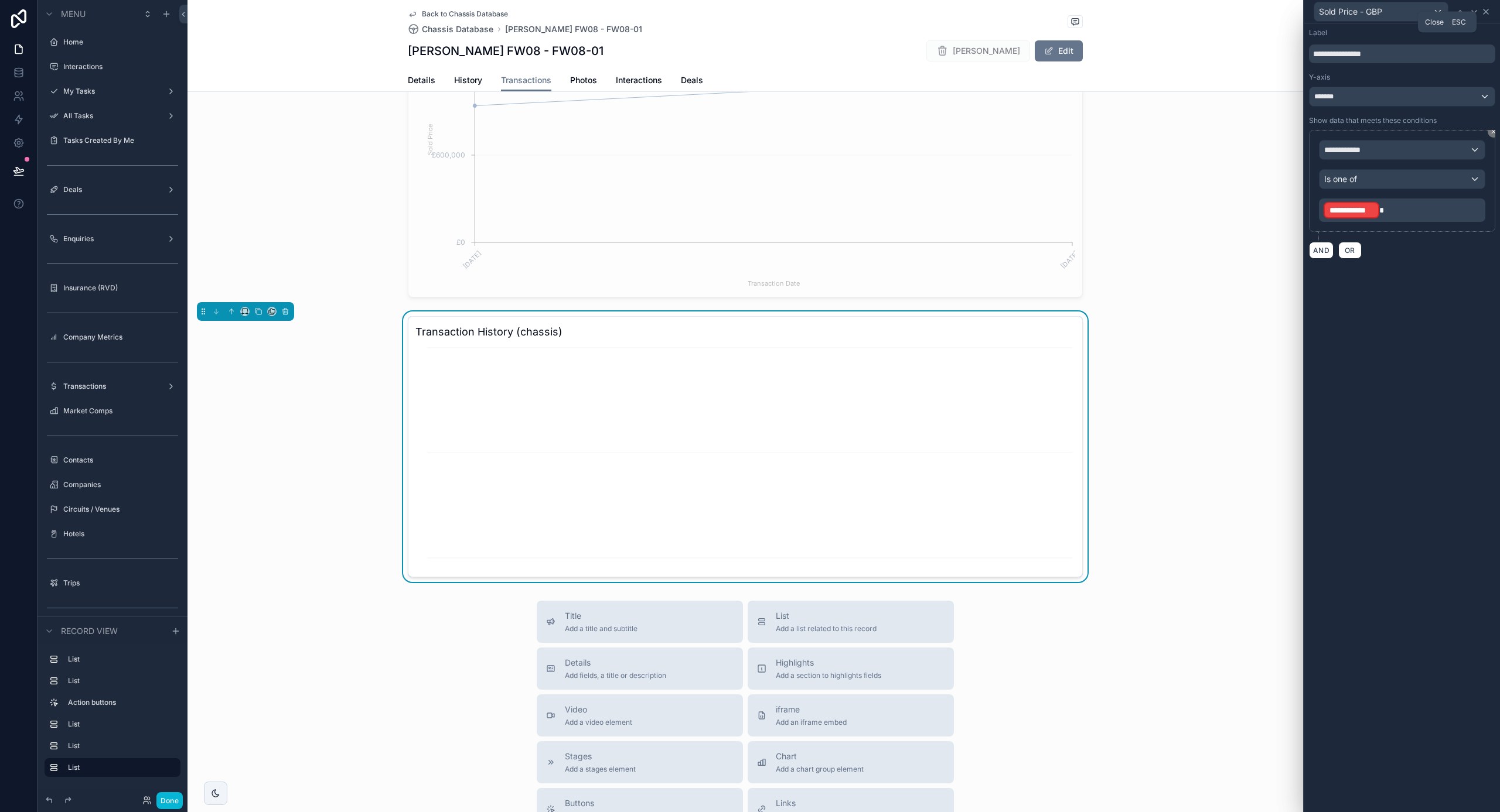
click at [1487, 9] on icon at bounding box center [1485, 11] width 9 height 9
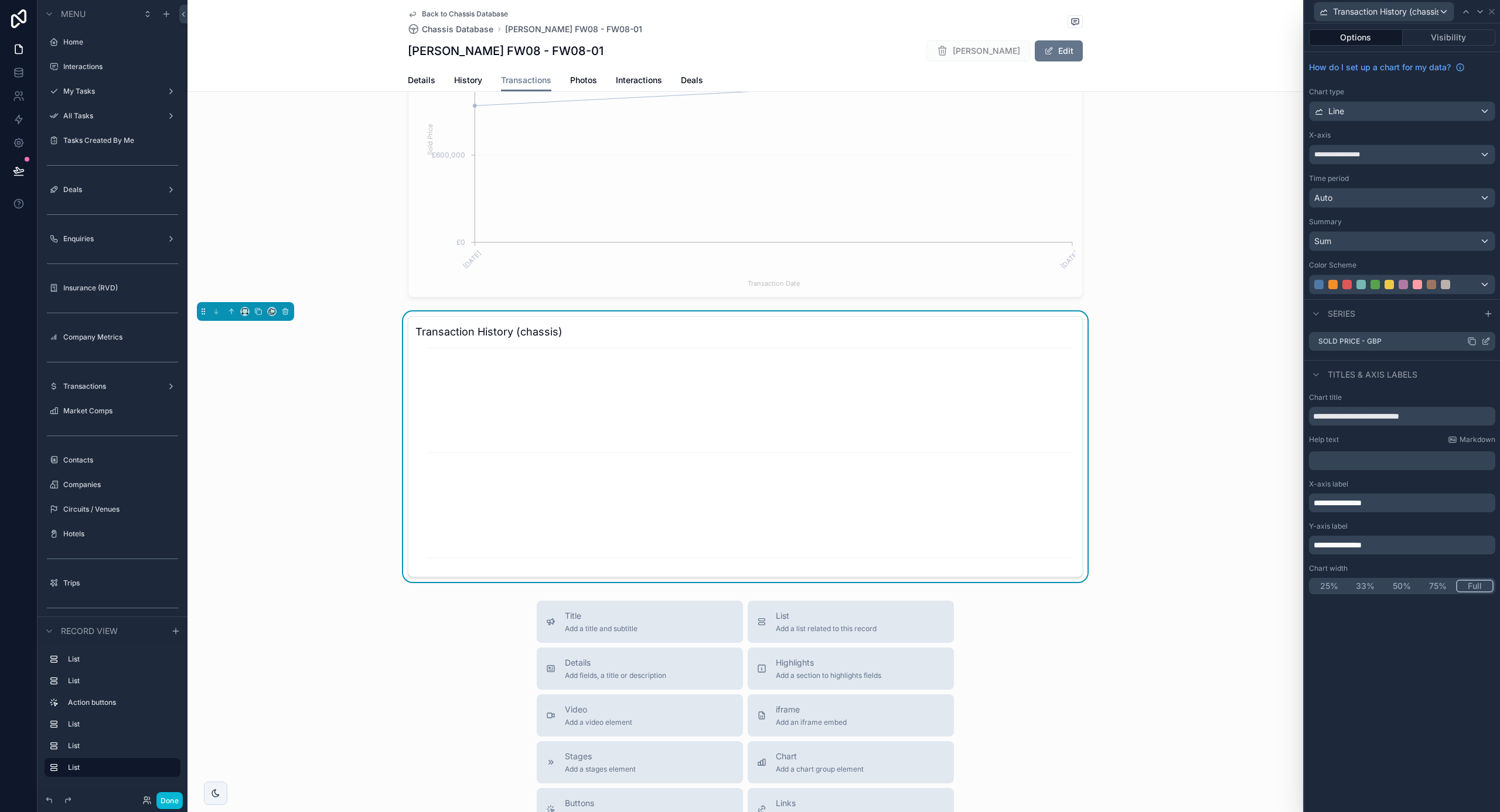
click at [1487, 340] on icon at bounding box center [1487, 340] width 5 height 5
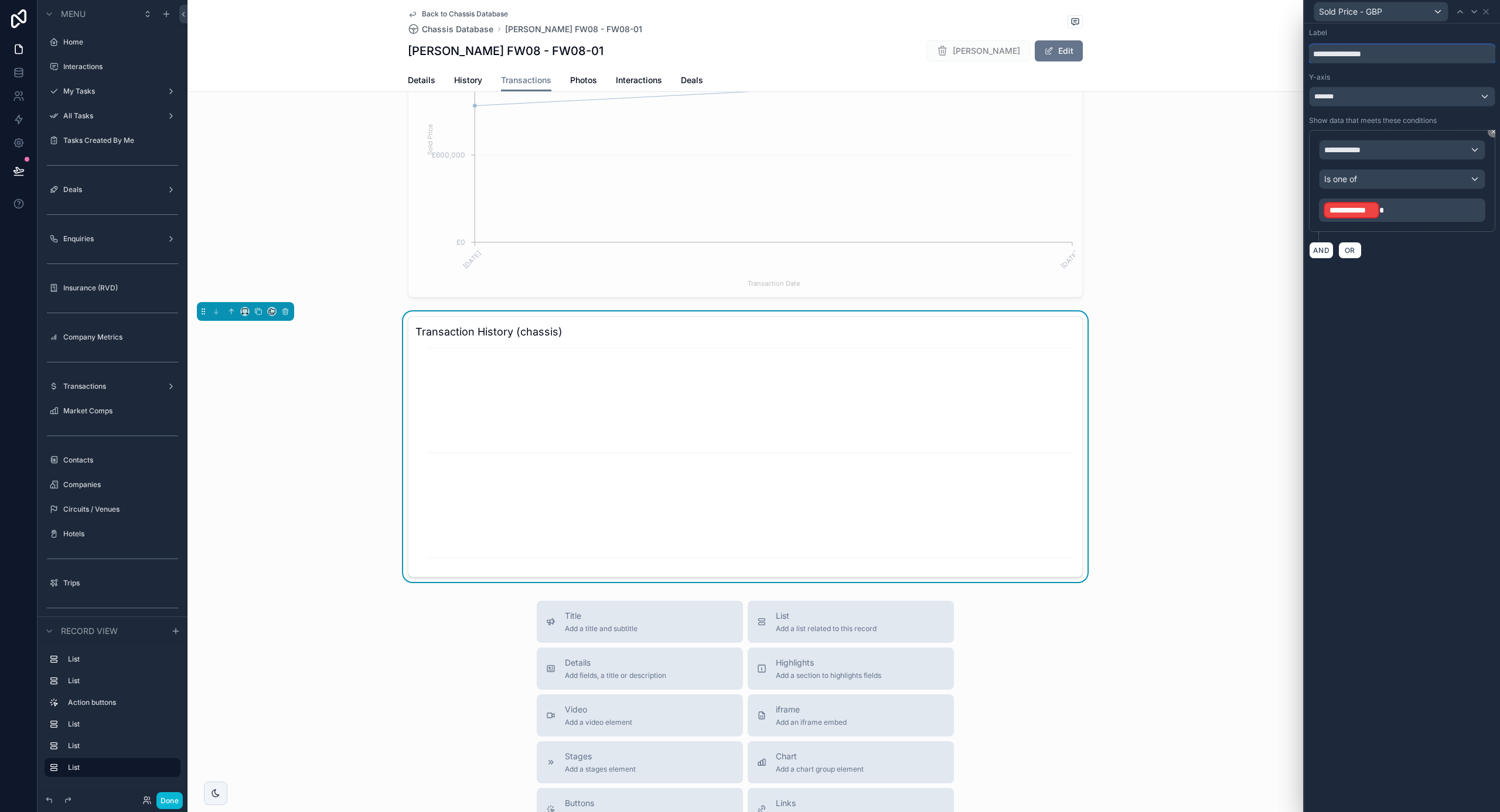
click at [1402, 56] on input "**********" at bounding box center [1402, 54] width 186 height 19
click at [1402, 150] on div "**********" at bounding box center [1402, 150] width 165 height 19
click at [1378, 213] on div "Row values Row values" at bounding box center [1401, 220] width 145 height 28
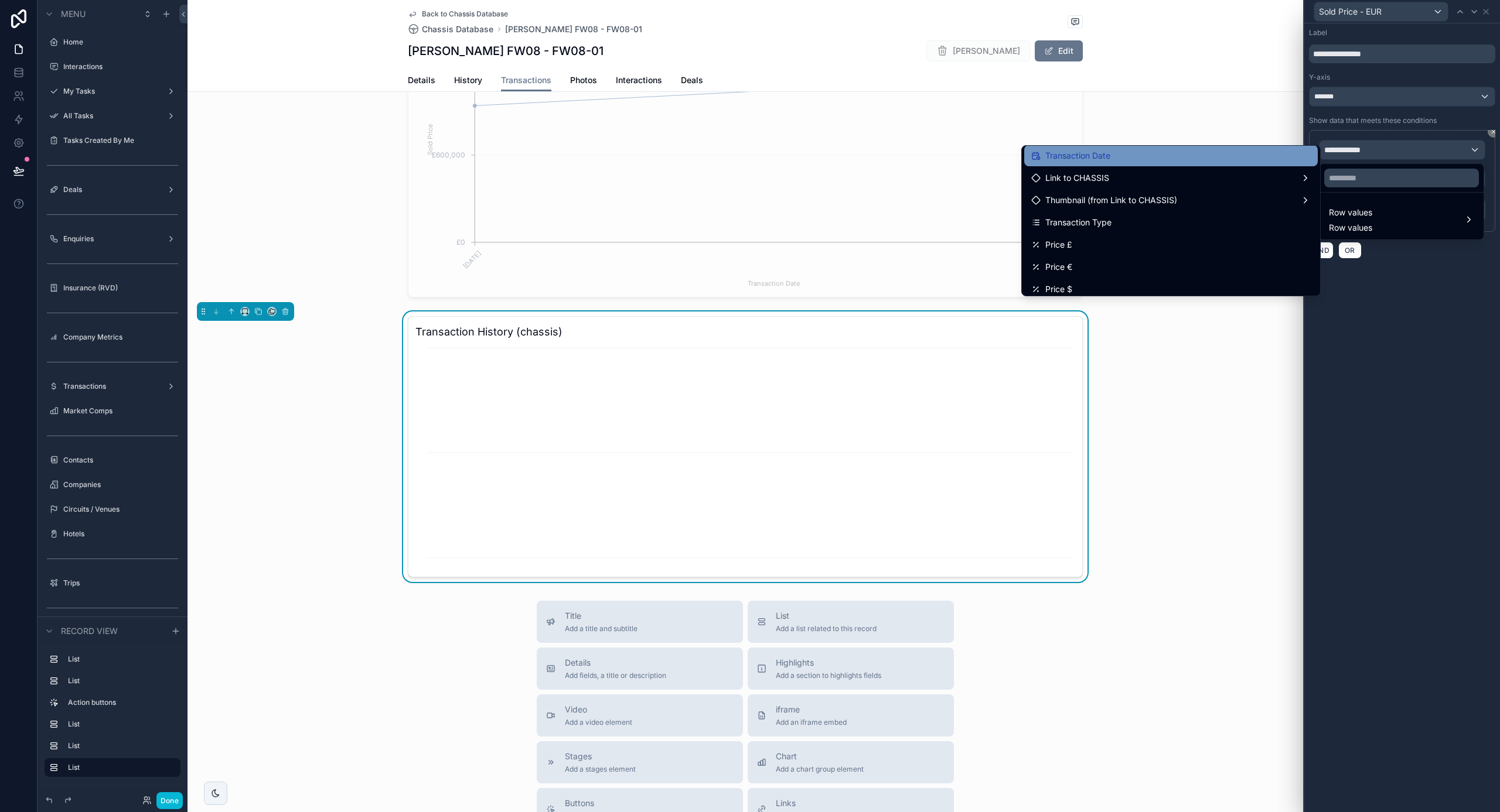
scroll to position [50, 0]
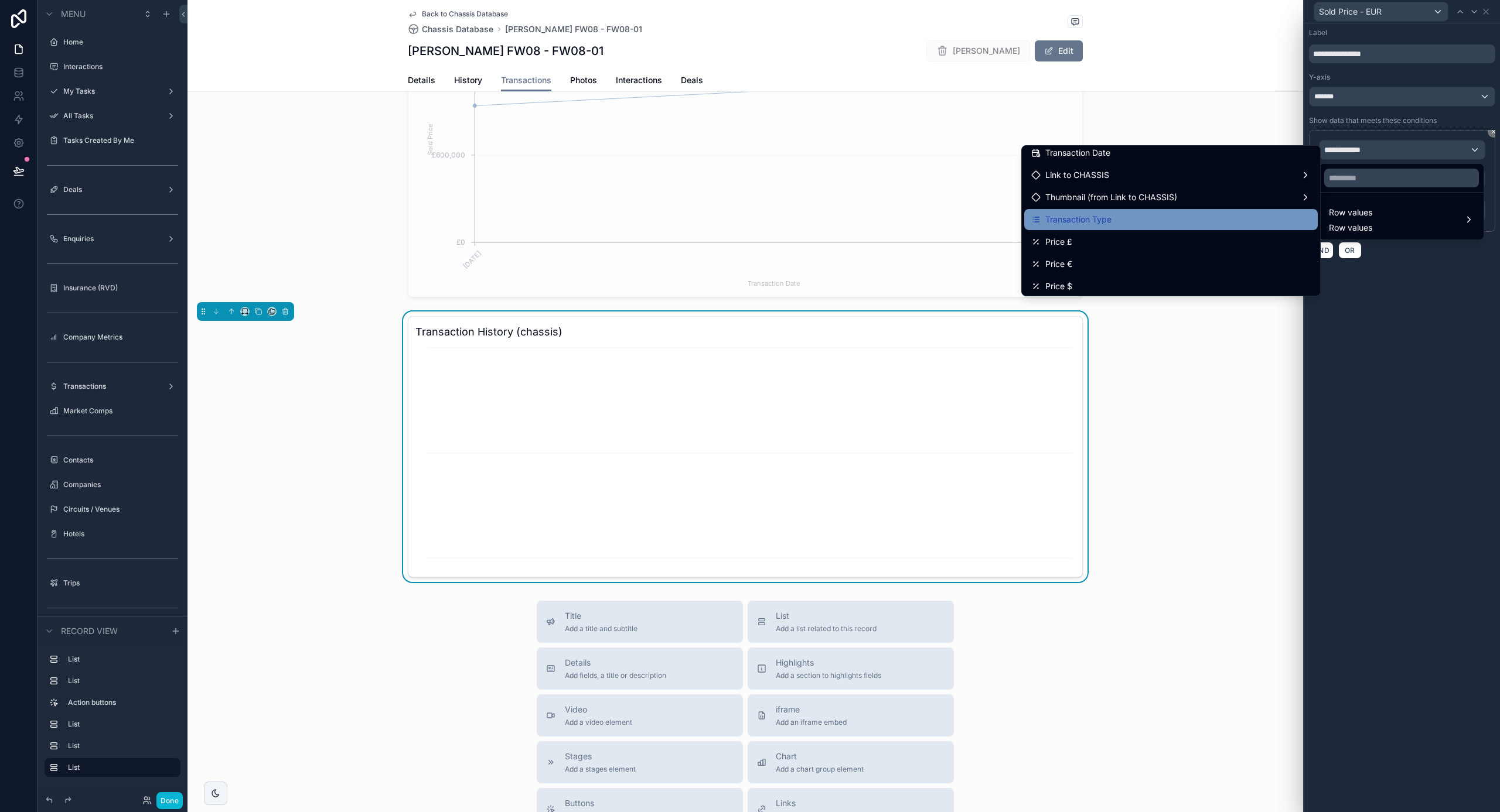
click at [1193, 224] on div "Transaction Type" at bounding box center [1171, 220] width 280 height 14
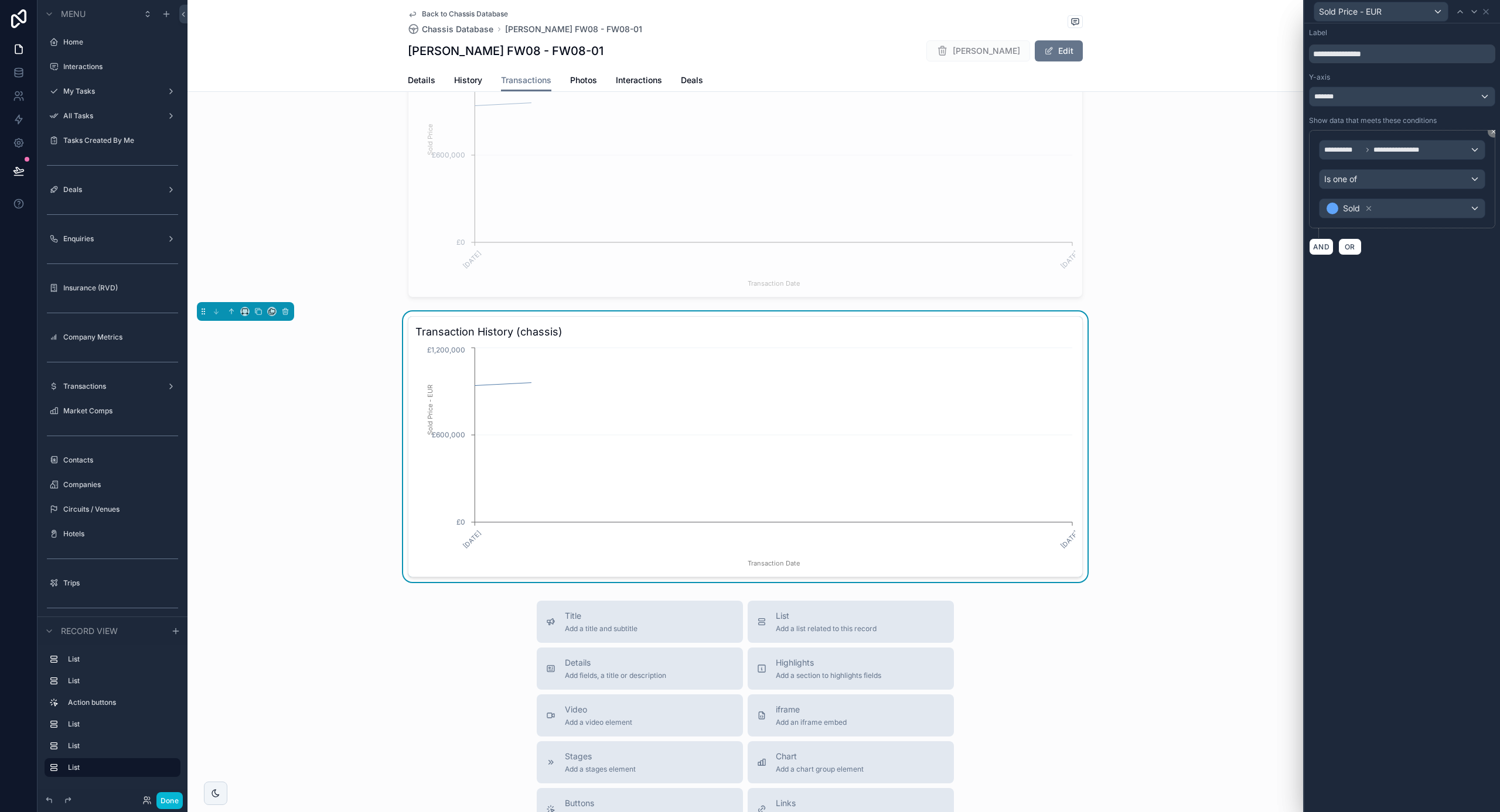
click at [1382, 182] on div "Is one of" at bounding box center [1402, 179] width 165 height 19
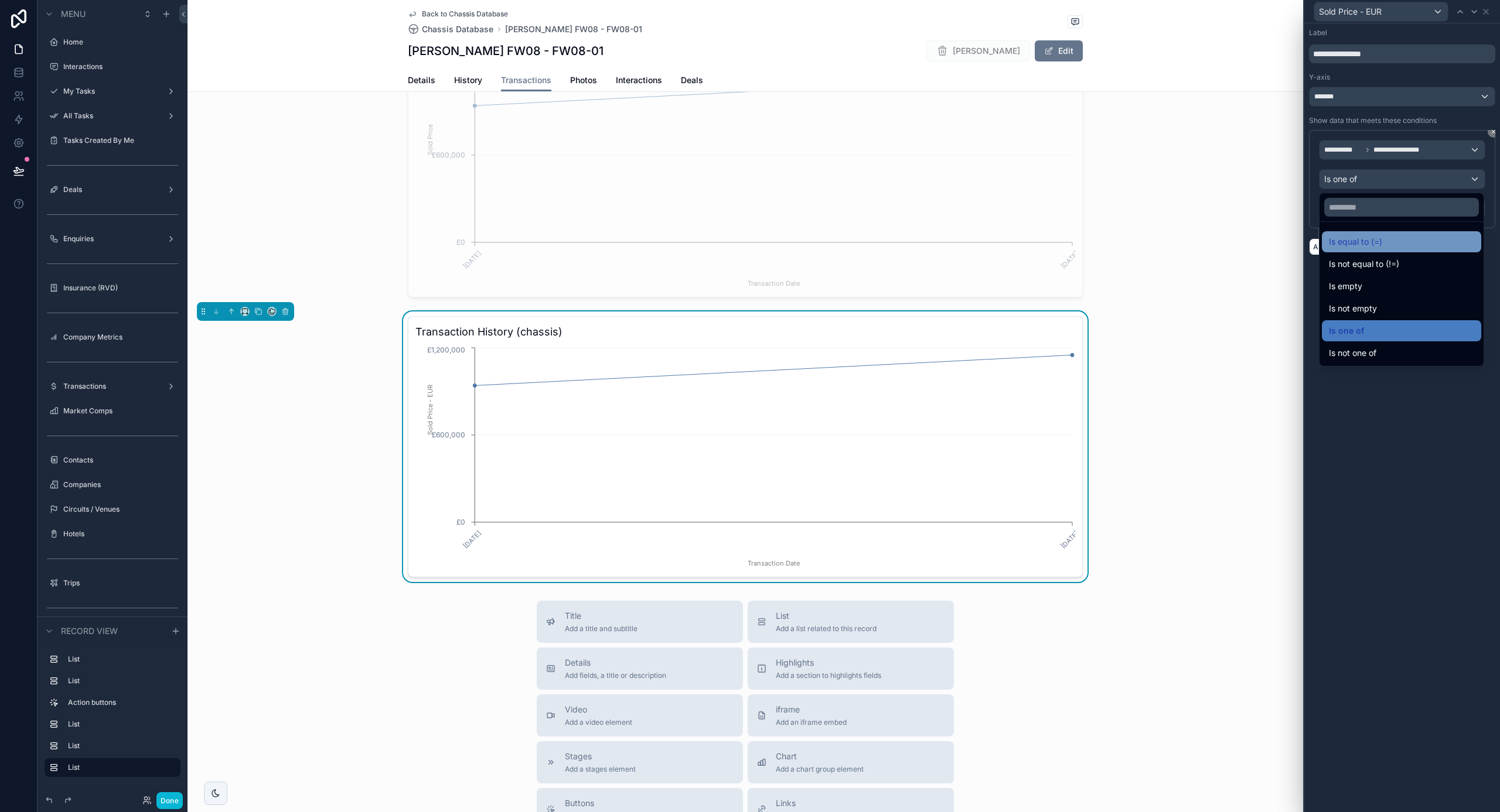
click at [1373, 241] on span "Is equal to (=)" at bounding box center [1355, 242] width 53 height 14
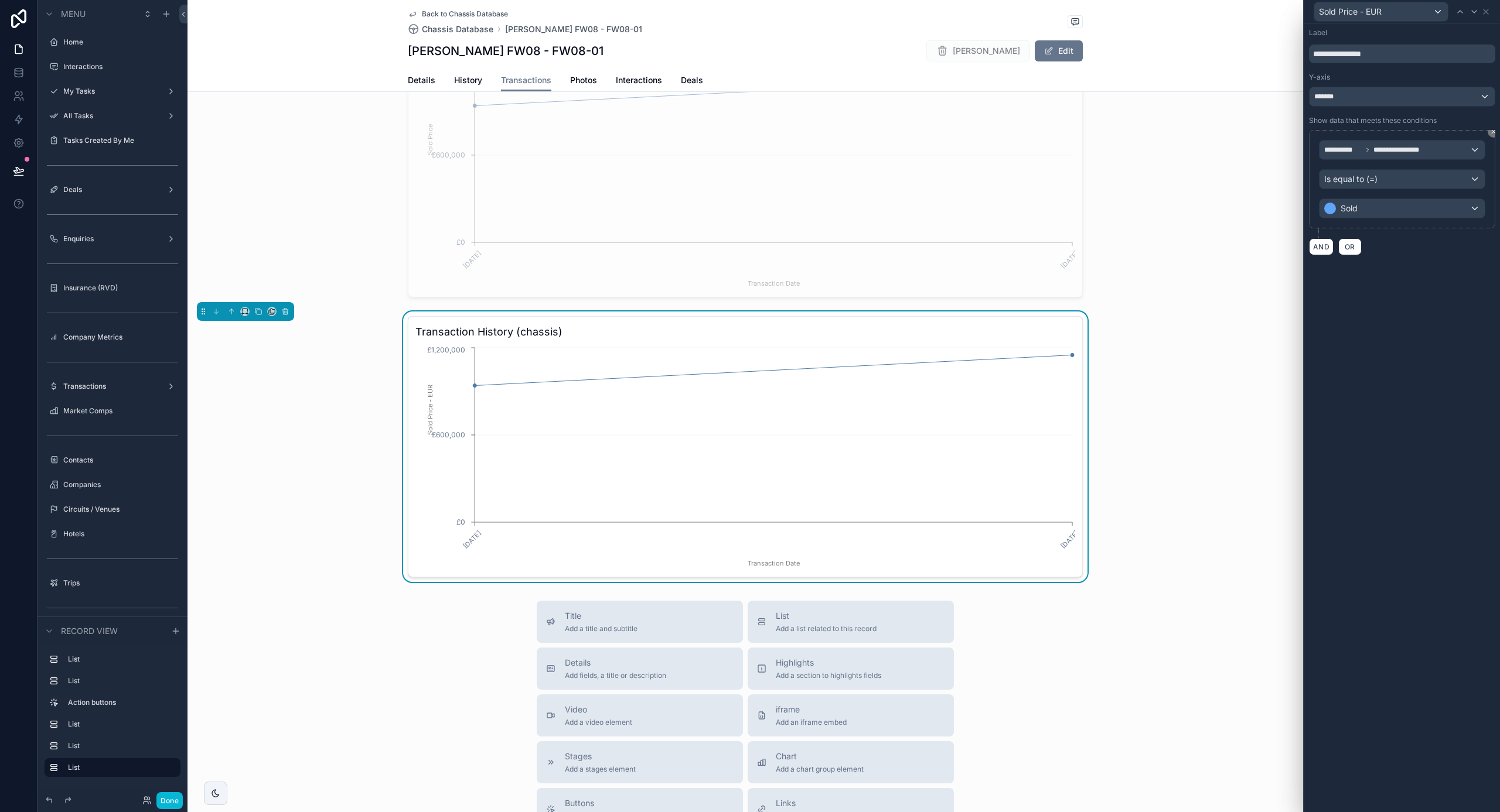
click at [1418, 103] on div "*******" at bounding box center [1402, 96] width 185 height 19
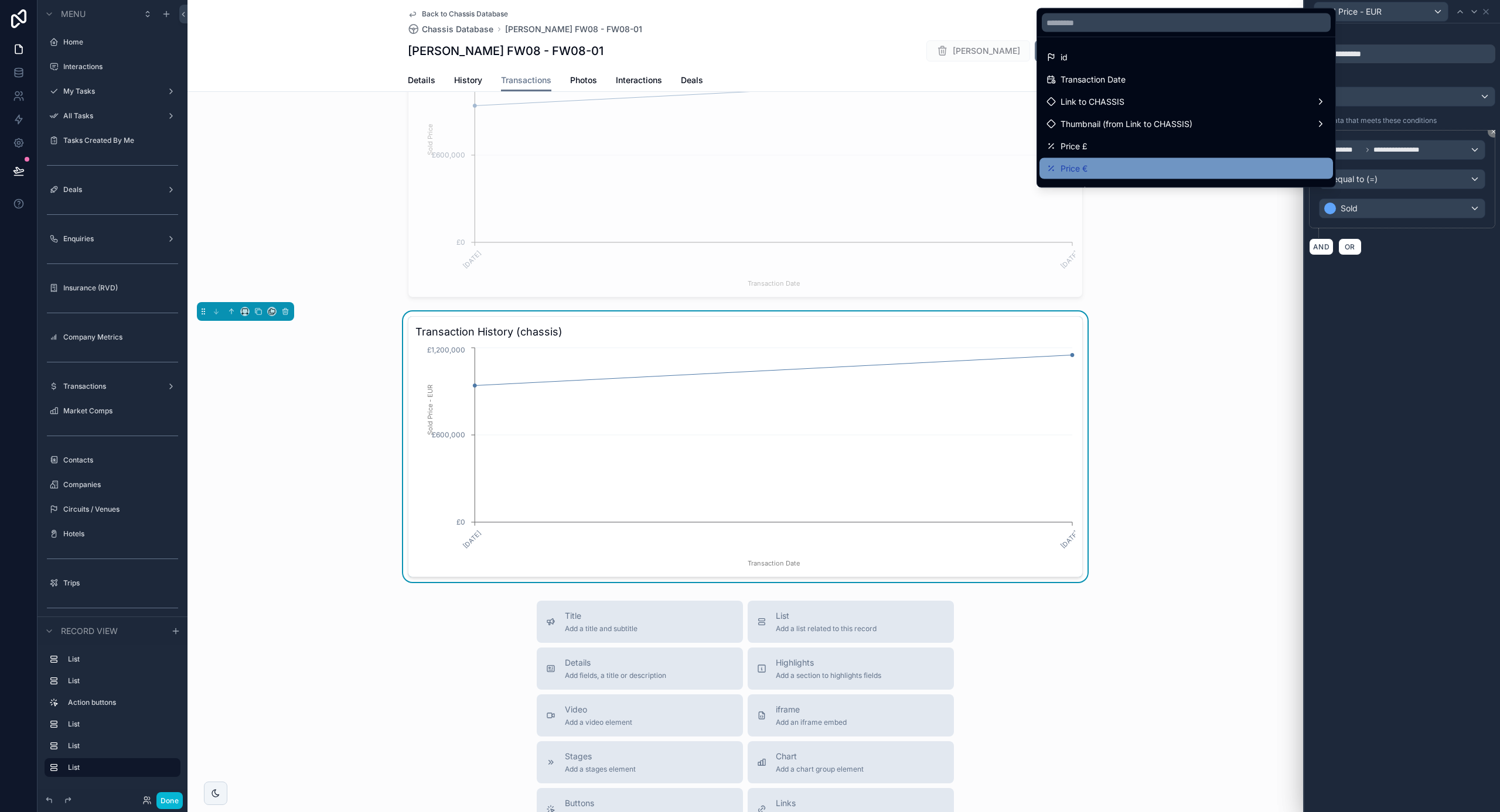
click at [1177, 163] on div "Price €" at bounding box center [1186, 169] width 280 height 14
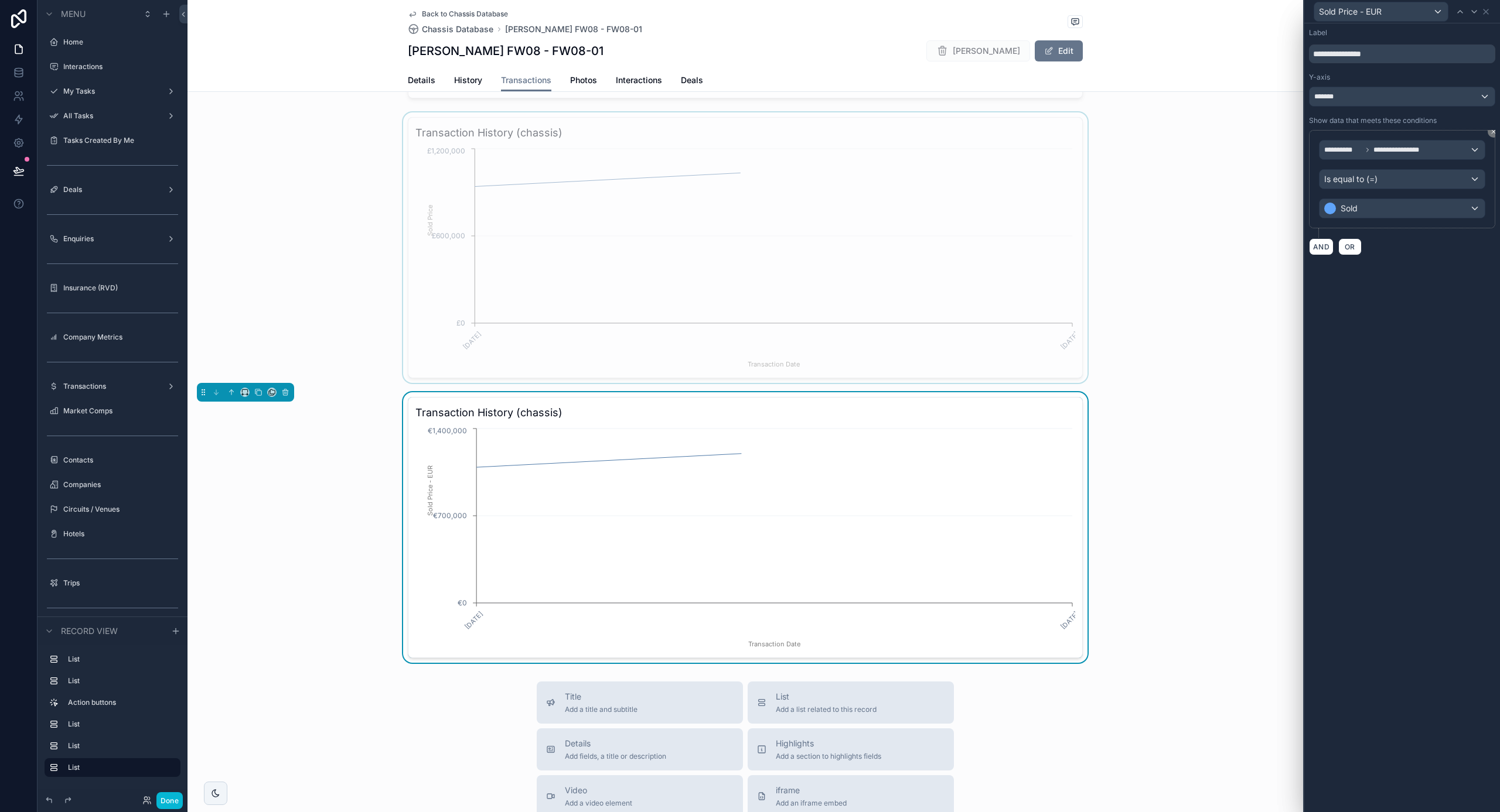
scroll to position [952, 0]
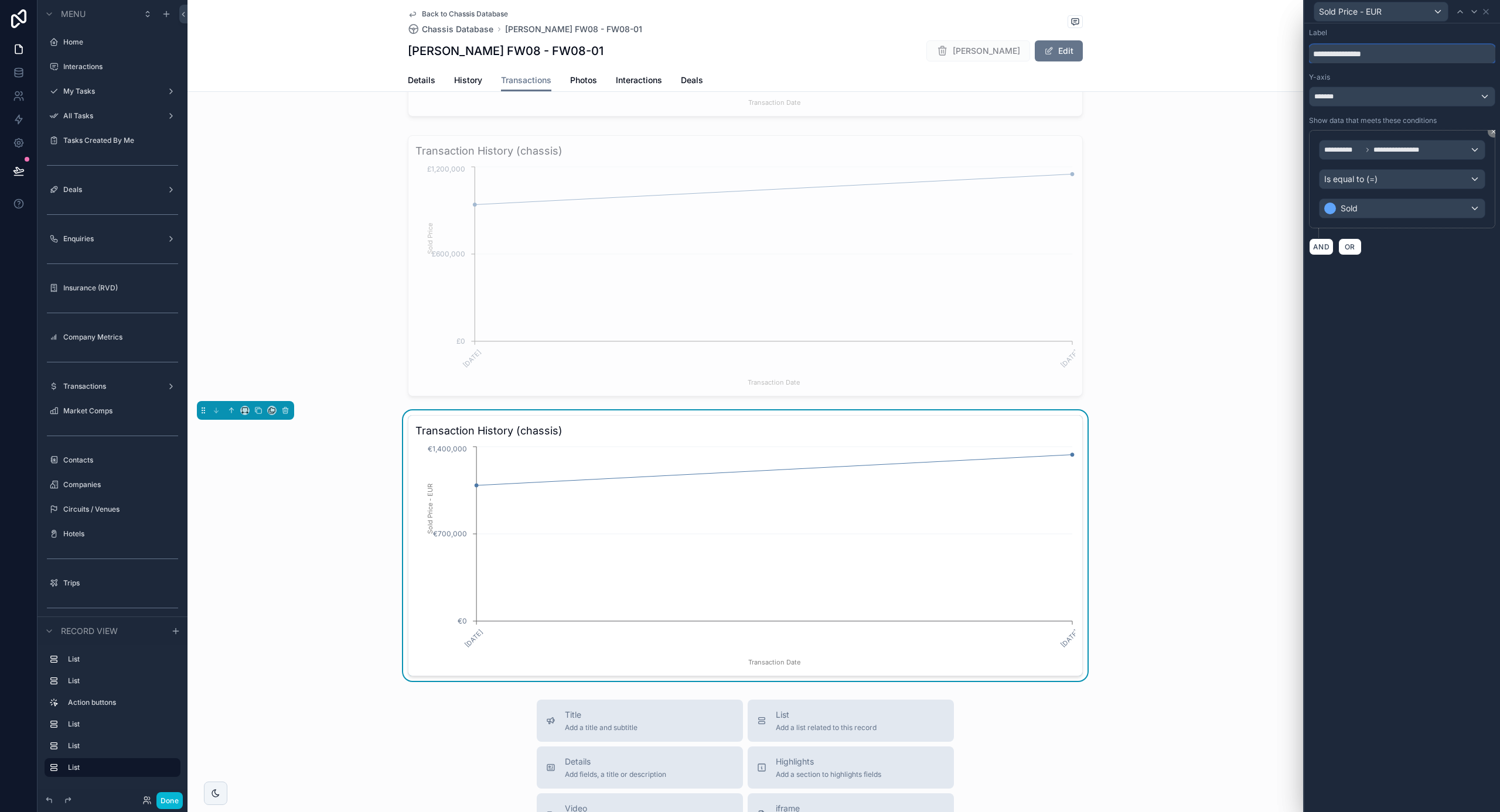
click at [1398, 52] on input "**********" at bounding box center [1402, 54] width 186 height 19
type input "**********"
click at [1484, 14] on icon at bounding box center [1485, 11] width 9 height 9
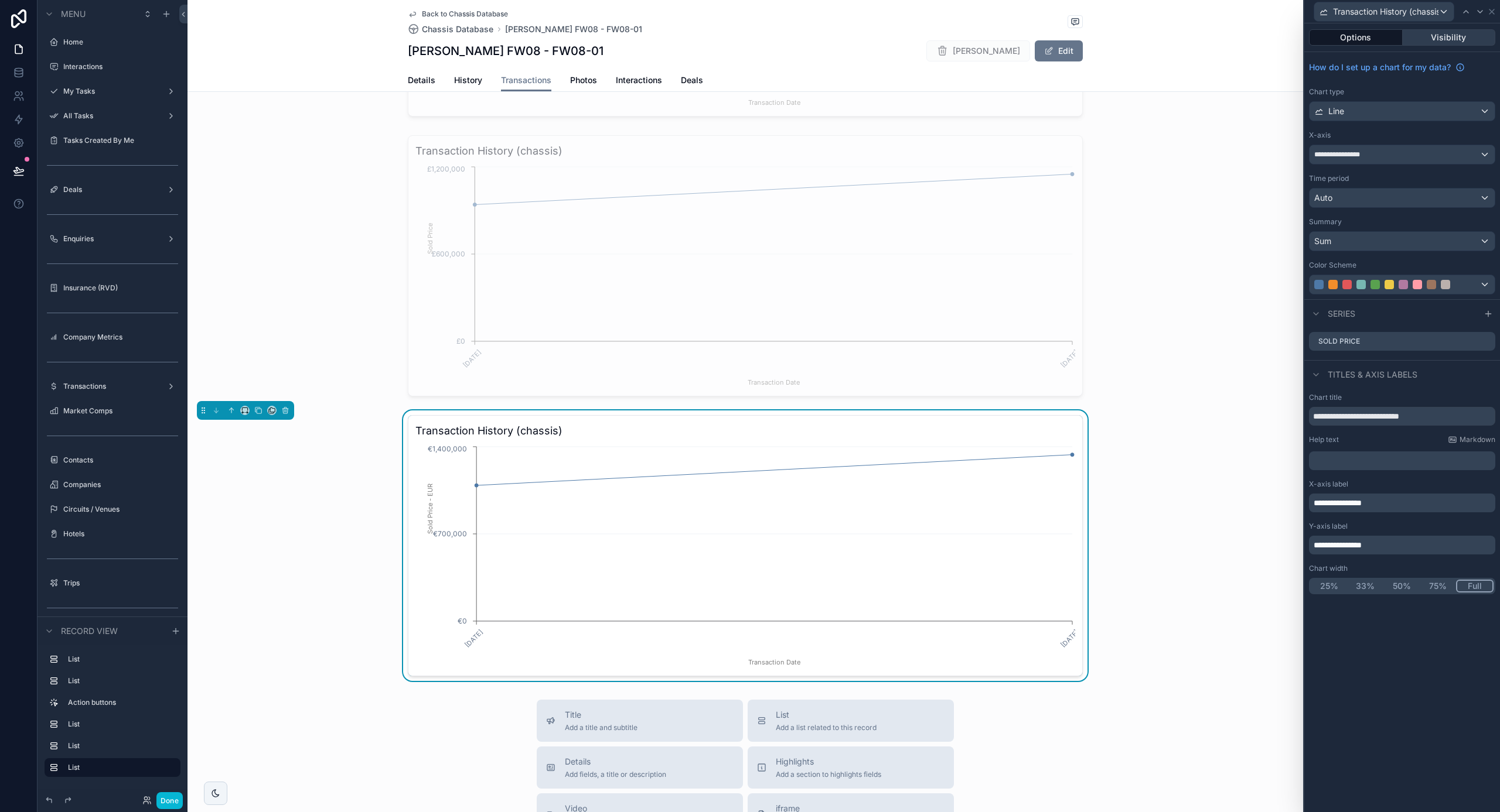
click at [1432, 40] on button "Visibility" at bounding box center [1449, 37] width 93 height 16
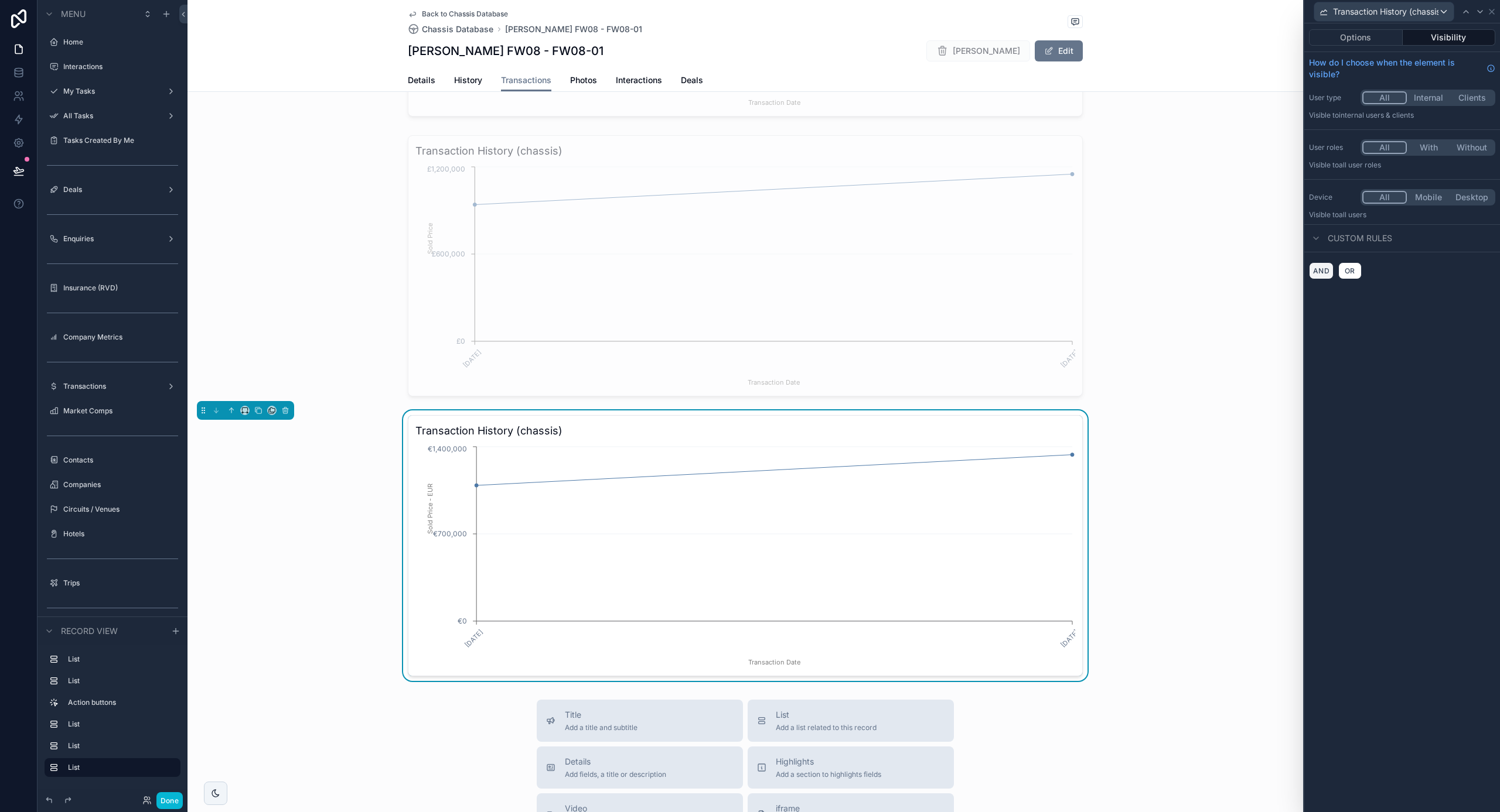
click at [1318, 271] on button "AND" at bounding box center [1321, 271] width 25 height 17
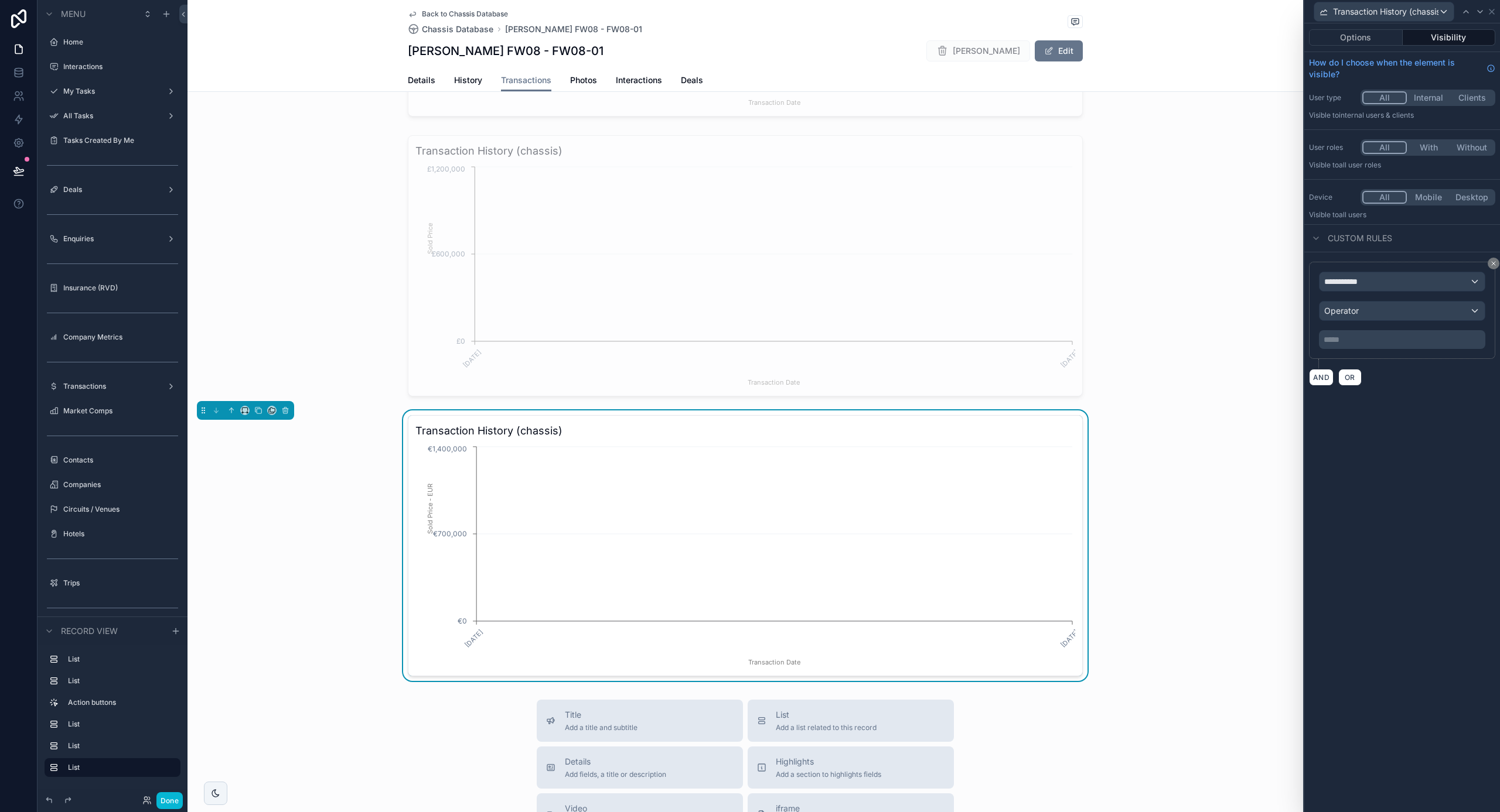
click at [1360, 283] on span "**********" at bounding box center [1345, 282] width 43 height 12
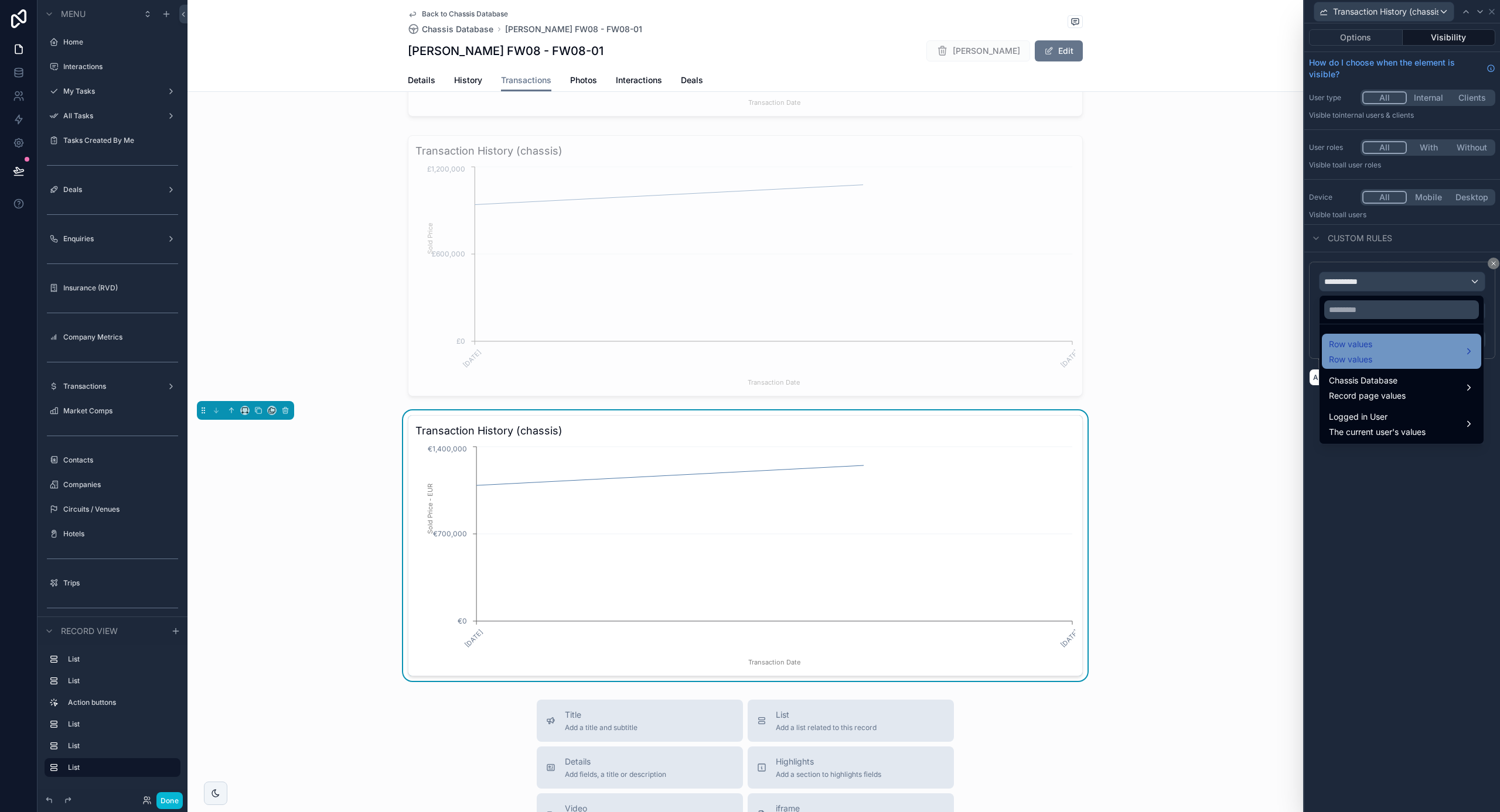
click at [1371, 342] on span "Row values" at bounding box center [1350, 345] width 43 height 14
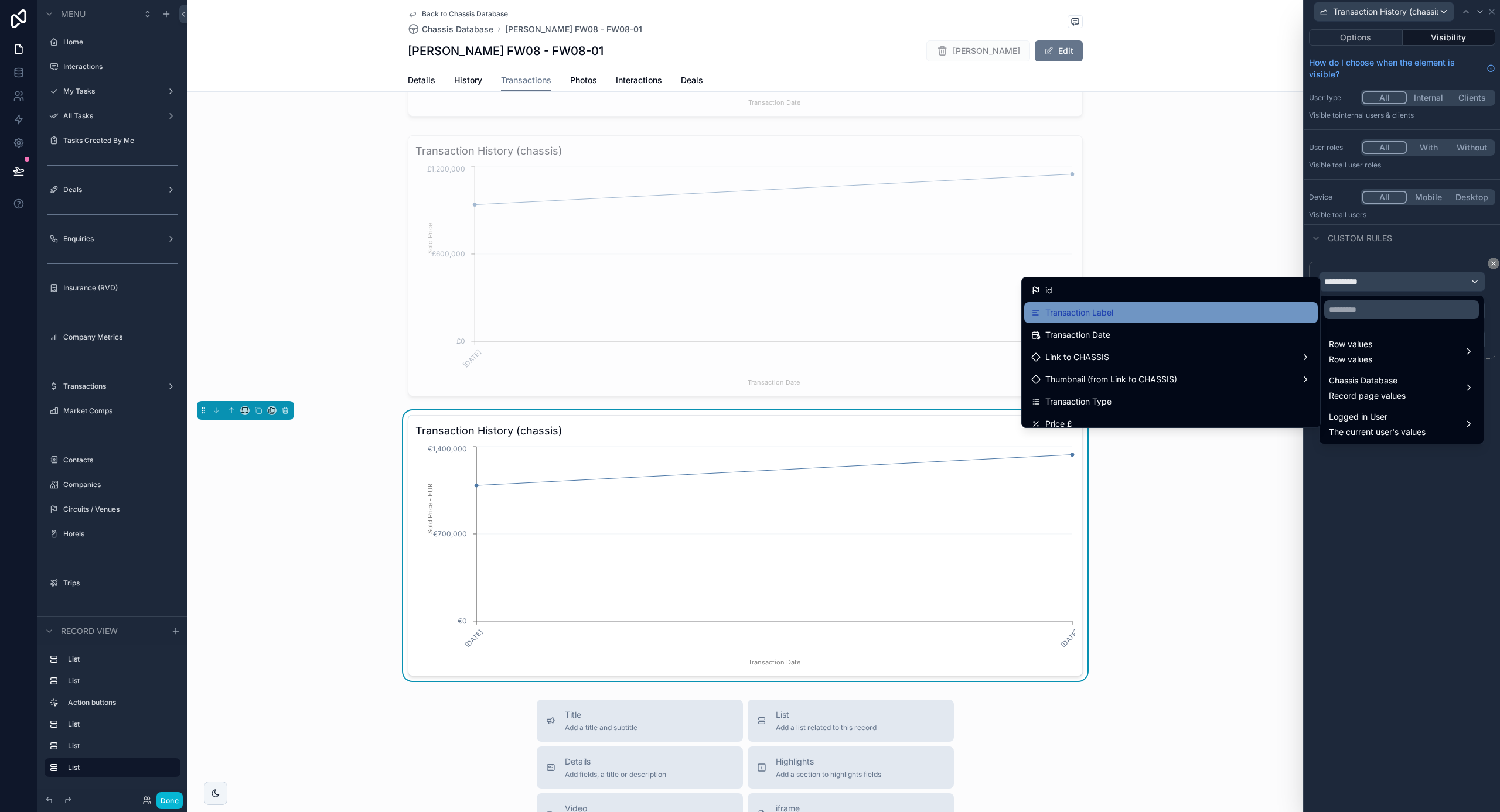
scroll to position [0, 0]
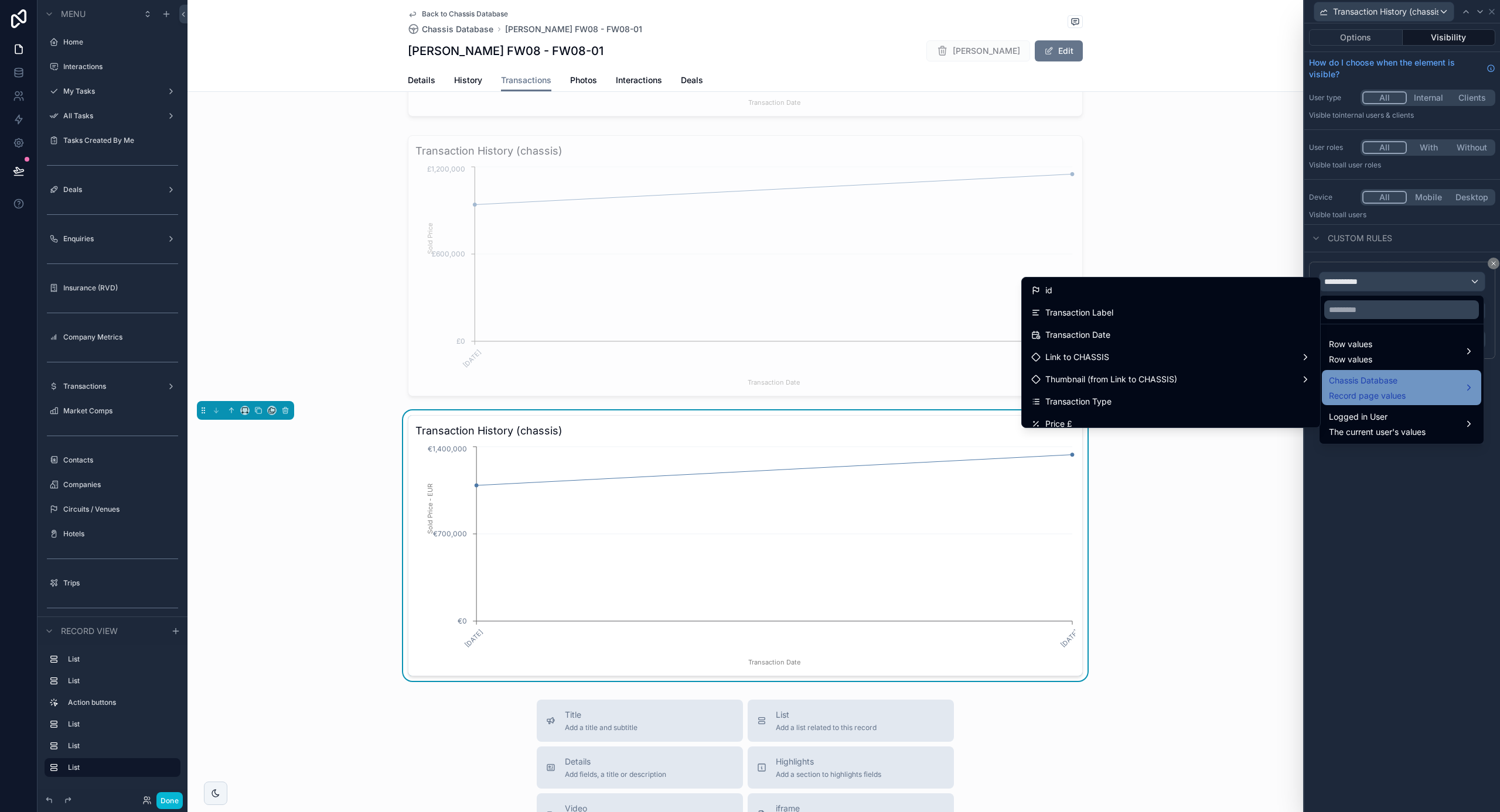
click at [1403, 391] on span "Record page values" at bounding box center [1367, 397] width 77 height 12
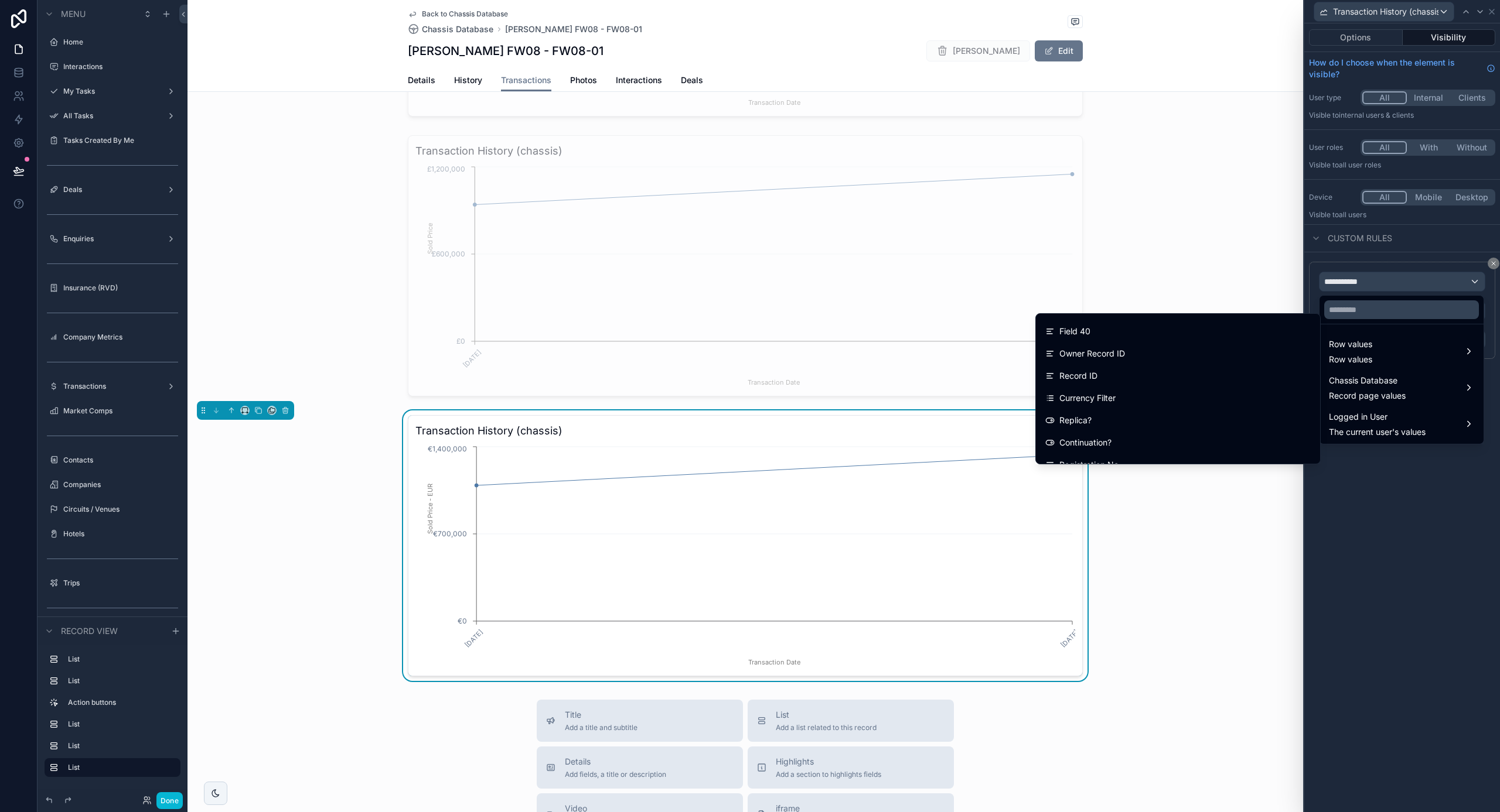
scroll to position [822, 0]
click at [1211, 388] on div "Currency Filter" at bounding box center [1178, 395] width 280 height 21
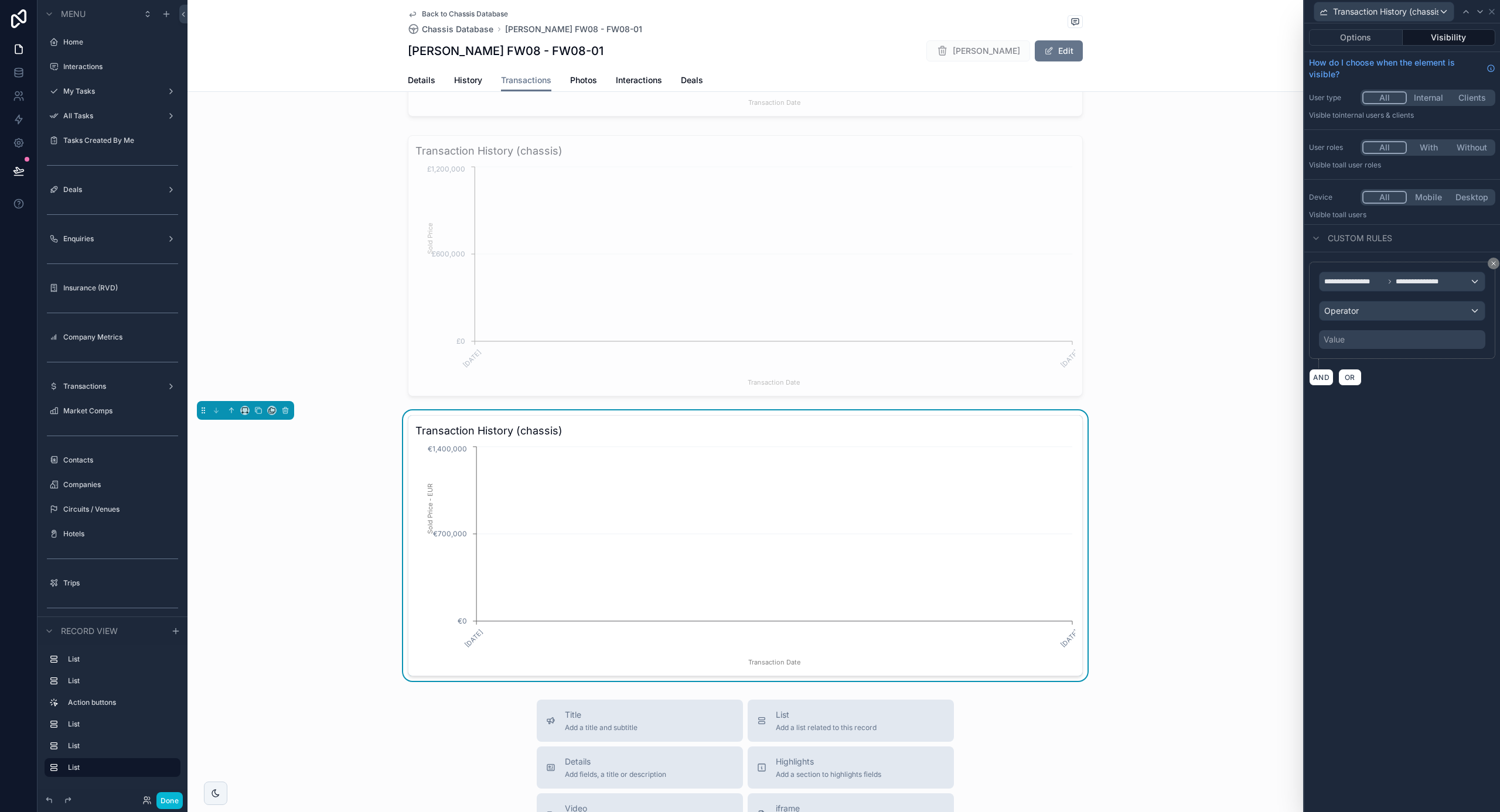
click at [1367, 315] on div "Operator" at bounding box center [1402, 311] width 165 height 19
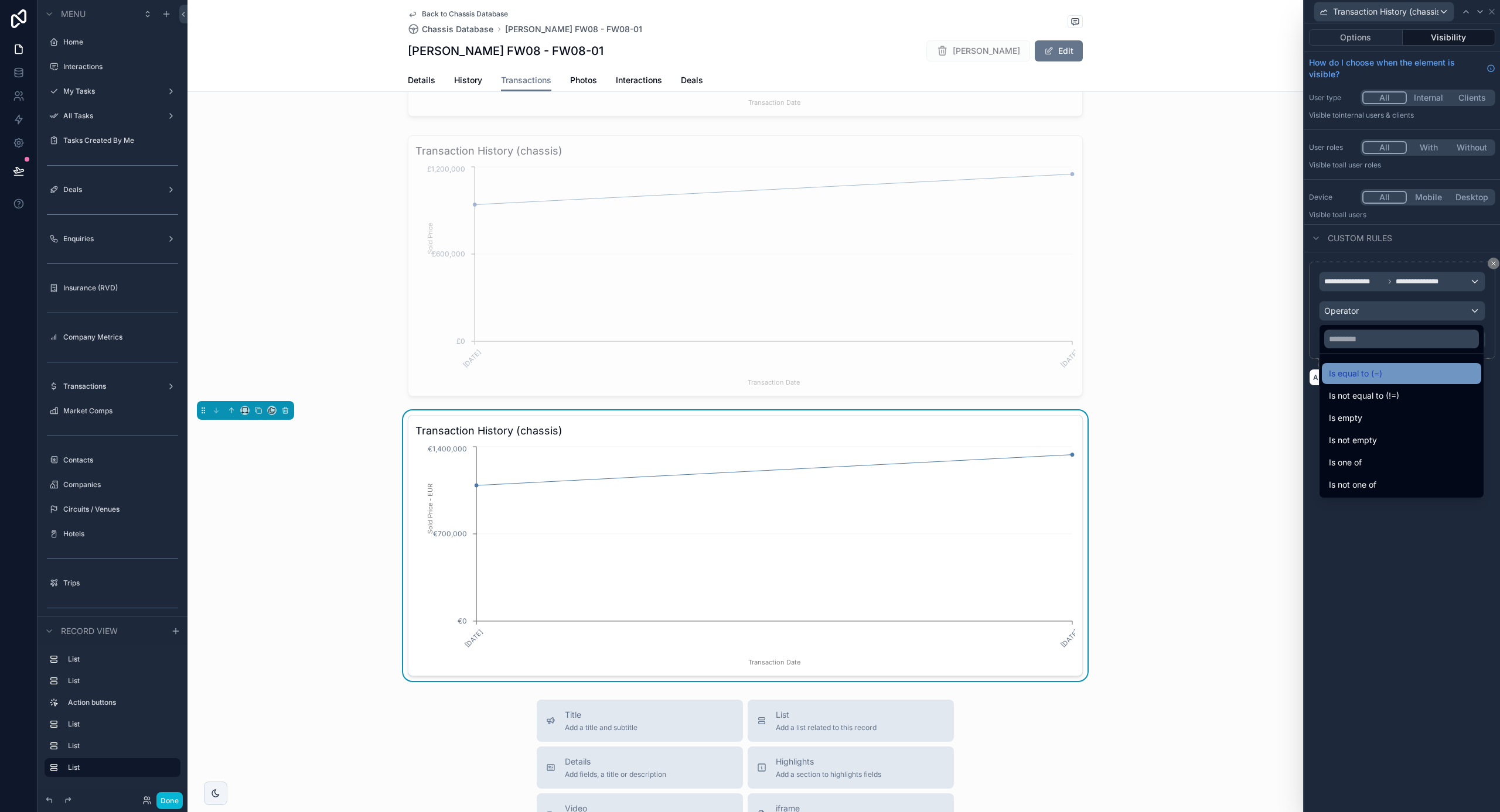
click at [1369, 383] on div "Is equal to (=)" at bounding box center [1402, 374] width 160 height 21
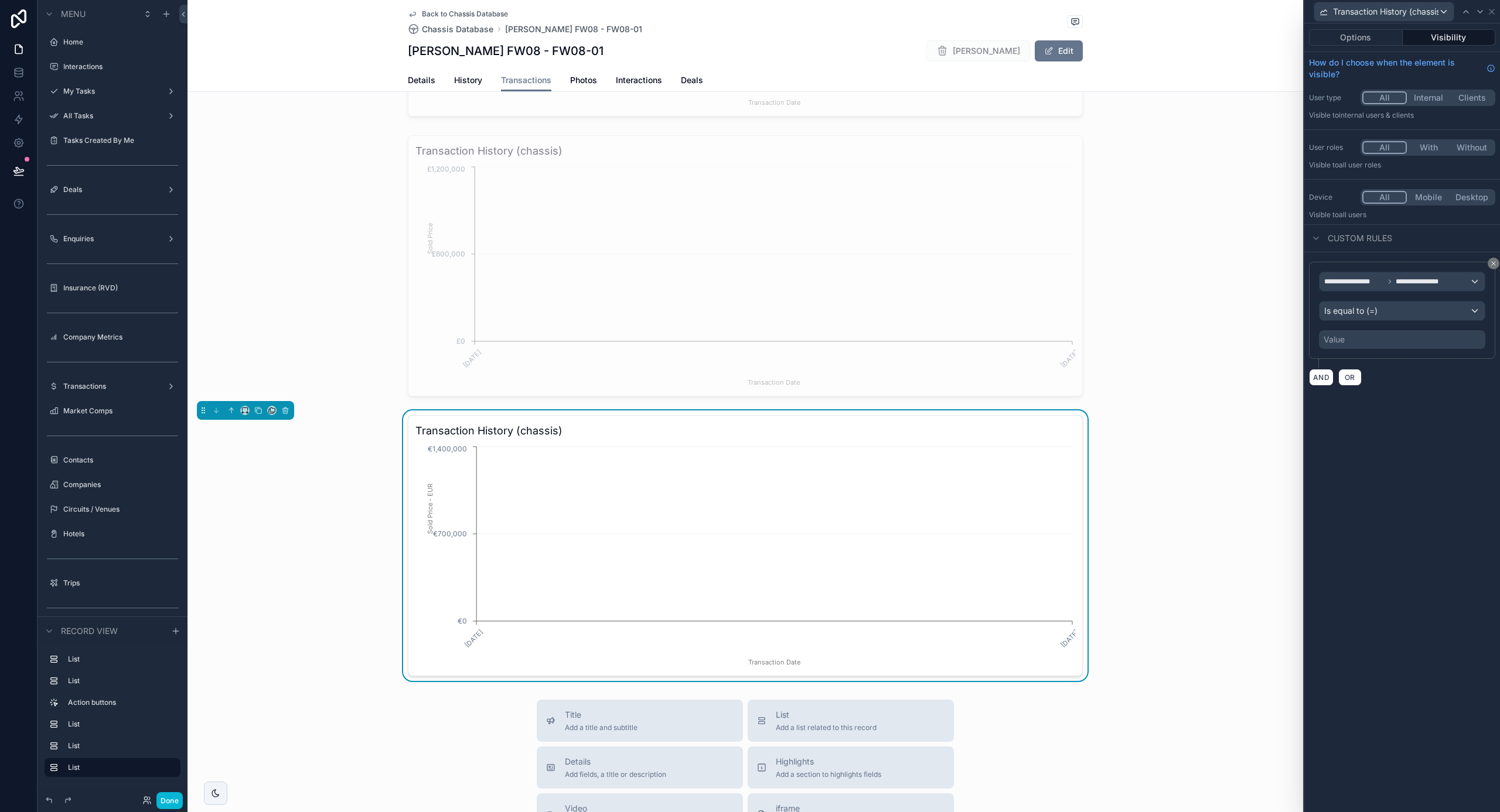
click at [1348, 341] on div "Value" at bounding box center [1402, 340] width 167 height 19
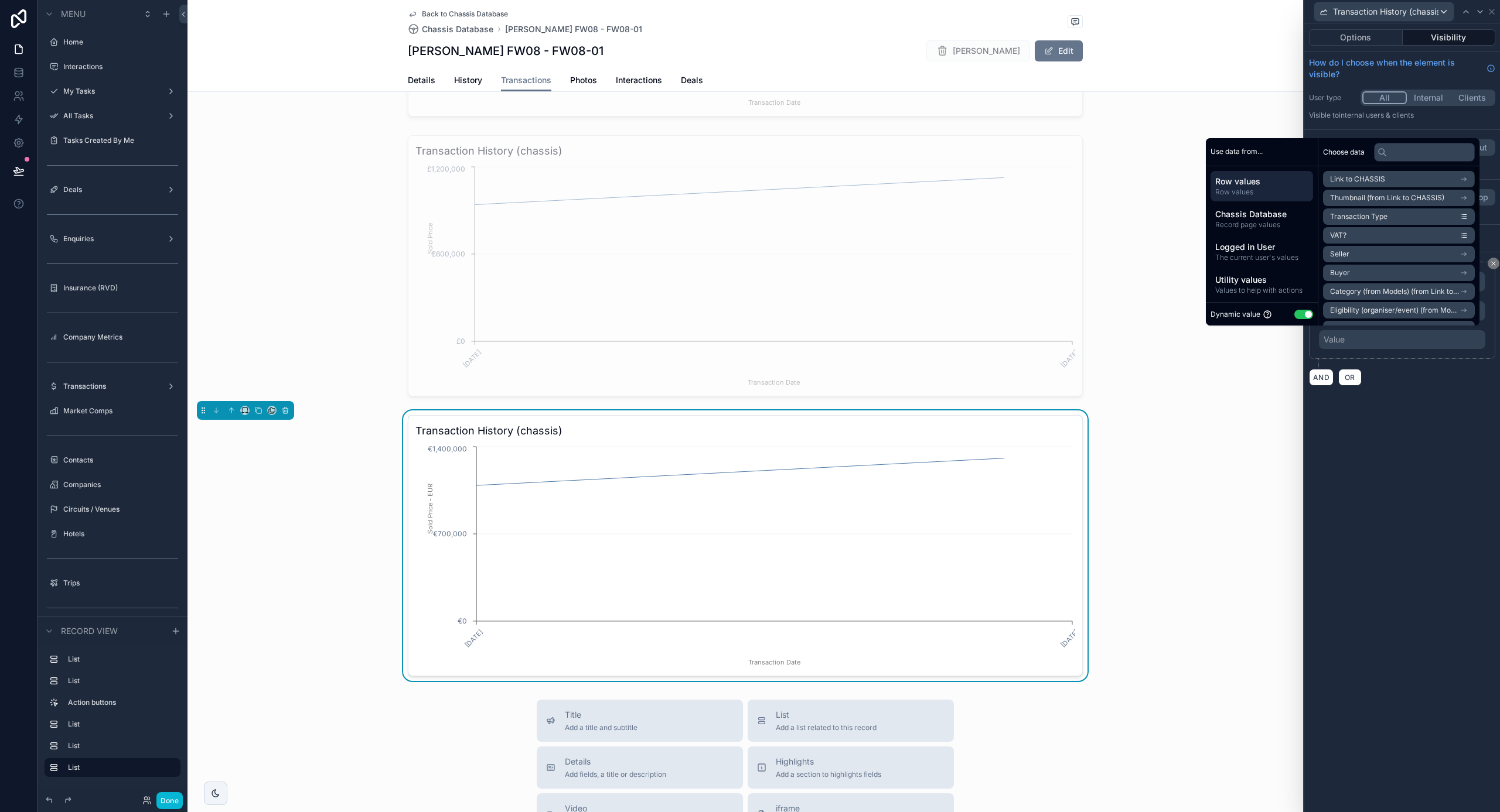
click at [1298, 318] on button "Use setting" at bounding box center [1303, 314] width 19 height 9
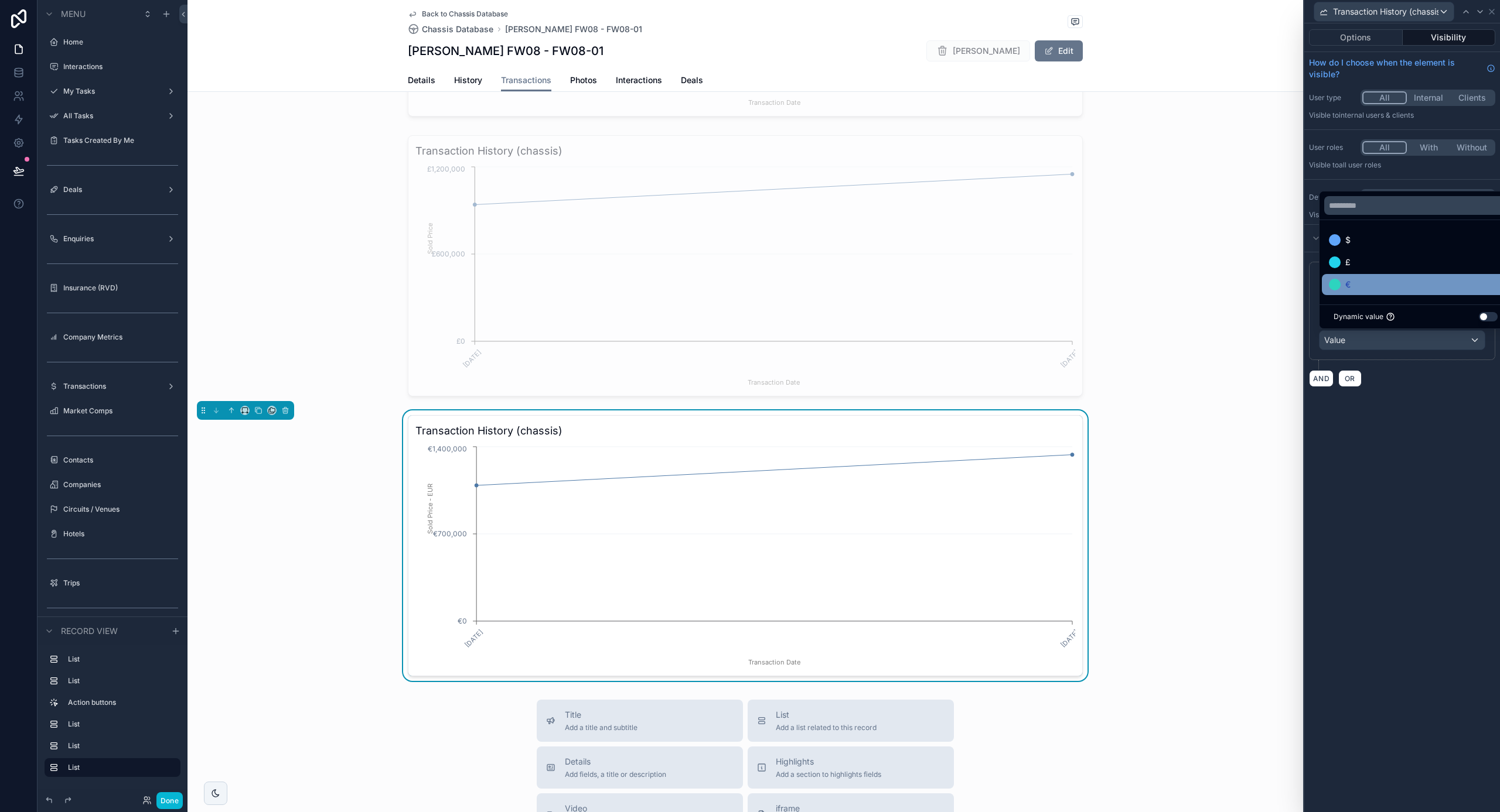
click at [1371, 284] on div "€" at bounding box center [1416, 285] width 174 height 14
click at [172, 801] on button "Done" at bounding box center [170, 800] width 26 height 17
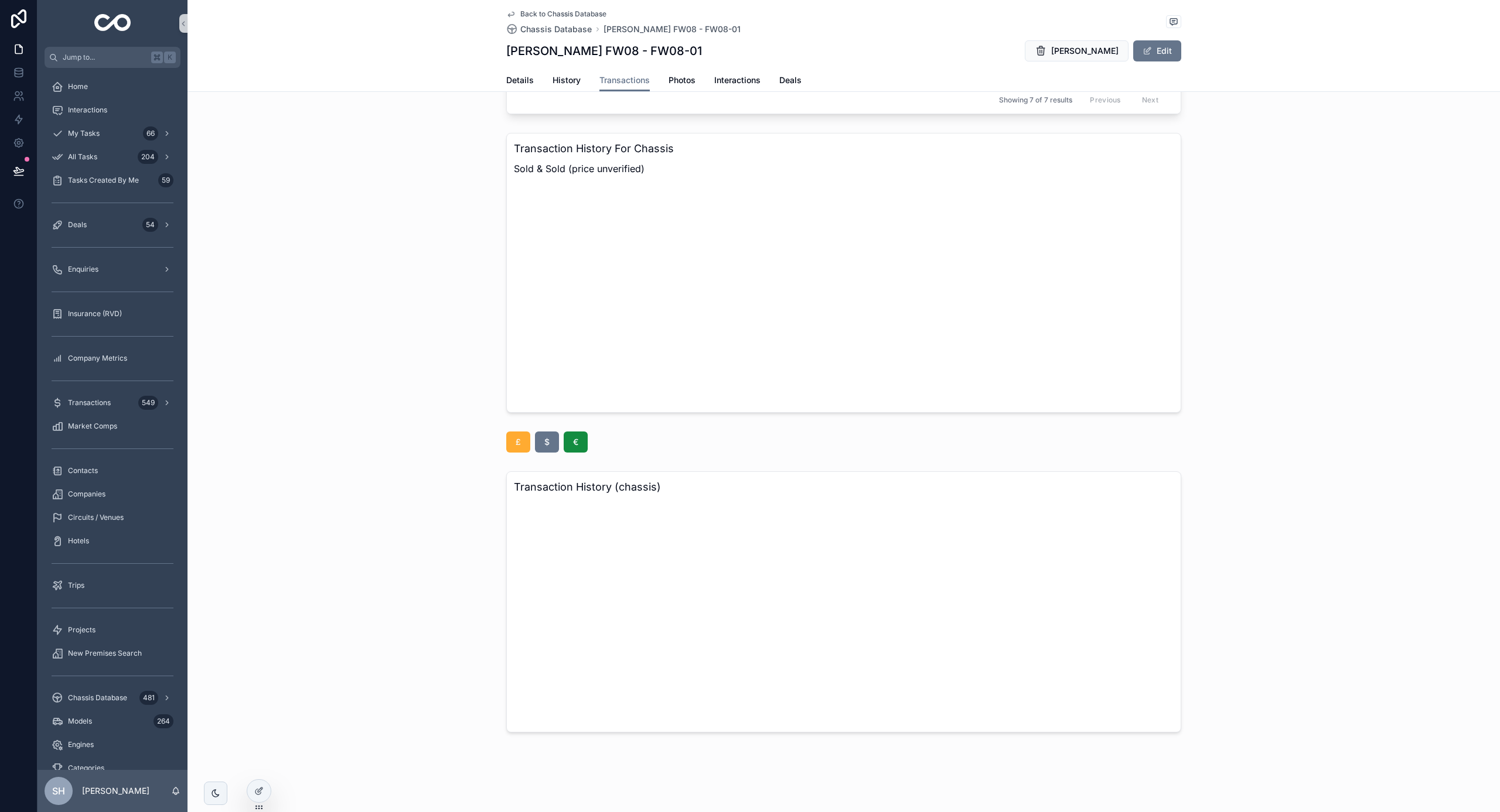
scroll to position [336, 0]
click at [513, 443] on button "£" at bounding box center [519, 441] width 24 height 21
click at [254, 788] on div at bounding box center [258, 791] width 23 height 22
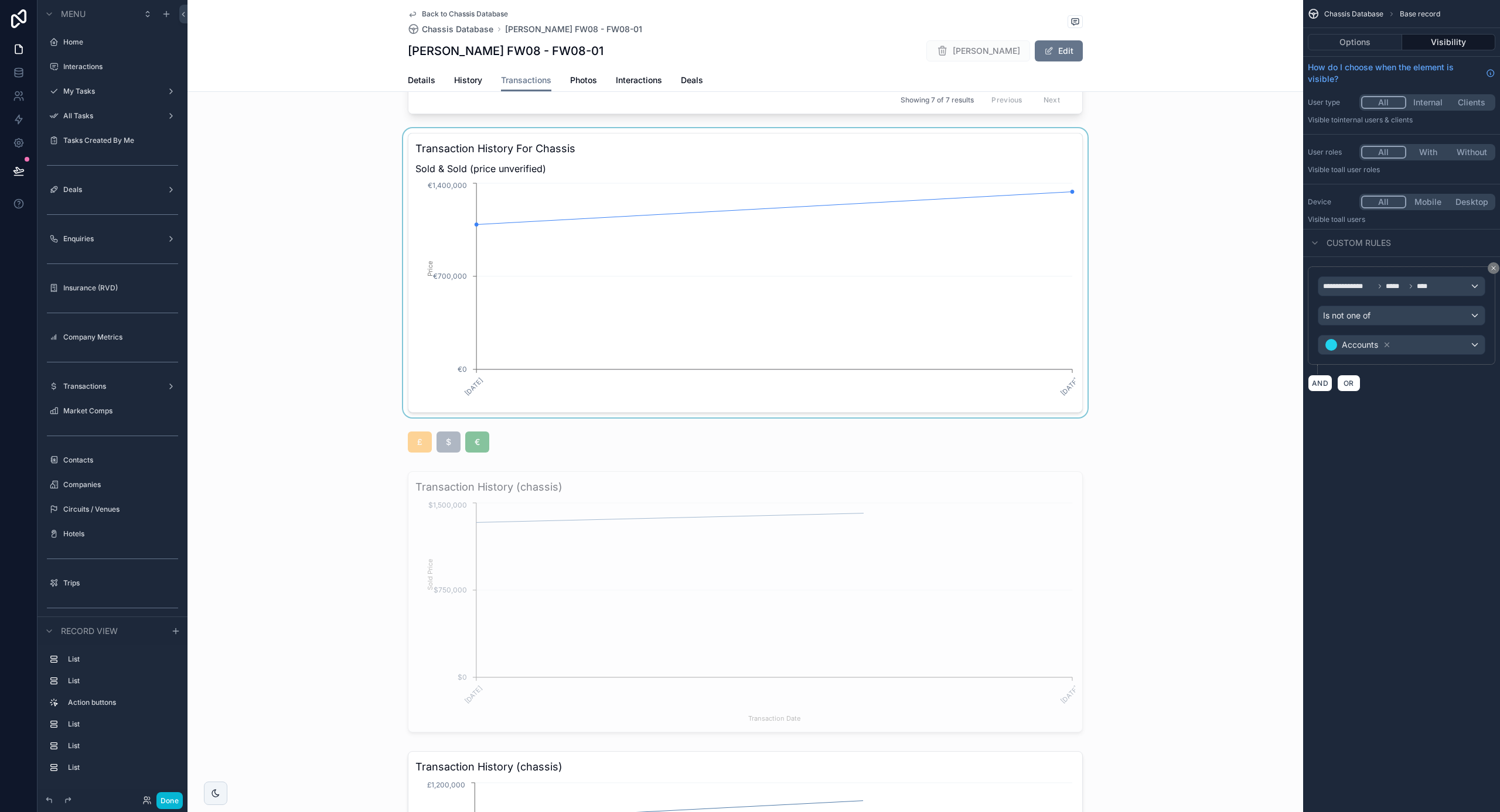
click at [770, 240] on div "scrollable content" at bounding box center [746, 273] width 1116 height 290
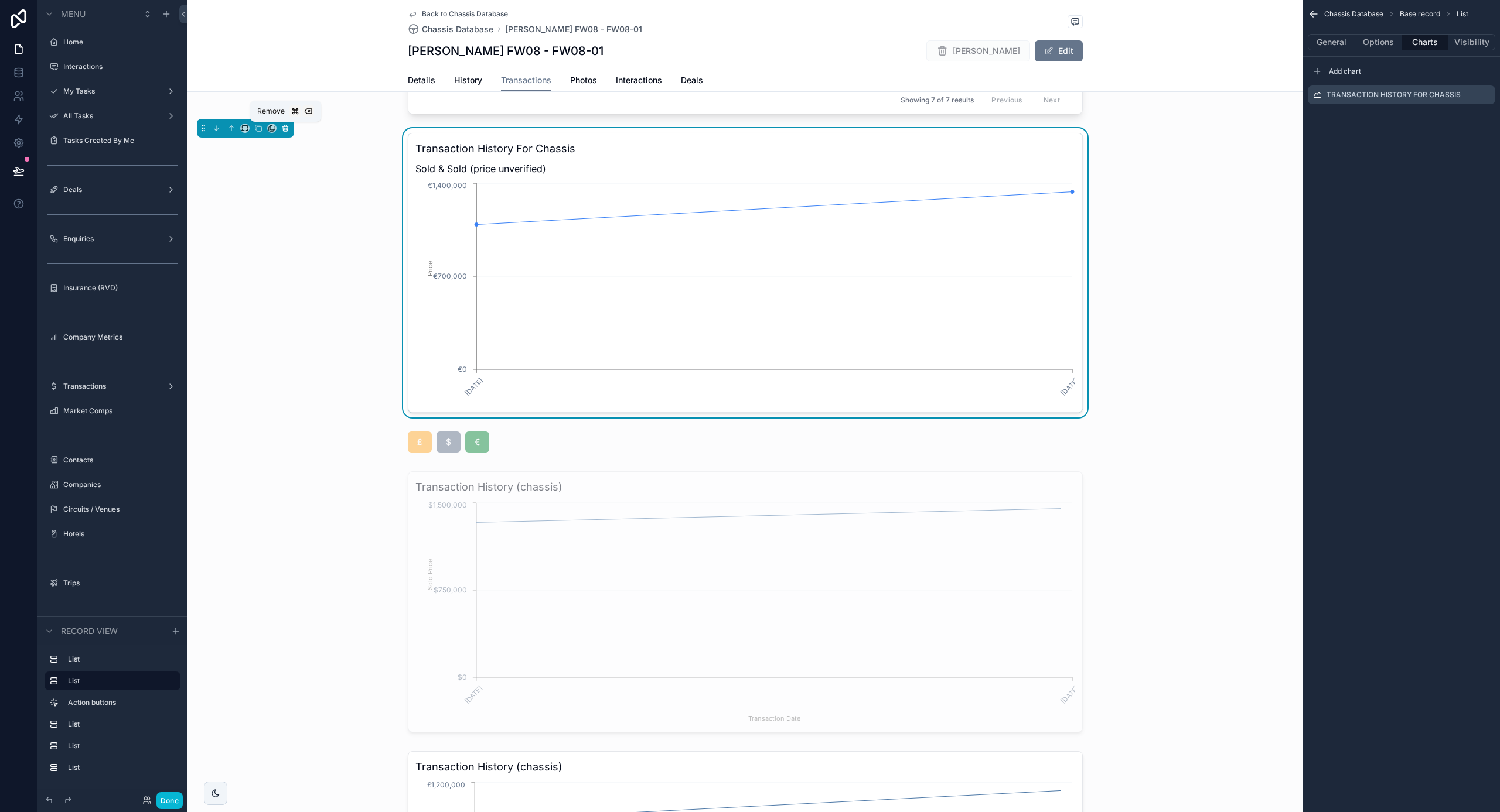
click at [284, 130] on icon "scrollable content" at bounding box center [285, 128] width 8 height 8
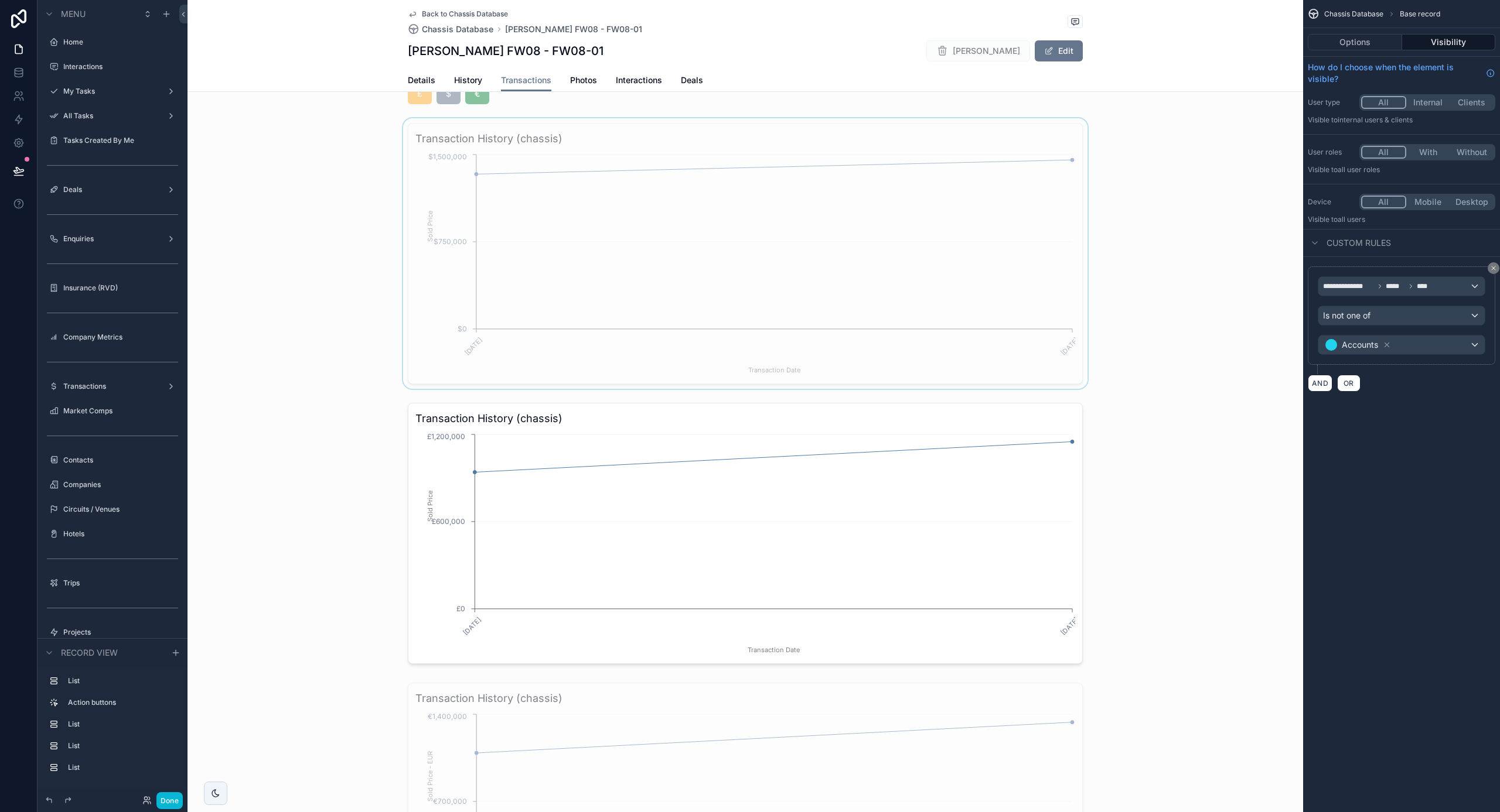
scroll to position [825, 0]
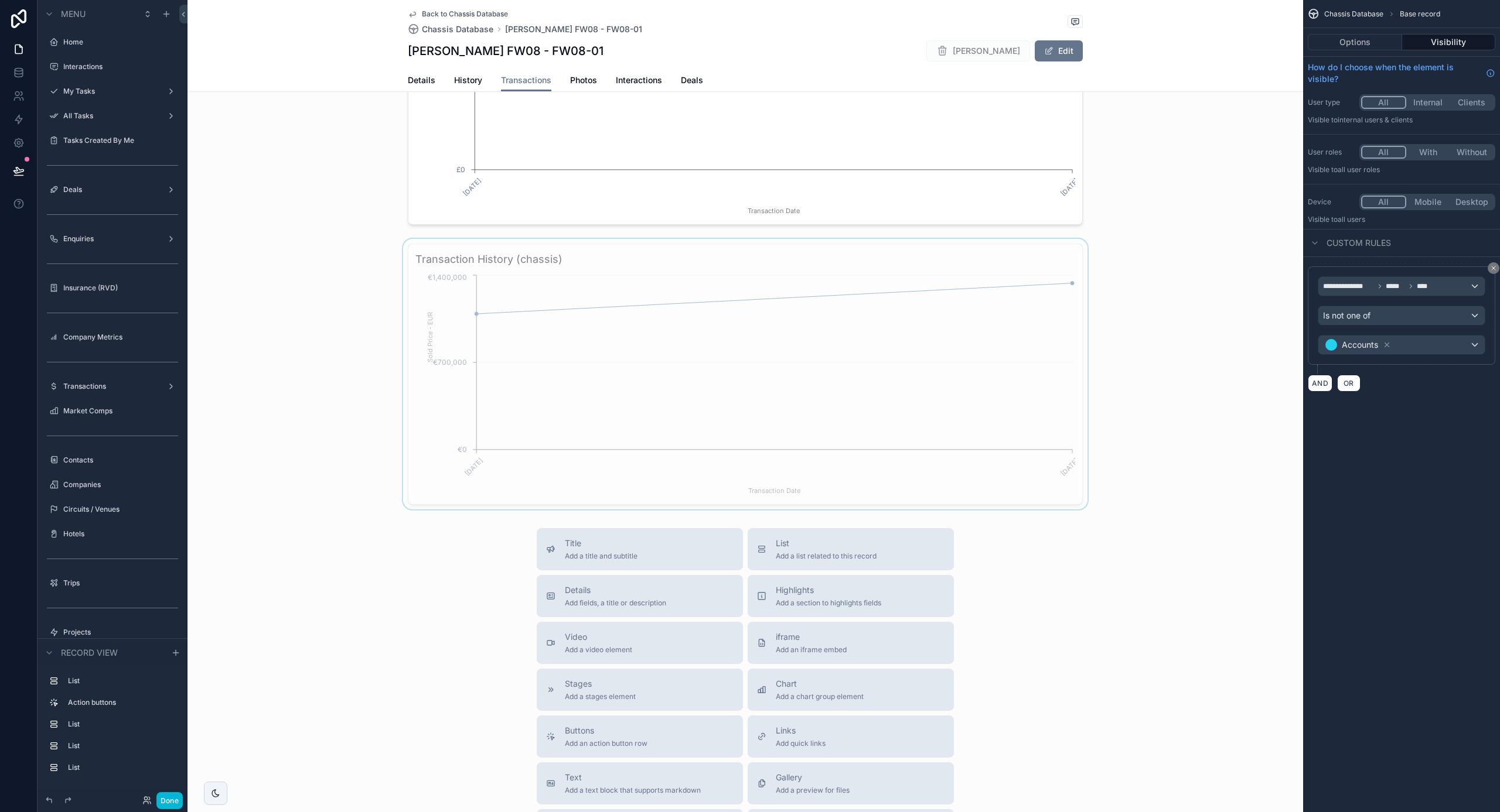
click at [709, 377] on div "scrollable content" at bounding box center [746, 374] width 1116 height 271
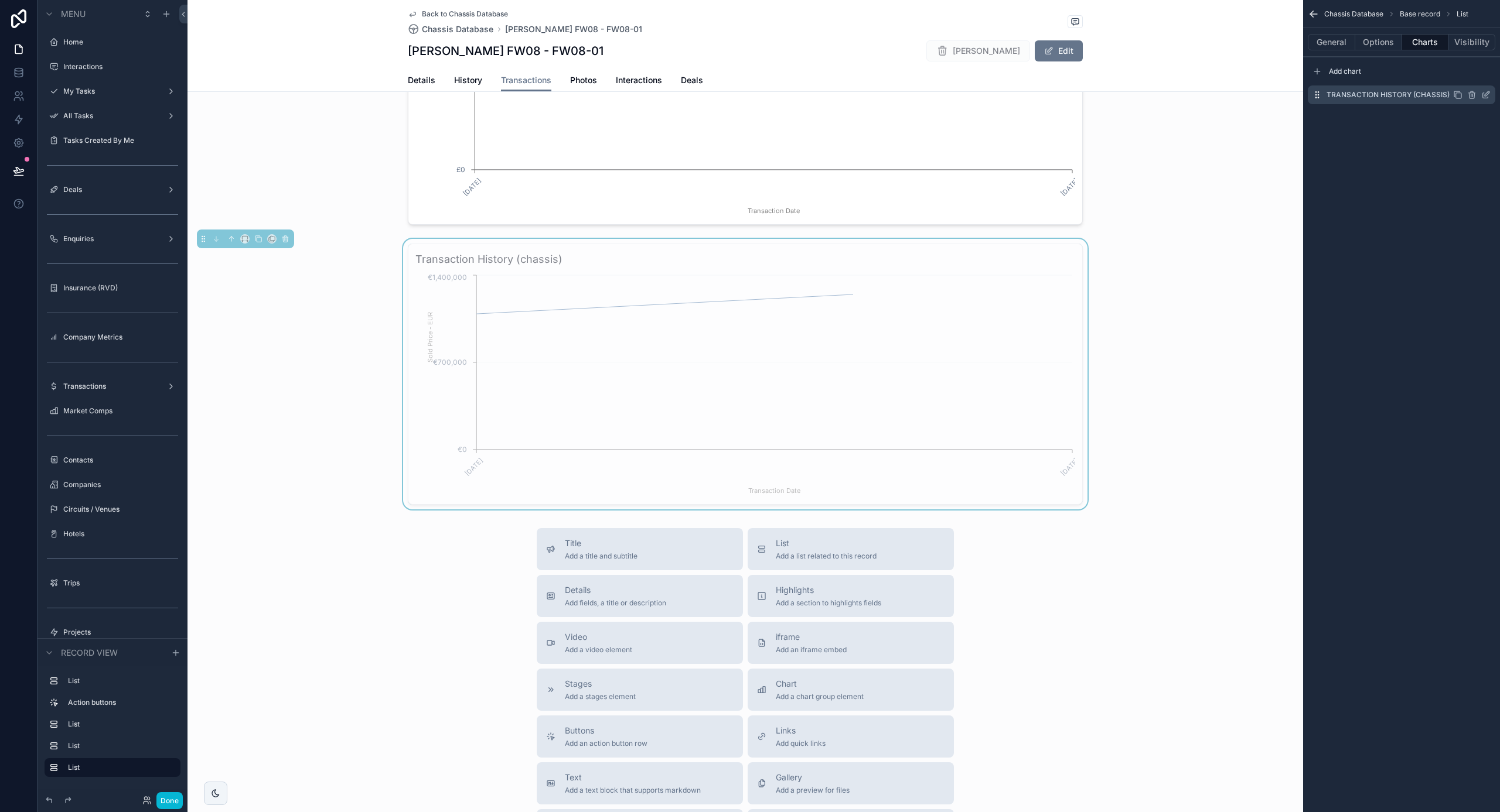
click at [1484, 99] on icon "scrollable content" at bounding box center [1485, 94] width 9 height 9
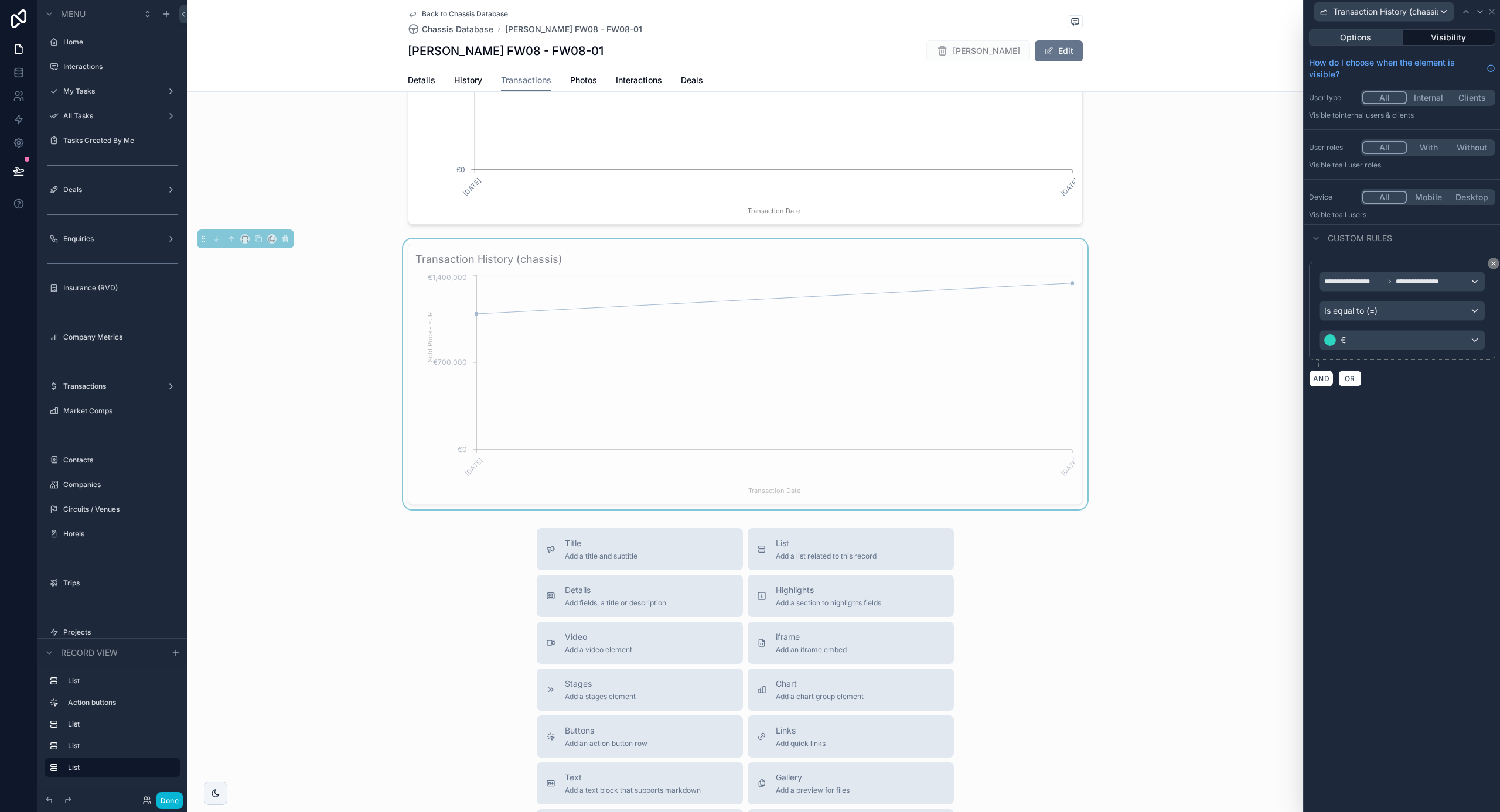
click at [1337, 40] on button "Options" at bounding box center [1356, 37] width 94 height 16
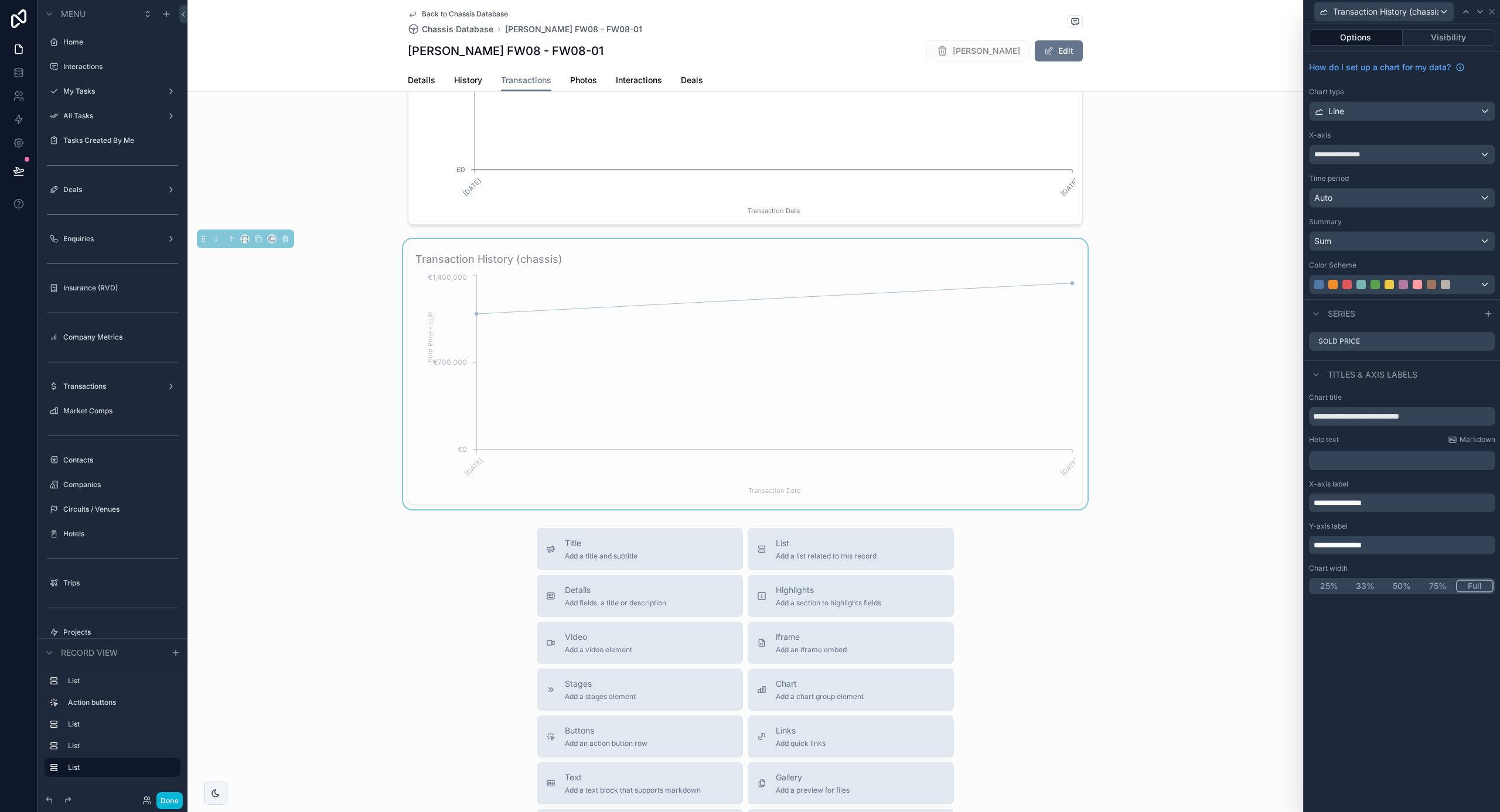
click at [1392, 546] on p "**********" at bounding box center [1403, 545] width 179 height 12
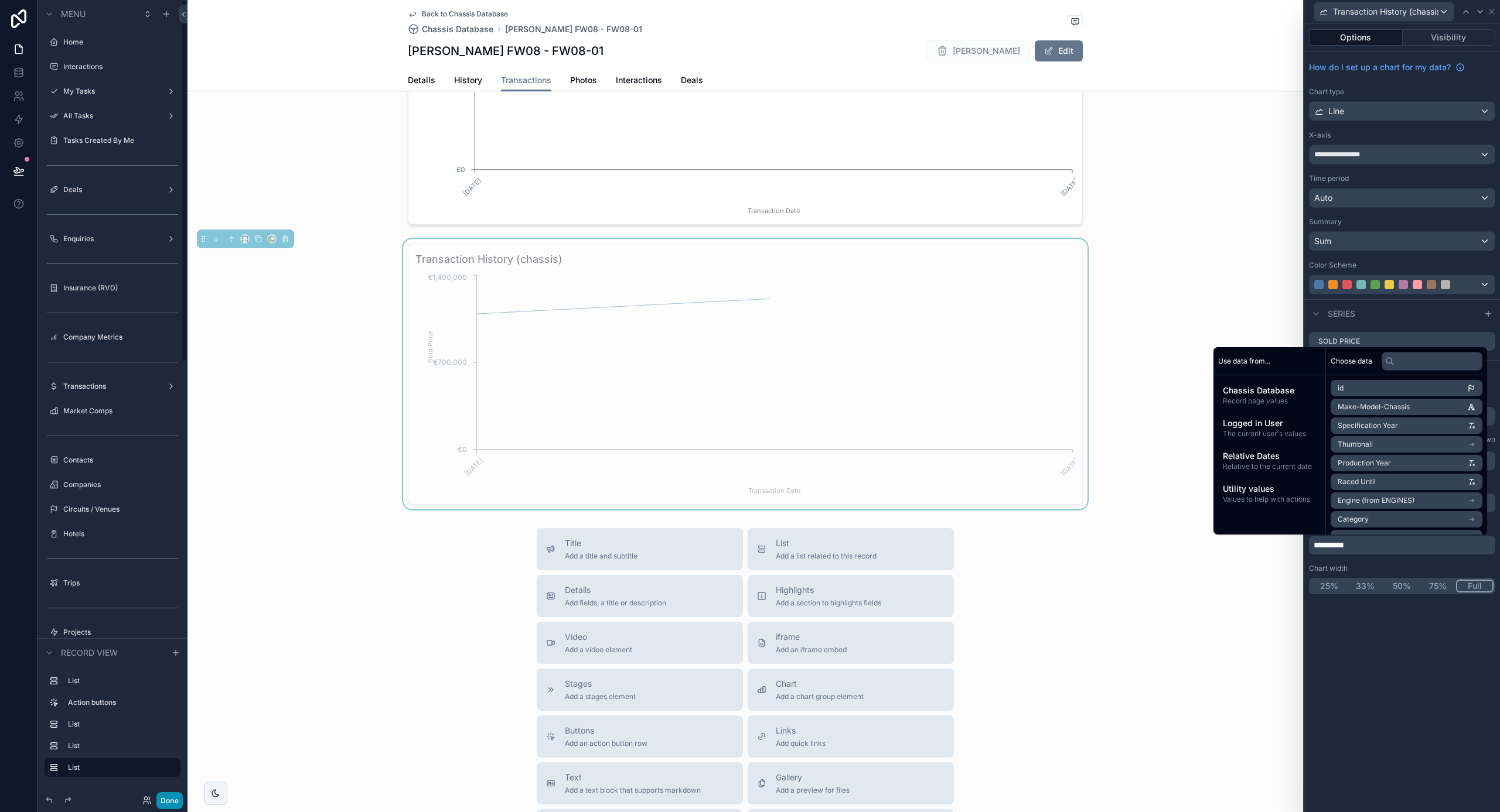
click at [165, 799] on button "Done" at bounding box center [170, 800] width 26 height 17
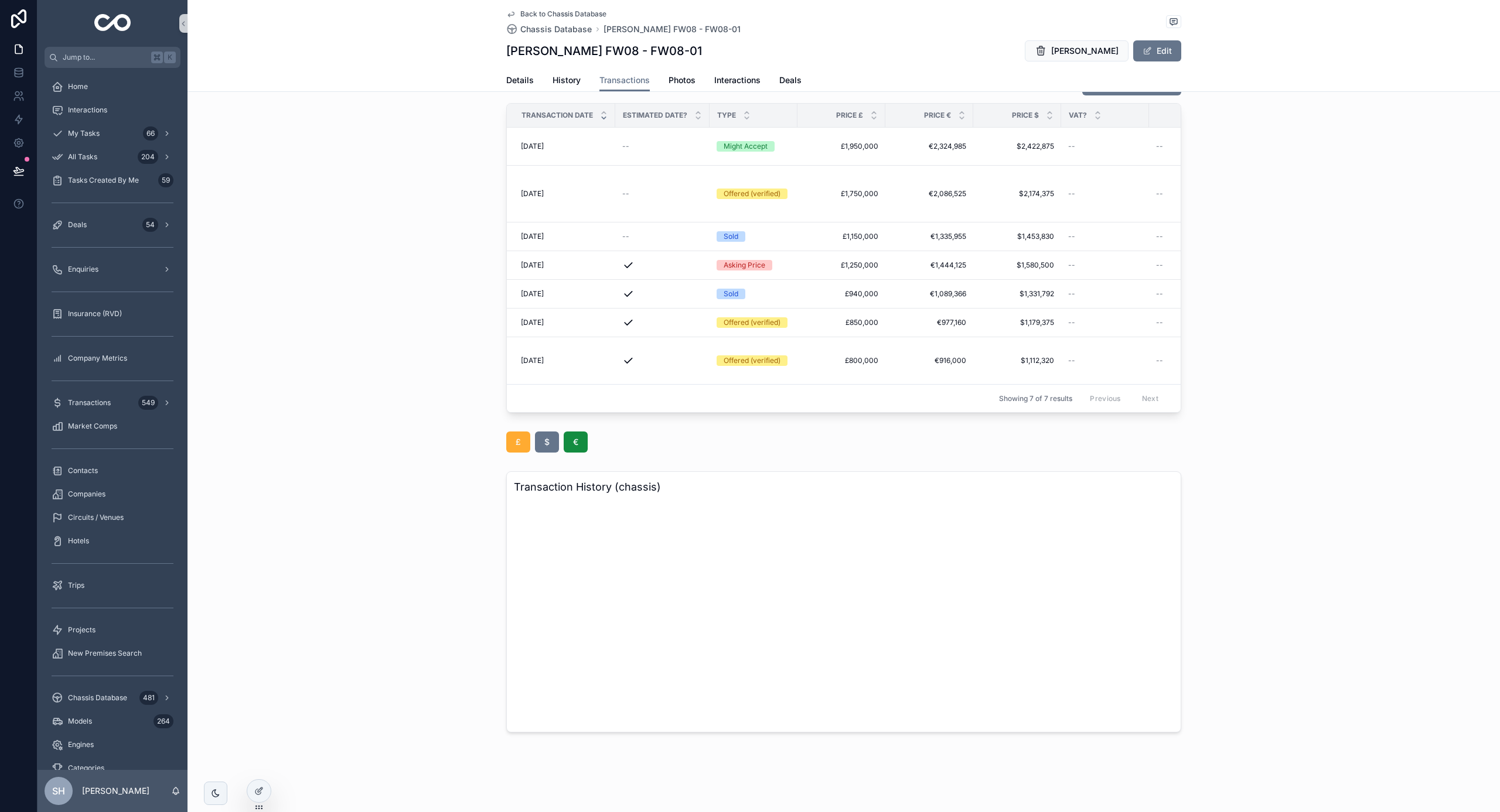
scroll to position [37, 0]
click at [255, 795] on icon at bounding box center [259, 791] width 9 height 9
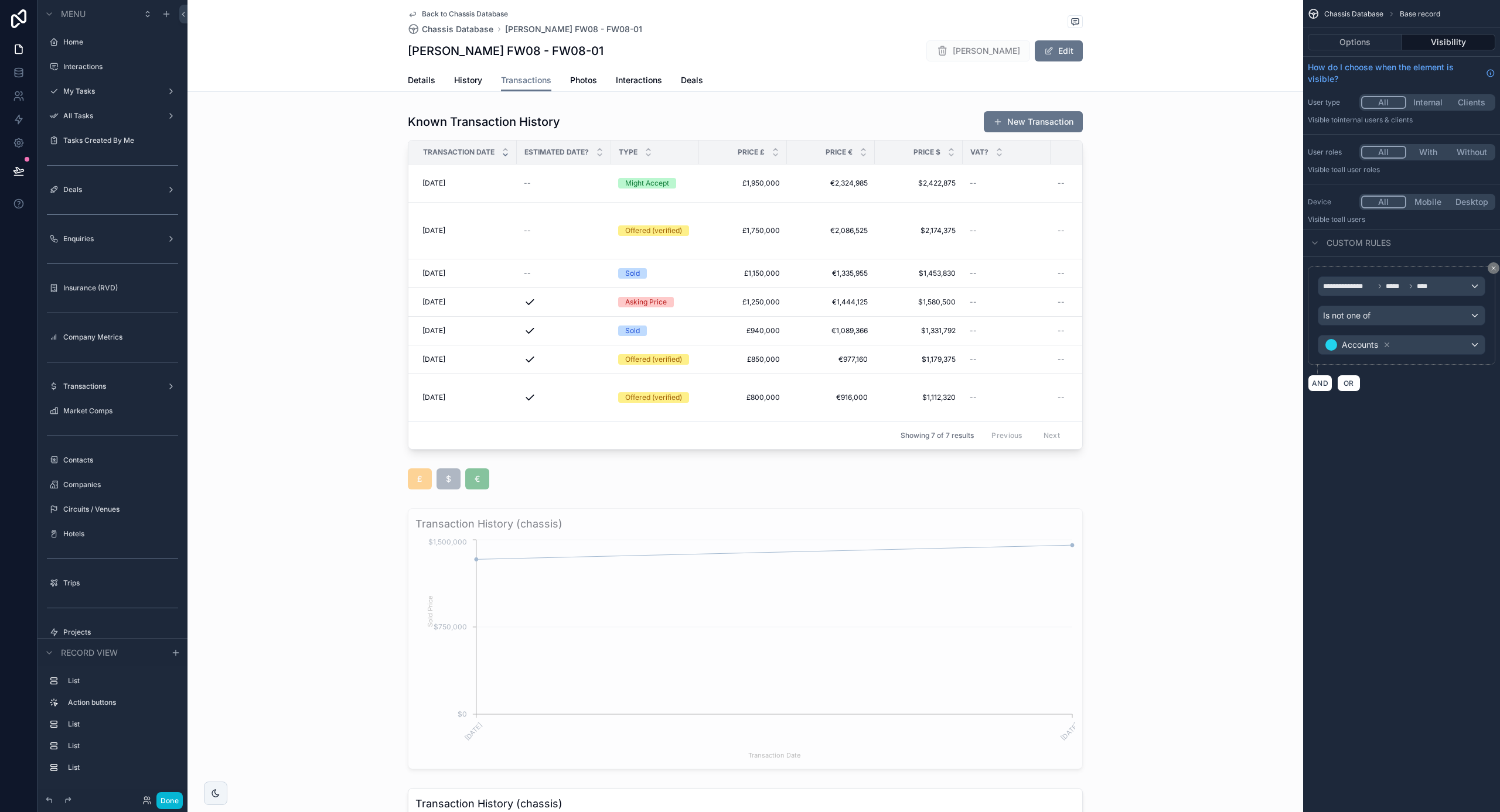
scroll to position [0, 0]
click at [168, 796] on button "Done" at bounding box center [170, 800] width 26 height 17
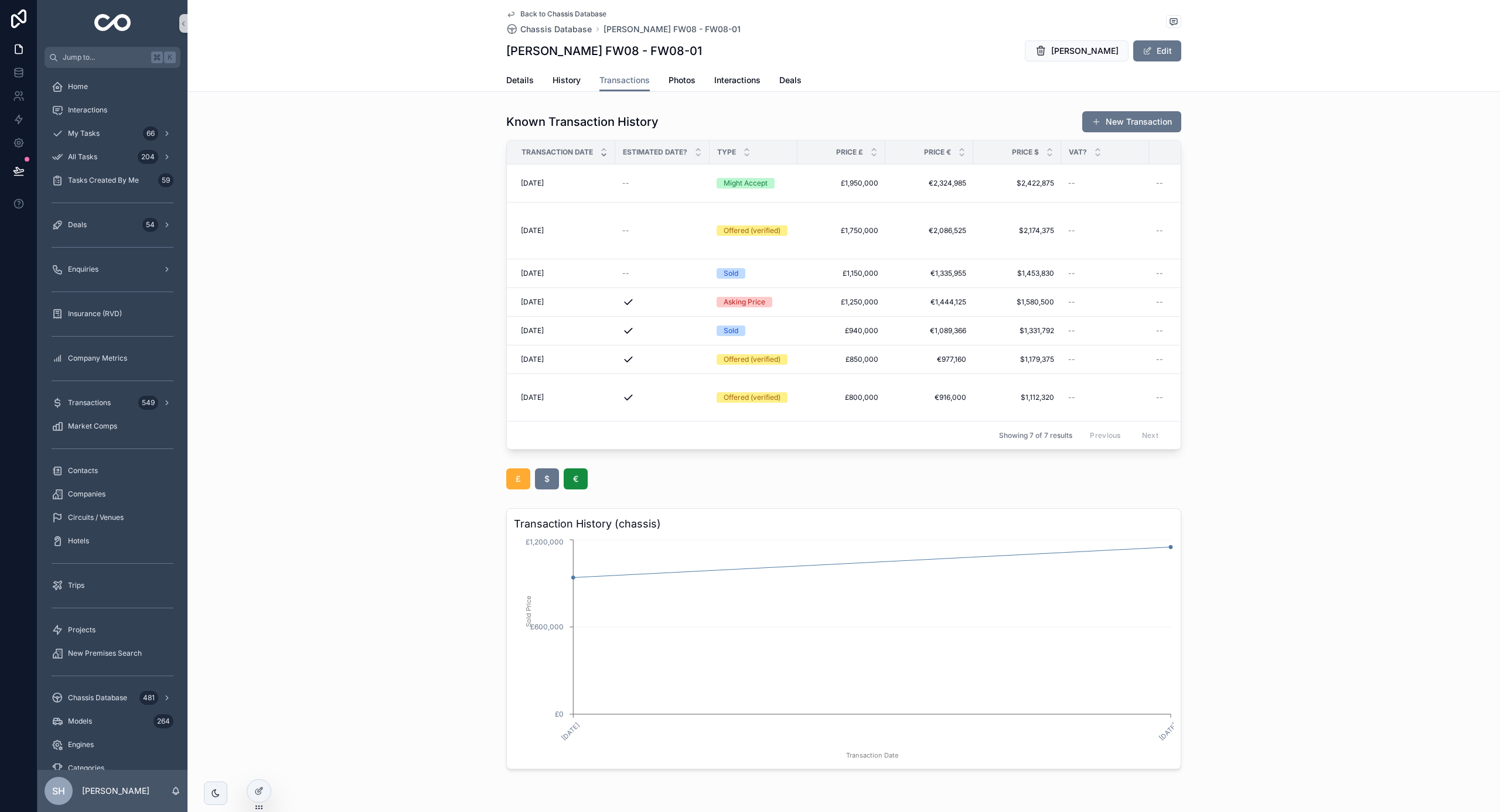
scroll to position [20, 0]
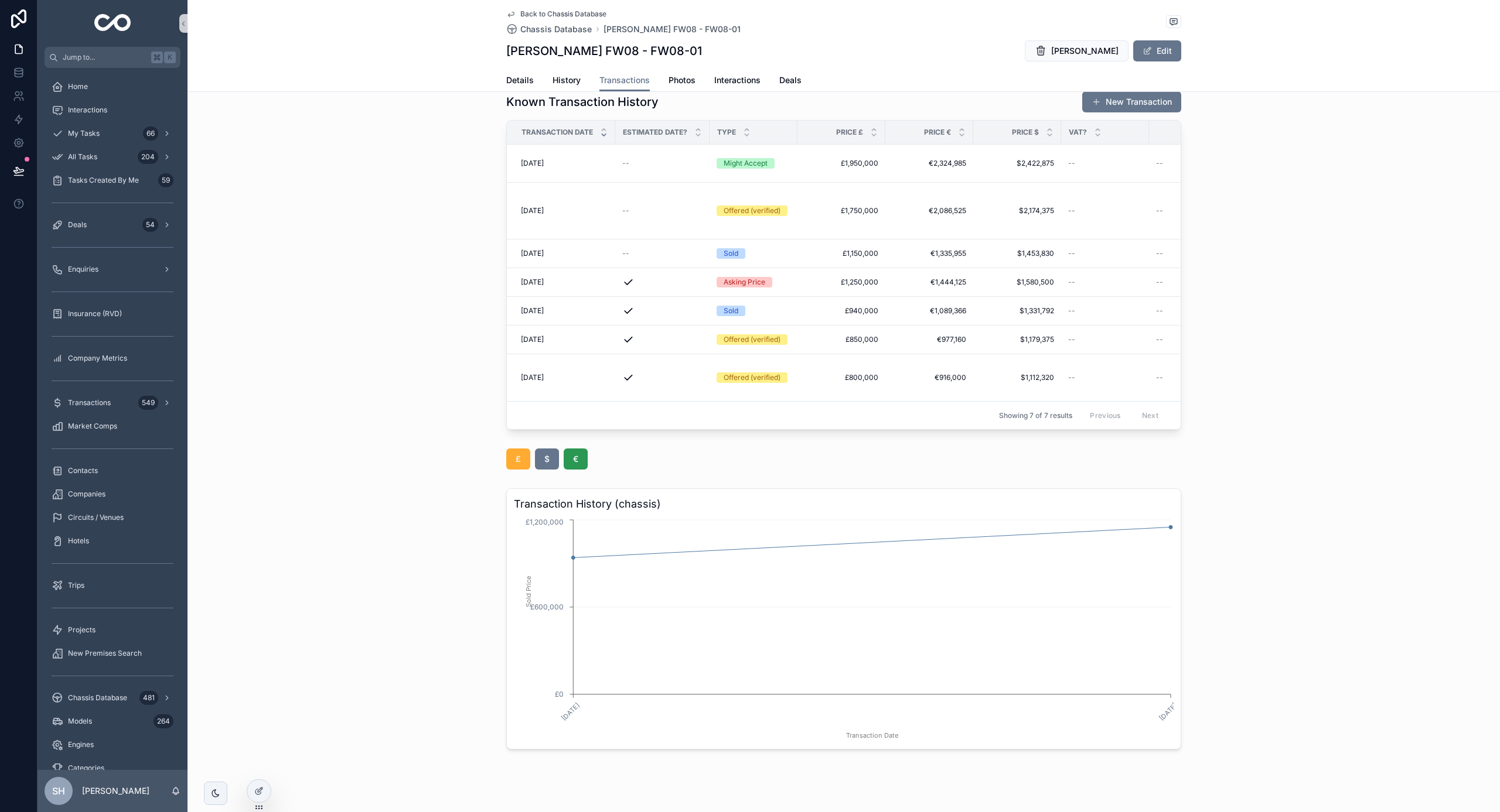
click at [571, 458] on button "€" at bounding box center [576, 458] width 24 height 21
click at [520, 458] on span "£" at bounding box center [518, 459] width 5 height 12
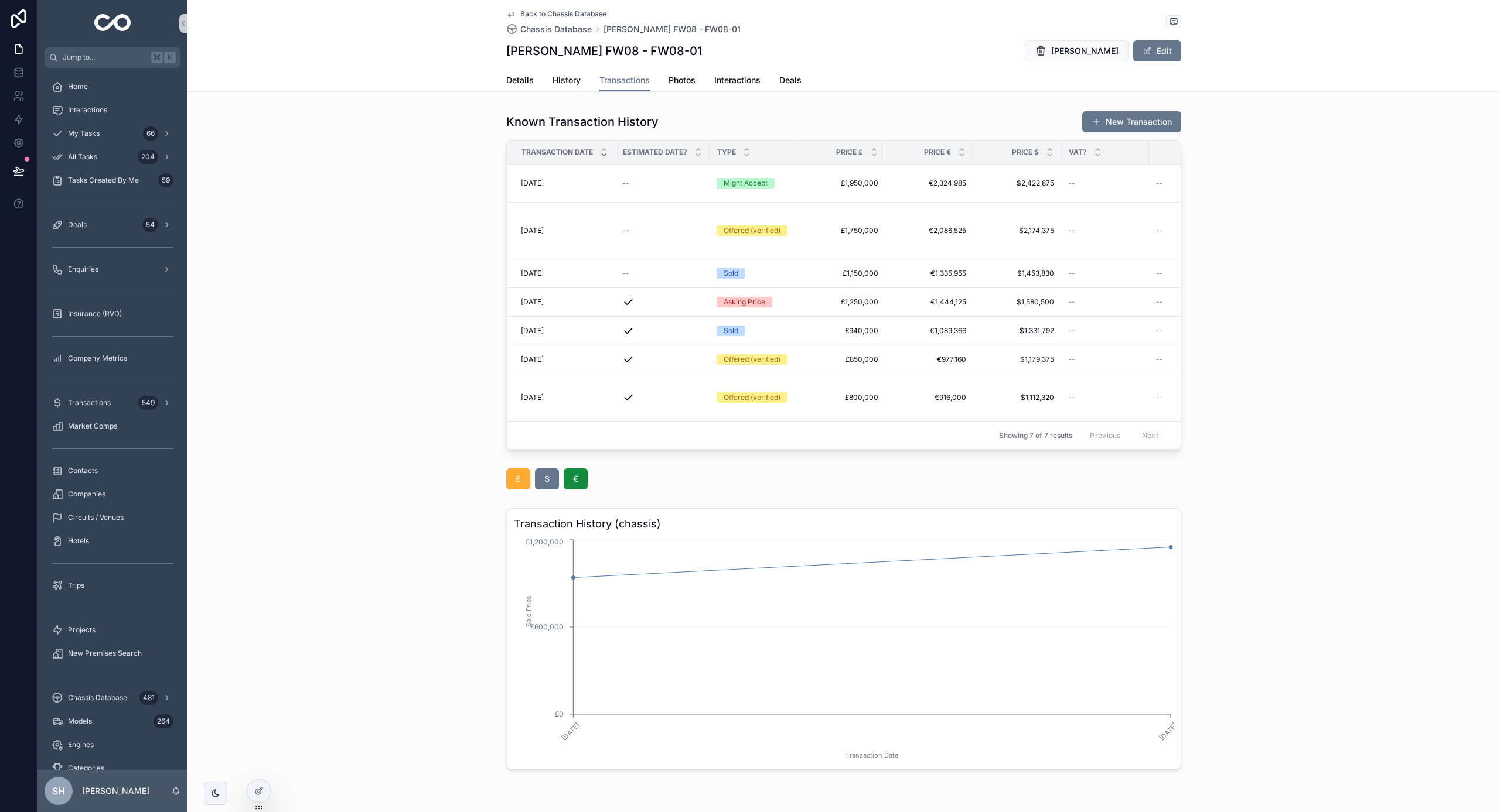
scroll to position [0, 0]
click at [256, 787] on icon at bounding box center [259, 791] width 9 height 9
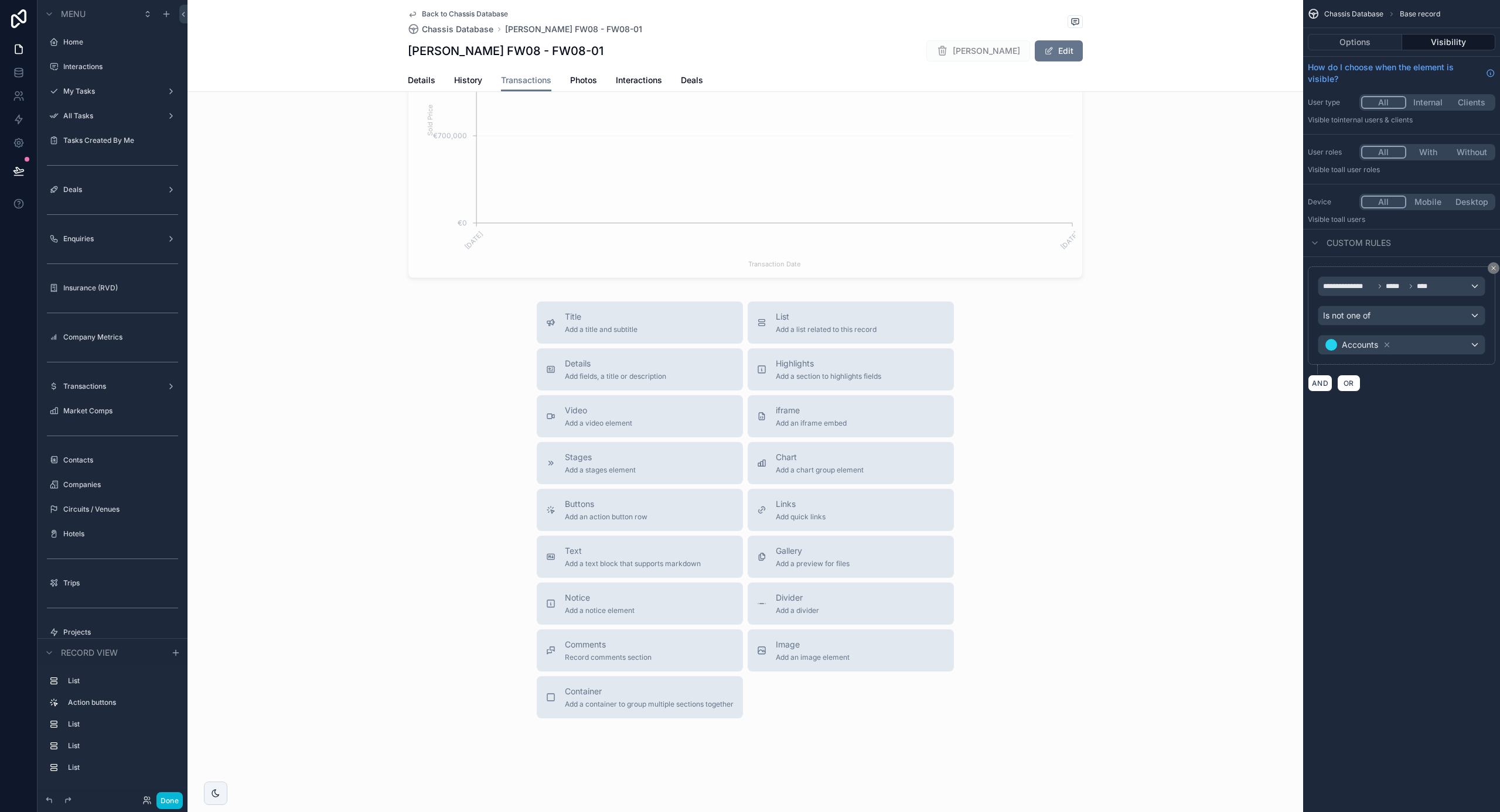
scroll to position [1052, 0]
click at [805, 607] on span "Add a divider" at bounding box center [796, 610] width 43 height 9
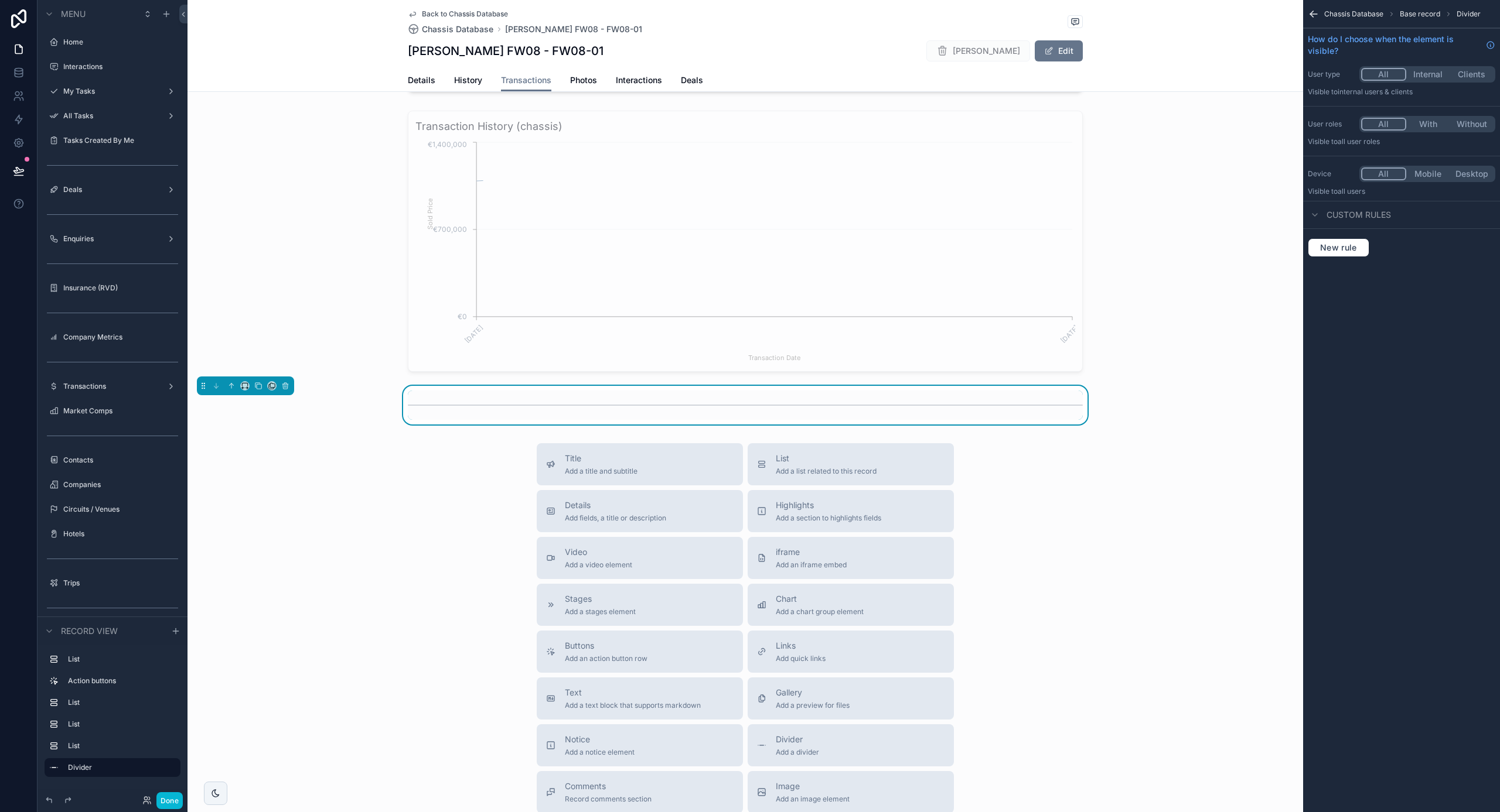
scroll to position [957, 0]
click at [232, 390] on icon "scrollable content" at bounding box center [232, 387] width 8 height 8
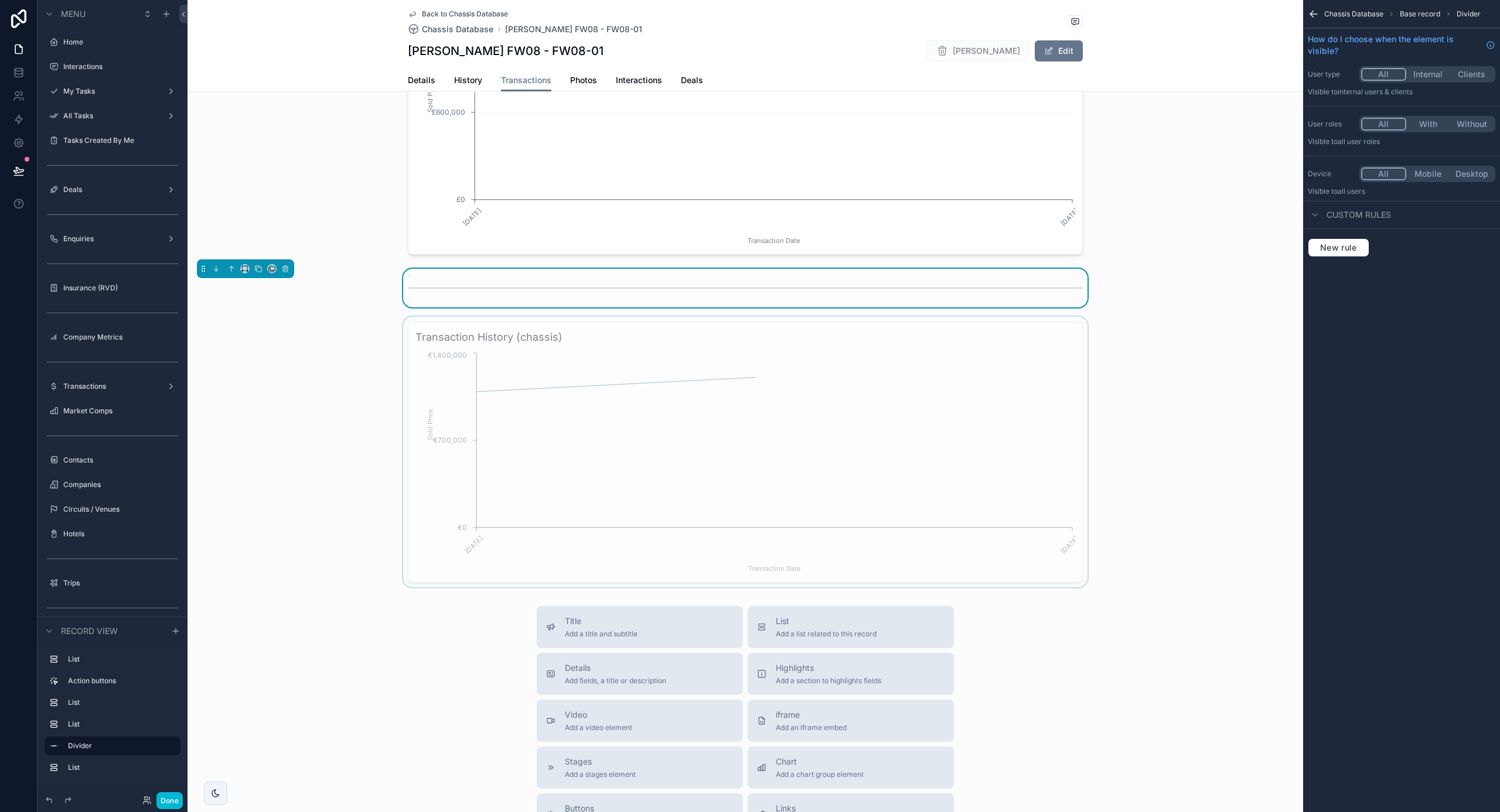
scroll to position [789, 0]
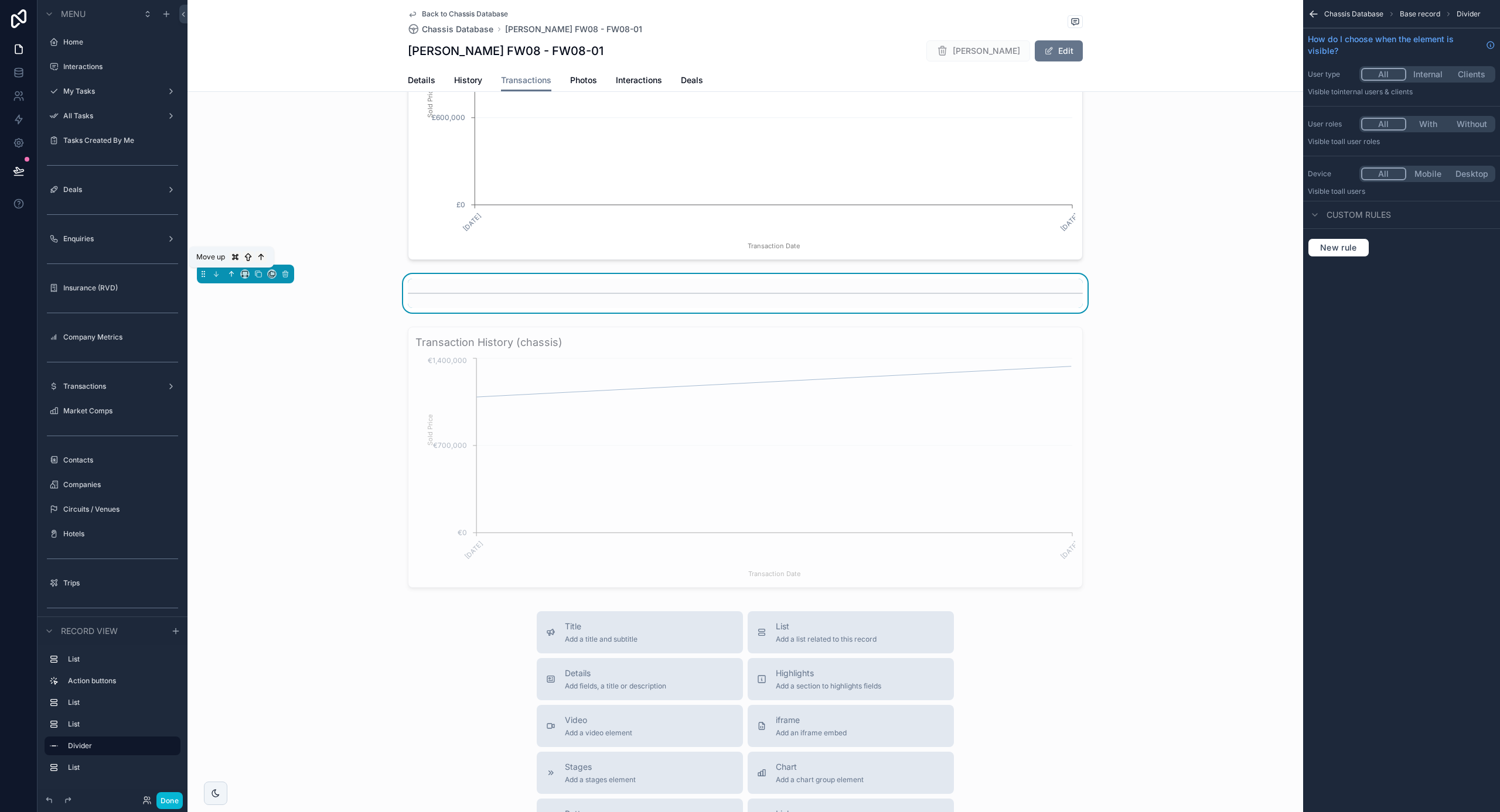
click at [230, 272] on icon "scrollable content" at bounding box center [232, 274] width 8 height 8
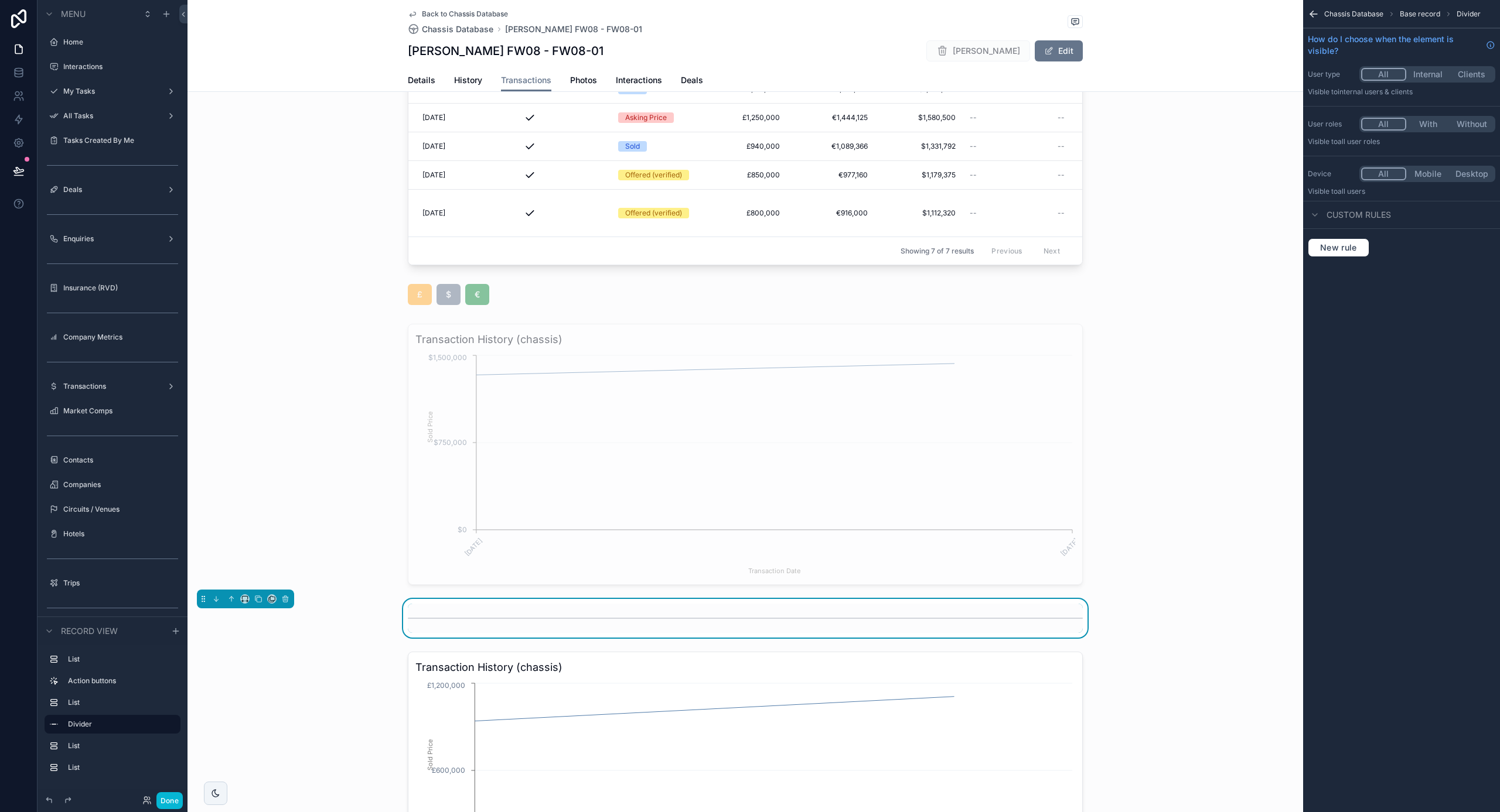
scroll to position [215, 0]
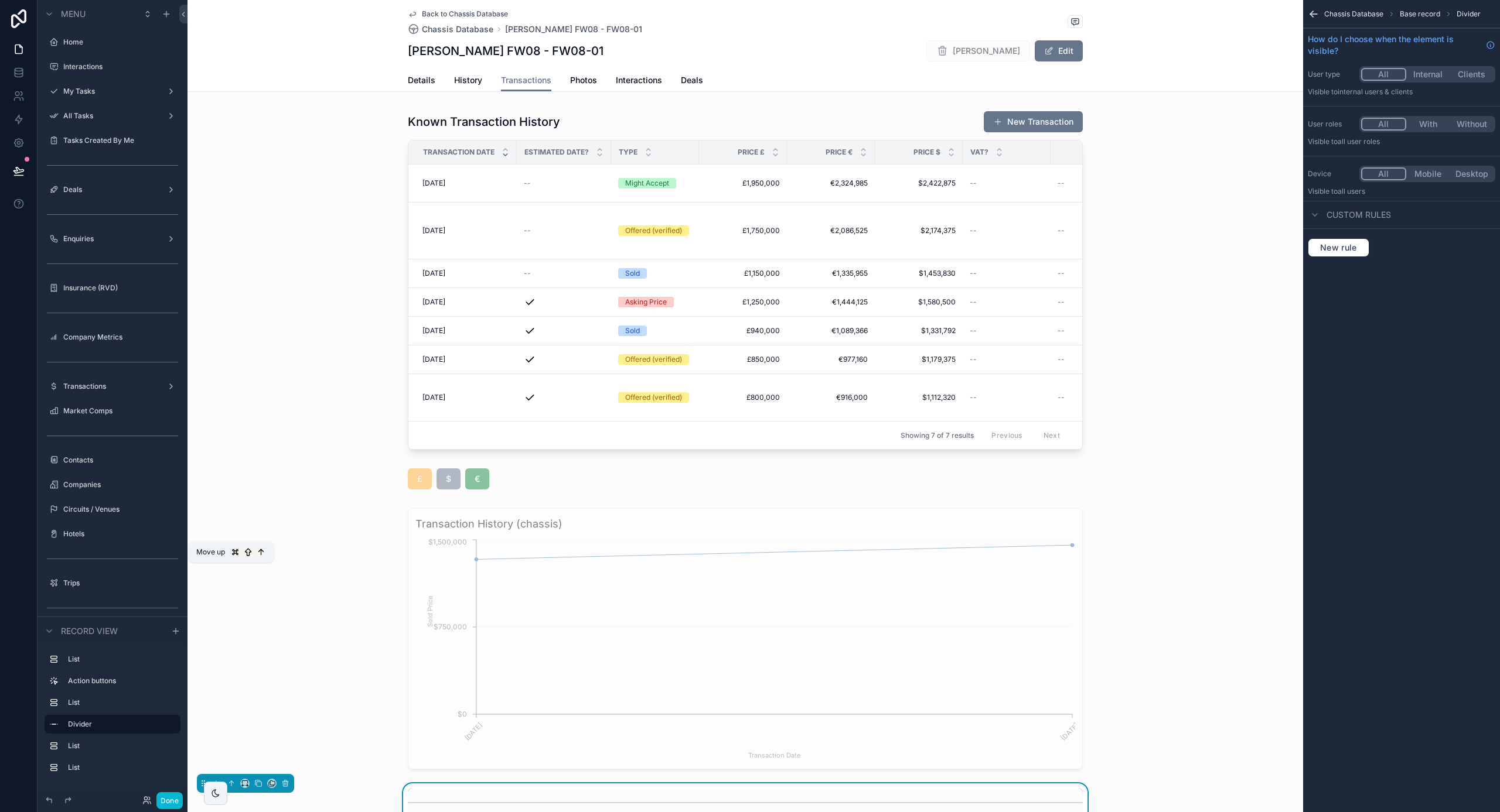
click at [231, 780] on icon "scrollable content" at bounding box center [232, 784] width 8 height 8
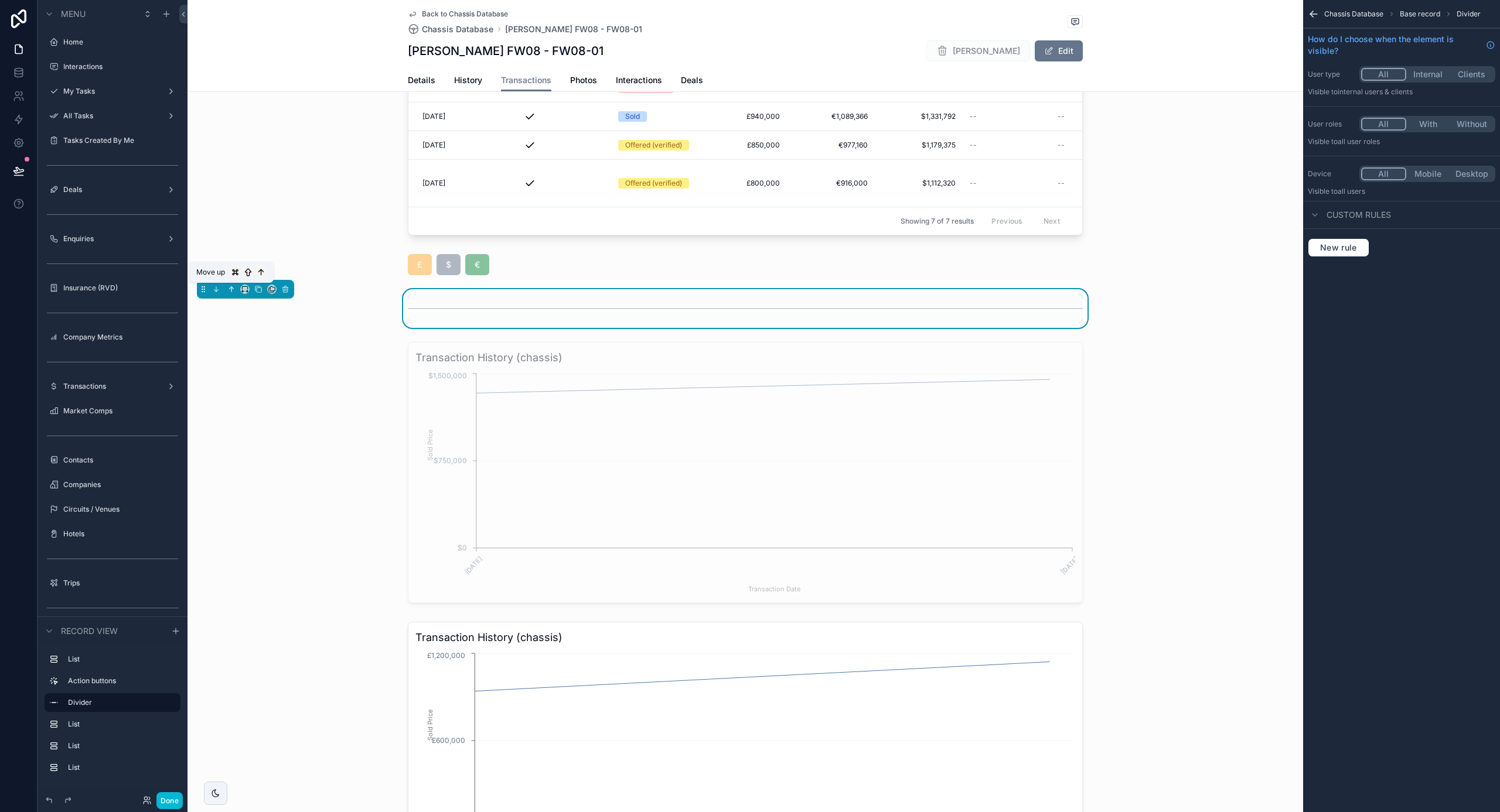
click at [233, 289] on icon "scrollable content" at bounding box center [233, 288] width 2 height 2
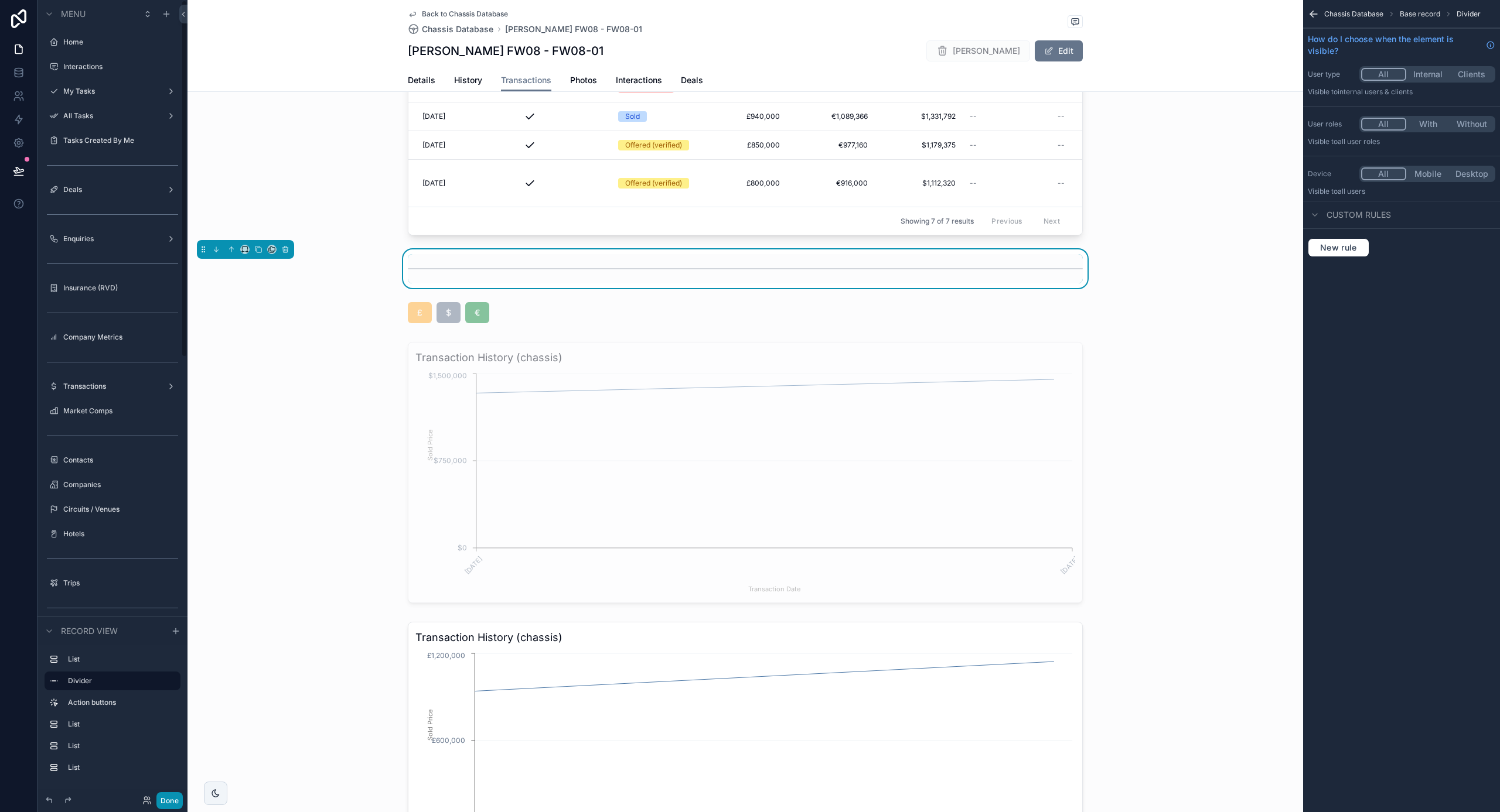
click at [172, 797] on button "Done" at bounding box center [170, 800] width 26 height 17
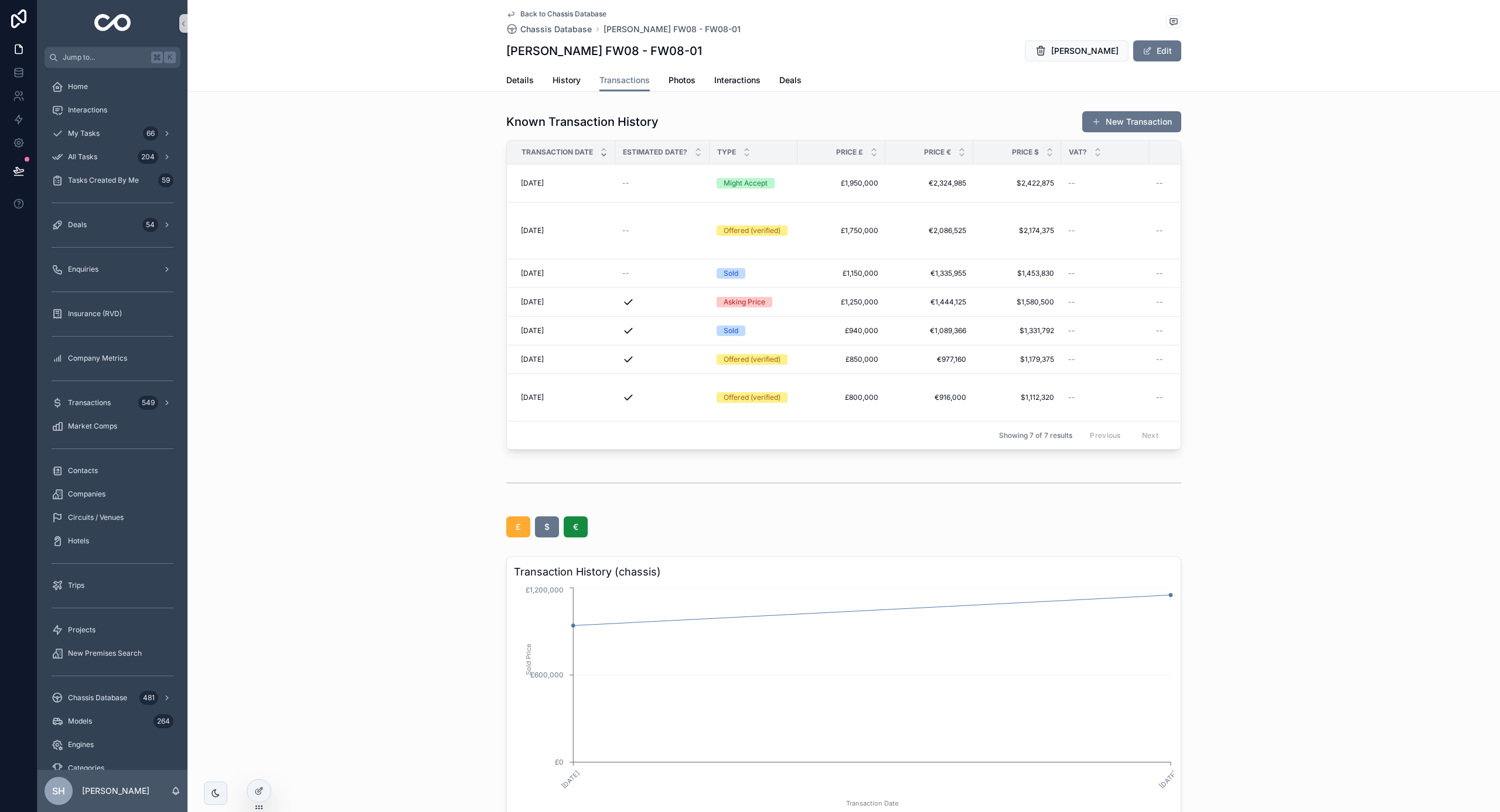
scroll to position [0, 0]
click at [80, 87] on span "Home" at bounding box center [78, 86] width 20 height 9
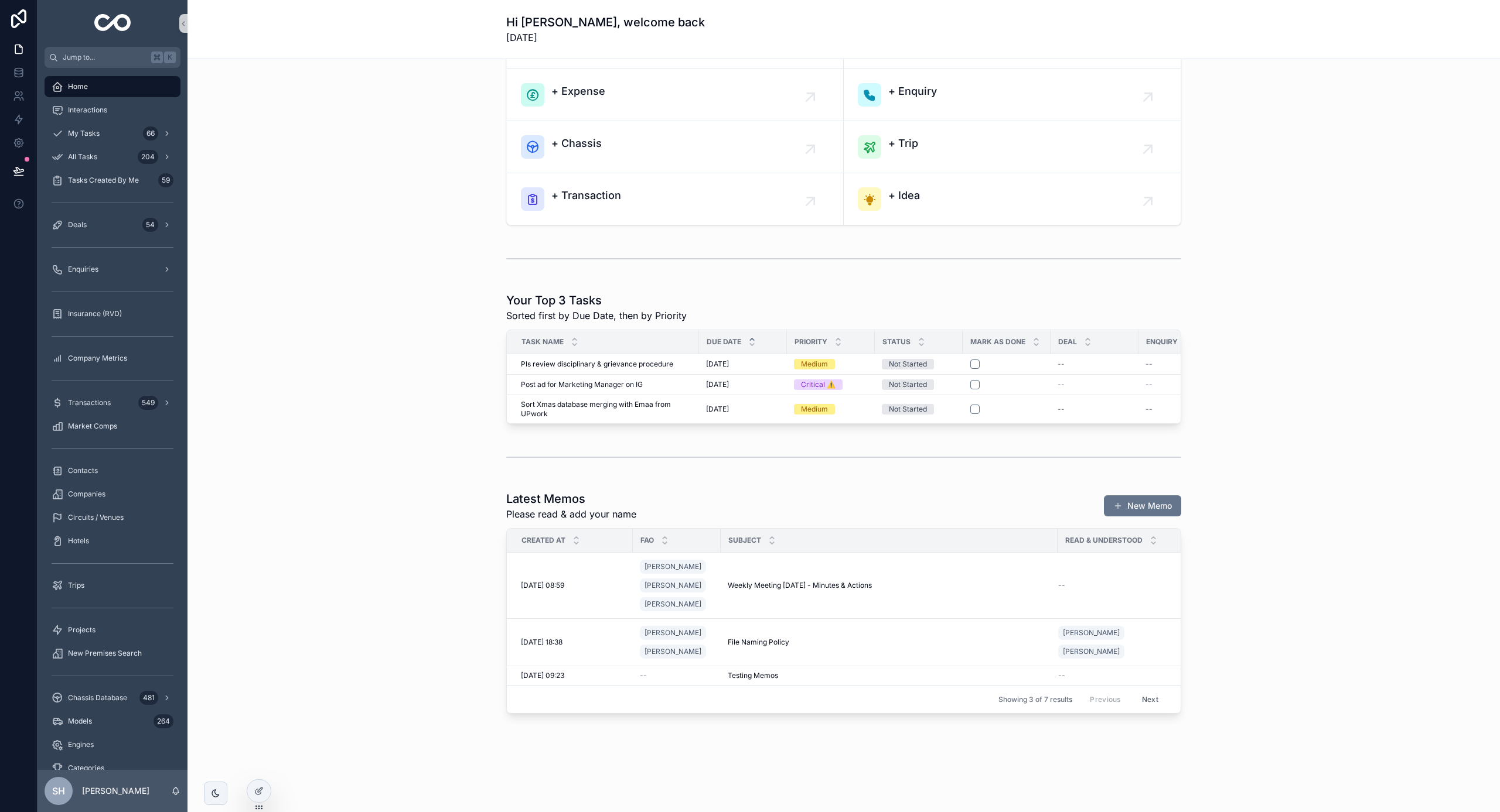
scroll to position [57, 0]
click at [91, 697] on span "Chassis Database" at bounding box center [97, 697] width 59 height 9
